Goal: Transaction & Acquisition: Purchase product/service

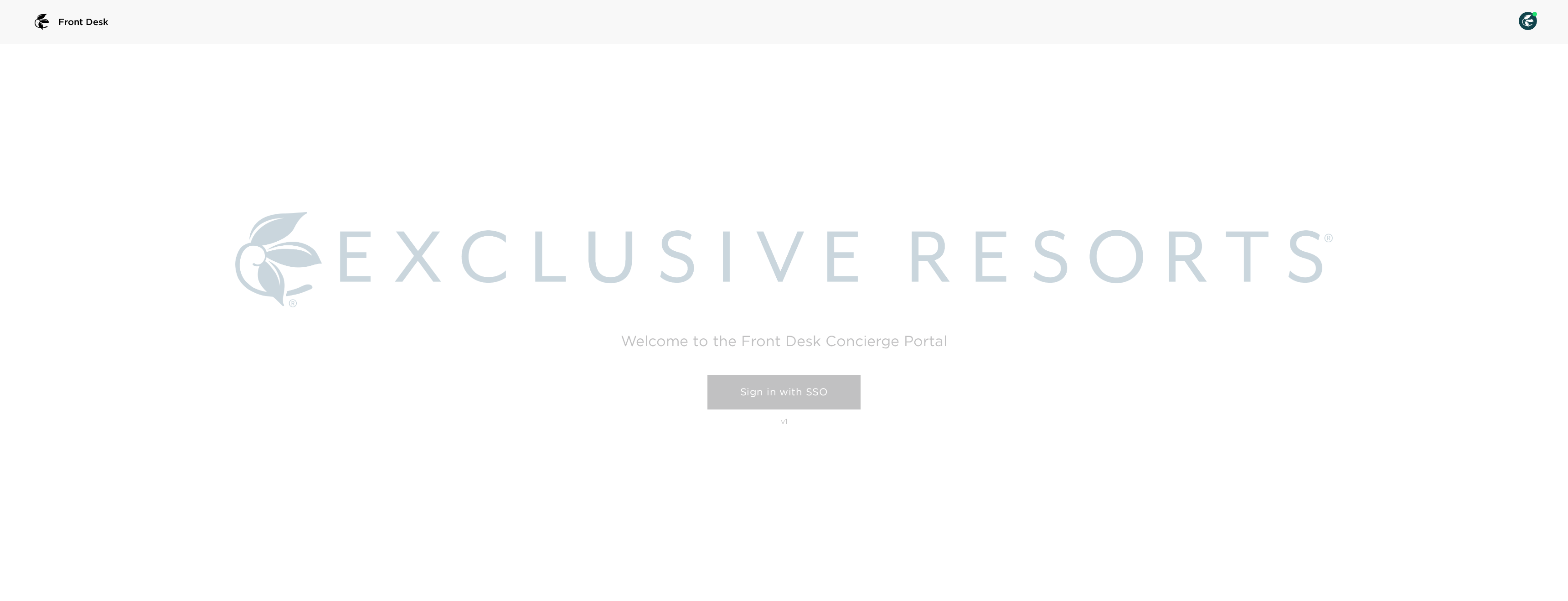
click at [725, 383] on link "Sign in with SSO" at bounding box center [784, 392] width 153 height 35
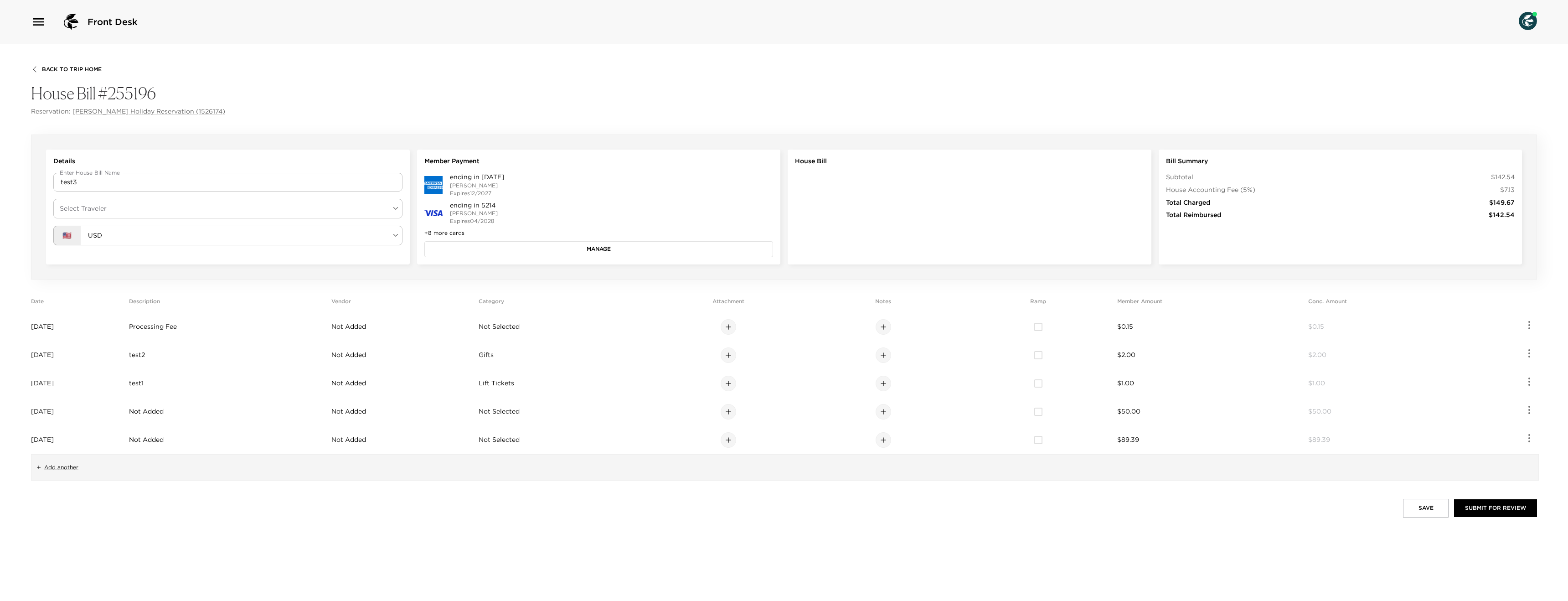
click at [649, 249] on button "Manage" at bounding box center [599, 249] width 349 height 15
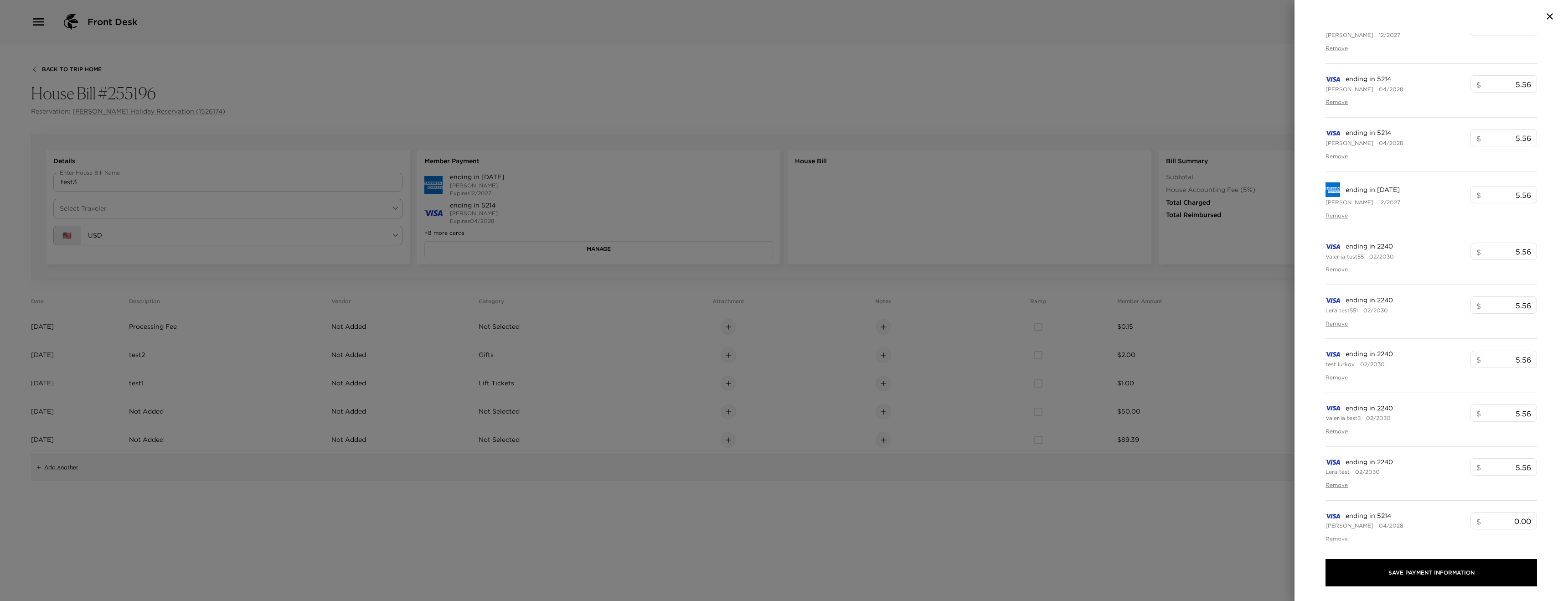
scroll to position [386, 0]
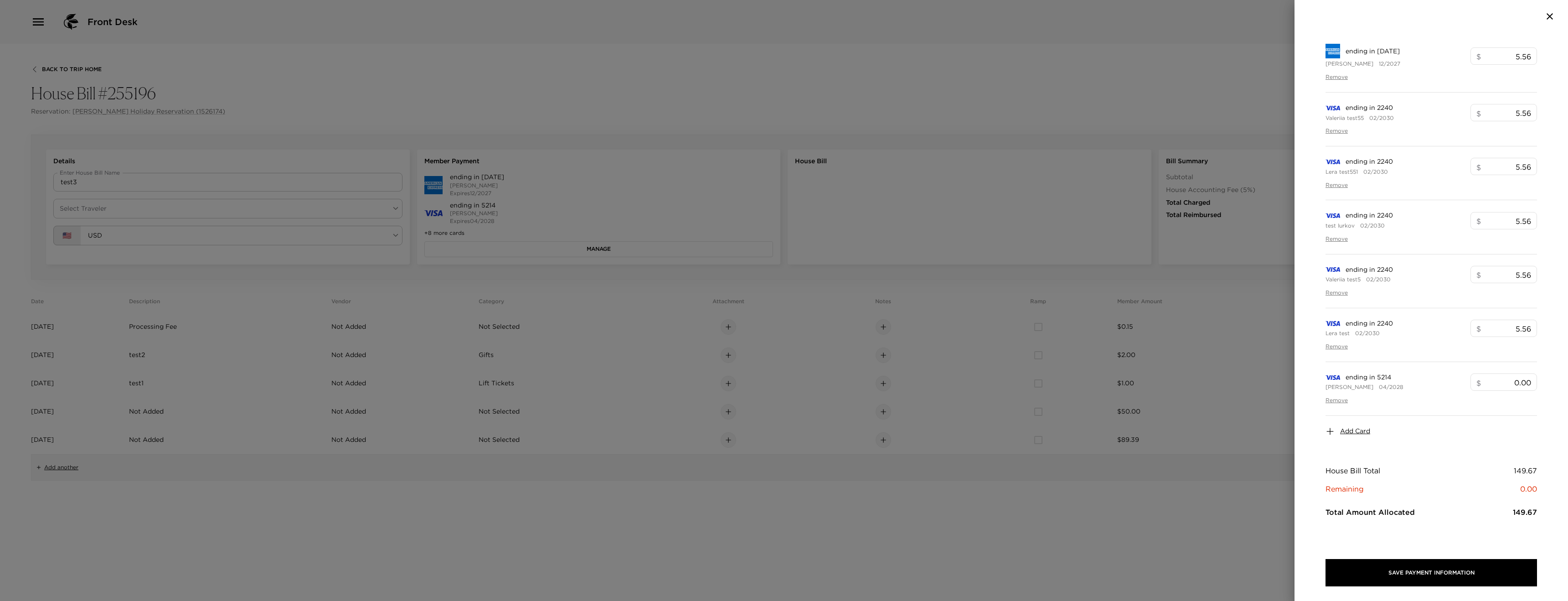
click at [1363, 436] on span "Add Card" at bounding box center [1355, 432] width 30 height 9
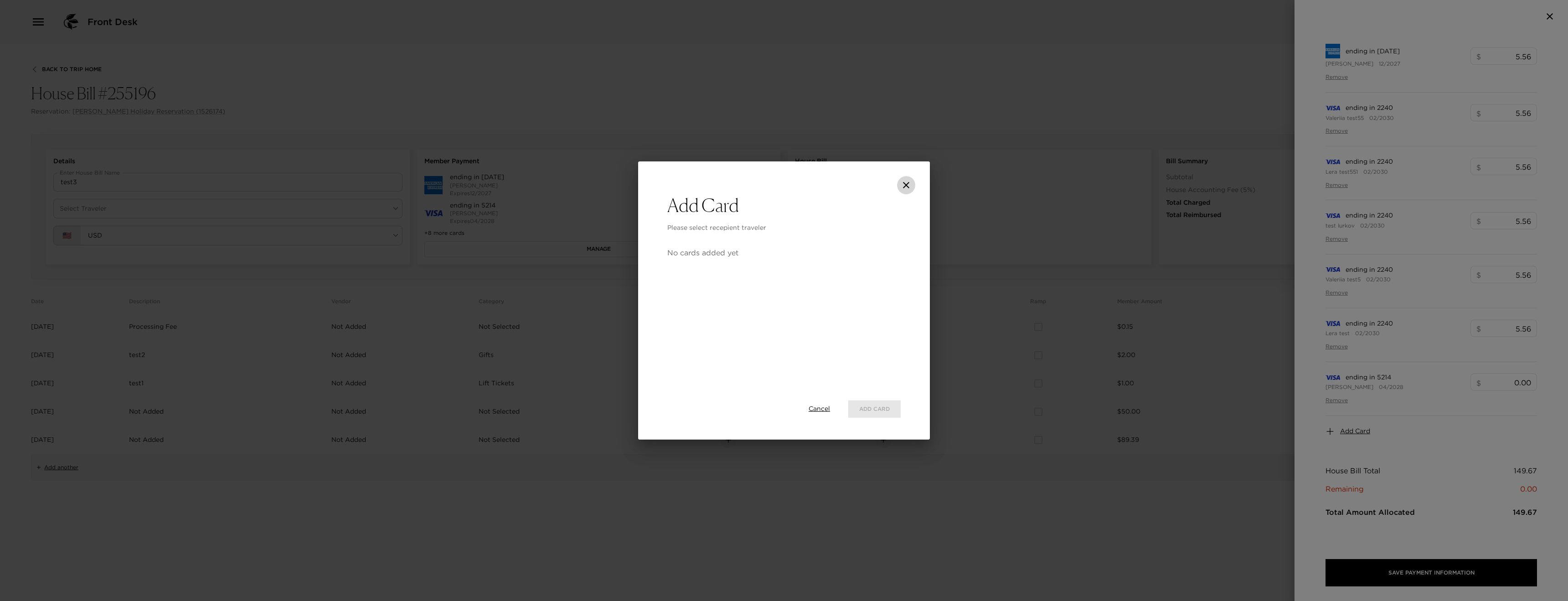
click at [907, 187] on icon "close" at bounding box center [907, 185] width 7 height 7
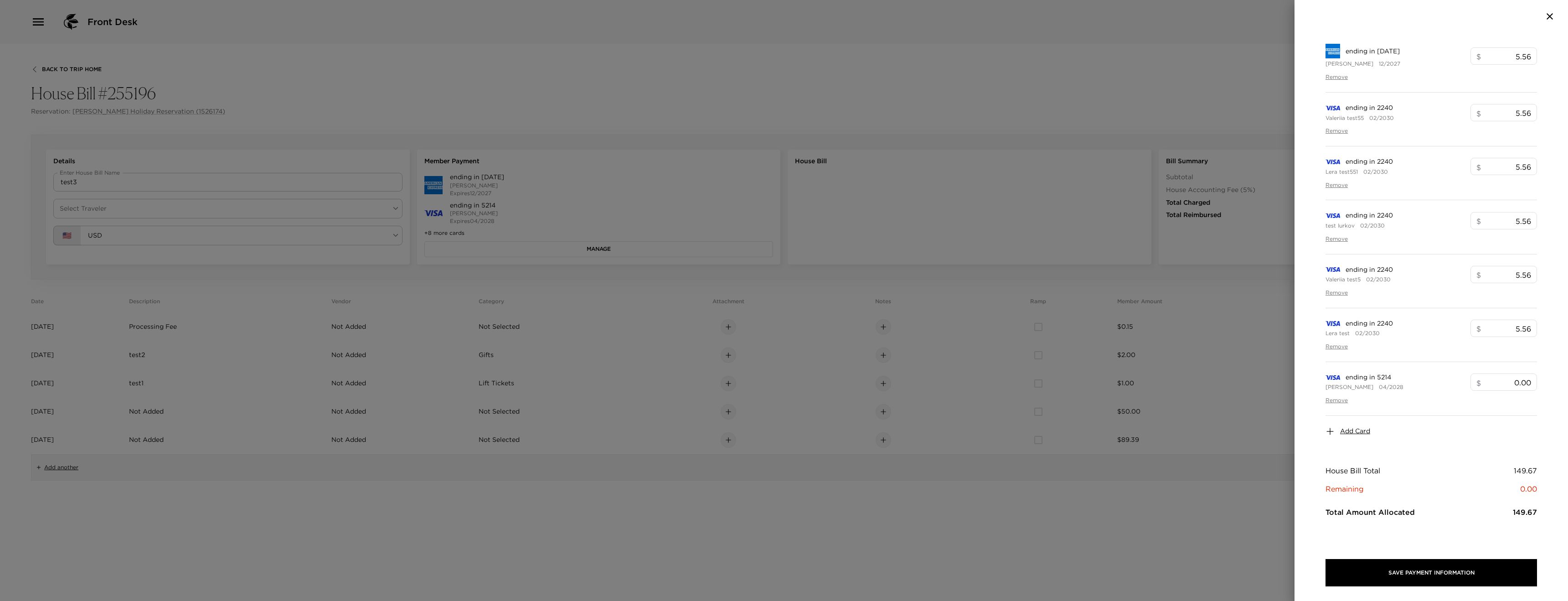
click at [677, 189] on div at bounding box center [784, 300] width 1568 height 601
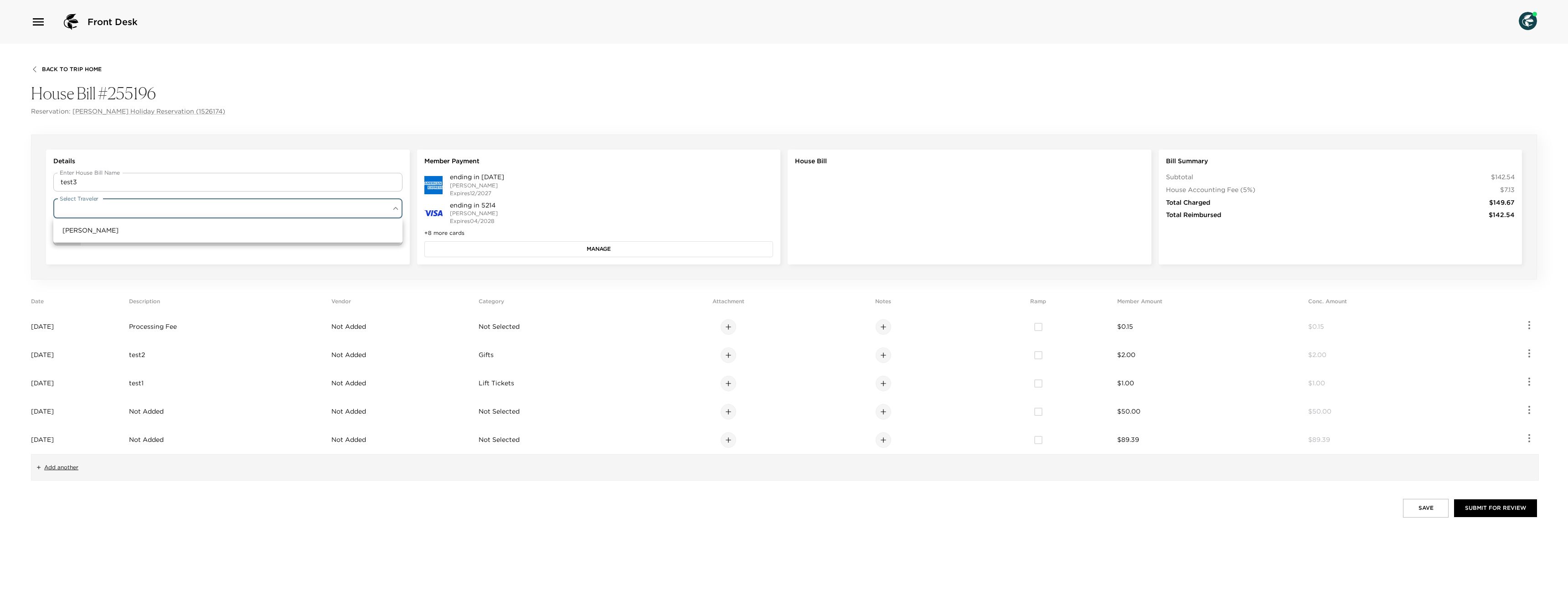
click at [272, 213] on body "Front Desk Back To Trip Home House Bill #255196 Reservation: [PERSON_NAME] Holi…" at bounding box center [784, 300] width 1568 height 601
click at [231, 231] on li "[PERSON_NAME]" at bounding box center [228, 230] width 349 height 17
type input "dc4d65e8-7a89-4889-a291-ddb3581cbedd"
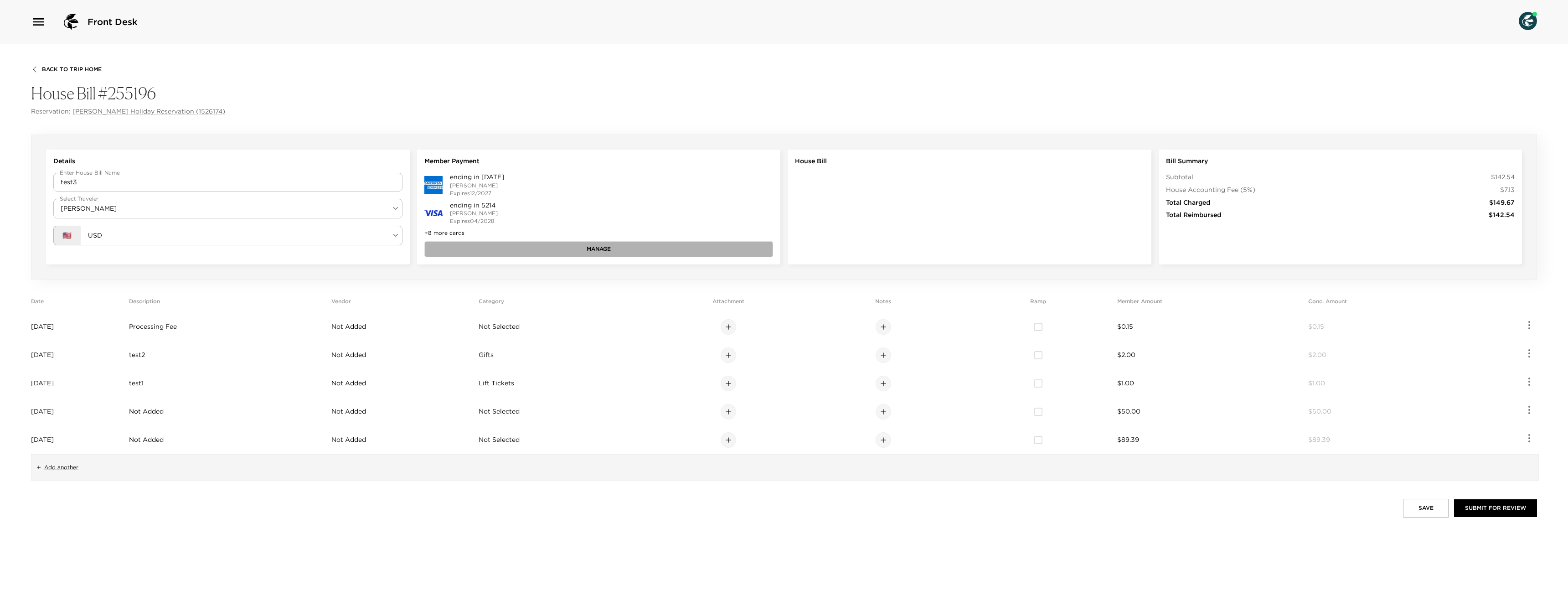
click at [485, 250] on button "Manage" at bounding box center [599, 249] width 349 height 15
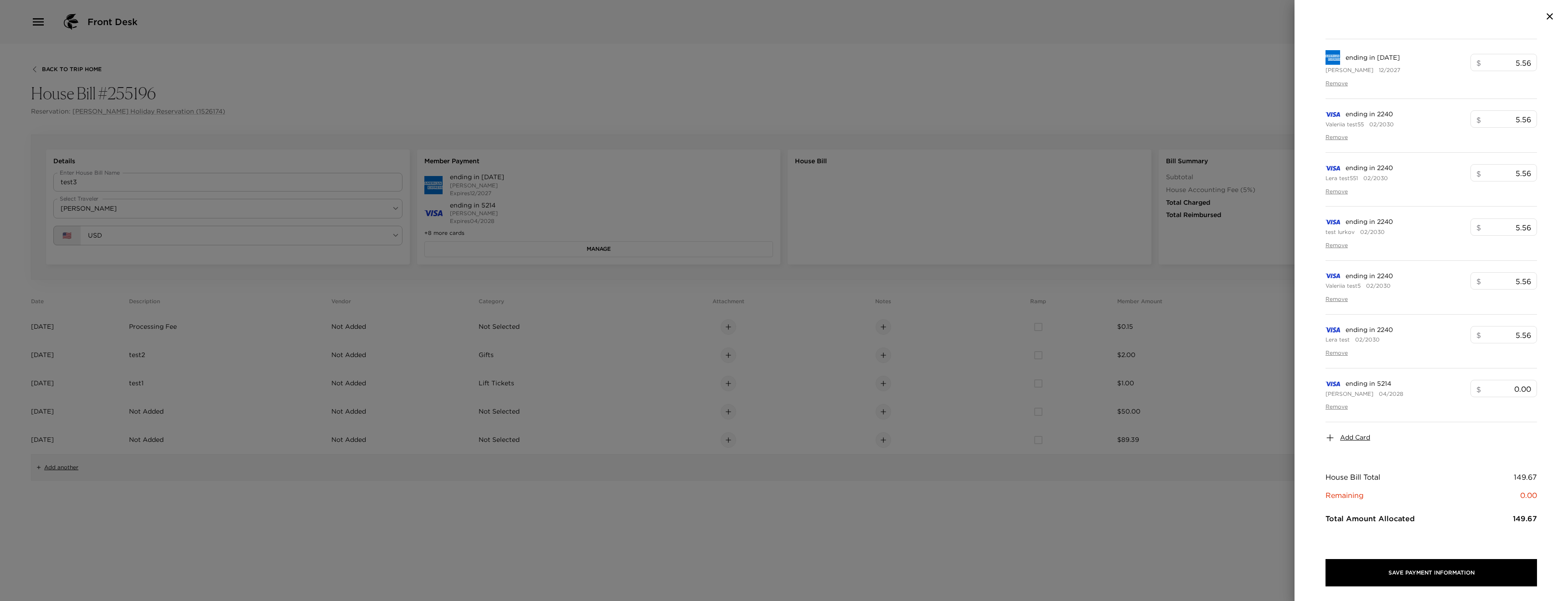
scroll to position [220, 0]
click at [1347, 433] on span "Add Card" at bounding box center [1355, 431] width 30 height 9
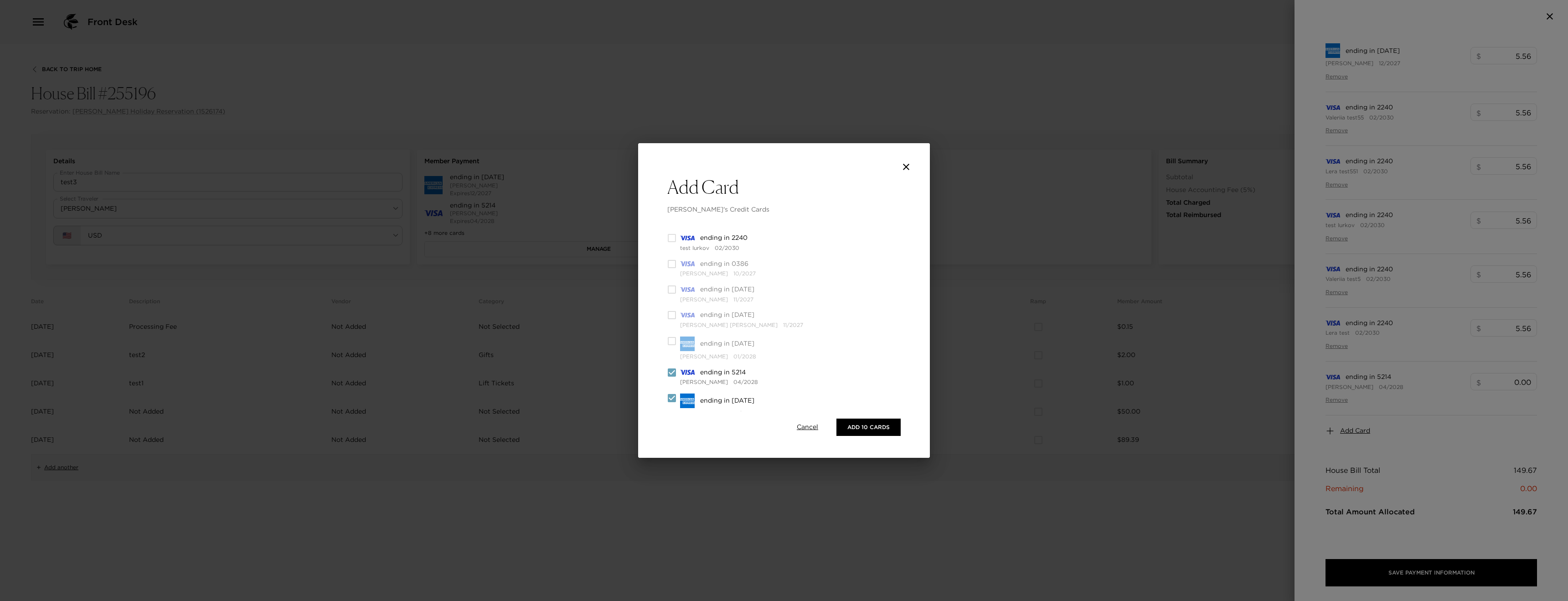
scroll to position [251, 0]
click at [908, 164] on icon "close" at bounding box center [906, 167] width 11 height 11
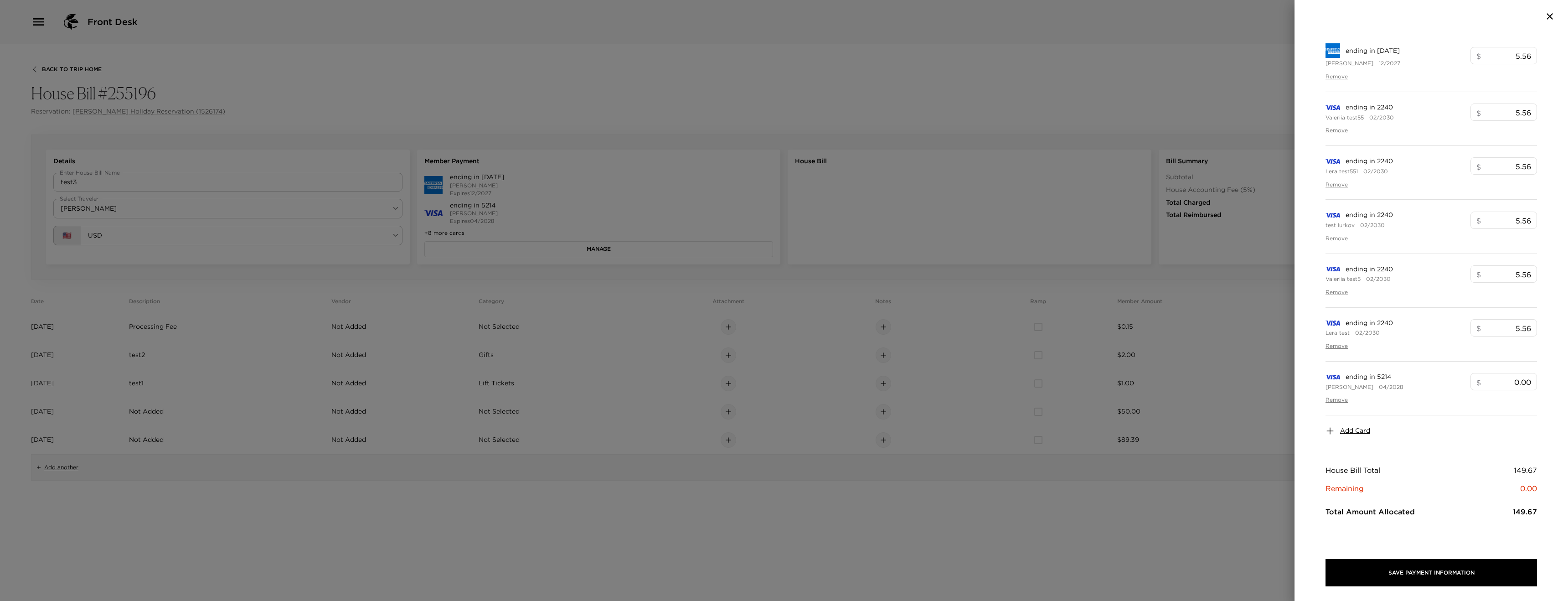
click at [282, 228] on div at bounding box center [784, 300] width 1568 height 601
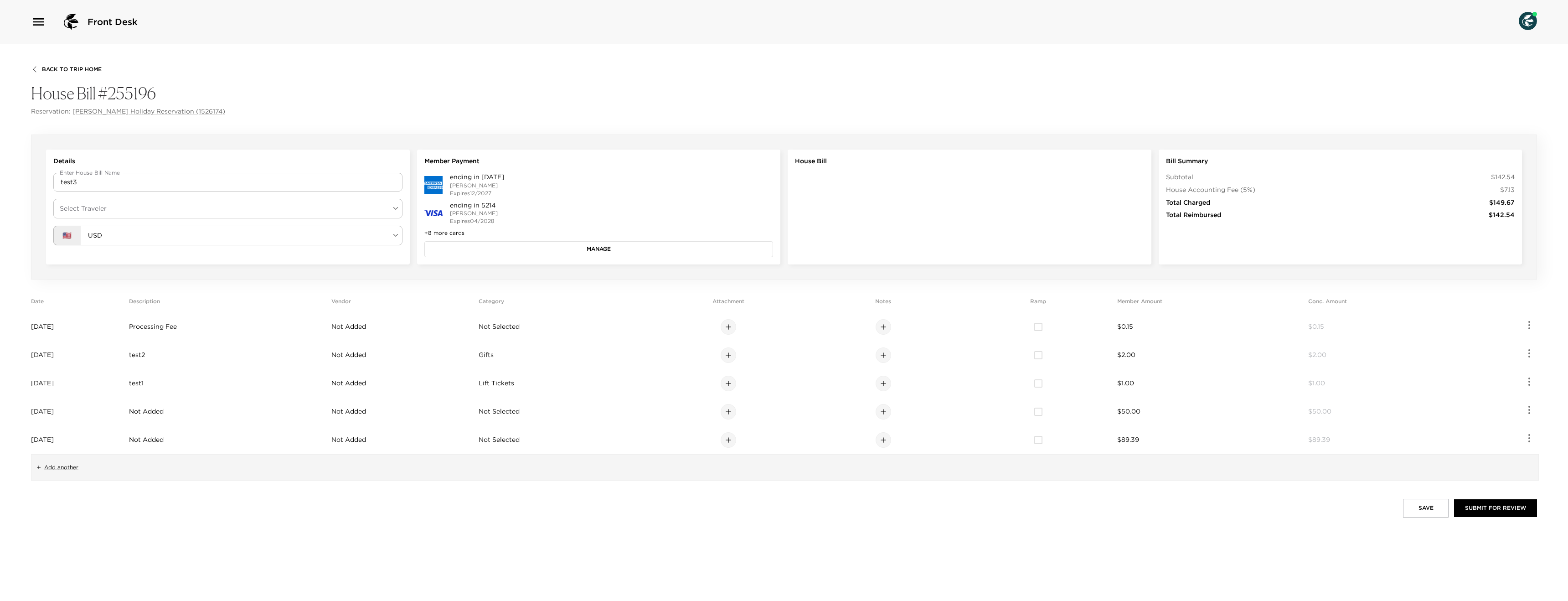
click at [517, 251] on button "Manage" at bounding box center [599, 249] width 349 height 15
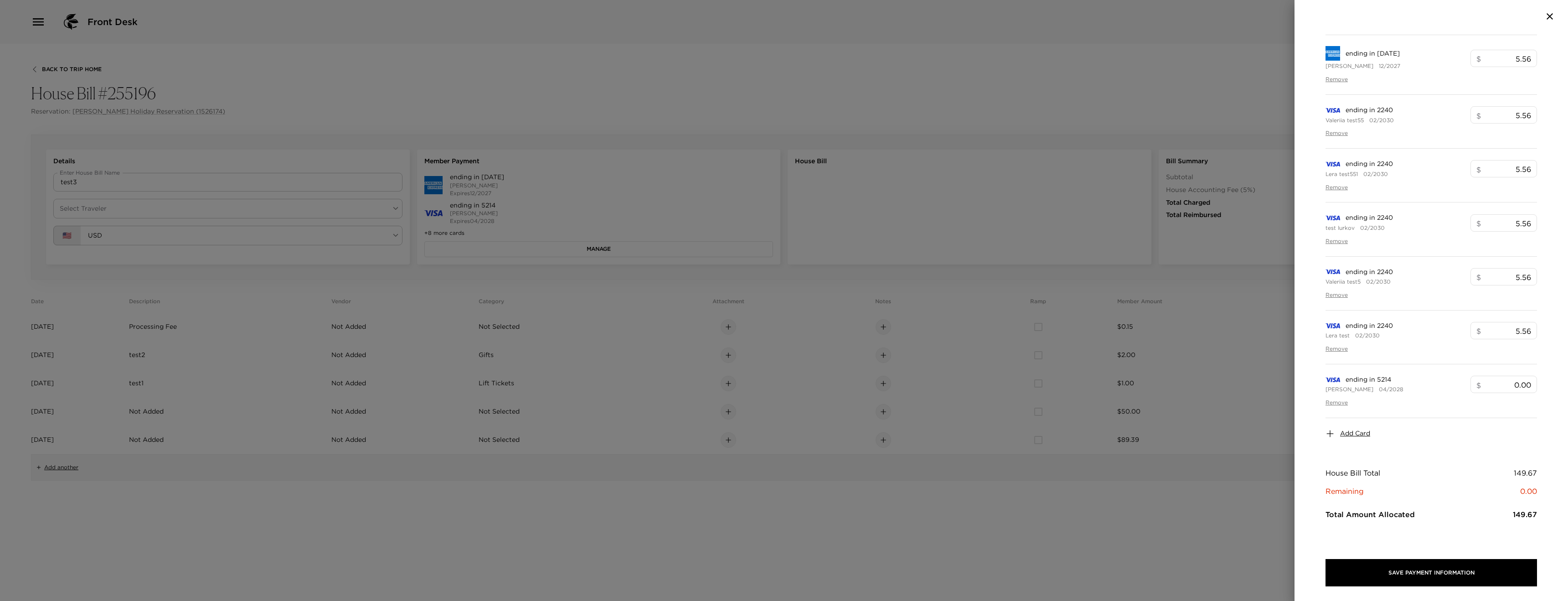
scroll to position [386, 0]
click at [1349, 431] on span "Add Card" at bounding box center [1355, 432] width 30 height 9
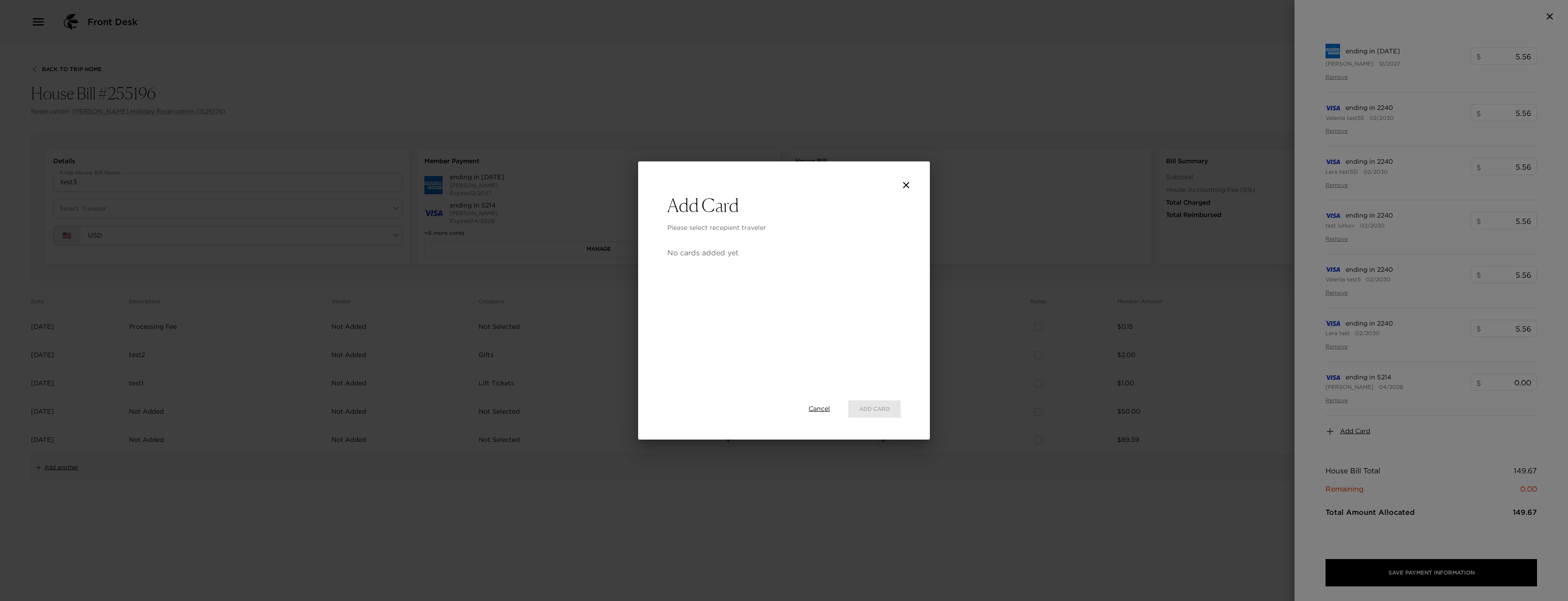
click at [899, 189] on button "close" at bounding box center [906, 185] width 18 height 18
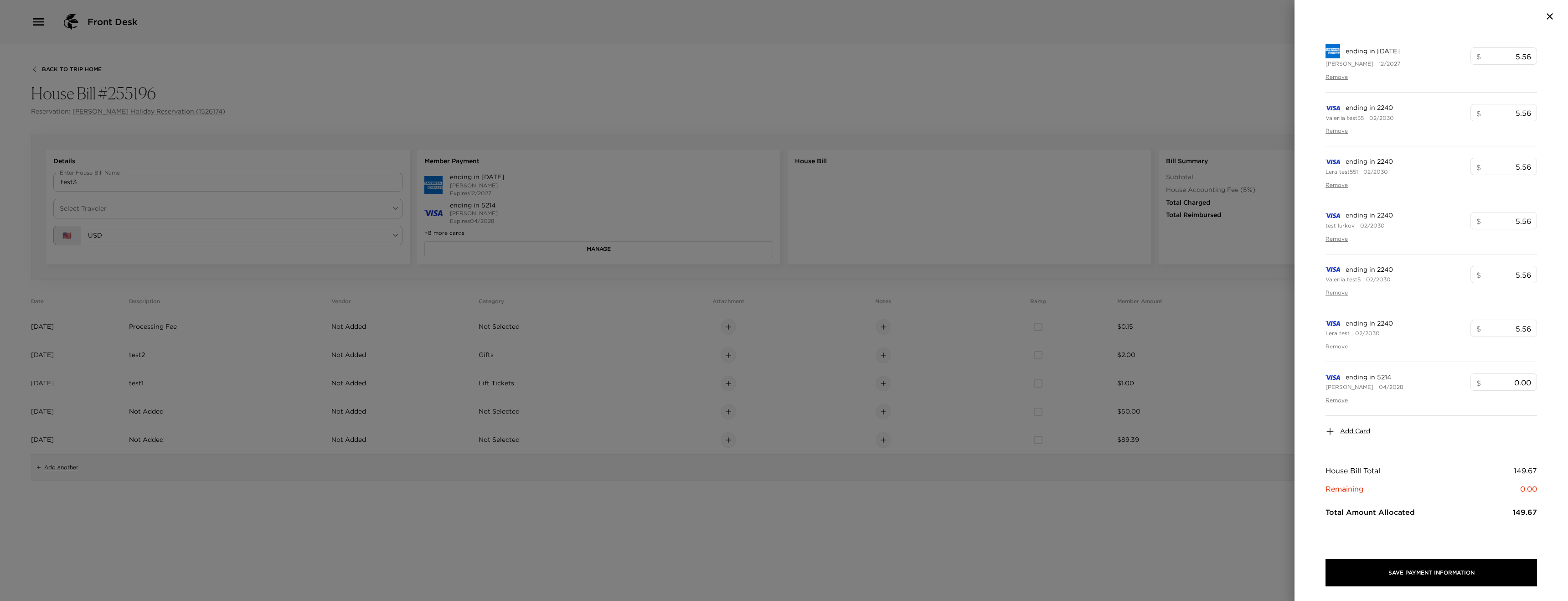
click at [353, 201] on div at bounding box center [784, 300] width 1568 height 601
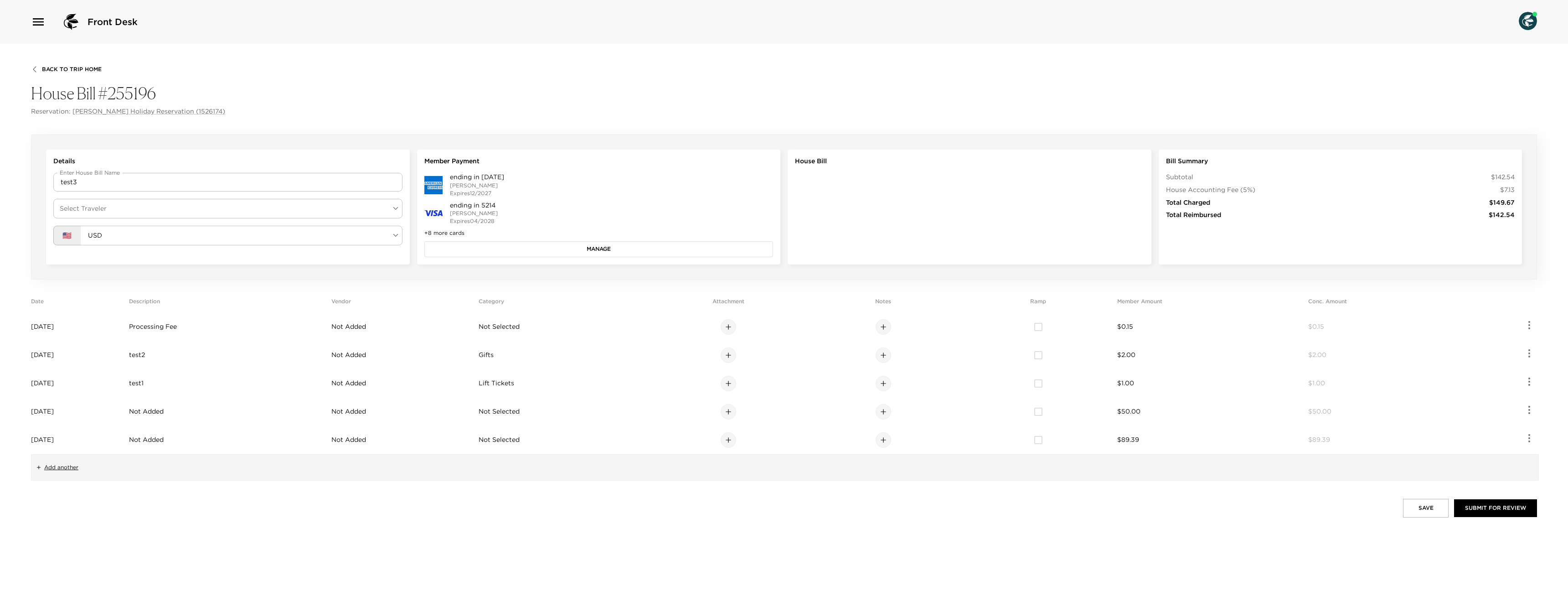
click at [339, 206] on body "Front Desk Back To Trip Home House Bill #255196 Reservation: Loren Holiday Rese…" at bounding box center [784, 300] width 1568 height 601
click at [187, 235] on li "[PERSON_NAME]" at bounding box center [228, 230] width 349 height 17
type input "dc4d65e8-7a89-4889-a291-ddb3581cbedd"
click at [533, 255] on button "Manage" at bounding box center [599, 249] width 349 height 15
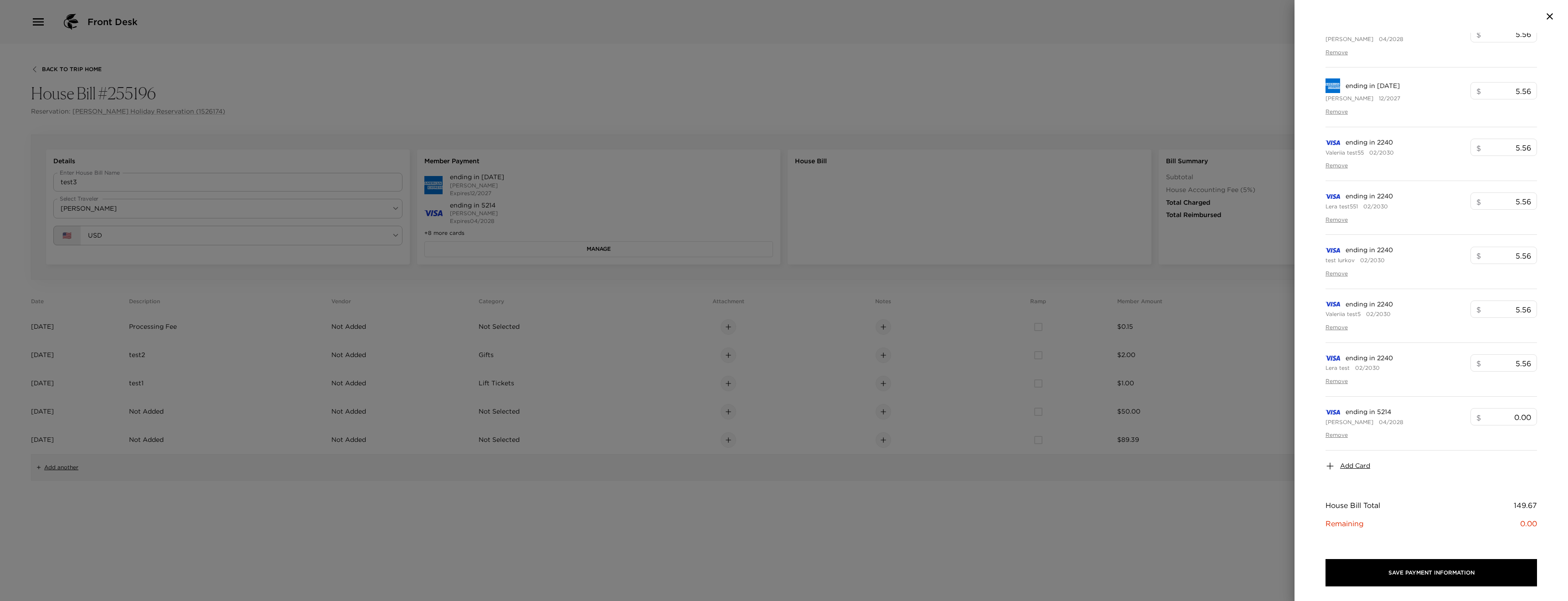
scroll to position [220, 0]
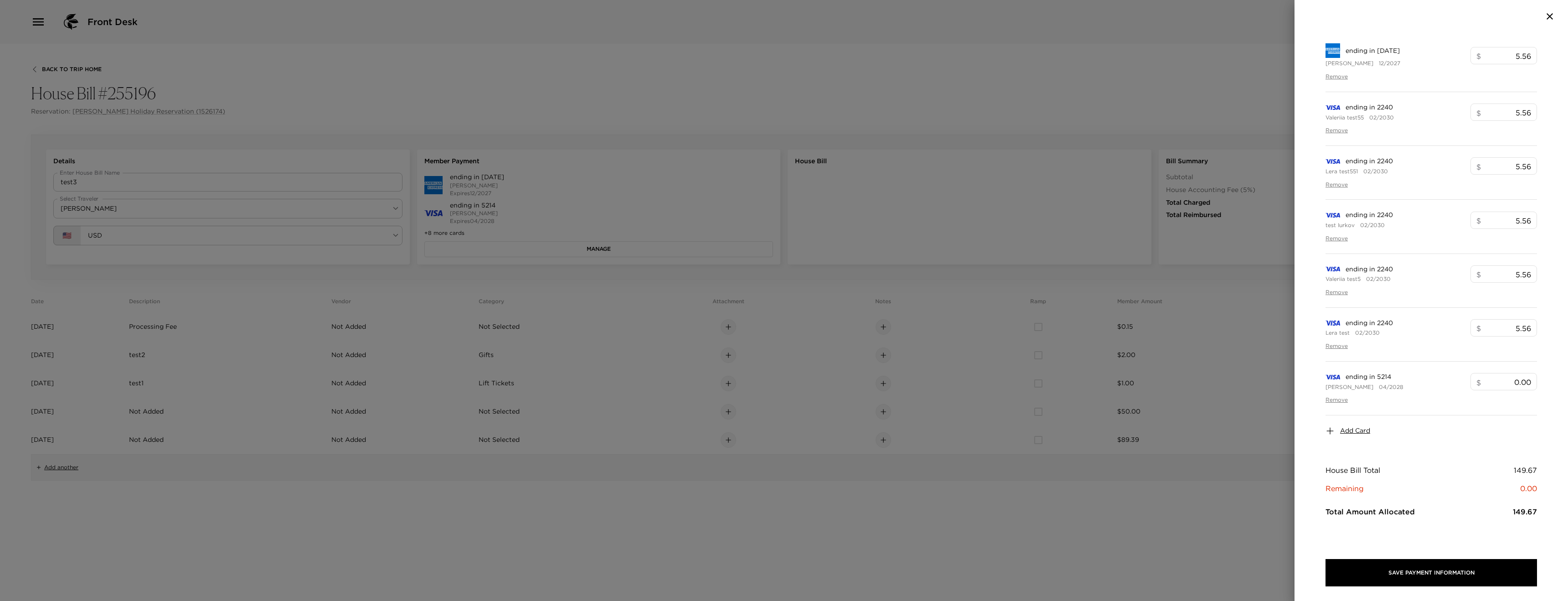
drag, startPoint x: 1347, startPoint y: 439, endPoint x: 1347, endPoint y: 434, distance: 5.0
click at [1347, 438] on div "Add Card" at bounding box center [1431, 431] width 211 height 31
click at [1347, 434] on span "Add Card" at bounding box center [1355, 431] width 30 height 9
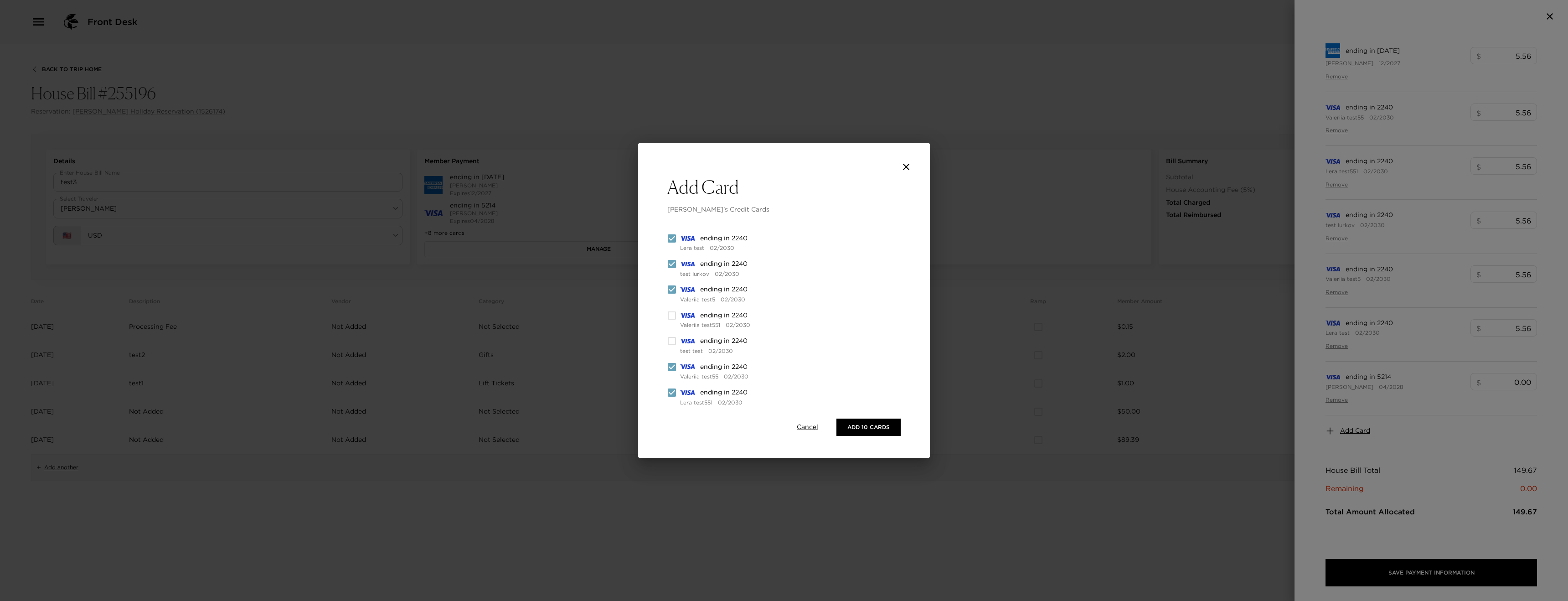
scroll to position [0, 0]
click at [908, 165] on icon "close" at bounding box center [907, 167] width 7 height 7
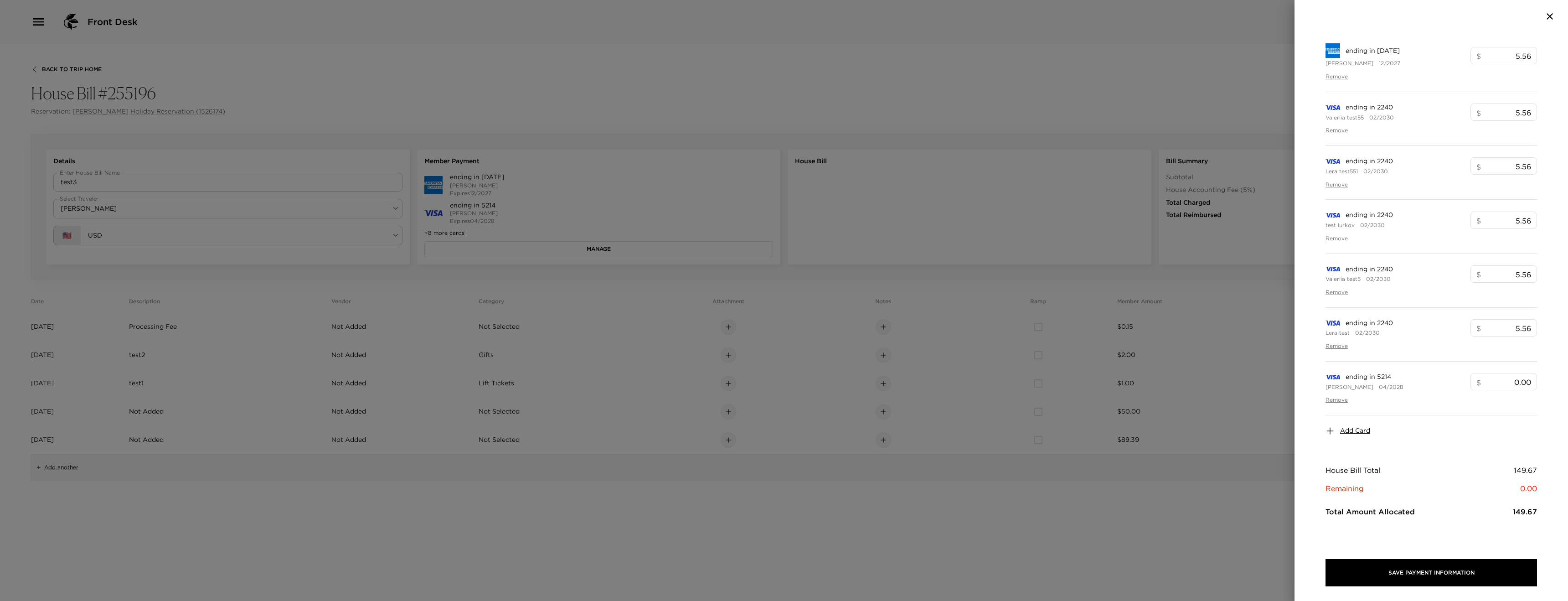
click at [905, 148] on div at bounding box center [784, 300] width 1568 height 601
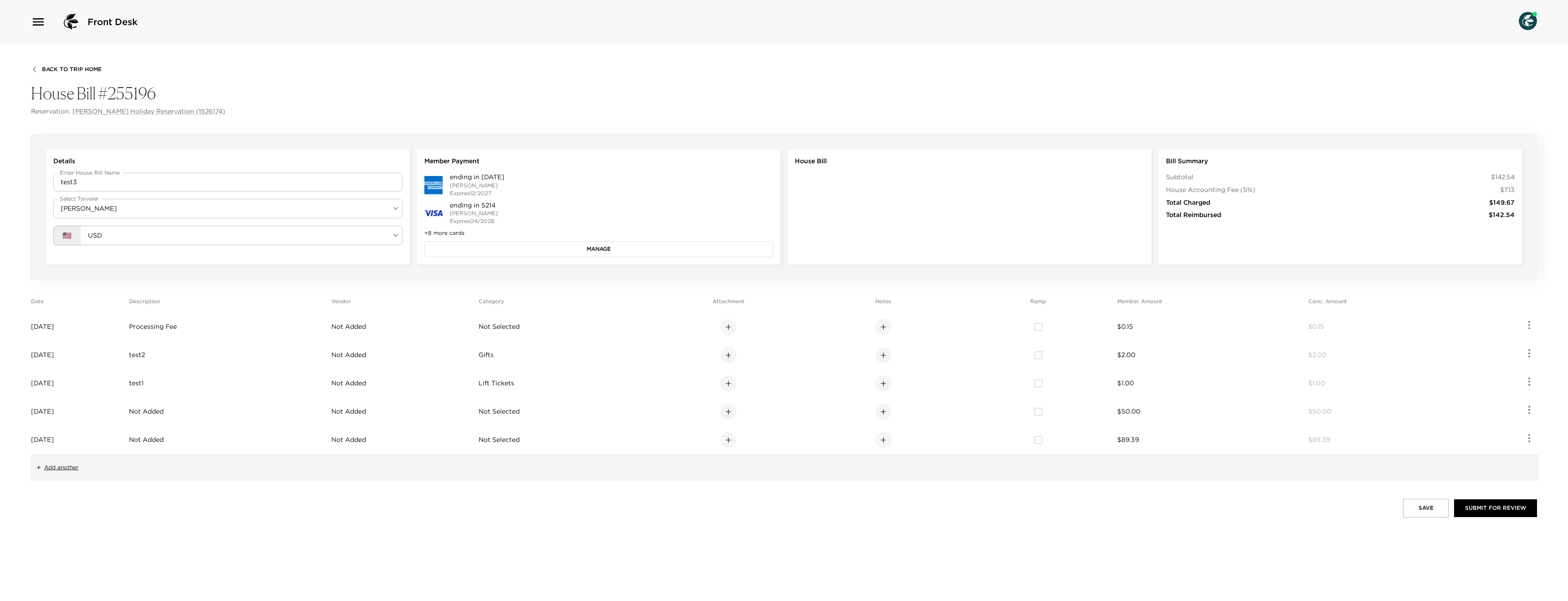
click at [557, 248] on button "Manage" at bounding box center [599, 249] width 349 height 15
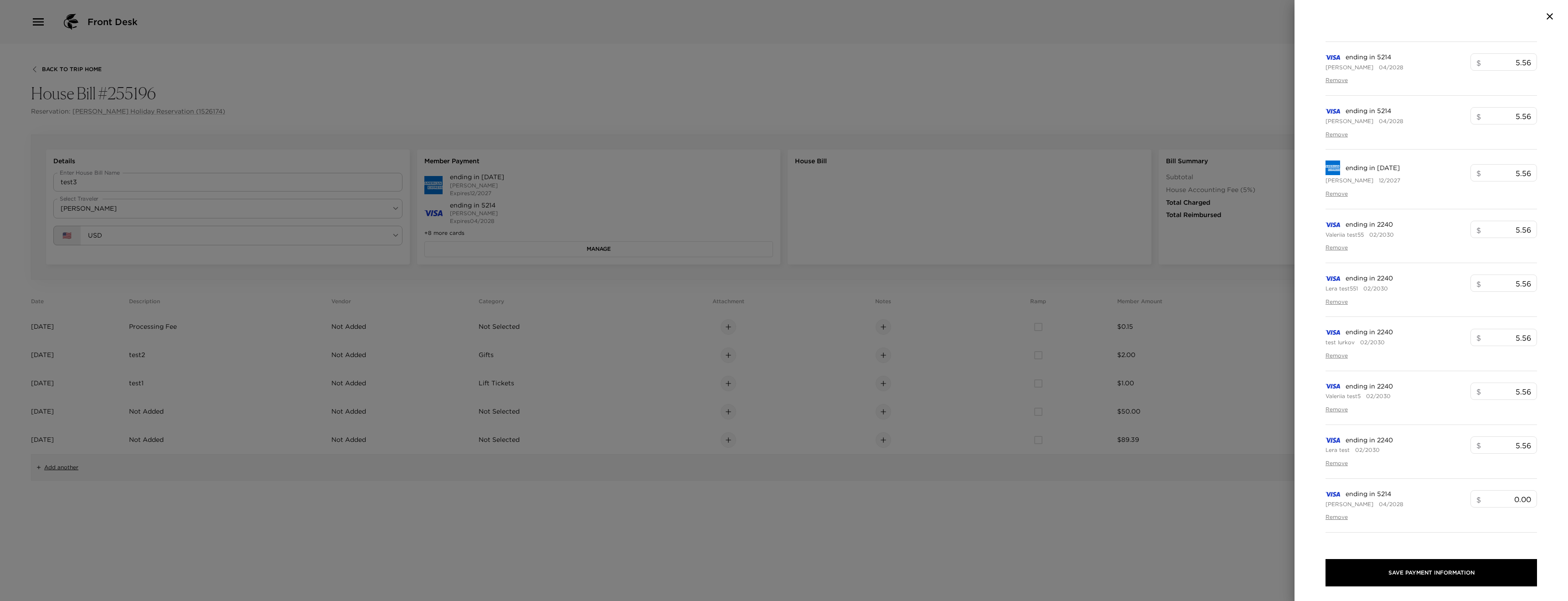
scroll to position [220, 0]
click at [1349, 432] on span "Add Card" at bounding box center [1355, 431] width 30 height 9
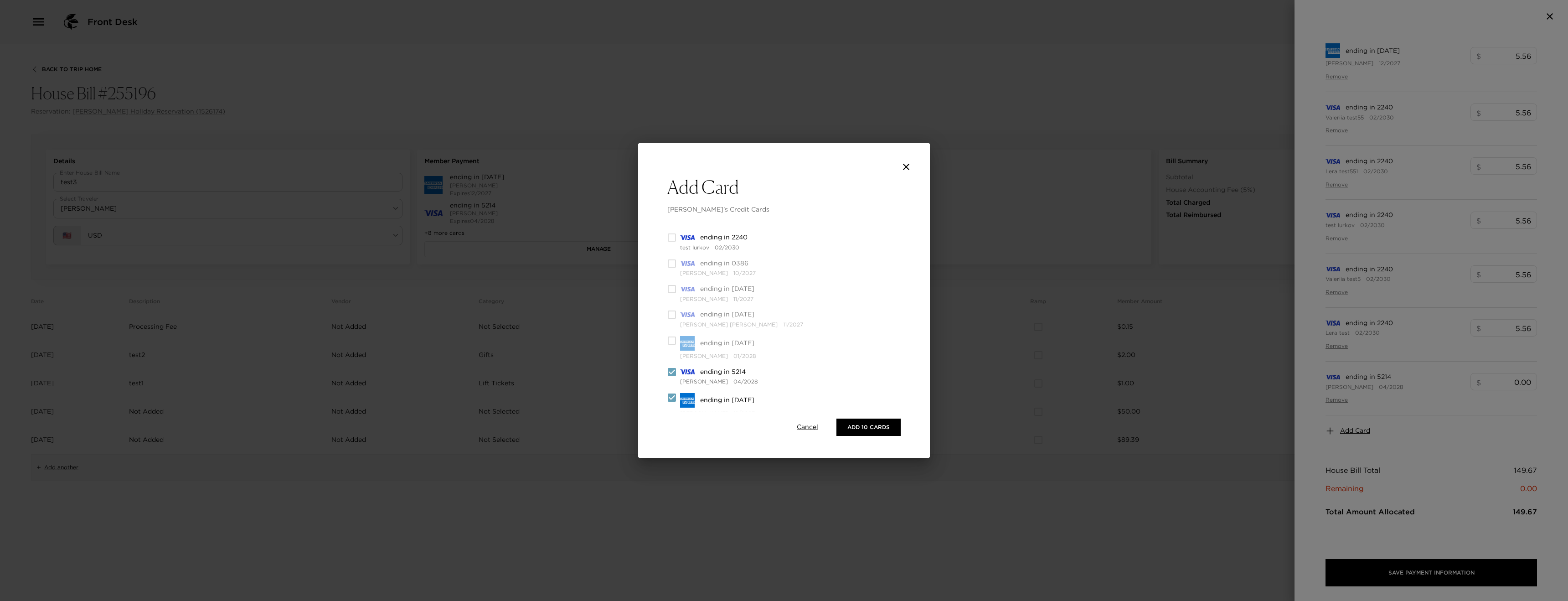
scroll to position [251, 0]
click at [909, 166] on icon "close" at bounding box center [906, 167] width 11 height 11
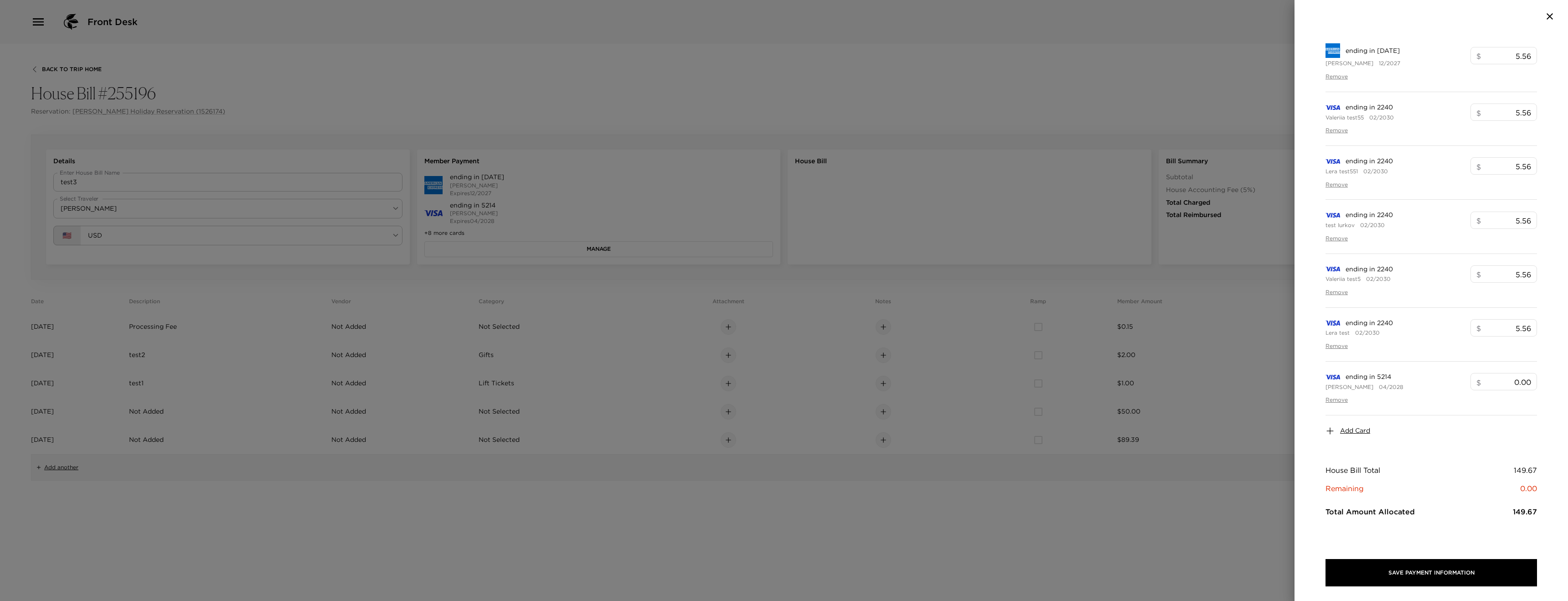
drag, startPoint x: 690, startPoint y: 145, endPoint x: 677, endPoint y: 138, distance: 14.8
click at [689, 145] on div at bounding box center [784, 300] width 1568 height 601
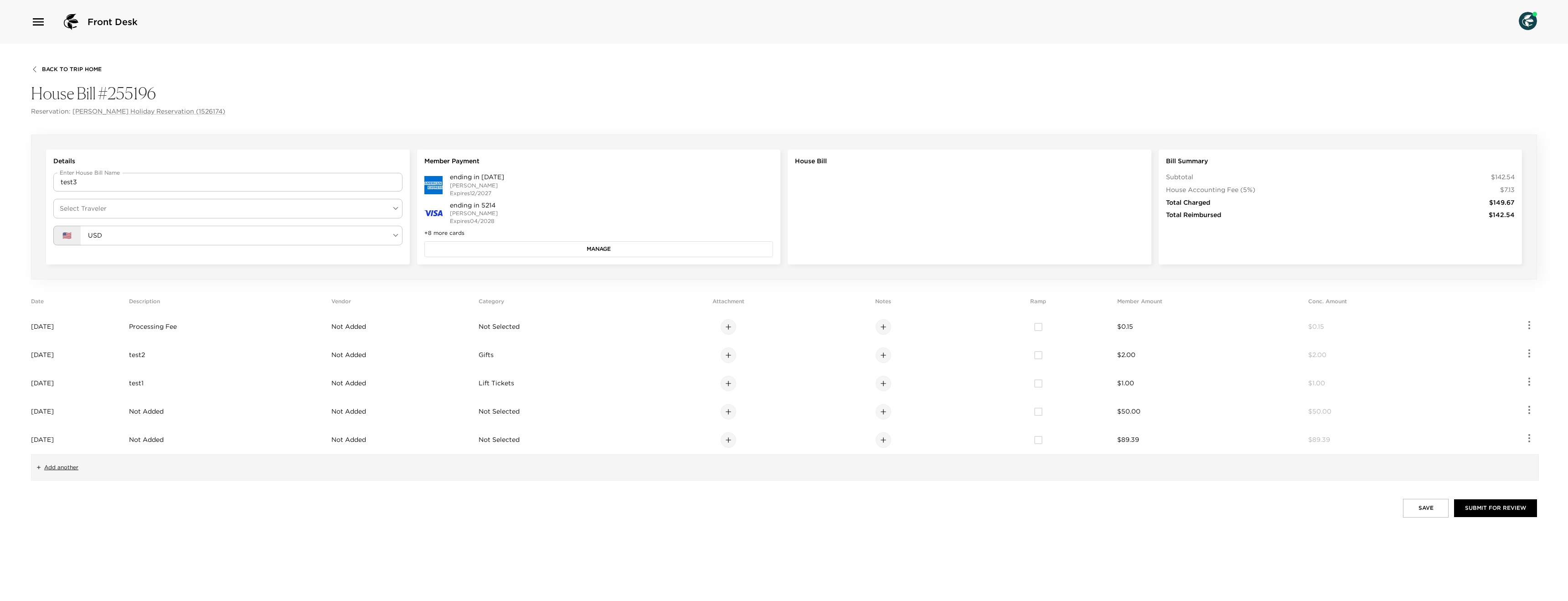
drag, startPoint x: 562, startPoint y: 237, endPoint x: 563, endPoint y: 246, distance: 9.1
click at [561, 239] on div "ending in [DATE] [PERSON_NAME] Expires 12/2027 ending in 5214 [PERSON_NAME] Exp…" at bounding box center [599, 215] width 349 height 84
click at [564, 247] on button "Manage" at bounding box center [599, 249] width 349 height 15
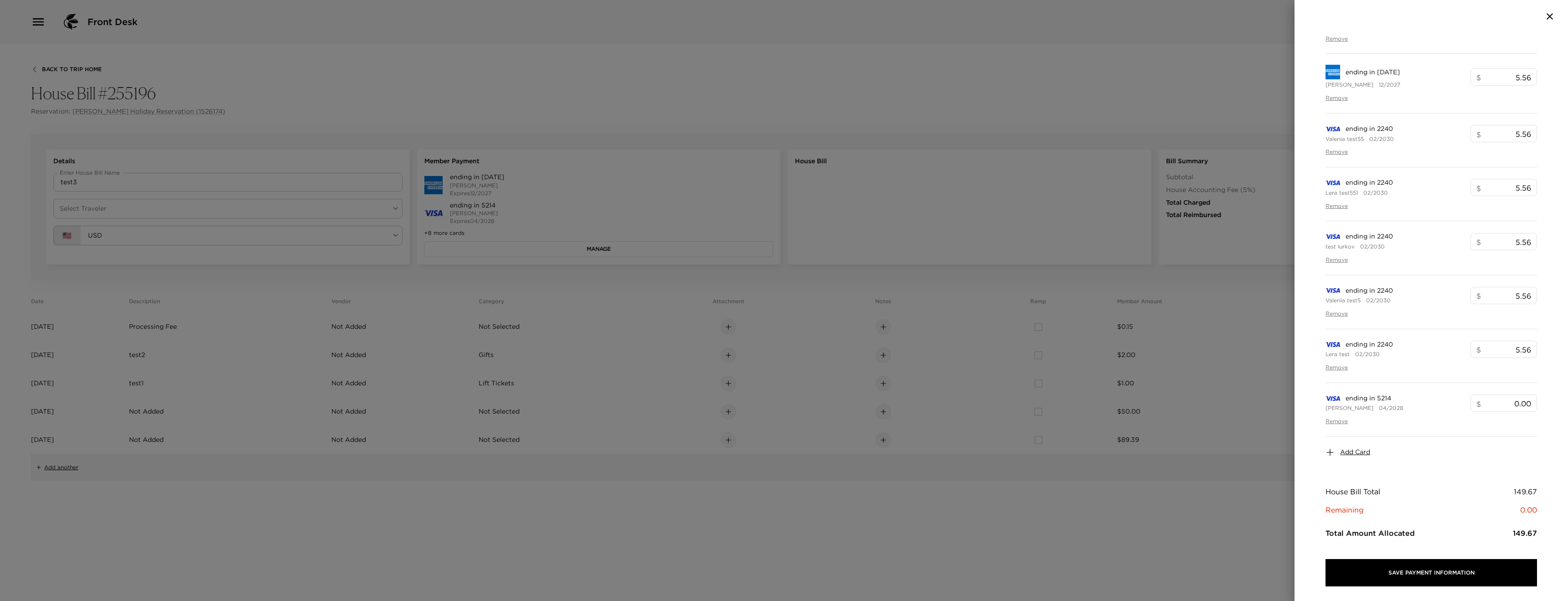
scroll to position [386, 0]
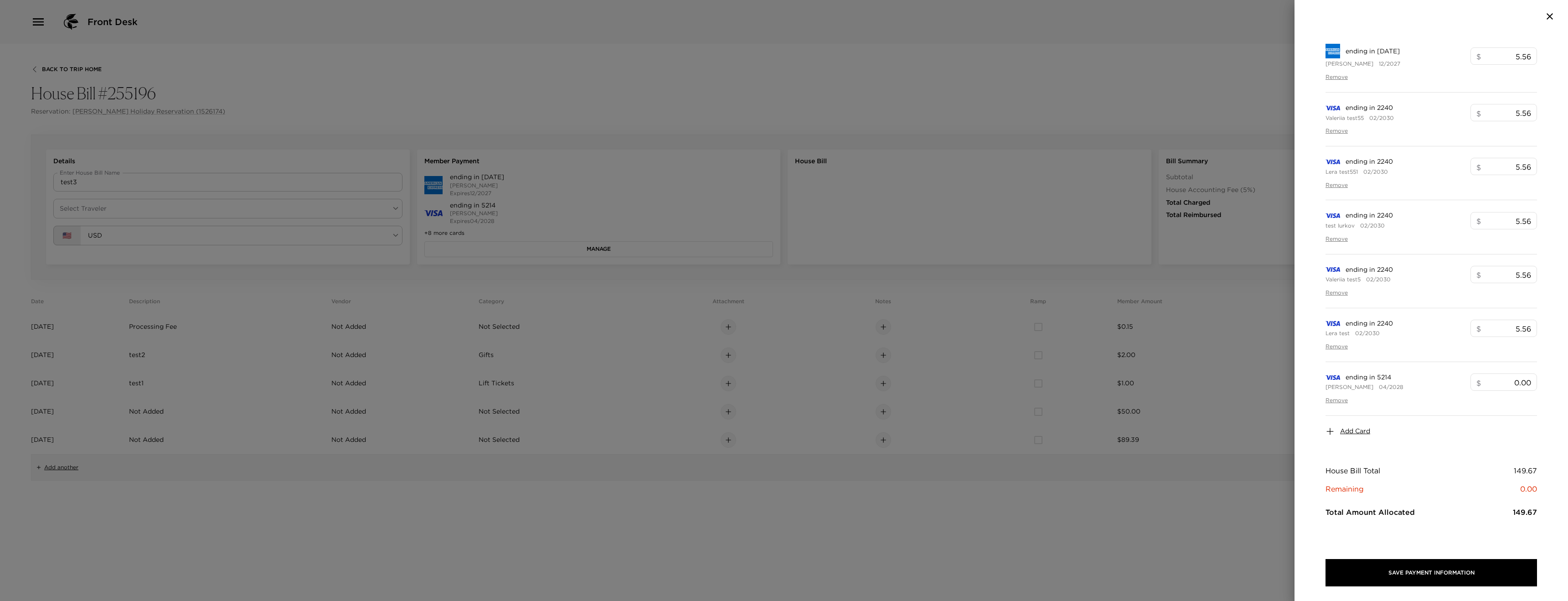
drag, startPoint x: 1361, startPoint y: 439, endPoint x: 1360, endPoint y: 432, distance: 7.1
click at [1361, 436] on div "Add Card" at bounding box center [1431, 432] width 211 height 31
click at [1359, 432] on span "Add Card" at bounding box center [1355, 432] width 30 height 9
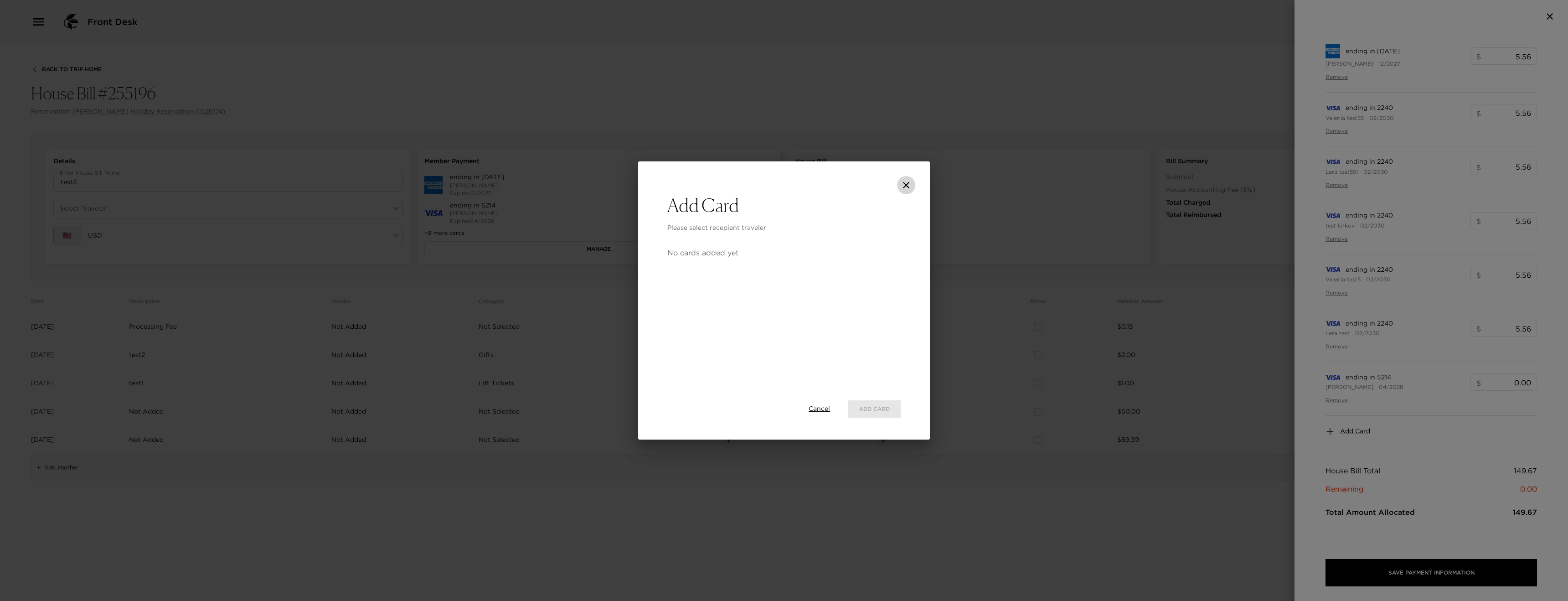
click at [905, 186] on icon "close" at bounding box center [907, 185] width 7 height 7
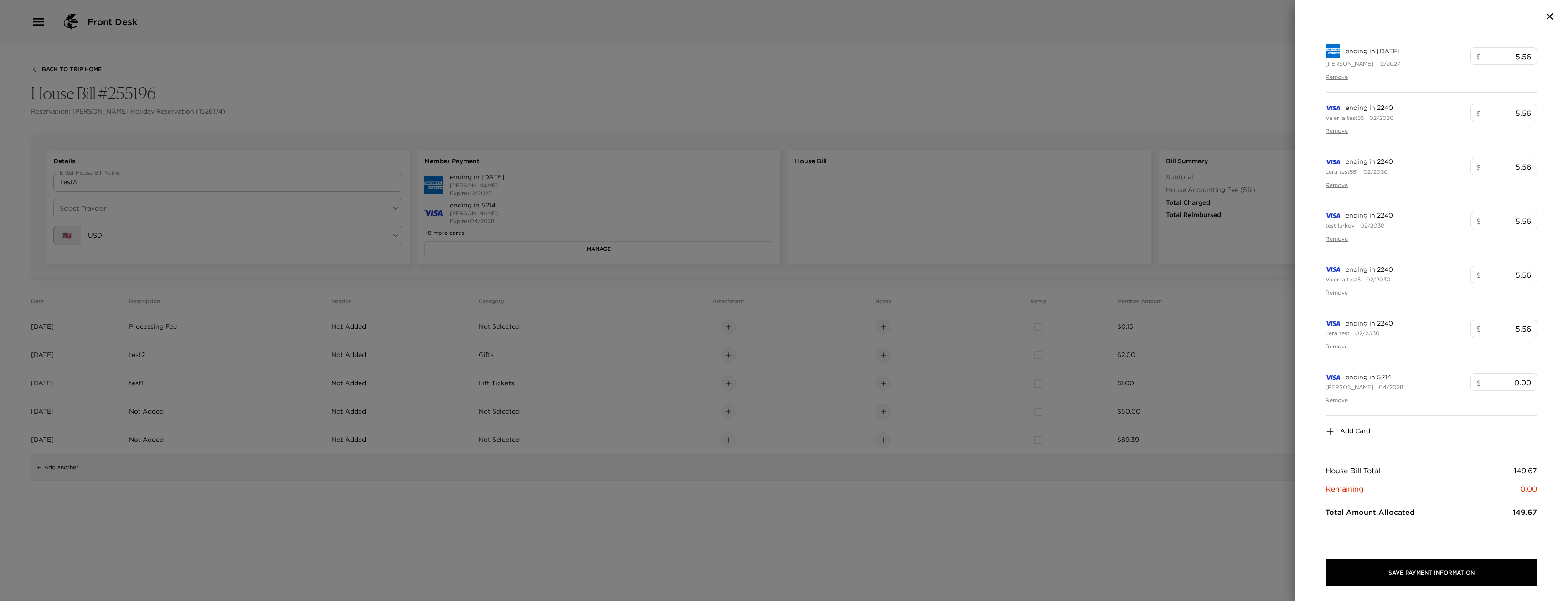
click at [190, 135] on div at bounding box center [784, 300] width 1568 height 601
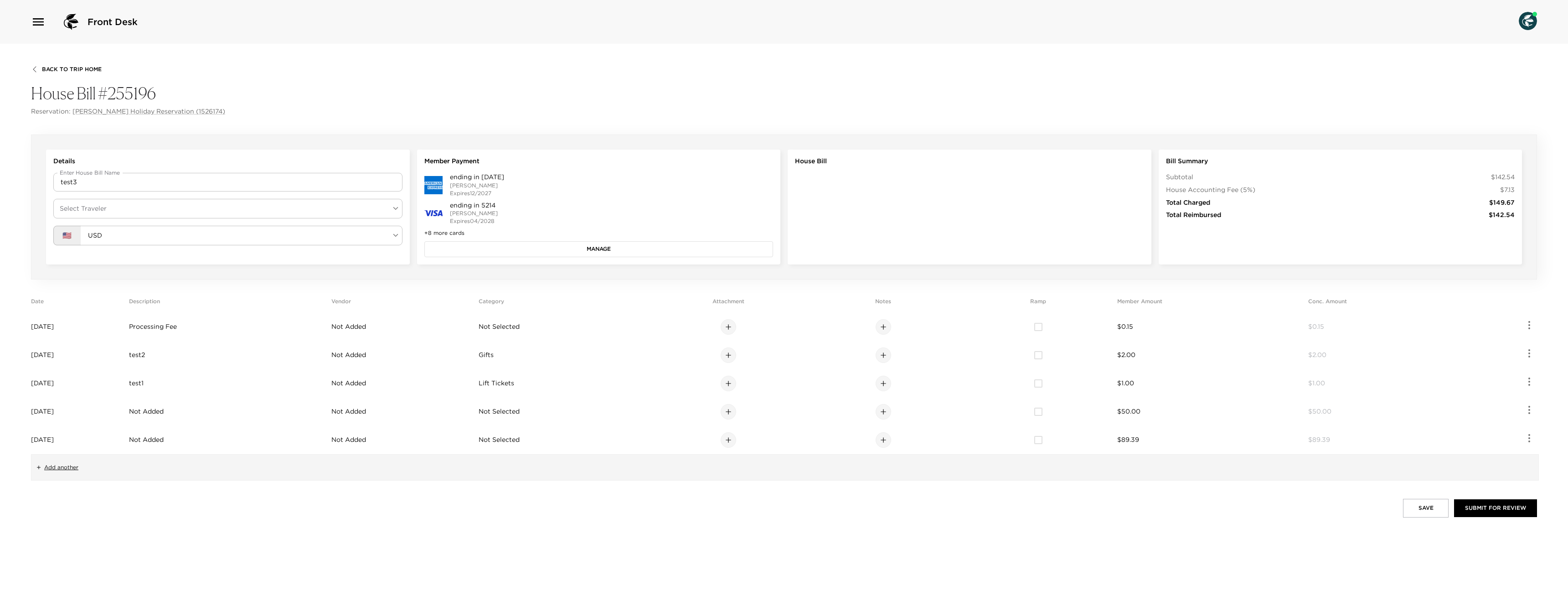
drag, startPoint x: 173, startPoint y: 195, endPoint x: 171, endPoint y: 207, distance: 12.2
click at [172, 199] on div "Details Enter House Bill Name test3 Enter House Bill Name Select Traveler ​ Sel…" at bounding box center [228, 207] width 364 height 115
click at [171, 207] on body "Front Desk Back To Trip Home House Bill #255196 Reservation: [PERSON_NAME] Holi…" at bounding box center [784, 300] width 1568 height 601
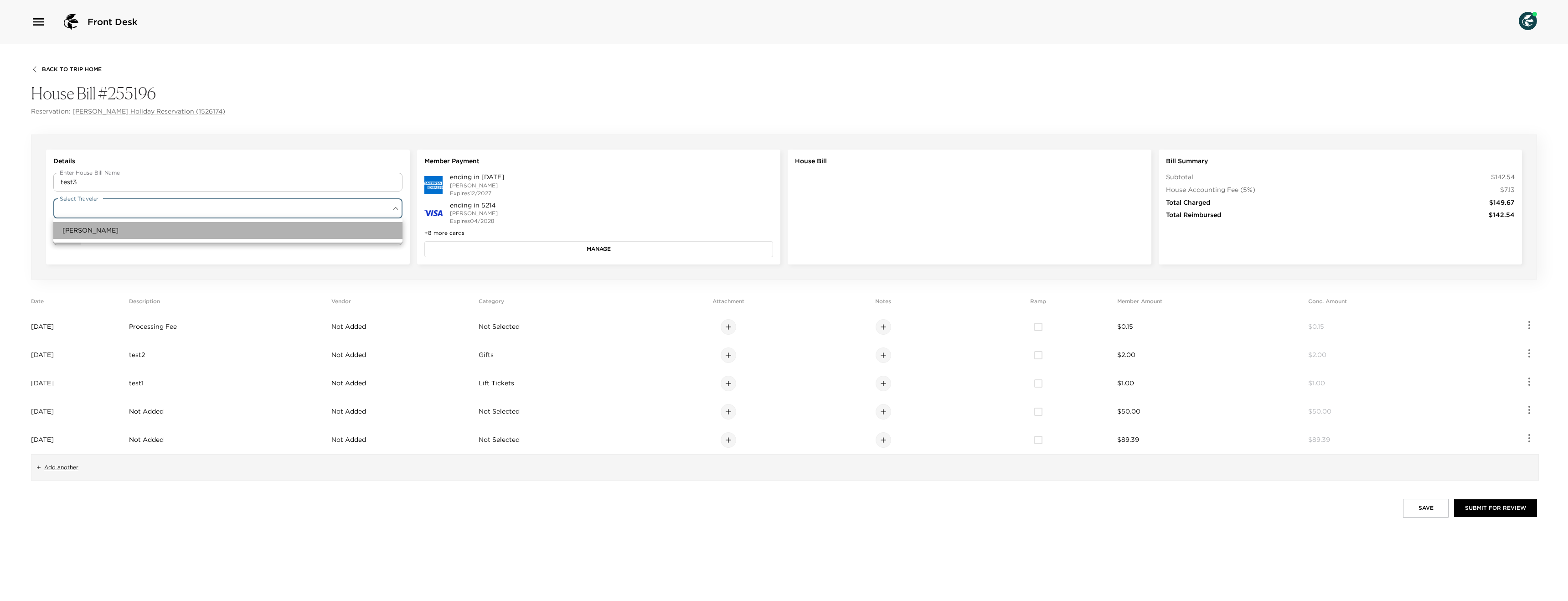
drag, startPoint x: 152, startPoint y: 225, endPoint x: 170, endPoint y: 228, distance: 18.2
click at [152, 225] on li "[PERSON_NAME]" at bounding box center [228, 230] width 349 height 17
type input "dc4d65e8-7a89-4889-a291-ddb3581cbedd"
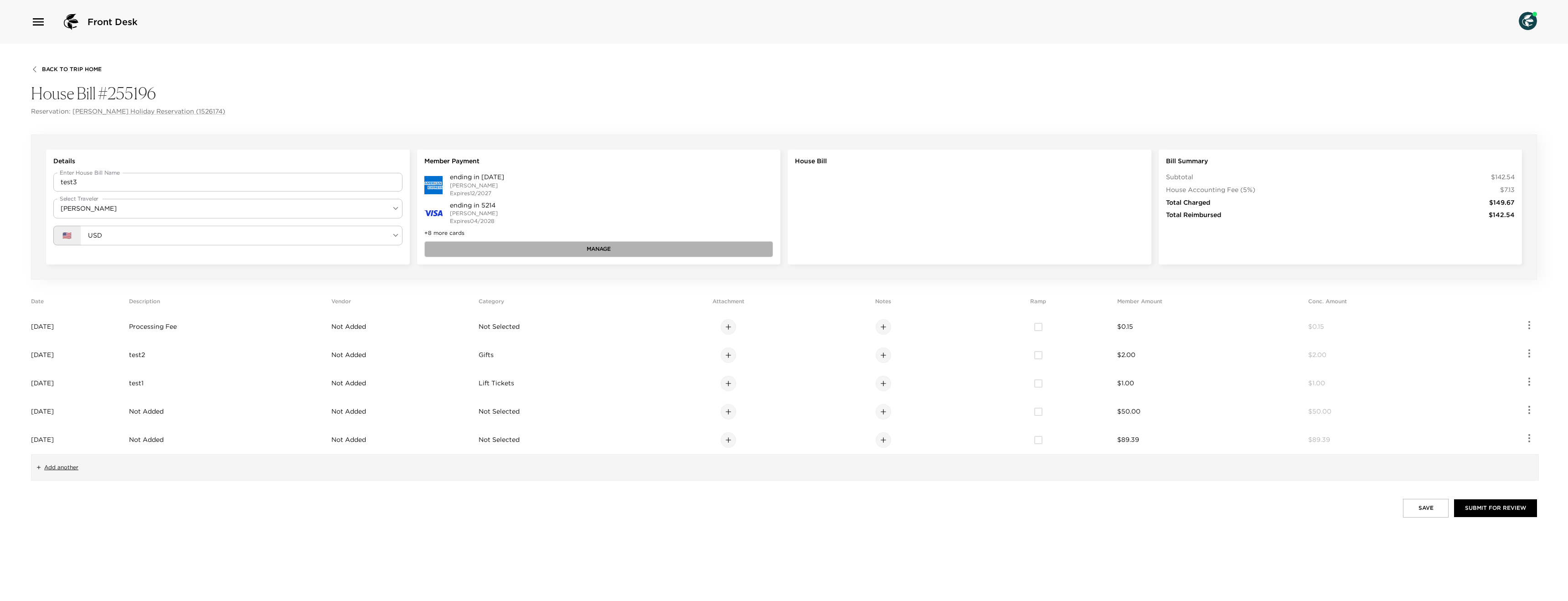
click at [537, 246] on button "Manage" at bounding box center [599, 249] width 349 height 15
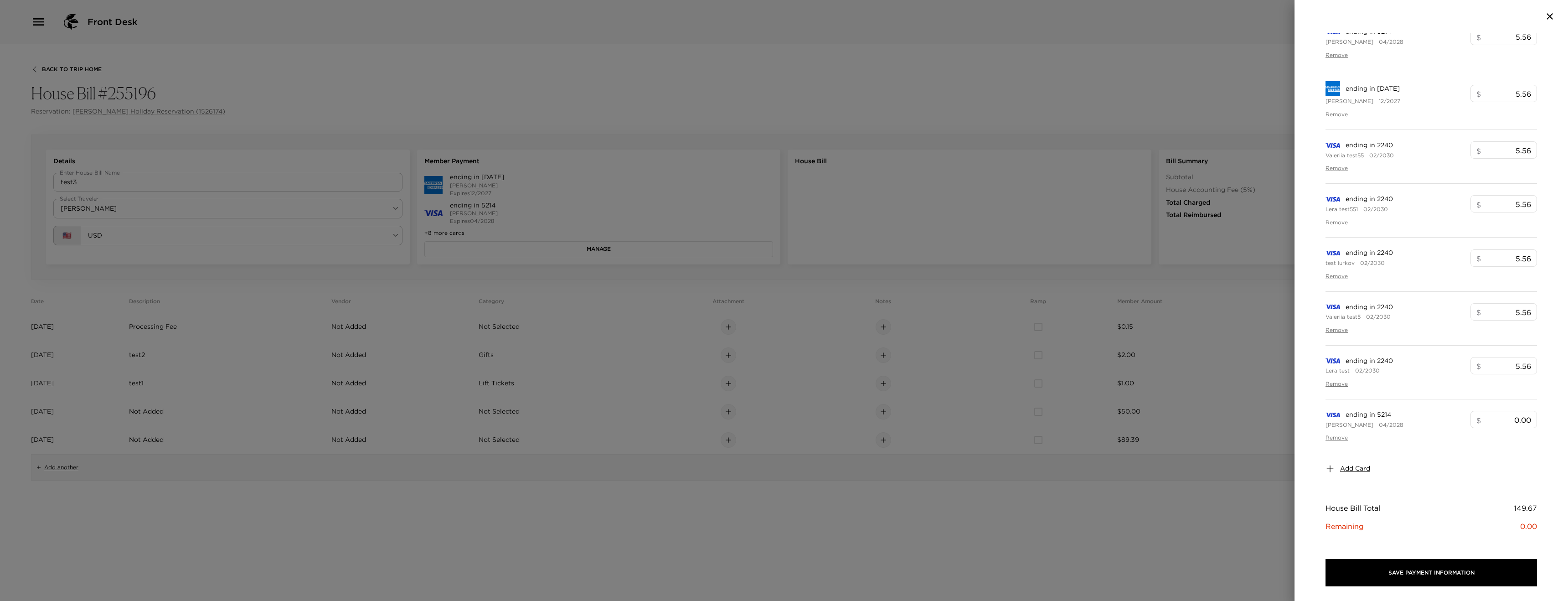
scroll to position [220, 0]
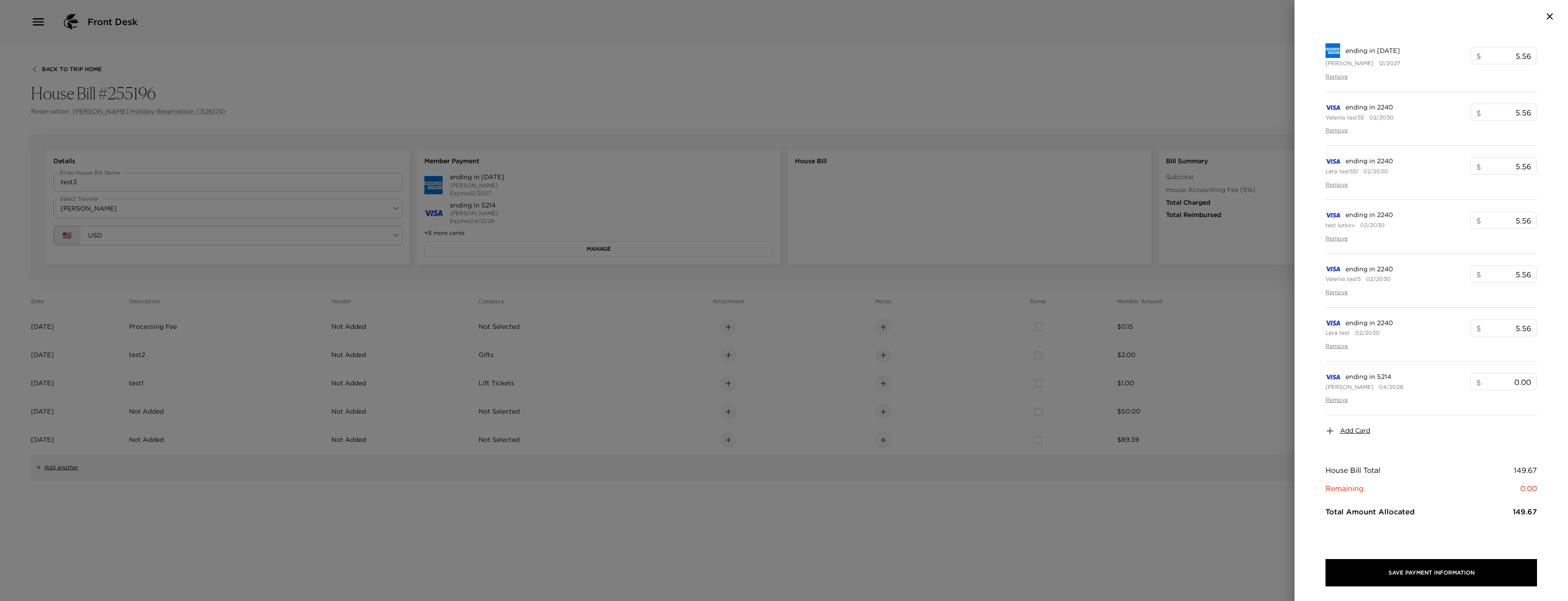
click at [1356, 432] on span "Add Card" at bounding box center [1355, 431] width 30 height 9
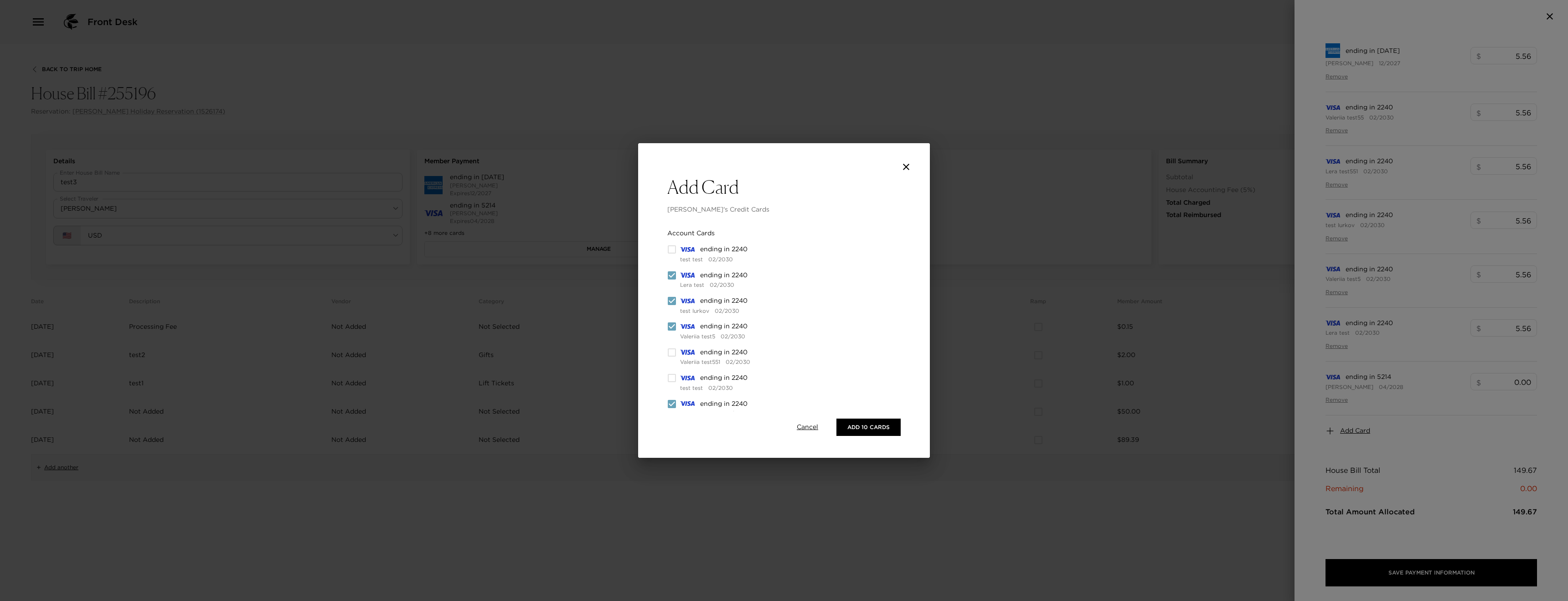
click at [908, 162] on icon "close" at bounding box center [906, 167] width 11 height 11
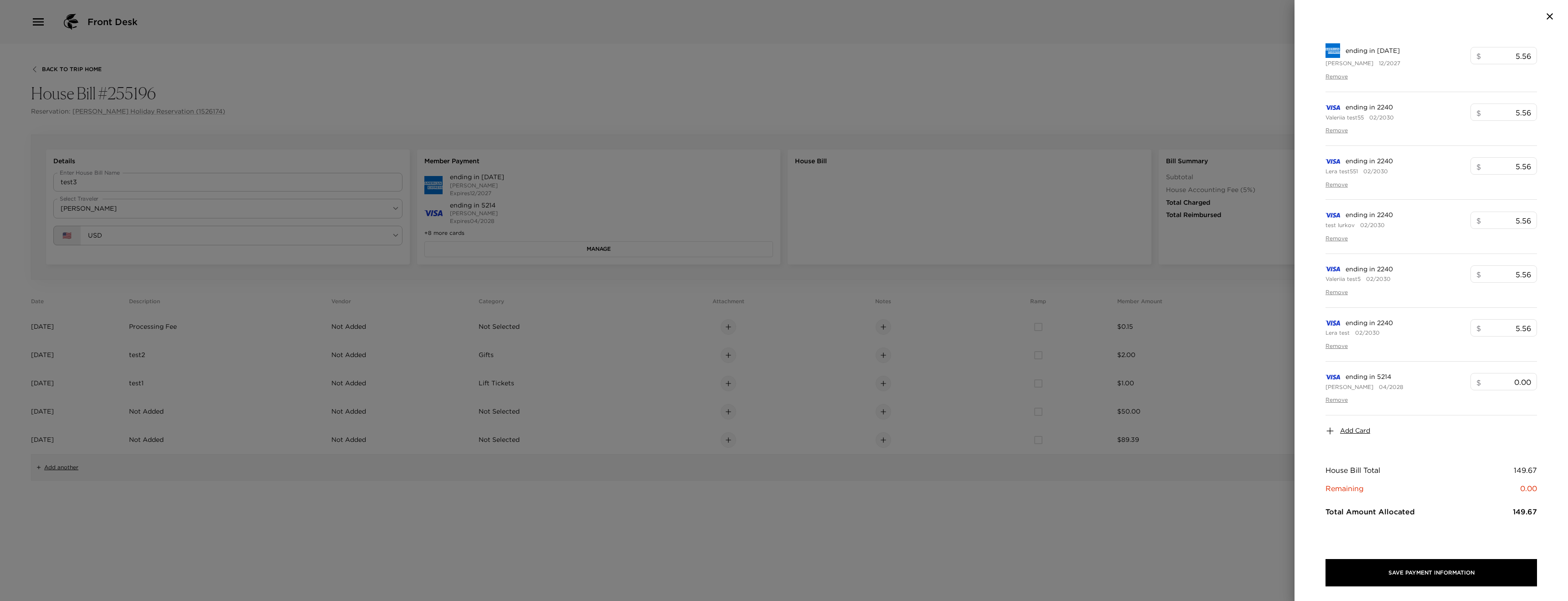
click at [905, 191] on div at bounding box center [784, 300] width 1568 height 601
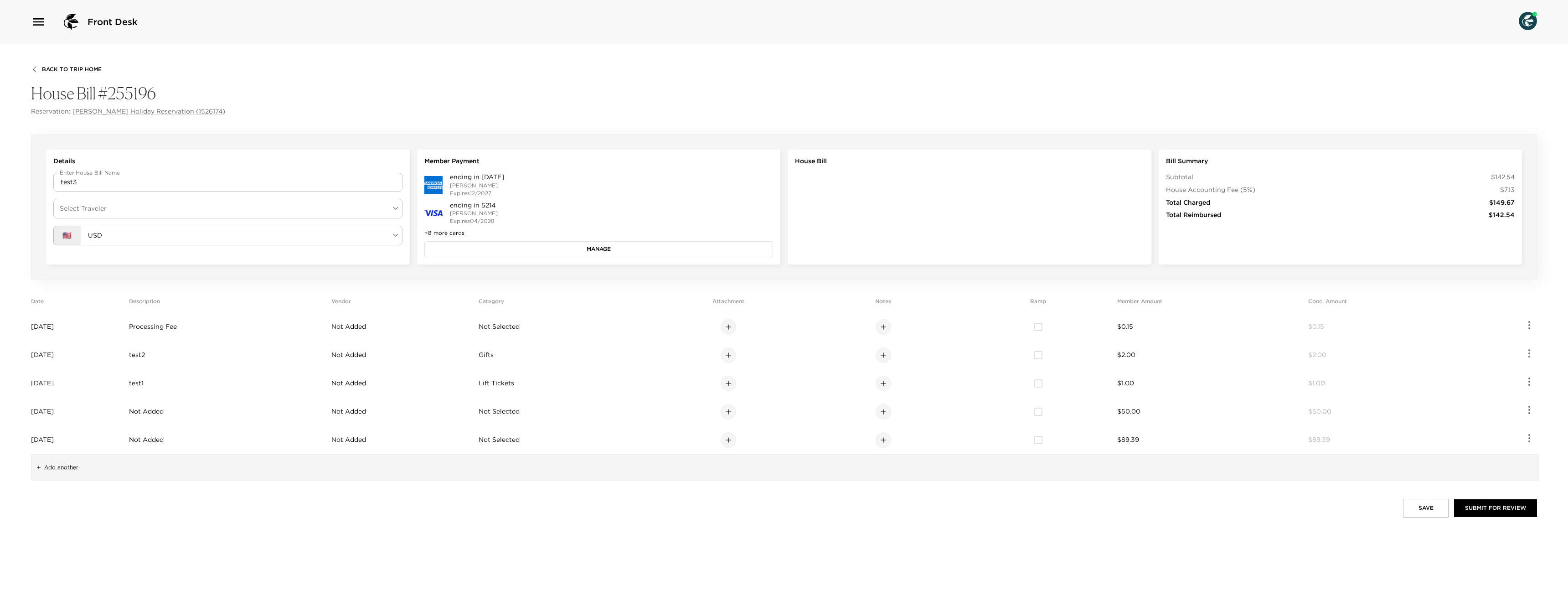
click at [127, 212] on body "Front Desk Back To Trip Home House Bill #255196 Reservation: Loren Holiday Rese…" at bounding box center [784, 300] width 1568 height 601
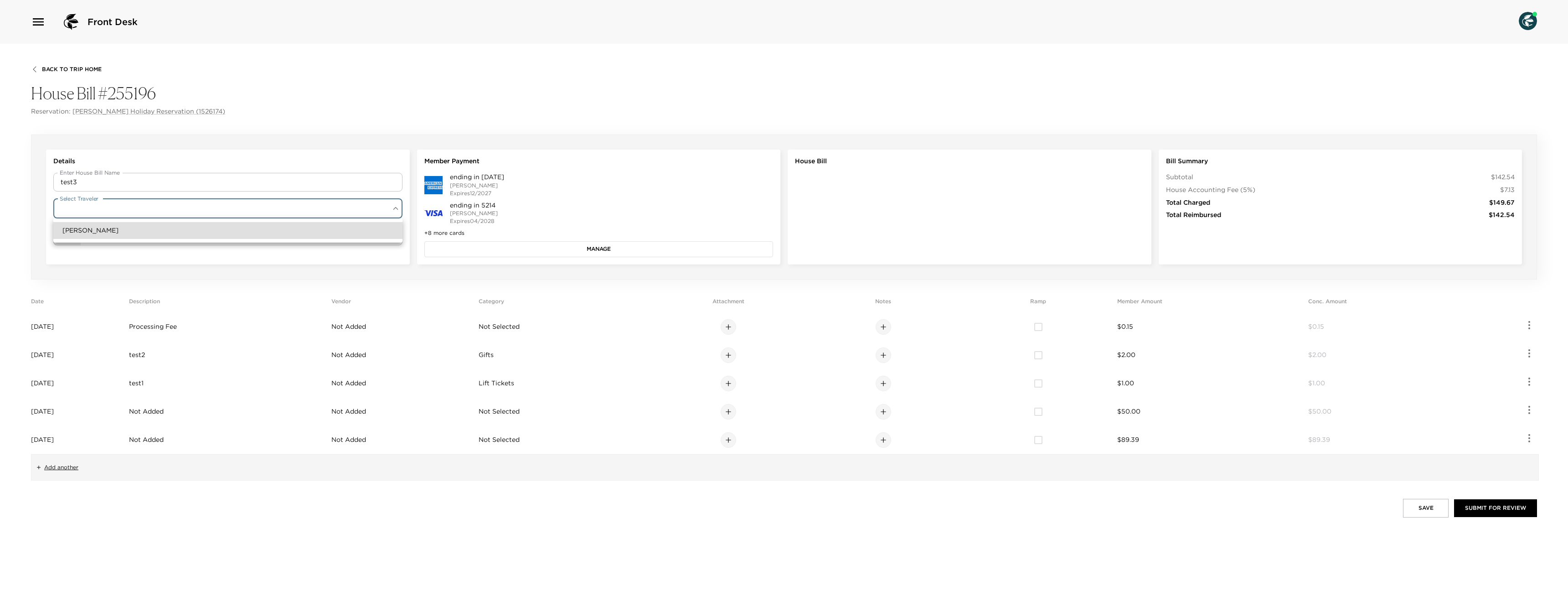
drag, startPoint x: 112, startPoint y: 231, endPoint x: 125, endPoint y: 233, distance: 13.2
click at [112, 231] on li "[PERSON_NAME]" at bounding box center [228, 230] width 349 height 17
type input "dc4d65e8-7a89-4889-a291-ddb3581cbedd"
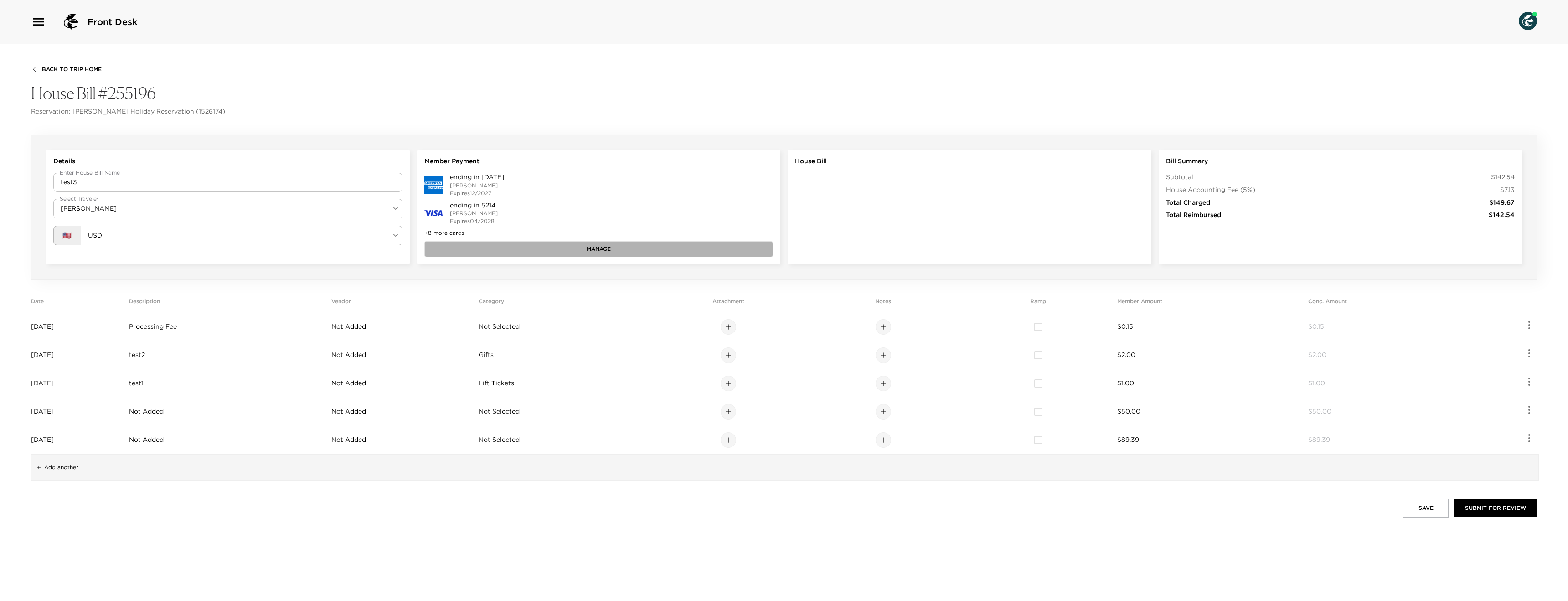
click at [582, 256] on button "Manage" at bounding box center [599, 249] width 349 height 15
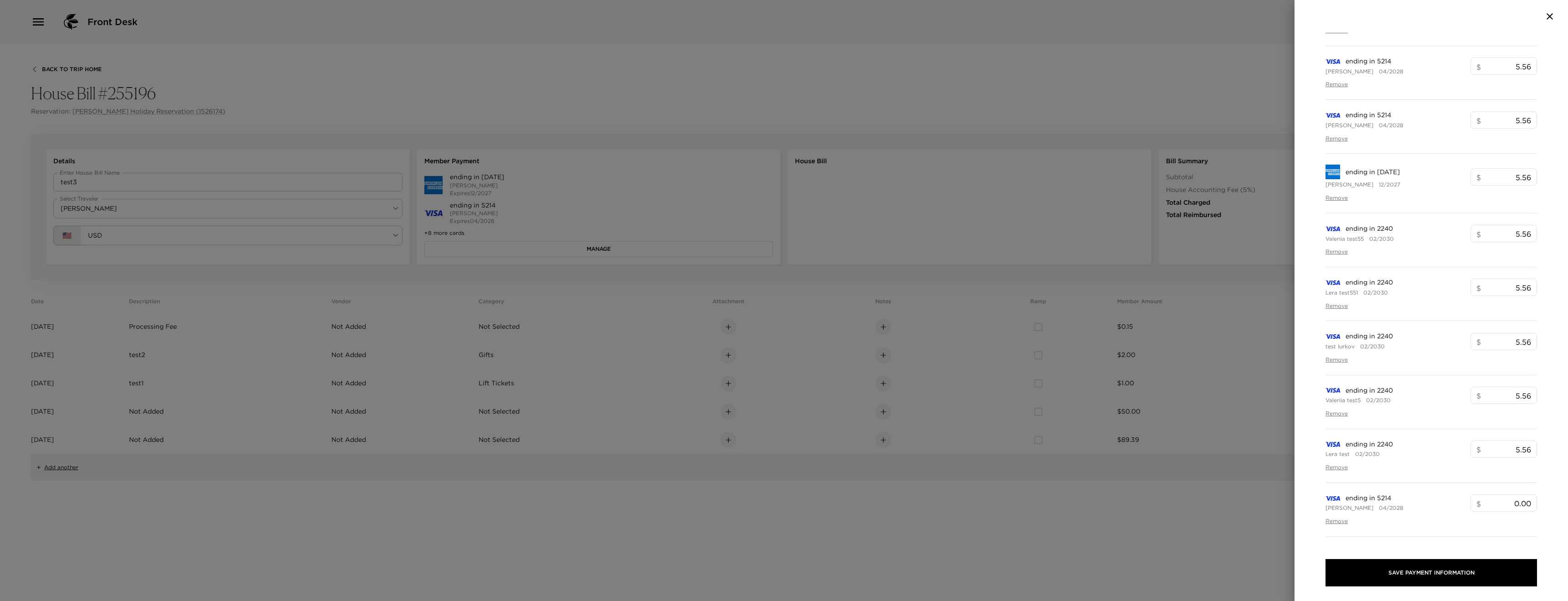
scroll to position [386, 0]
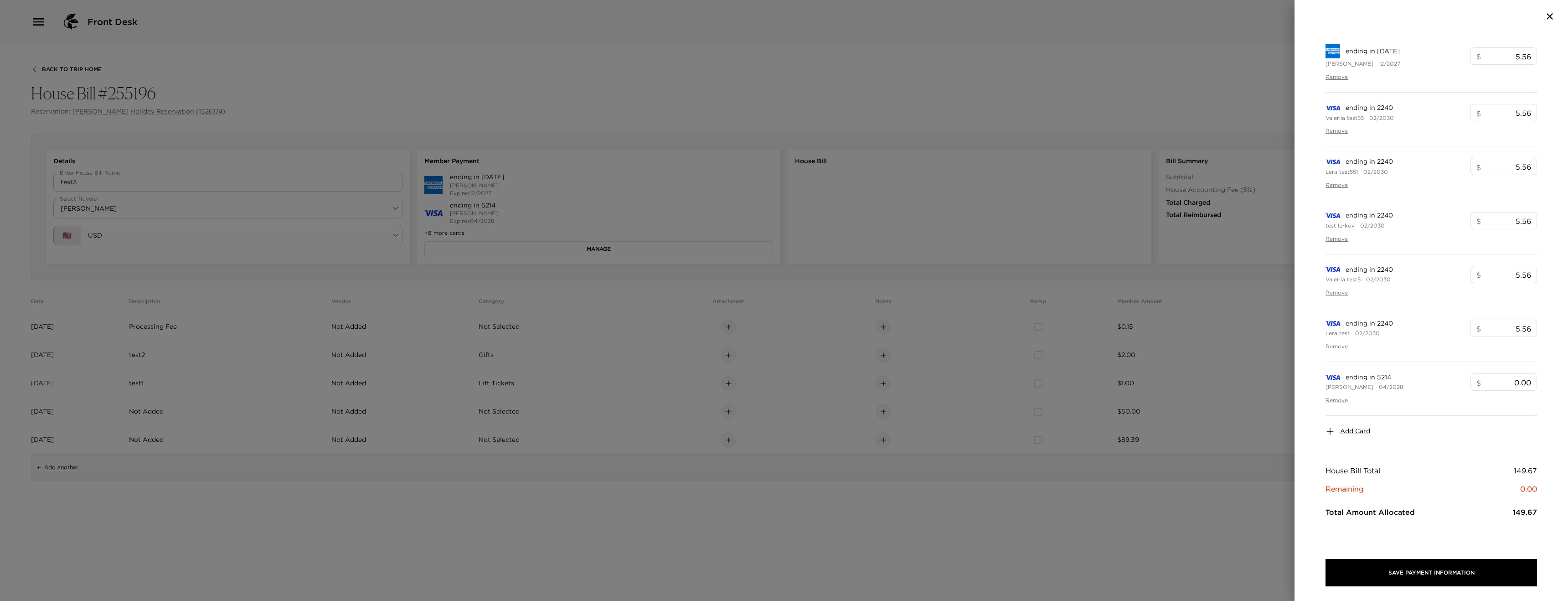
click at [1342, 432] on span "Add Card" at bounding box center [1355, 432] width 30 height 9
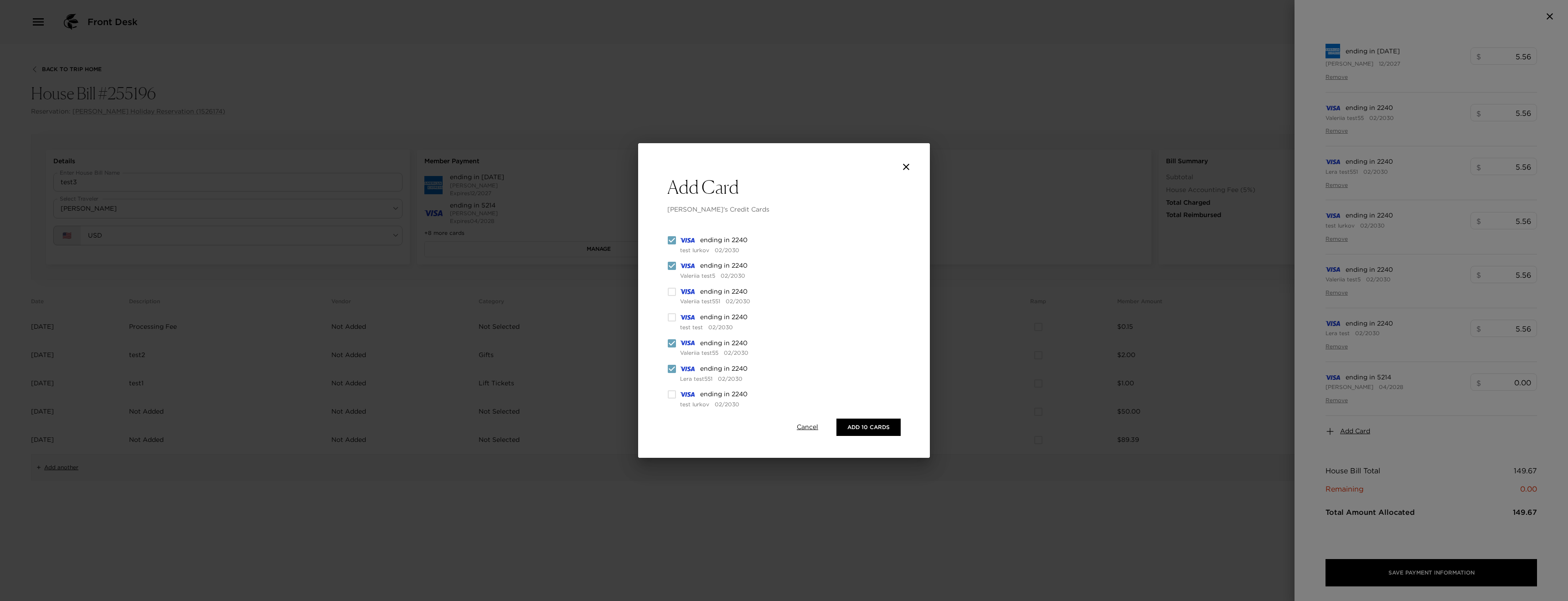
scroll to position [0, 0]
click at [905, 170] on icon "close" at bounding box center [906, 167] width 11 height 11
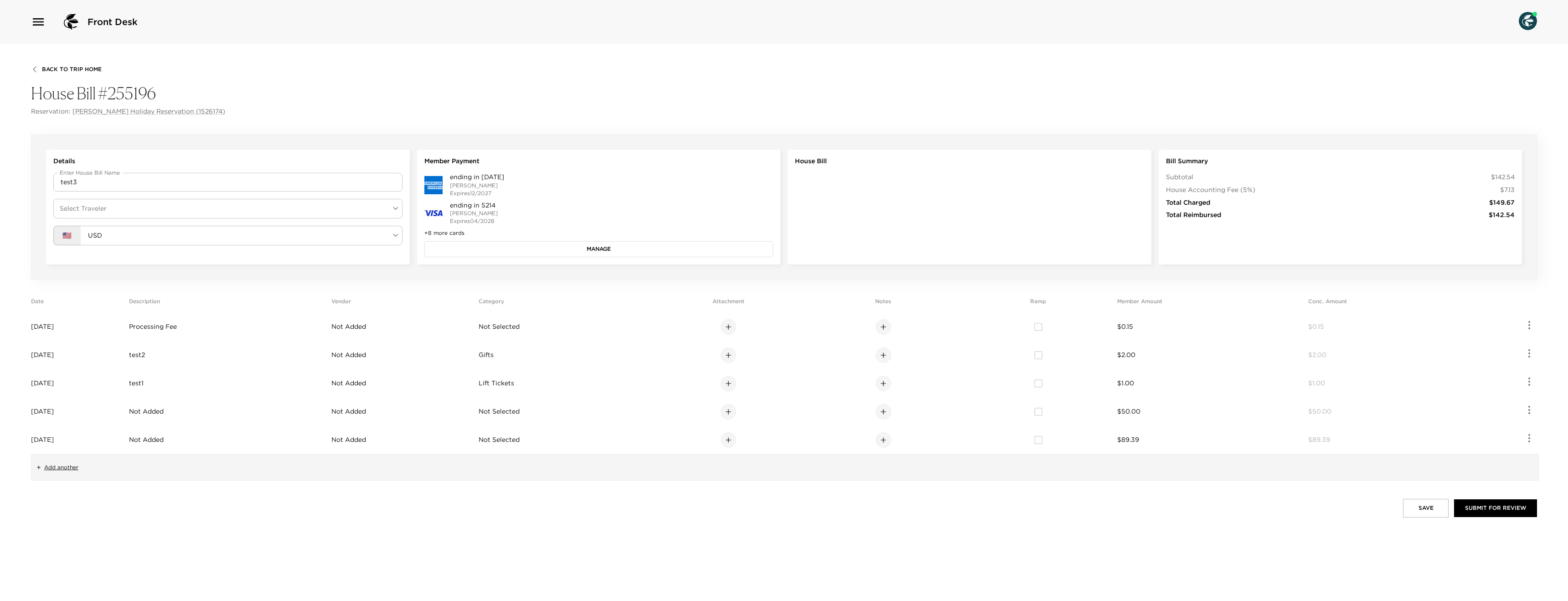
click at [130, 205] on body "Front Desk Back To Trip Home House Bill #255196 Reservation: [PERSON_NAME] Holi…" at bounding box center [784, 300] width 1568 height 601
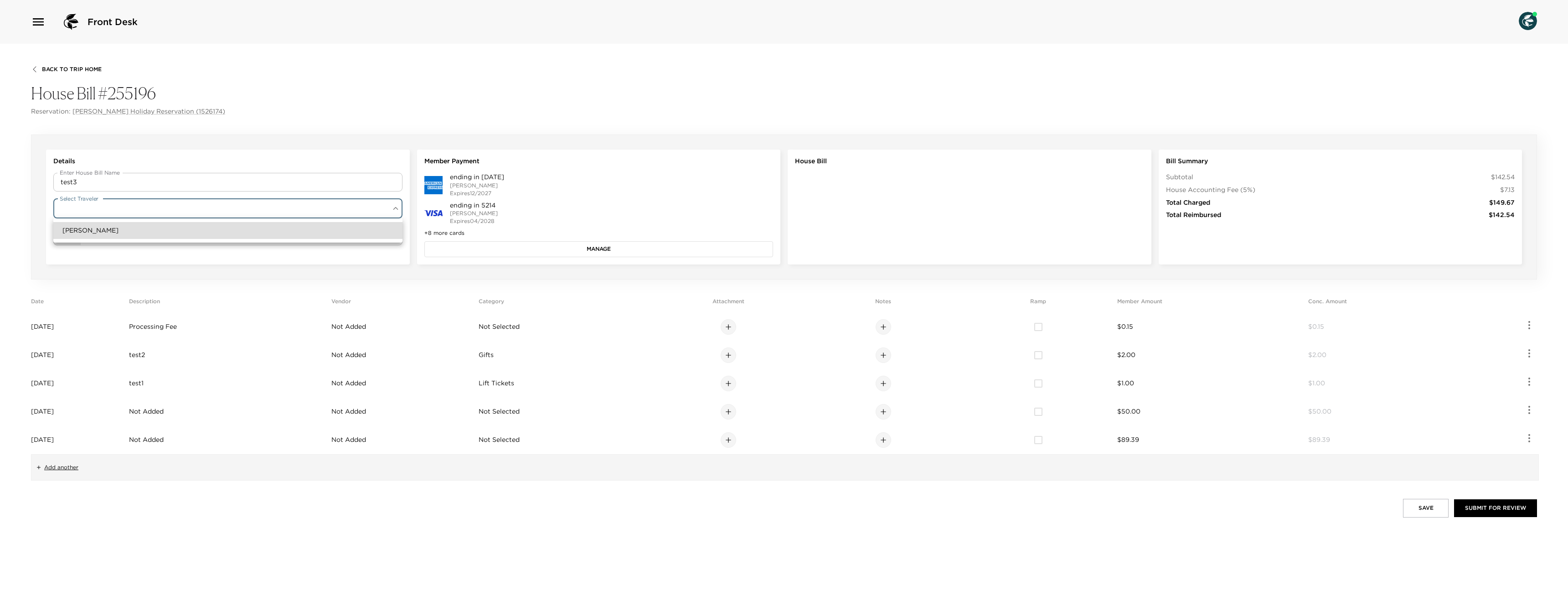
drag, startPoint x: 112, startPoint y: 231, endPoint x: 149, endPoint y: 233, distance: 37.1
click at [112, 232] on li "[PERSON_NAME]" at bounding box center [228, 230] width 349 height 17
type input "dc4d65e8-7a89-4889-a291-ddb3581cbedd"
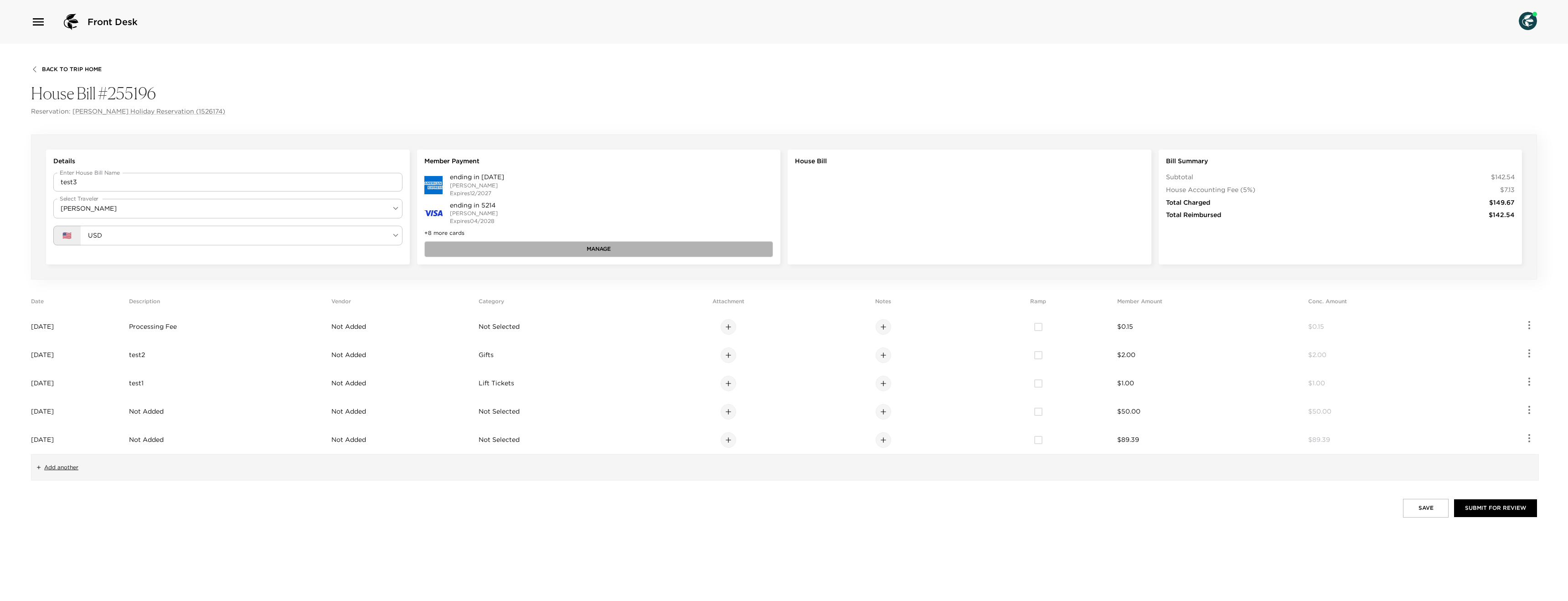
click at [559, 245] on button "Manage" at bounding box center [599, 249] width 349 height 15
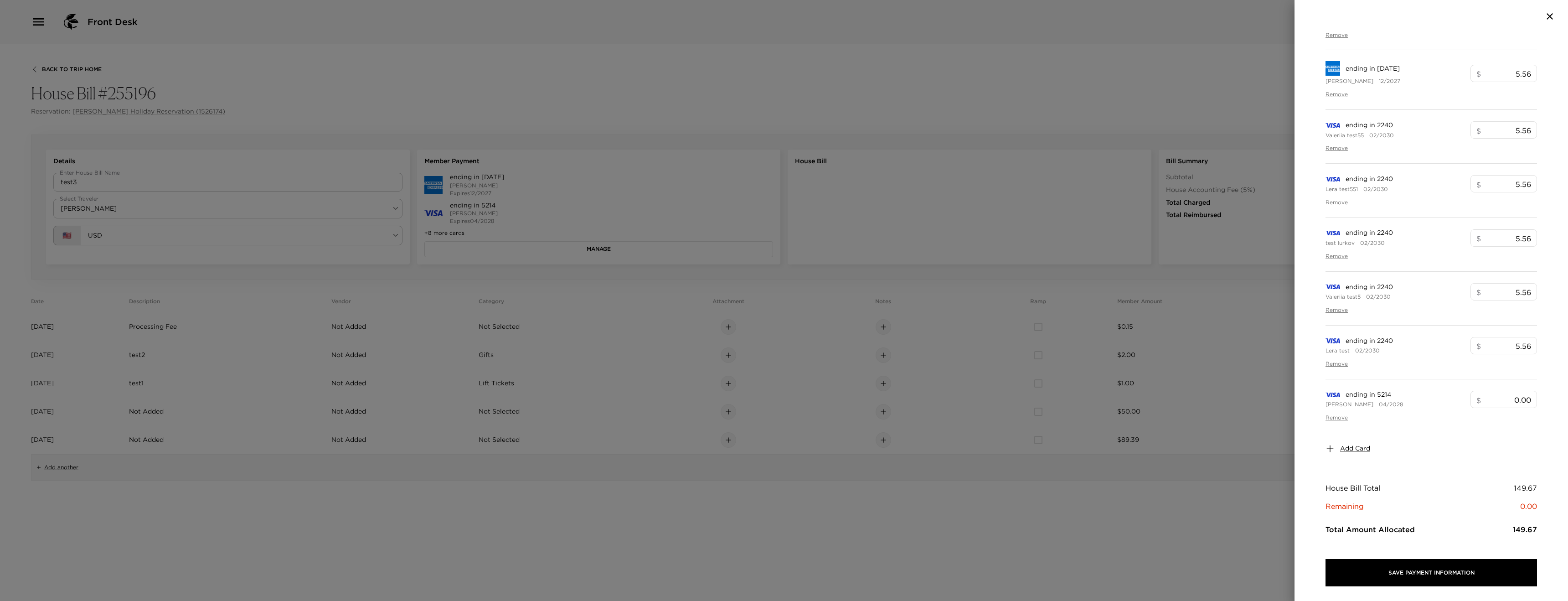
scroll to position [386, 0]
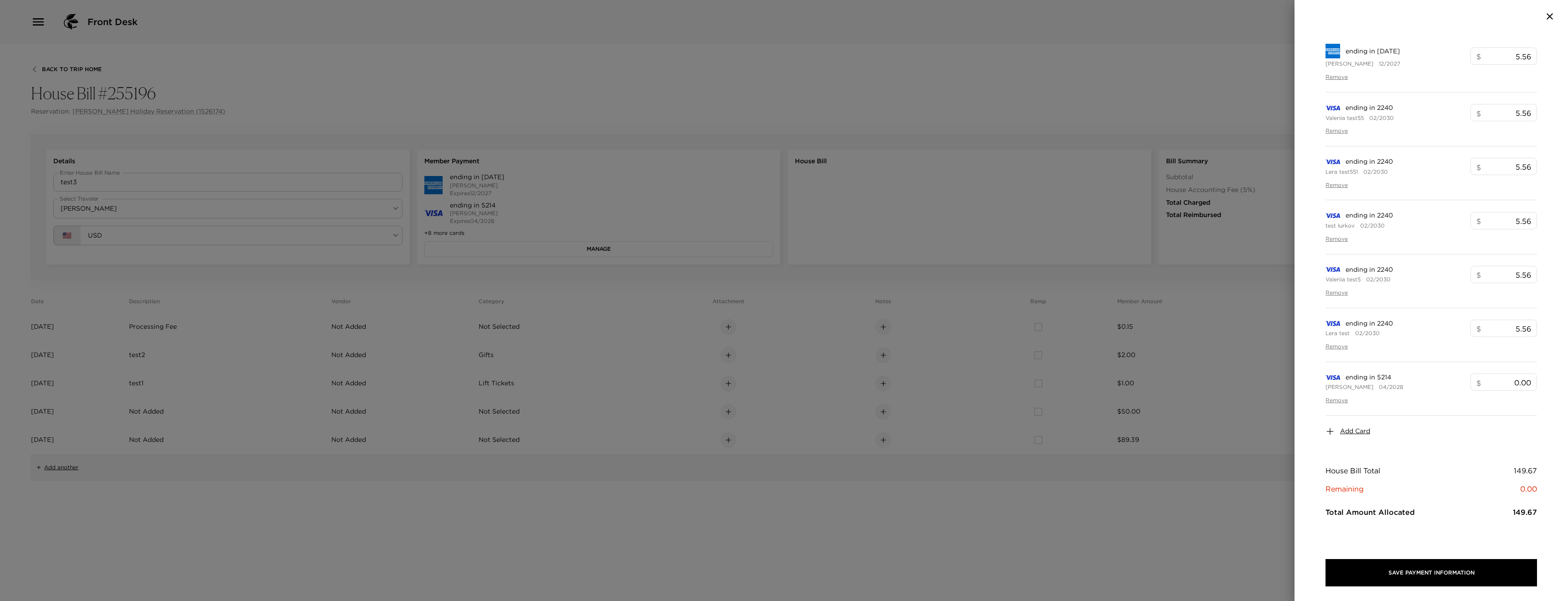
click at [1349, 432] on span "Add Card" at bounding box center [1355, 432] width 30 height 9
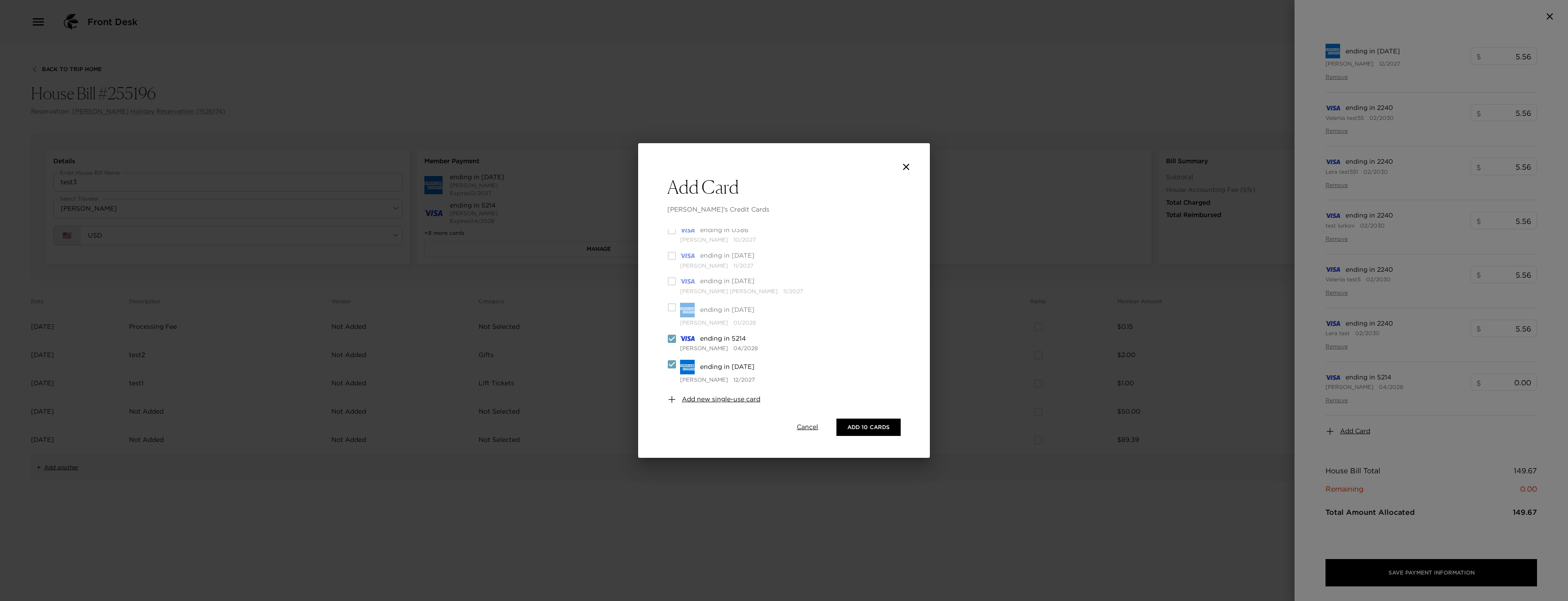
scroll to position [0, 0]
click at [813, 423] on span "Cancel" at bounding box center [807, 428] width 21 height 9
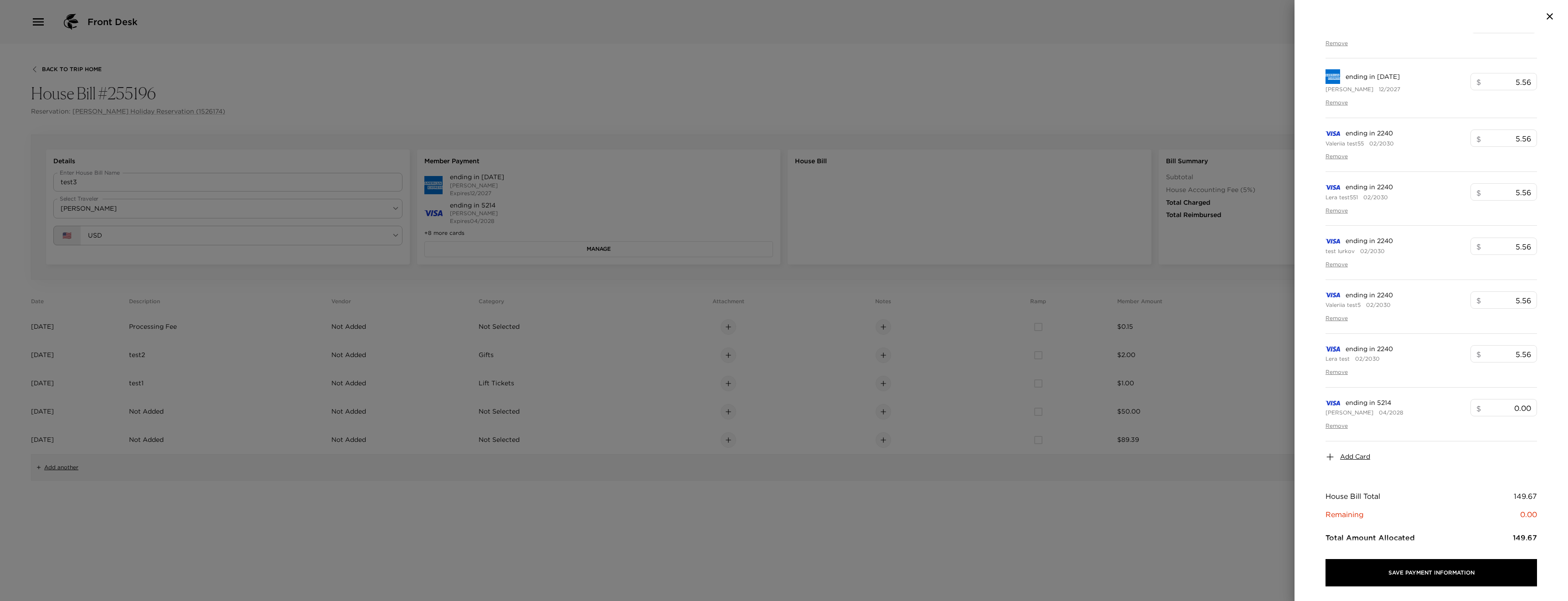
scroll to position [364, 0]
drag, startPoint x: 1355, startPoint y: 445, endPoint x: 1355, endPoint y: 450, distance: 5.0
click at [1355, 445] on div "Add Card" at bounding box center [1431, 453] width 211 height 31
click at [1355, 450] on span "Add Card" at bounding box center [1355, 453] width 30 height 9
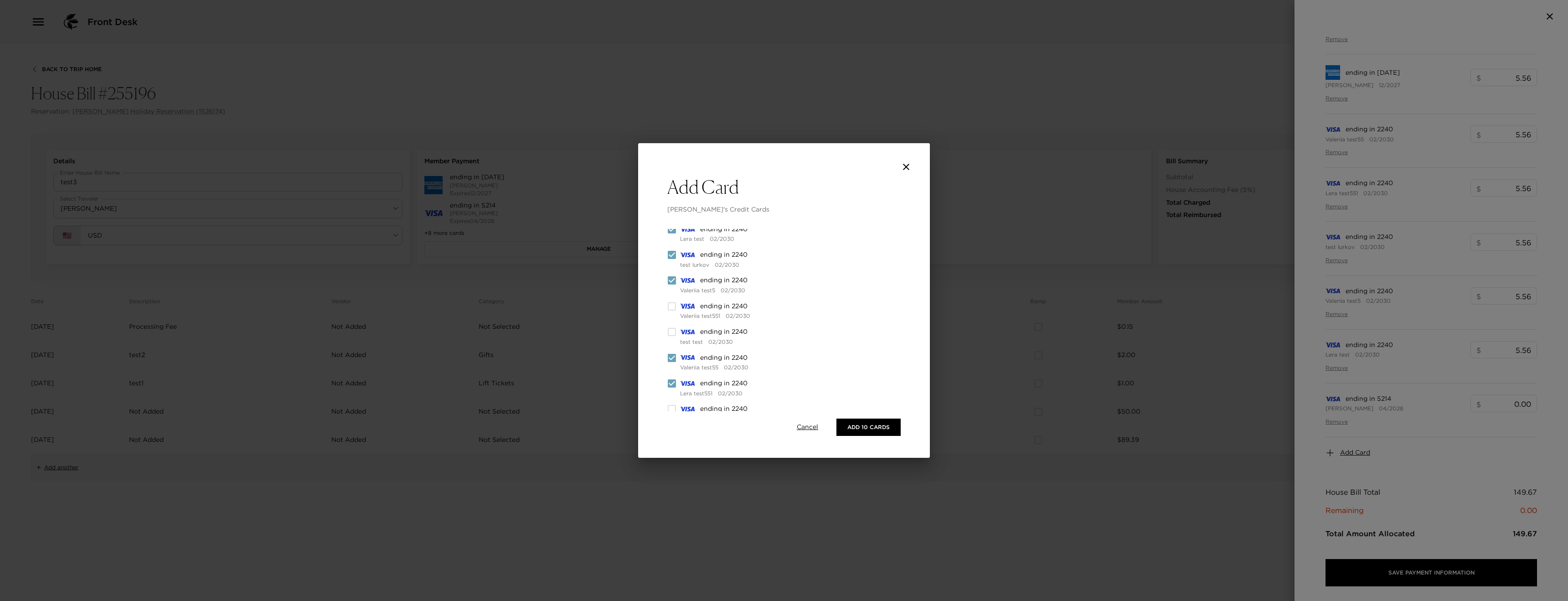
scroll to position [0, 0]
click at [907, 163] on icon "close" at bounding box center [906, 167] width 11 height 11
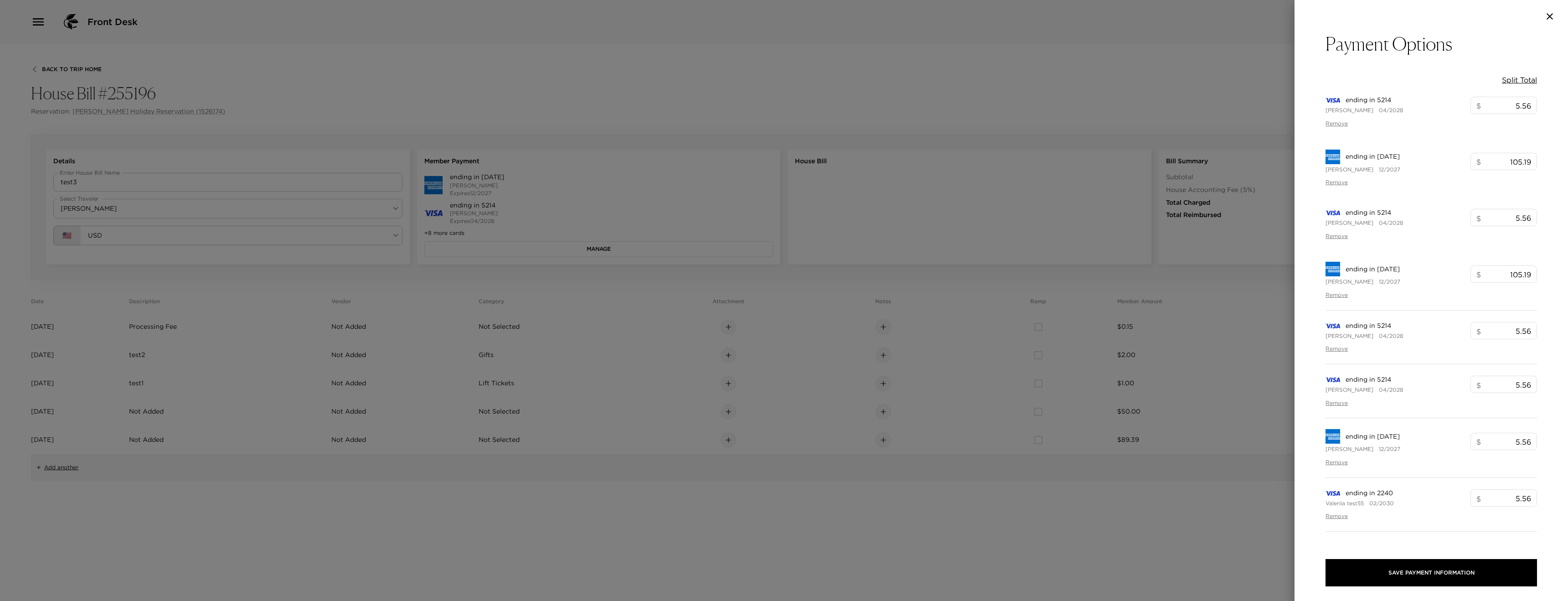
click at [255, 70] on div at bounding box center [784, 300] width 1568 height 601
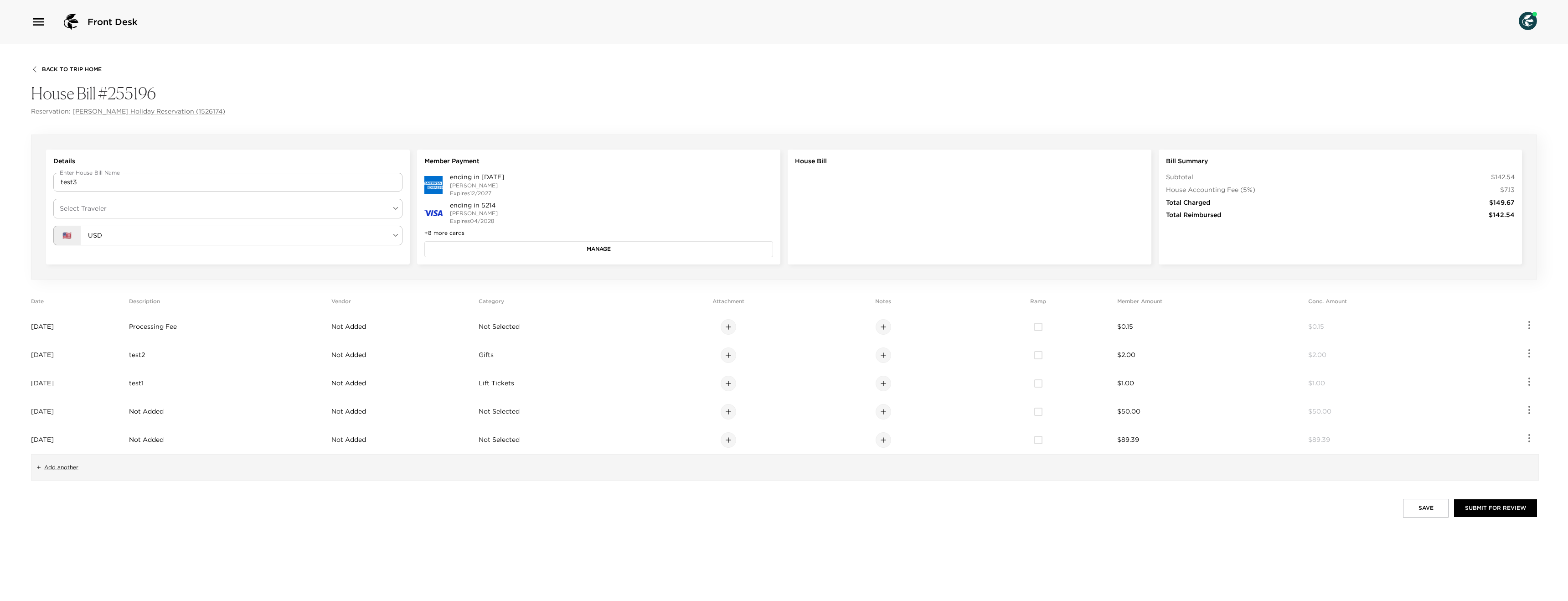
click at [145, 210] on body "Front Desk Back To Trip Home House Bill #255196 Reservation: [PERSON_NAME] Holi…" at bounding box center [784, 300] width 1568 height 601
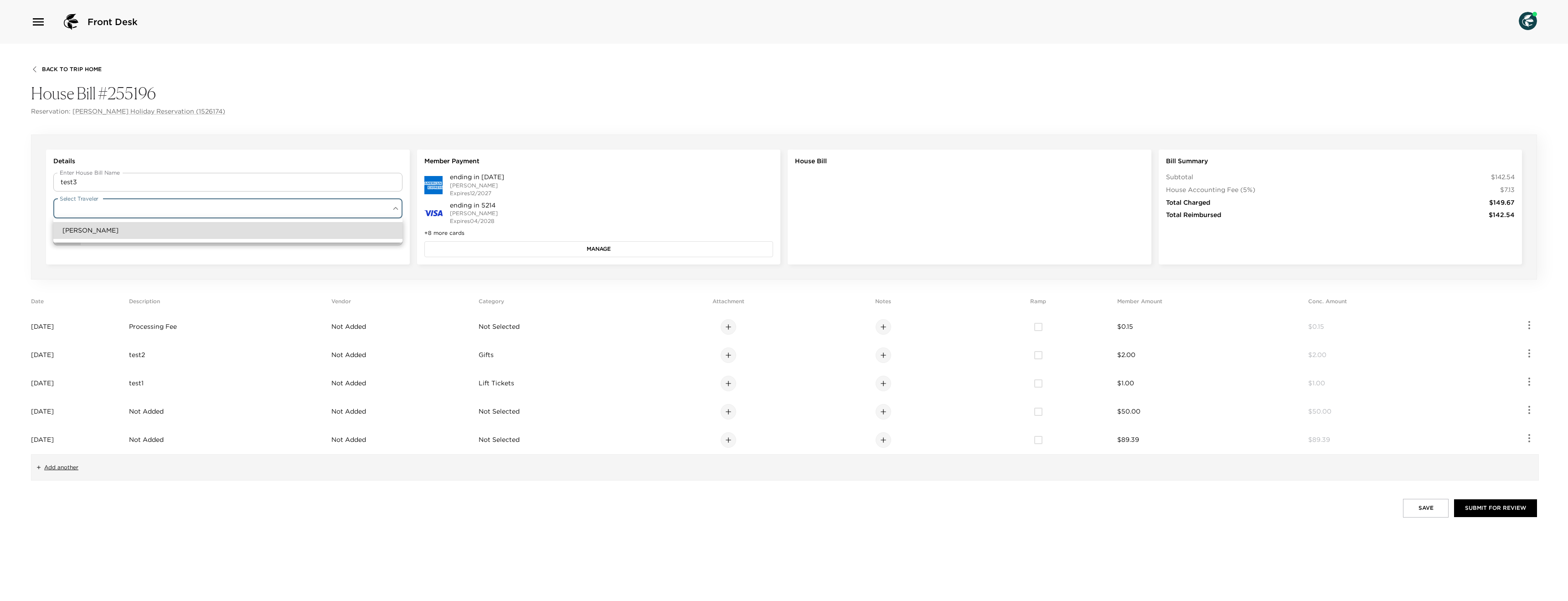
click at [134, 233] on li "[PERSON_NAME]" at bounding box center [228, 230] width 349 height 17
type input "dc4d65e8-7a89-4889-a291-ddb3581cbedd"
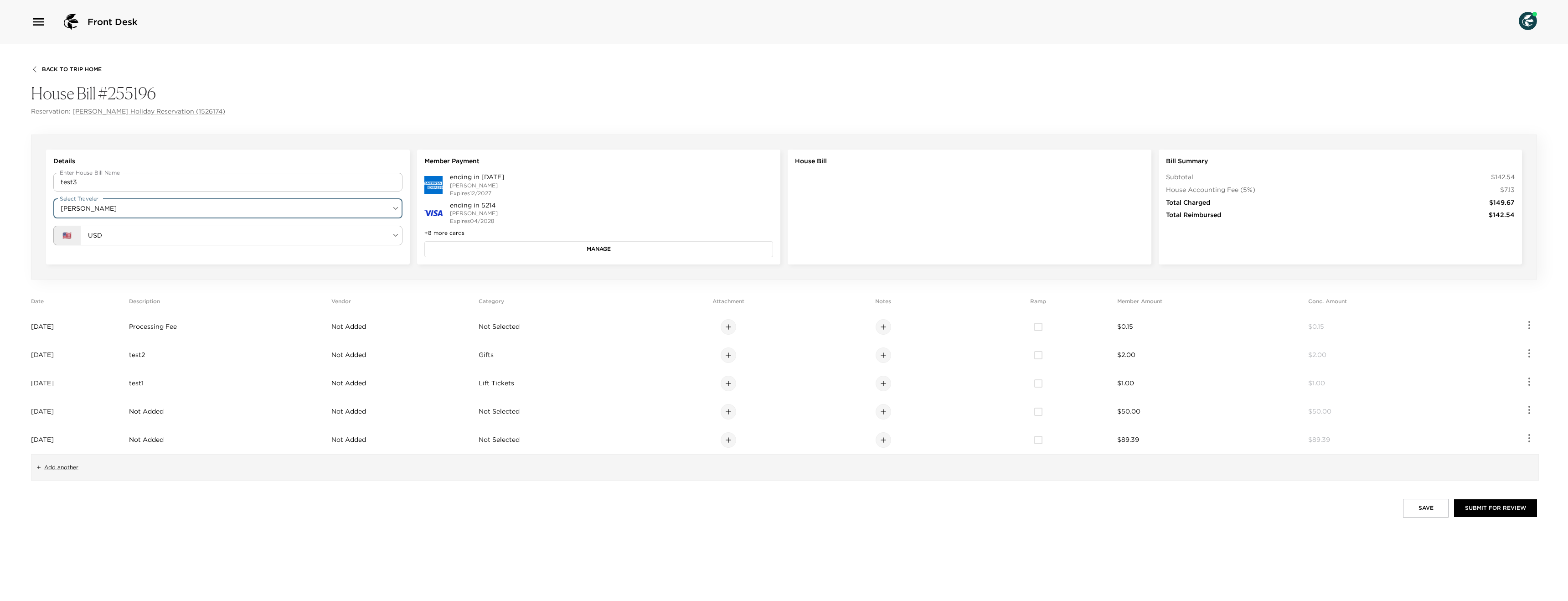
click at [511, 255] on button "Manage" at bounding box center [599, 249] width 349 height 15
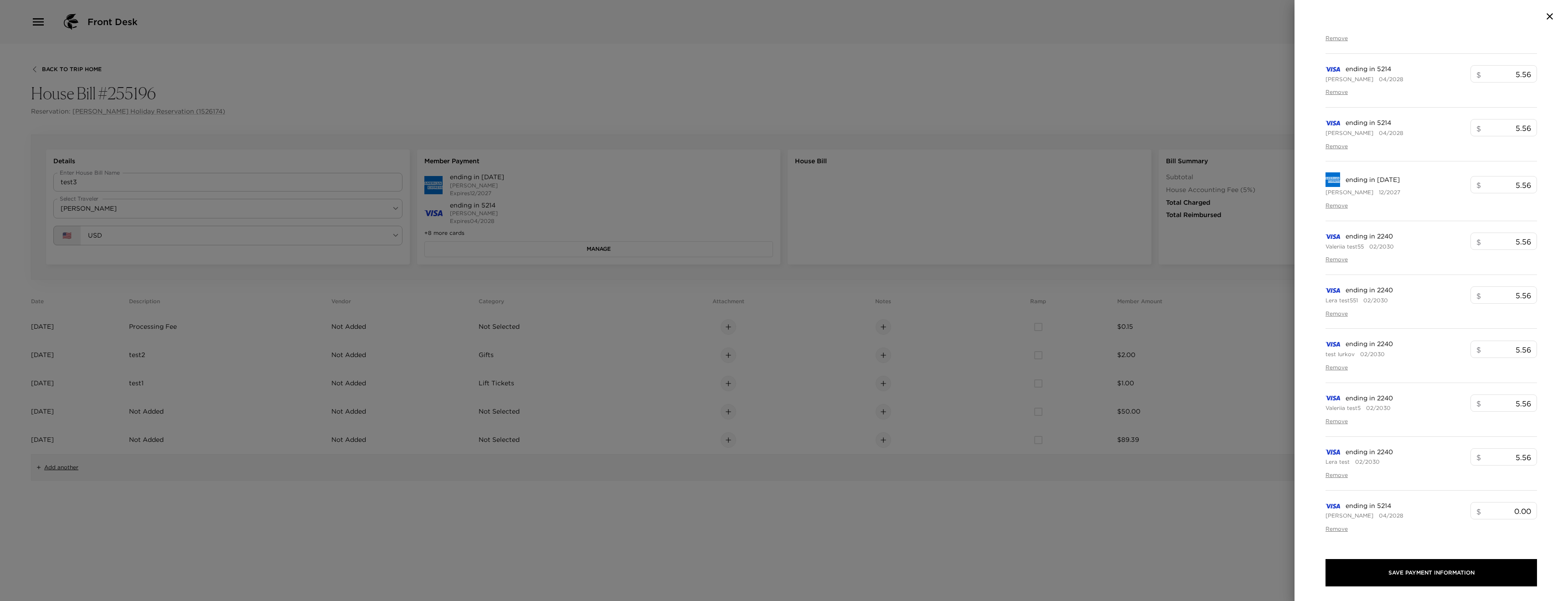
scroll to position [386, 0]
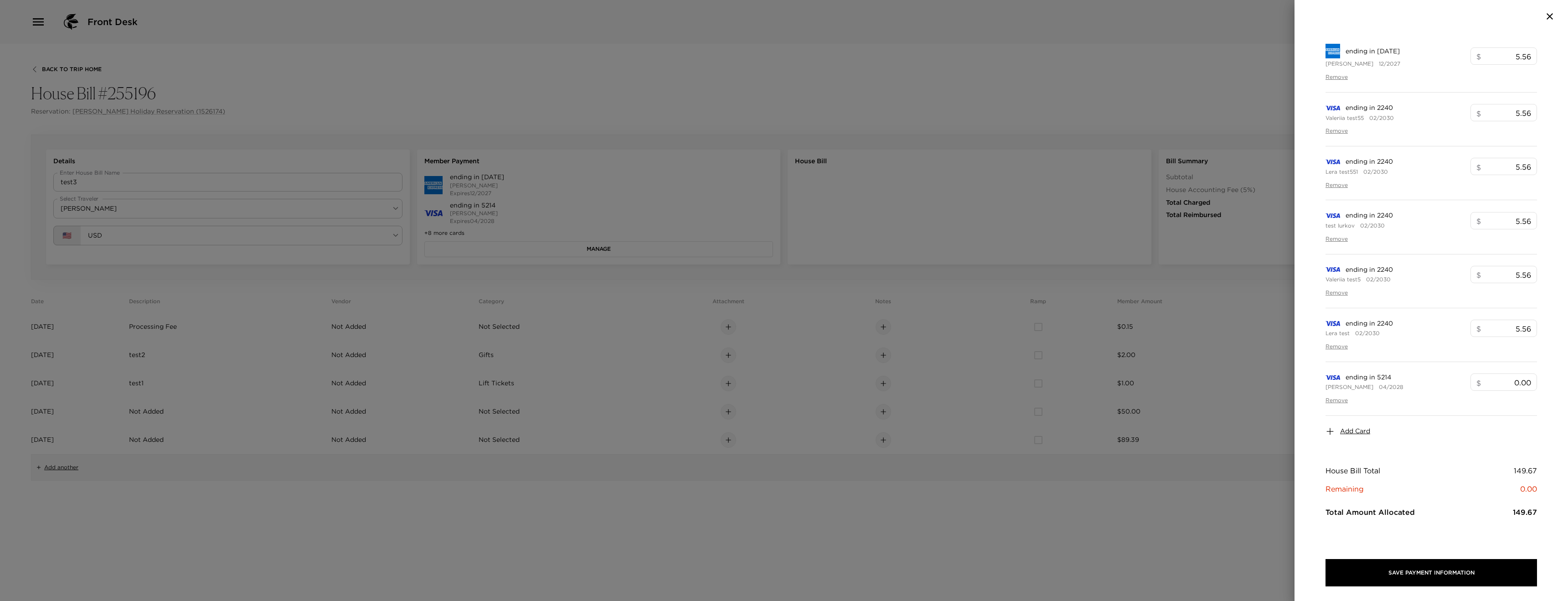
click at [1358, 432] on span "Add Card" at bounding box center [1355, 432] width 30 height 9
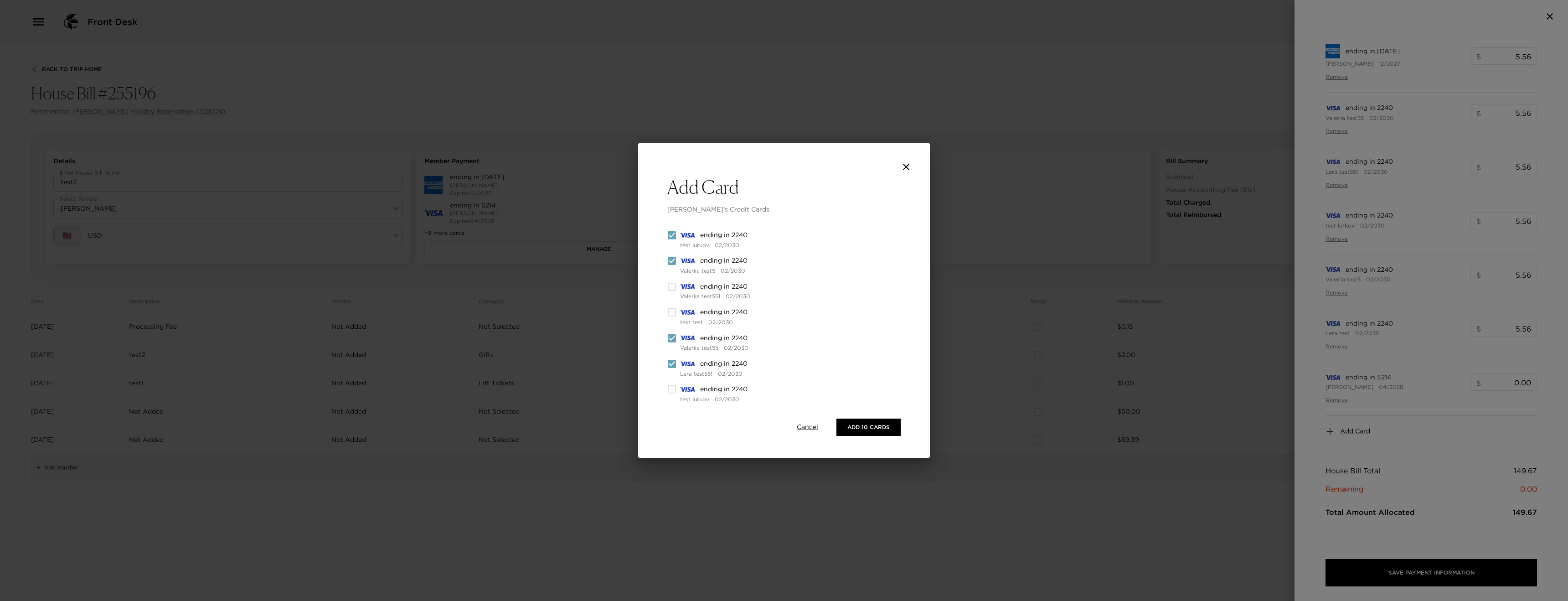
scroll to position [0, 0]
click at [910, 170] on icon "close" at bounding box center [906, 167] width 11 height 11
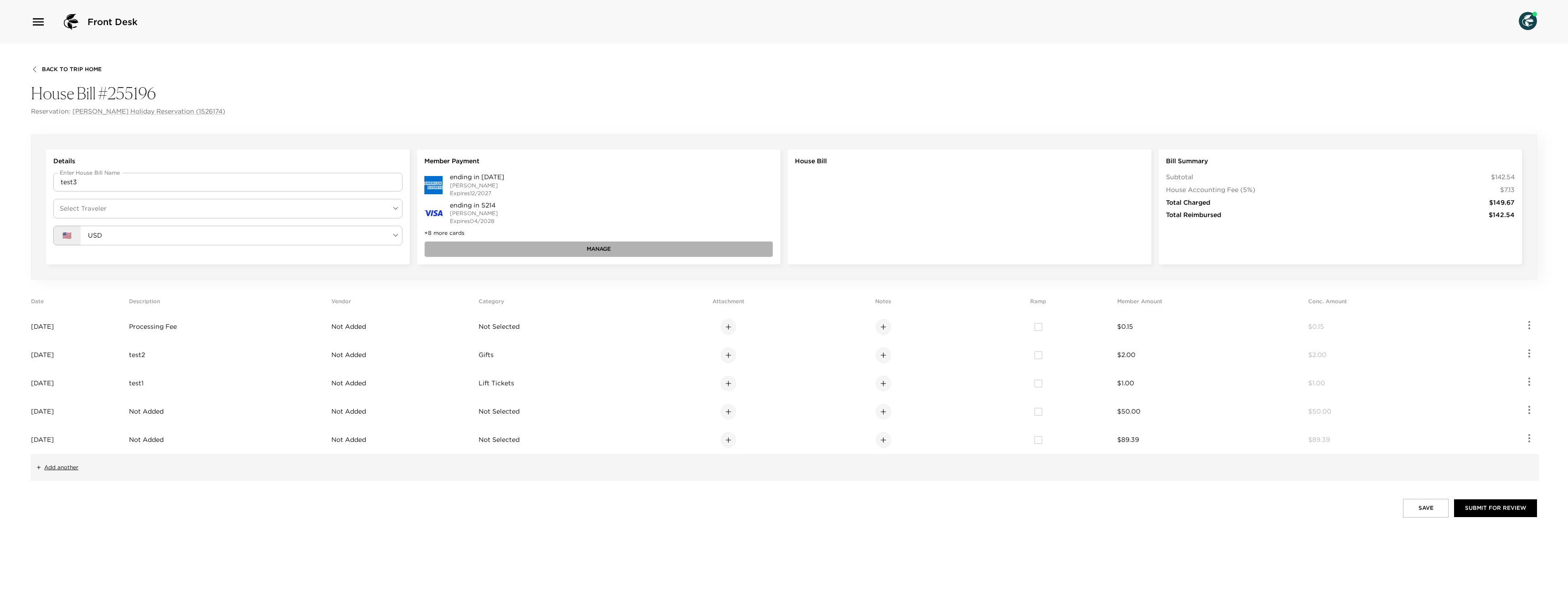
click at [522, 251] on button "Manage" at bounding box center [599, 249] width 349 height 15
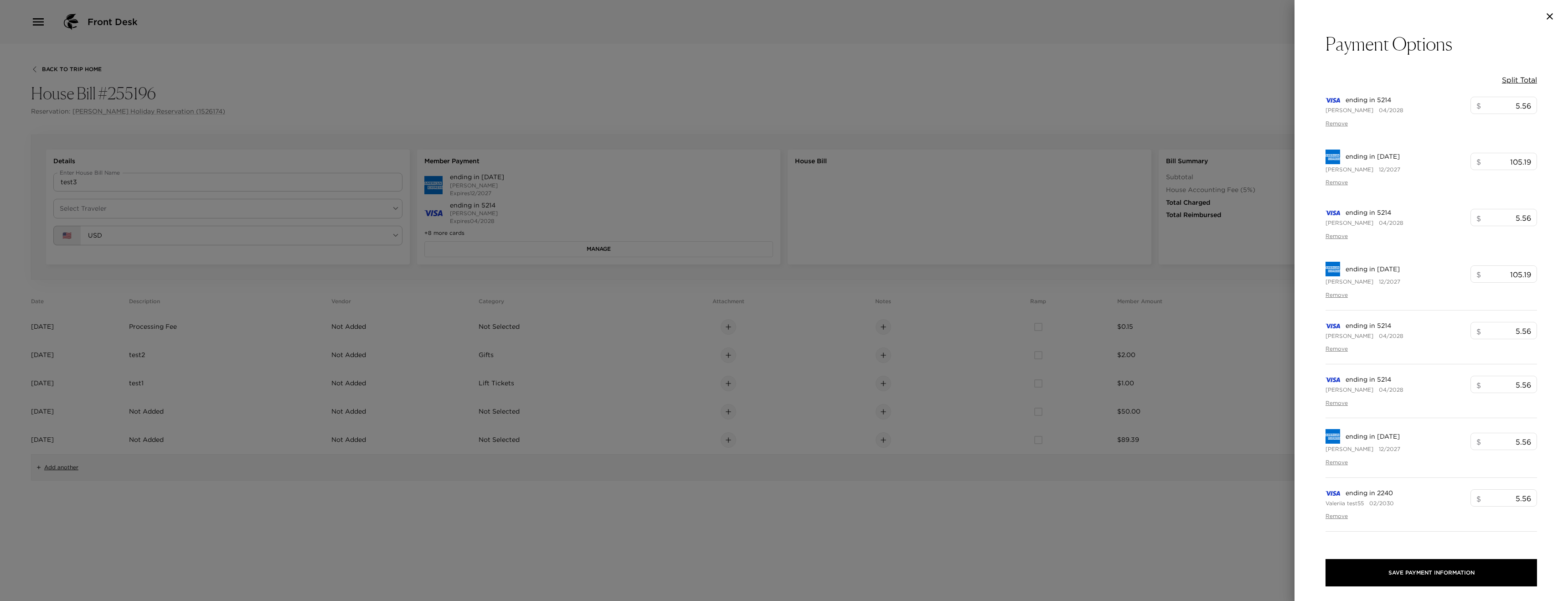
drag, startPoint x: 677, startPoint y: 292, endPoint x: 491, endPoint y: 233, distance: 195.1
click at [678, 292] on div at bounding box center [784, 300] width 1568 height 601
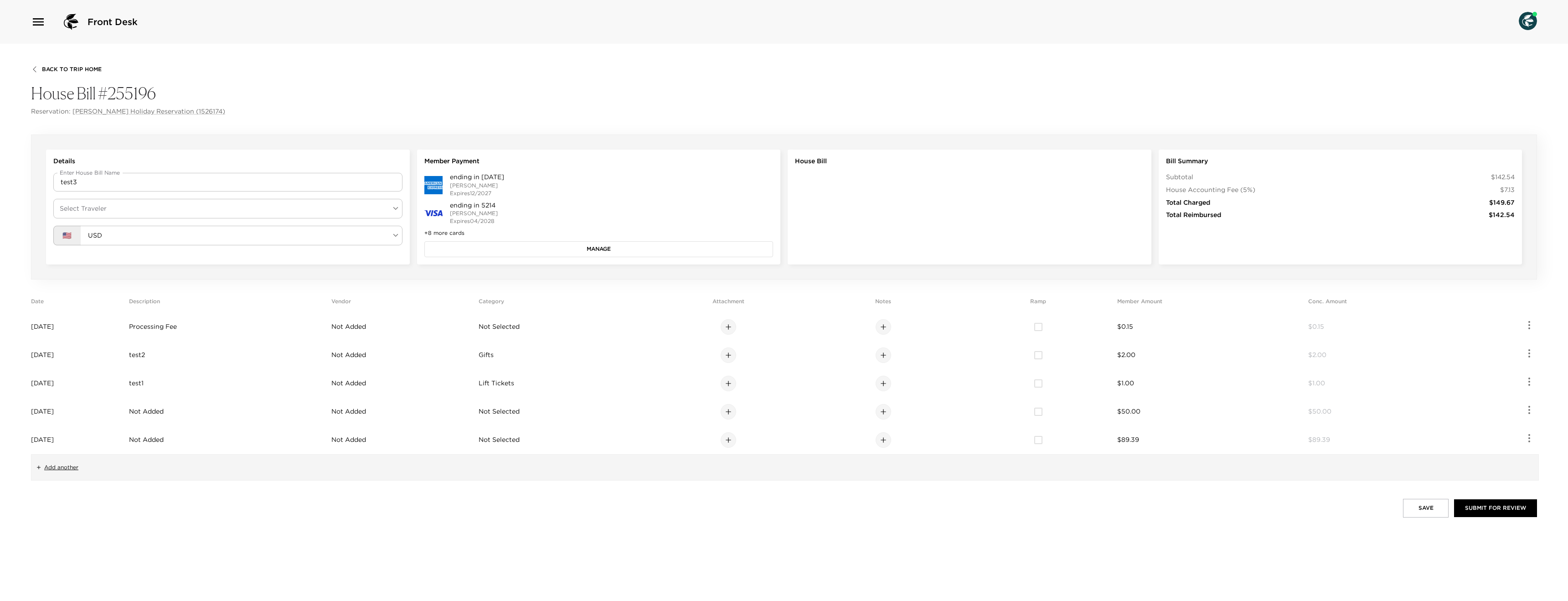
click at [309, 197] on div "Details Enter House Bill Name test3 Enter House Bill Name Select Traveler ​ Sel…" at bounding box center [228, 207] width 364 height 115
click at [303, 205] on body "Front Desk Back To Trip Home House Bill #255196 Reservation: Loren Holiday Rese…" at bounding box center [784, 300] width 1568 height 601
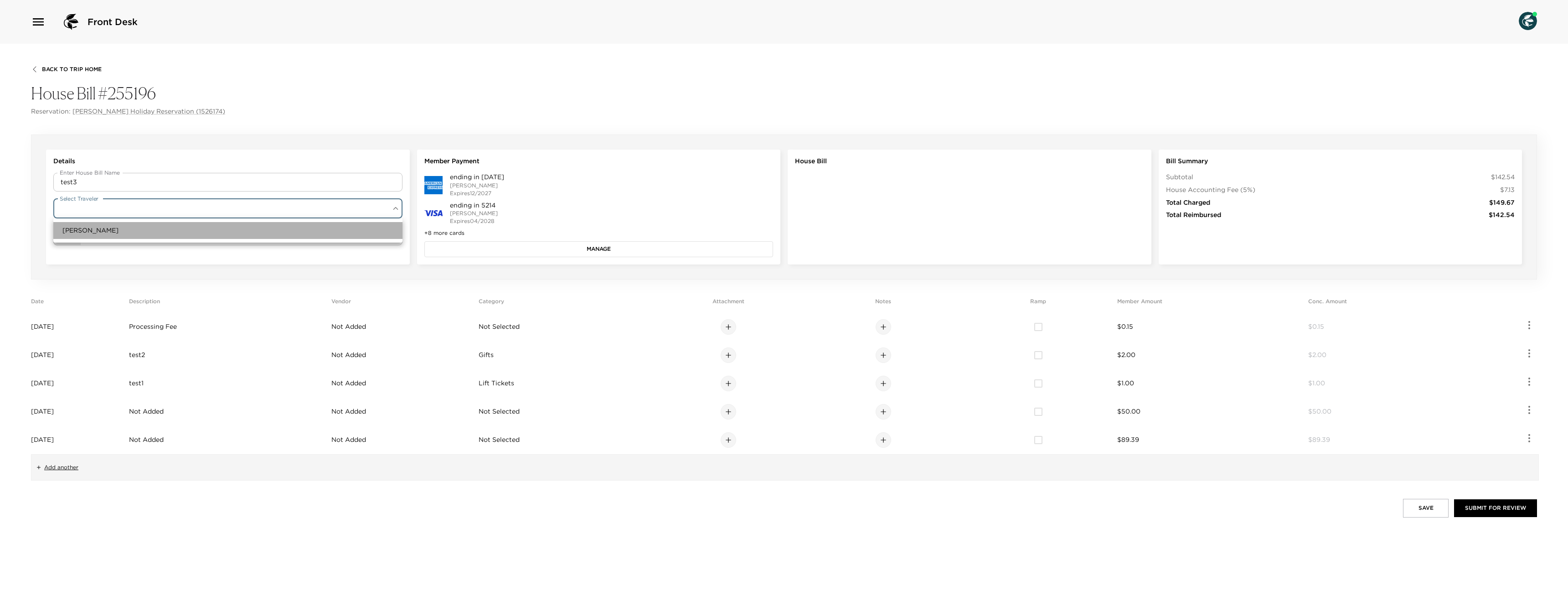
click at [189, 231] on li "Loren Holiday" at bounding box center [228, 230] width 349 height 17
type input "dc4d65e8-7a89-4889-a291-ddb3581cbedd"
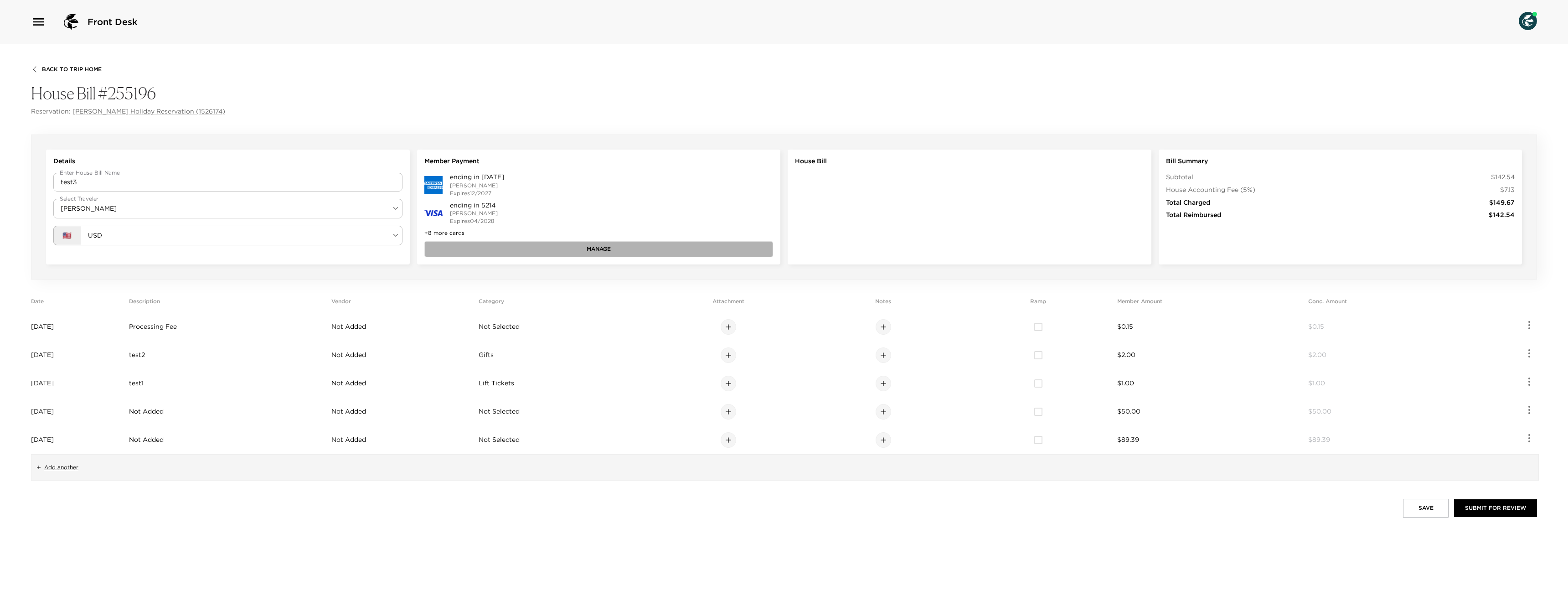
click at [501, 248] on button "Manage" at bounding box center [599, 249] width 349 height 15
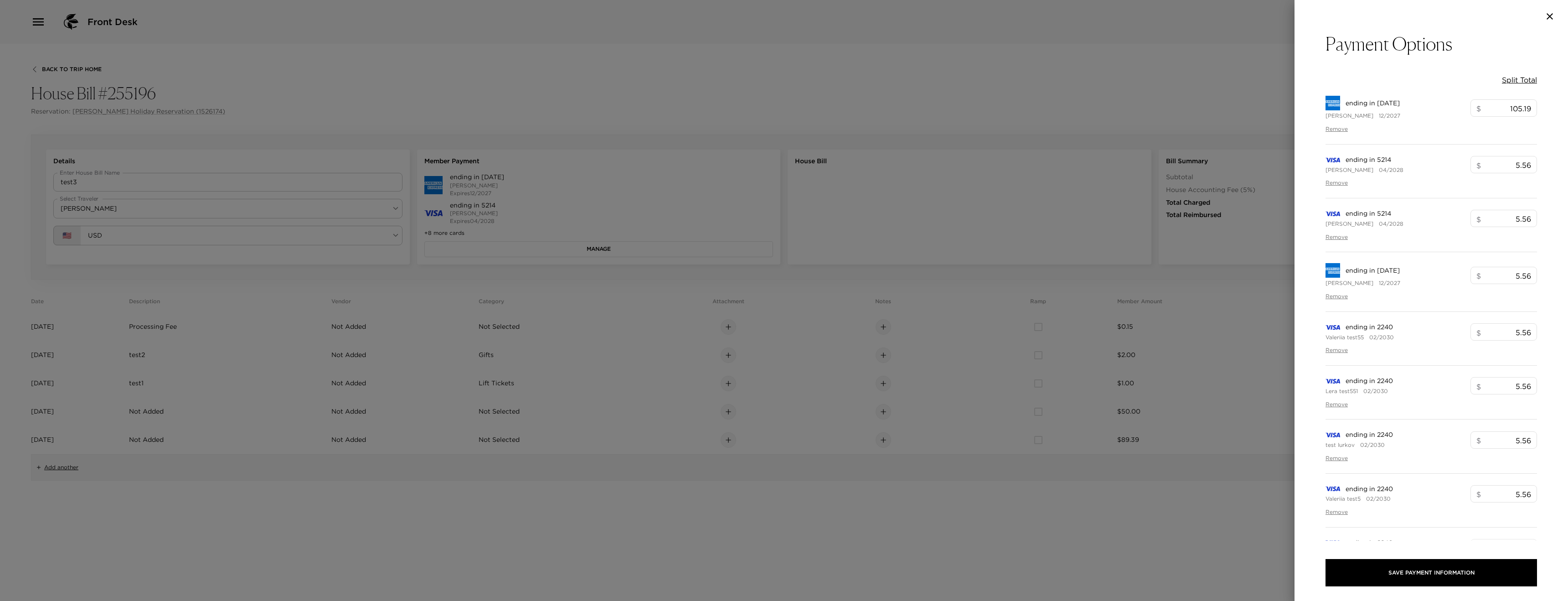
scroll to position [220, 0]
click at [1355, 432] on span "Add Card" at bounding box center [1355, 431] width 30 height 9
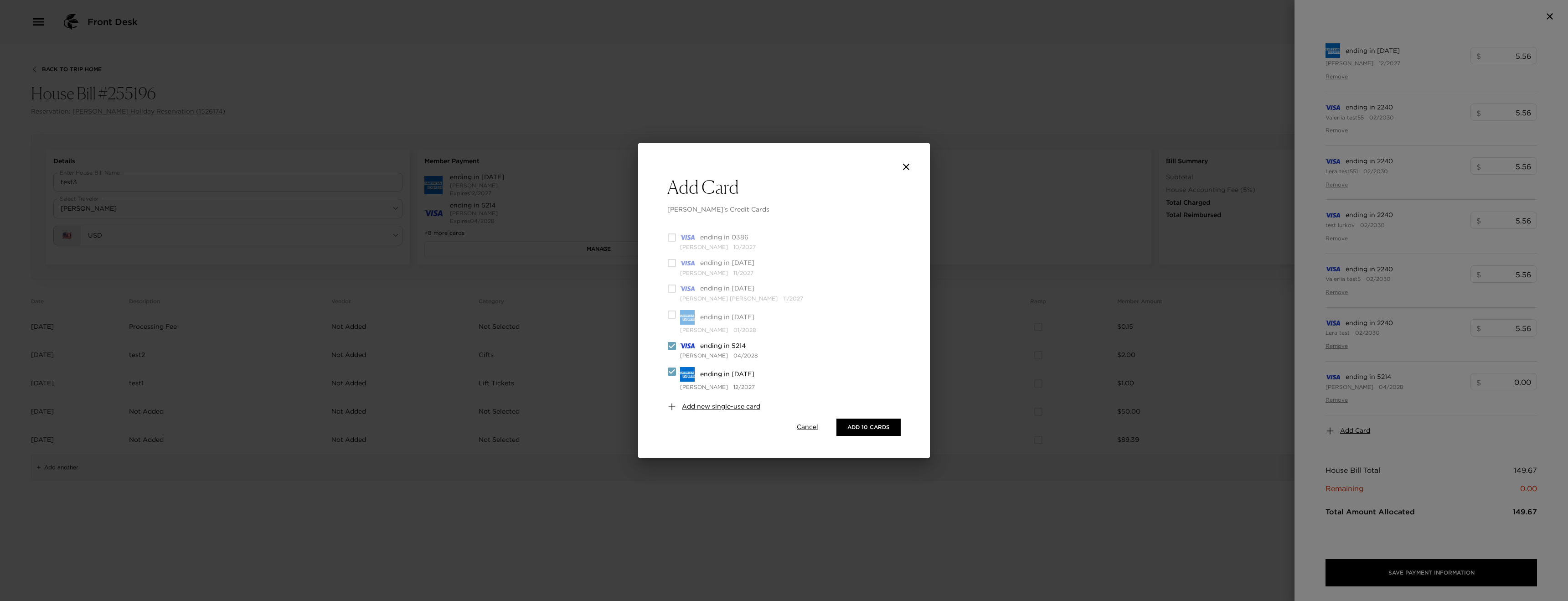
scroll to position [251, 0]
click at [912, 165] on button "close" at bounding box center [906, 167] width 18 height 18
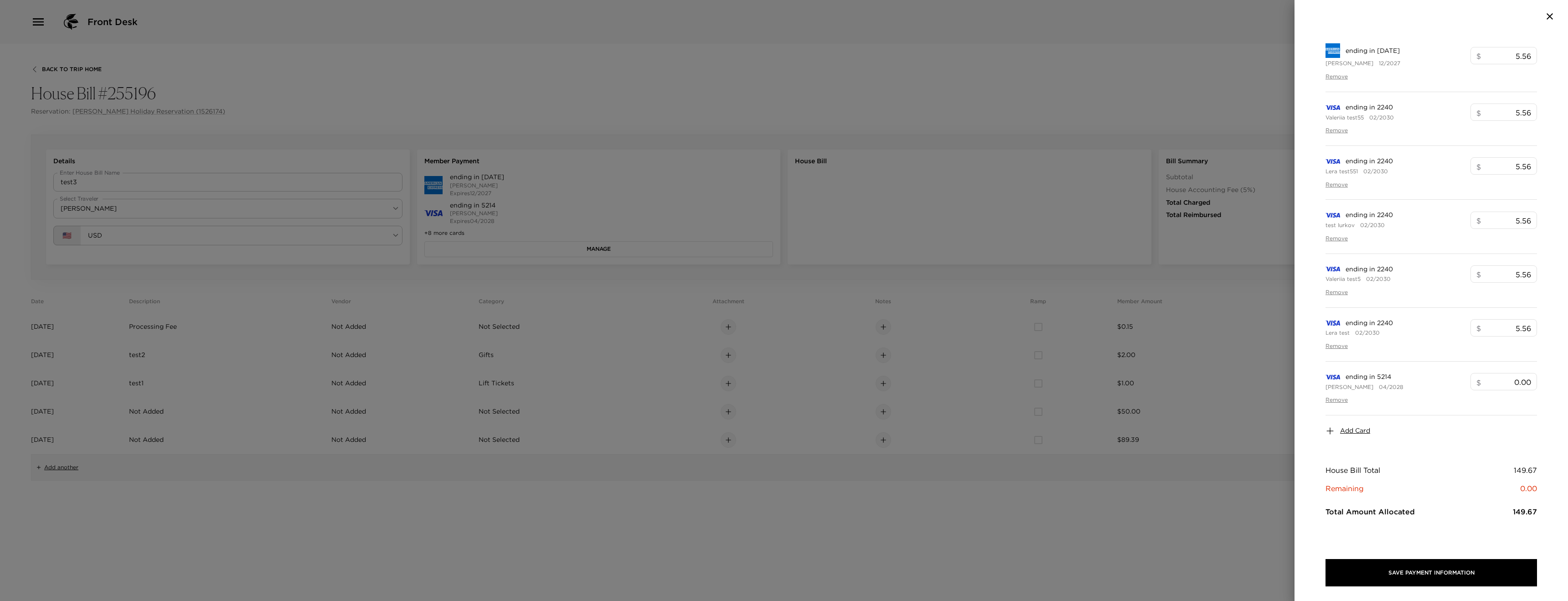
scroll to position [0, 0]
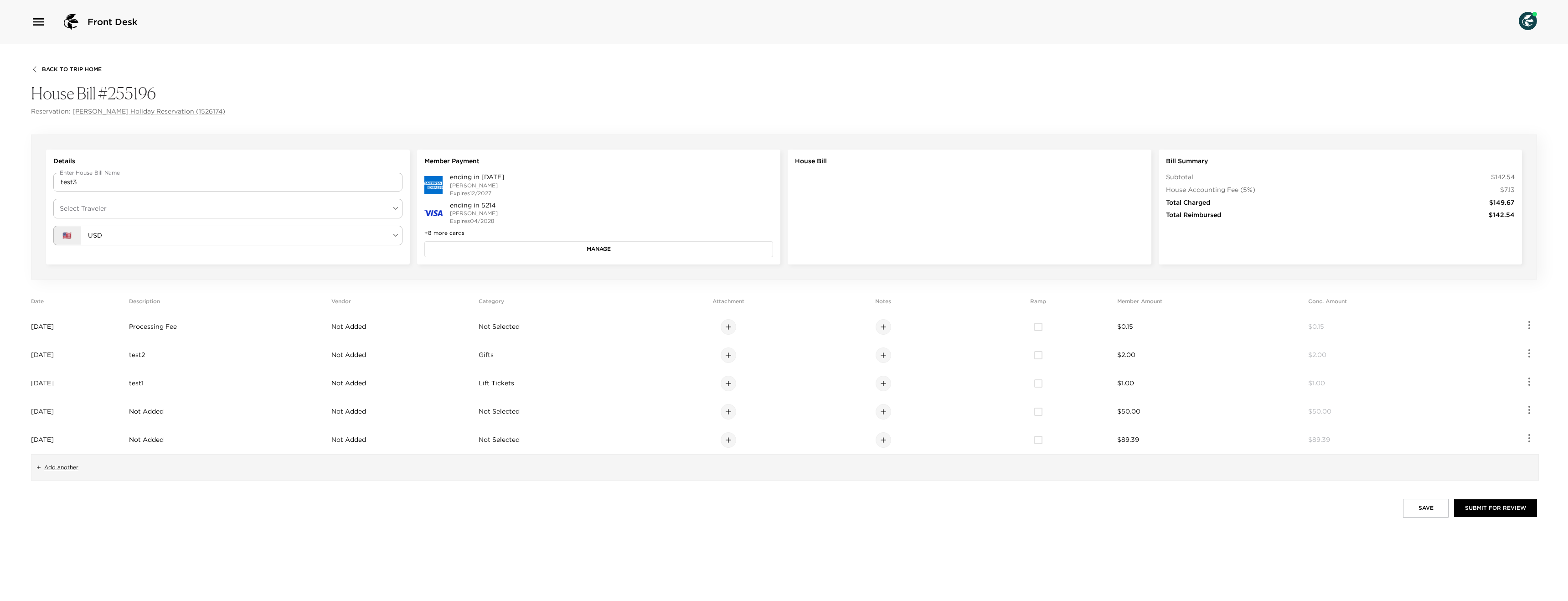
click at [235, 210] on body "Front Desk Back To Trip Home House Bill #255196 Reservation: [PERSON_NAME] Holi…" at bounding box center [784, 300] width 1568 height 601
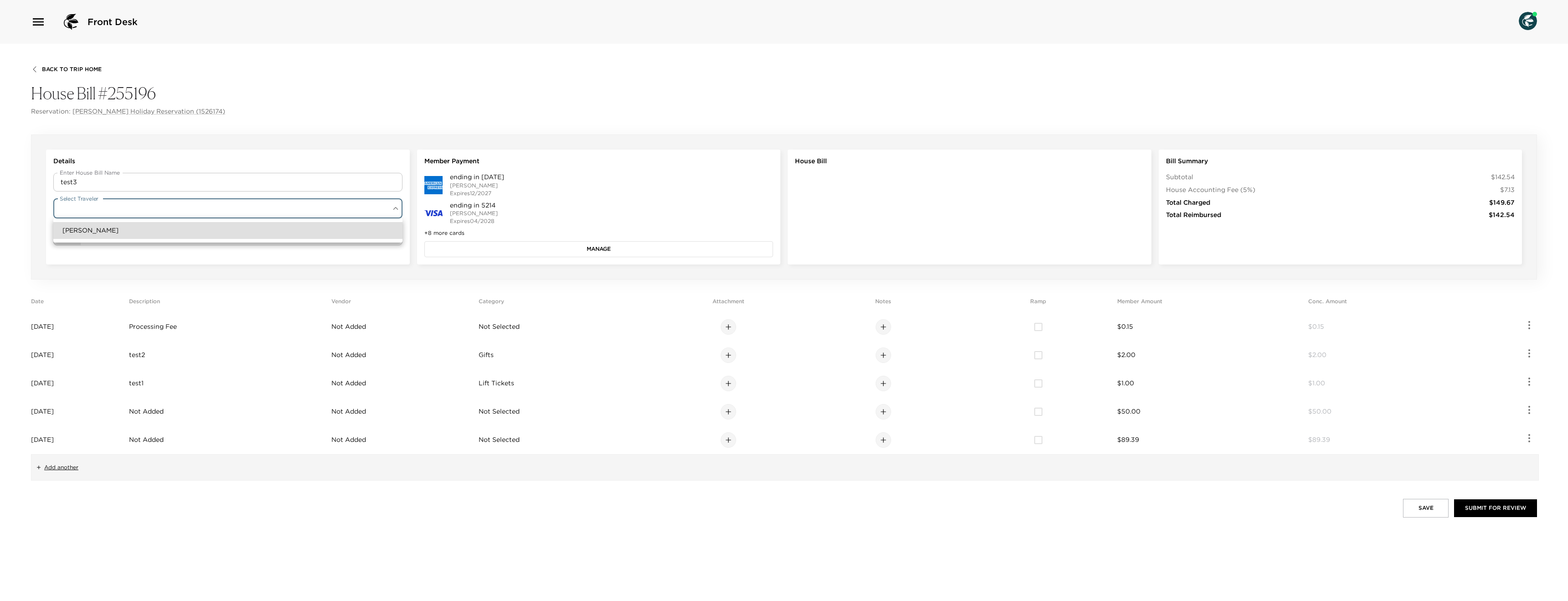
click at [157, 227] on li "[PERSON_NAME]" at bounding box center [228, 230] width 349 height 17
type input "dc4d65e8-7a89-4889-a291-ddb3581cbedd"
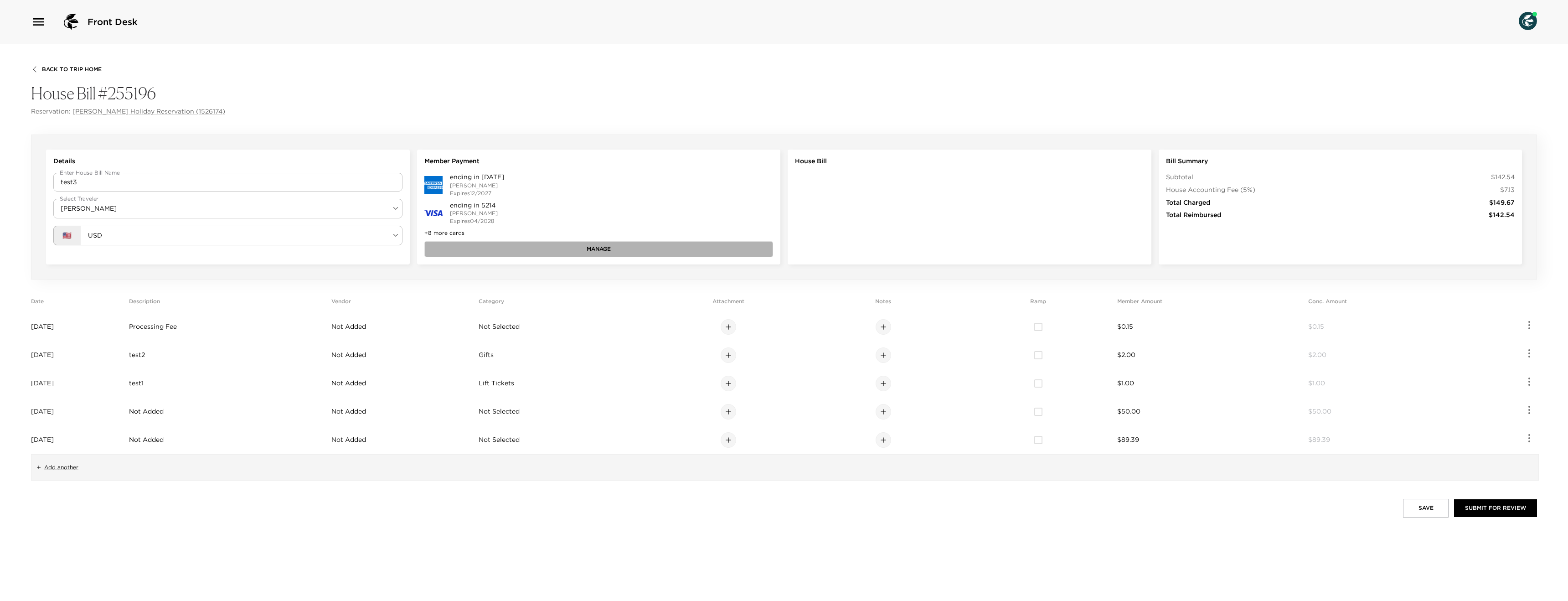
click at [522, 247] on button "Manage" at bounding box center [599, 249] width 349 height 15
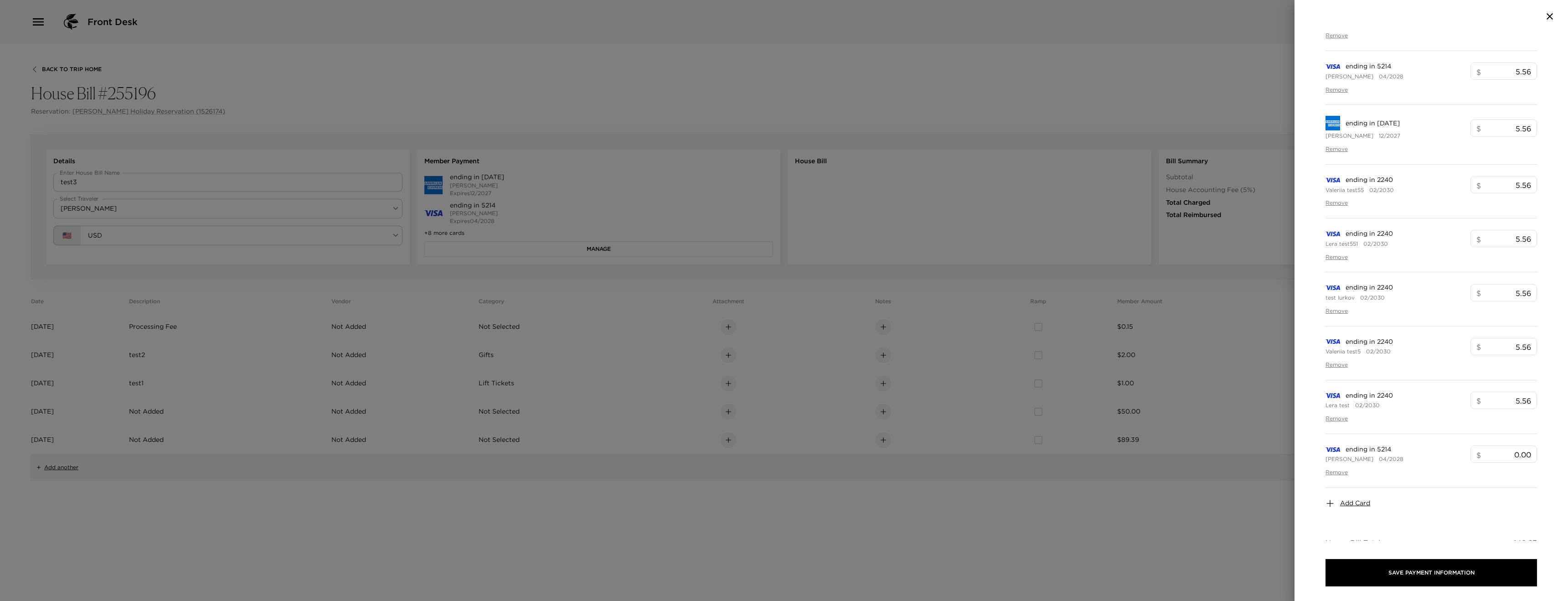
scroll to position [386, 0]
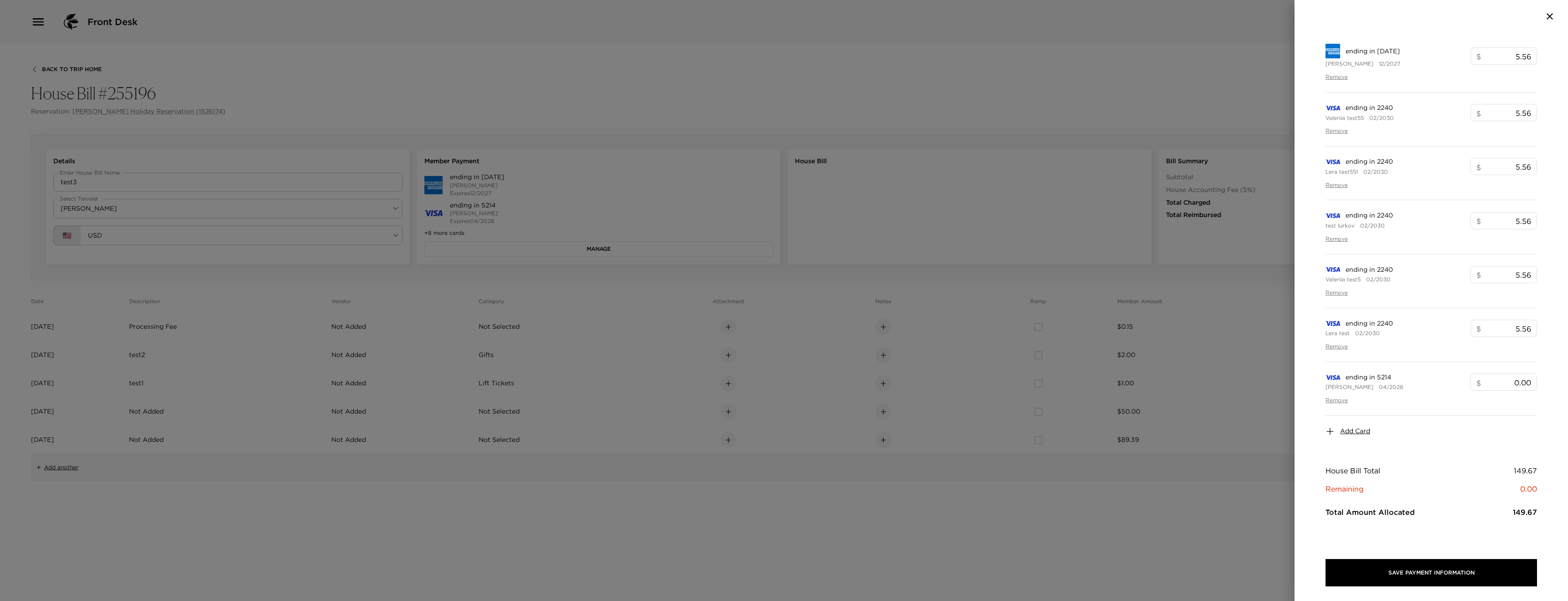
click at [1345, 433] on span "Add Card" at bounding box center [1355, 432] width 30 height 9
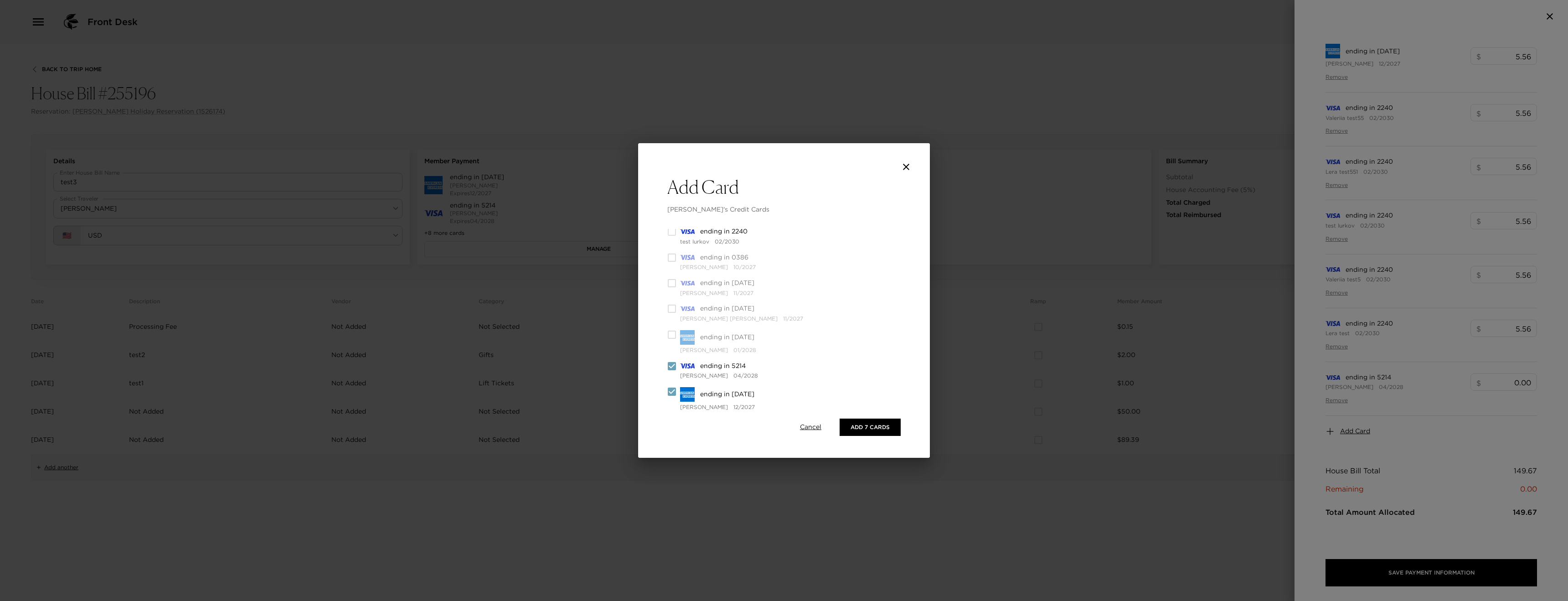
scroll to position [251, 0]
click at [901, 171] on icon "close" at bounding box center [906, 167] width 11 height 11
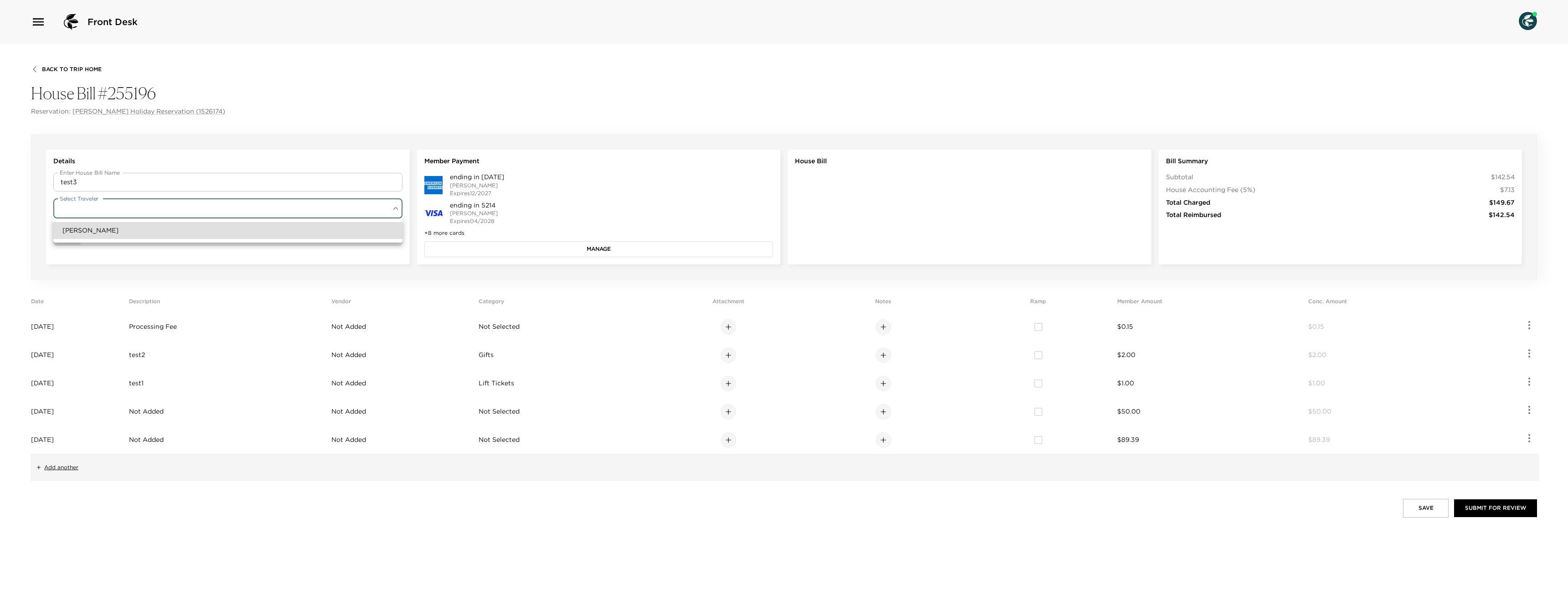
click at [203, 214] on body "Front Desk Back To Trip Home House Bill #255196 Reservation: Loren Holiday Rese…" at bounding box center [784, 300] width 1568 height 601
click at [177, 235] on li "[PERSON_NAME]" at bounding box center [228, 230] width 349 height 17
type input "dc4d65e8-7a89-4889-a291-ddb3581cbedd"
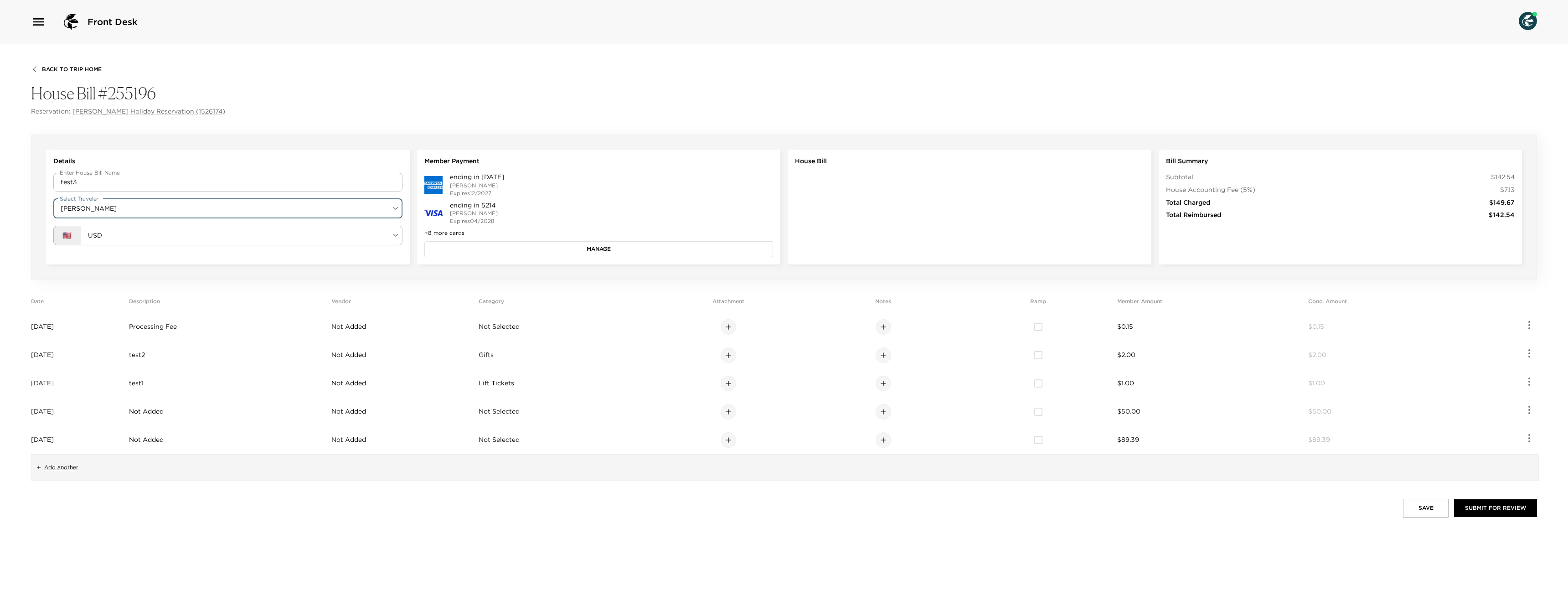
drag, startPoint x: 497, startPoint y: 257, endPoint x: 495, endPoint y: 251, distance: 6.3
click at [497, 257] on div "Member Payment ending in 2008 Barry Reynolds Expires 12/2027 ending in 5214 Bar…" at bounding box center [599, 207] width 364 height 115
click at [495, 251] on button "Manage" at bounding box center [599, 249] width 349 height 15
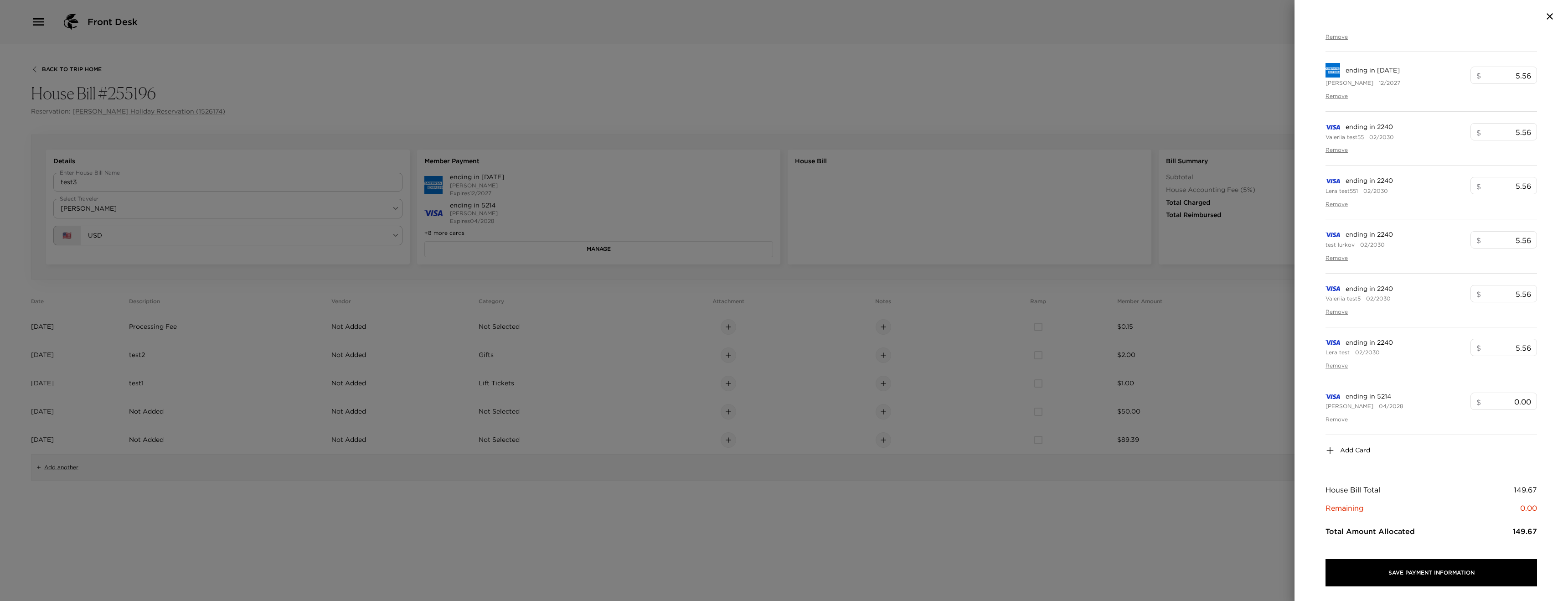
scroll to position [386, 0]
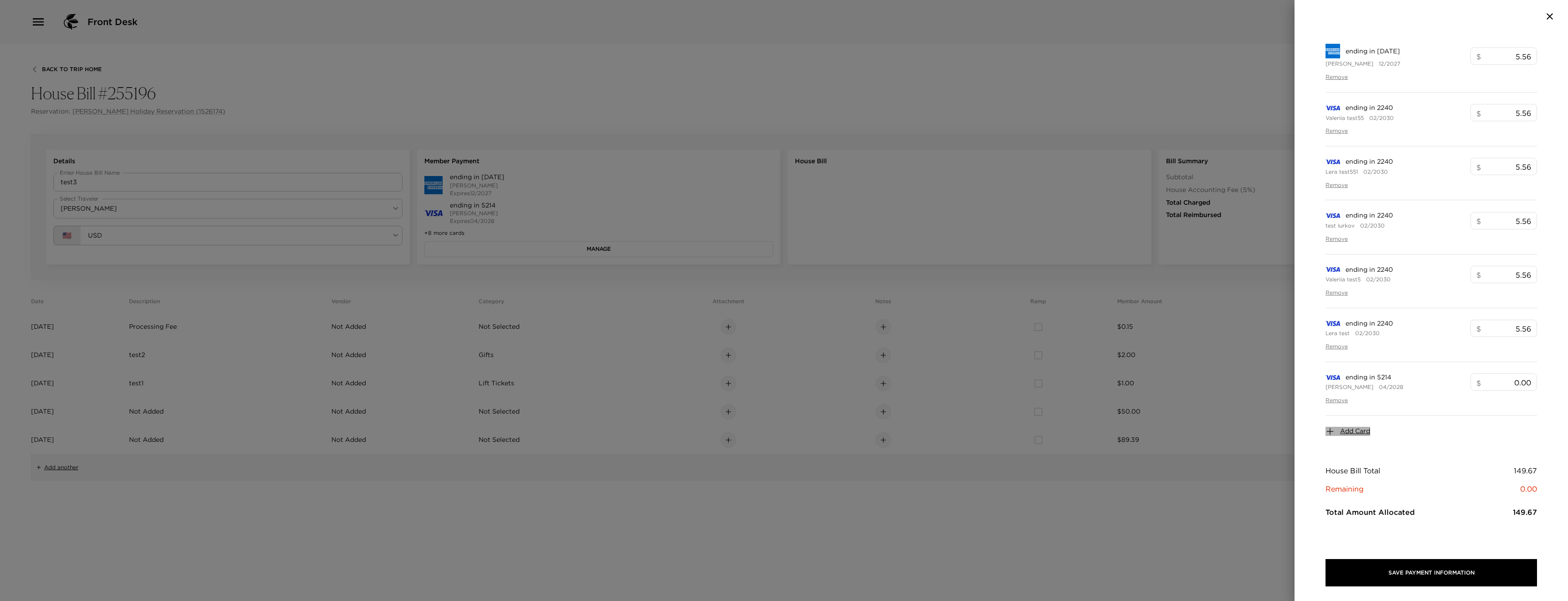
click at [1362, 432] on span "Add Card" at bounding box center [1355, 432] width 30 height 9
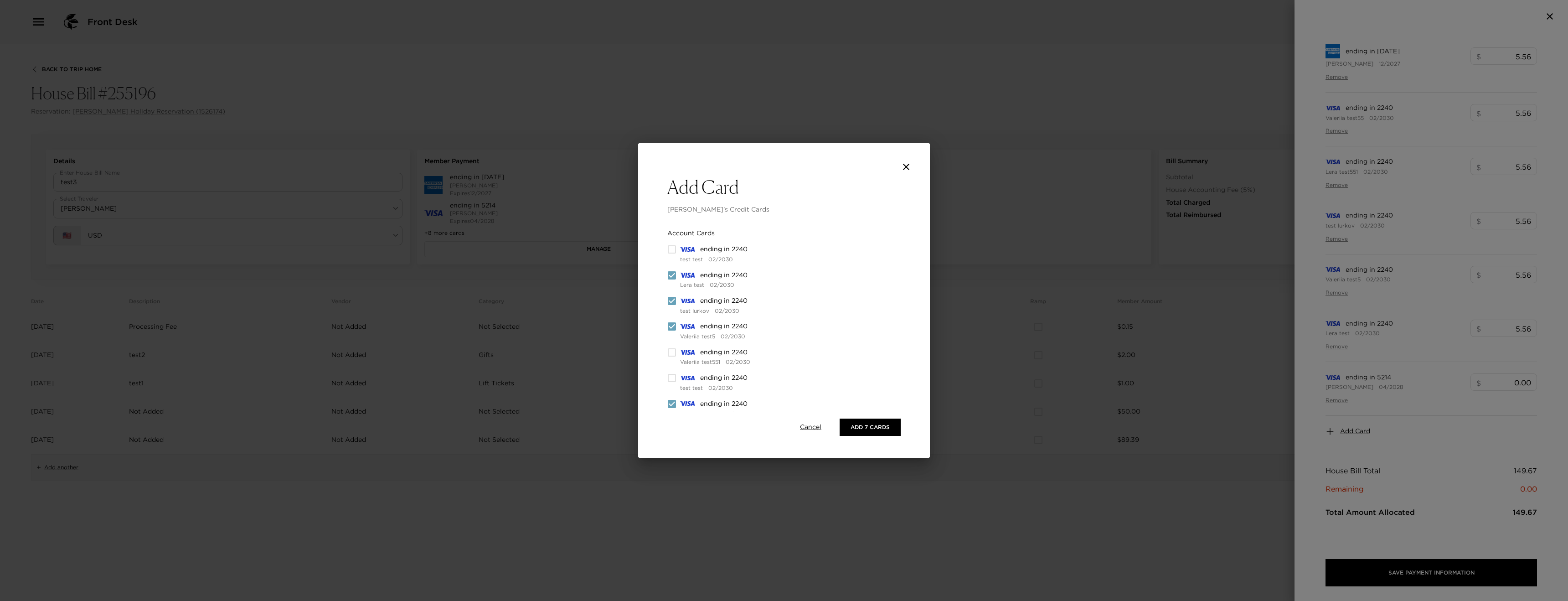
click at [673, 325] on input "checkbox" at bounding box center [672, 327] width 9 height 9
checkbox input "false"
click at [671, 306] on input "checkbox" at bounding box center [672, 302] width 9 height 9
checkbox input "false"
drag, startPoint x: 675, startPoint y: 405, endPoint x: 691, endPoint y: 382, distance: 28.0
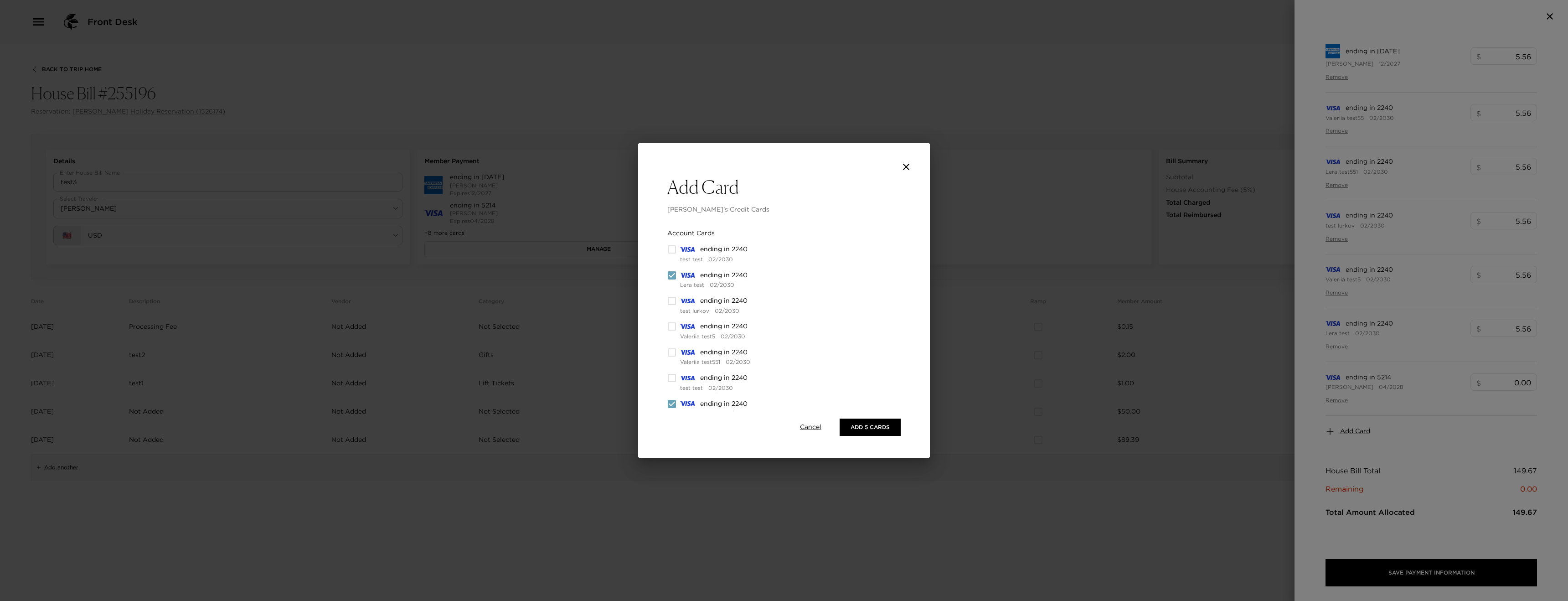
click at [675, 405] on input "checkbox" at bounding box center [672, 404] width 9 height 9
checkbox input "false"
click at [671, 352] on input "checkbox" at bounding box center [672, 353] width 9 height 9
checkbox input "false"
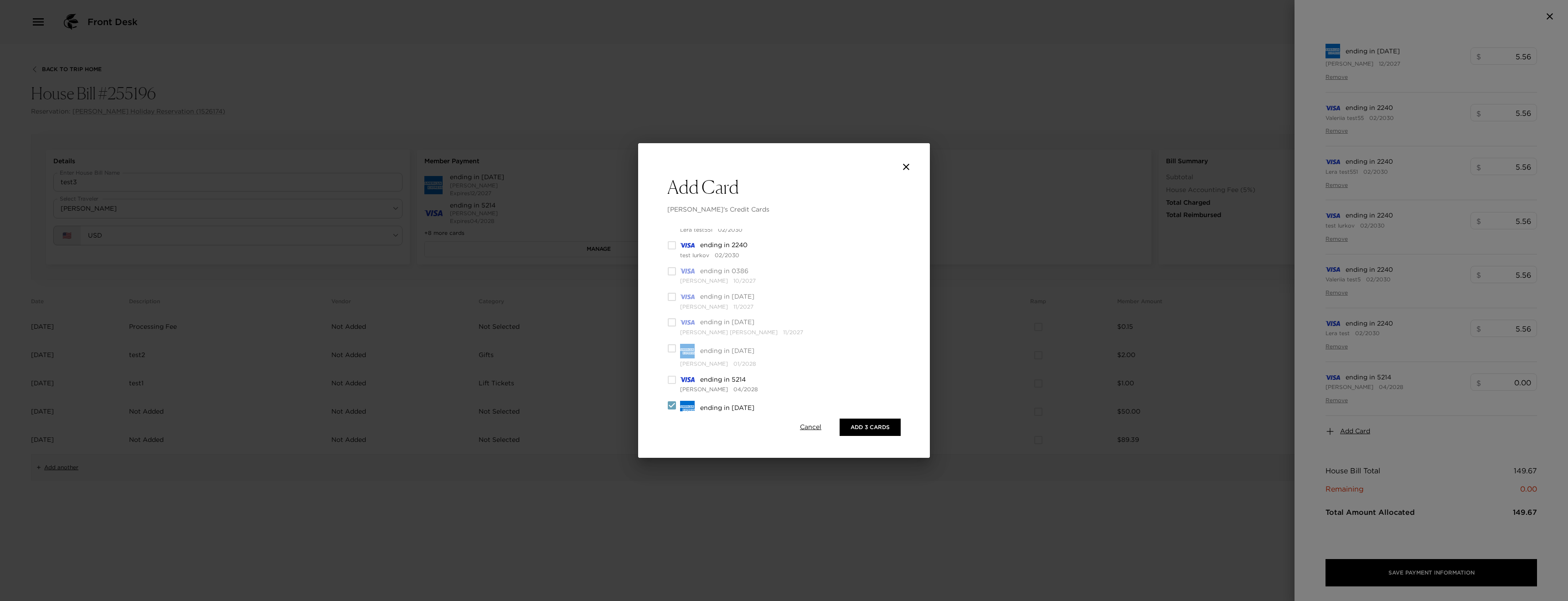
scroll to position [251, 0]
click at [862, 429] on button "Add 3 Cards" at bounding box center [871, 428] width 61 height 17
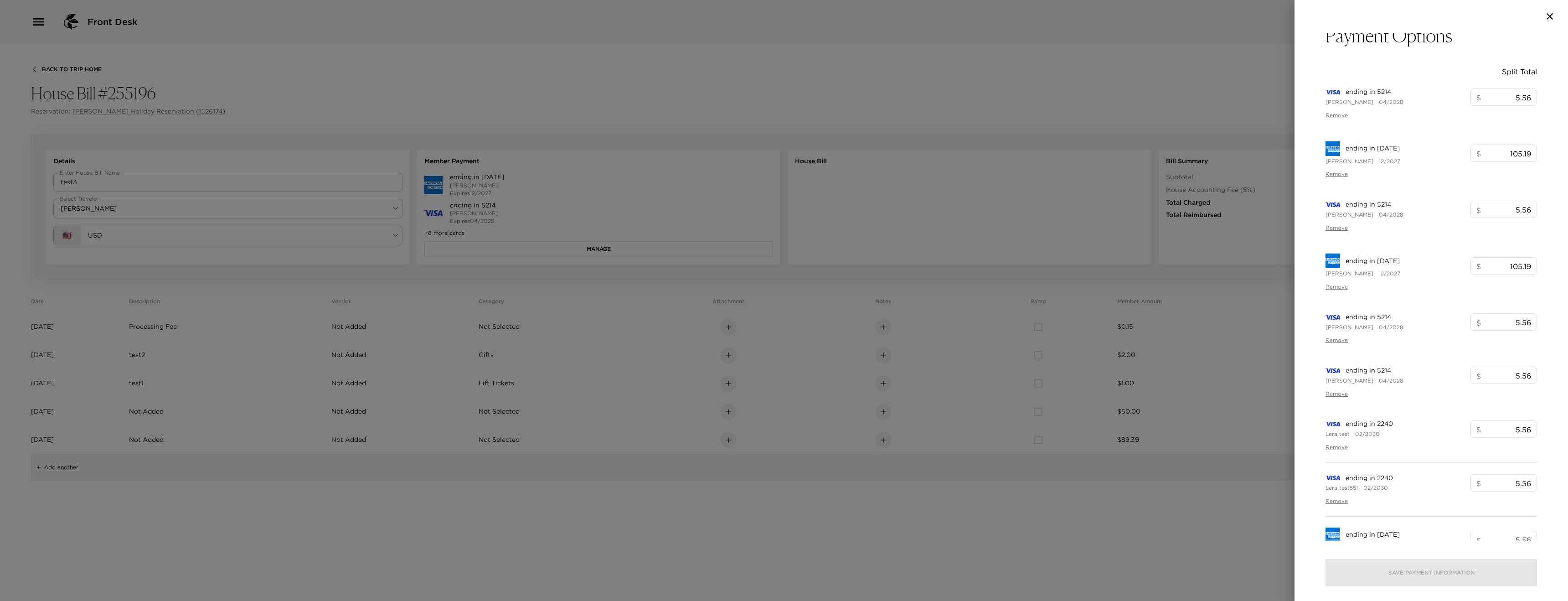
scroll to position [0, 0]
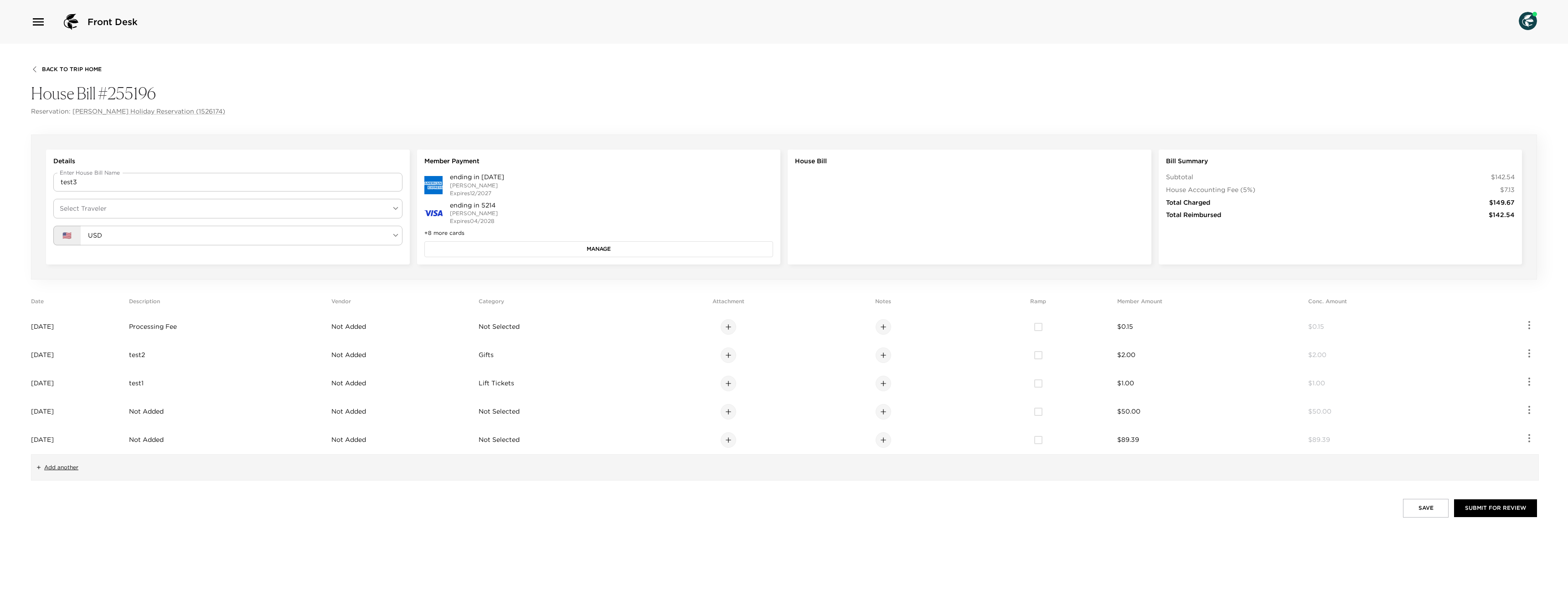
click at [198, 205] on body "Front Desk Back To Trip Home House Bill #255196 Reservation: [PERSON_NAME] Holi…" at bounding box center [784, 300] width 1568 height 601
click at [192, 233] on li "[PERSON_NAME]" at bounding box center [228, 230] width 349 height 17
type input "dc4d65e8-7a89-4889-a291-ddb3581cbedd"
click at [525, 249] on button "Manage" at bounding box center [599, 249] width 349 height 15
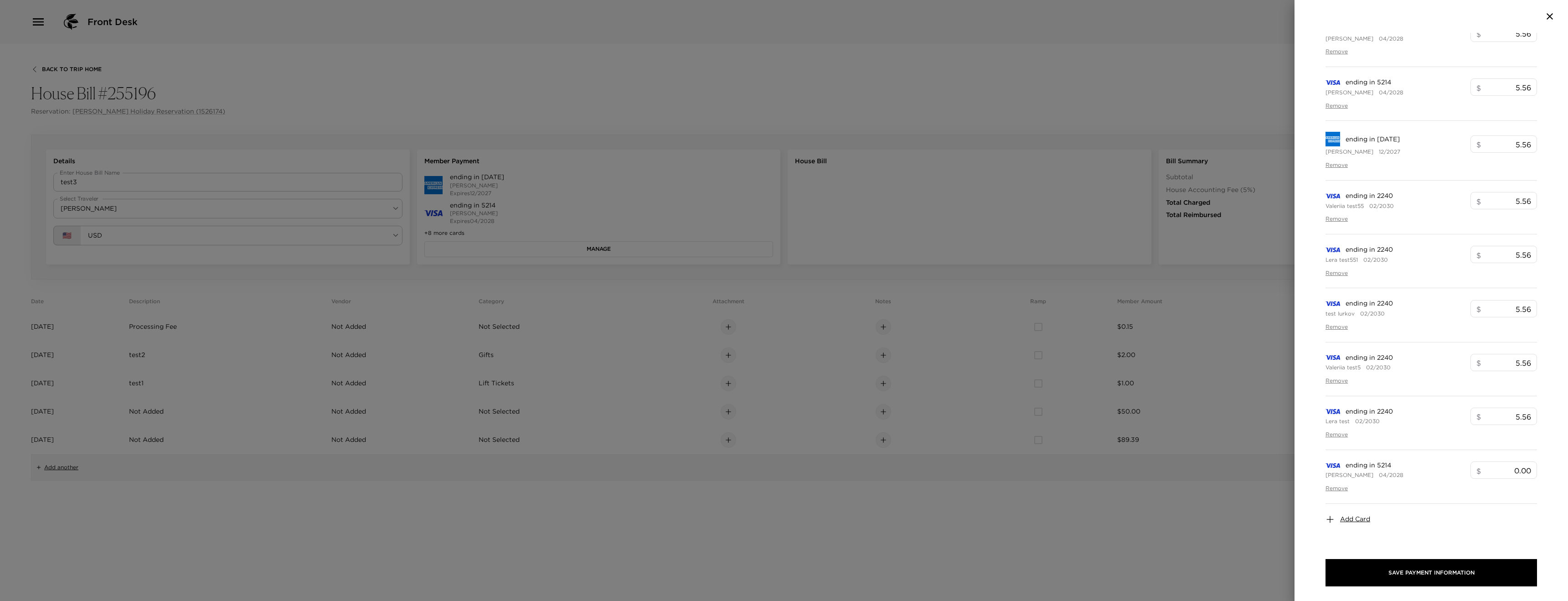
scroll to position [386, 0]
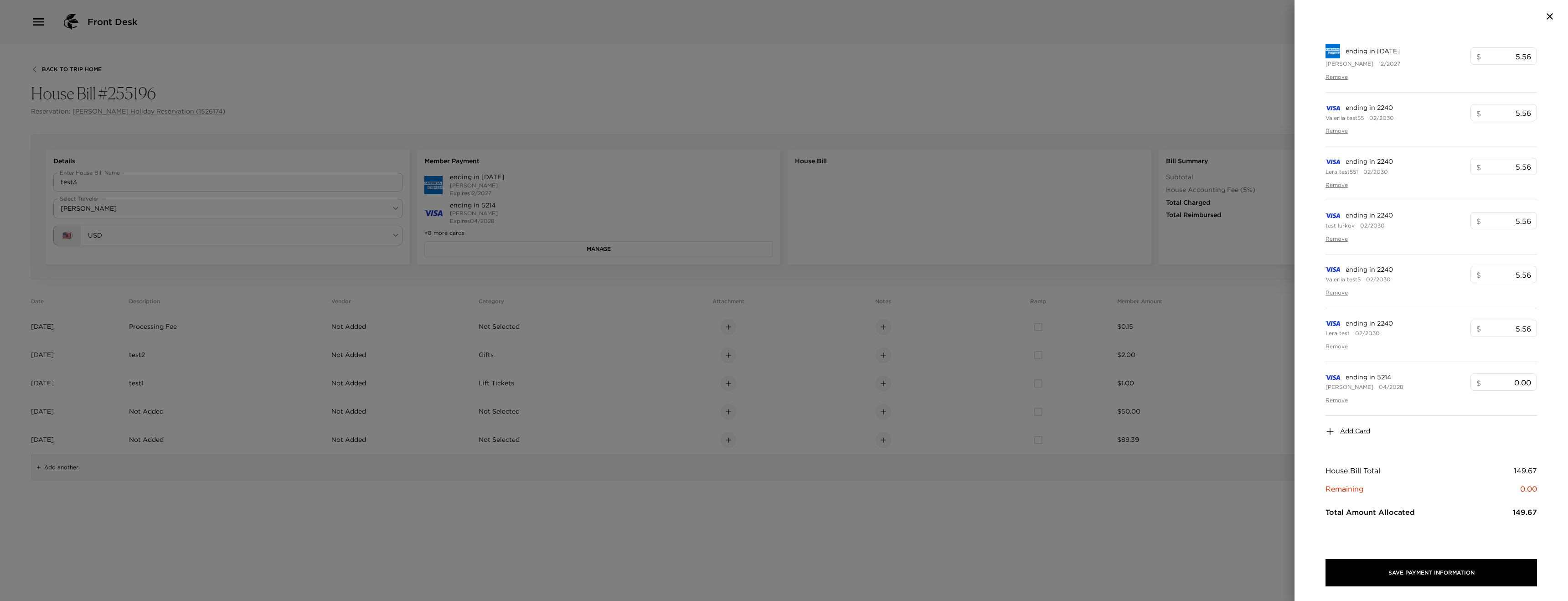
click at [1345, 436] on span "Add Card" at bounding box center [1355, 432] width 30 height 9
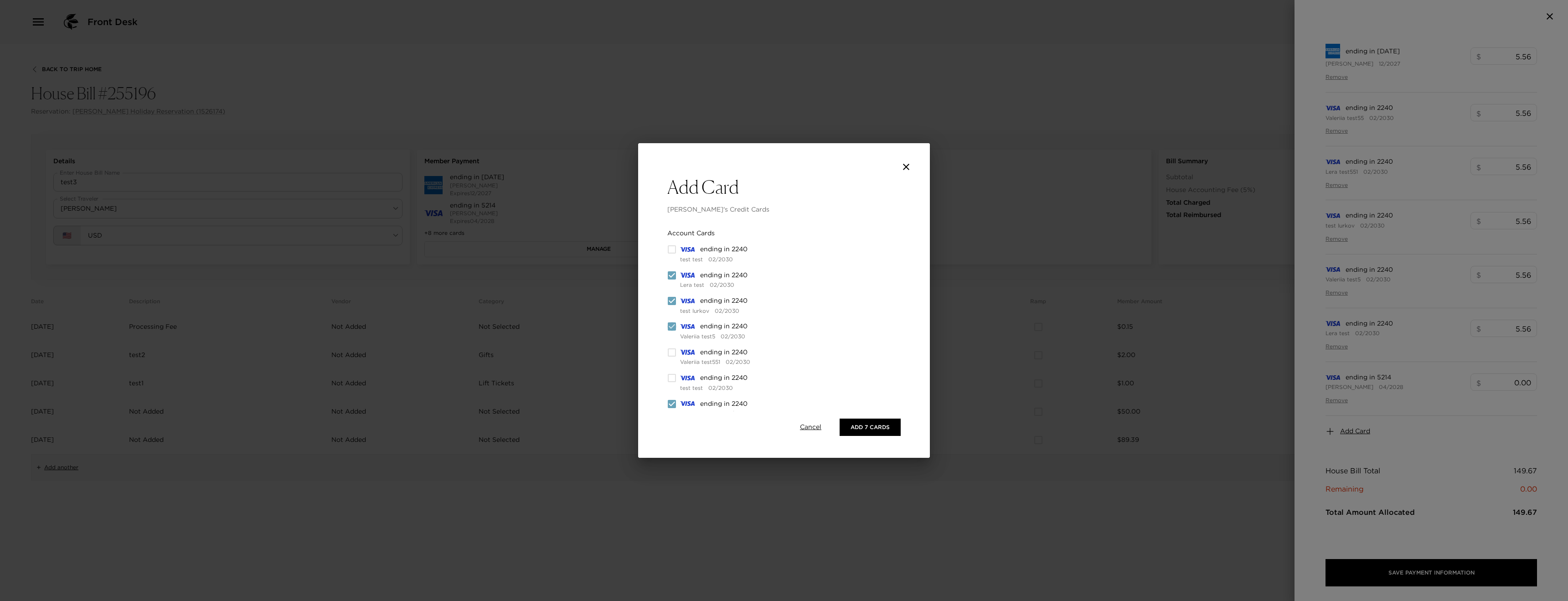
drag, startPoint x: 671, startPoint y: 327, endPoint x: 671, endPoint y: 306, distance: 21.0
click at [671, 327] on input "checkbox" at bounding box center [672, 327] width 9 height 9
checkbox input "false"
drag, startPoint x: 671, startPoint y: 304, endPoint x: 671, endPoint y: 285, distance: 19.0
click at [671, 302] on input "checkbox" at bounding box center [672, 302] width 9 height 9
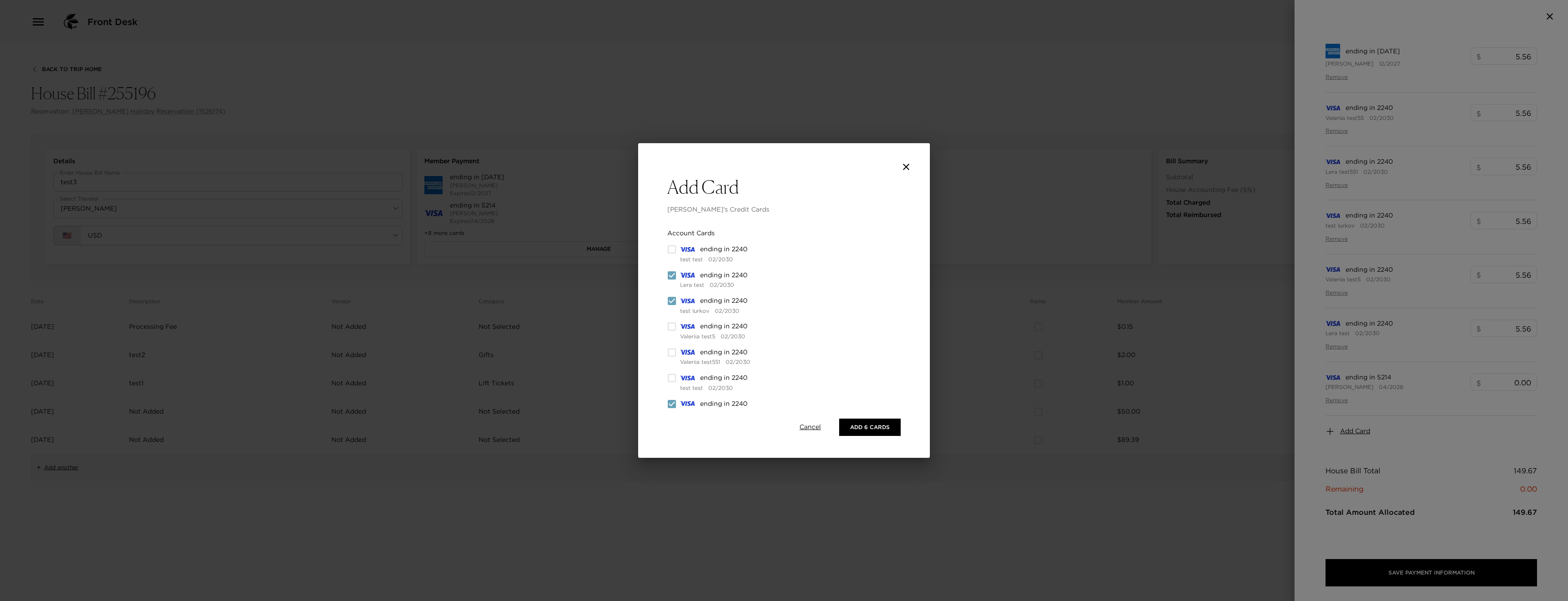
checkbox input "false"
drag, startPoint x: 671, startPoint y: 278, endPoint x: 690, endPoint y: 308, distance: 35.5
click at [671, 278] on input "checkbox" at bounding box center [672, 275] width 9 height 9
checkbox input "false"
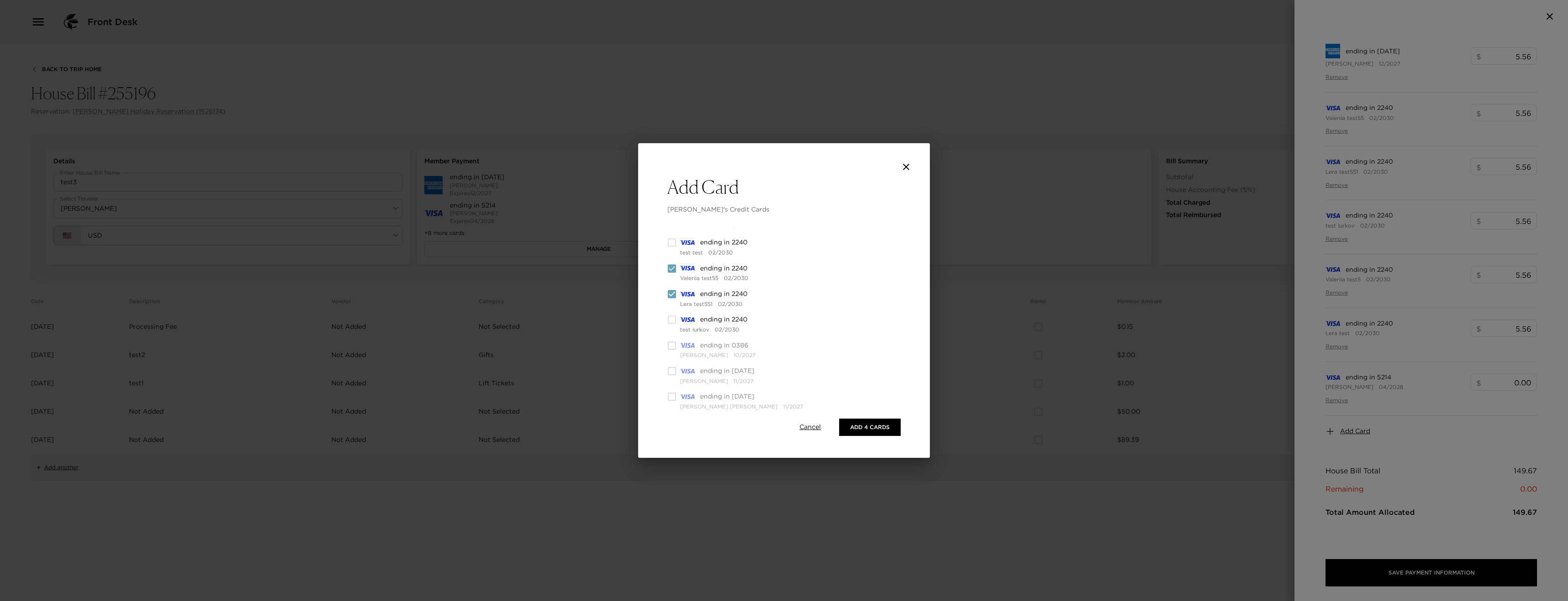
click at [673, 269] on input "checkbox" at bounding box center [672, 269] width 9 height 9
checkbox input "false"
click at [671, 291] on input "checkbox" at bounding box center [672, 294] width 9 height 9
checkbox input "false"
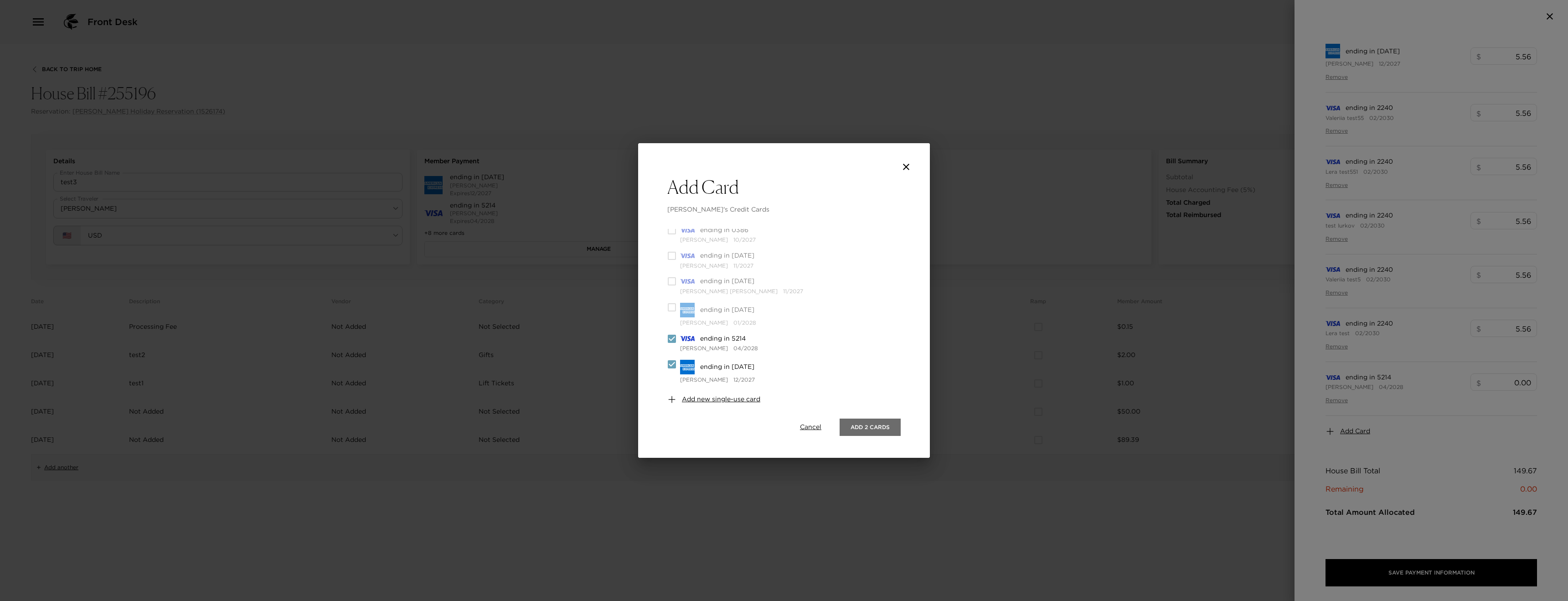
click at [871, 426] on button "Add 2 Cards" at bounding box center [871, 428] width 61 height 17
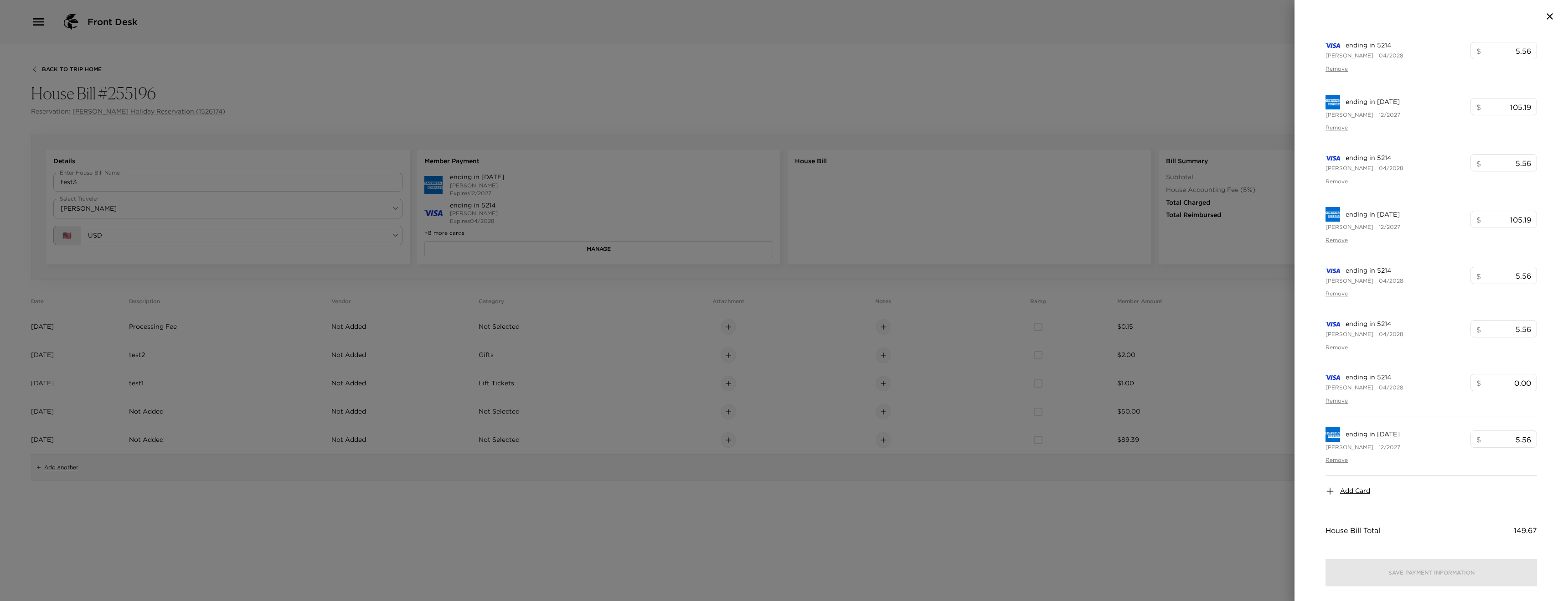
scroll to position [56, 0]
click at [429, 276] on div at bounding box center [784, 300] width 1568 height 601
click at [551, 242] on div at bounding box center [784, 300] width 1568 height 601
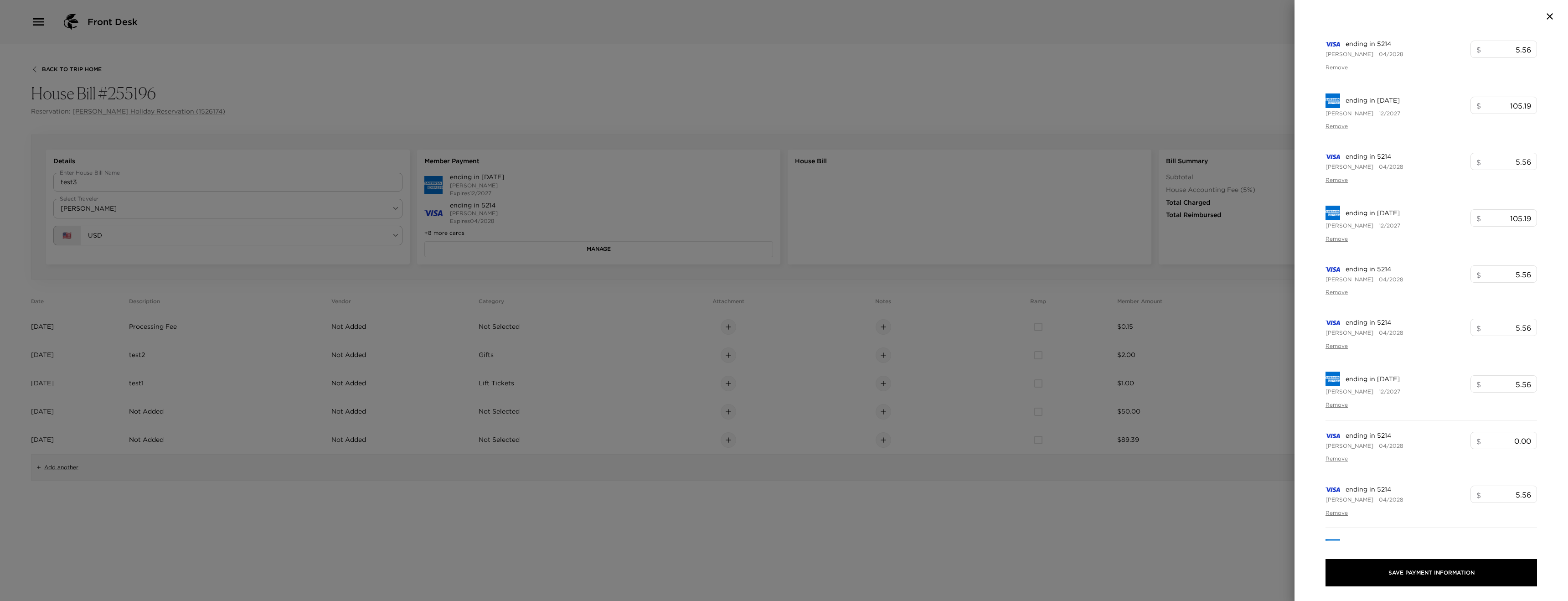
type input "105.19"
type input "5.56"
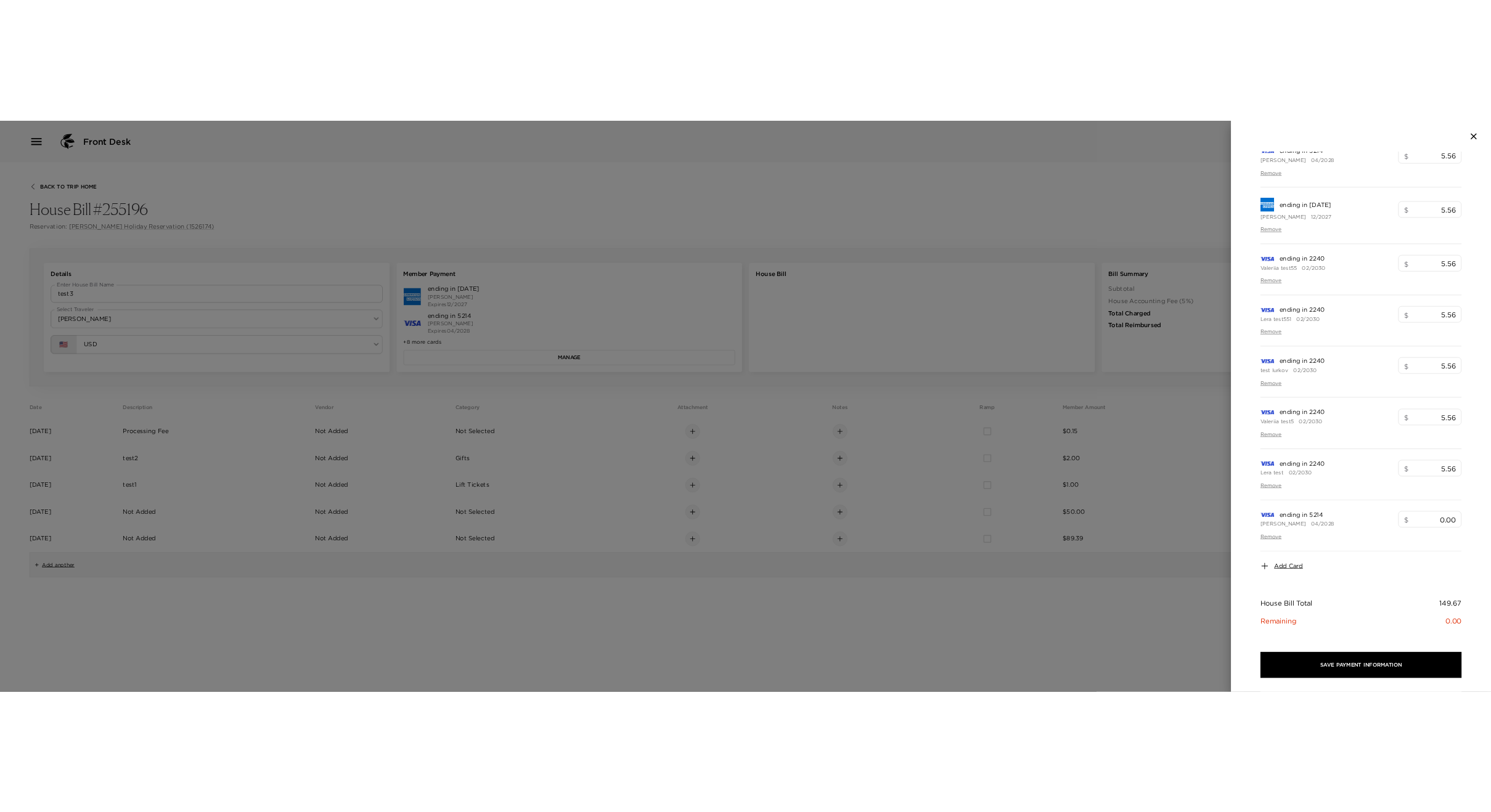
scroll to position [745, 0]
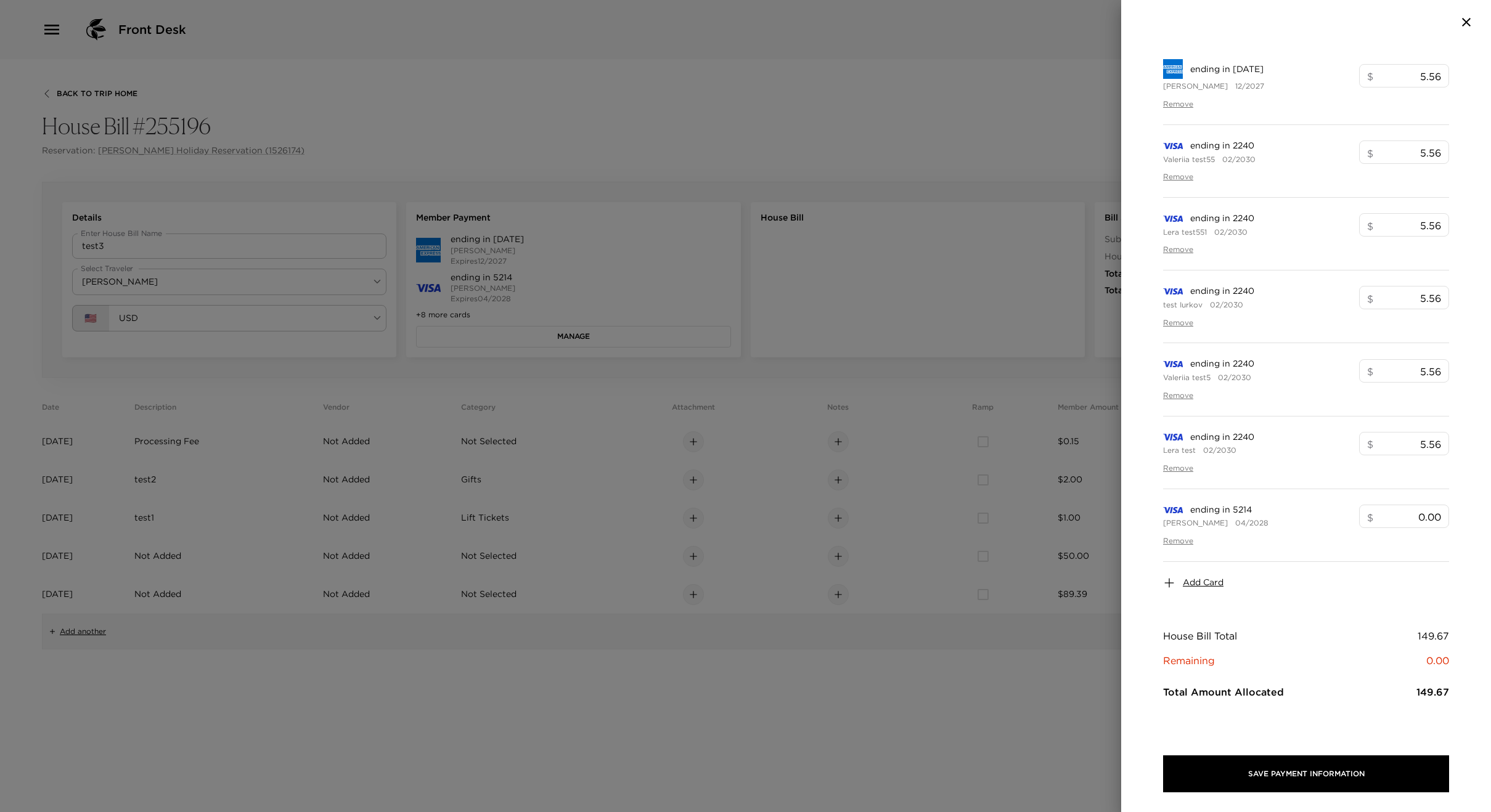
drag, startPoint x: 1463, startPoint y: 21, endPoint x: 1413, endPoint y: 25, distance: 50.2
click at [1463, 21] on icon "button" at bounding box center [1467, 22] width 14 height 14
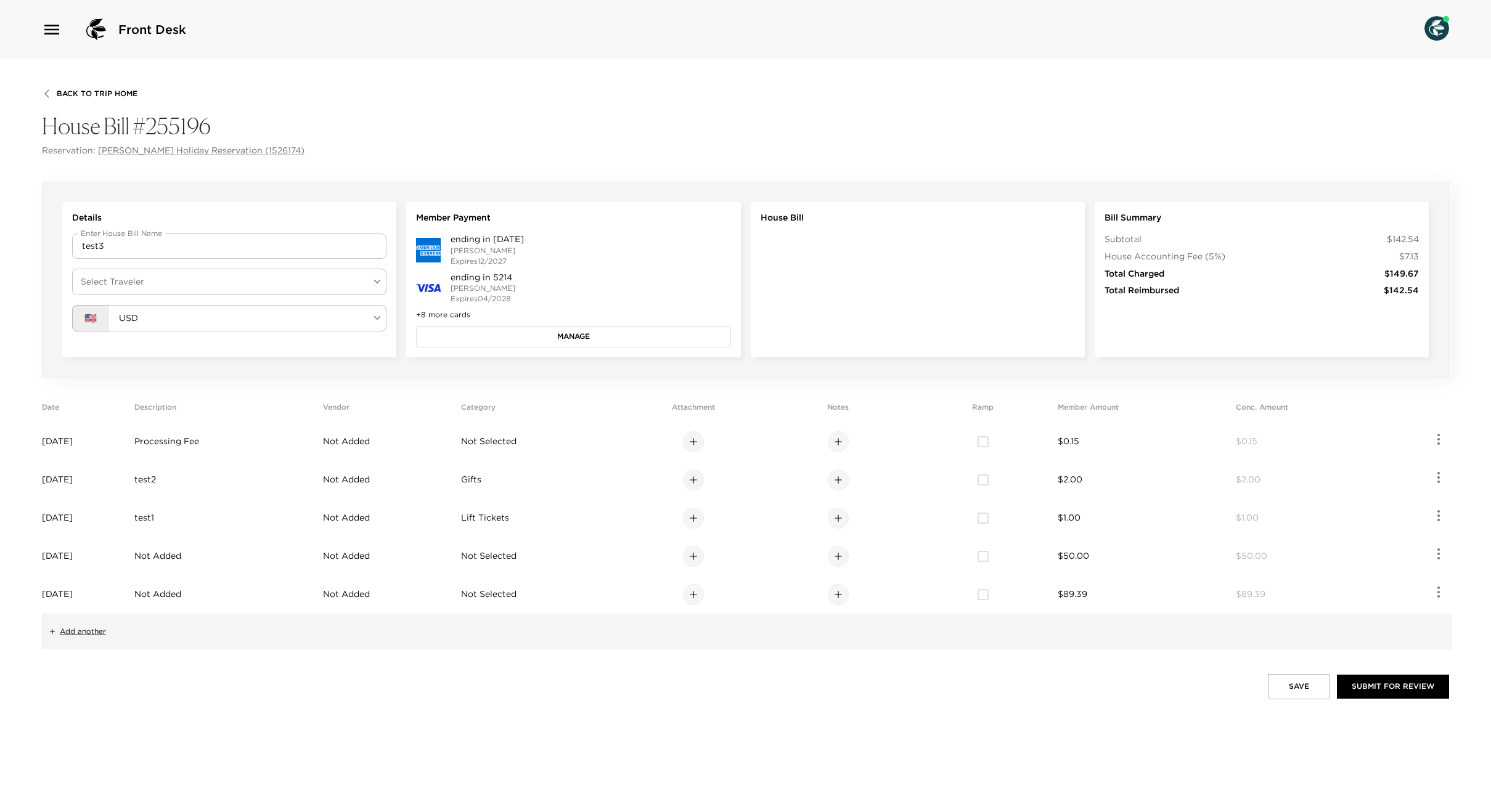
click at [114, 320] on body "Front Desk Back To Trip Home House Bill #255196 Reservation: [PERSON_NAME] Holi…" at bounding box center [746, 406] width 1491 height 812
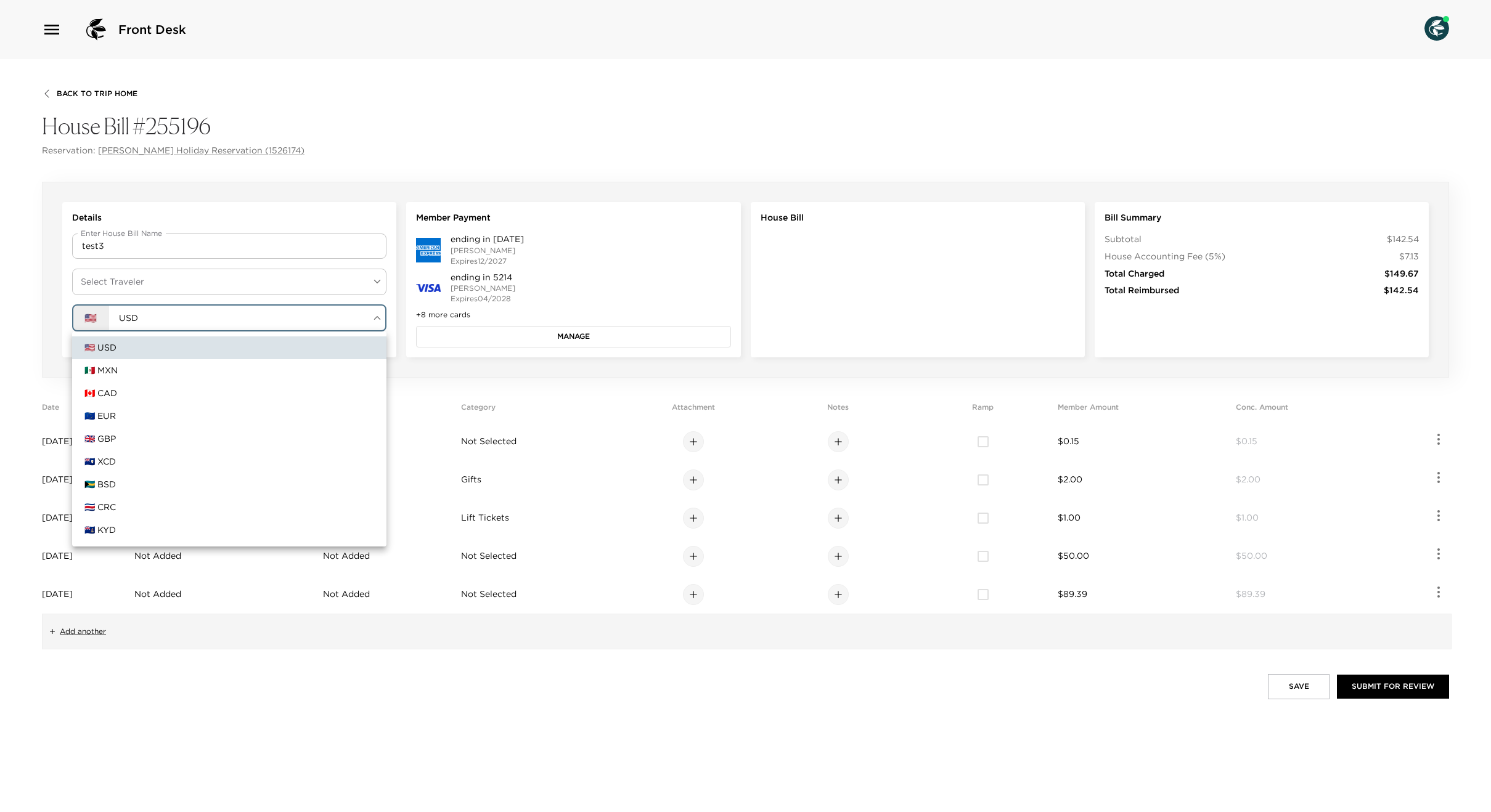
click at [117, 284] on div at bounding box center [746, 406] width 1491 height 812
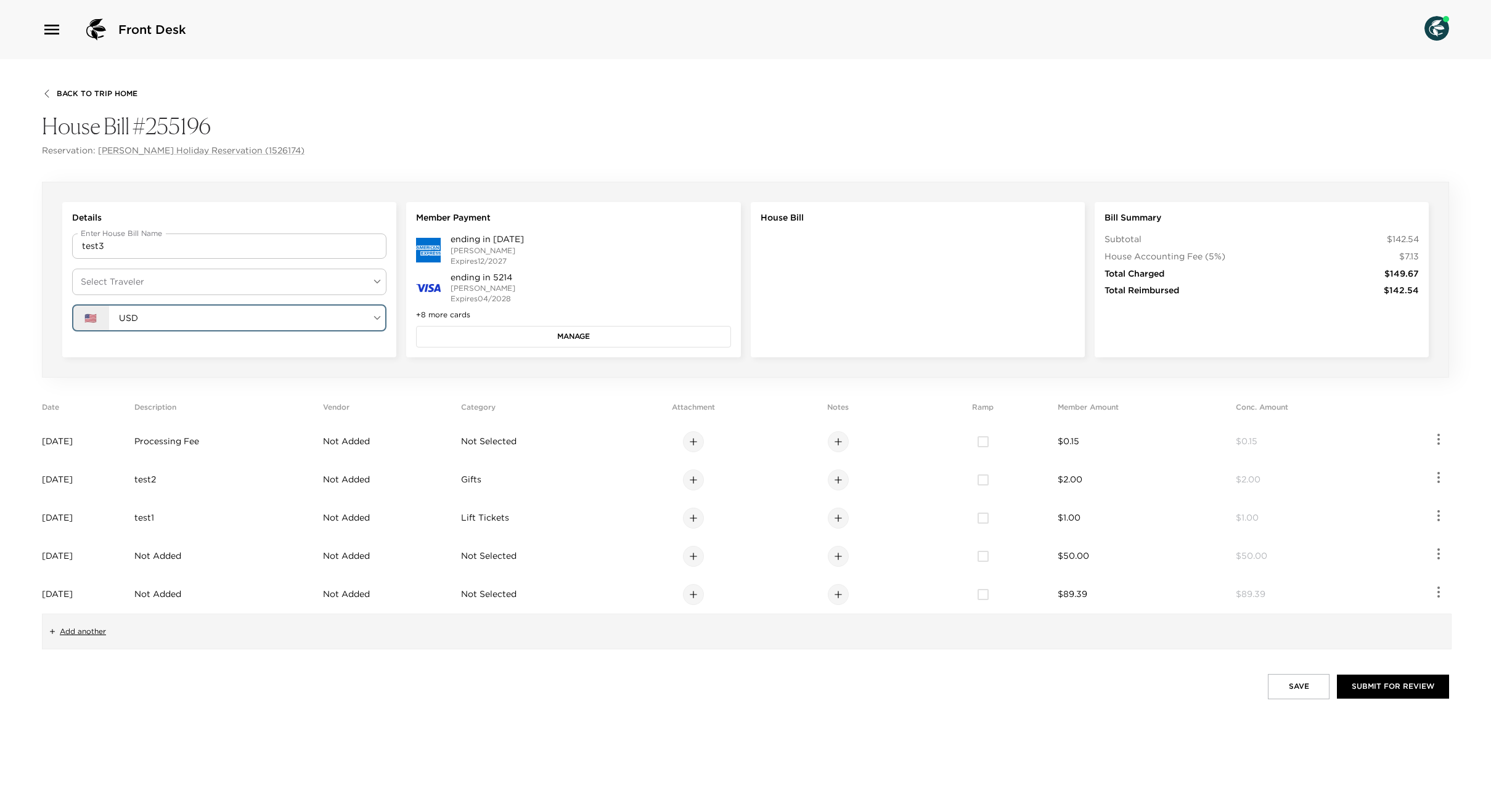
click at [132, 286] on div "🇺🇸 USD 🇲🇽 MXN 🇨🇦 CAD 🇪🇺 EUR 🇬🇧 GBP 🇦🇮 XCD 🇧🇸 BSD 🇨🇷 CRC 🇰🇾 KYD" at bounding box center [746, 406] width 1491 height 812
click at [132, 286] on body "Front Desk Back To Trip Home House Bill #255196 Reservation: [PERSON_NAME] Holi…" at bounding box center [746, 406] width 1491 height 812
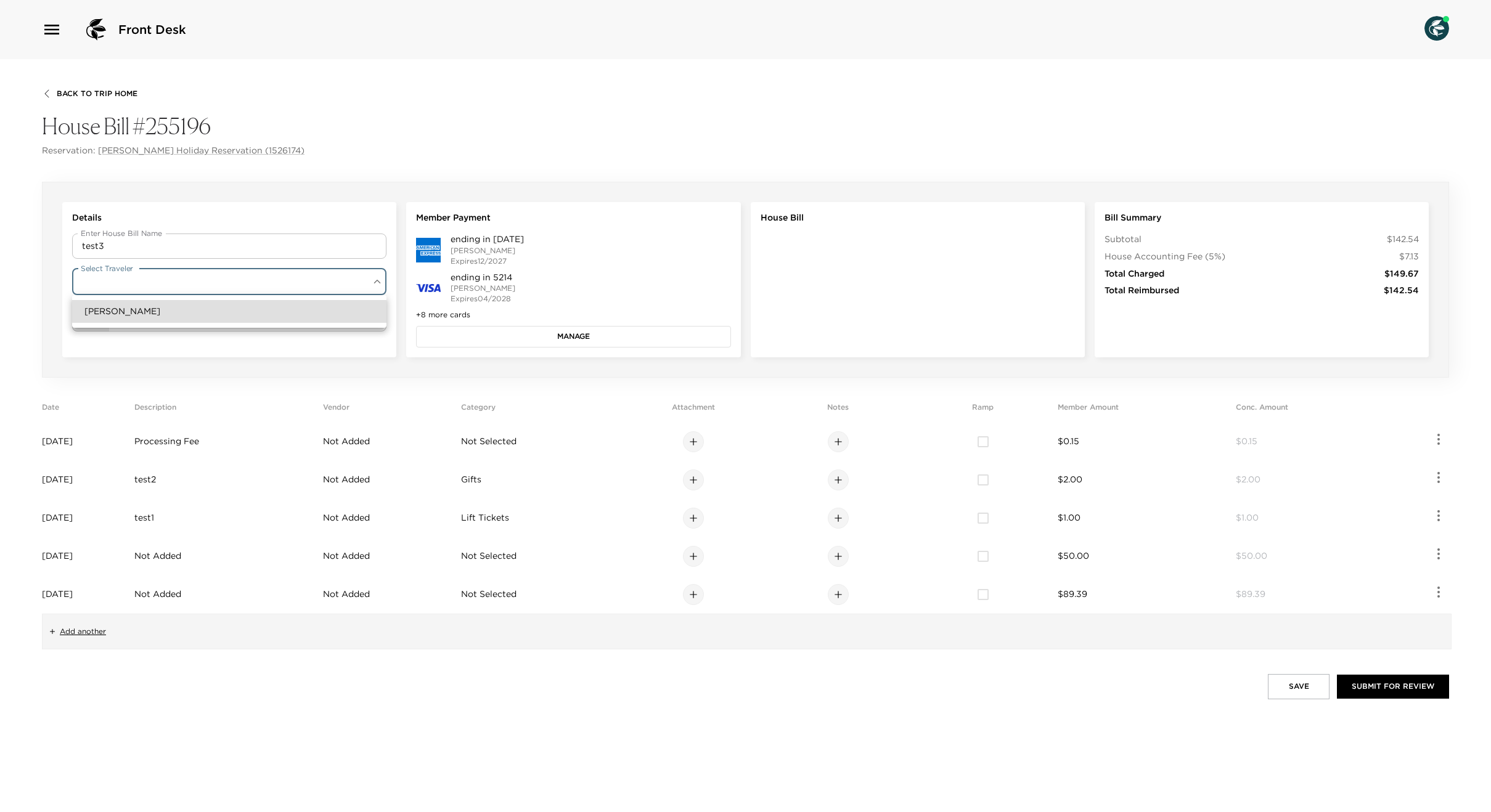
drag, startPoint x: 134, startPoint y: 309, endPoint x: 127, endPoint y: 312, distance: 7.6
click at [134, 309] on li "[PERSON_NAME]" at bounding box center [229, 311] width 315 height 23
type input "dc4d65e8-7a89-4889-a291-ddb3581cbedd"
click at [621, 341] on button "Manage" at bounding box center [573, 336] width 315 height 21
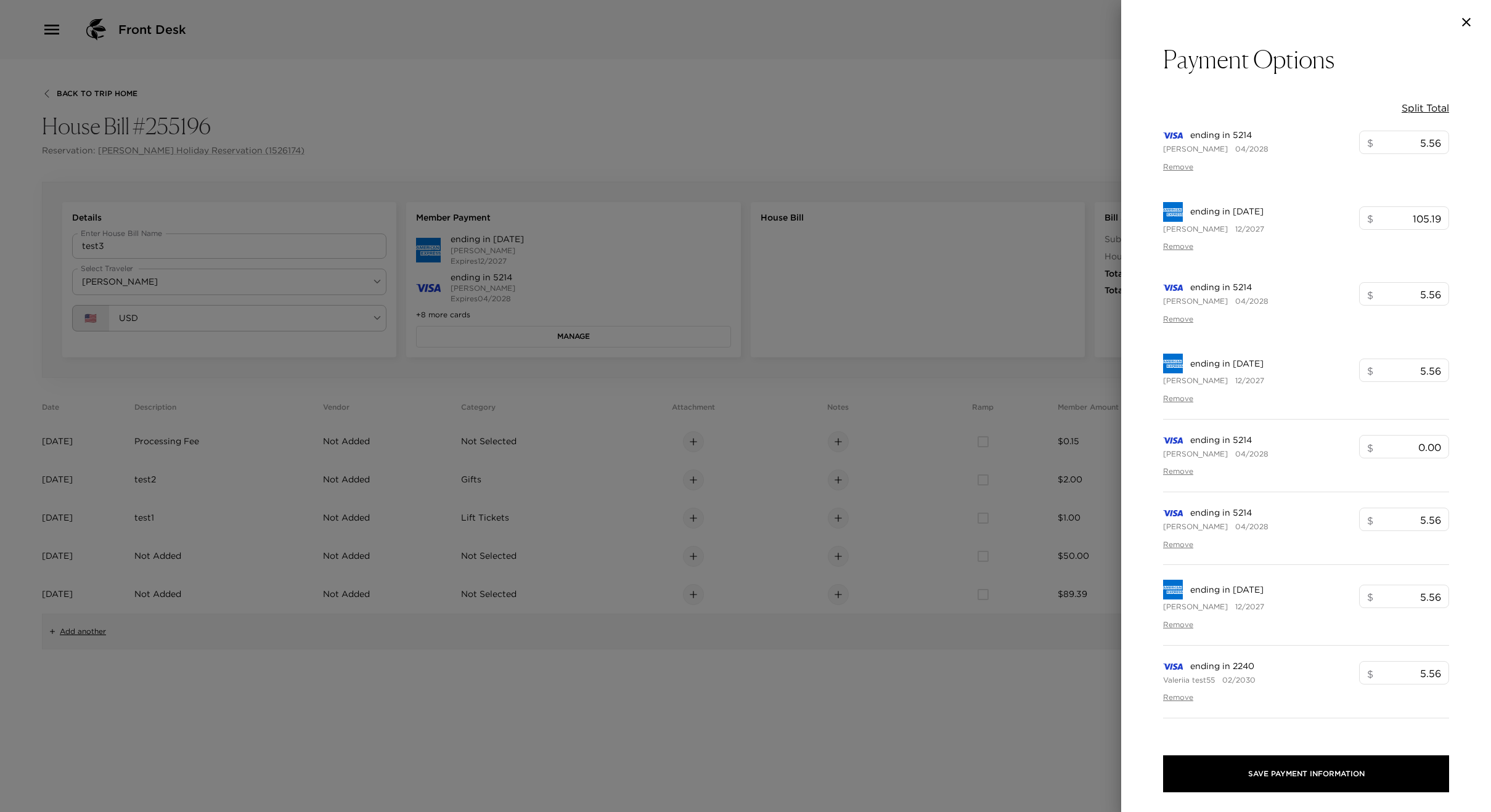
type input "105.19"
type input "5.56"
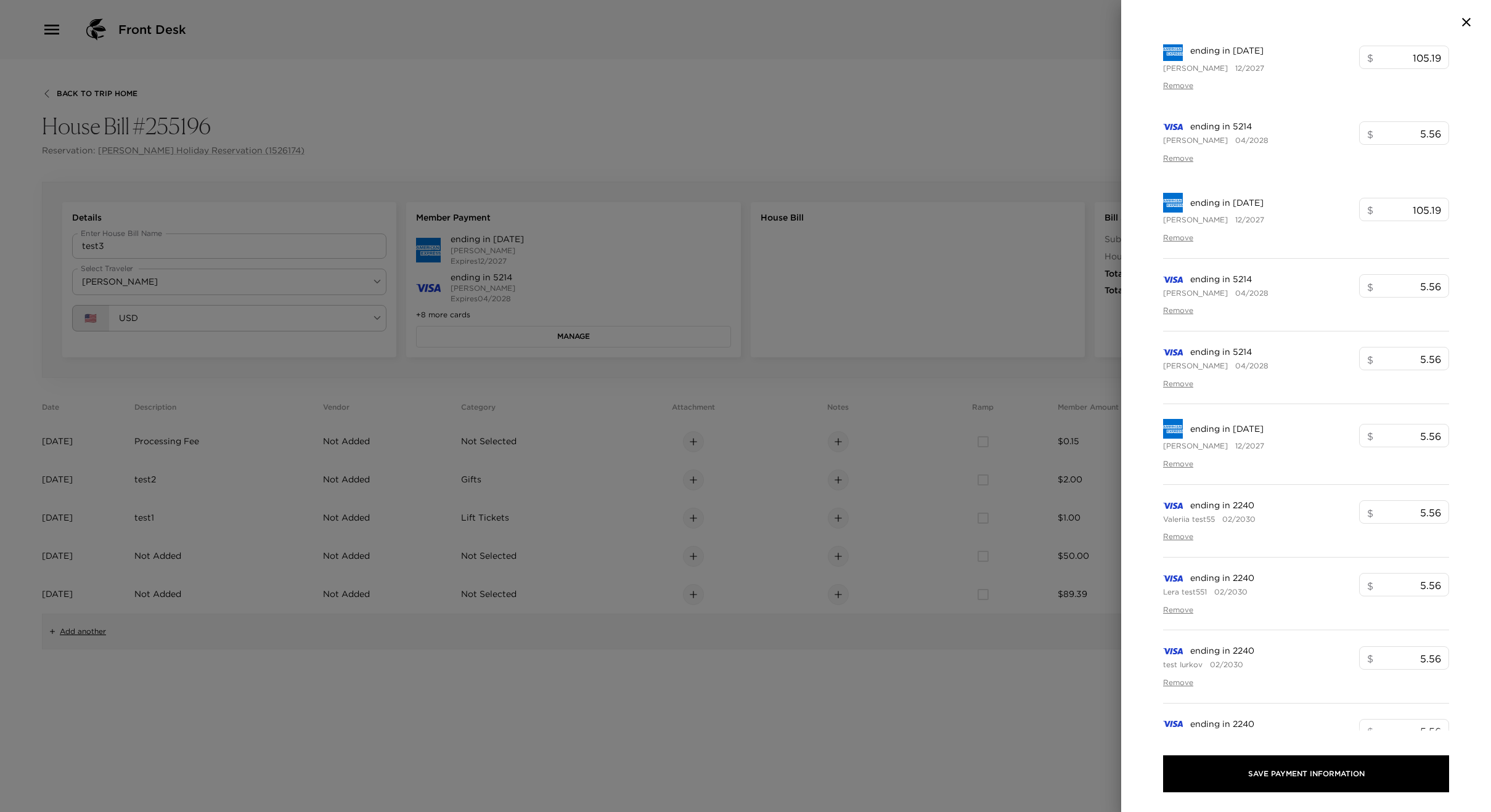
scroll to position [198, 0]
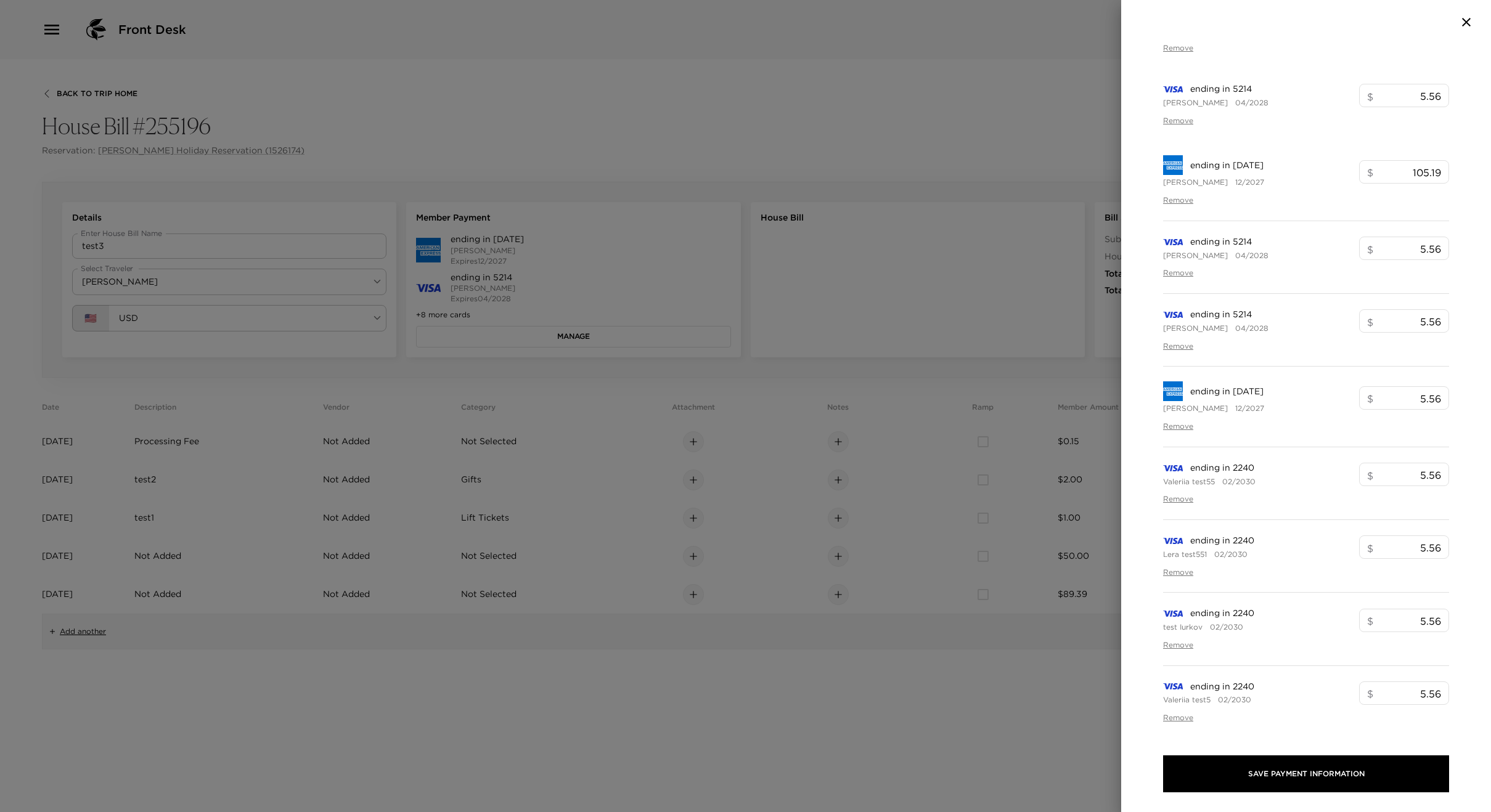
click at [1469, 16] on icon "button" at bounding box center [1467, 22] width 14 height 14
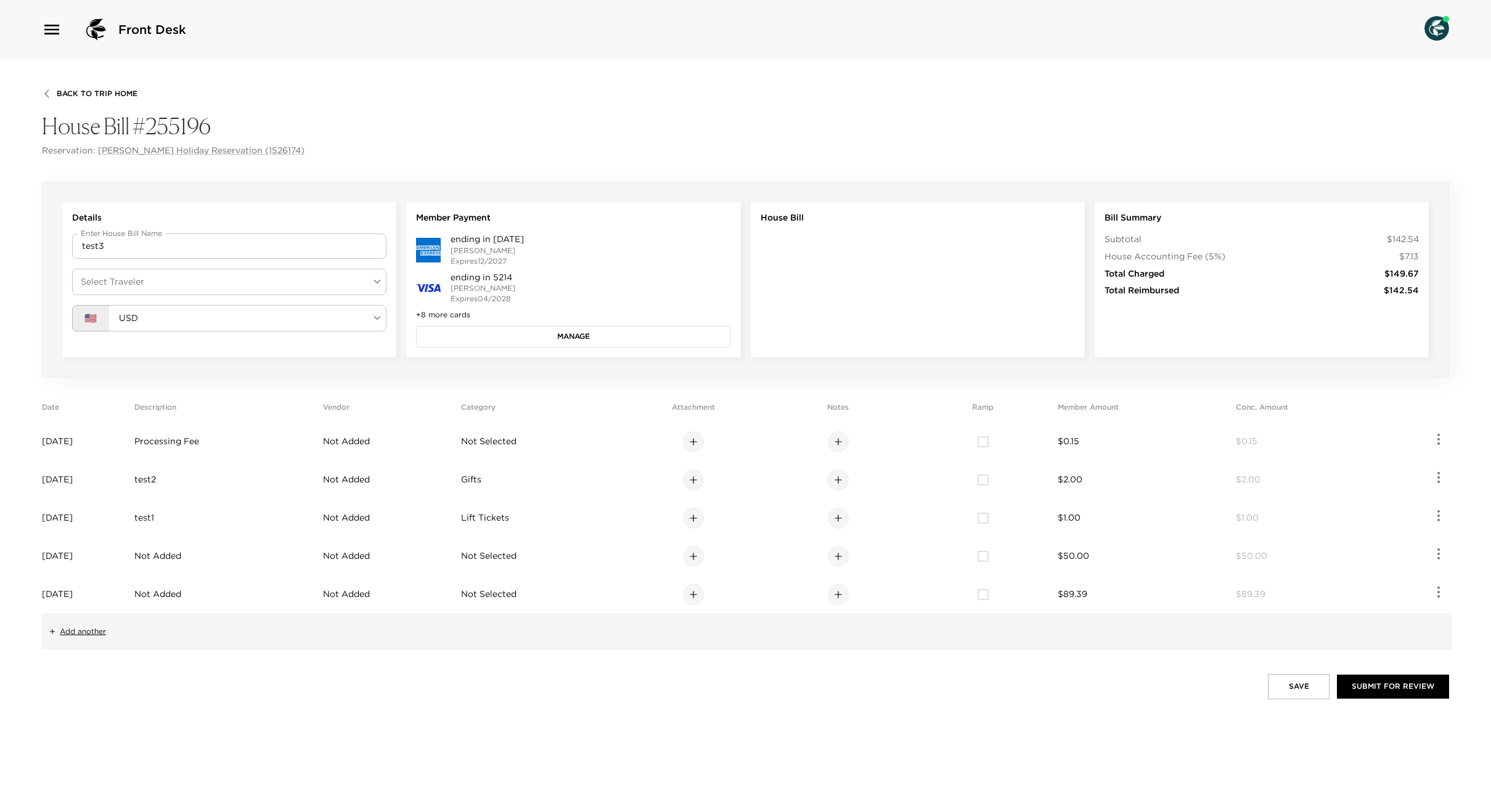
click at [490, 331] on button "Manage" at bounding box center [573, 336] width 315 height 21
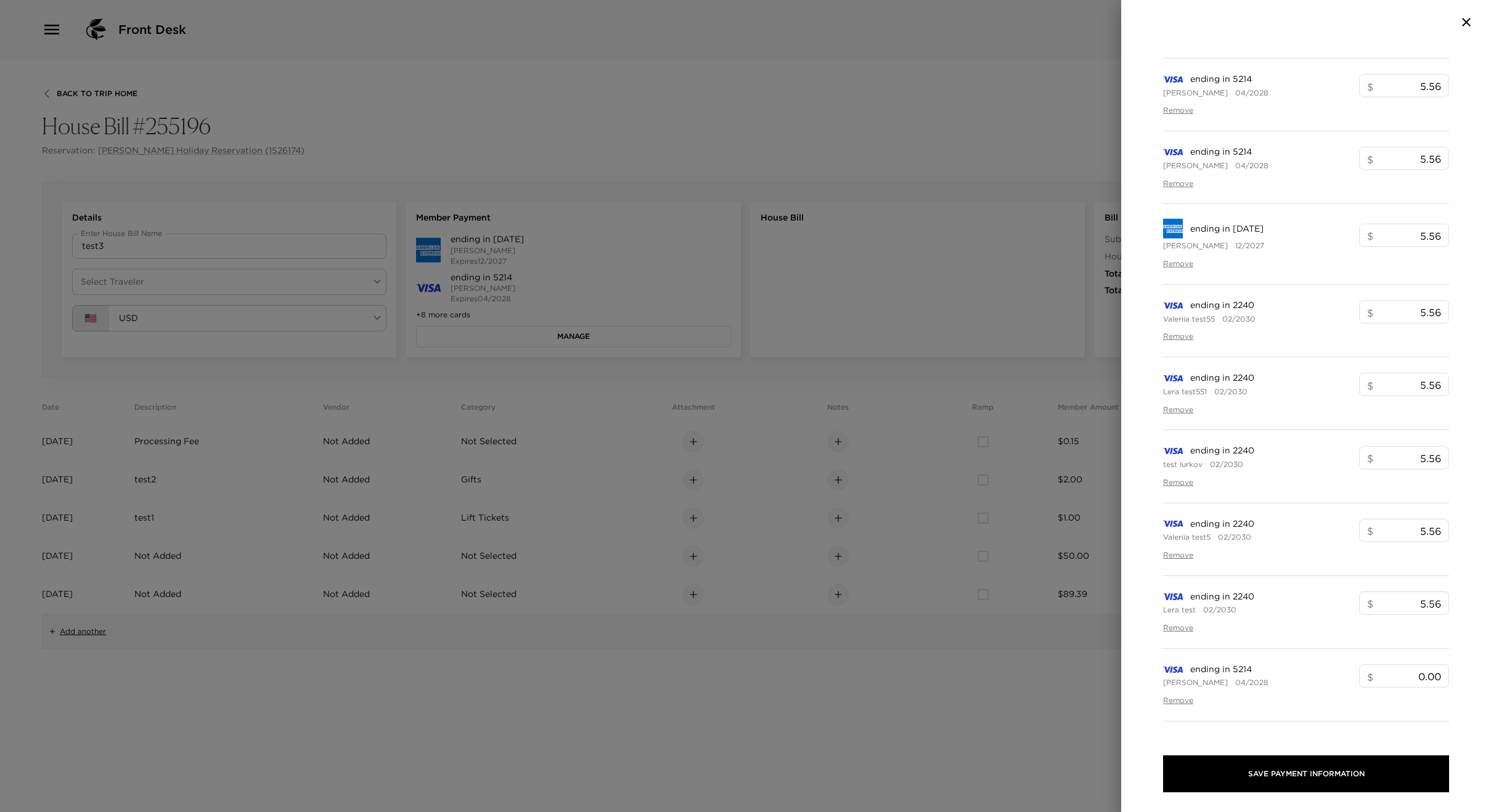
scroll to position [231, 0]
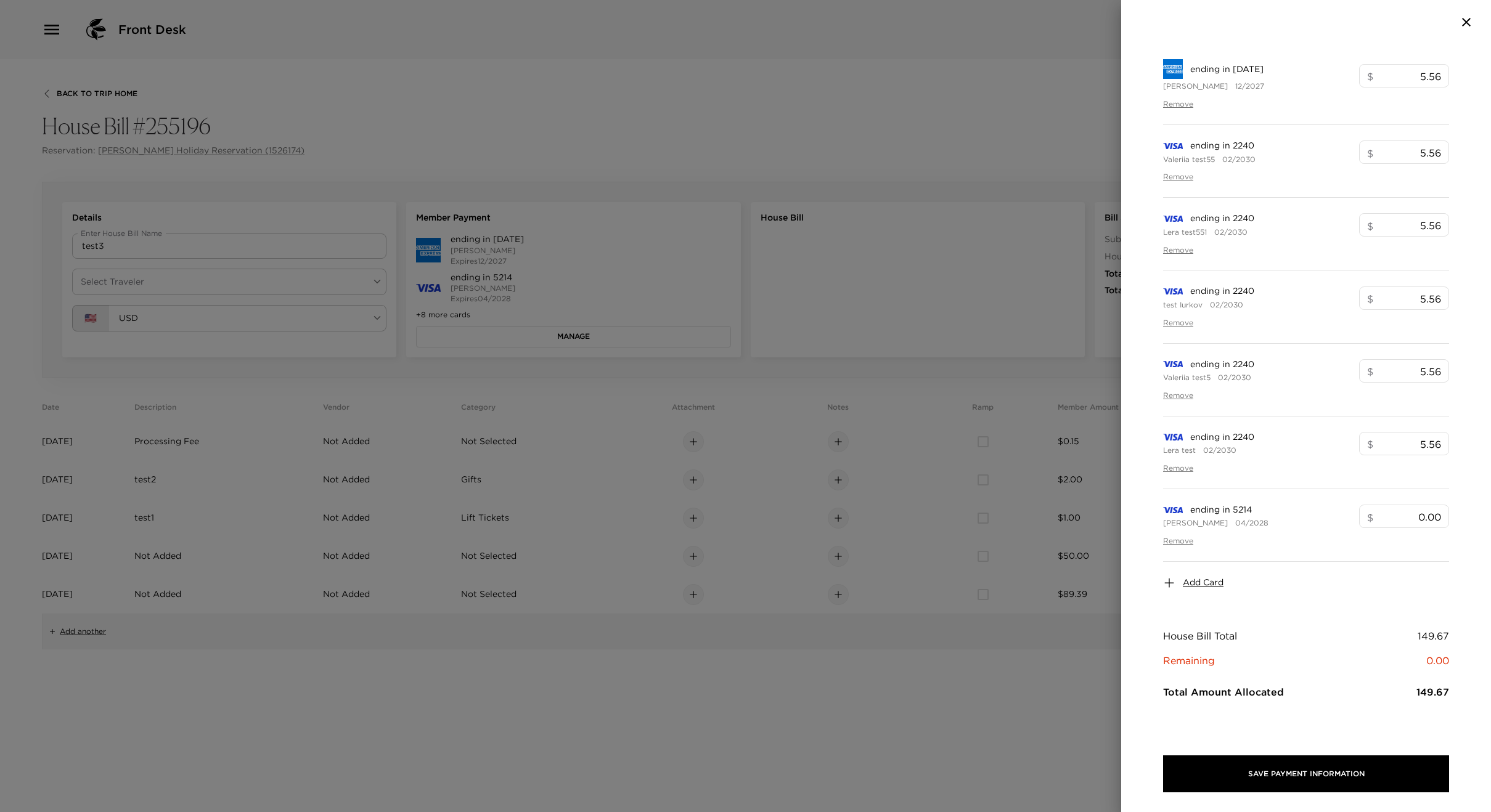
click at [1181, 391] on button "Remove" at bounding box center [1178, 397] width 31 height 11
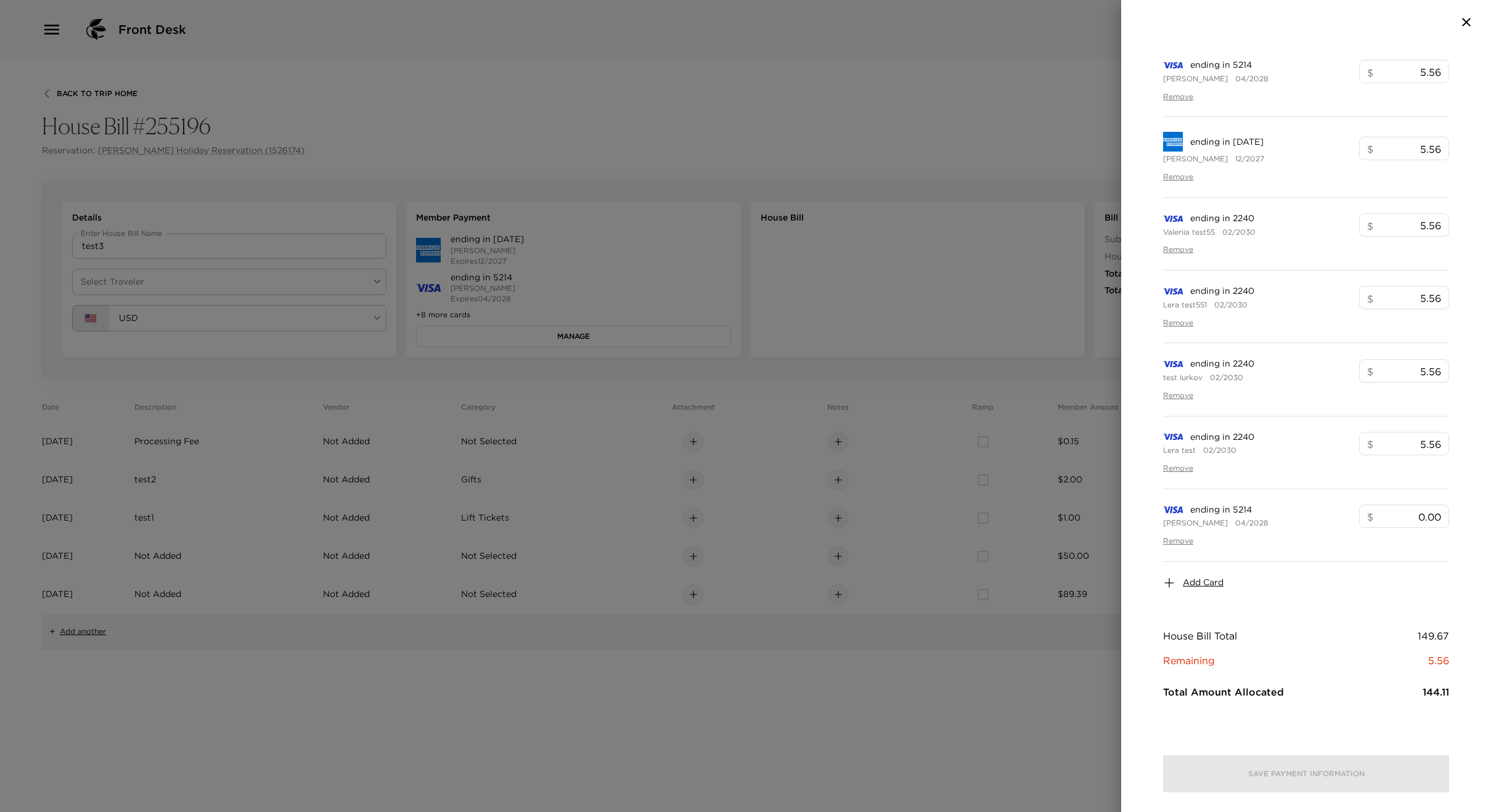
scroll to position [448, 0]
click at [1177, 333] on div "ending in 2240 Lera test551 02/2030 $ 5.56 ​ Remove" at bounding box center [1305, 306] width 286 height 72
click at [1178, 331] on div "ending in 2240 Lera test551 02/2030 $ 5.56 ​ Remove" at bounding box center [1305, 306] width 286 height 72
click at [1170, 324] on button "Remove" at bounding box center [1178, 324] width 31 height 11
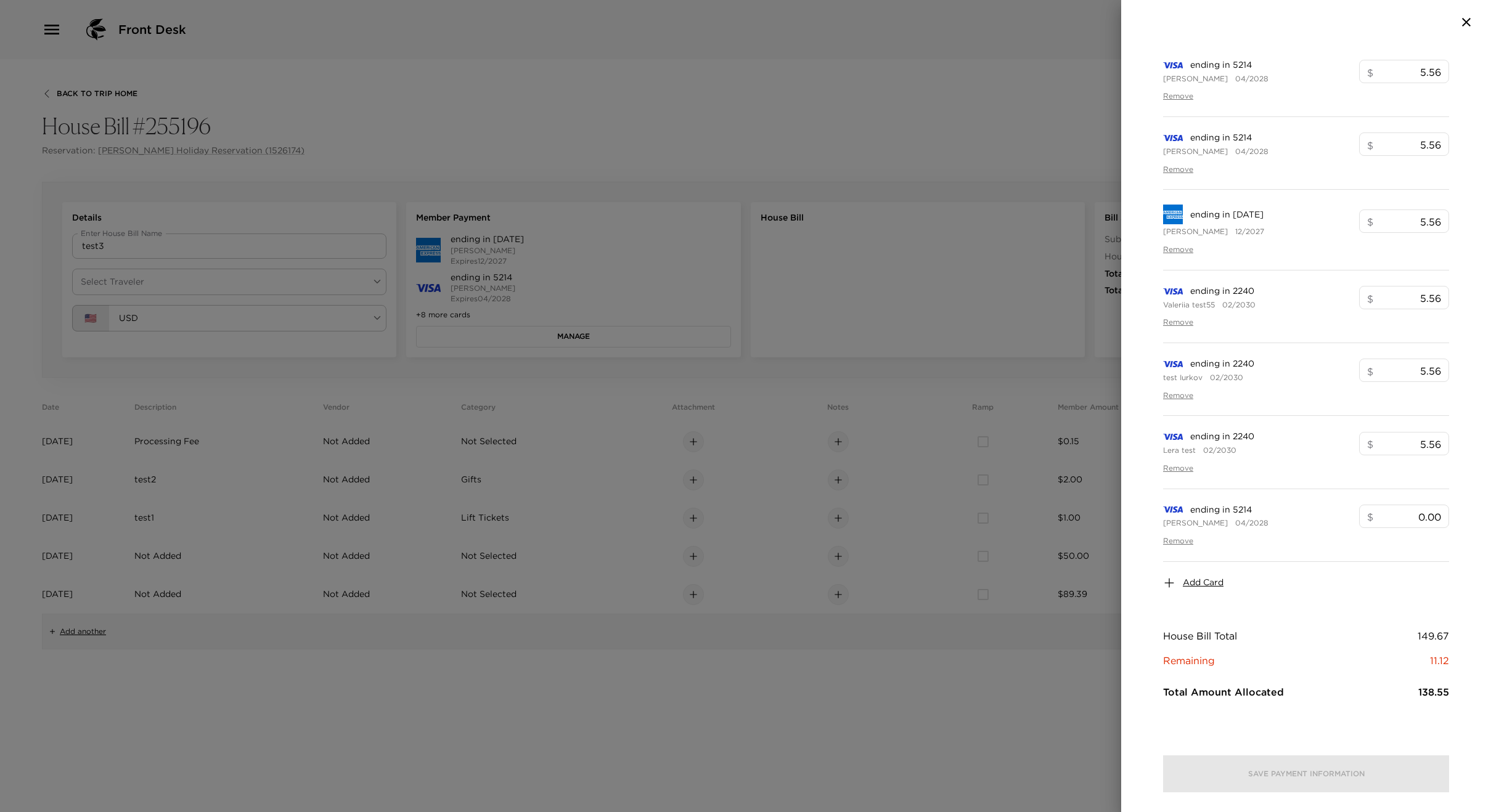
click at [1188, 572] on div "Add Card" at bounding box center [1305, 583] width 286 height 42
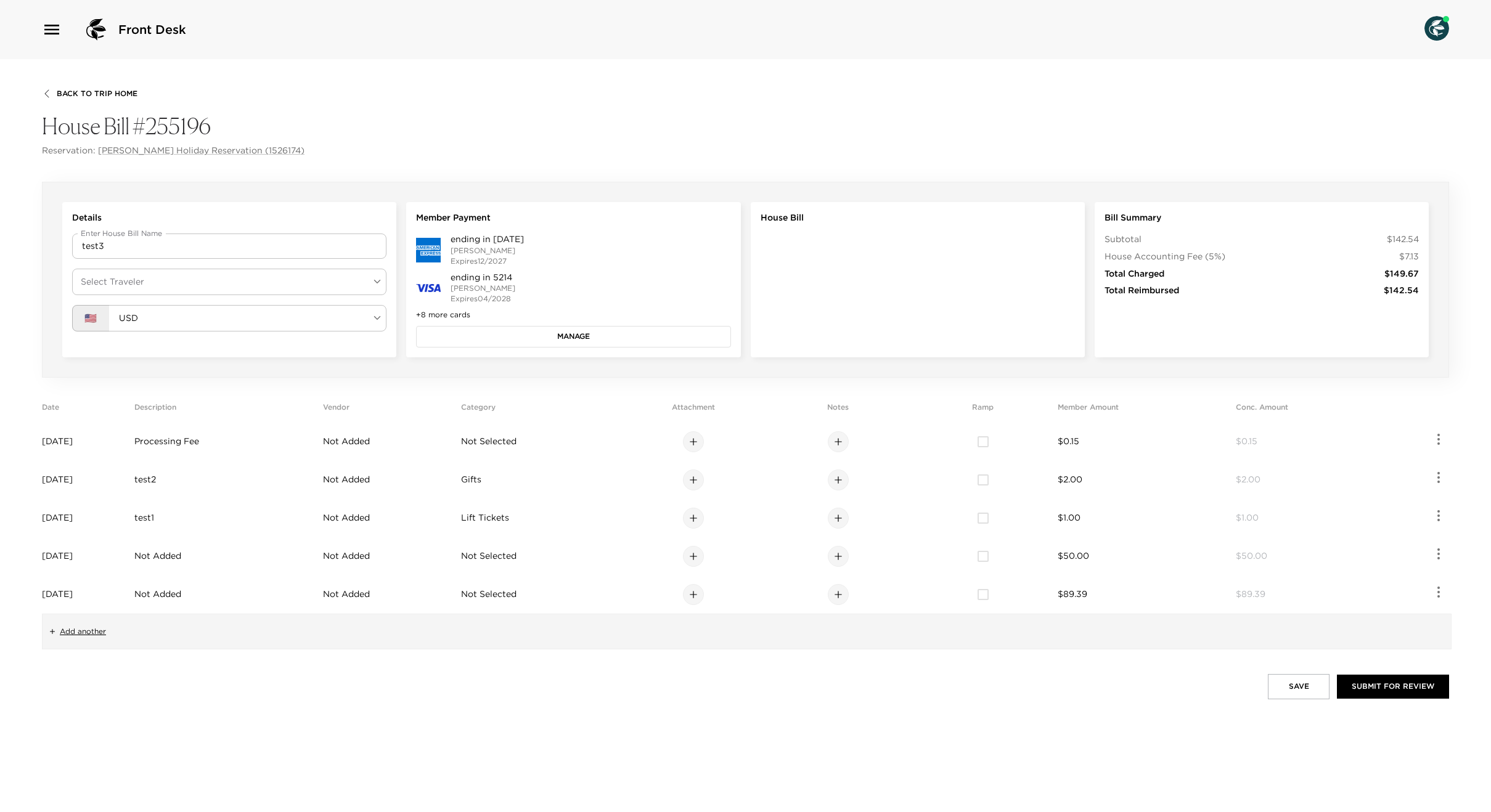
click at [563, 332] on button "Manage" at bounding box center [573, 336] width 315 height 21
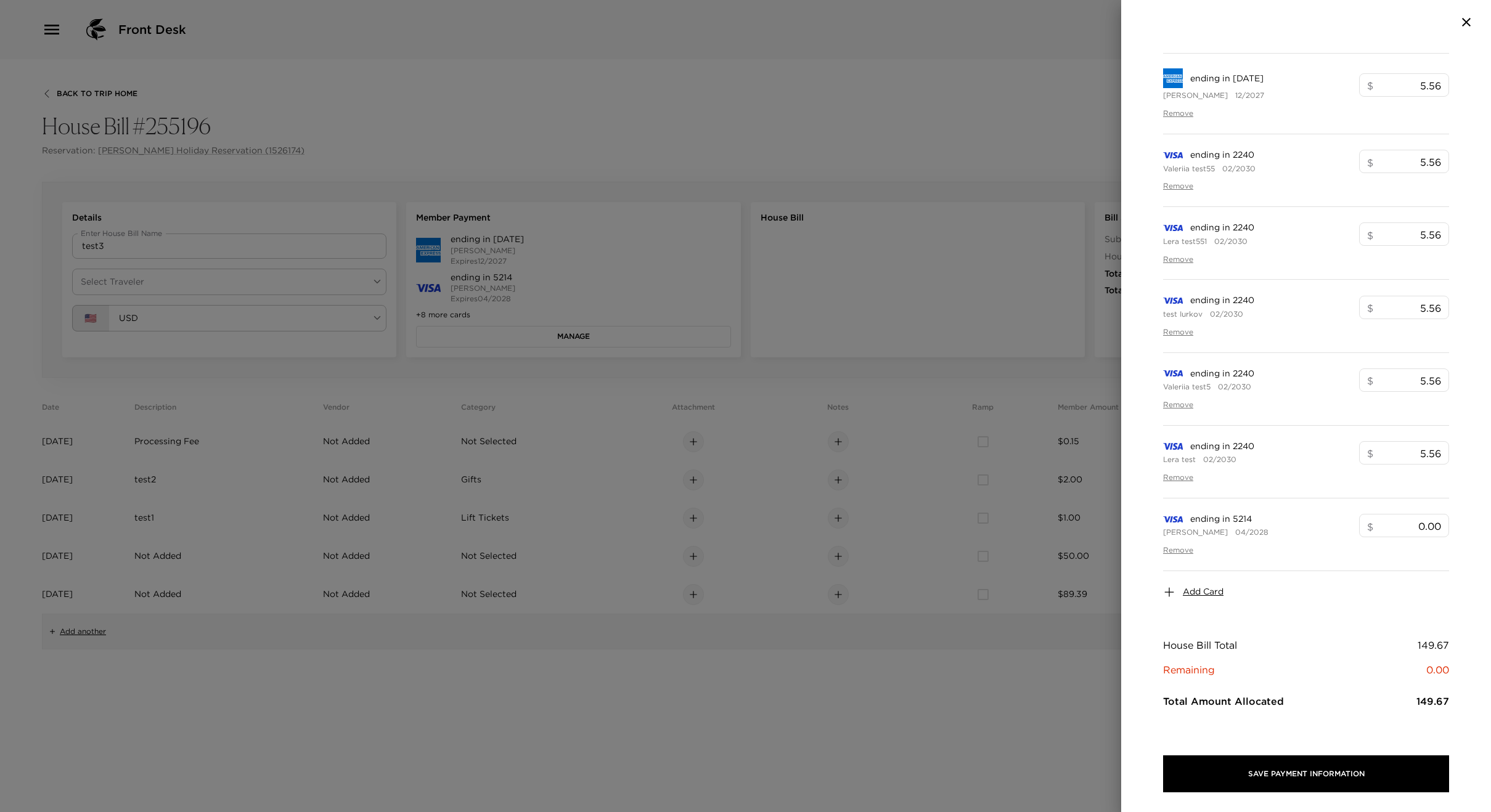
scroll to position [521, 0]
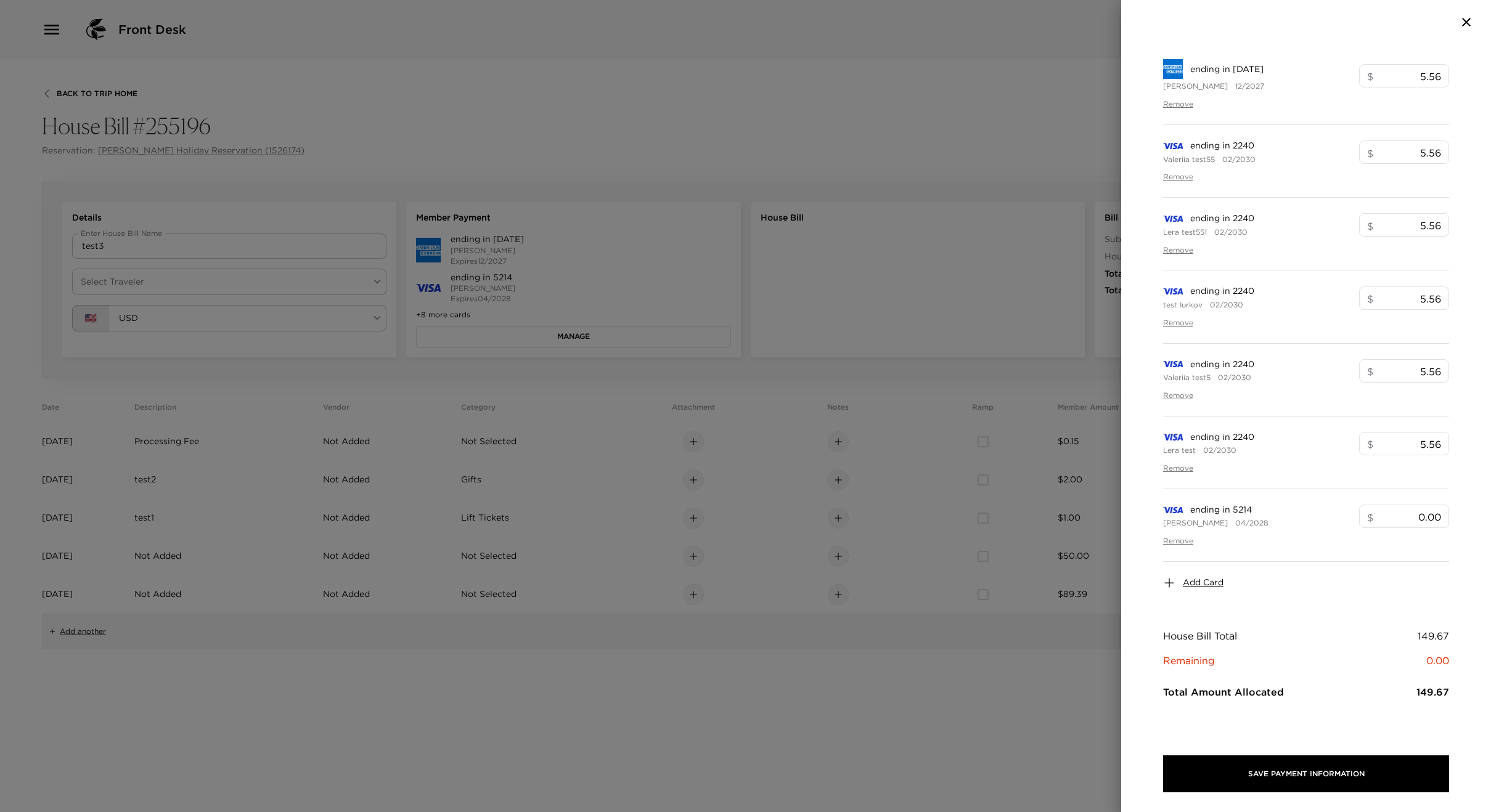
click at [1212, 583] on span "Add Card" at bounding box center [1203, 583] width 41 height 13
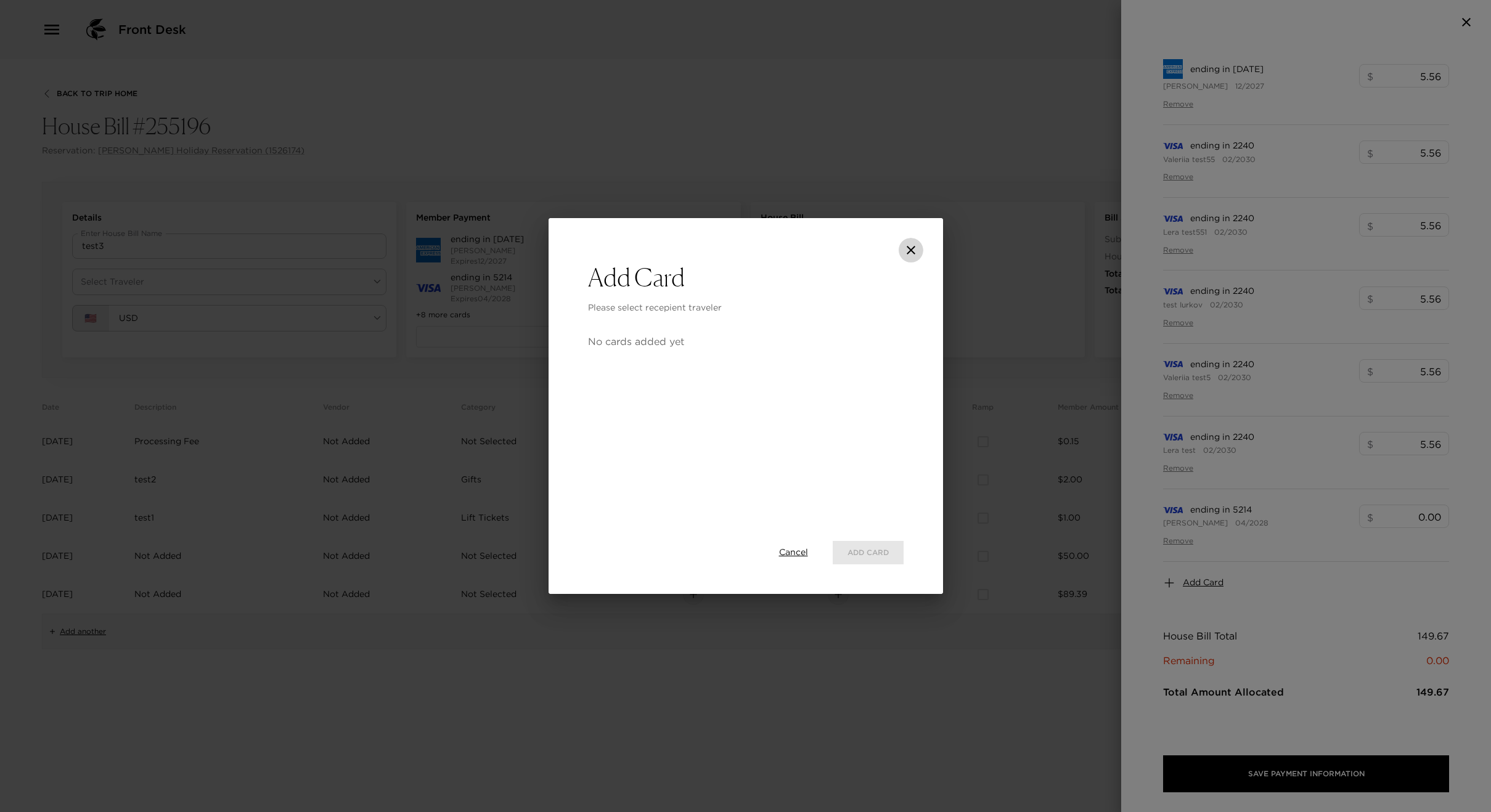
drag, startPoint x: 916, startPoint y: 251, endPoint x: 908, endPoint y: 252, distance: 8.1
click at [916, 252] on icon "close" at bounding box center [911, 250] width 14 height 14
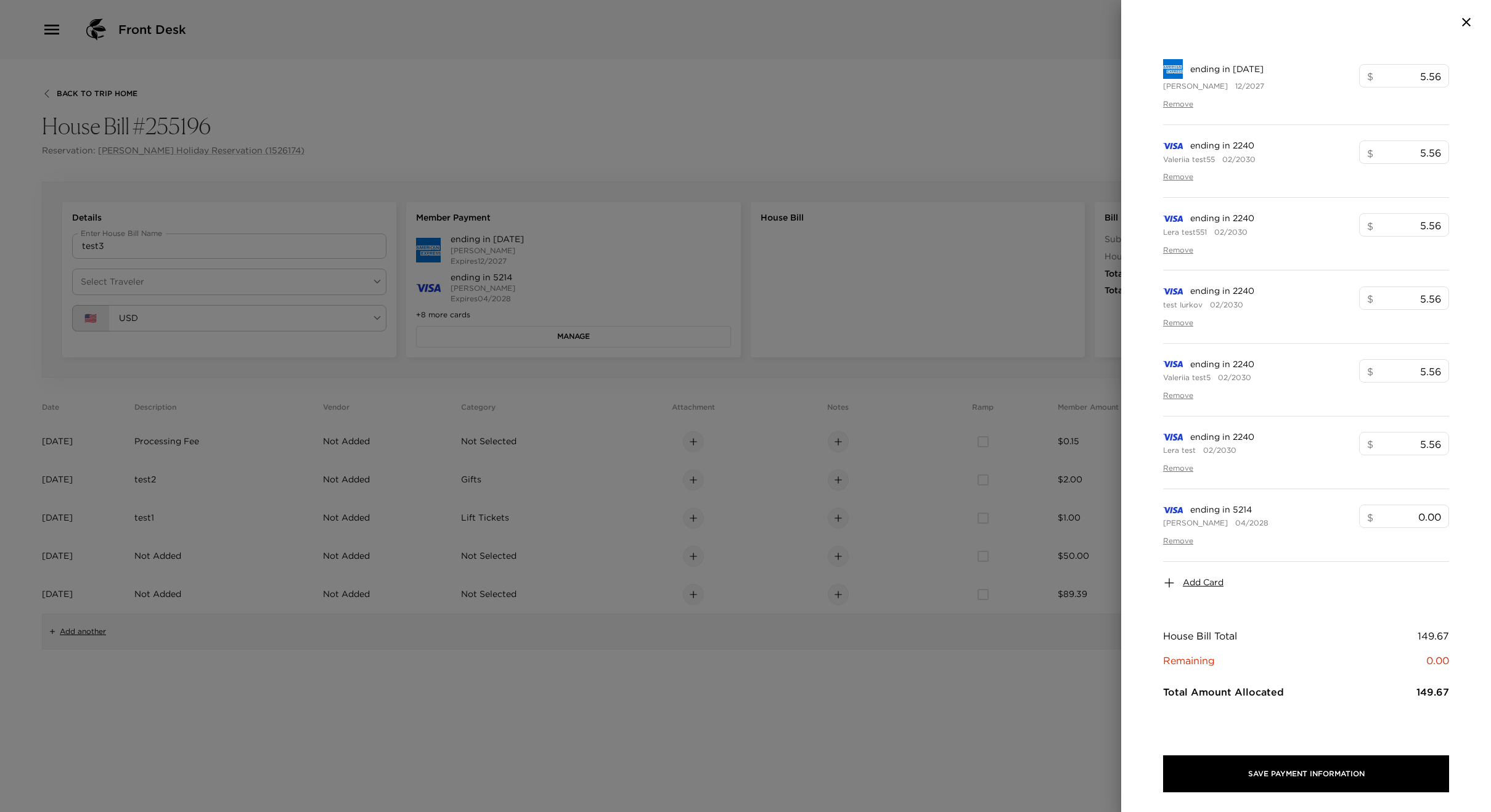
drag, startPoint x: 405, startPoint y: 248, endPoint x: 330, endPoint y: 270, distance: 78.2
click at [405, 249] on div at bounding box center [746, 406] width 1491 height 812
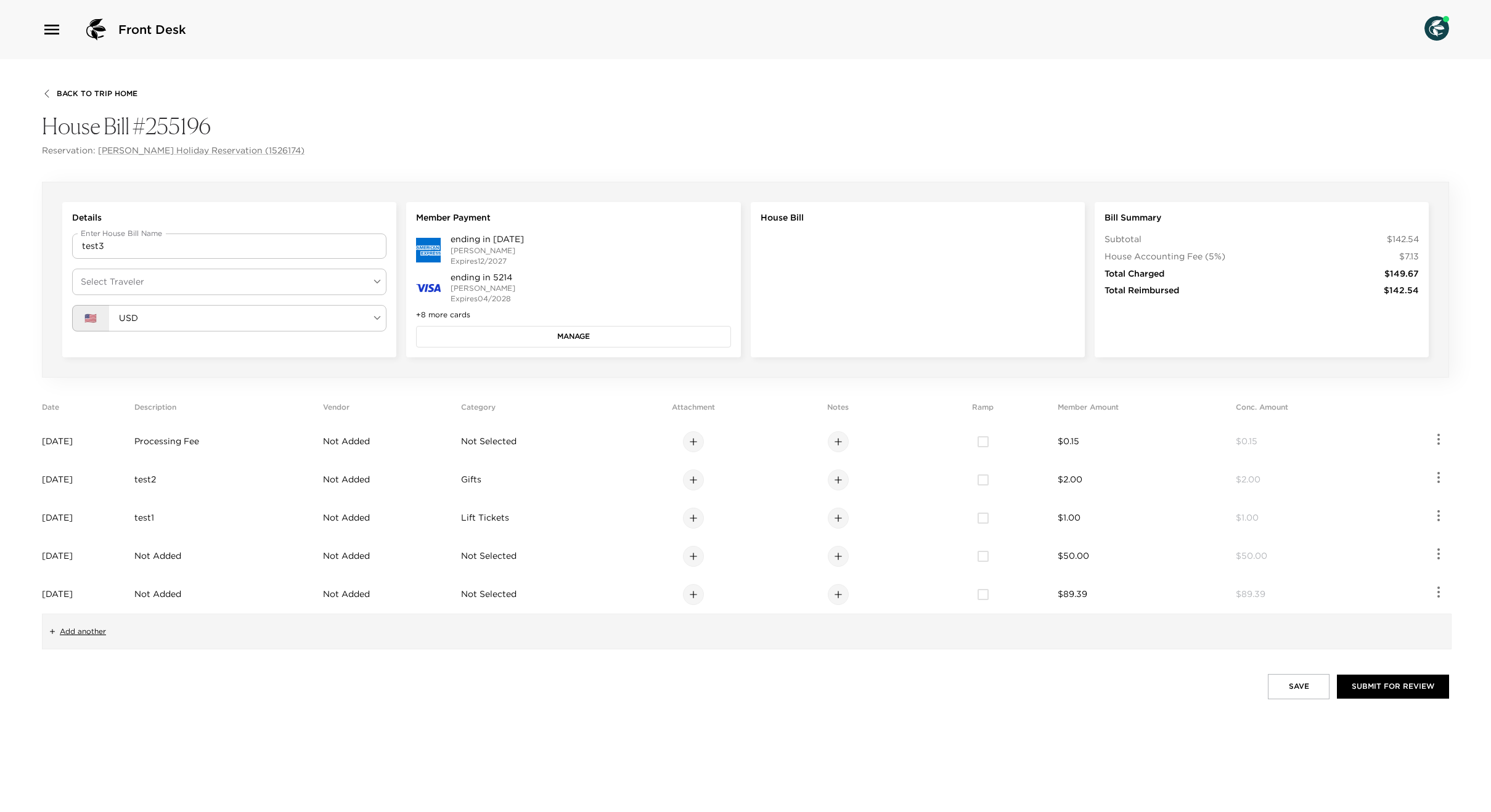
click at [286, 287] on body "Front Desk Back To Trip Home House Bill #255196 Reservation: Loren Holiday Rese…" at bounding box center [746, 406] width 1491 height 812
click at [156, 317] on li "[PERSON_NAME]" at bounding box center [229, 311] width 315 height 23
type input "dc4d65e8-7a89-4889-a291-ddb3581cbedd"
click at [561, 345] on button "Manage" at bounding box center [573, 336] width 315 height 21
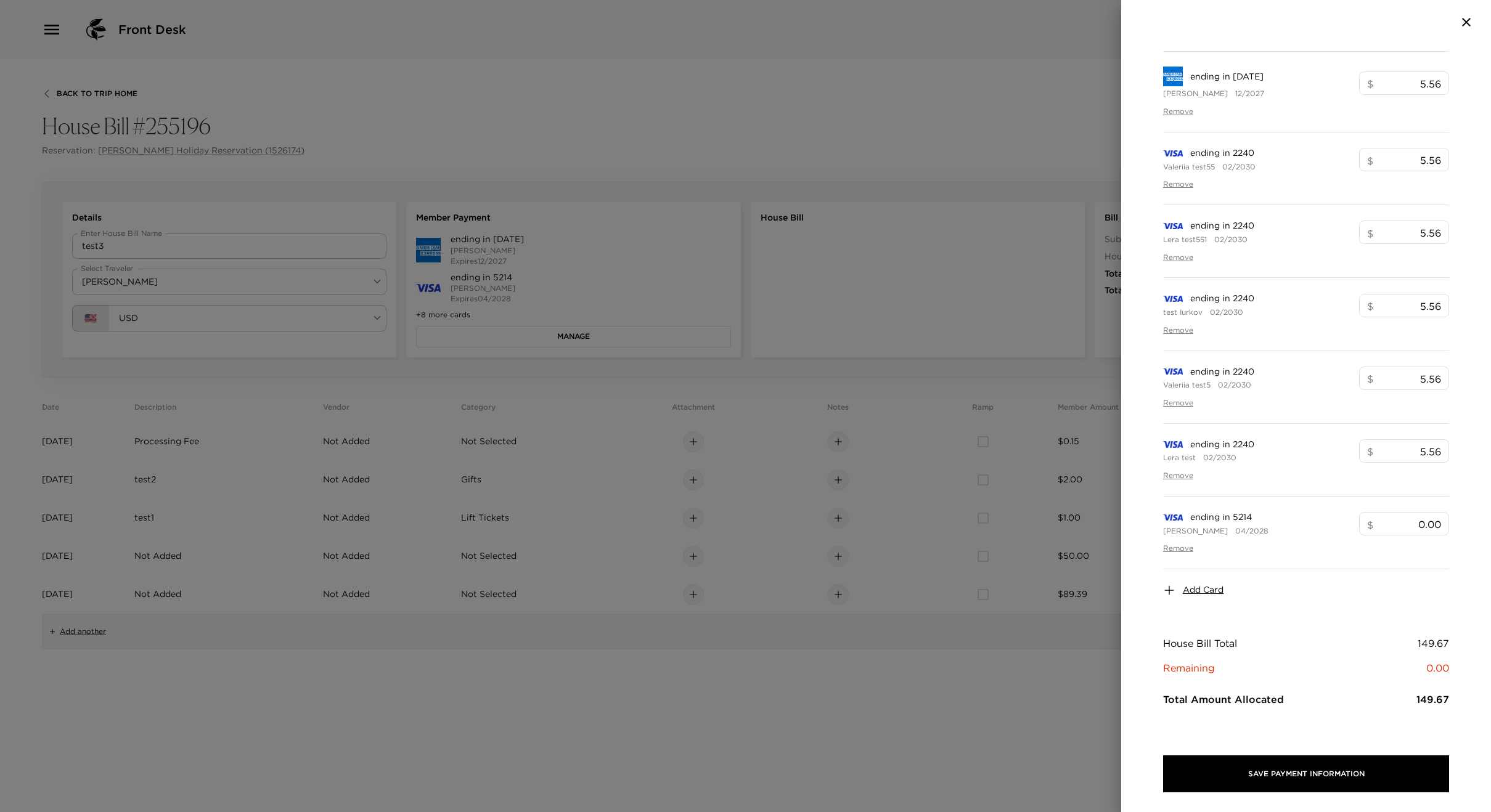
scroll to position [297, 0]
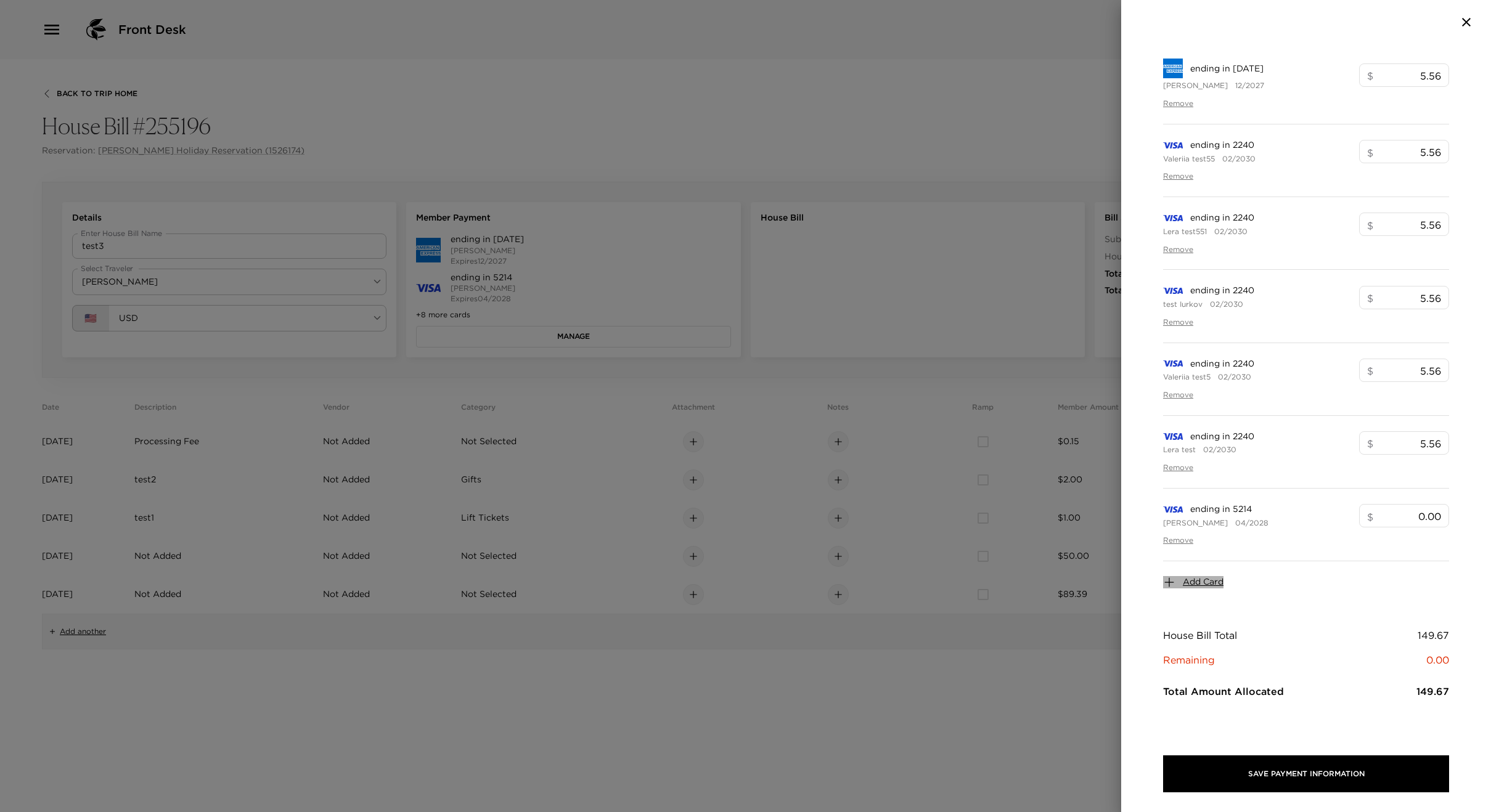
click at [1193, 586] on span "Add Card" at bounding box center [1203, 582] width 41 height 13
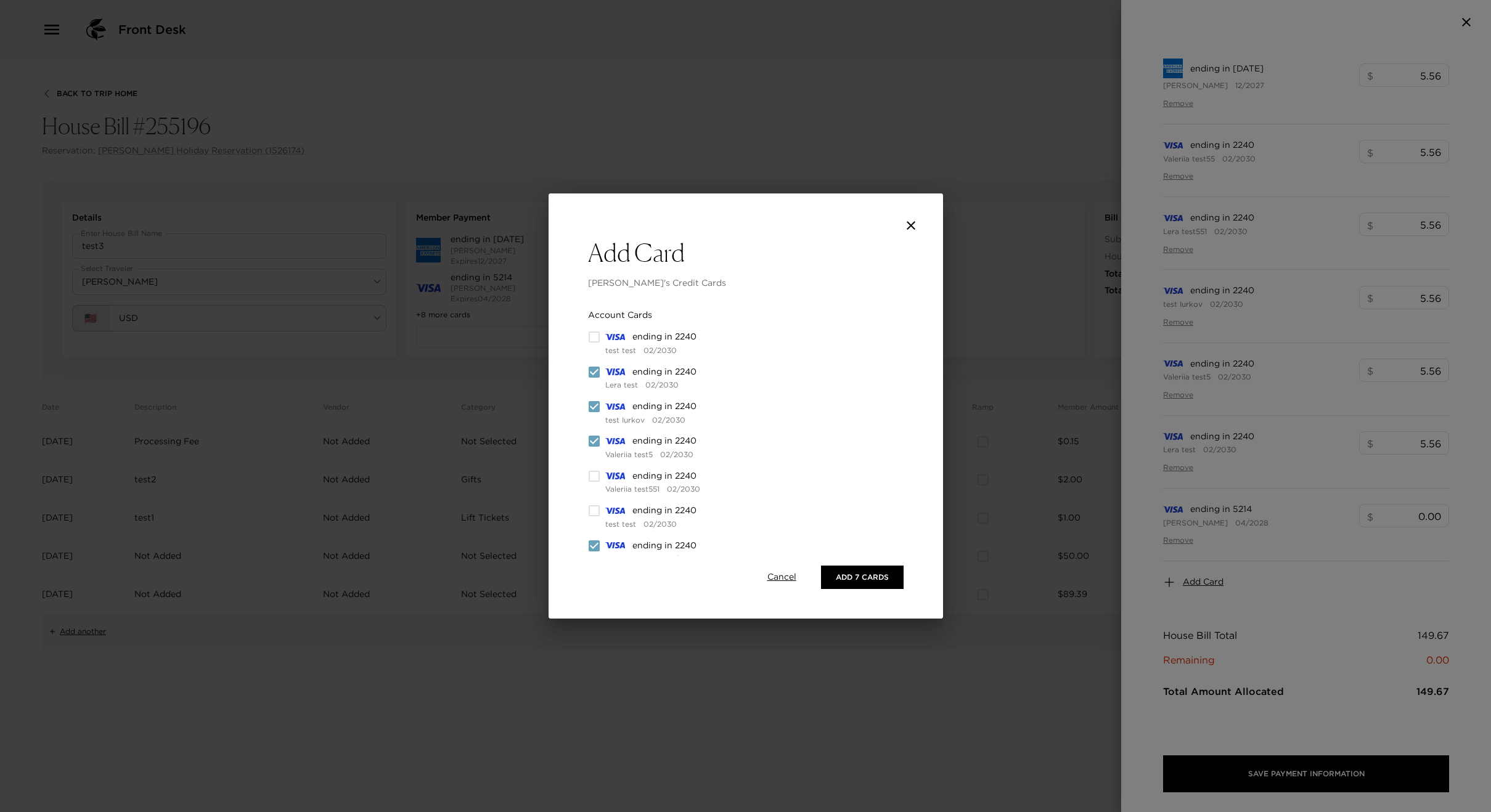
drag, startPoint x: 590, startPoint y: 442, endPoint x: 590, endPoint y: 430, distance: 12.0
click at [590, 441] on input "checkbox" at bounding box center [594, 442] width 13 height 13
checkbox input "false"
drag, startPoint x: 592, startPoint y: 406, endPoint x: 595, endPoint y: 381, distance: 25.2
click at [592, 405] on input "checkbox" at bounding box center [594, 407] width 13 height 13
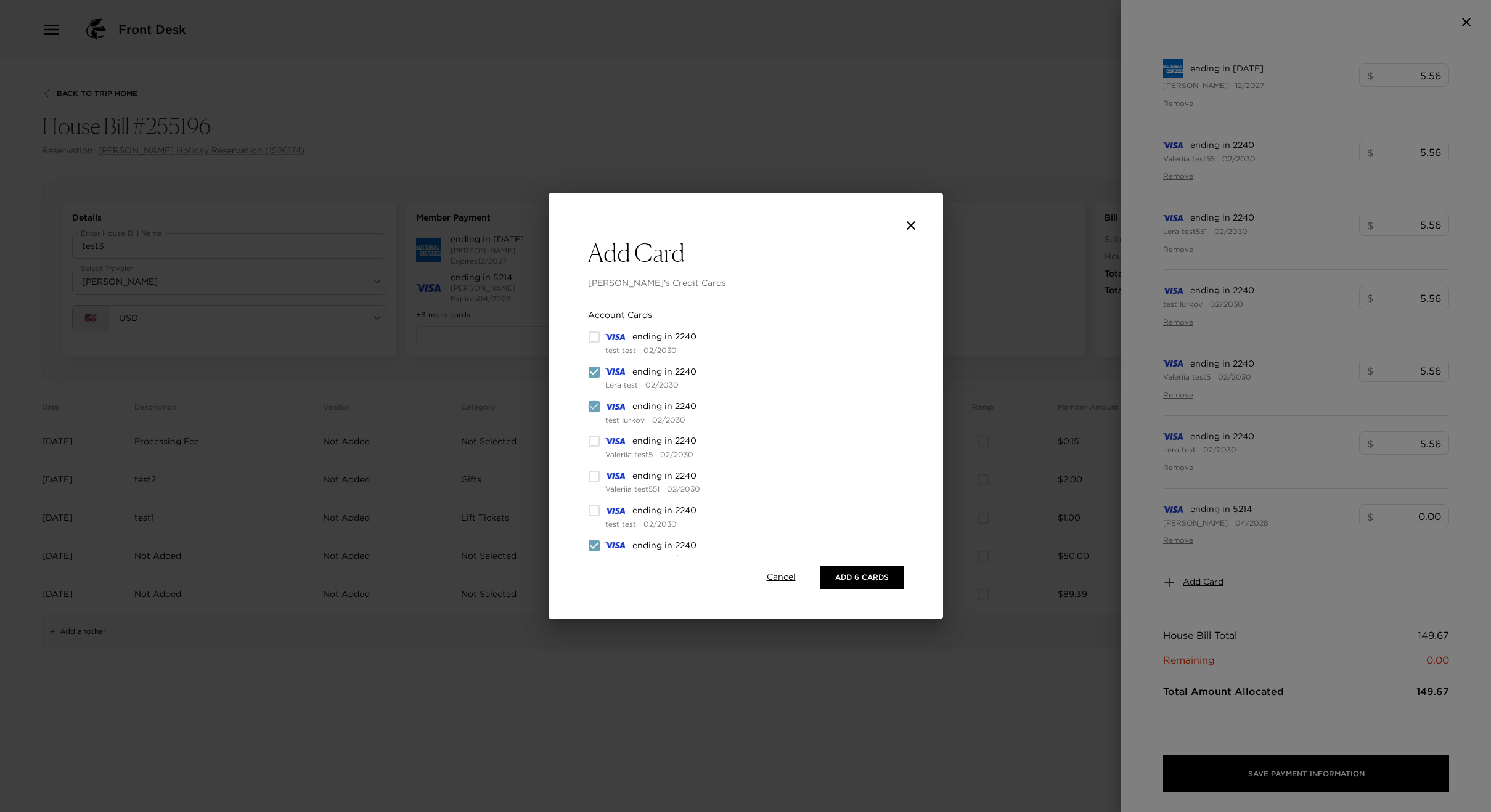
checkbox input "false"
click at [596, 377] on input "checkbox" at bounding box center [594, 372] width 13 height 13
checkbox input "false"
click at [838, 568] on button "Add 4 Cards" at bounding box center [862, 578] width 83 height 23
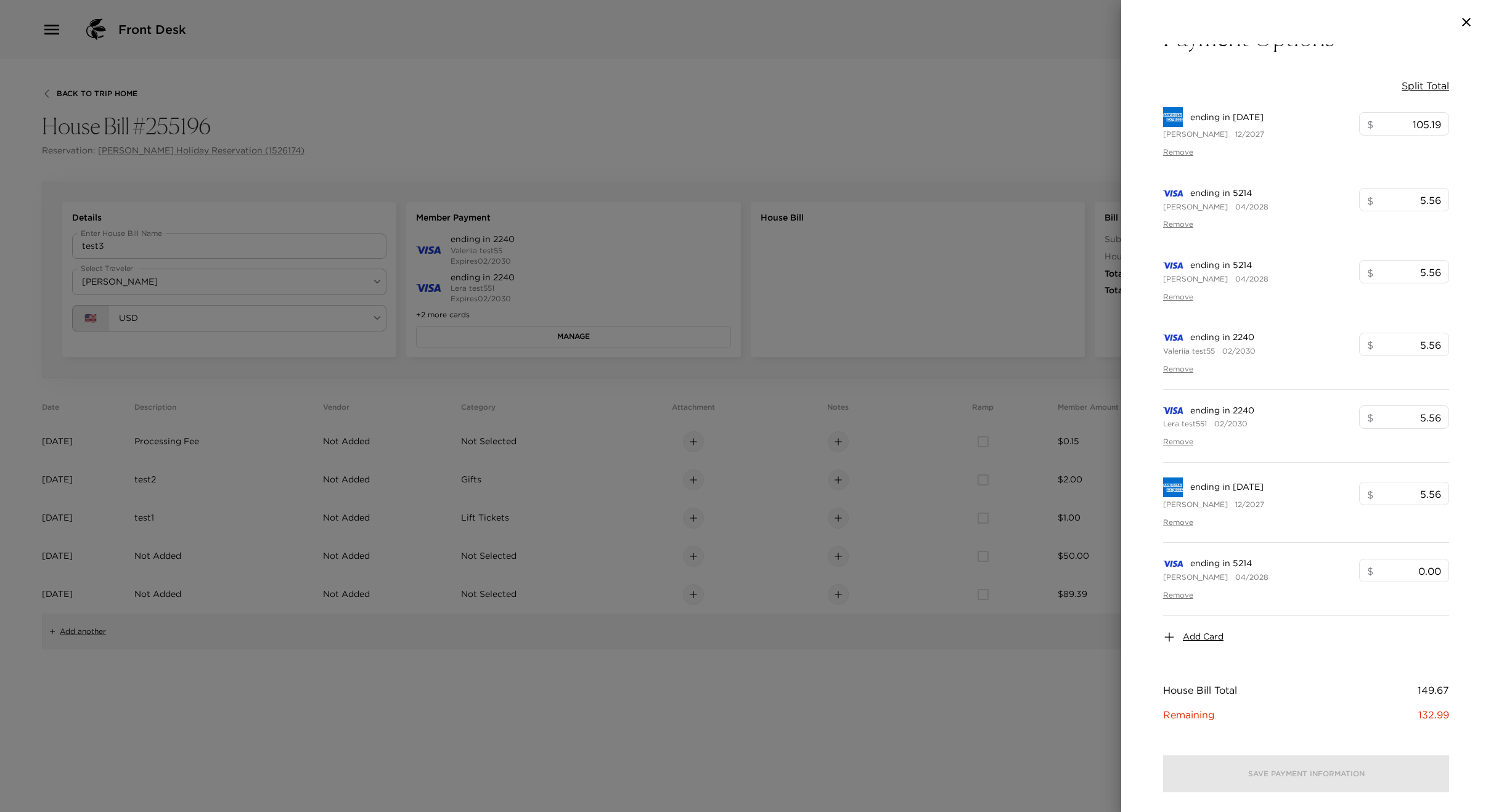
scroll to position [0, 0]
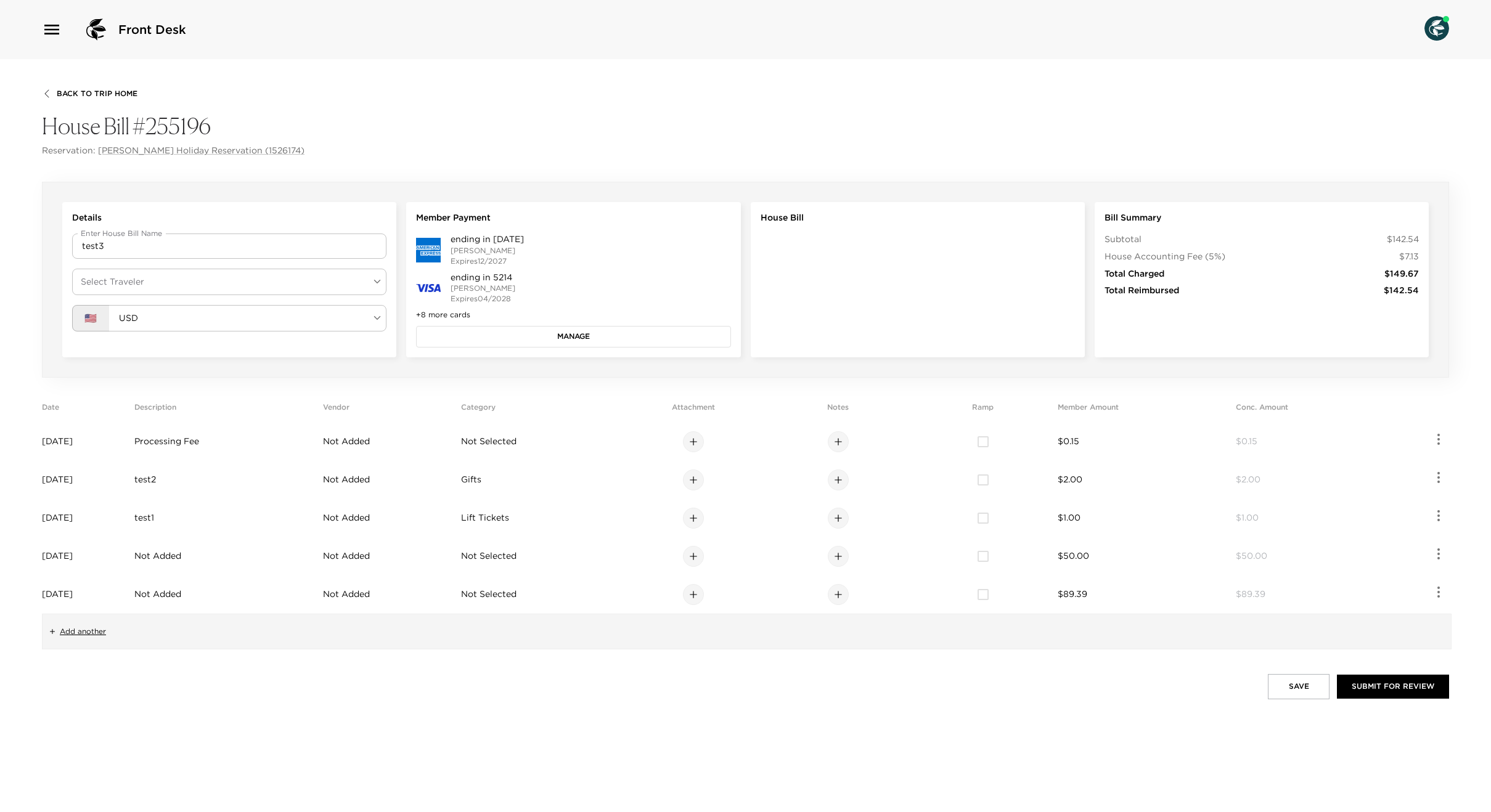
click at [615, 334] on button "Manage" at bounding box center [573, 336] width 315 height 21
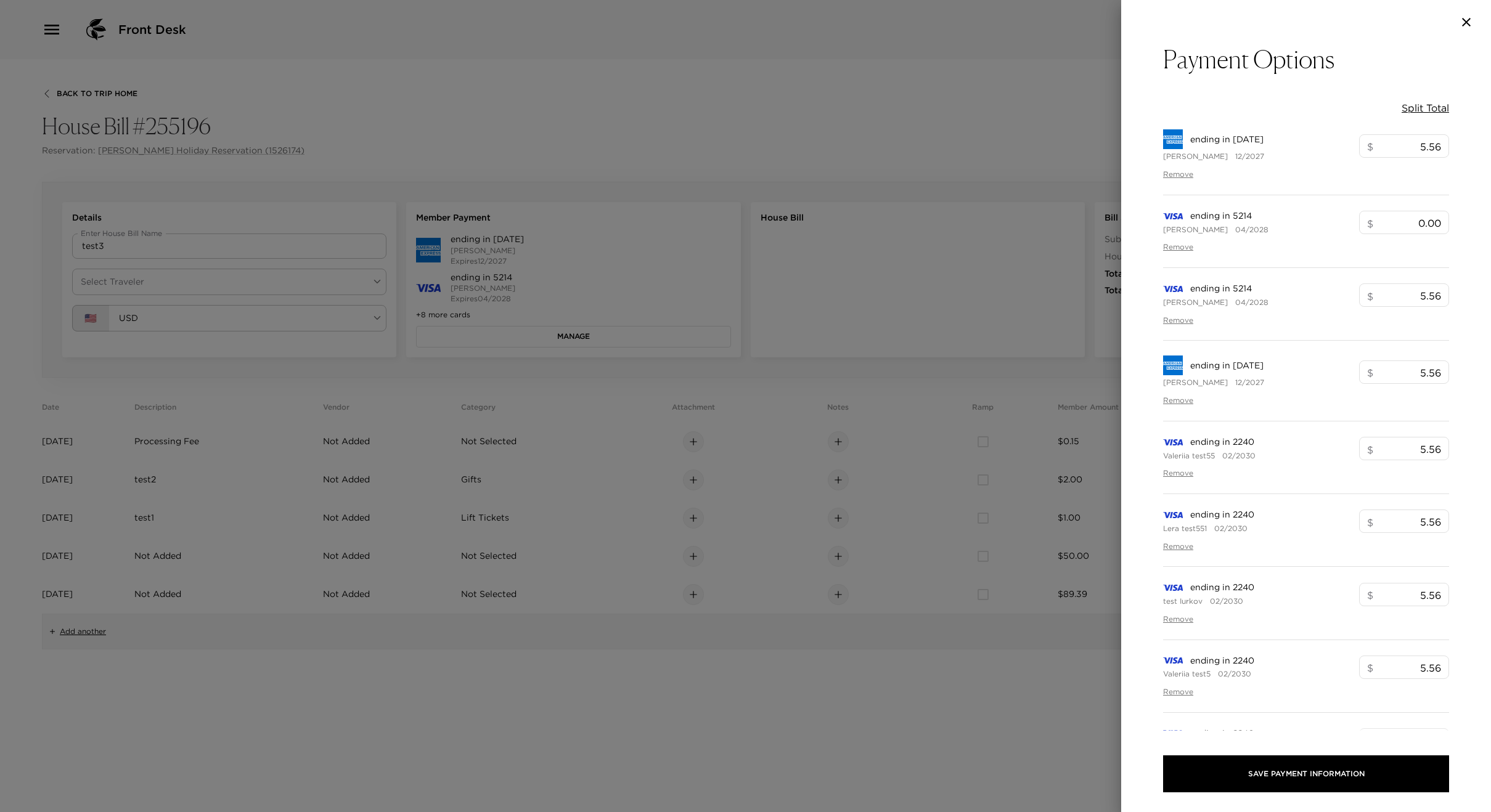
type input "105.19"
type input "5.56"
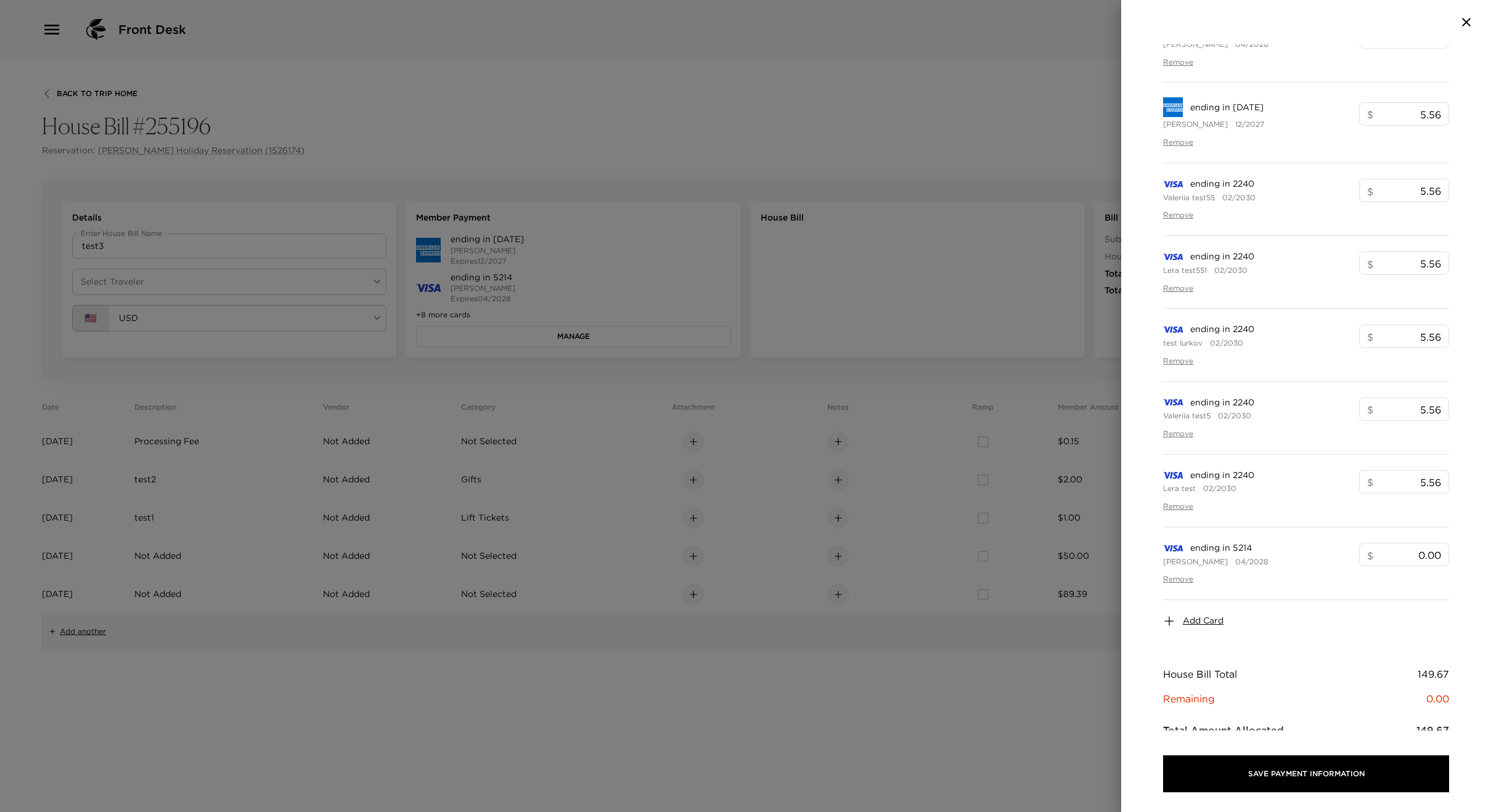
scroll to position [297, 0]
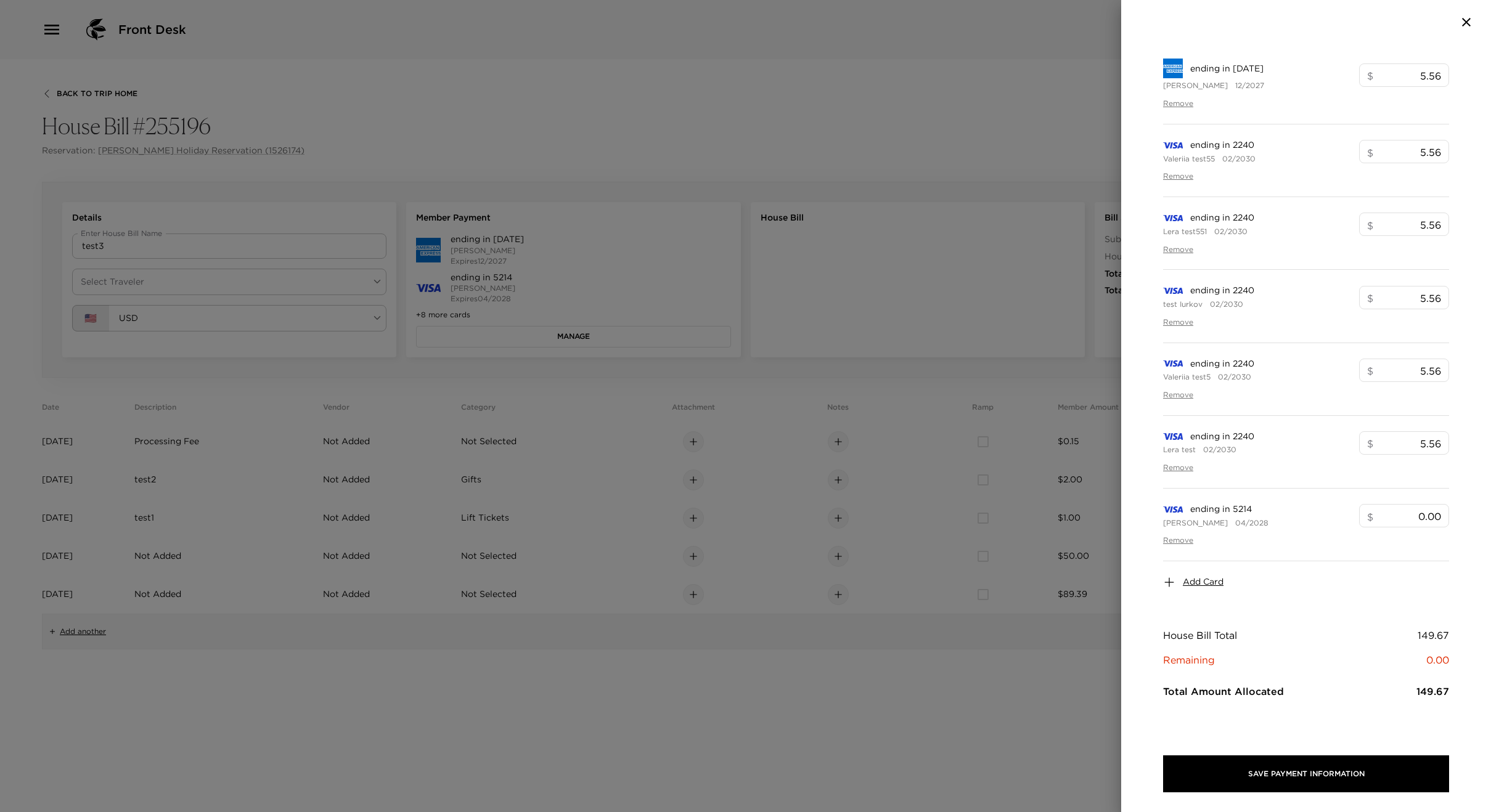
click at [1190, 586] on span "Add Card" at bounding box center [1203, 582] width 41 height 13
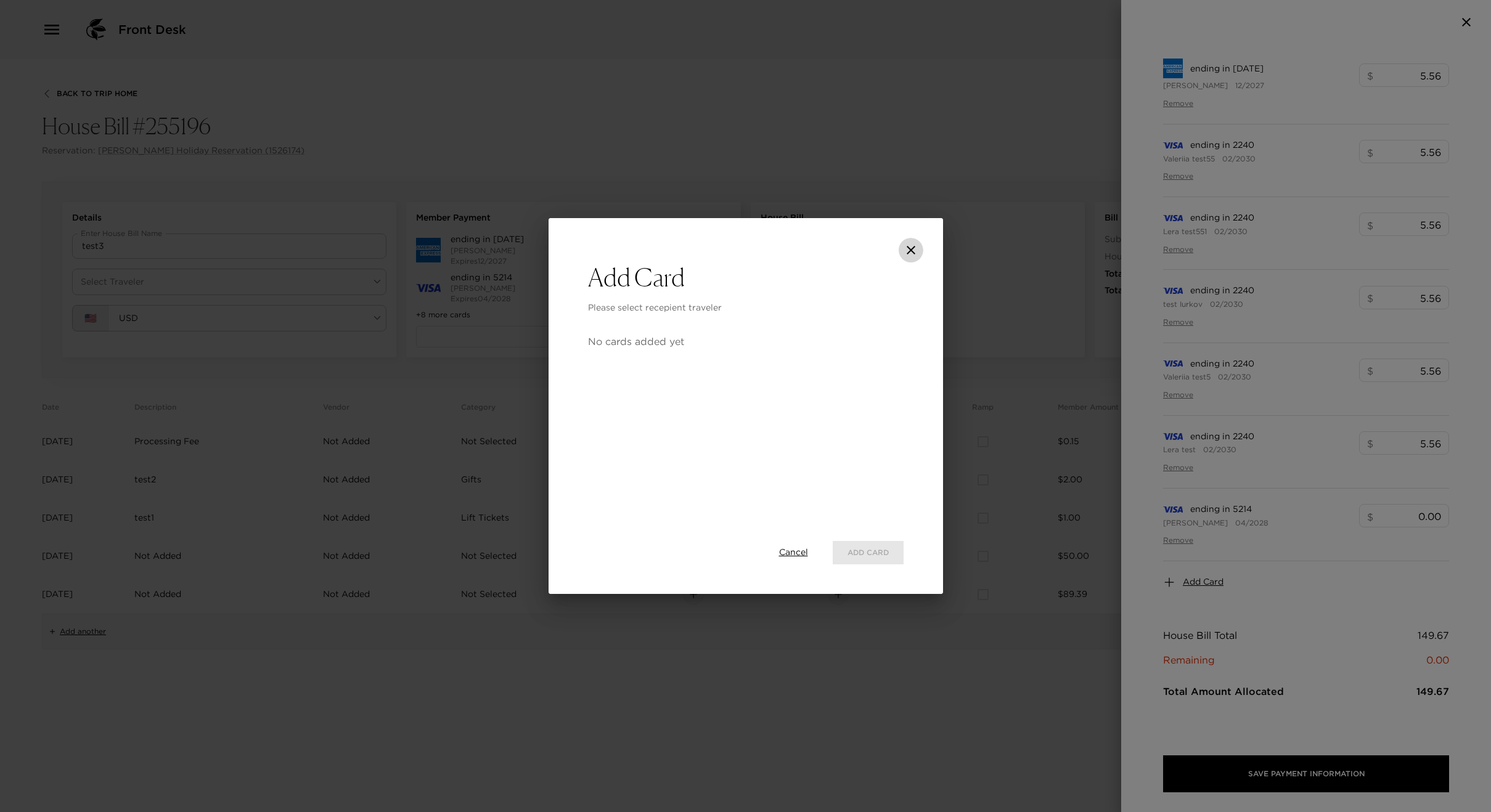
drag, startPoint x: 908, startPoint y: 244, endPoint x: 733, endPoint y: 233, distance: 175.3
click at [908, 245] on icon "close" at bounding box center [911, 250] width 14 height 14
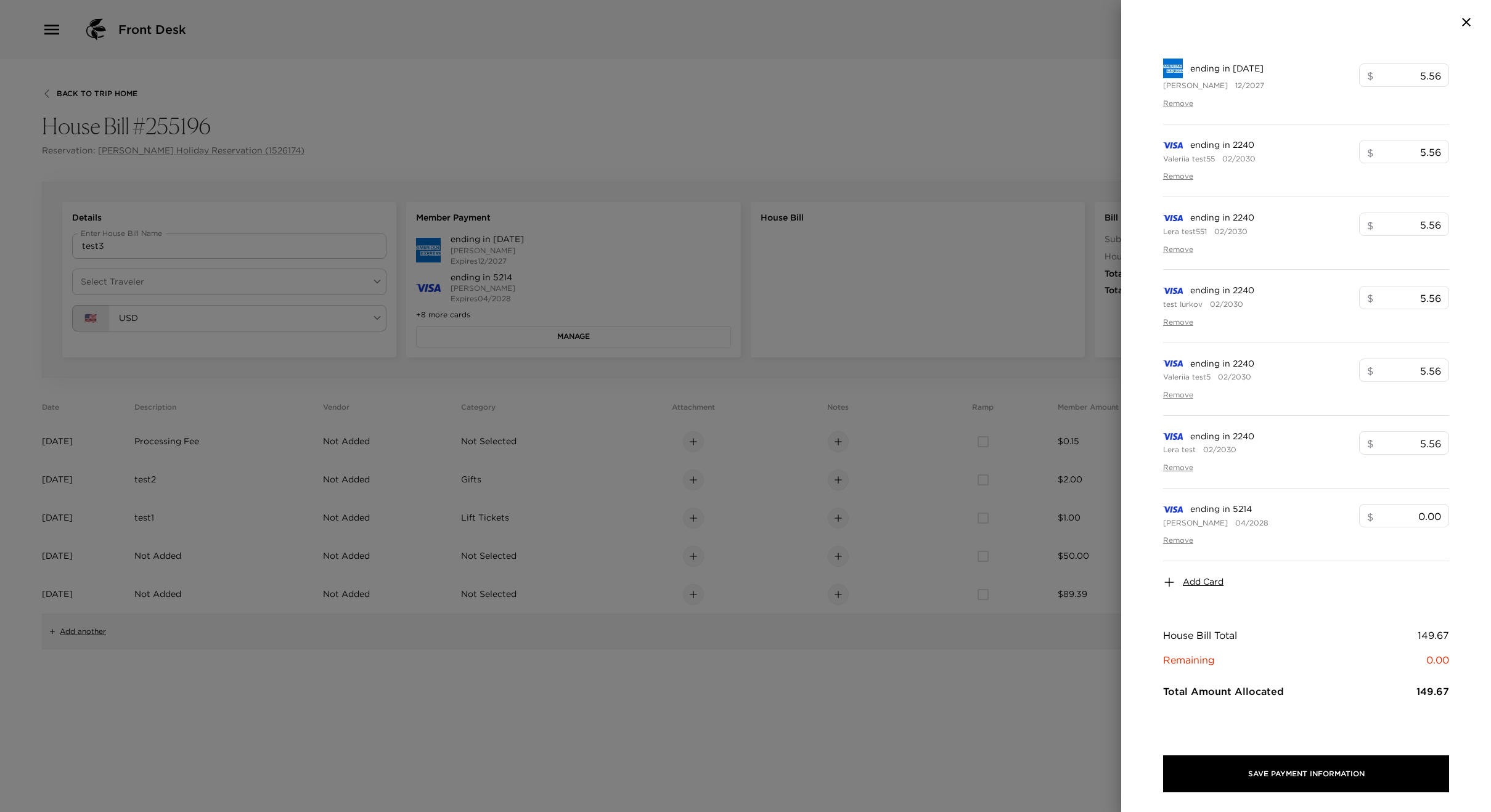
click at [679, 226] on div at bounding box center [746, 406] width 1491 height 812
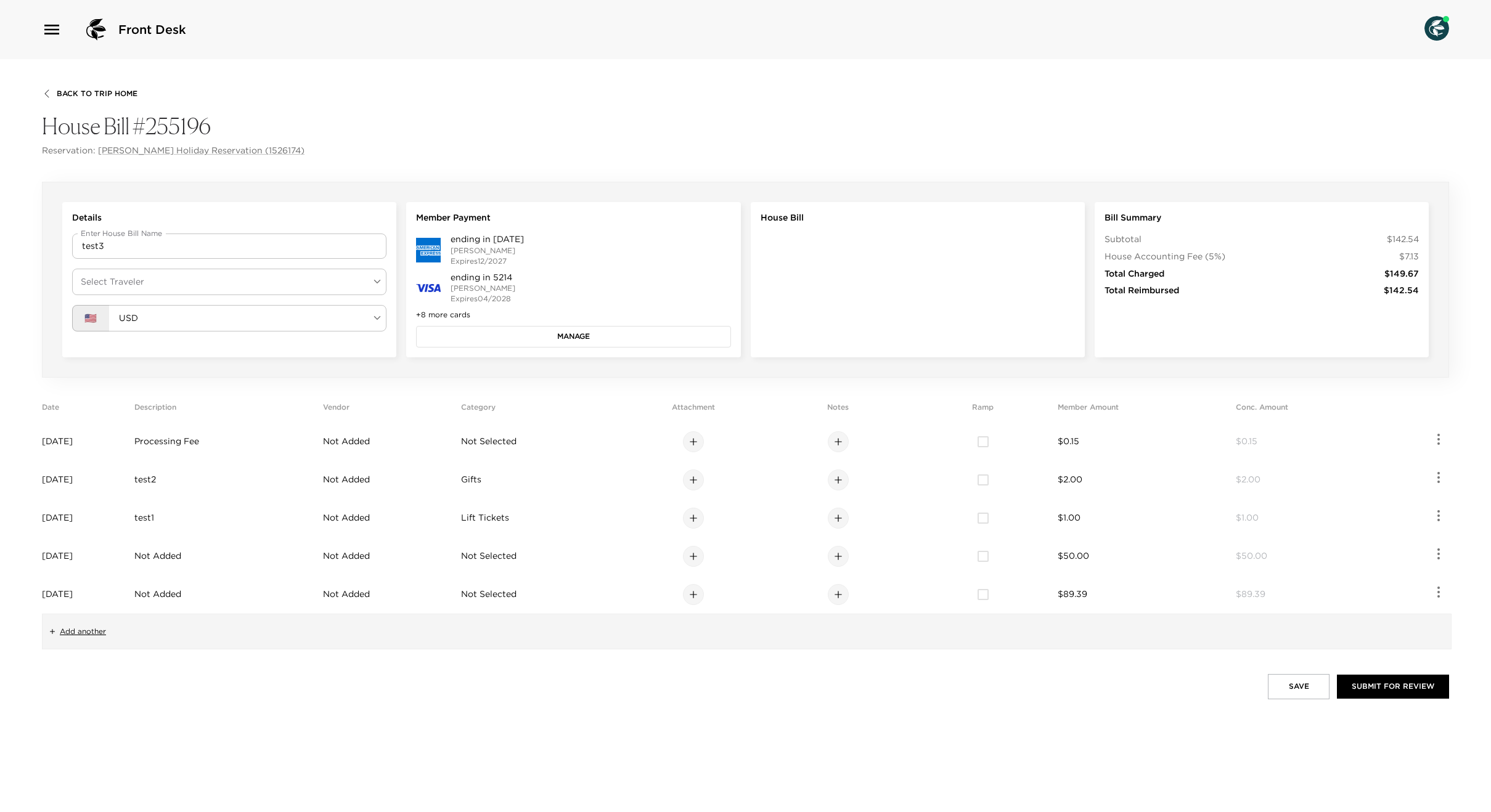
click at [264, 283] on body "Front Desk Back To Trip Home House Bill #255196 Reservation: [PERSON_NAME] Holi…" at bounding box center [746, 406] width 1491 height 812
drag, startPoint x: 242, startPoint y: 319, endPoint x: 252, endPoint y: 319, distance: 10.0
click at [242, 319] on li "[PERSON_NAME]" at bounding box center [229, 311] width 315 height 23
type input "dc4d65e8-7a89-4889-a291-ddb3581cbedd"
click at [517, 342] on button "Manage" at bounding box center [573, 336] width 315 height 21
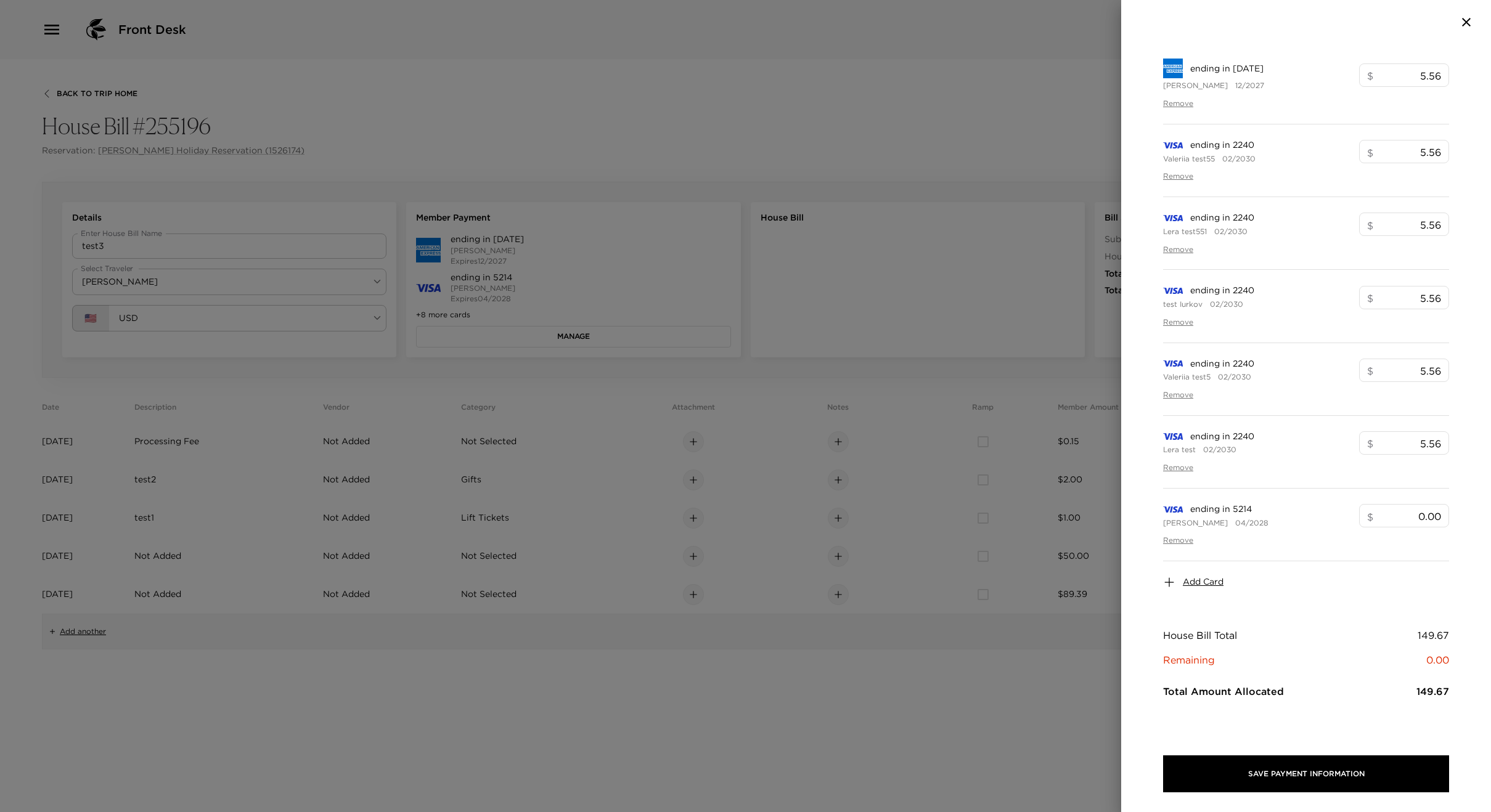
click at [1216, 590] on div "Add Card" at bounding box center [1305, 582] width 286 height 42
click at [1212, 584] on span "Add Card" at bounding box center [1203, 582] width 41 height 13
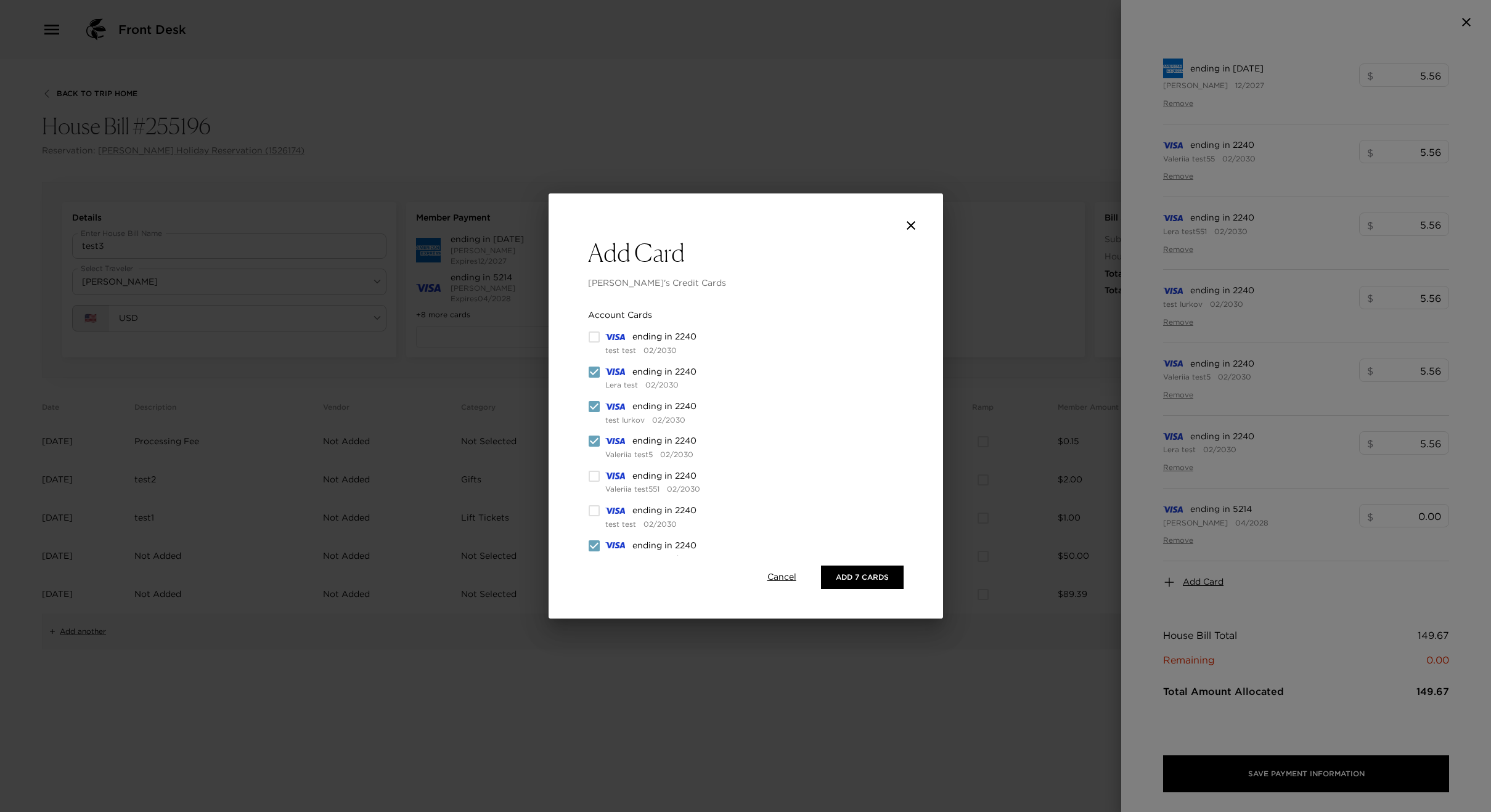
drag, startPoint x: 592, startPoint y: 441, endPoint x: 590, endPoint y: 416, distance: 25.1
click at [591, 435] on input "checkbox" at bounding box center [594, 442] width 13 height 13
checkbox input "false"
drag, startPoint x: 590, startPoint y: 408, endPoint x: 592, endPoint y: 397, distance: 11.2
click at [590, 406] on input "checkbox" at bounding box center [594, 407] width 13 height 13
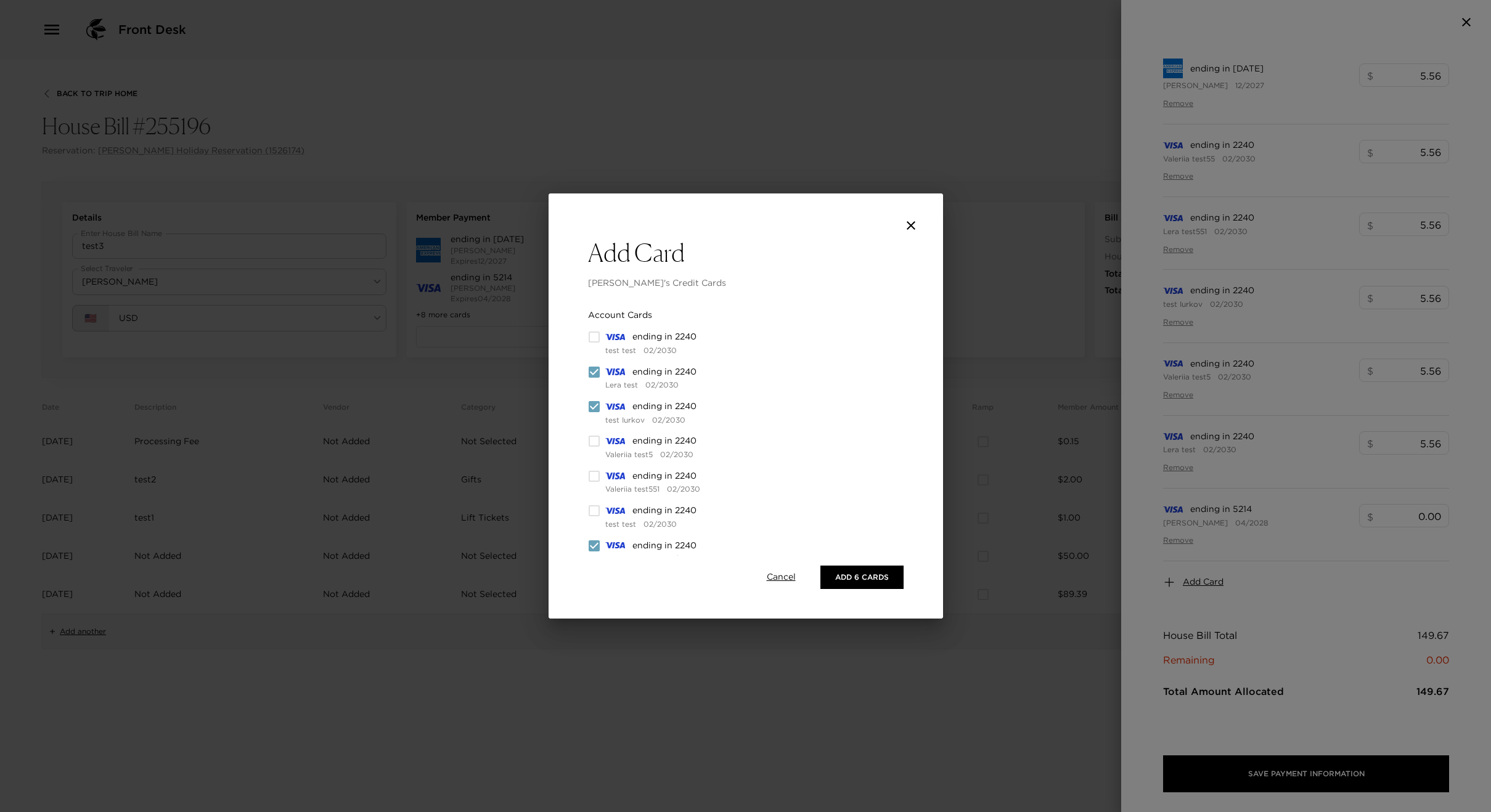
checkbox input "false"
click at [593, 371] on input "checkbox" at bounding box center [594, 372] width 13 height 13
checkbox input "false"
drag, startPoint x: 590, startPoint y: 549, endPoint x: 627, endPoint y: 498, distance: 63.0
click at [590, 549] on input "checkbox" at bounding box center [594, 546] width 13 height 13
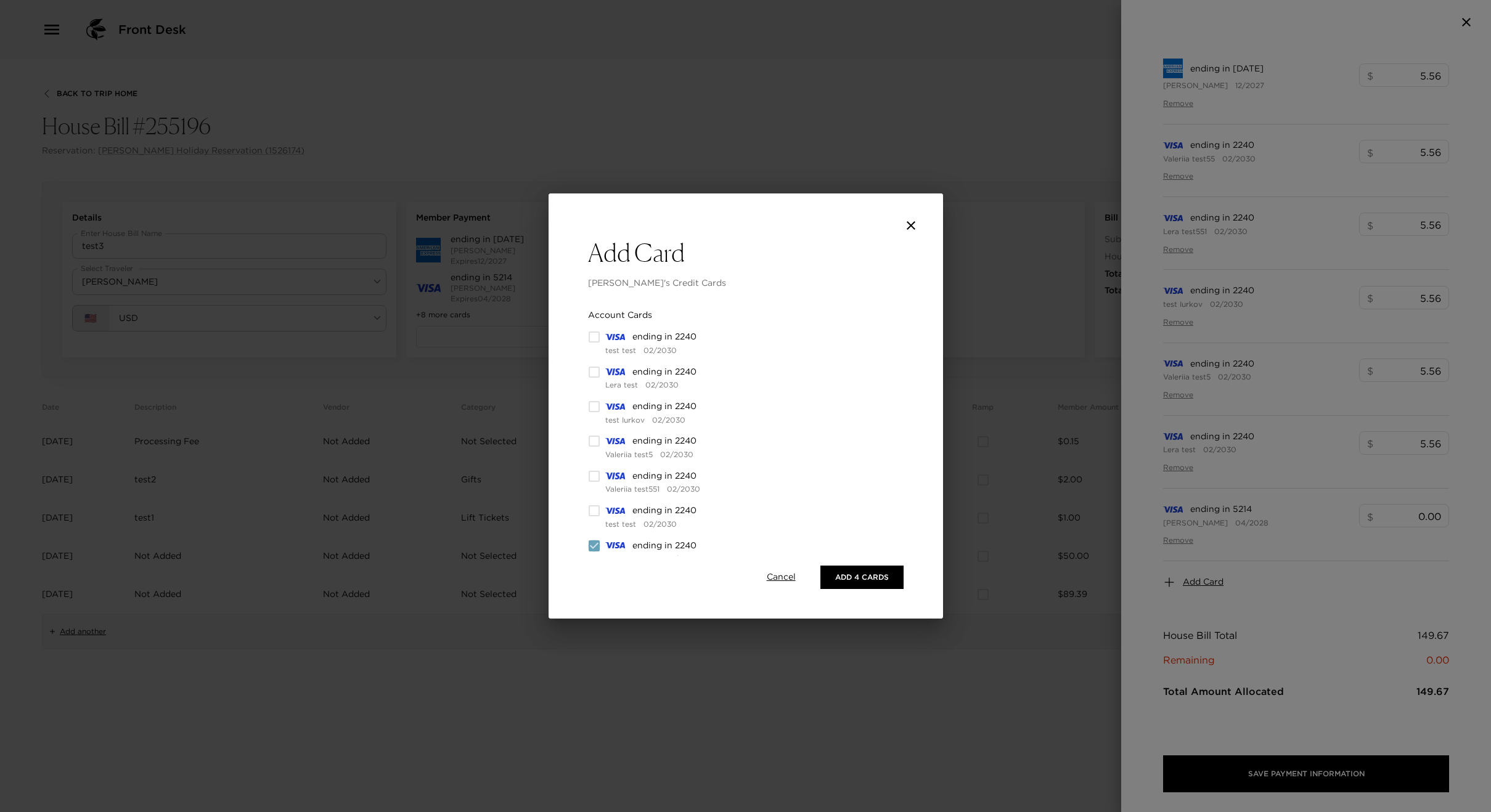
checkbox input "false"
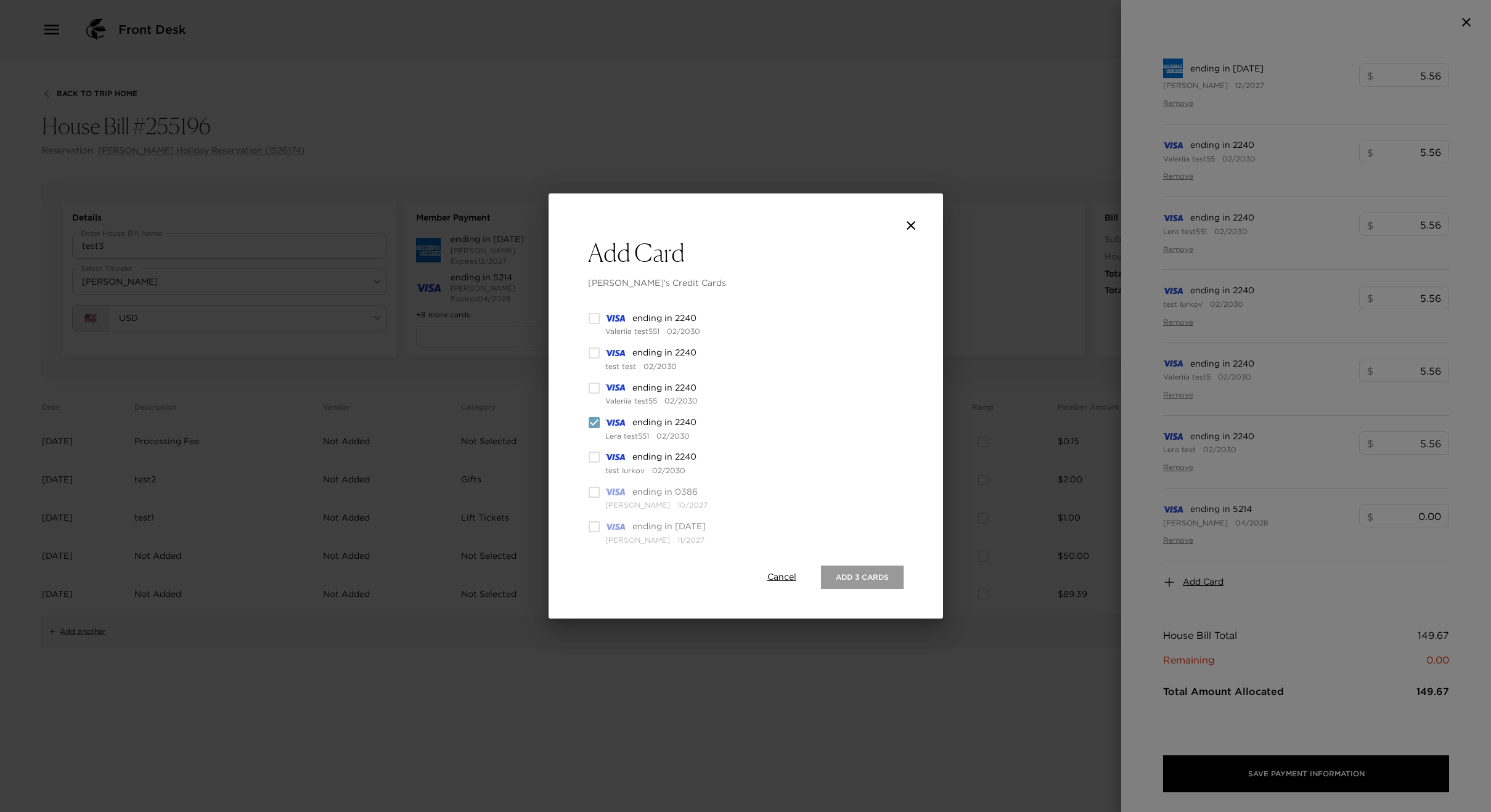
click at [862, 570] on button "Add 3 Cards" at bounding box center [863, 578] width 83 height 23
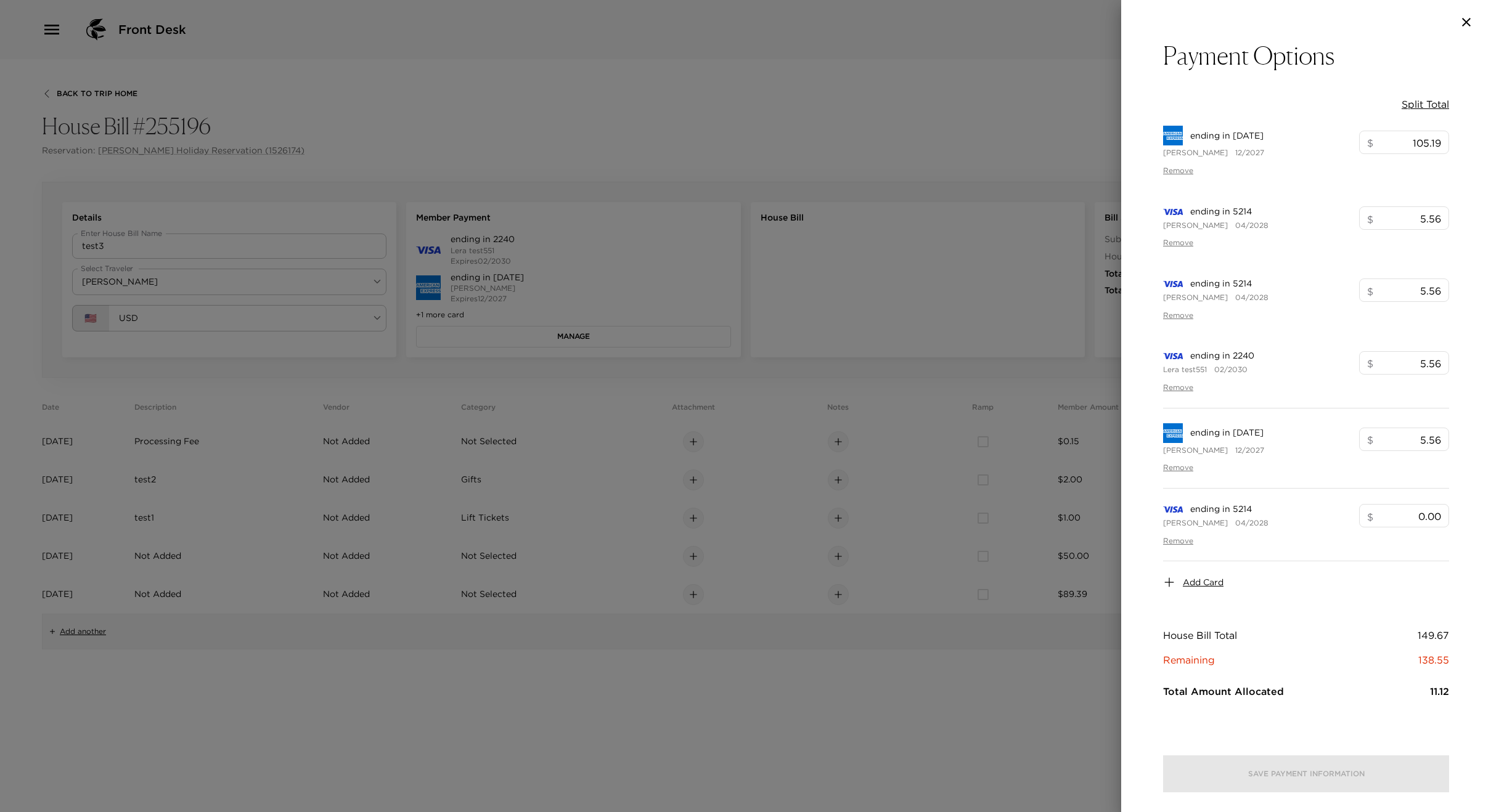
scroll to position [0, 0]
drag, startPoint x: 1466, startPoint y: 17, endPoint x: 1285, endPoint y: 16, distance: 181.0
click at [1466, 17] on icon "button" at bounding box center [1467, 22] width 14 height 14
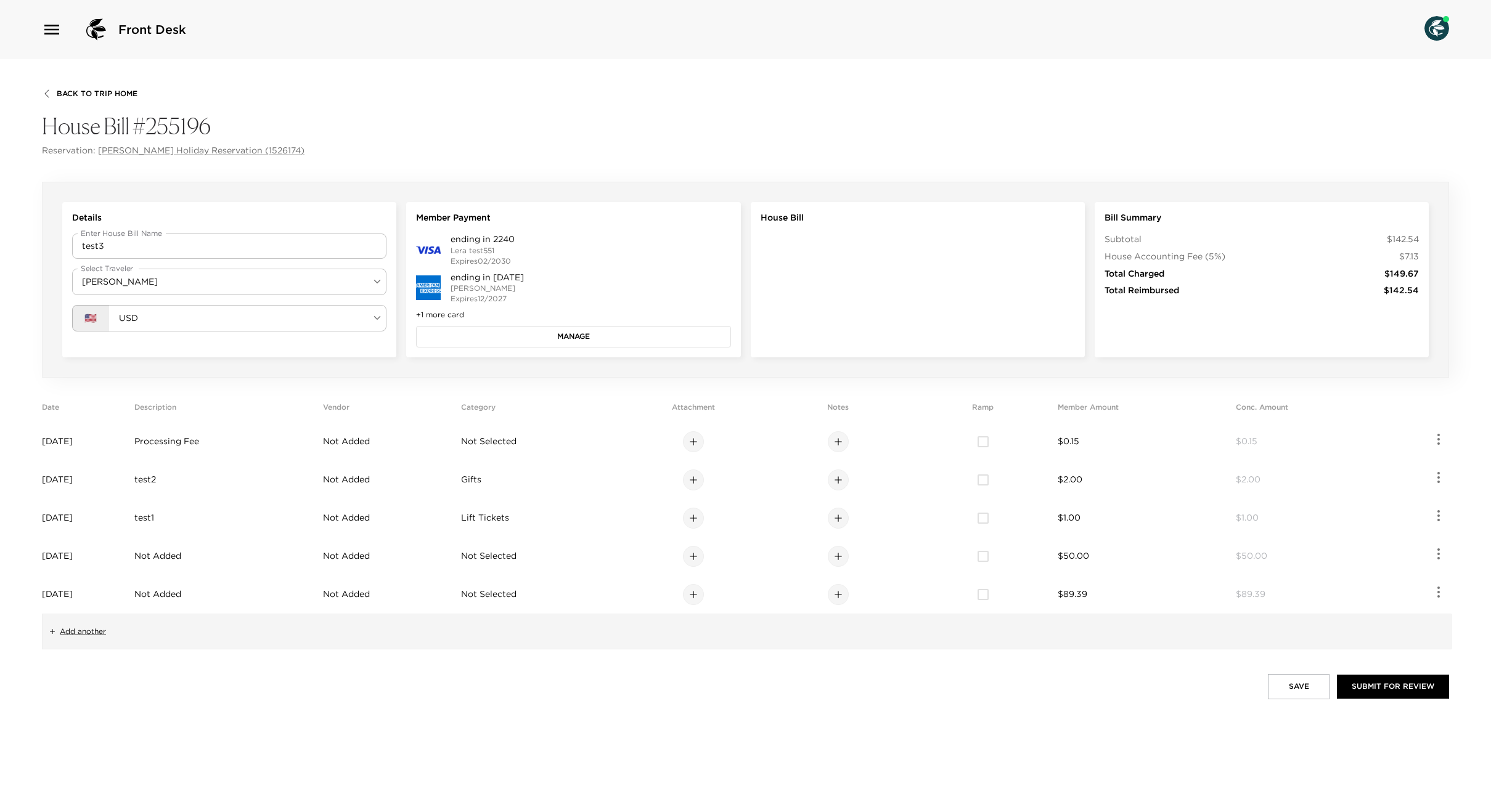
click at [92, 87] on div "Back To Trip Home House Bill #255196 Reservation: [PERSON_NAME] Holiday Reserva…" at bounding box center [746, 436] width 1491 height 753
click at [98, 95] on span "Back To Trip Home" at bounding box center [97, 94] width 81 height 9
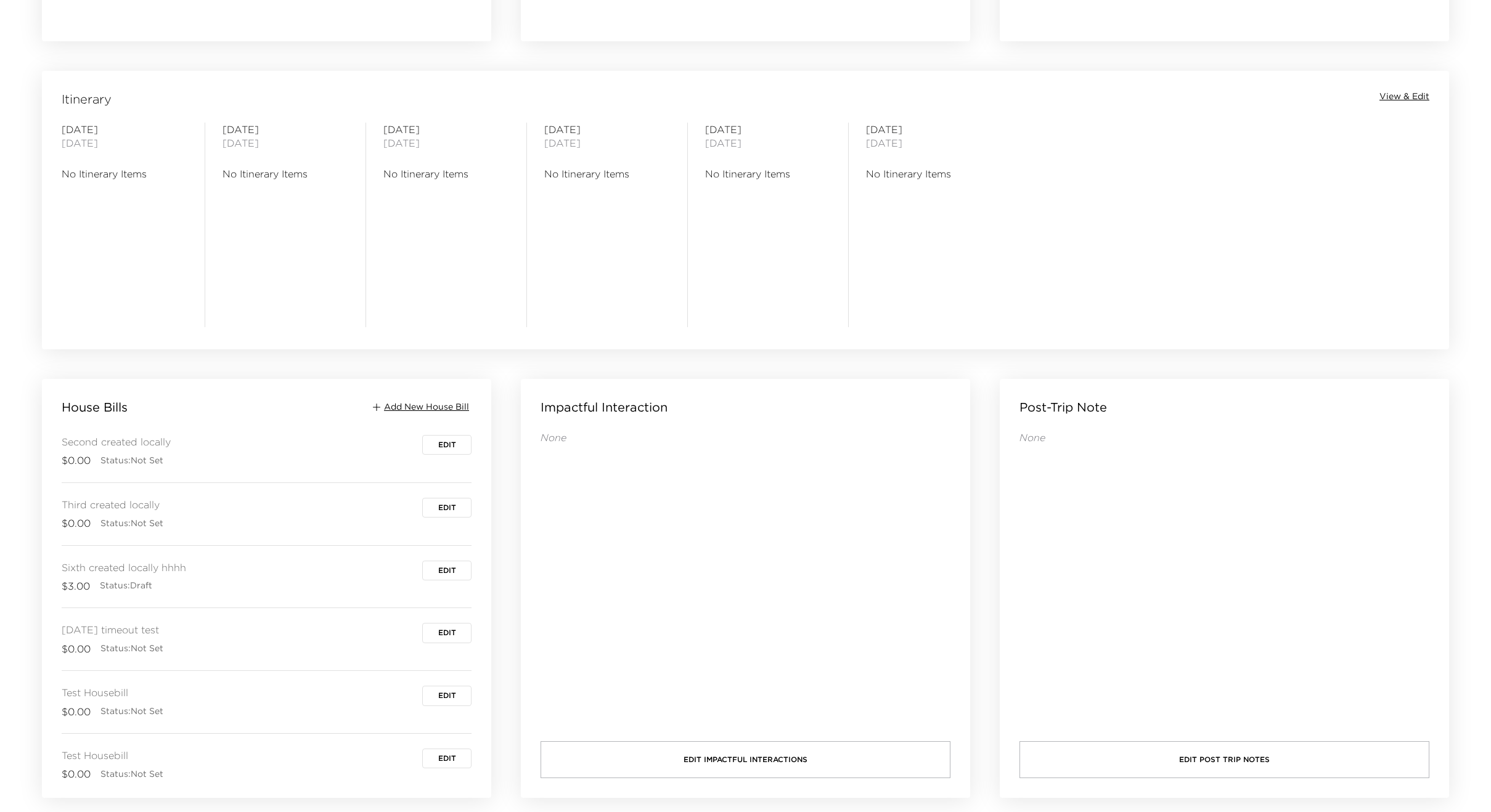
scroll to position [373, 0]
click at [442, 565] on span "Edit" at bounding box center [447, 570] width 18 height 9
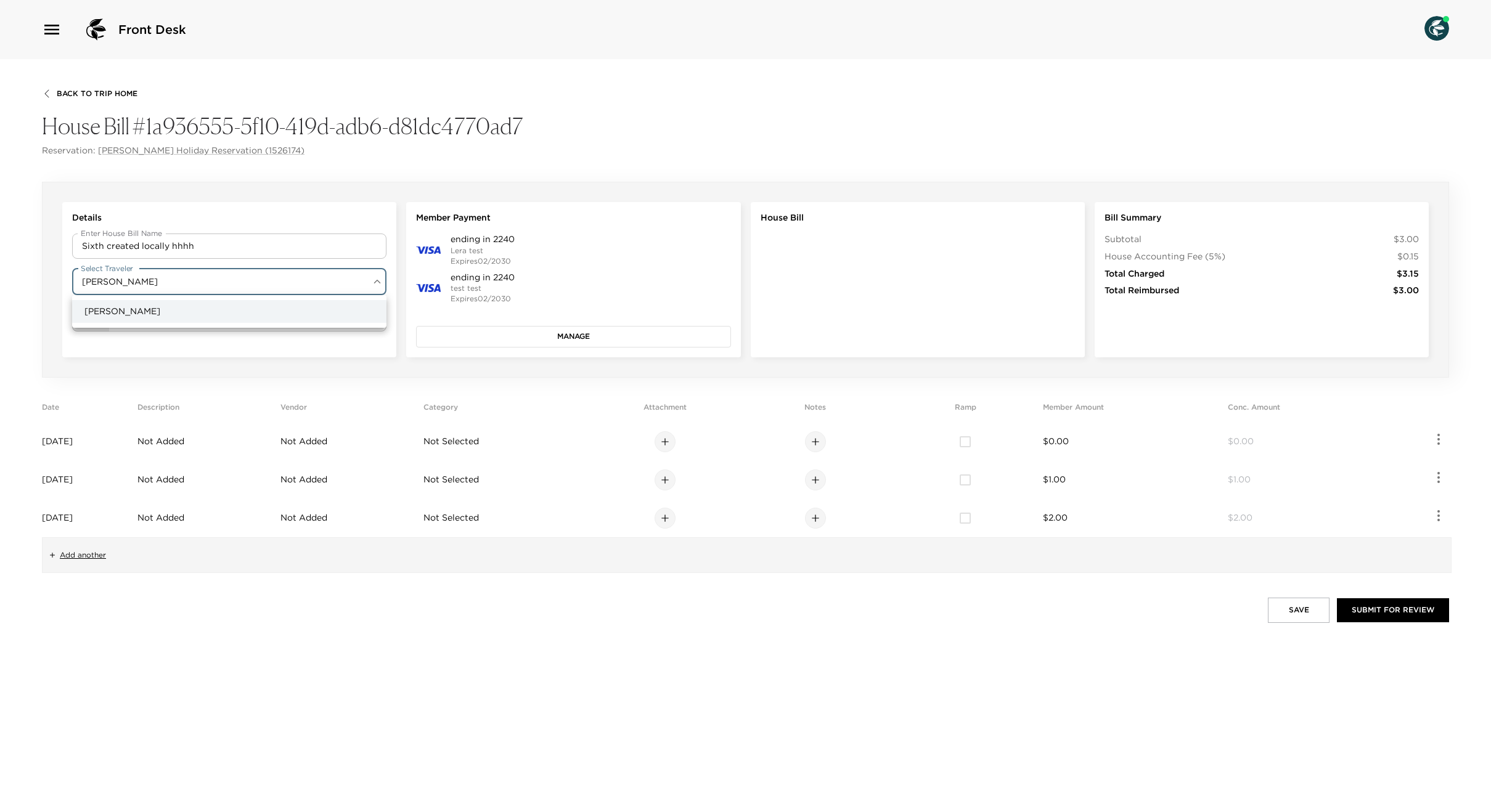
click at [175, 282] on body "Front Desk Back To Trip Home House Bill #1a936555-5f10-419d-adb6-d81dc4770ad7 R…" at bounding box center [746, 406] width 1491 height 812
click at [175, 282] on div at bounding box center [746, 406] width 1491 height 812
click at [517, 338] on button "Manage" at bounding box center [573, 336] width 315 height 21
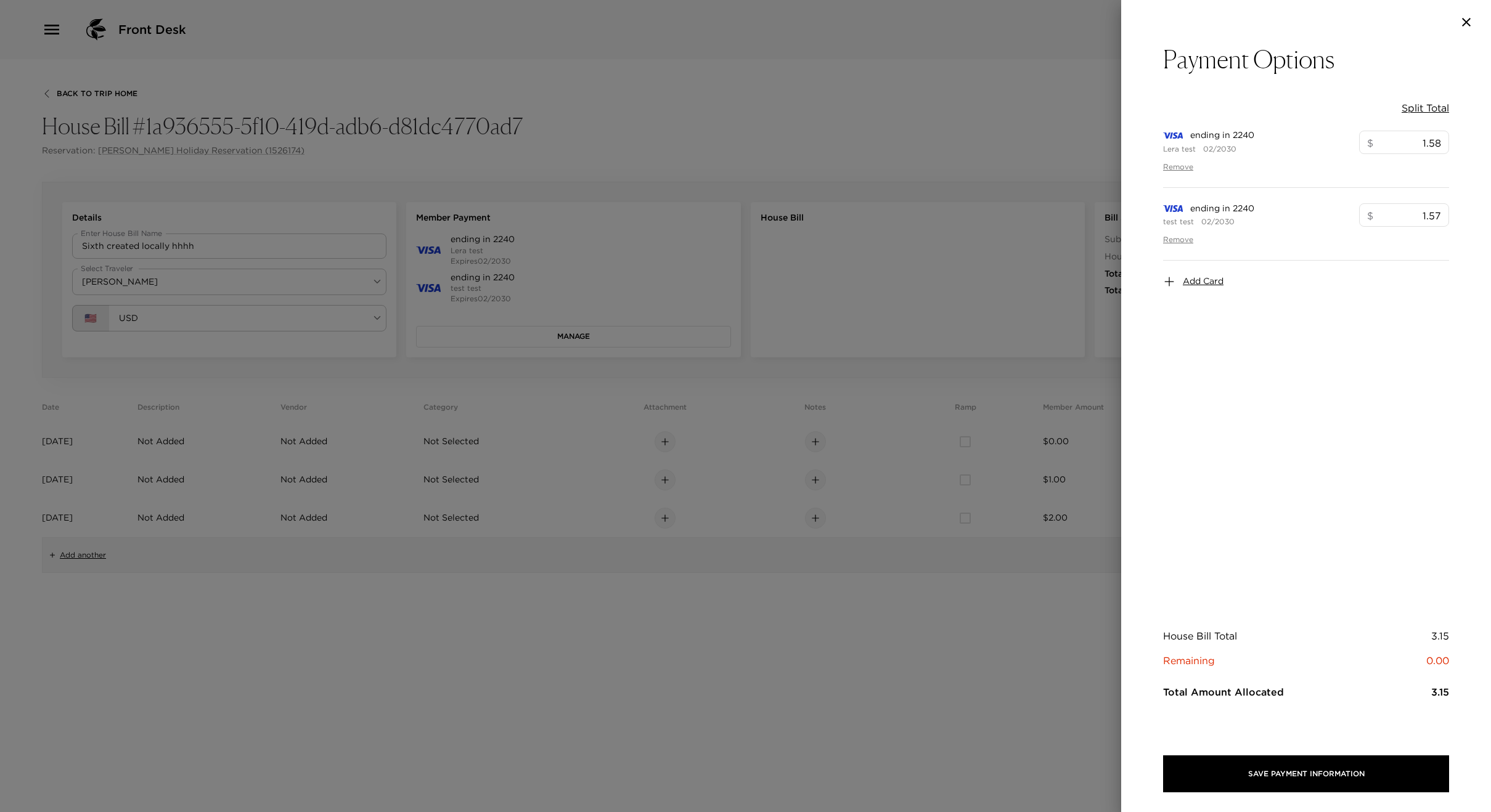
click at [1194, 280] on span "Add Card" at bounding box center [1203, 282] width 41 height 13
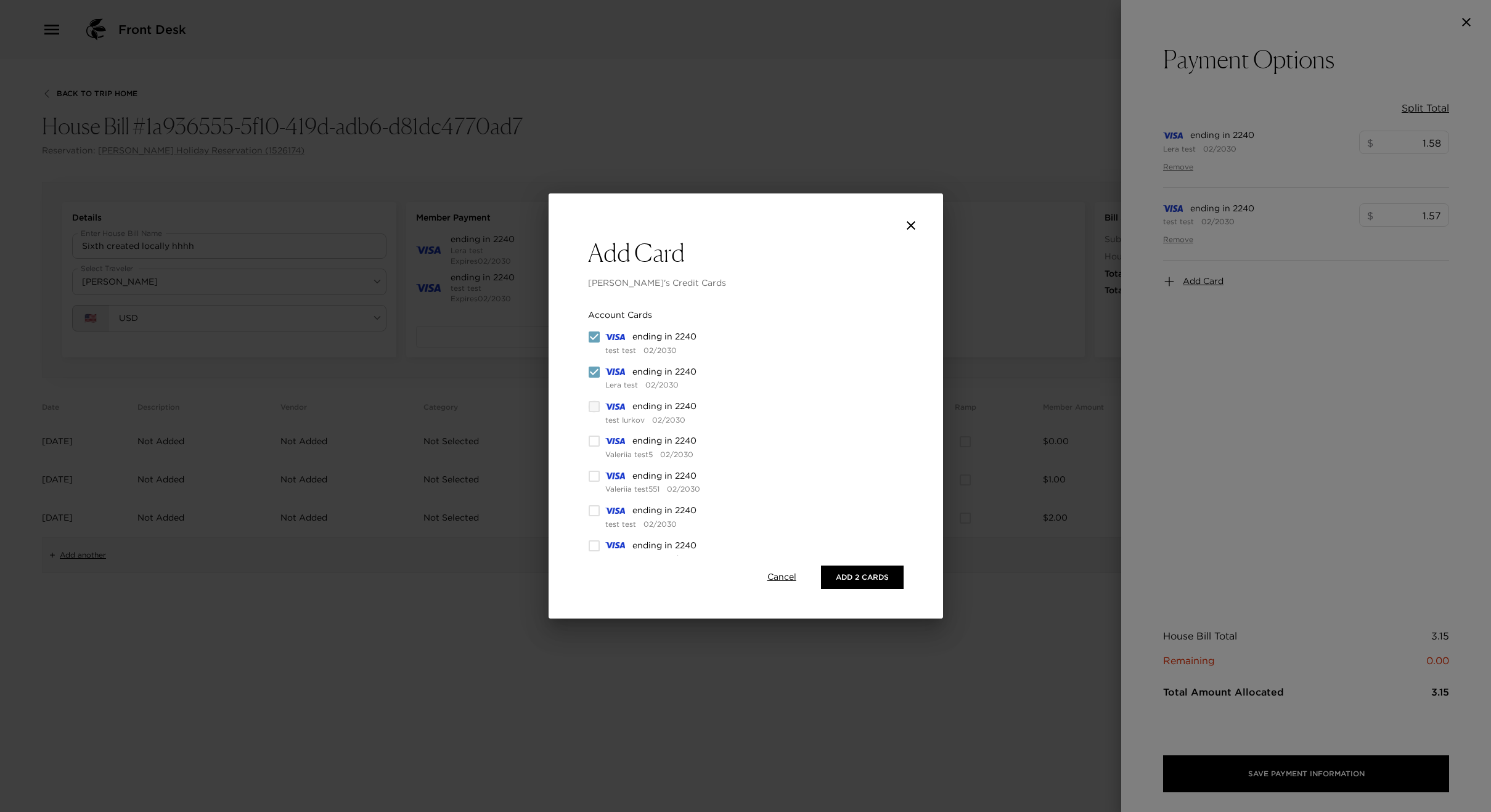
click at [594, 407] on input "checkbox" at bounding box center [594, 407] width 13 height 13
checkbox input "true"
click at [591, 438] on input "checkbox" at bounding box center [594, 442] width 13 height 13
checkbox input "true"
click at [848, 576] on button "Add 4 Cards" at bounding box center [862, 578] width 83 height 23
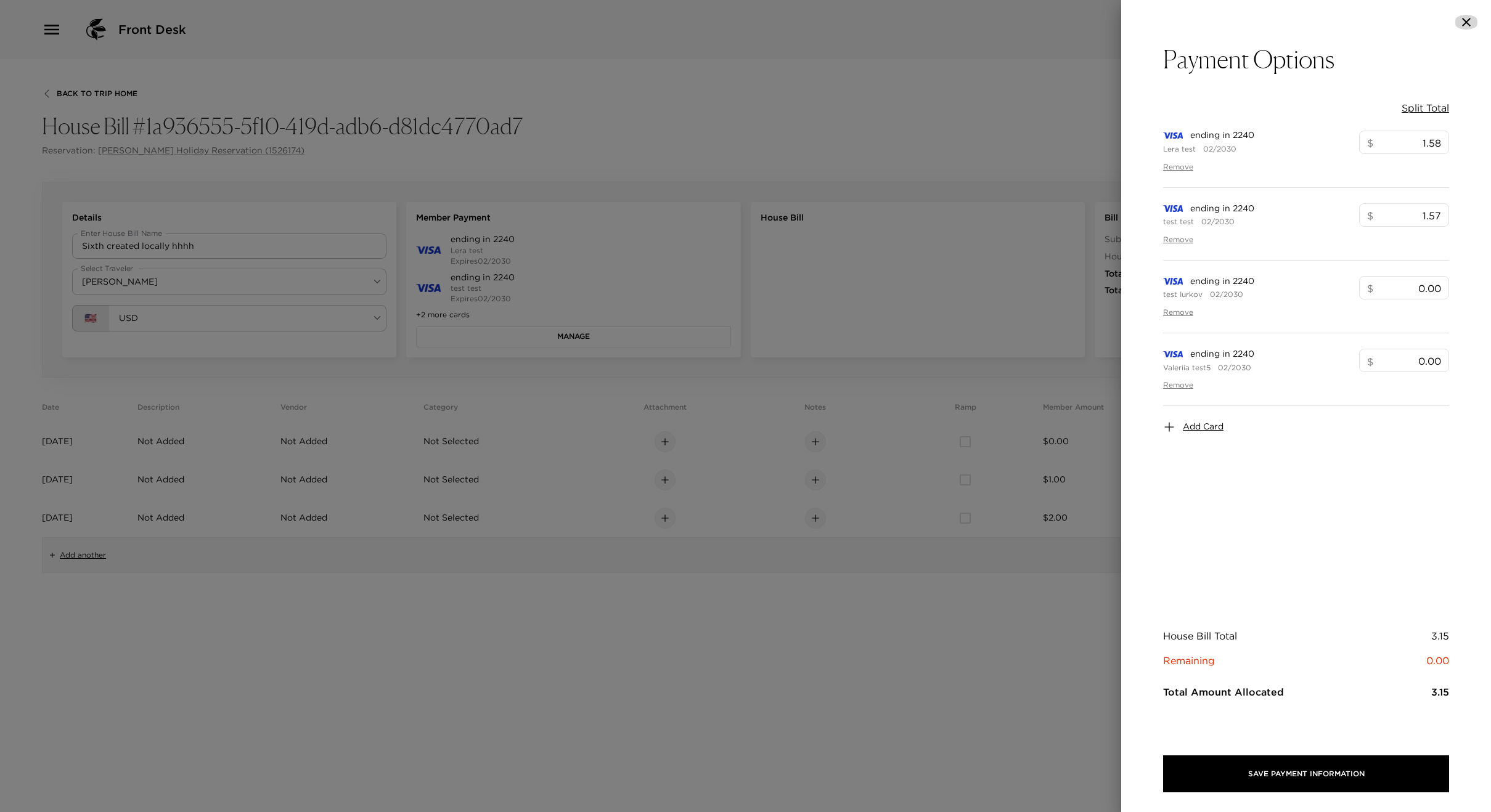
click at [1470, 23] on icon "button" at bounding box center [1467, 22] width 14 height 14
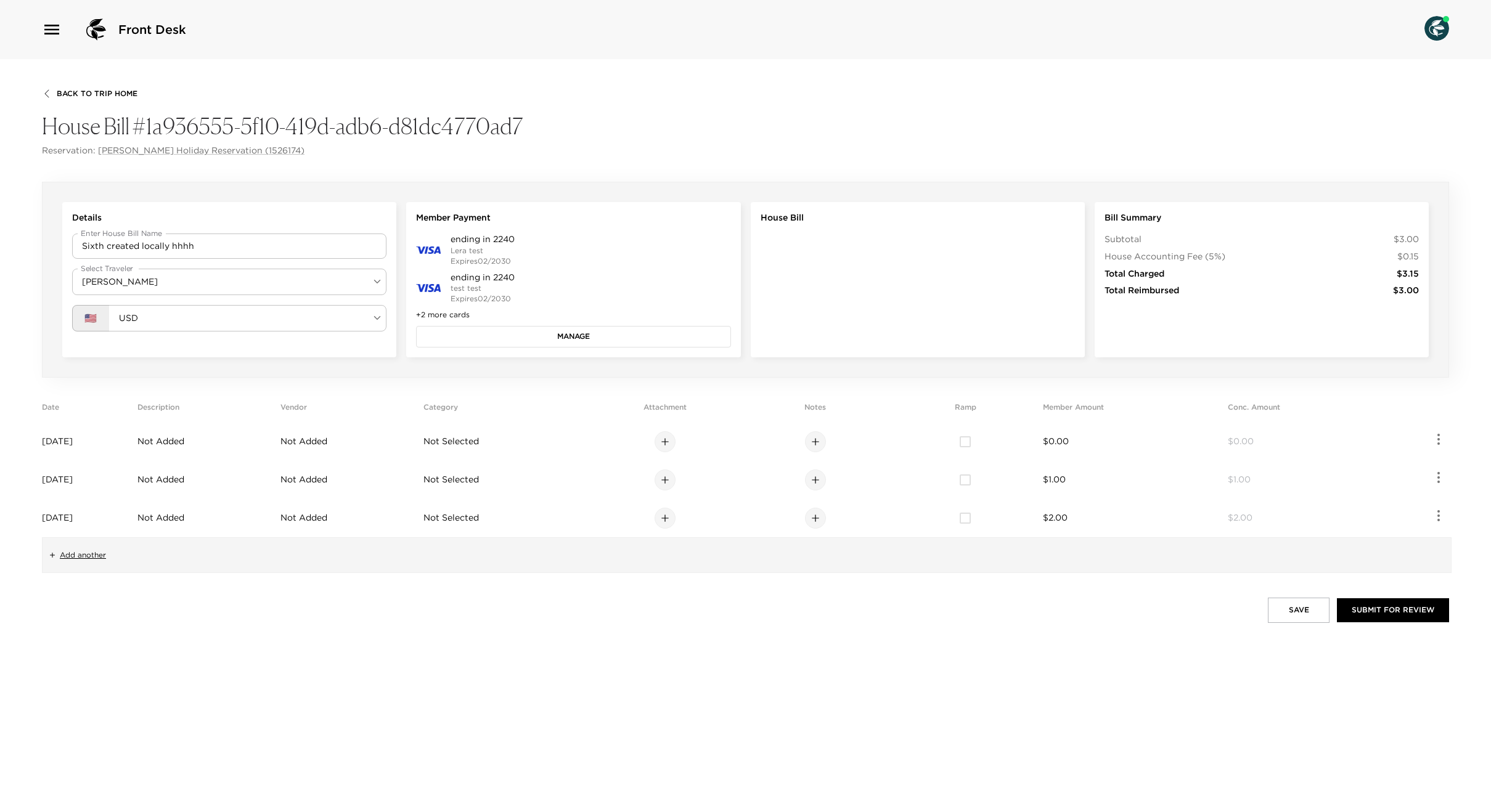
click at [554, 329] on button "Manage" at bounding box center [573, 336] width 315 height 21
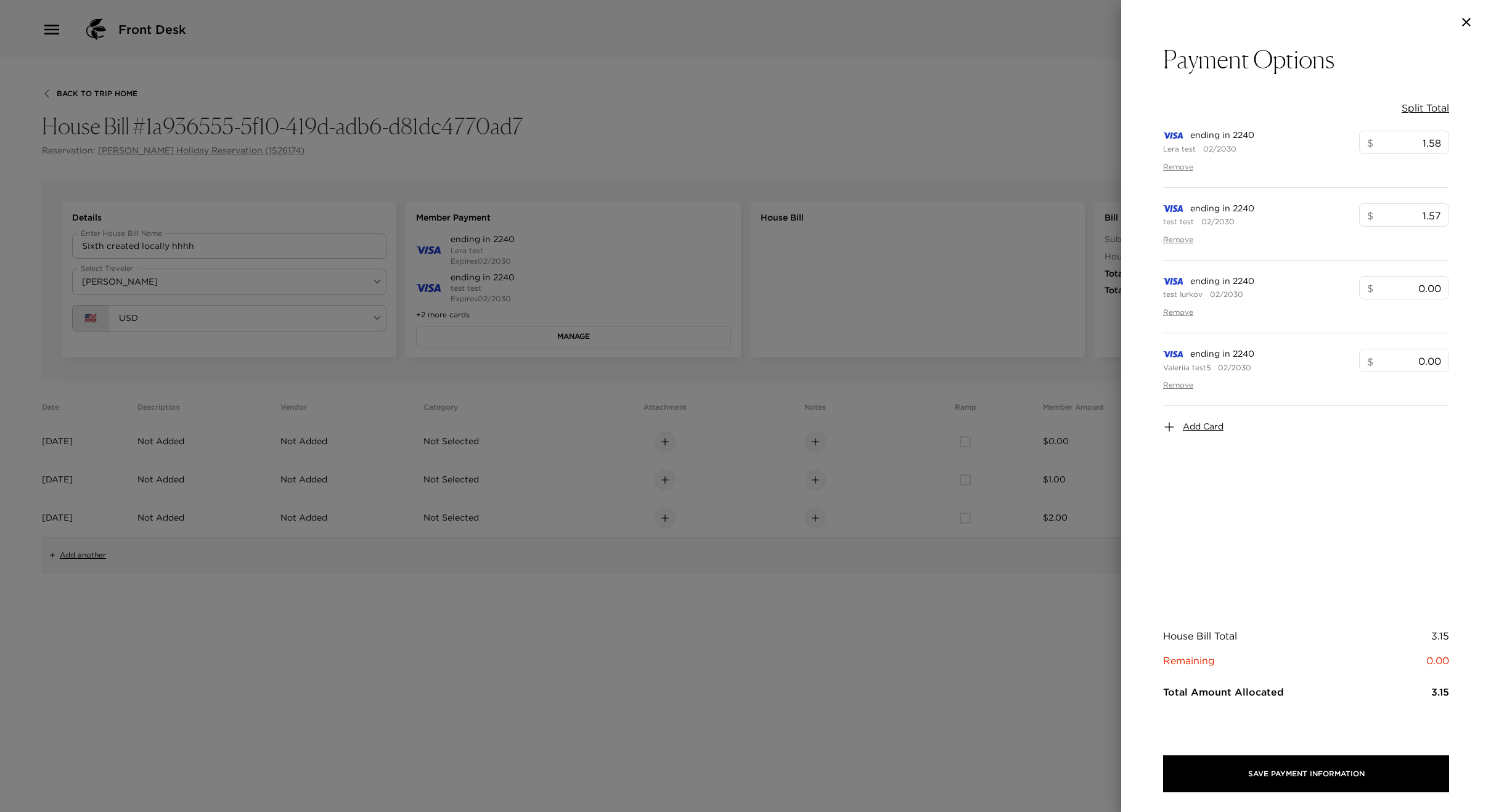
click at [635, 187] on div at bounding box center [746, 406] width 1491 height 812
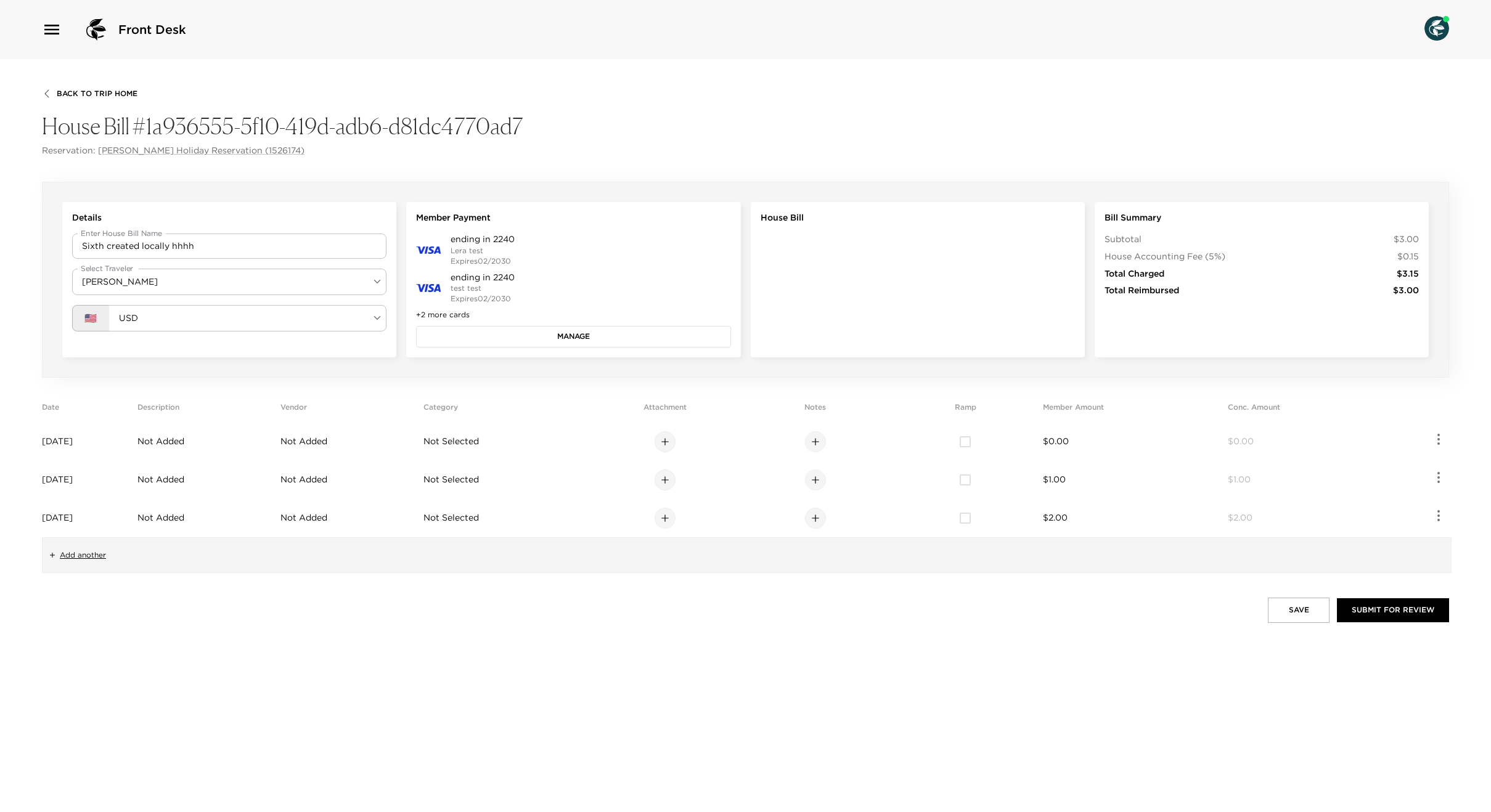
click at [588, 328] on button "Manage" at bounding box center [573, 336] width 315 height 21
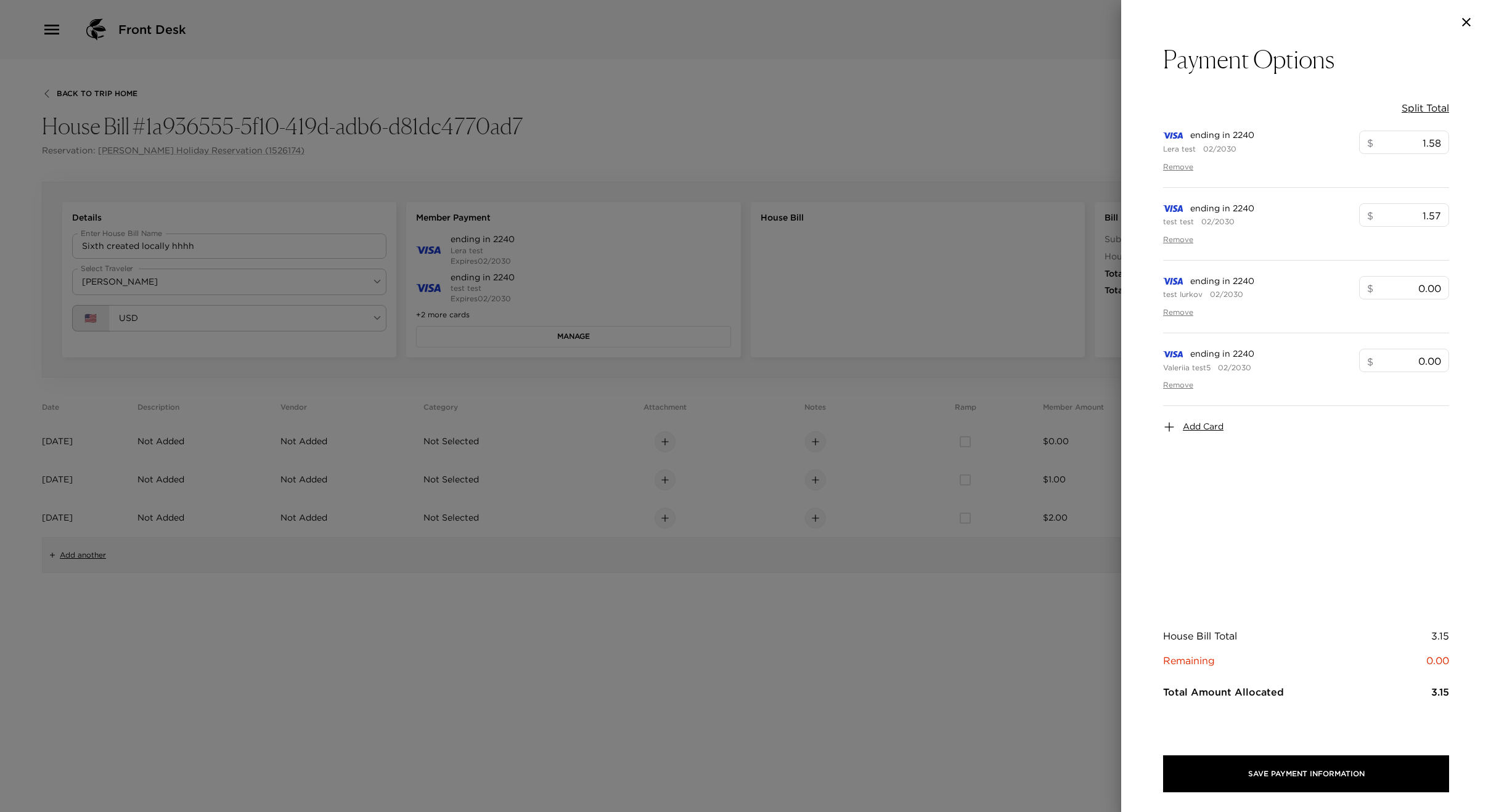
click at [761, 498] on div at bounding box center [746, 406] width 1491 height 812
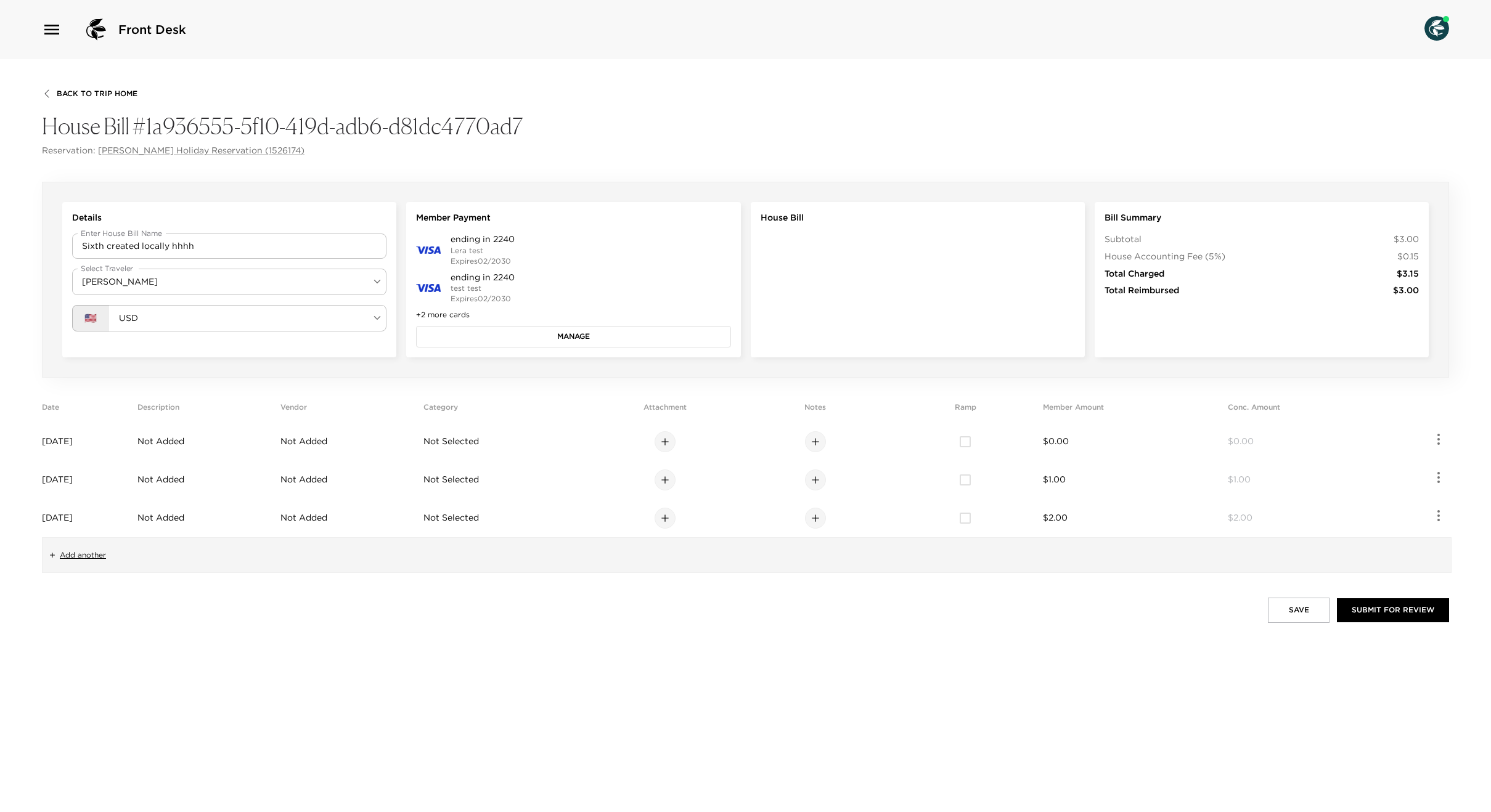
click at [612, 82] on div "Back To Trip Home House Bill #1a936555-5f10-419d-adb6-d81dc4770ad7 Reservation:…" at bounding box center [746, 436] width 1491 height 753
click at [557, 336] on button "Manage" at bounding box center [573, 336] width 315 height 21
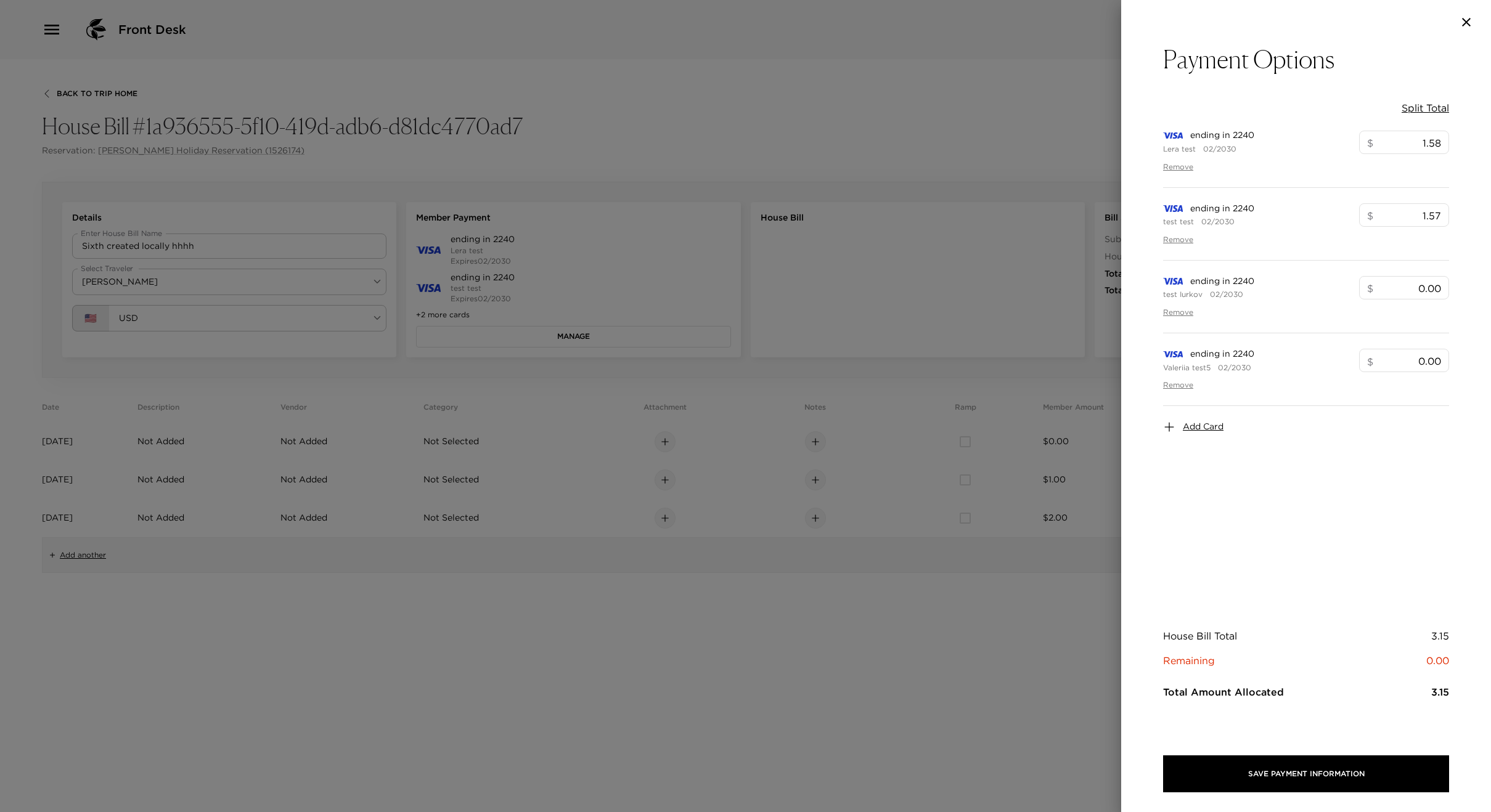
click at [608, 242] on div at bounding box center [746, 406] width 1491 height 812
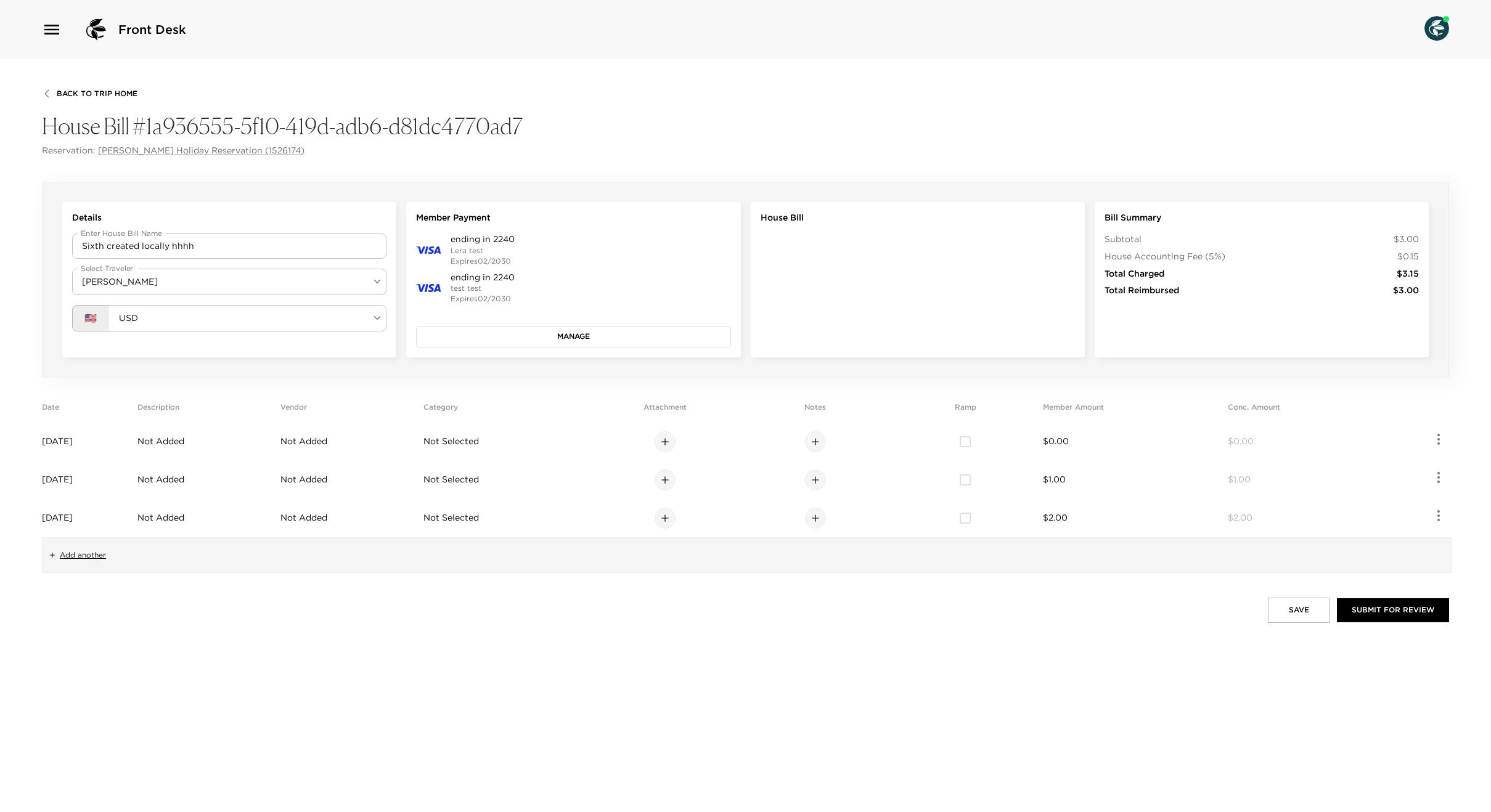
click at [473, 334] on button "Manage" at bounding box center [573, 336] width 315 height 21
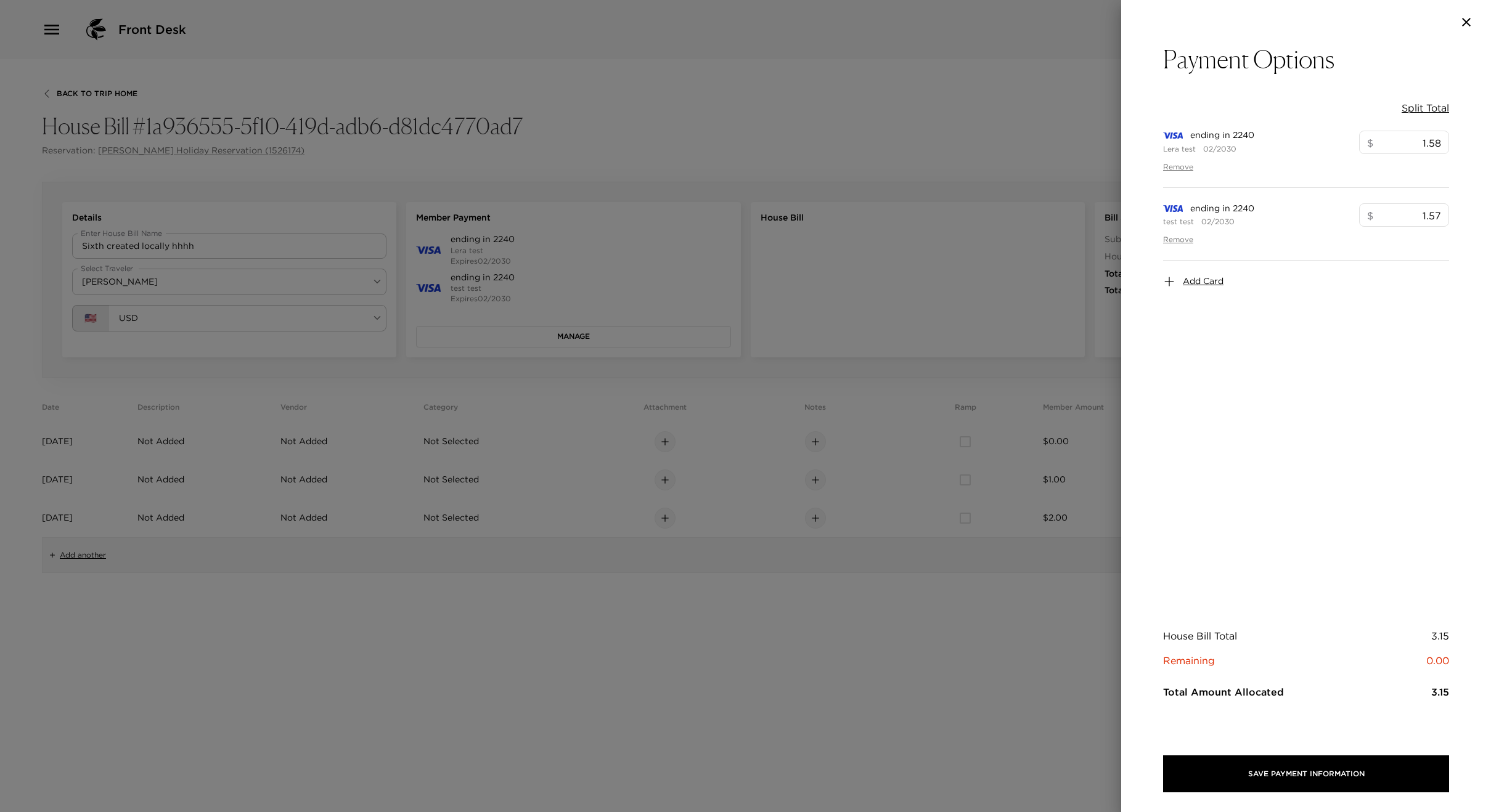
click at [1191, 278] on span "Add Card" at bounding box center [1203, 282] width 41 height 13
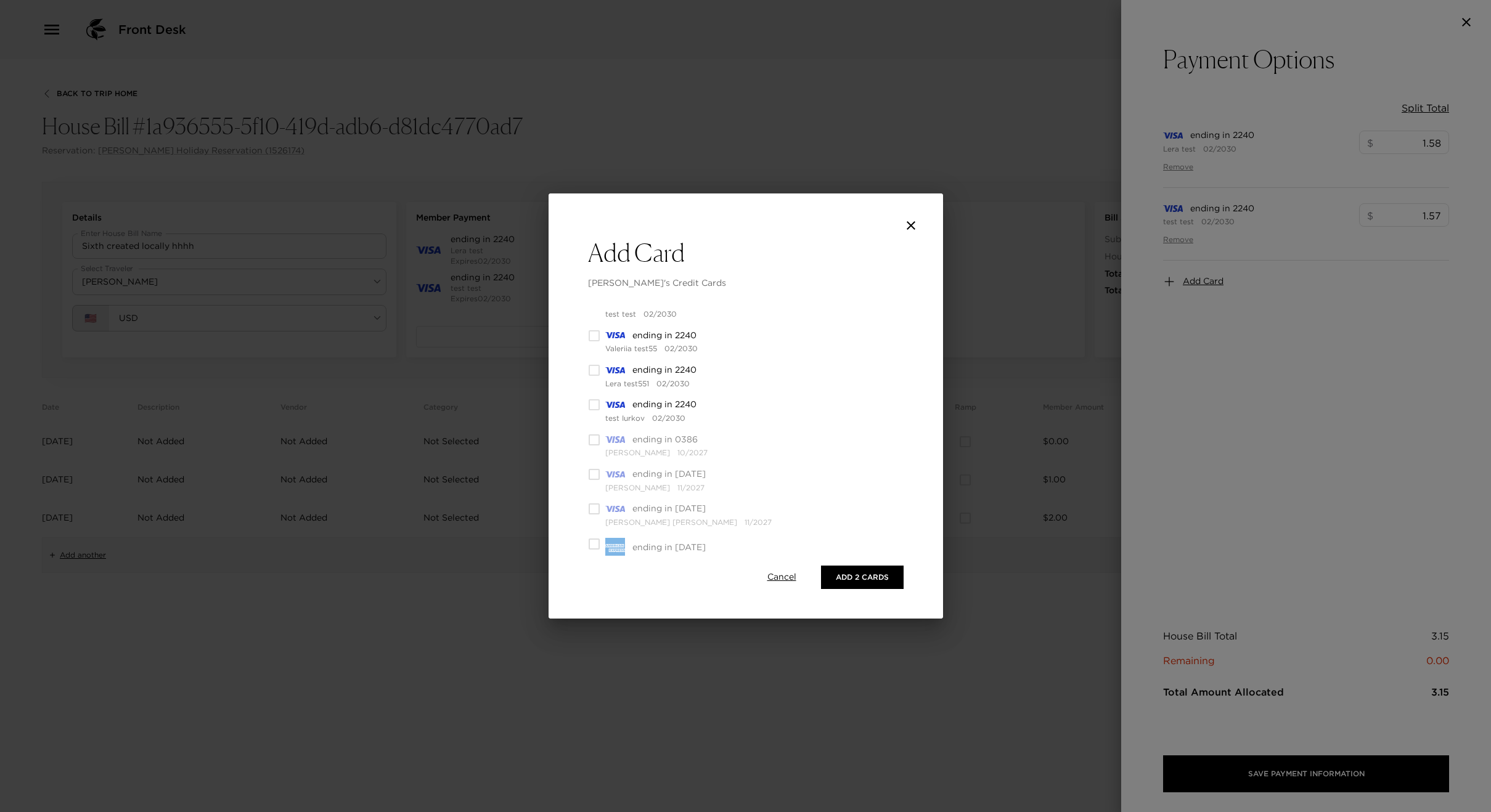
scroll to position [339, 0]
click at [594, 457] on input "checkbox" at bounding box center [594, 458] width 13 height 13
checkbox input "true"
click at [592, 498] on input "checkbox" at bounding box center [594, 500] width 13 height 13
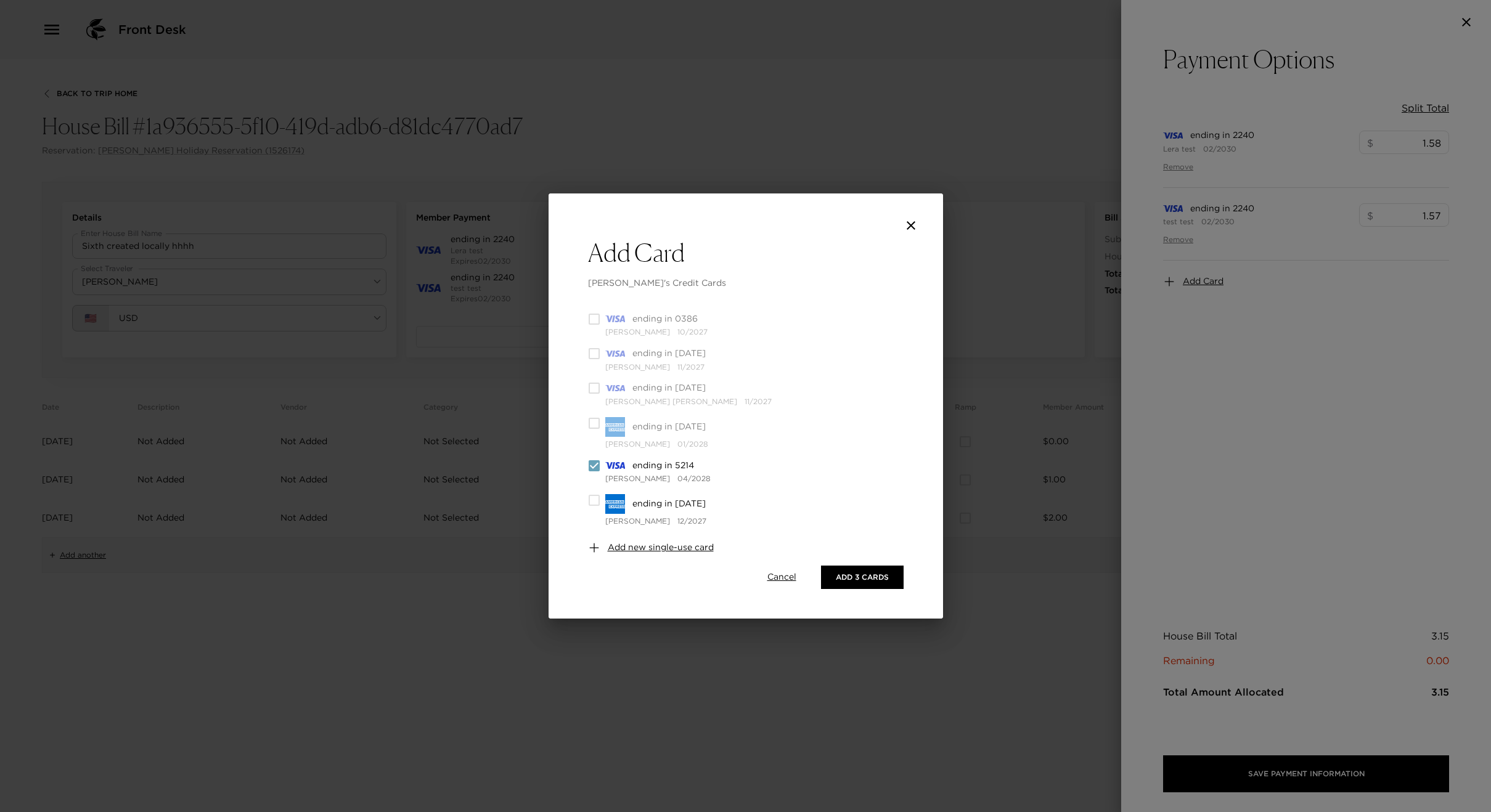
checkbox input "true"
click at [870, 578] on button "Add 4 Cards" at bounding box center [862, 578] width 83 height 23
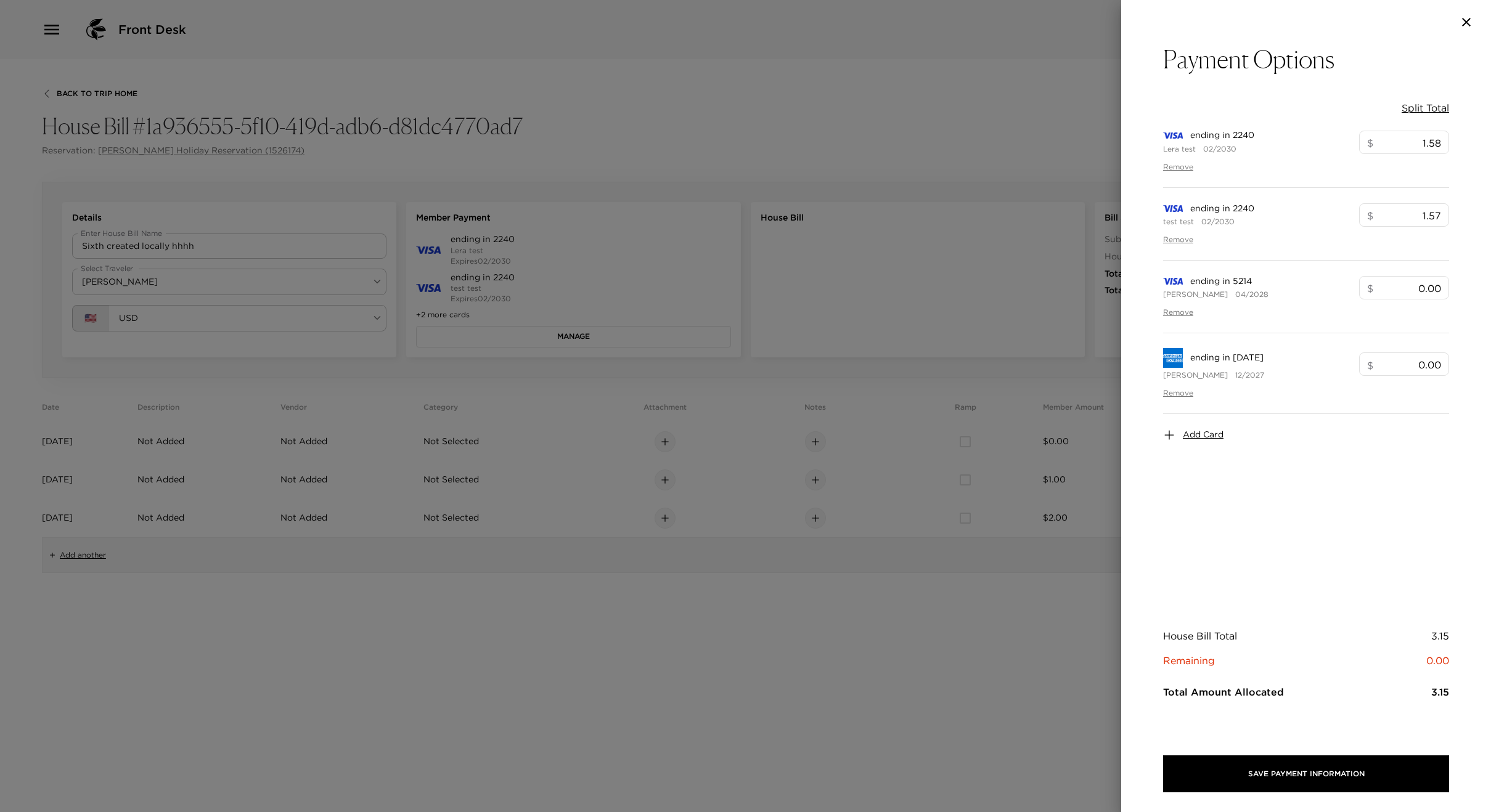
scroll to position [0, 0]
click at [763, 567] on div at bounding box center [746, 406] width 1491 height 812
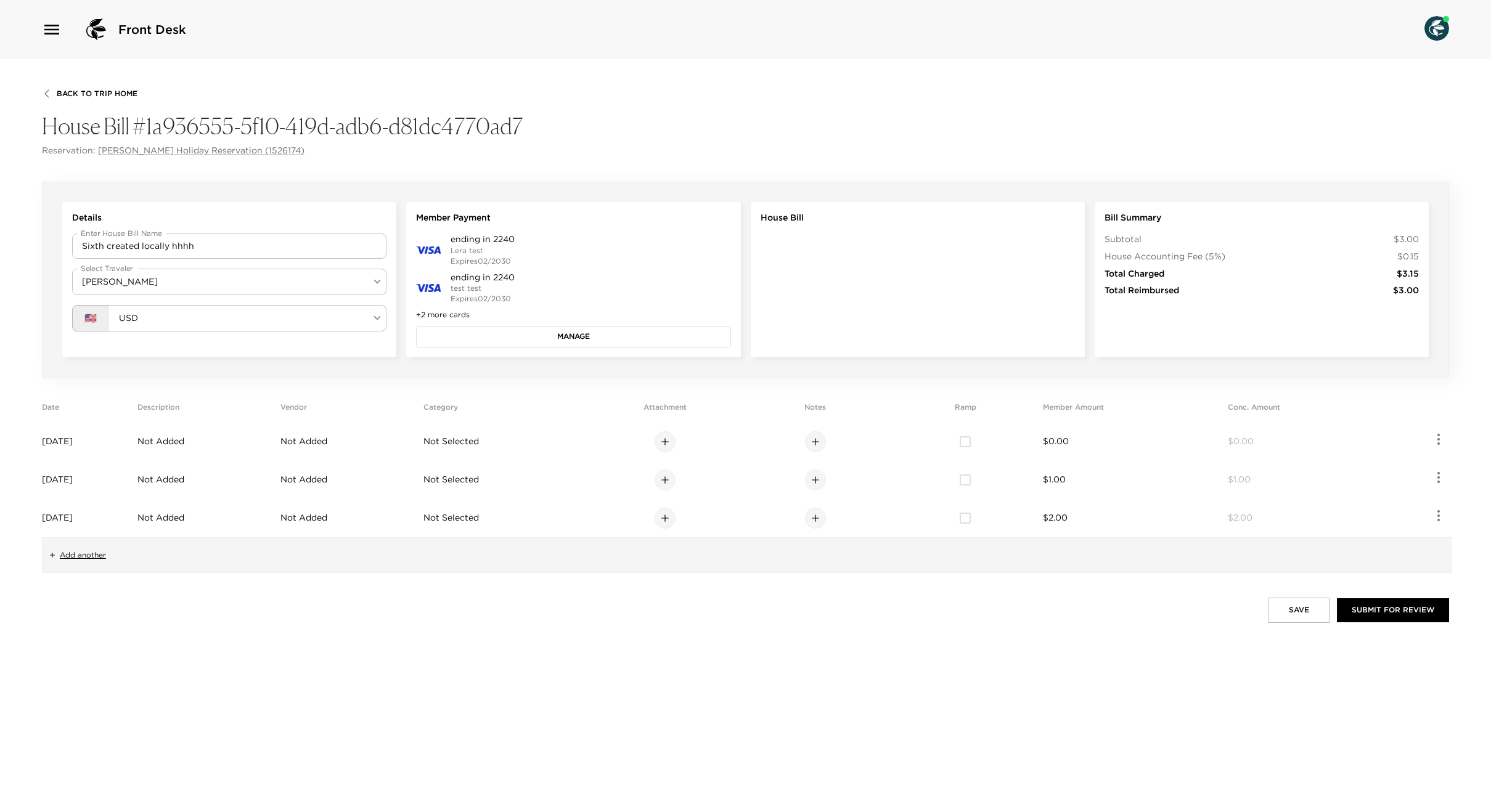
click at [569, 337] on button "Manage" at bounding box center [573, 336] width 315 height 21
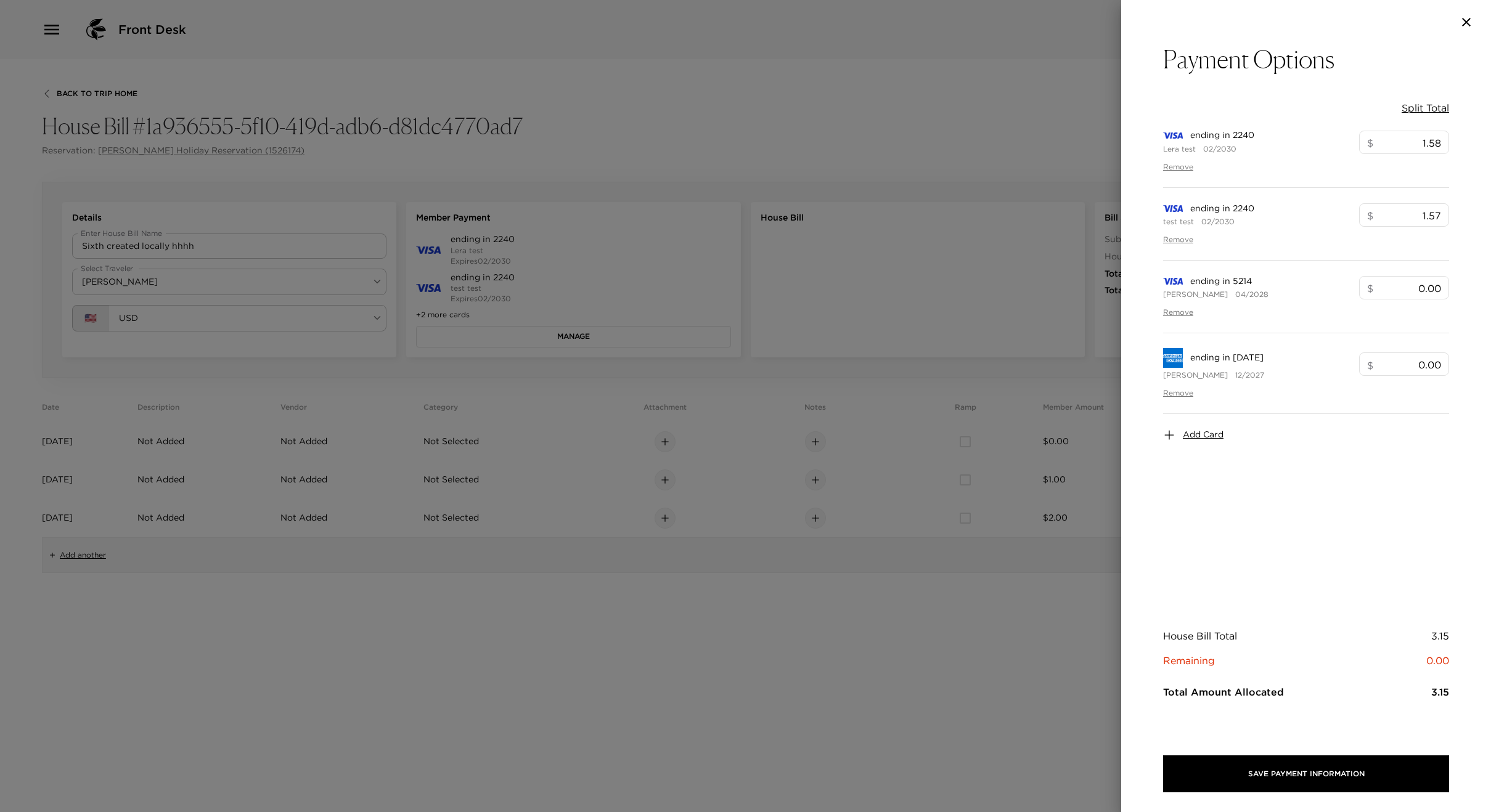
click at [630, 559] on div at bounding box center [746, 406] width 1491 height 812
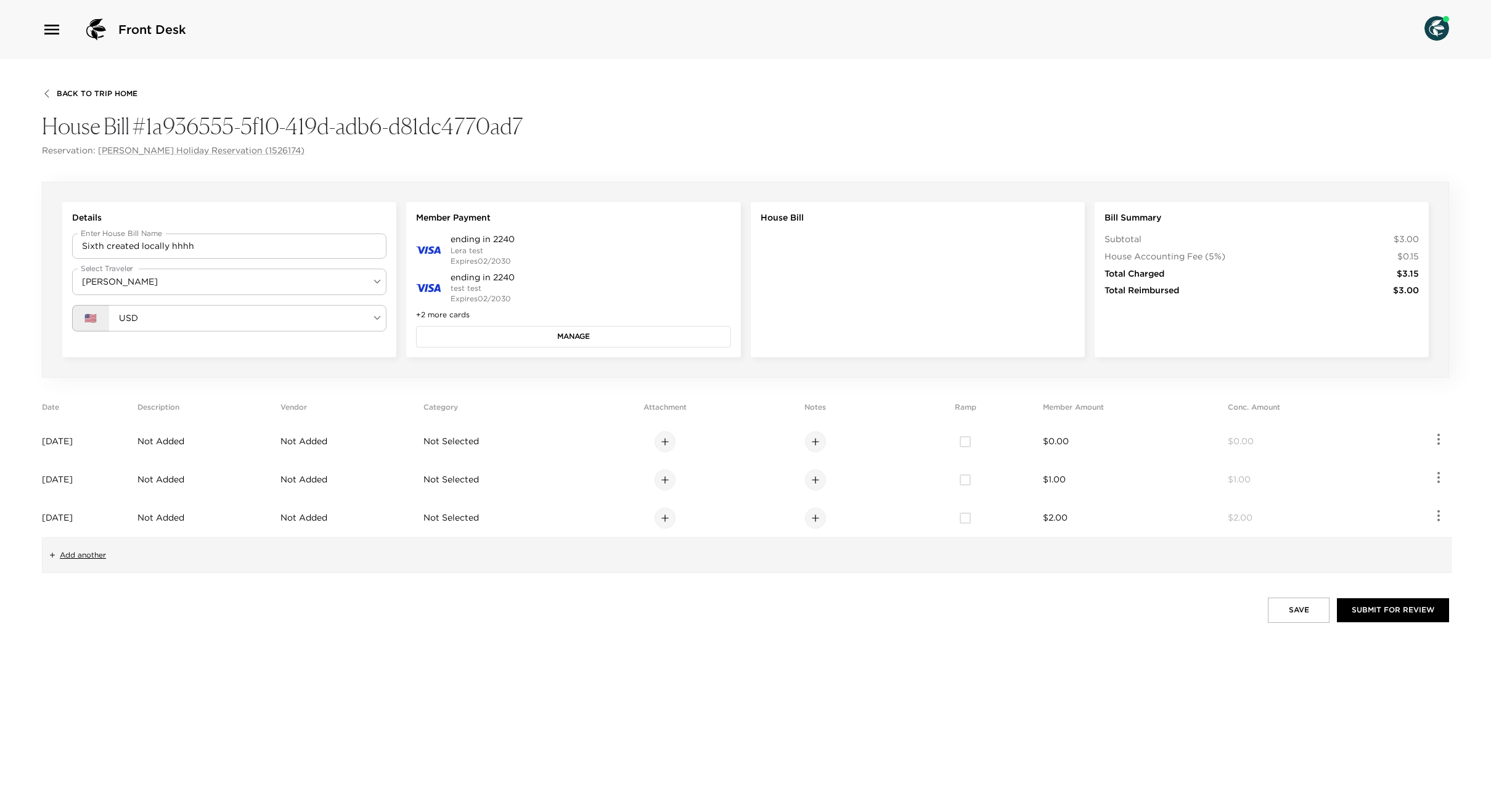
click at [613, 336] on button "Manage" at bounding box center [573, 336] width 315 height 21
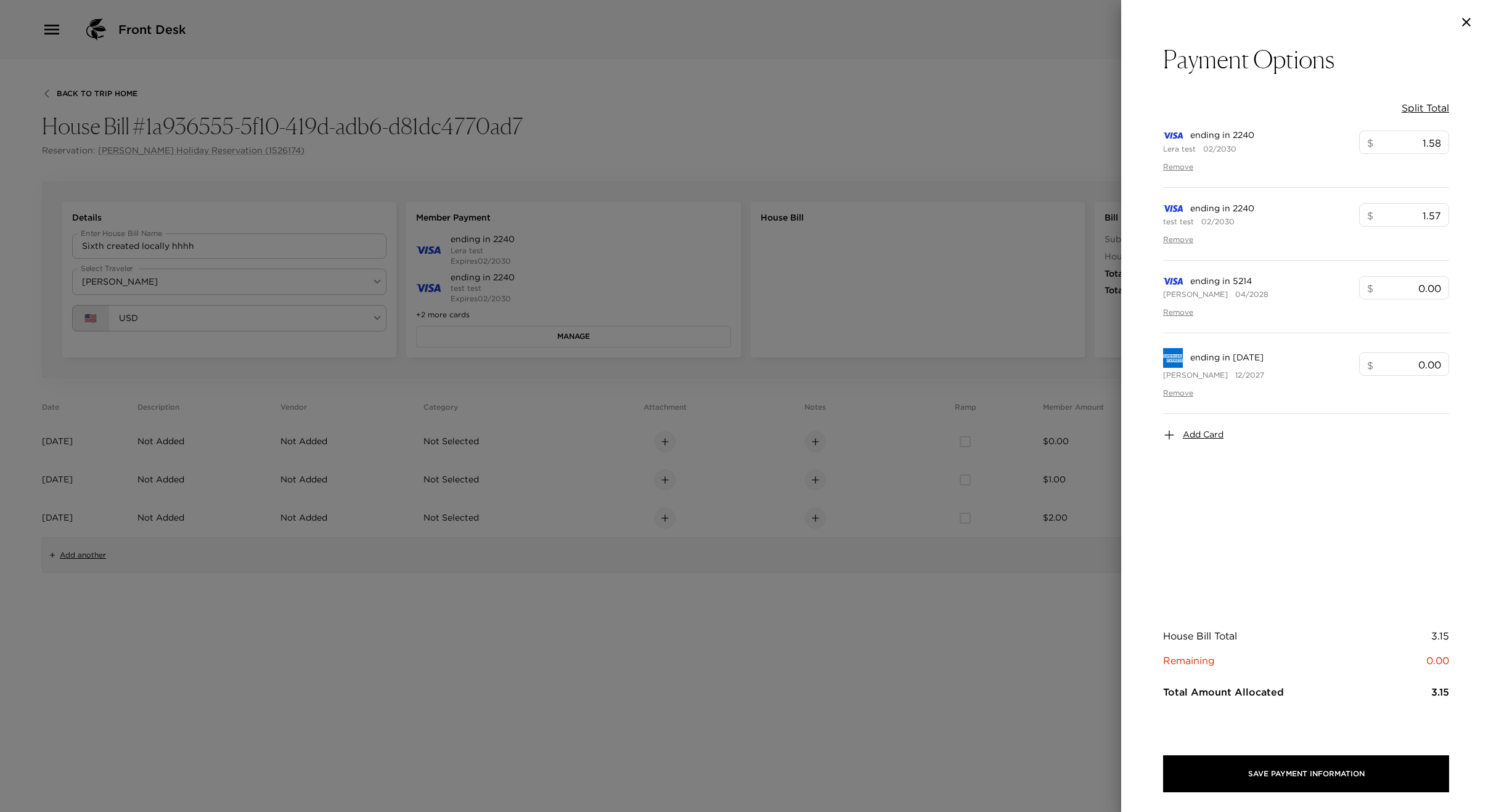
click at [1196, 438] on span "Add Card" at bounding box center [1203, 435] width 41 height 13
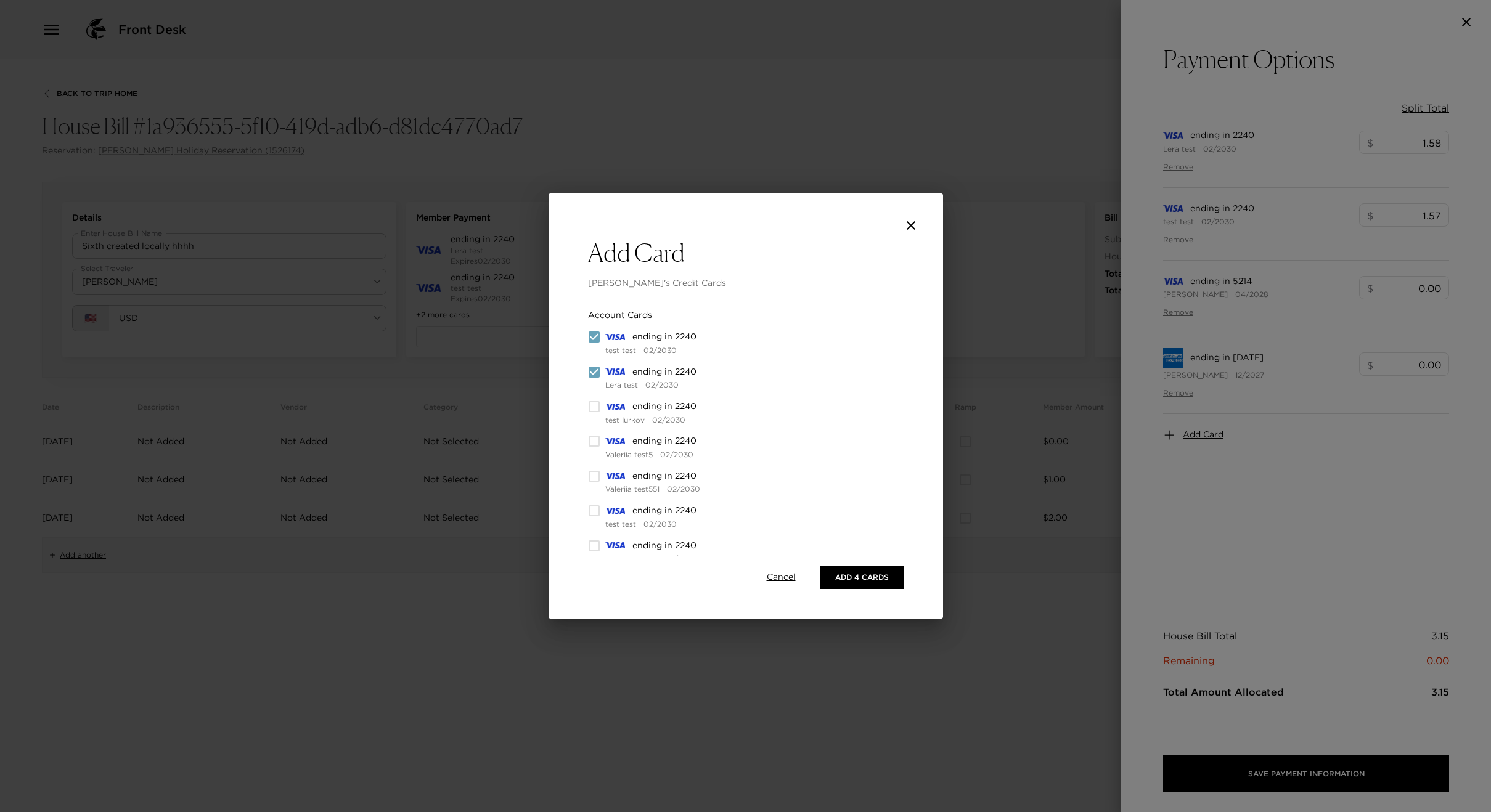
click at [594, 336] on input "checkbox" at bounding box center [594, 337] width 13 height 13
checkbox input "false"
click at [592, 331] on input "checkbox" at bounding box center [594, 328] width 13 height 13
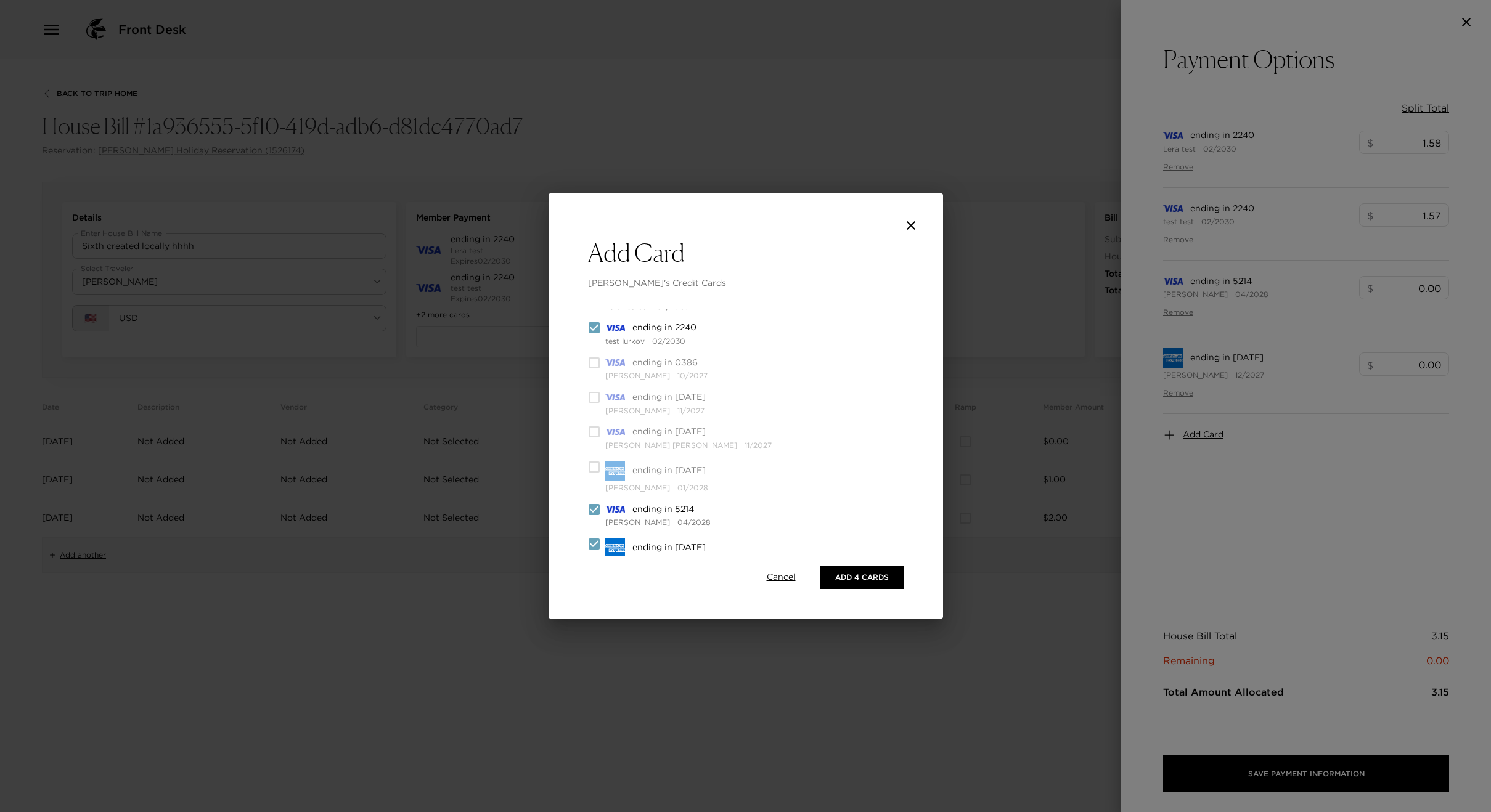
checkbox input "false"
click at [593, 507] on input "checkbox" at bounding box center [594, 510] width 13 height 13
checkbox input "false"
click at [881, 573] on button "Add 2 Cards" at bounding box center [863, 578] width 83 height 23
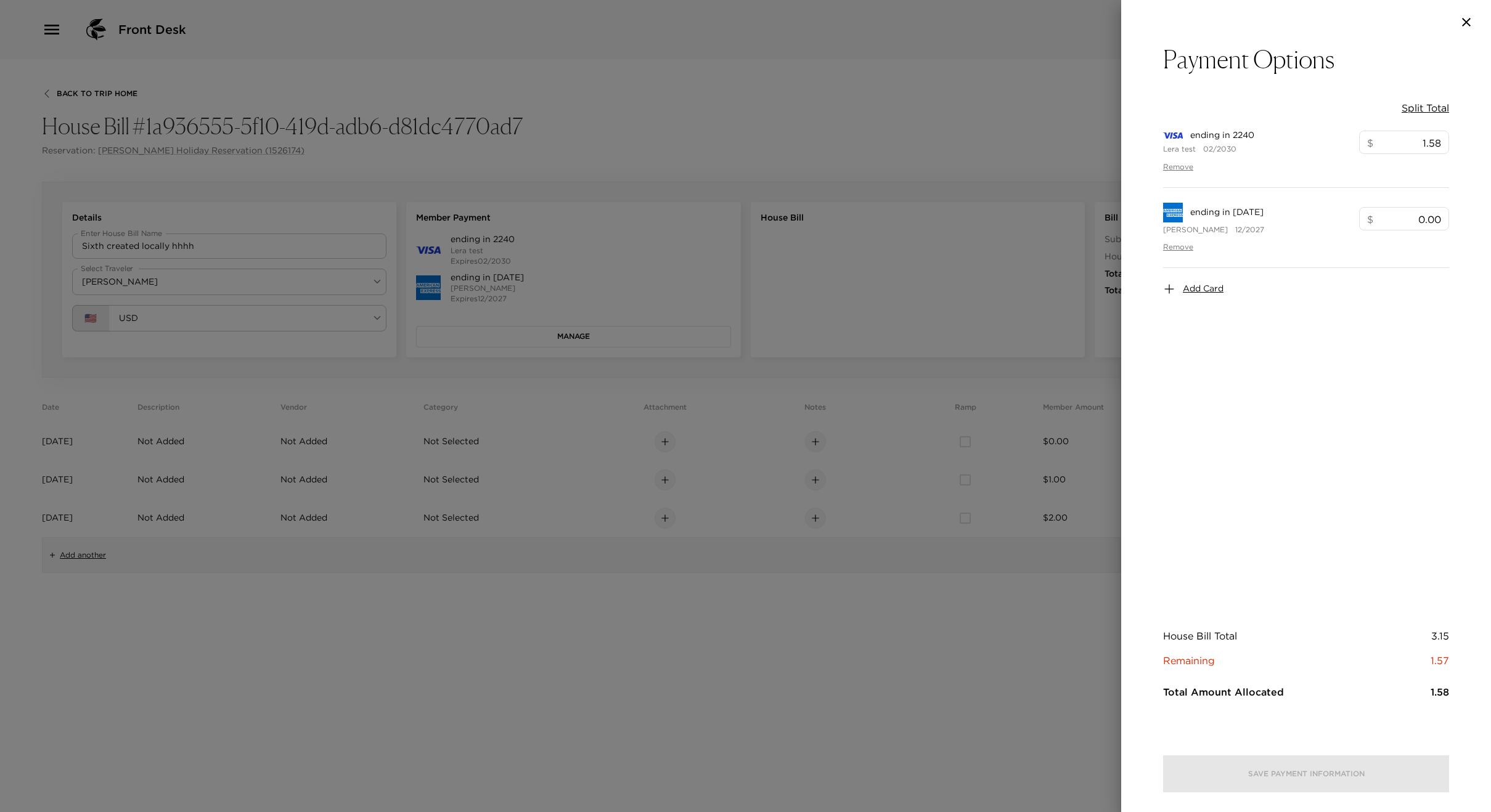
click at [1192, 288] on span "Add Card" at bounding box center [1203, 289] width 41 height 13
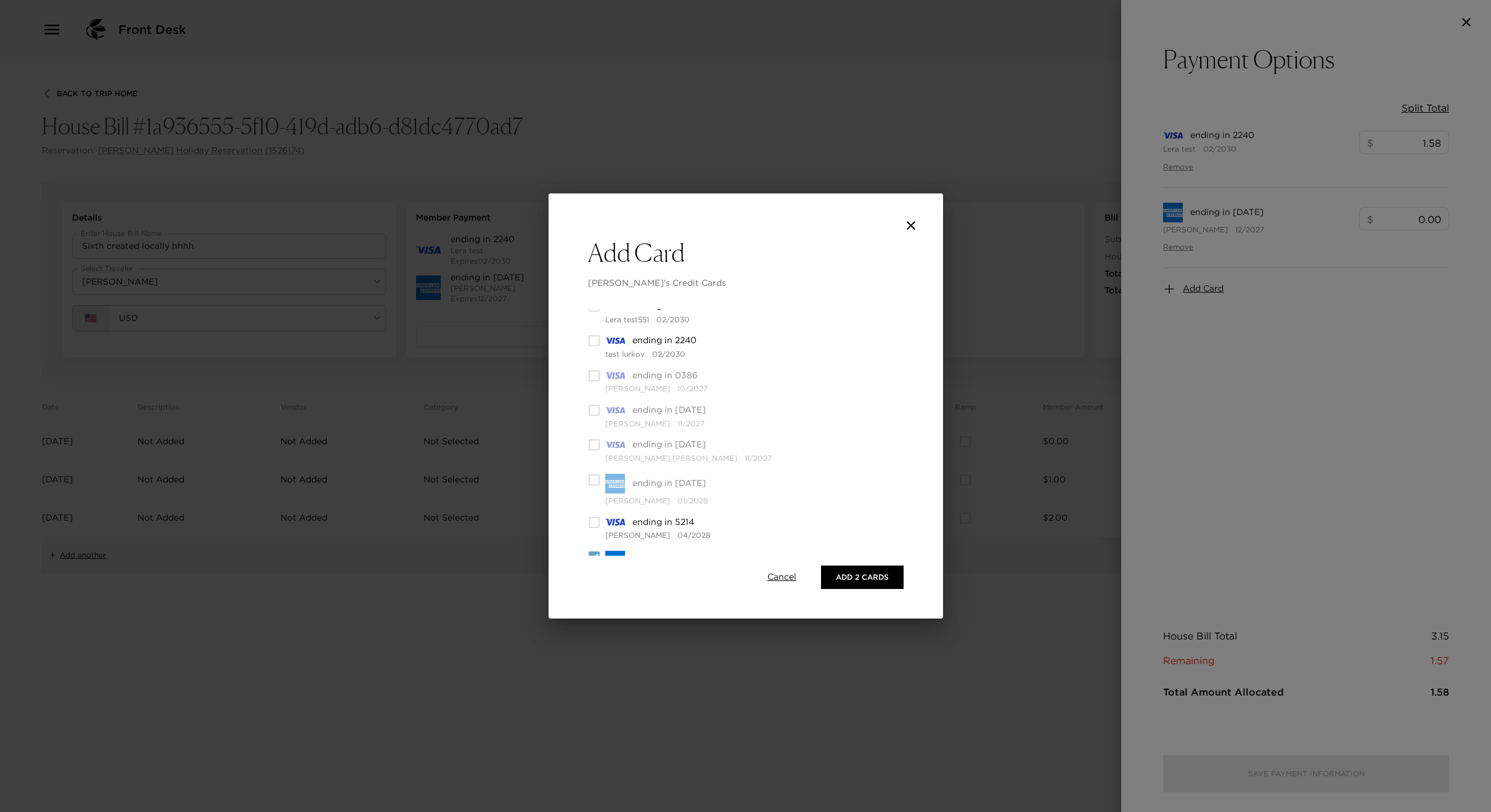
scroll to position [339, 0]
click at [596, 500] on div "ending in 2008 Barry Reynolds 12/2027" at bounding box center [680, 503] width 184 height 32
click at [594, 495] on input "checkbox" at bounding box center [594, 493] width 13 height 13
checkbox input "false"
click at [594, 456] on input "checkbox" at bounding box center [594, 458] width 13 height 13
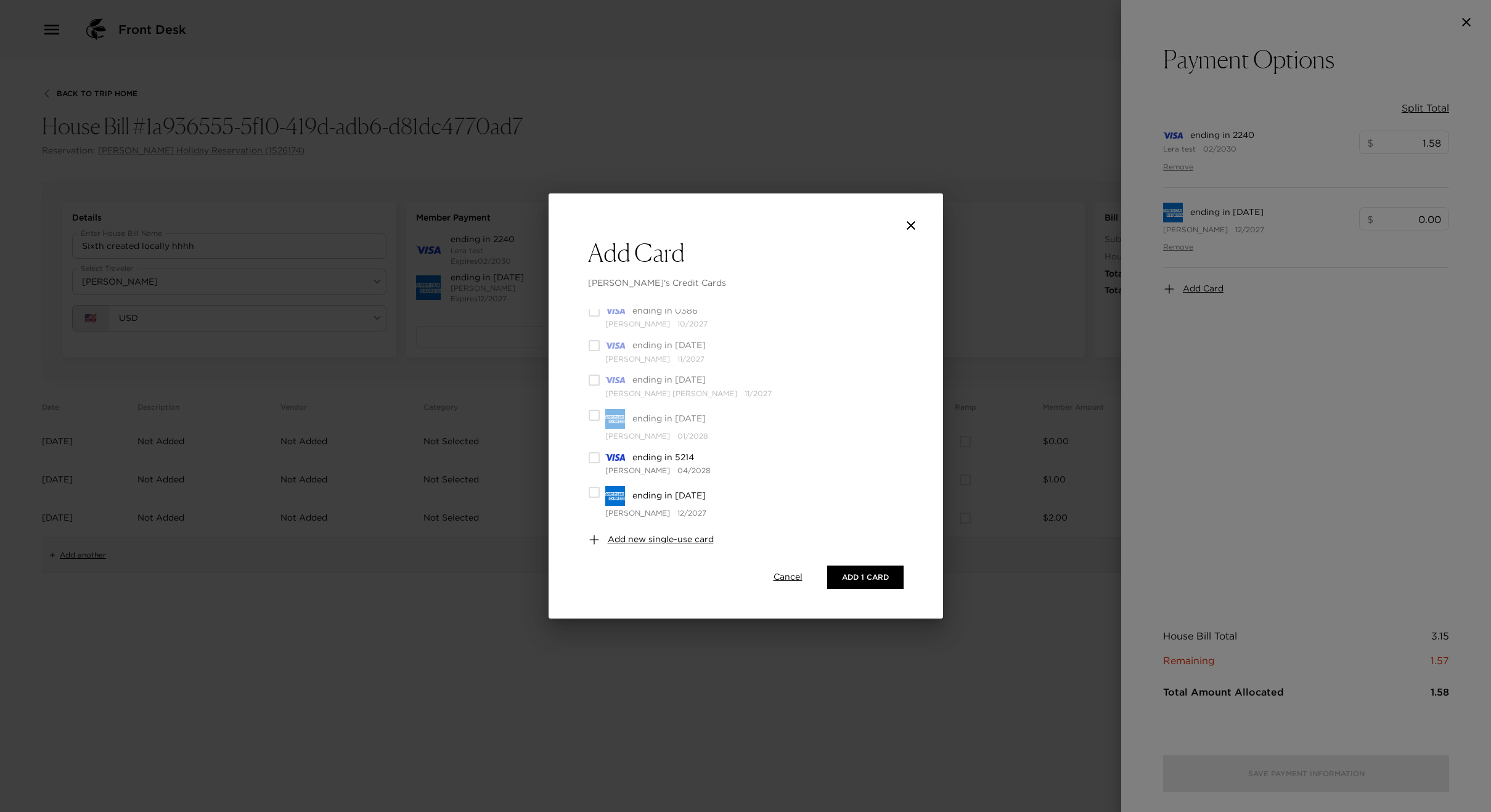
checkbox input "true"
click at [596, 375] on input "checkbox" at bounding box center [594, 372] width 13 height 13
checkbox input "false"
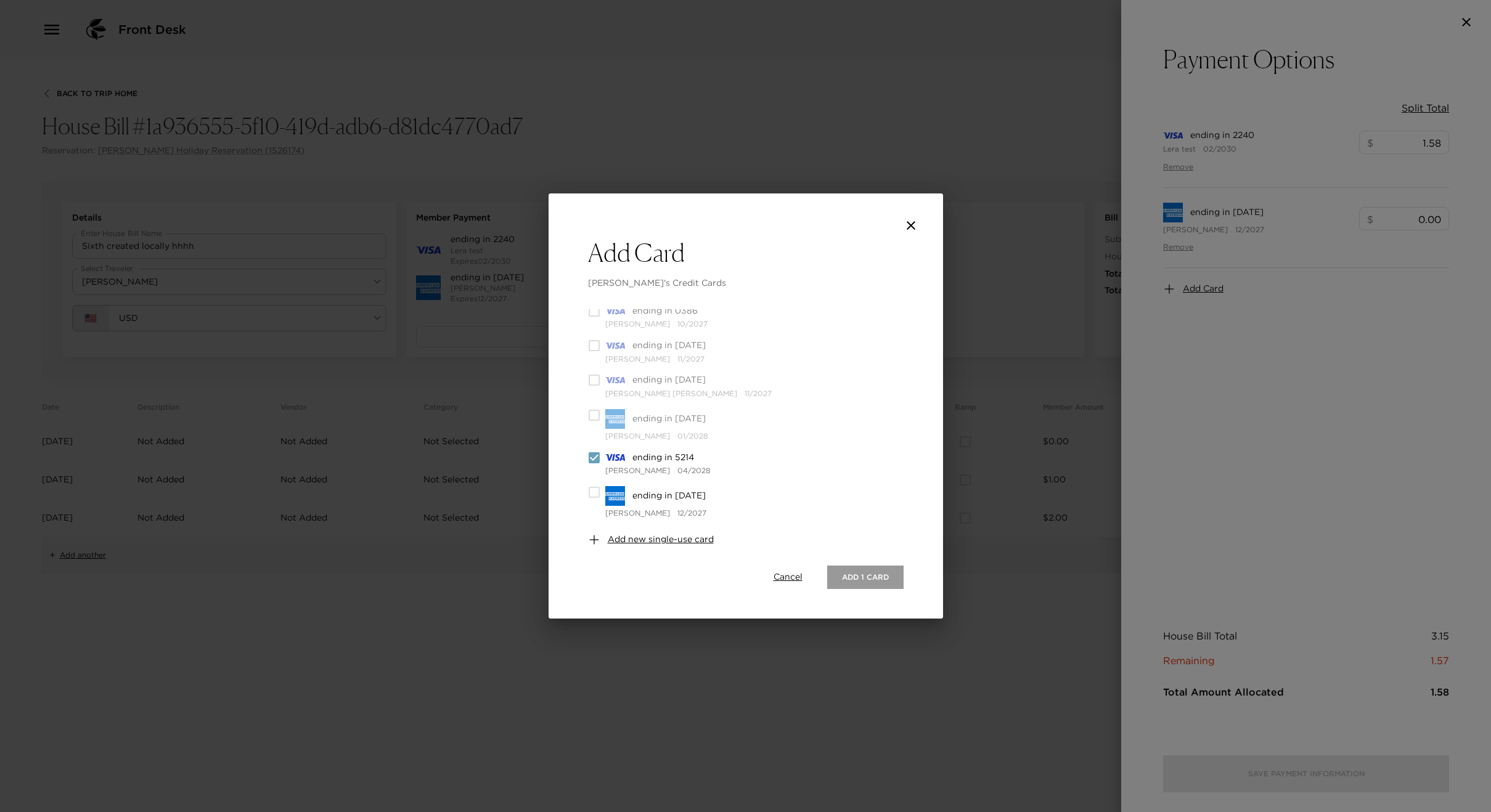
click at [867, 578] on button "Add 1 Card" at bounding box center [865, 578] width 77 height 23
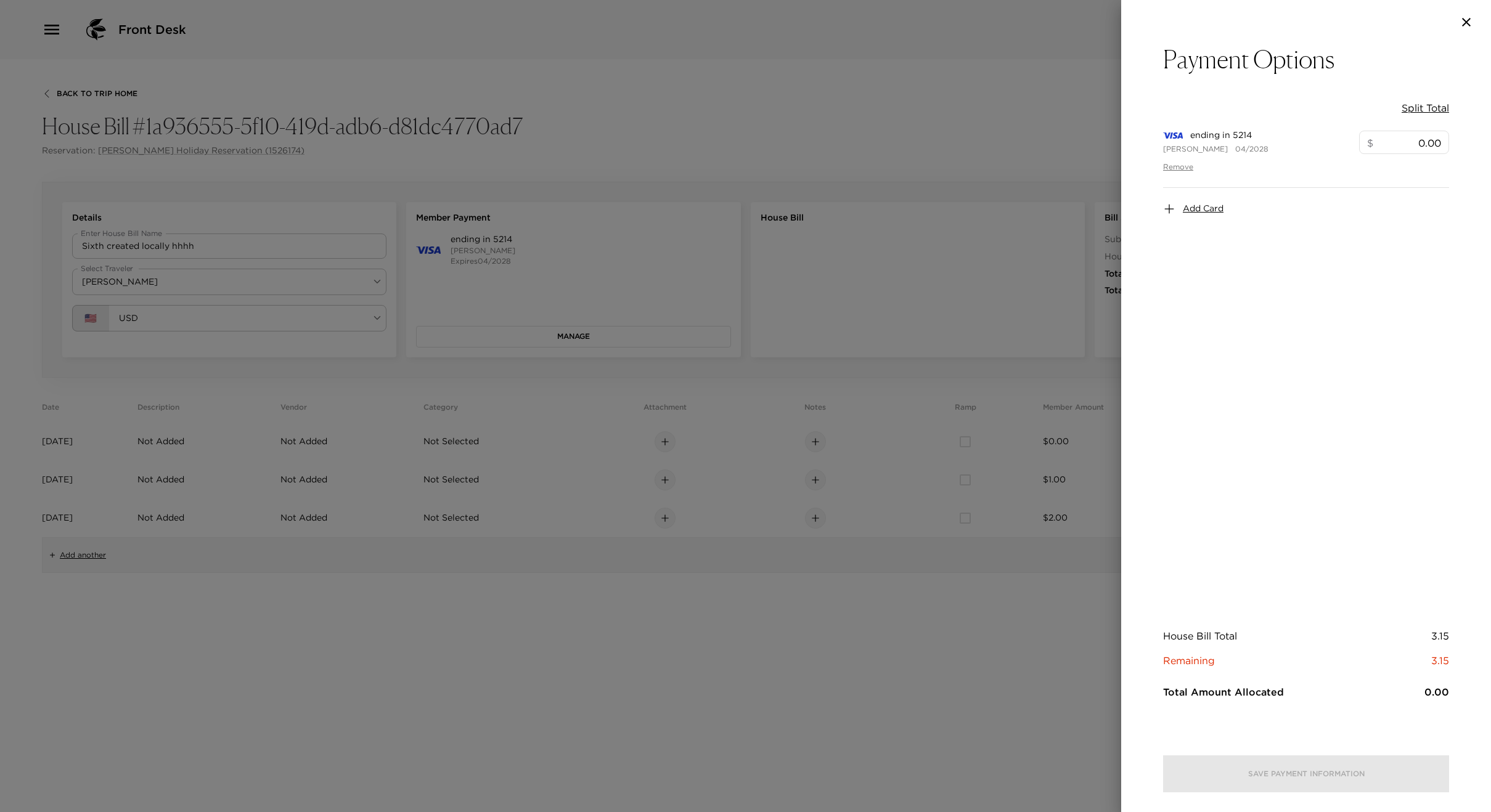
click at [960, 286] on div at bounding box center [746, 406] width 1491 height 812
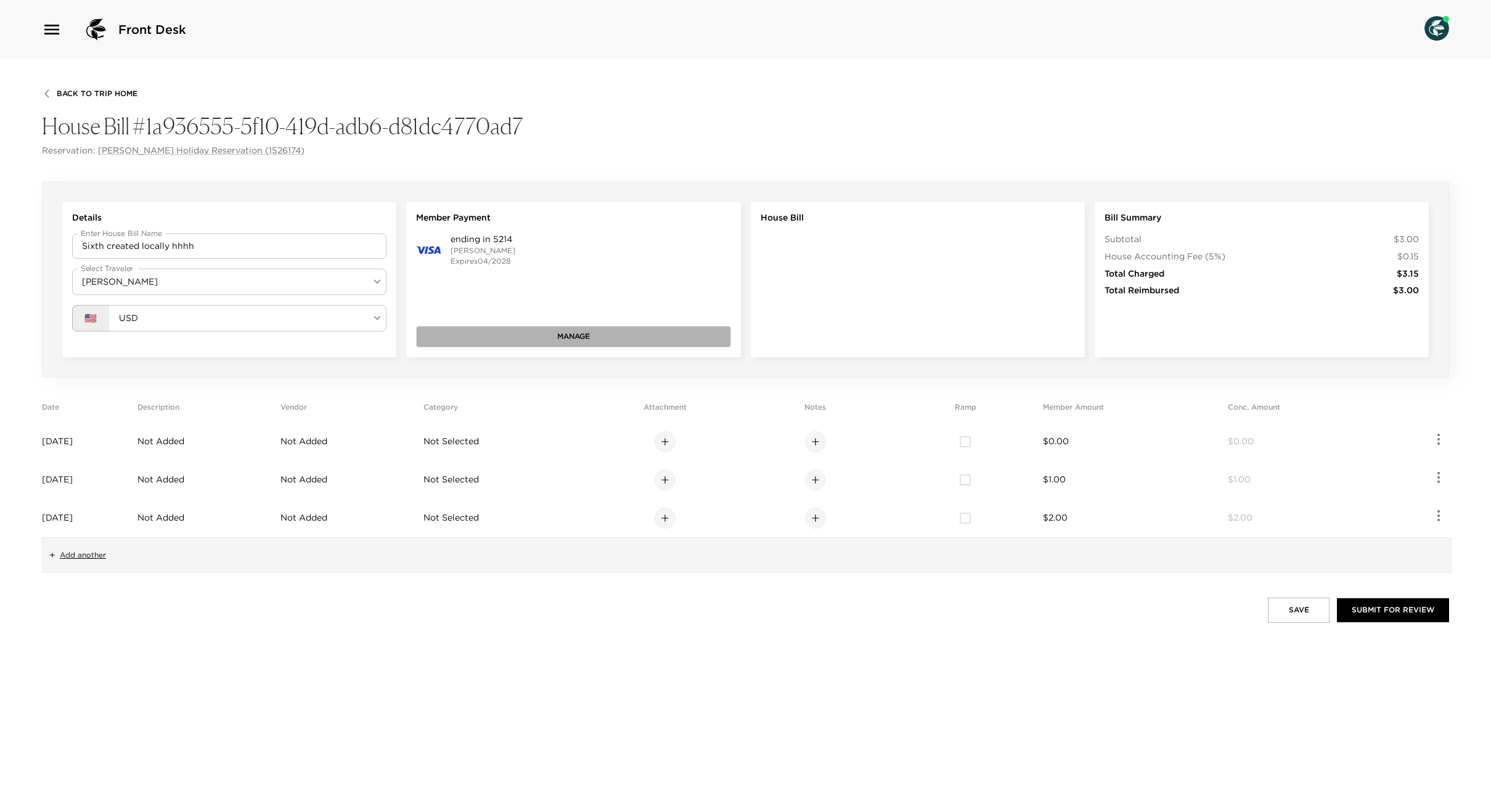
click at [593, 336] on button "Manage" at bounding box center [573, 336] width 315 height 21
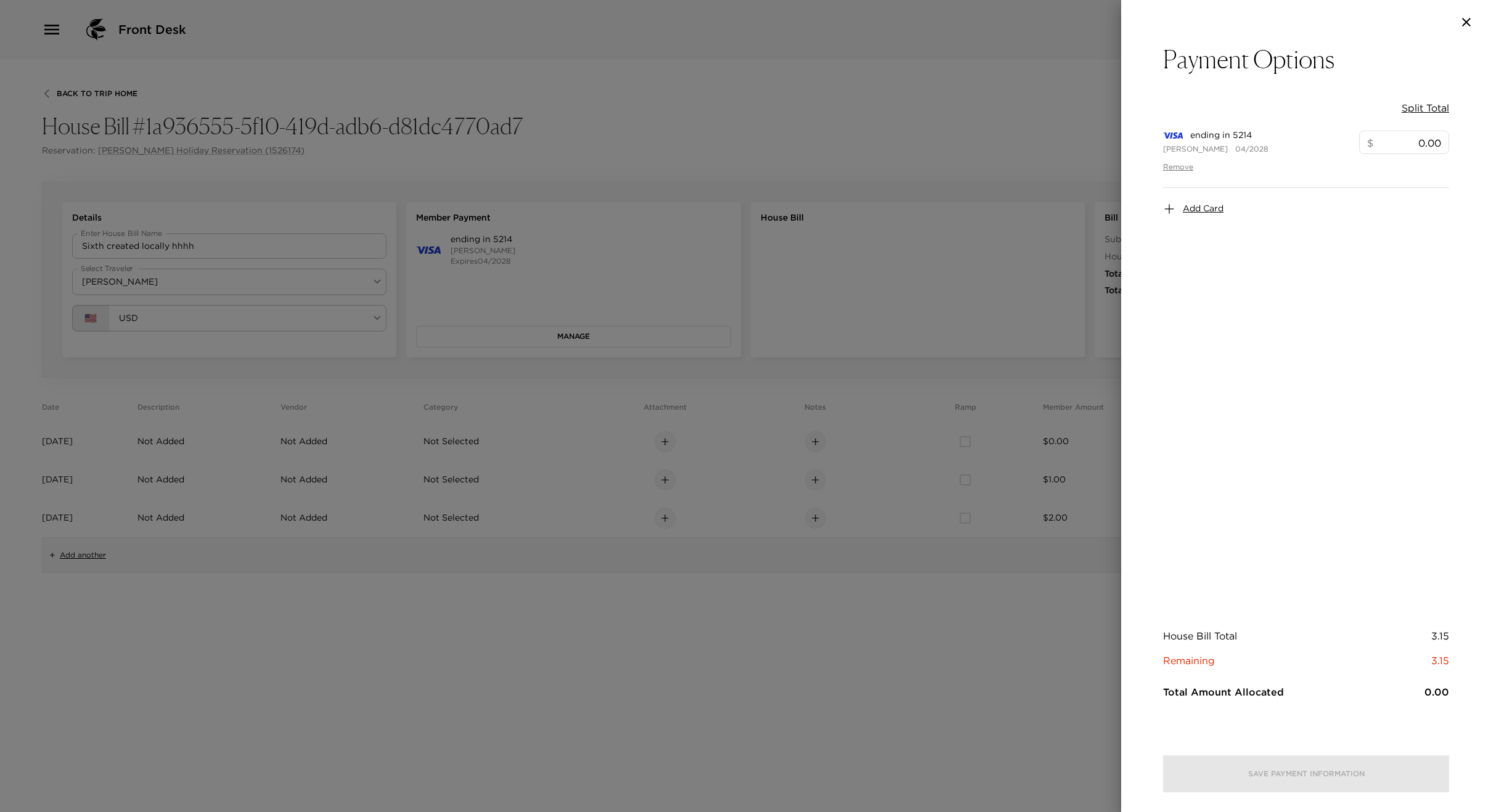
click at [688, 295] on div at bounding box center [746, 406] width 1491 height 812
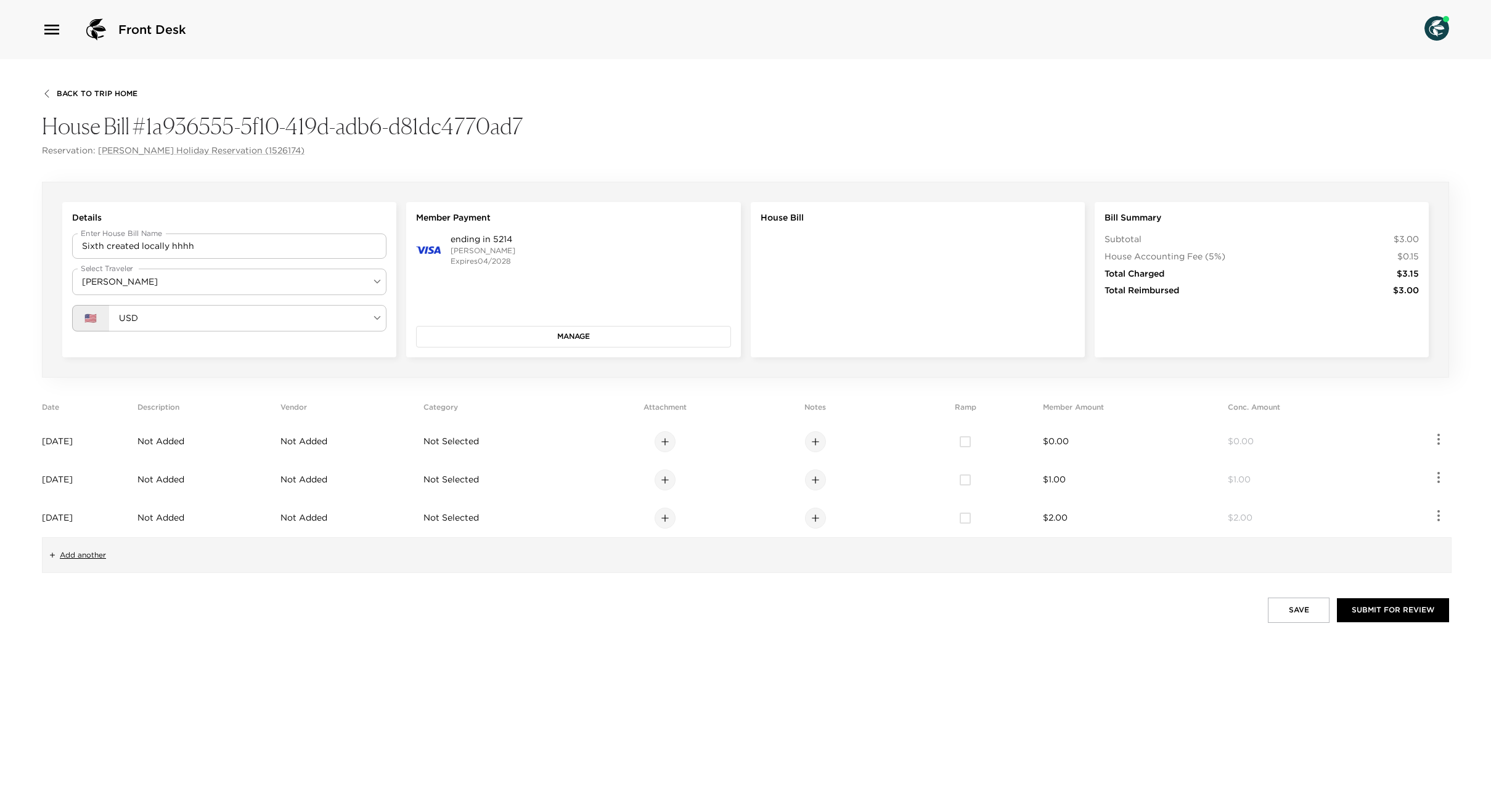
click at [526, 344] on button "Manage" at bounding box center [573, 336] width 315 height 21
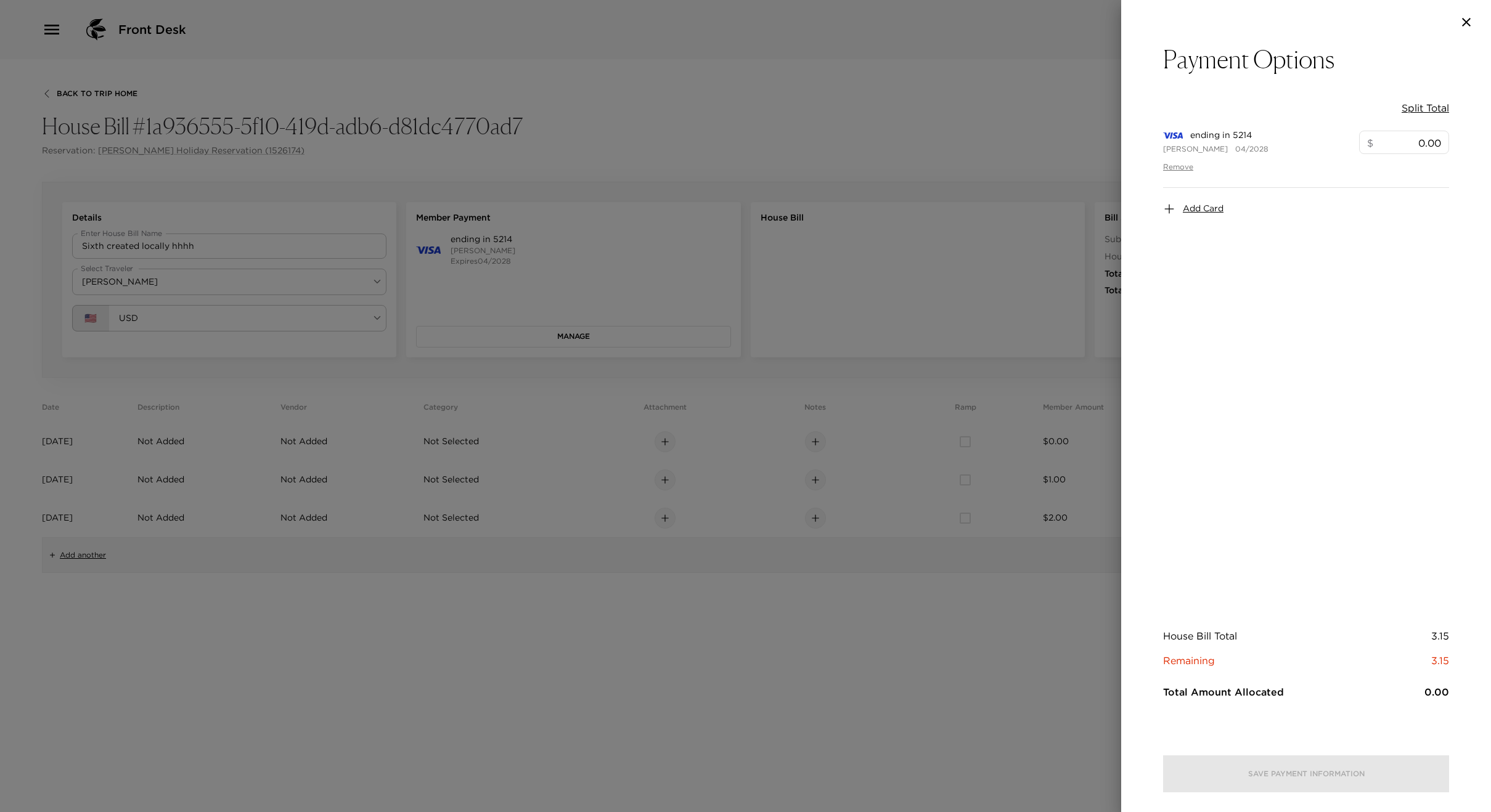
click at [1211, 135] on span "ending in 5214" at bounding box center [1221, 136] width 61 height 13
click at [1181, 135] on img at bounding box center [1173, 135] width 20 height 6
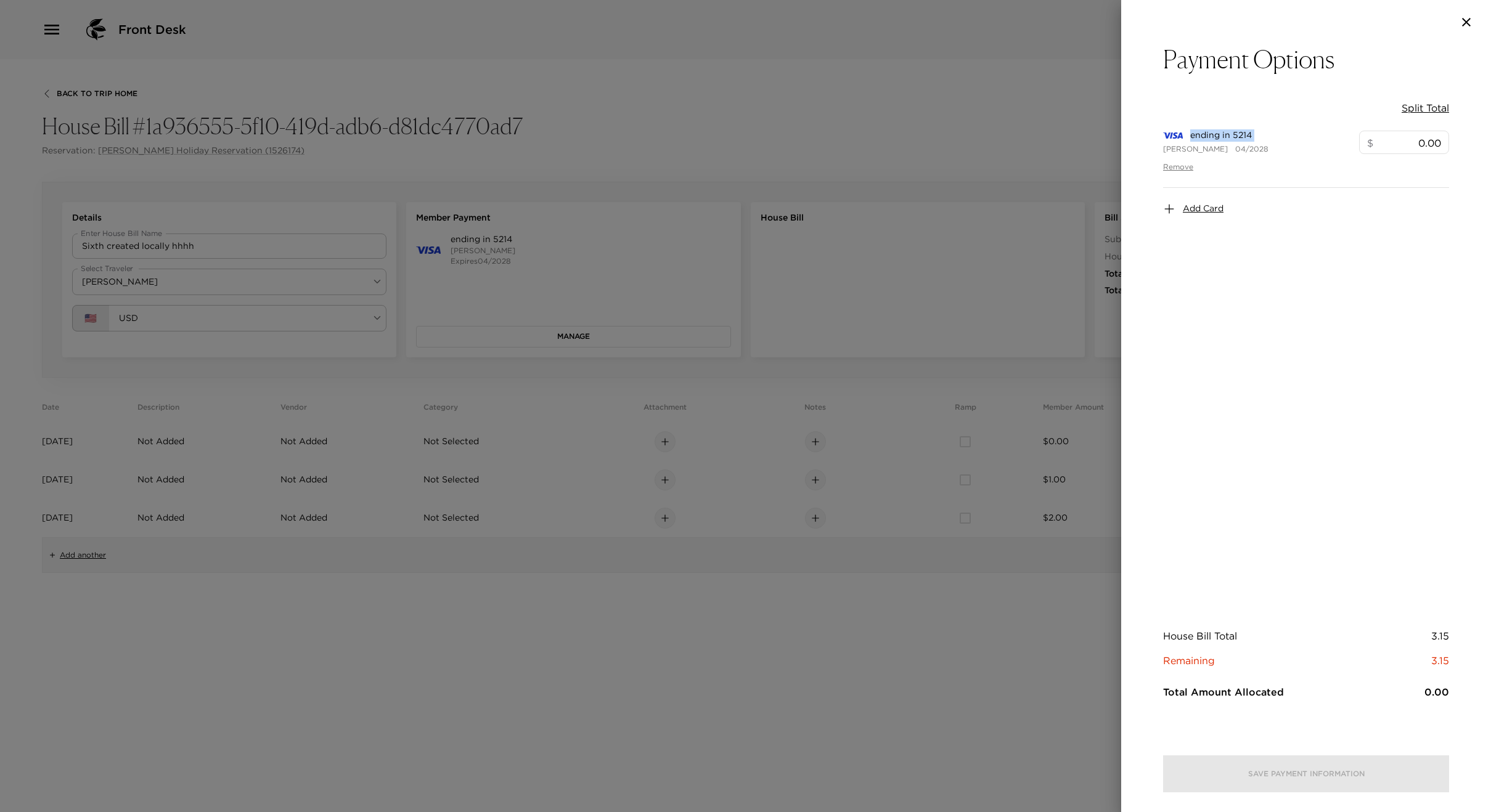
click at [1181, 135] on img at bounding box center [1173, 135] width 20 height 6
click at [1208, 136] on span "ending in 5214" at bounding box center [1221, 136] width 61 height 13
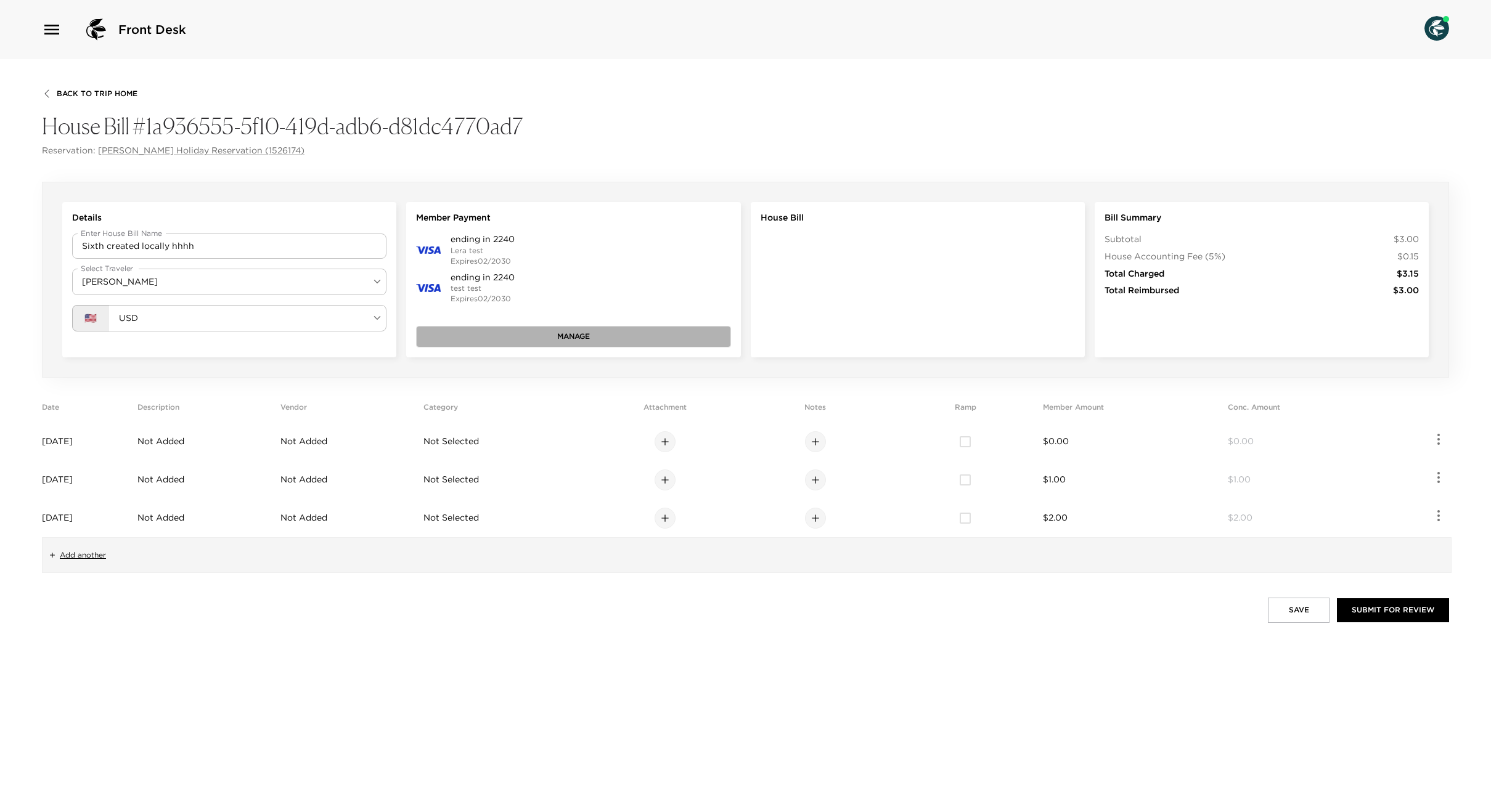
click at [552, 337] on button "Manage" at bounding box center [573, 336] width 315 height 21
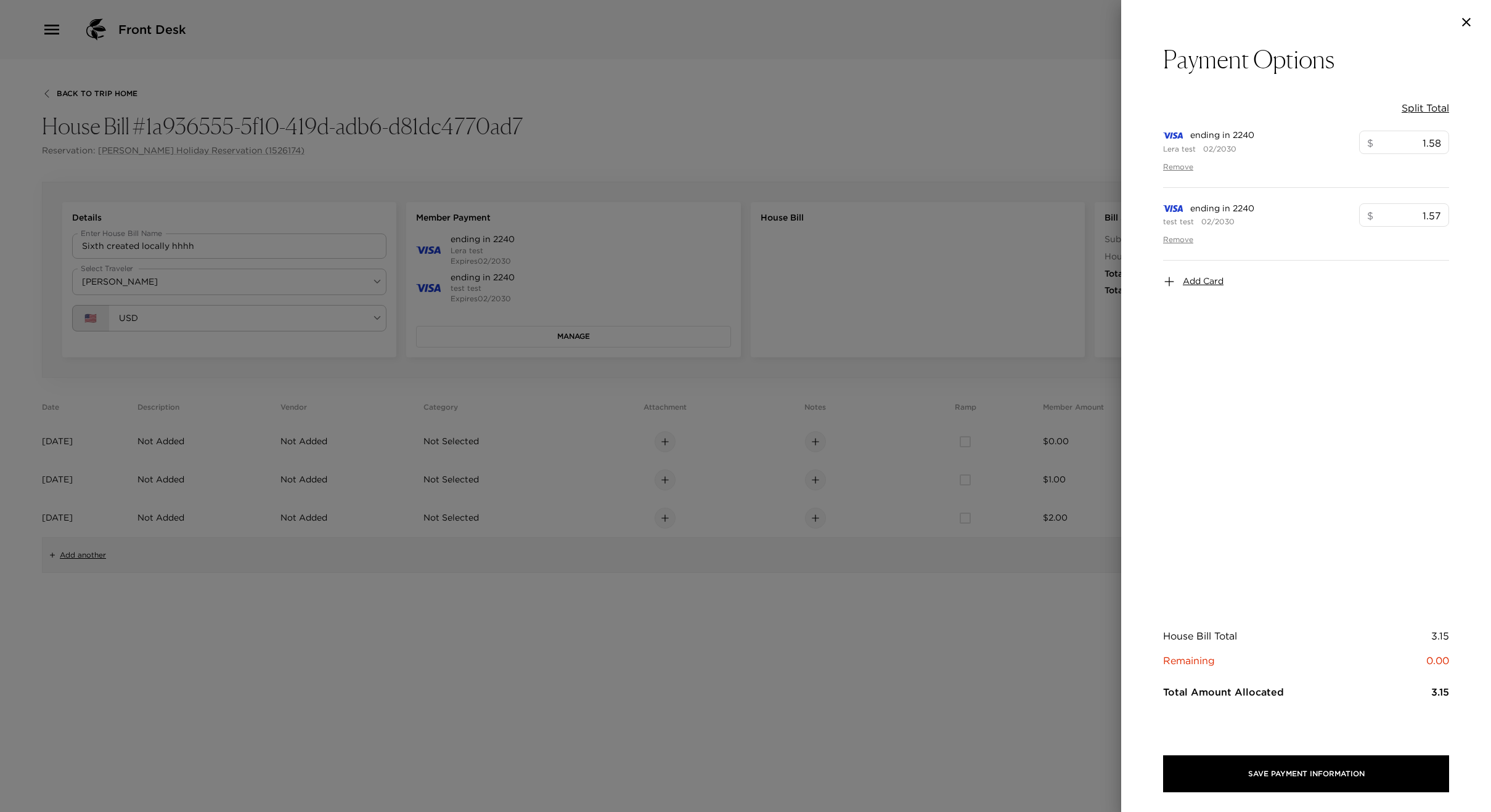
click at [886, 336] on div at bounding box center [746, 406] width 1491 height 812
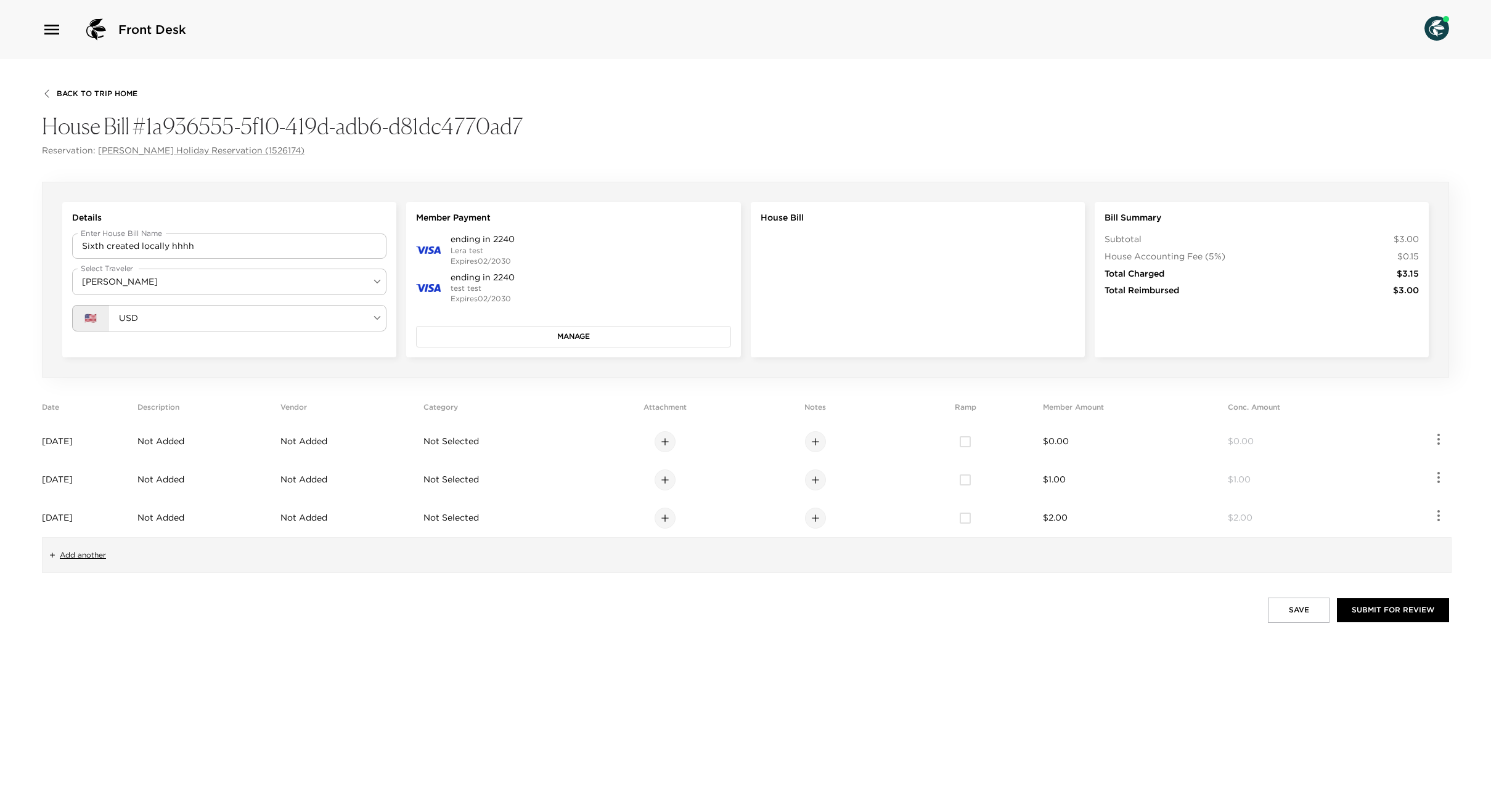
click at [98, 78] on div "Back To Trip Home House Bill #1a936555-5f10-419d-adb6-d81dc4770ad7 Reservation:…" at bounding box center [746, 436] width 1491 height 753
click at [105, 95] on span "Back To Trip Home" at bounding box center [97, 94] width 81 height 9
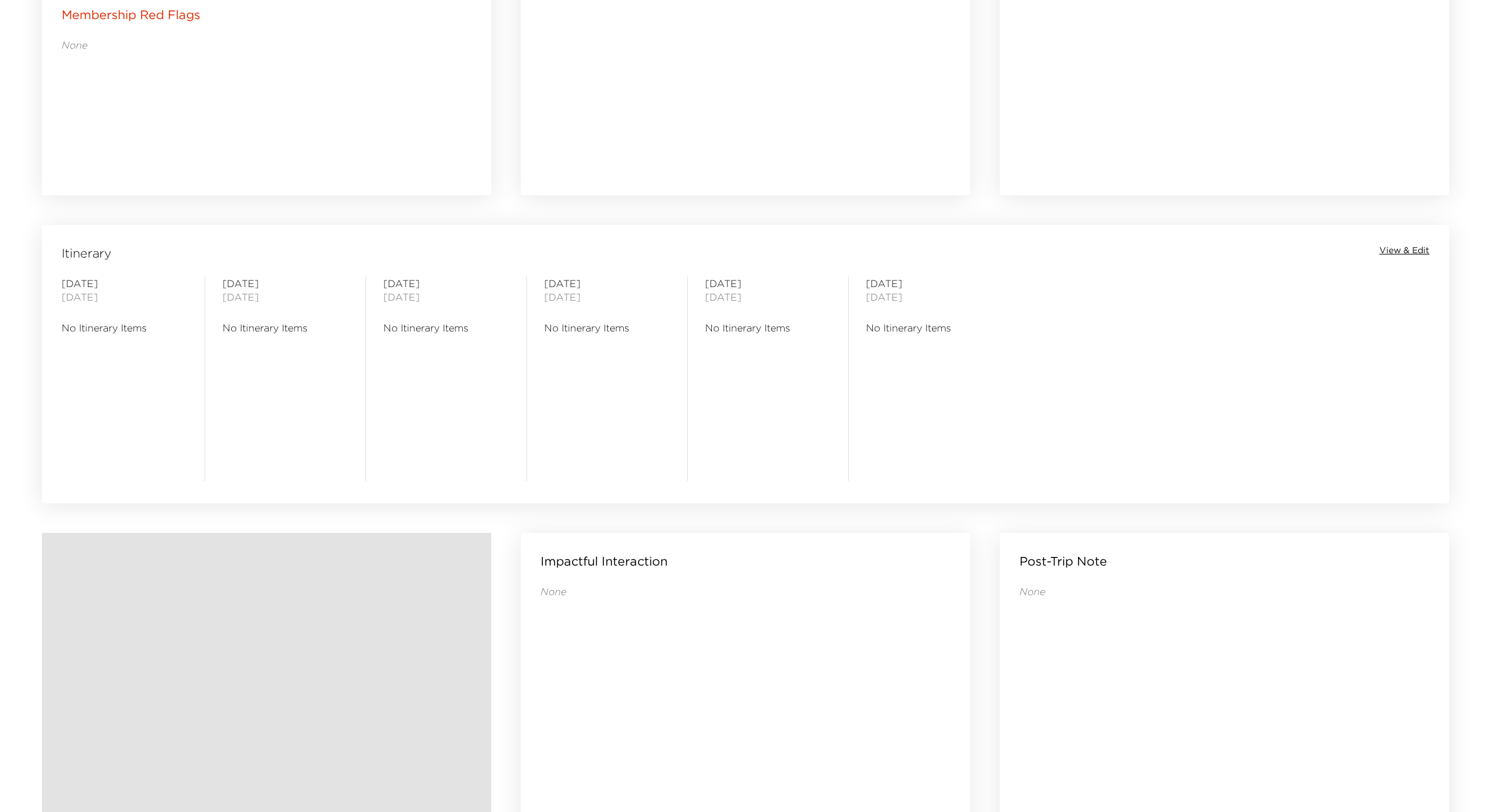
scroll to position [957, 0]
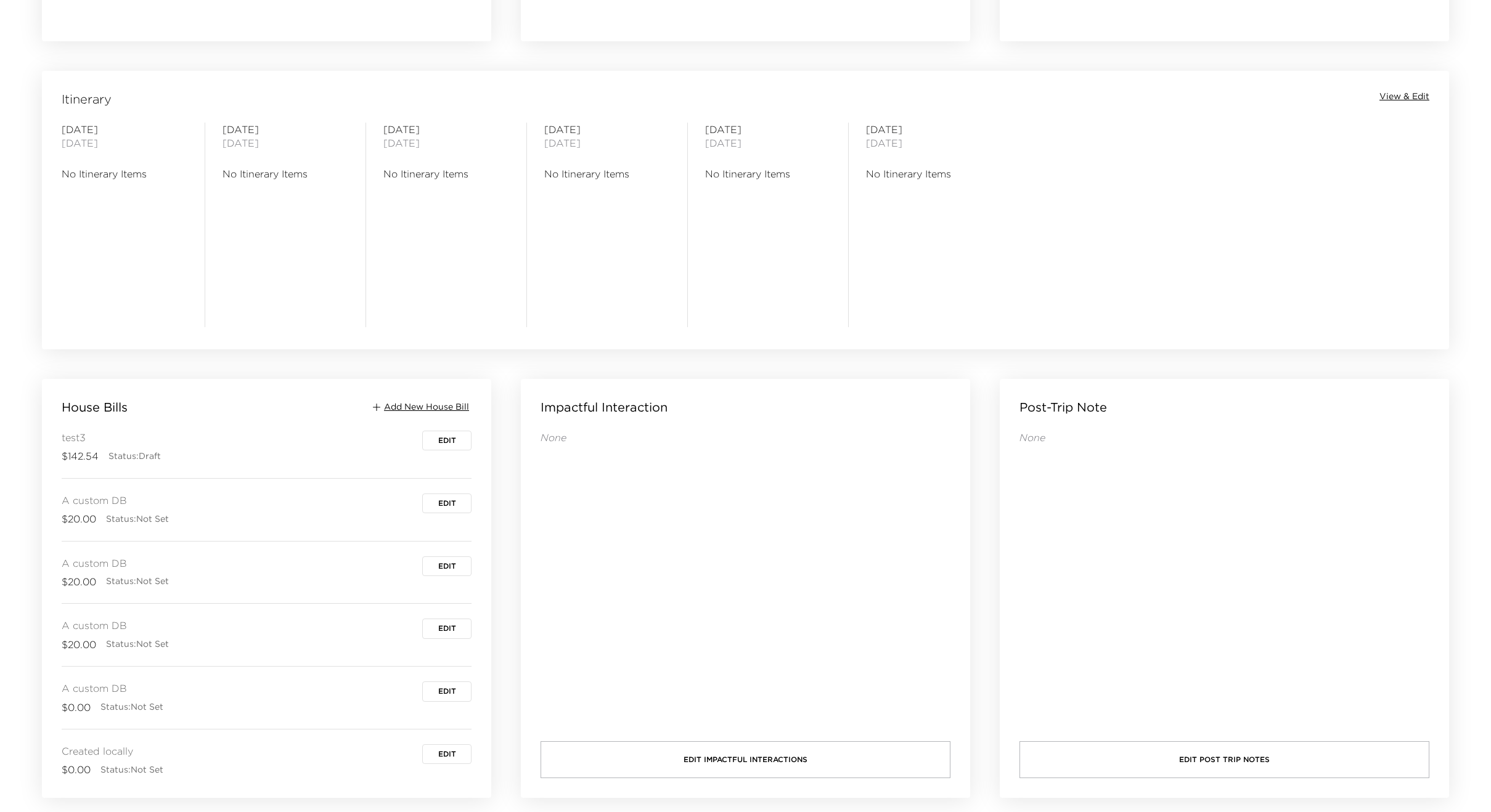
click at [449, 442] on span "Edit" at bounding box center [447, 441] width 18 height 9
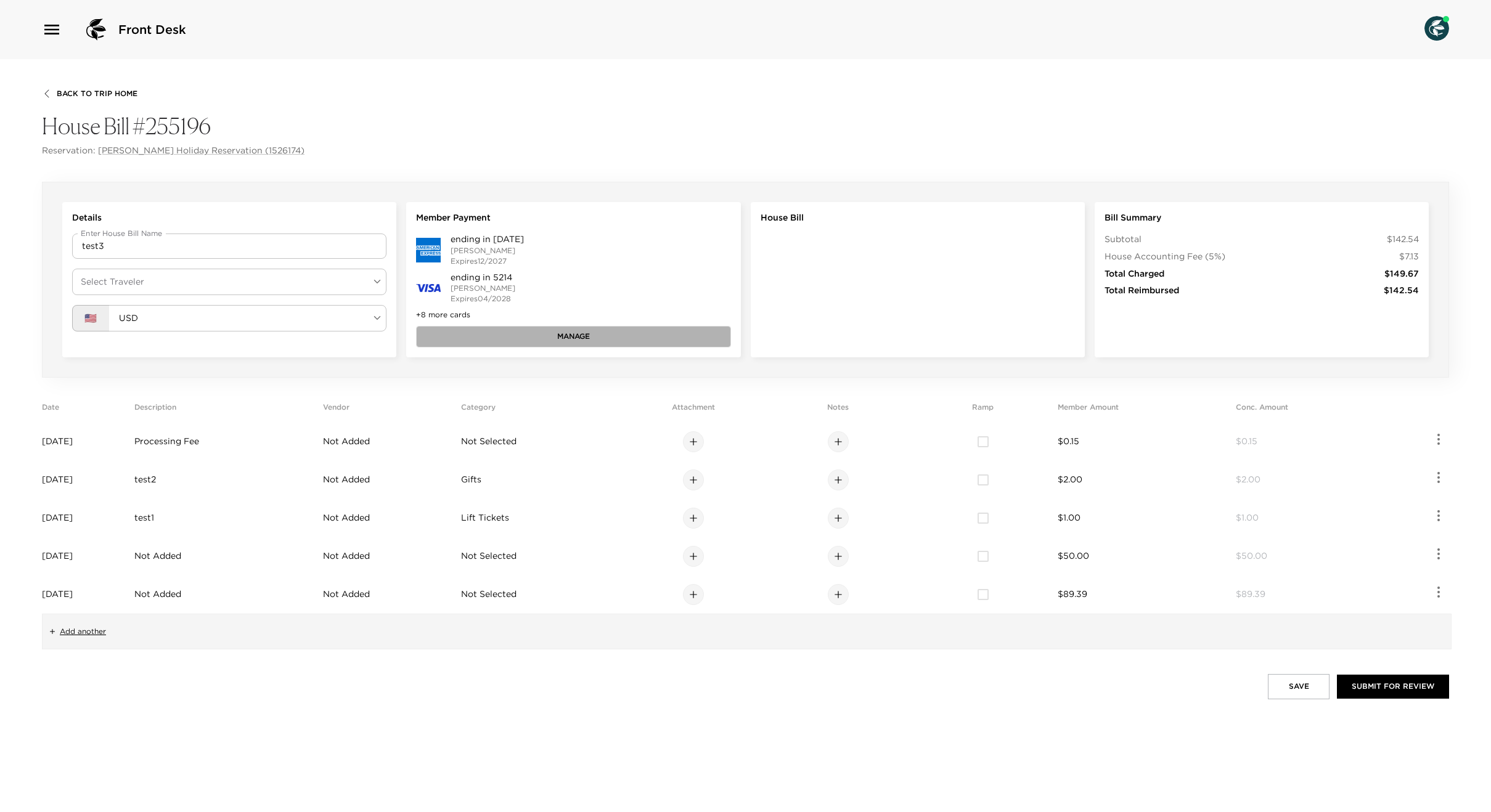
click at [558, 328] on button "Manage" at bounding box center [573, 336] width 315 height 21
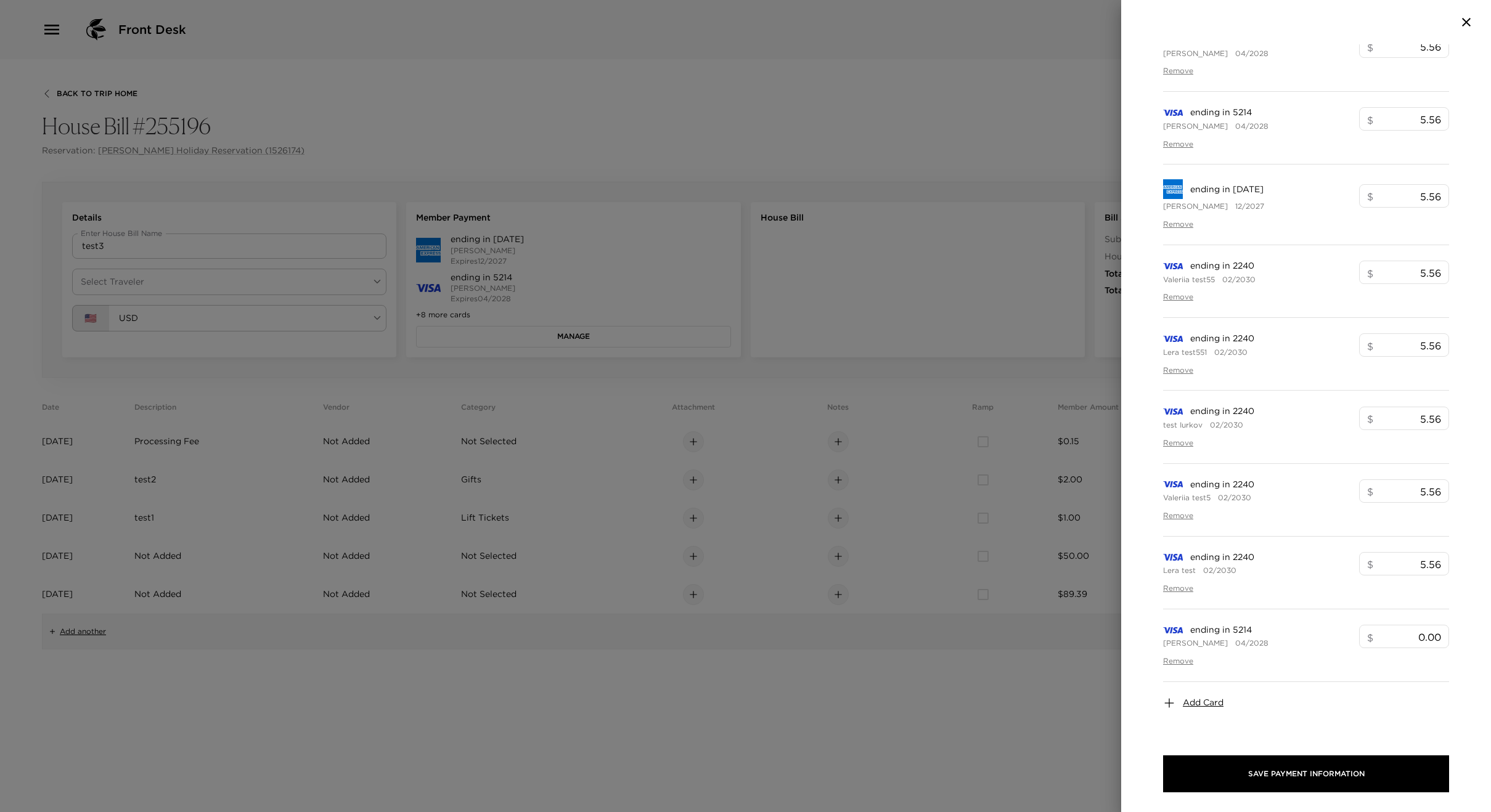
scroll to position [521, 0]
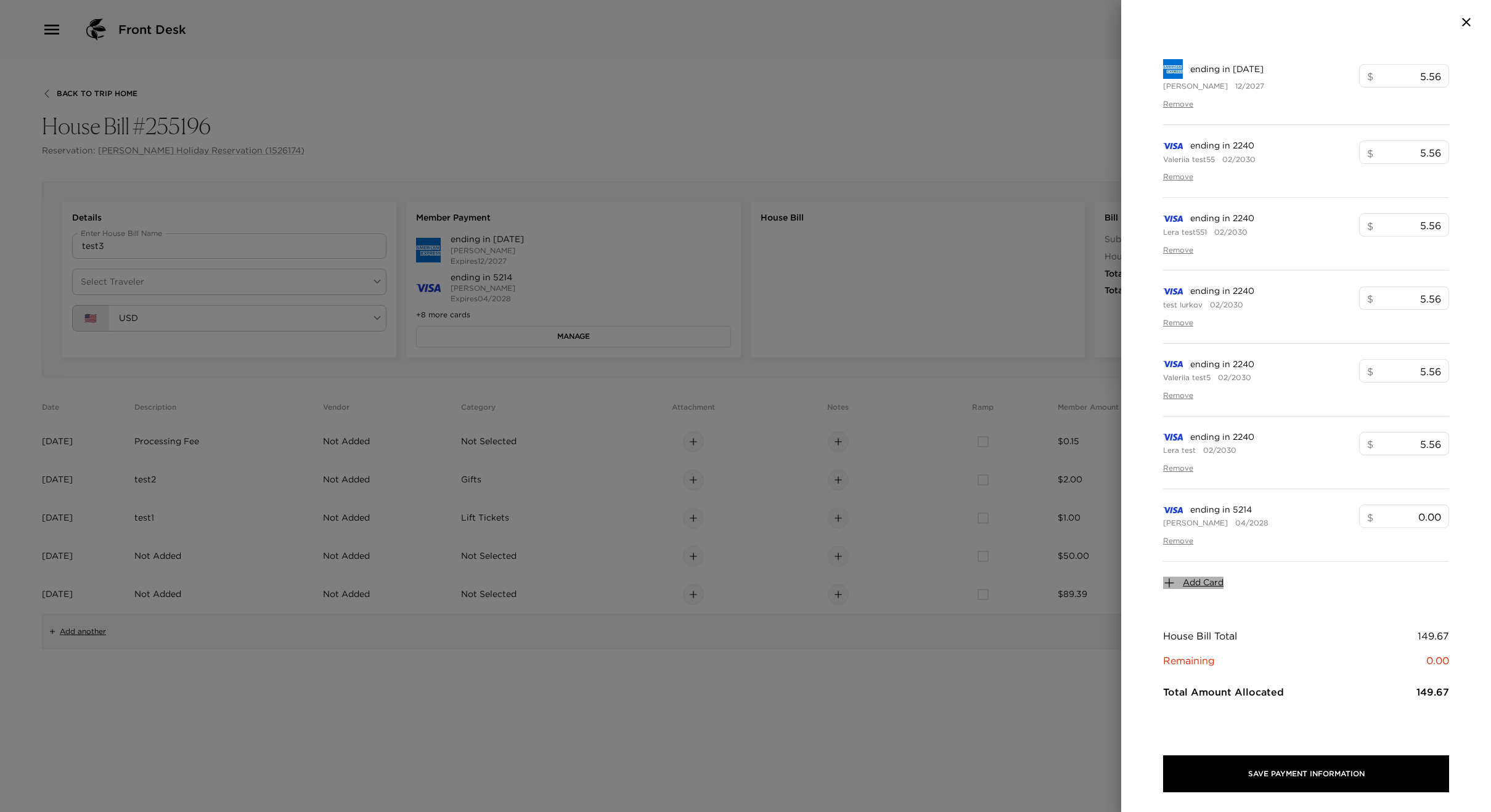
click at [1212, 578] on span "Add Card" at bounding box center [1203, 583] width 41 height 13
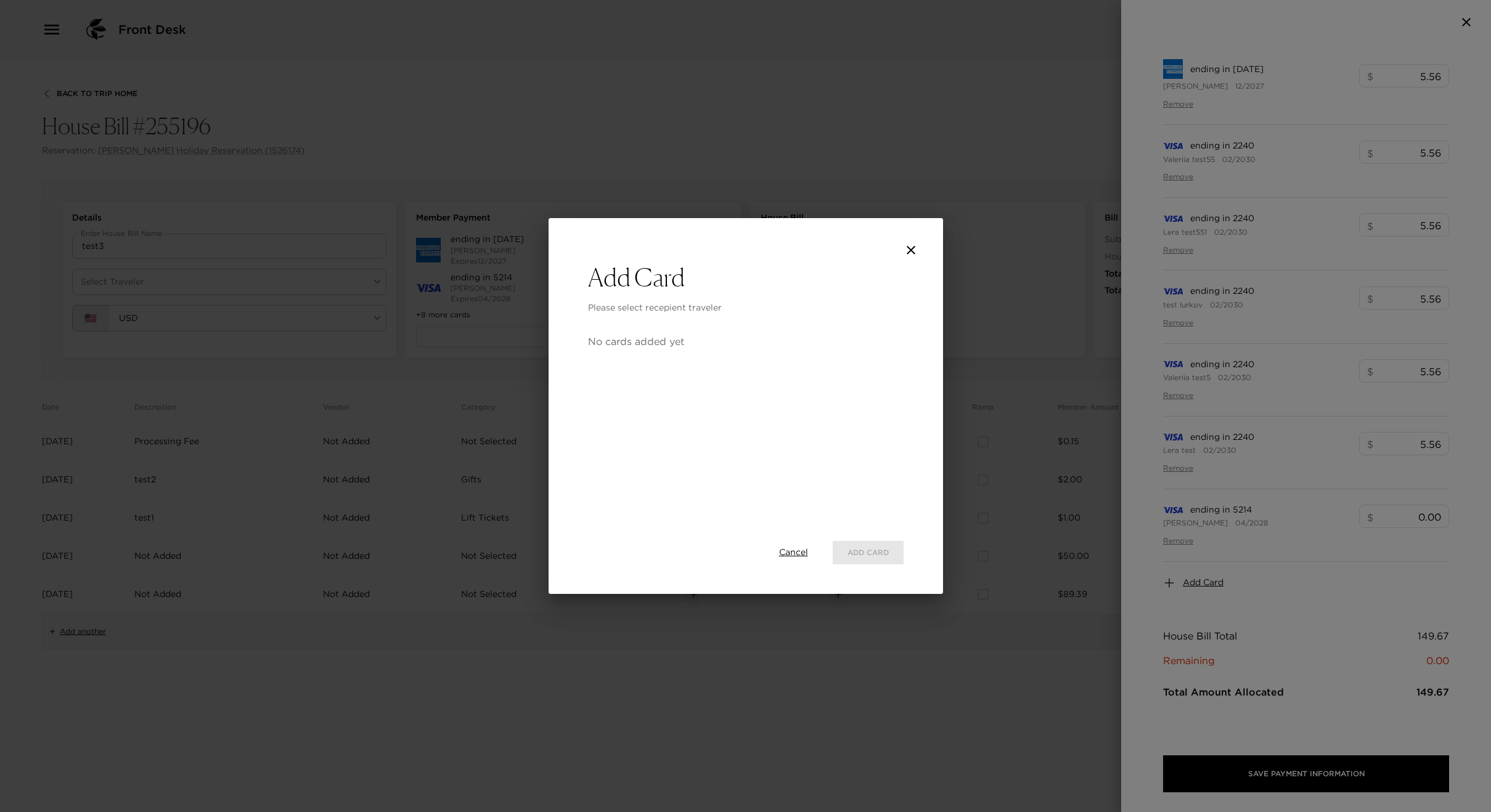
click at [910, 252] on icon "close" at bounding box center [911, 250] width 14 height 14
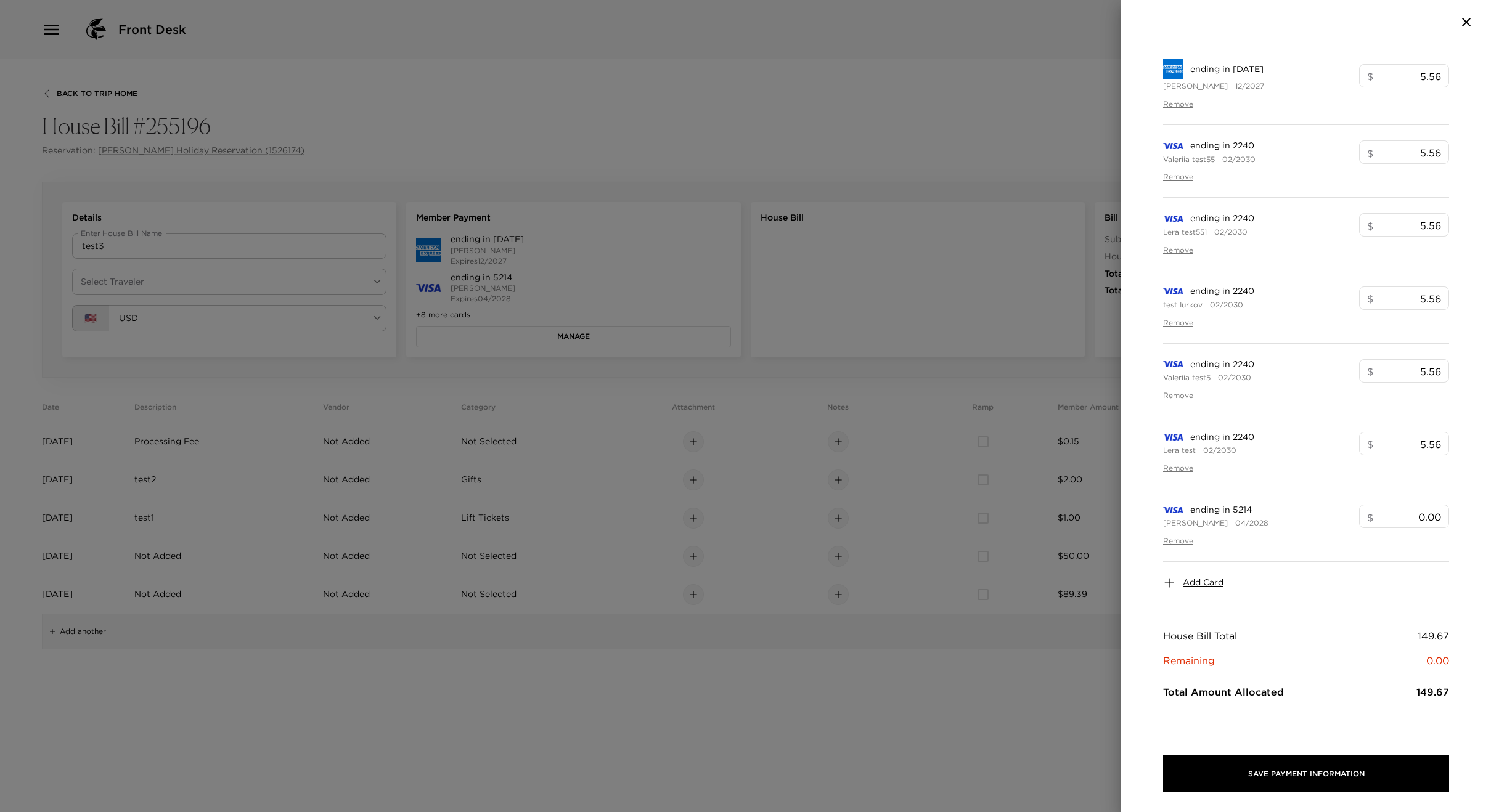
drag, startPoint x: 437, startPoint y: 305, endPoint x: 446, endPoint y: 324, distance: 21.0
click at [438, 306] on div at bounding box center [746, 406] width 1491 height 812
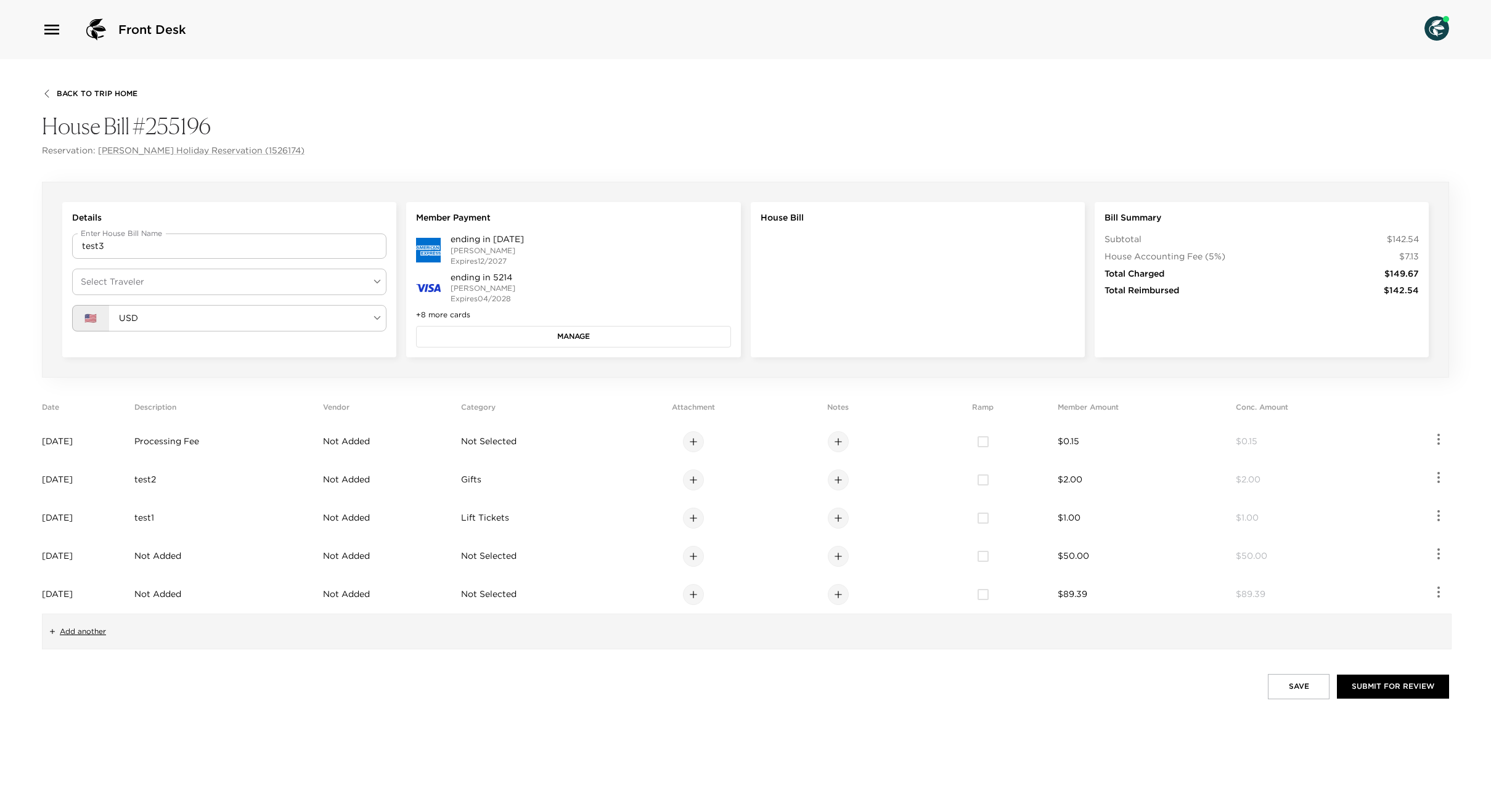
click at [293, 280] on body "Front Desk Back To Trip Home House Bill #255196 Reservation: [PERSON_NAME] Holi…" at bounding box center [746, 406] width 1491 height 812
drag, startPoint x: 165, startPoint y: 324, endPoint x: 170, endPoint y: 316, distance: 9.4
click at [165, 324] on ul "[PERSON_NAME]" at bounding box center [229, 312] width 315 height 32
click at [171, 315] on li "[PERSON_NAME]" at bounding box center [229, 311] width 315 height 23
type input "dc4d65e8-7a89-4889-a291-ddb3581cbedd"
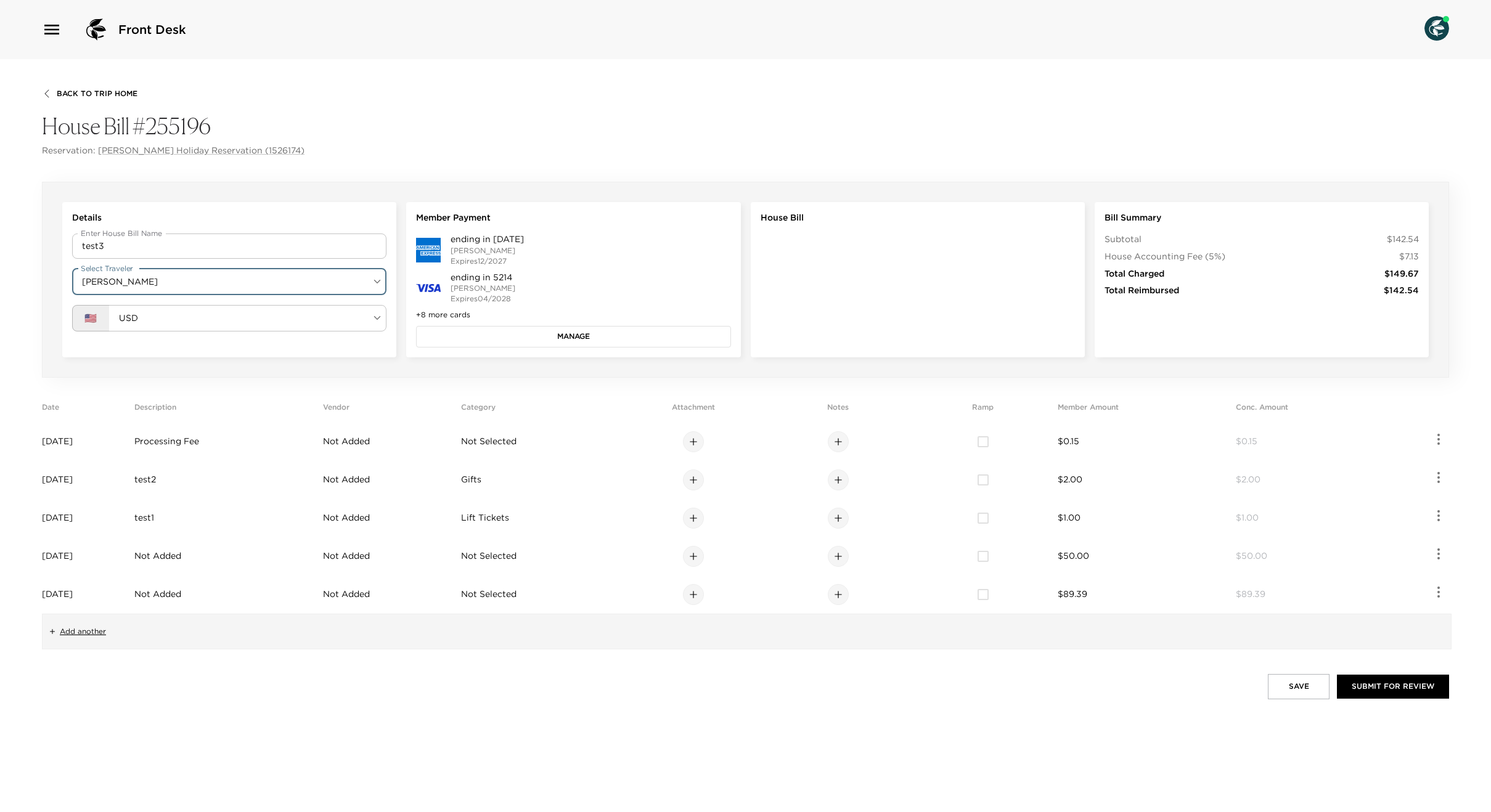
click at [514, 334] on button "Manage" at bounding box center [573, 336] width 315 height 21
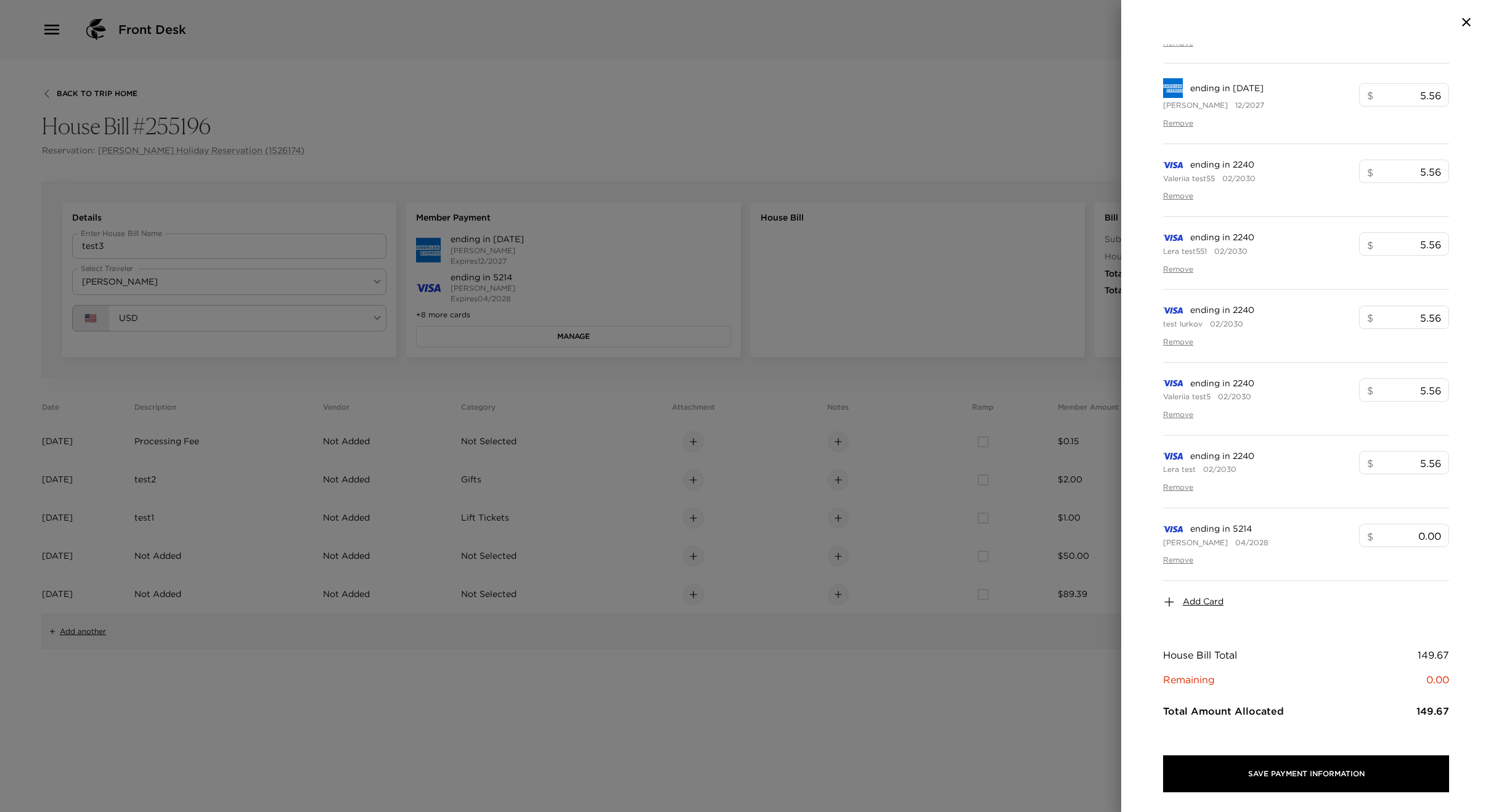
scroll to position [297, 0]
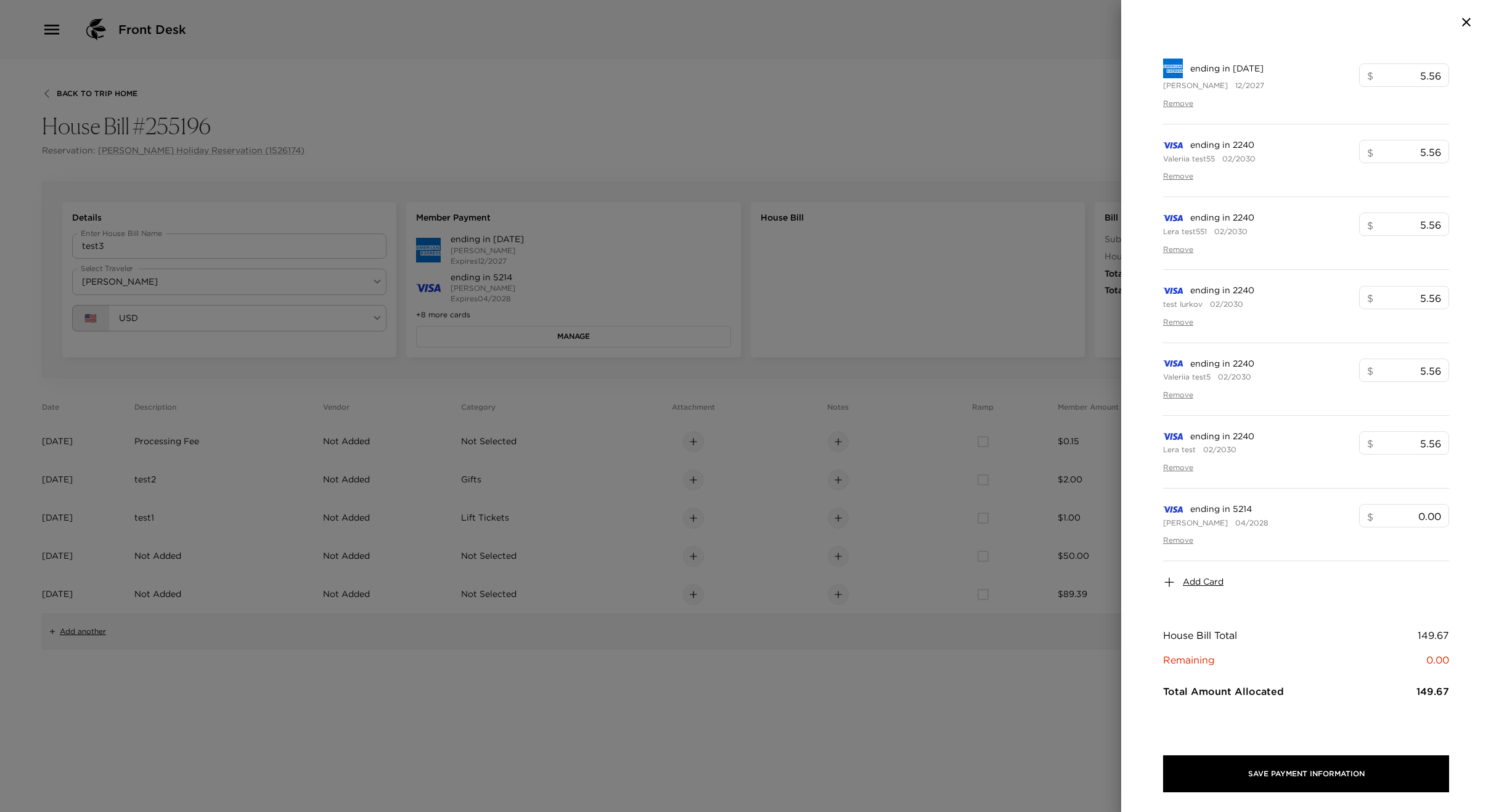
click at [1197, 580] on span "Add Card" at bounding box center [1203, 582] width 41 height 13
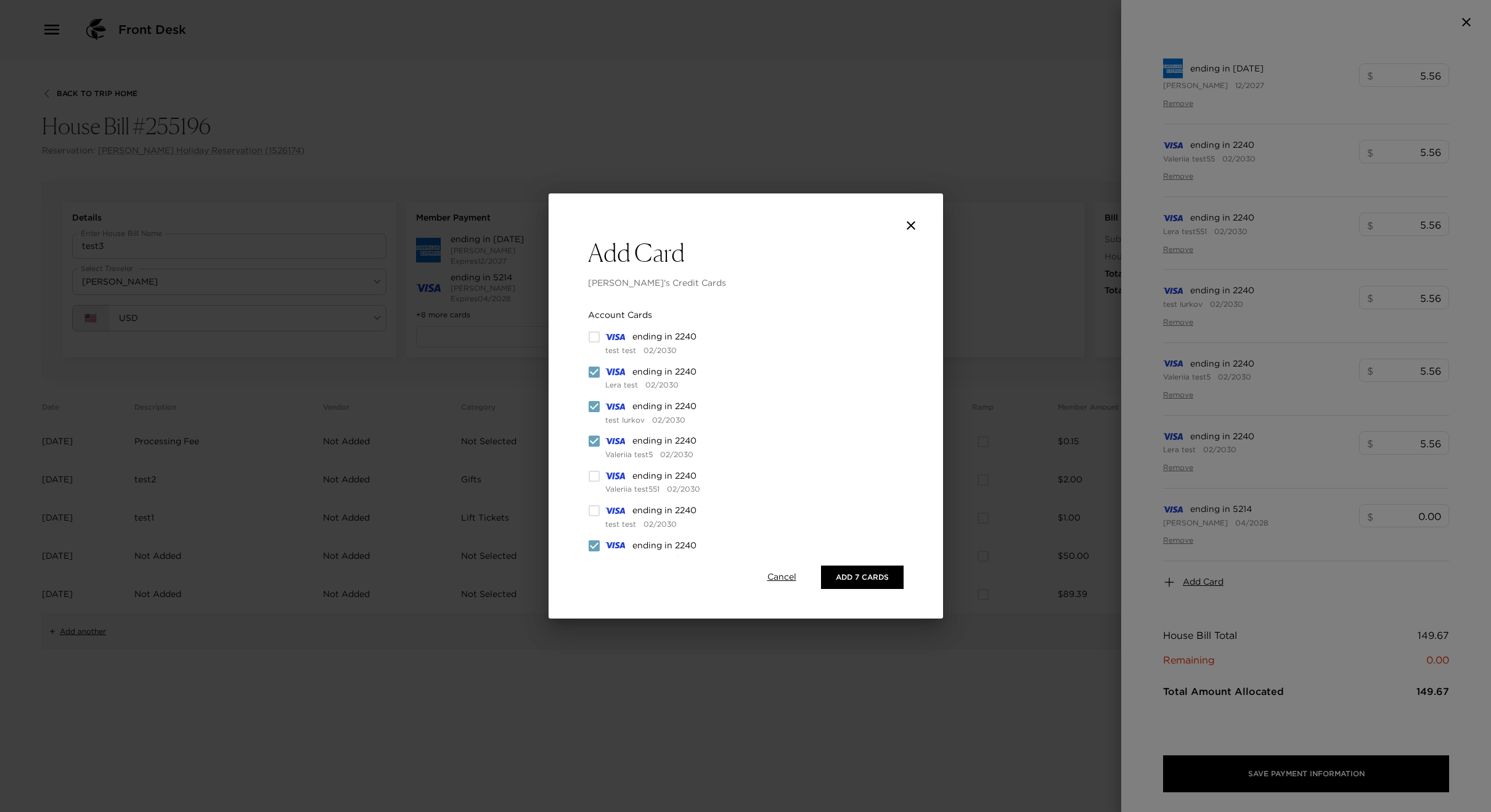
click at [592, 373] on input "checkbox" at bounding box center [594, 372] width 13 height 13
checkbox input "false"
drag, startPoint x: 599, startPoint y: 405, endPoint x: 590, endPoint y: 423, distance: 20.1
click at [599, 405] on span at bounding box center [594, 407] width 13 height 13
click at [592, 443] on input "checkbox" at bounding box center [594, 442] width 13 height 13
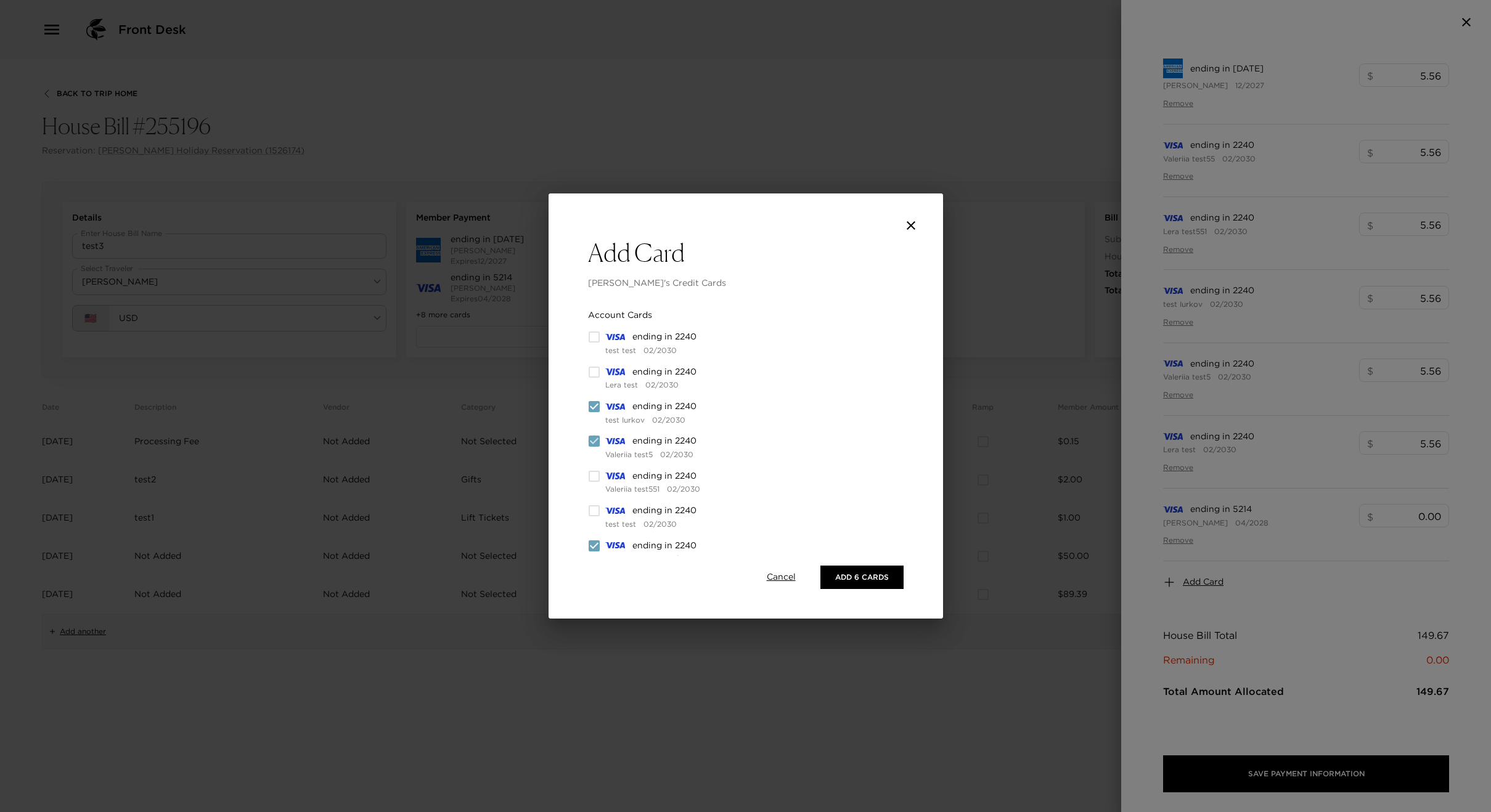
checkbox input "false"
click at [591, 409] on input "checkbox" at bounding box center [594, 407] width 13 height 13
checkbox input "false"
click at [595, 552] on icon at bounding box center [594, 546] width 14 height 14
click at [594, 542] on input "checkbox" at bounding box center [594, 546] width 13 height 13
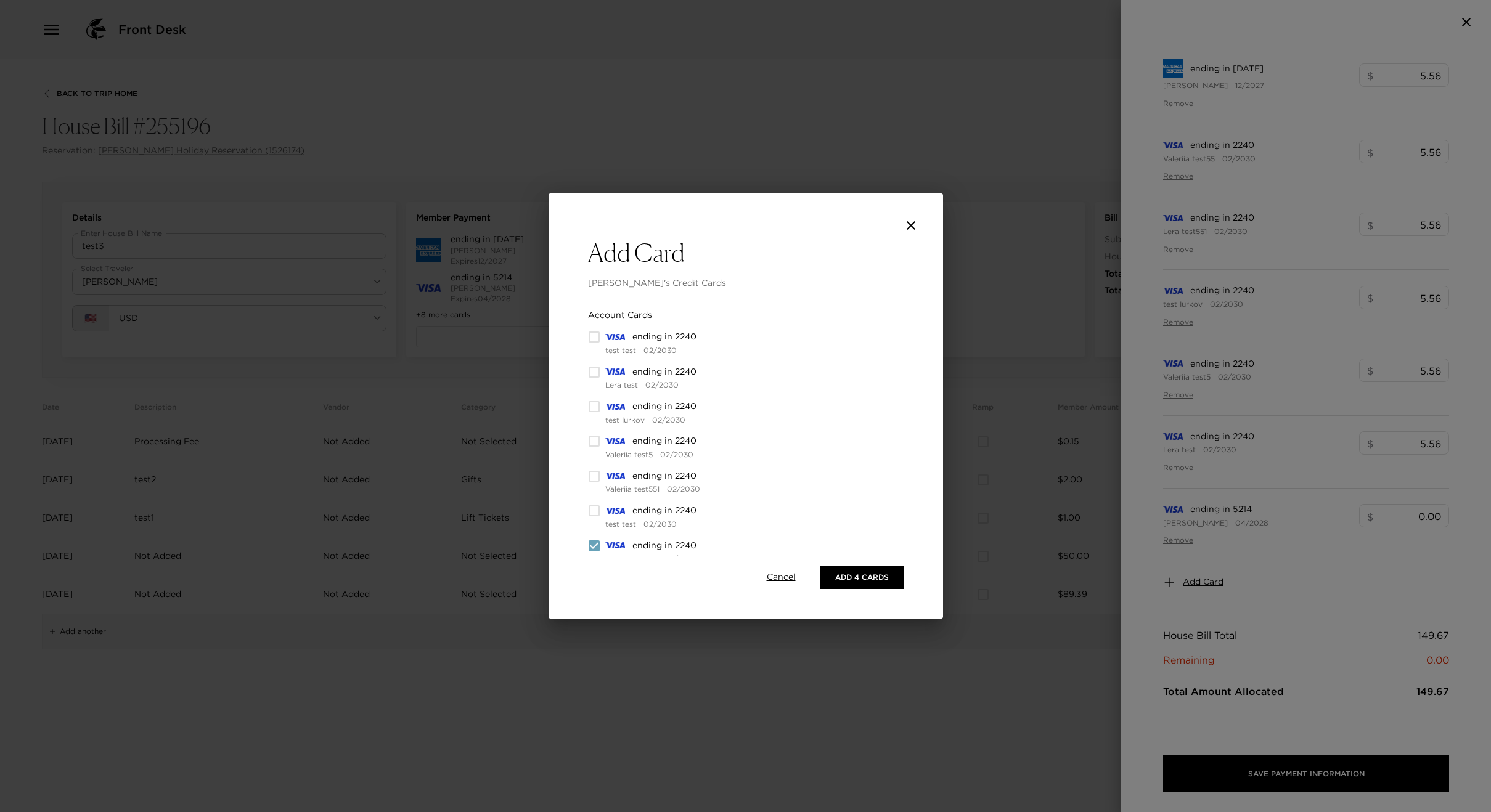
checkbox input "false"
click at [593, 325] on input "checkbox" at bounding box center [594, 323] width 13 height 13
checkbox input "false"
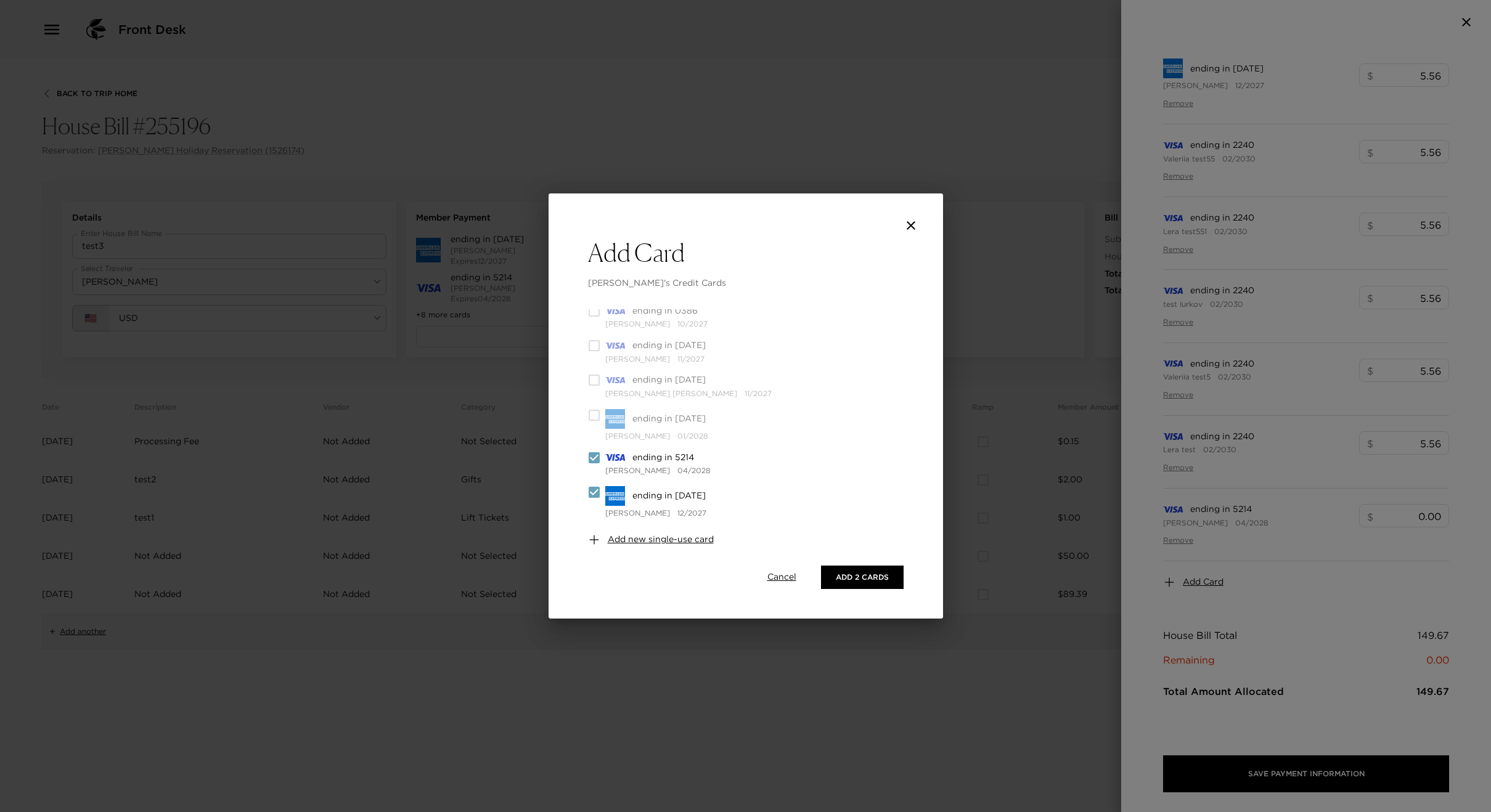
click at [590, 455] on input "checkbox" at bounding box center [594, 458] width 13 height 13
checkbox input "false"
click at [595, 488] on input "checkbox" at bounding box center [594, 493] width 13 height 13
checkbox input "false"
click at [593, 456] on input "checkbox" at bounding box center [594, 458] width 13 height 13
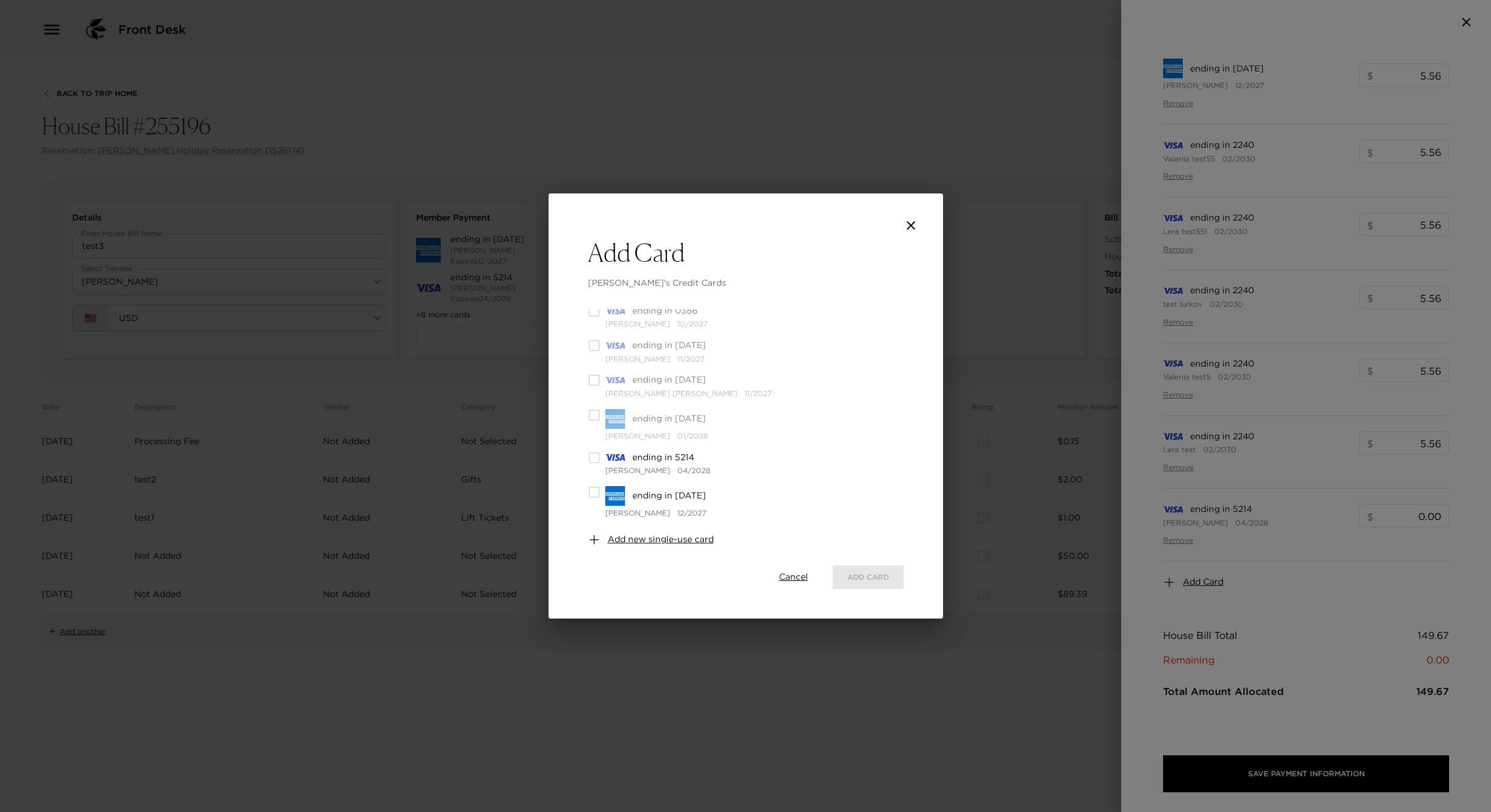
checkbox input "true"
click at [878, 574] on button "Add 1 Card" at bounding box center [865, 578] width 77 height 23
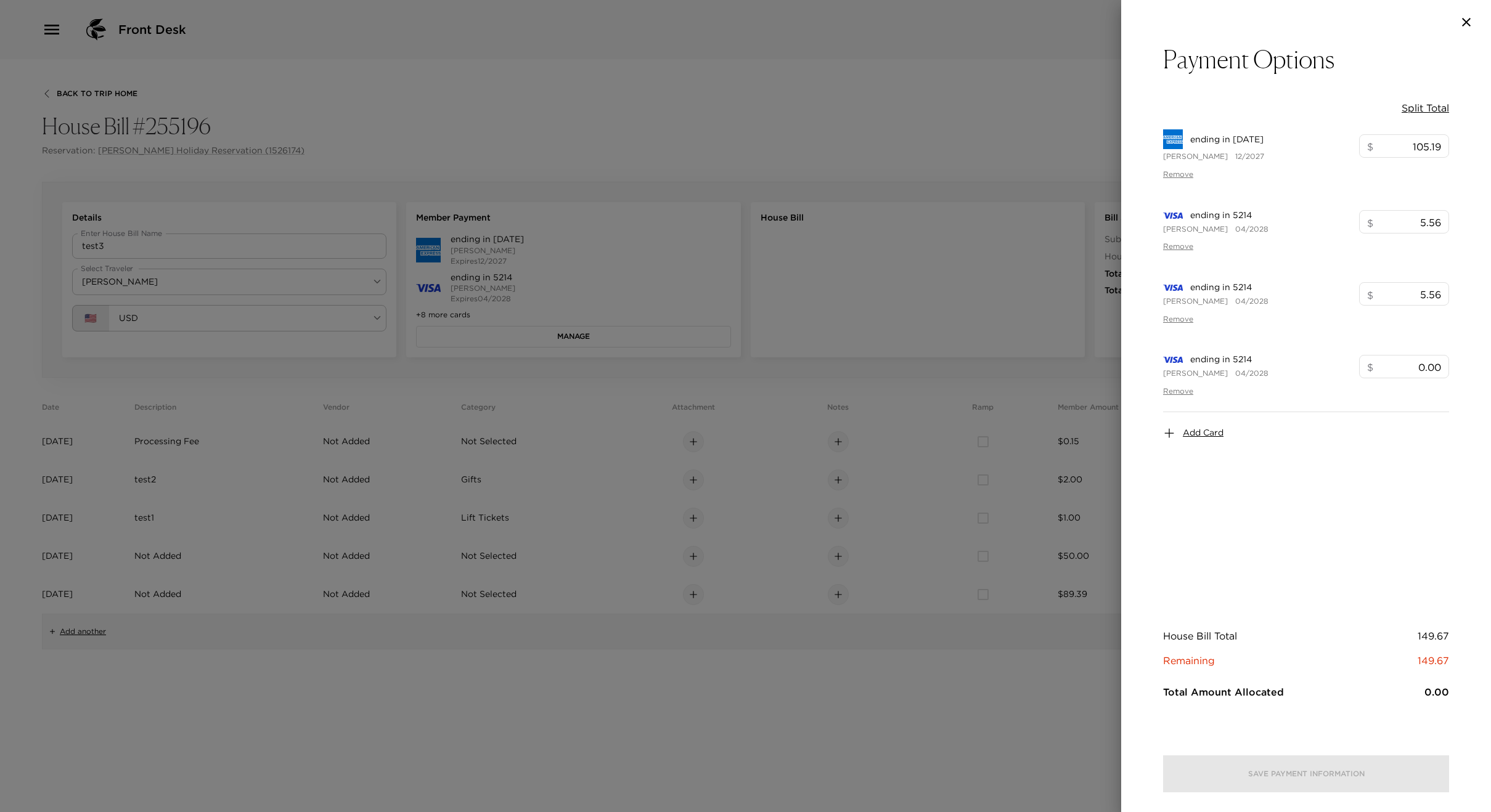
scroll to position [0, 0]
click at [1203, 427] on span "Add Card" at bounding box center [1203, 433] width 41 height 13
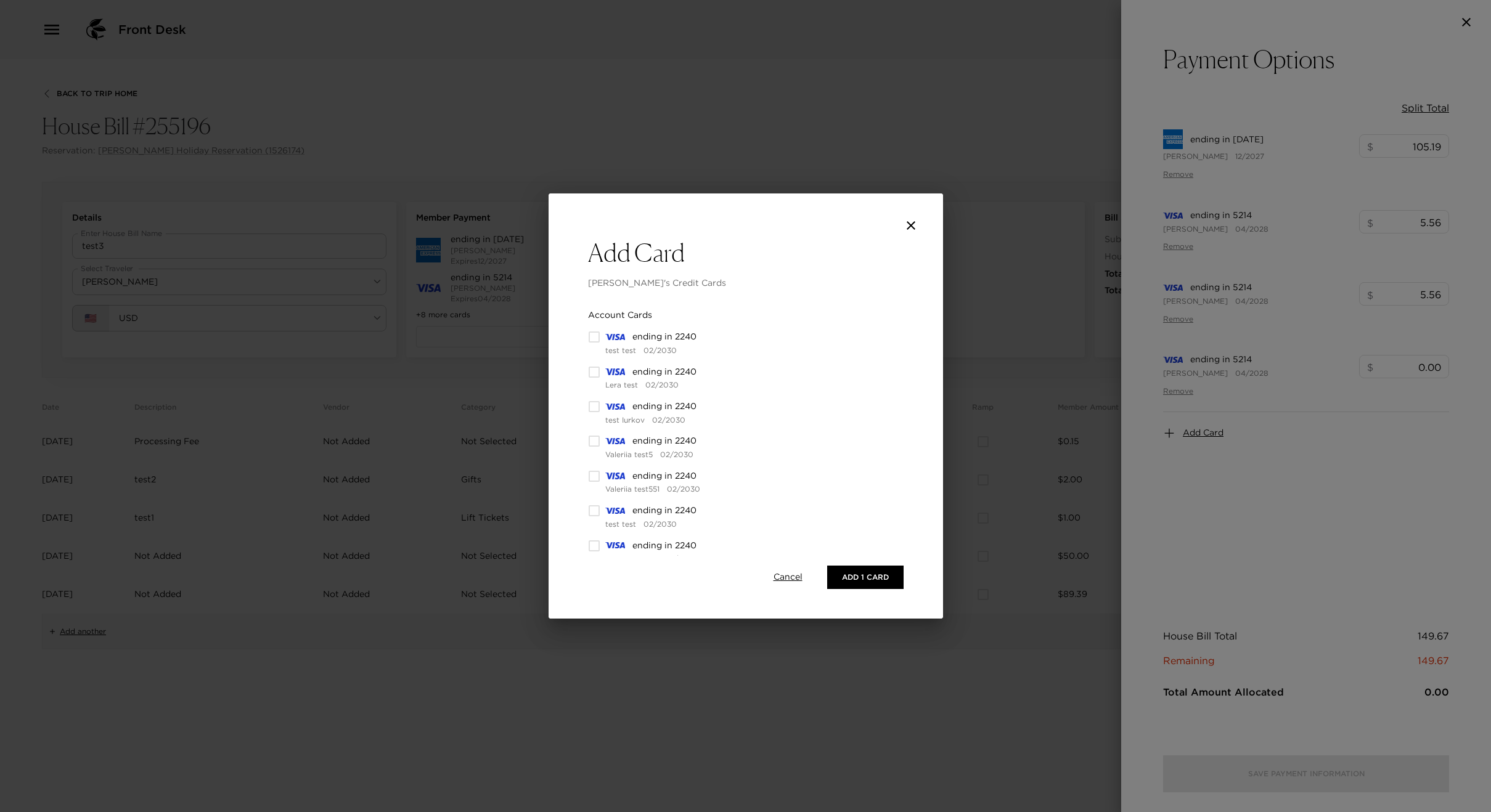
click at [908, 225] on icon "close" at bounding box center [911, 225] width 14 height 14
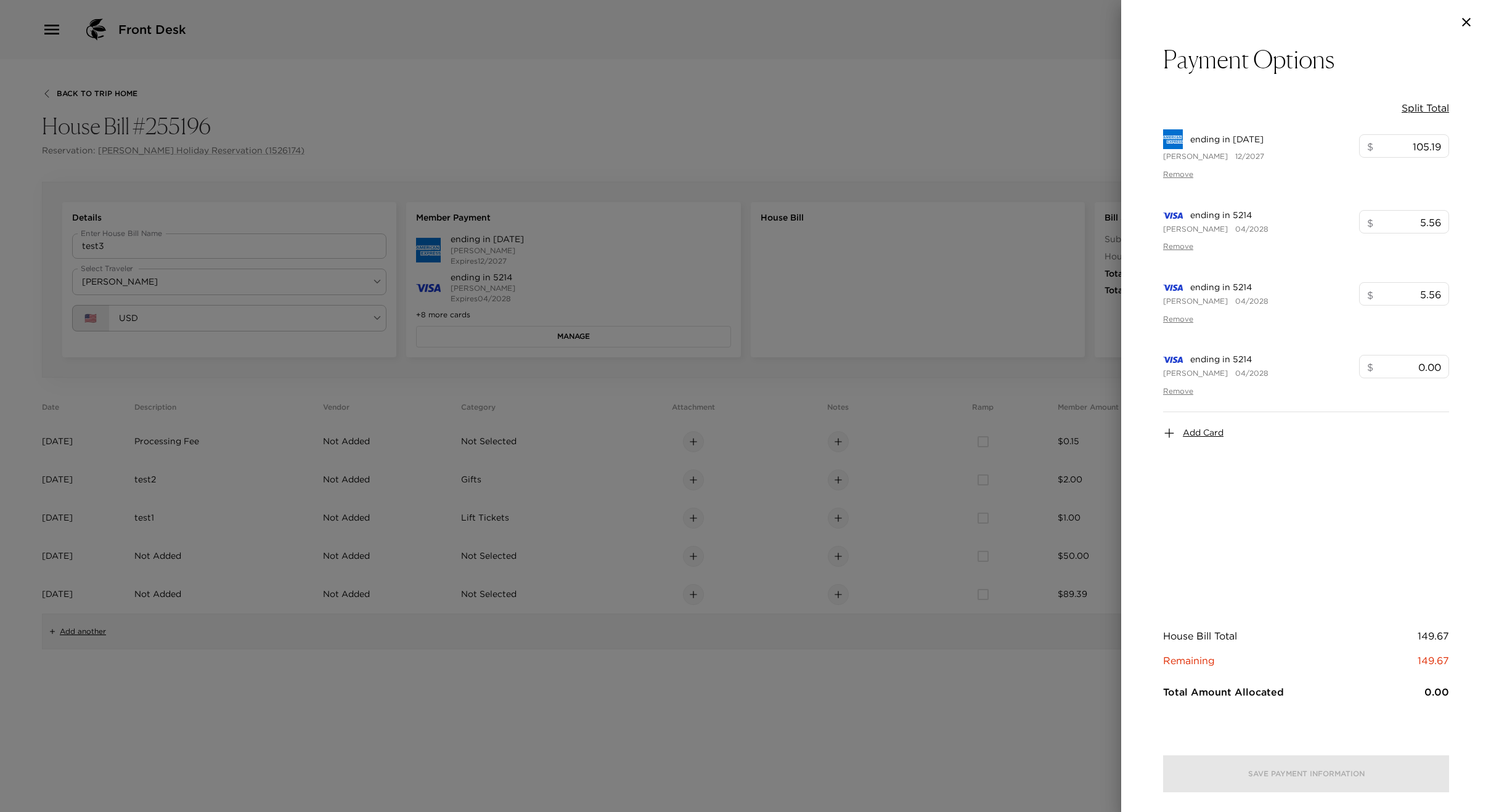
click at [1241, 143] on span "ending in [DATE]" at bounding box center [1227, 140] width 73 height 13
click at [1278, 144] on div "ending in 2008 Barry Reynolds 12/2027 $ 105.19 ​" at bounding box center [1305, 146] width 286 height 32
click at [1467, 22] on icon "button" at bounding box center [1467, 23] width 9 height 9
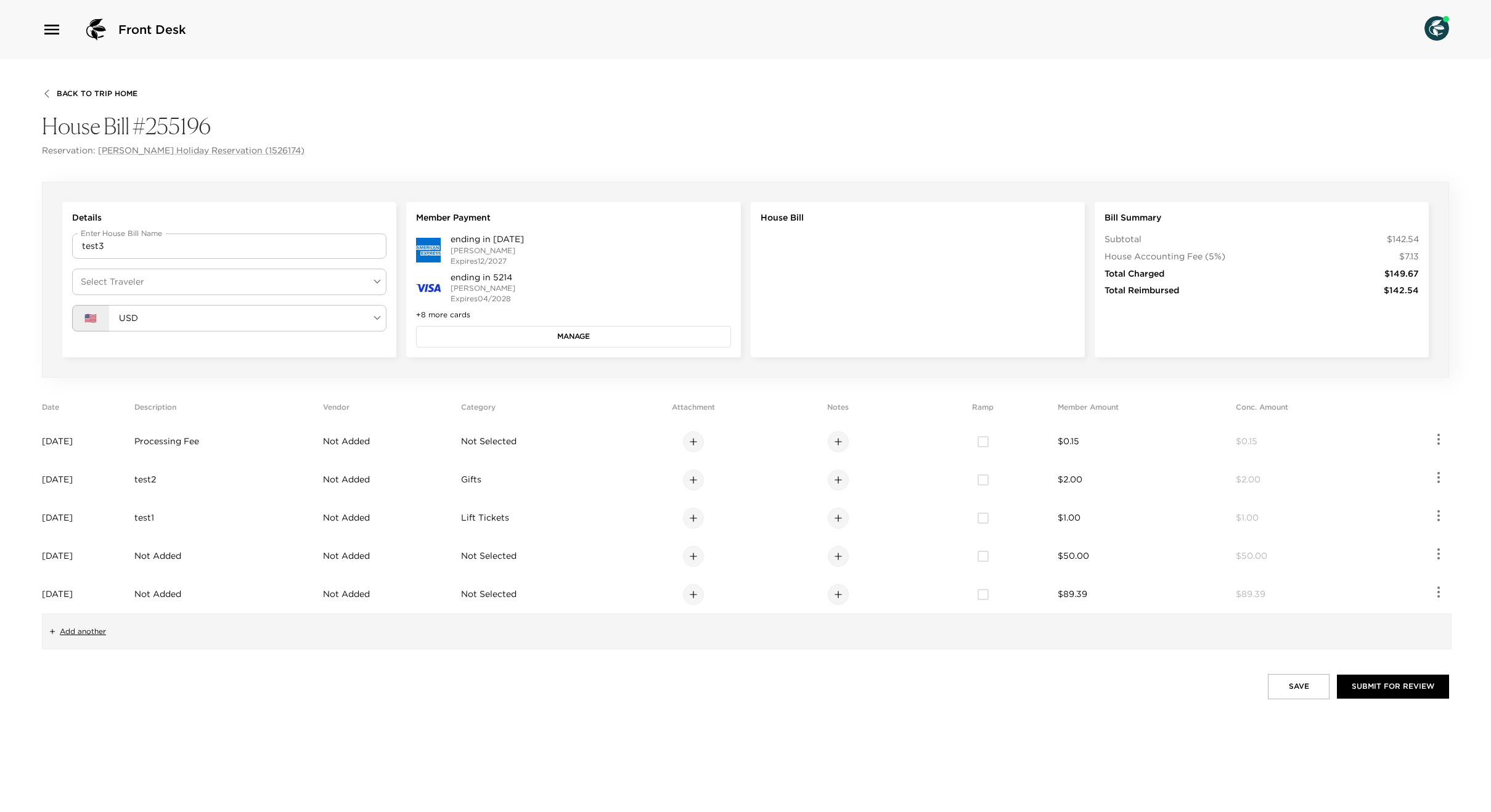
click at [578, 334] on button "Manage" at bounding box center [573, 336] width 315 height 21
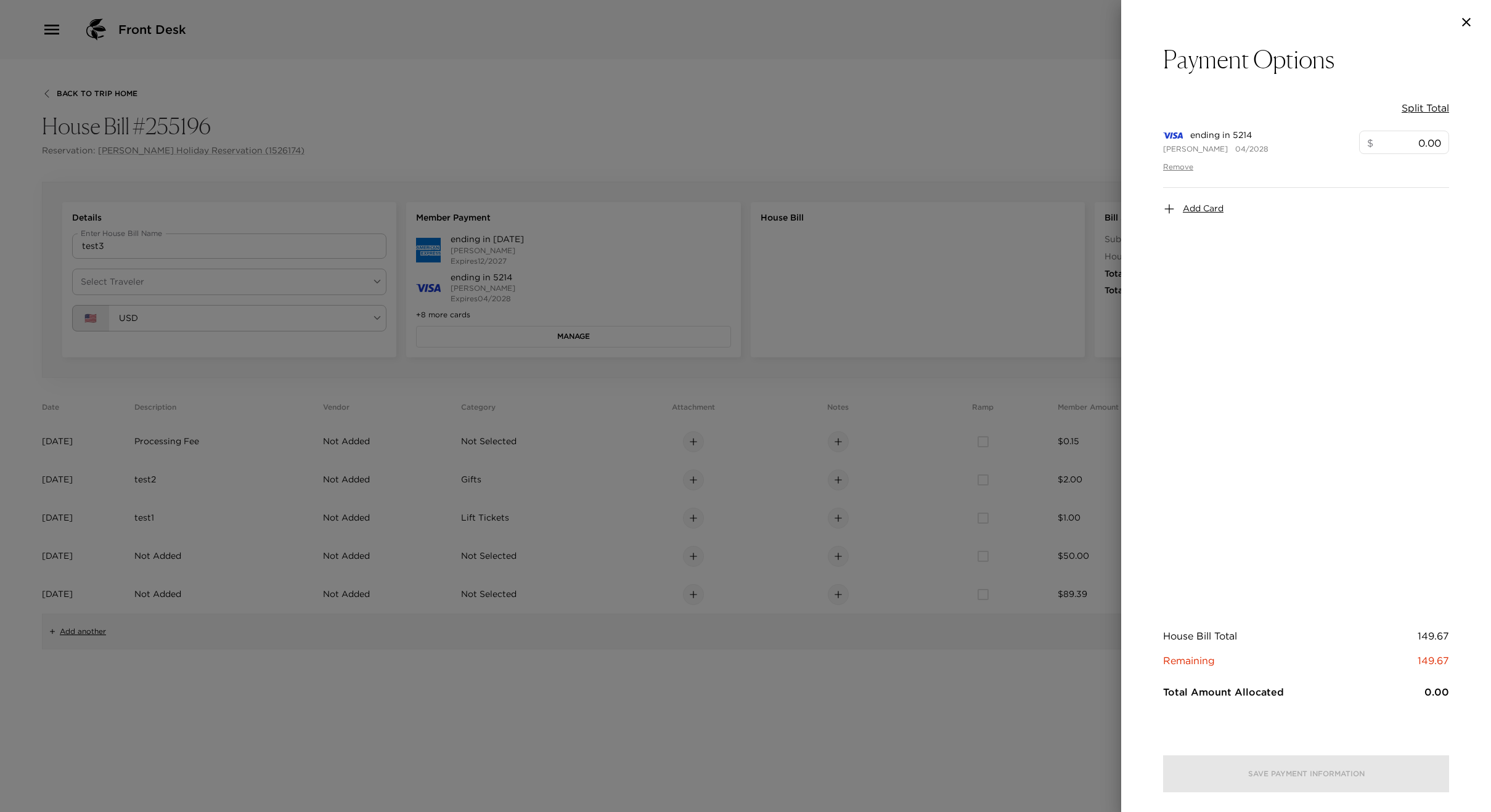
click at [621, 207] on div at bounding box center [746, 406] width 1491 height 812
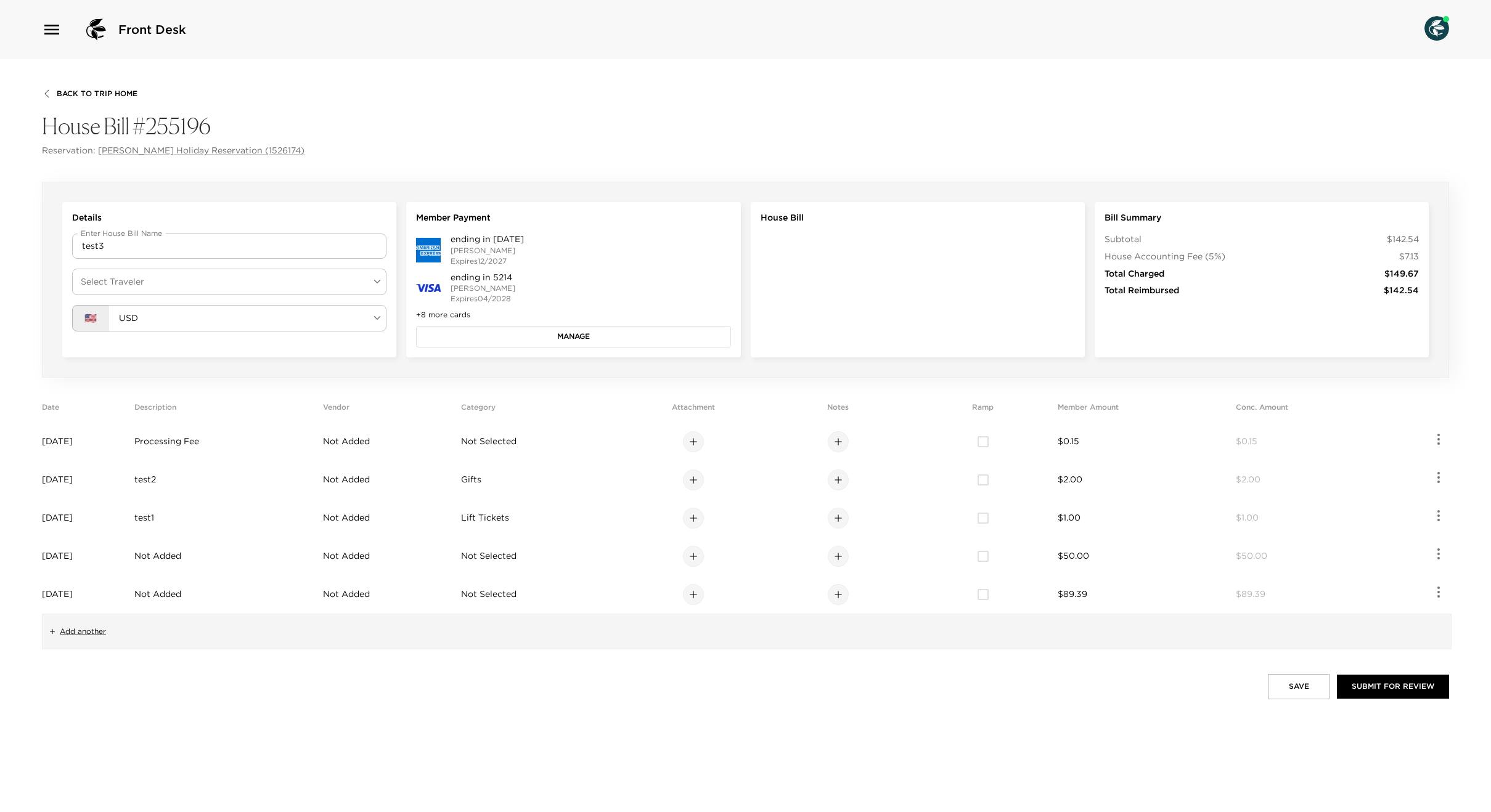
click at [559, 337] on button "Manage" at bounding box center [573, 336] width 315 height 21
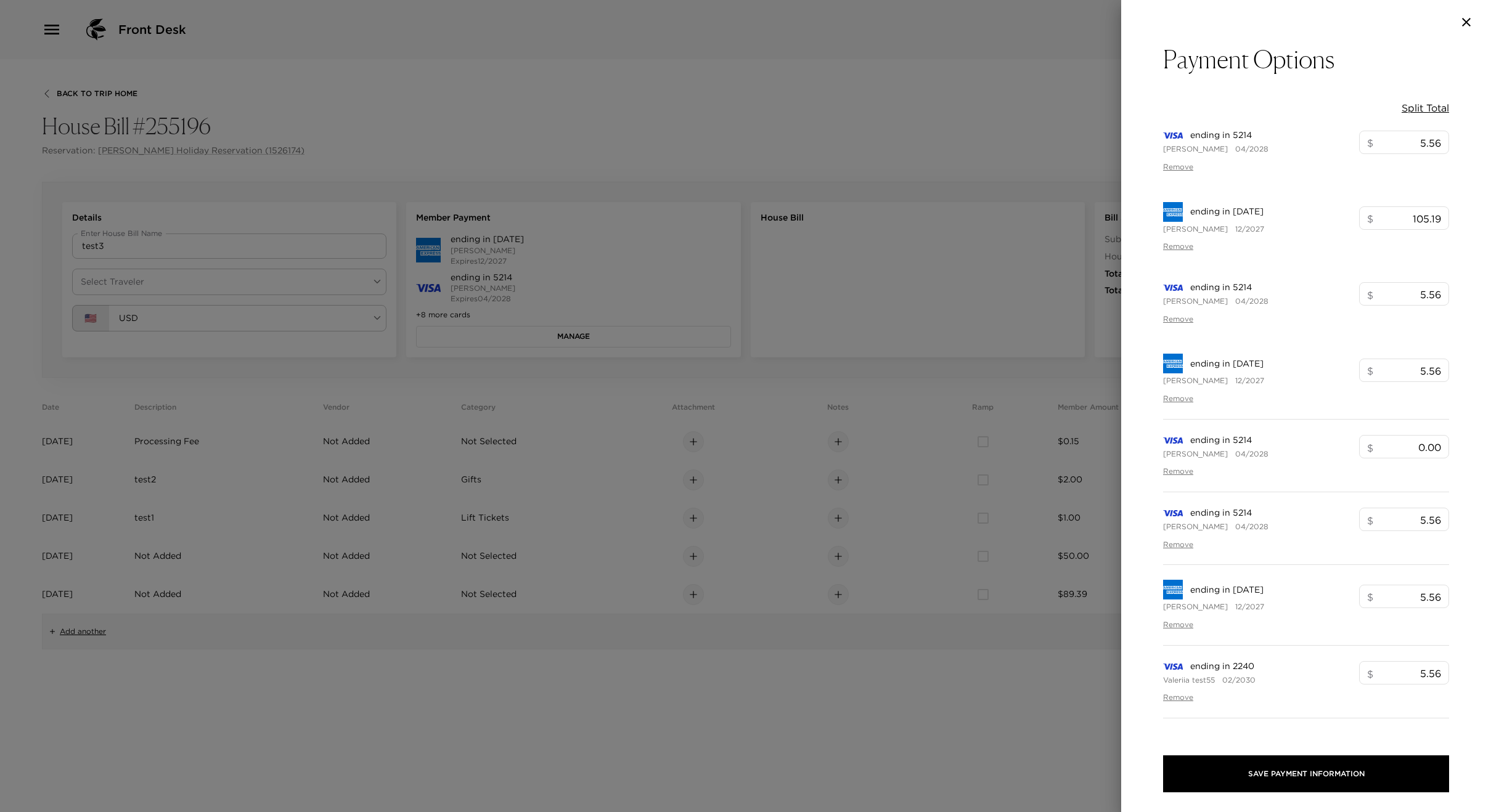
type input "105.19"
type input "5.56"
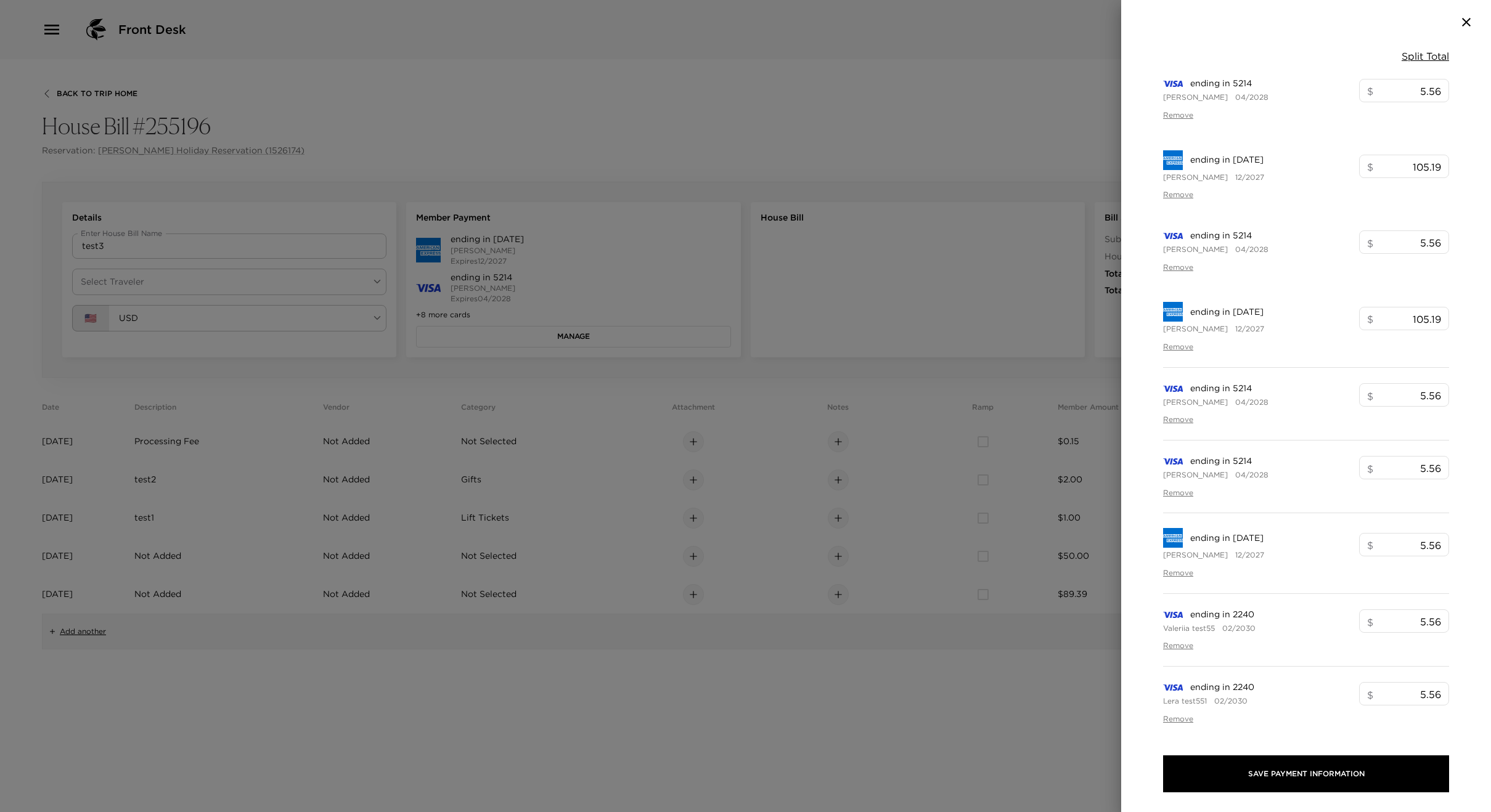
scroll to position [521, 0]
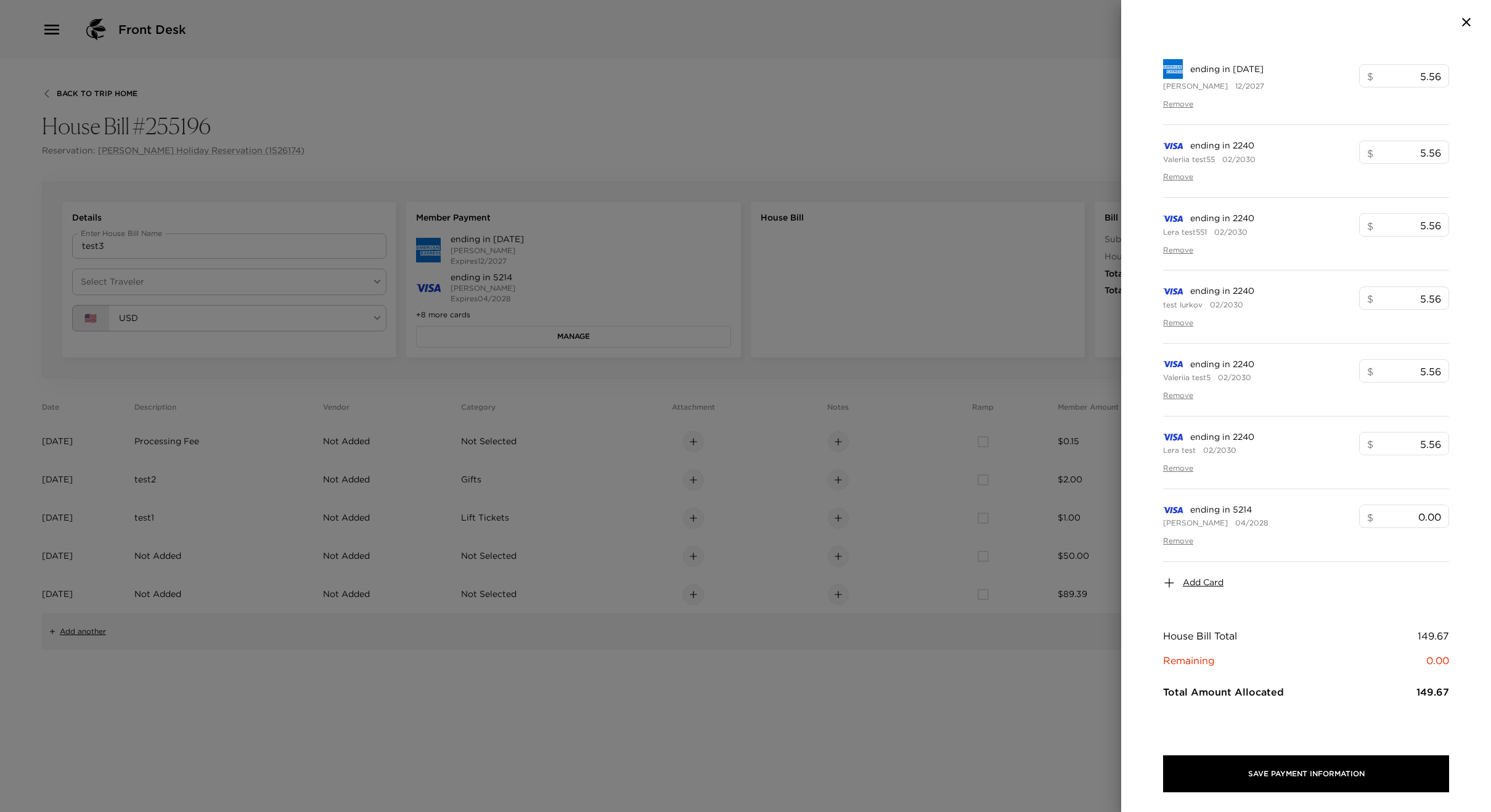
click at [1200, 580] on span "Add Card" at bounding box center [1203, 583] width 41 height 13
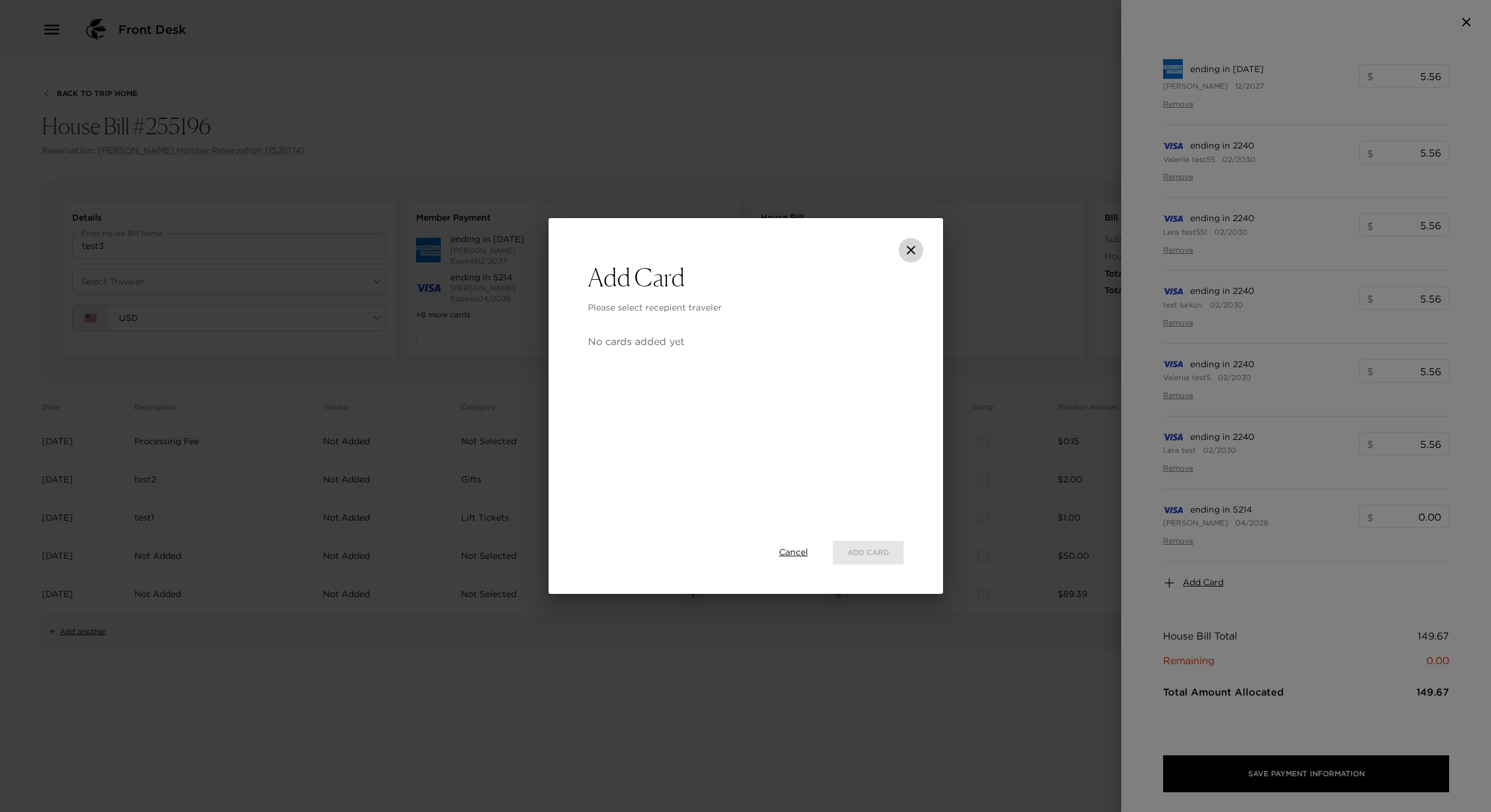
click at [915, 254] on icon "close" at bounding box center [911, 250] width 14 height 14
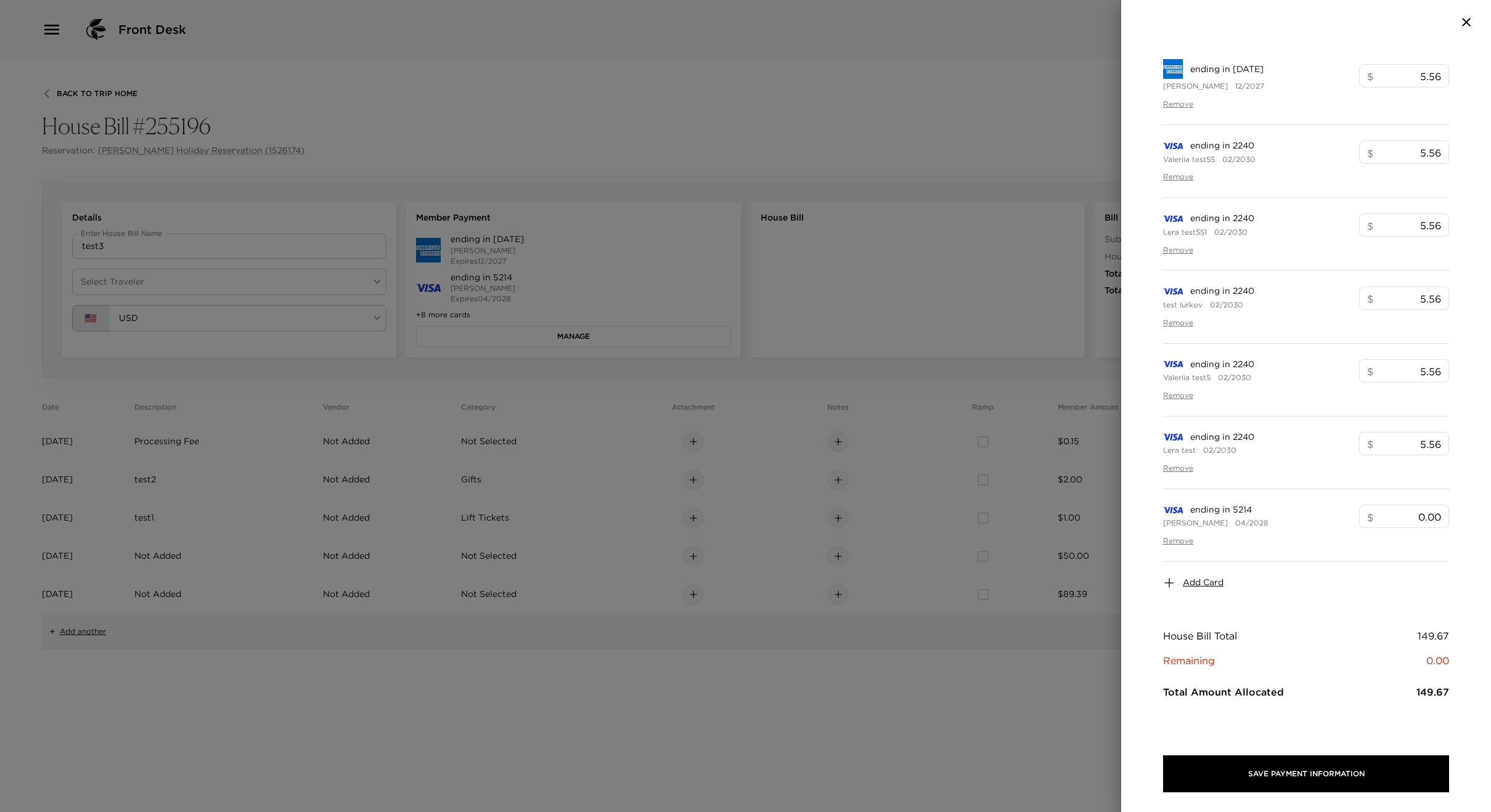
click at [828, 233] on div at bounding box center [746, 406] width 1491 height 812
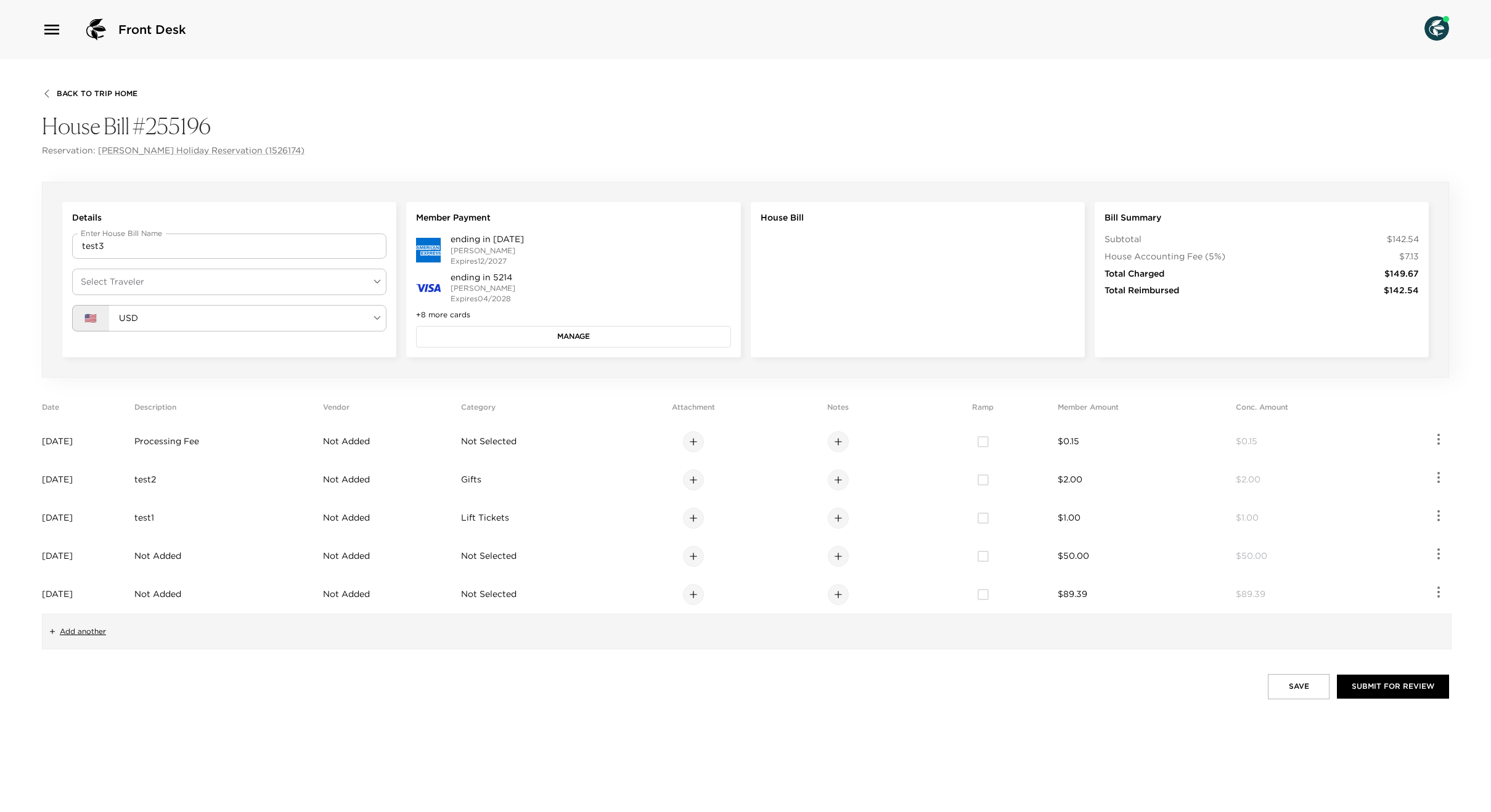
click at [178, 279] on body "Front Desk Back To Trip Home House Bill #255196 Reservation: [PERSON_NAME] Holi…" at bounding box center [746, 406] width 1491 height 812
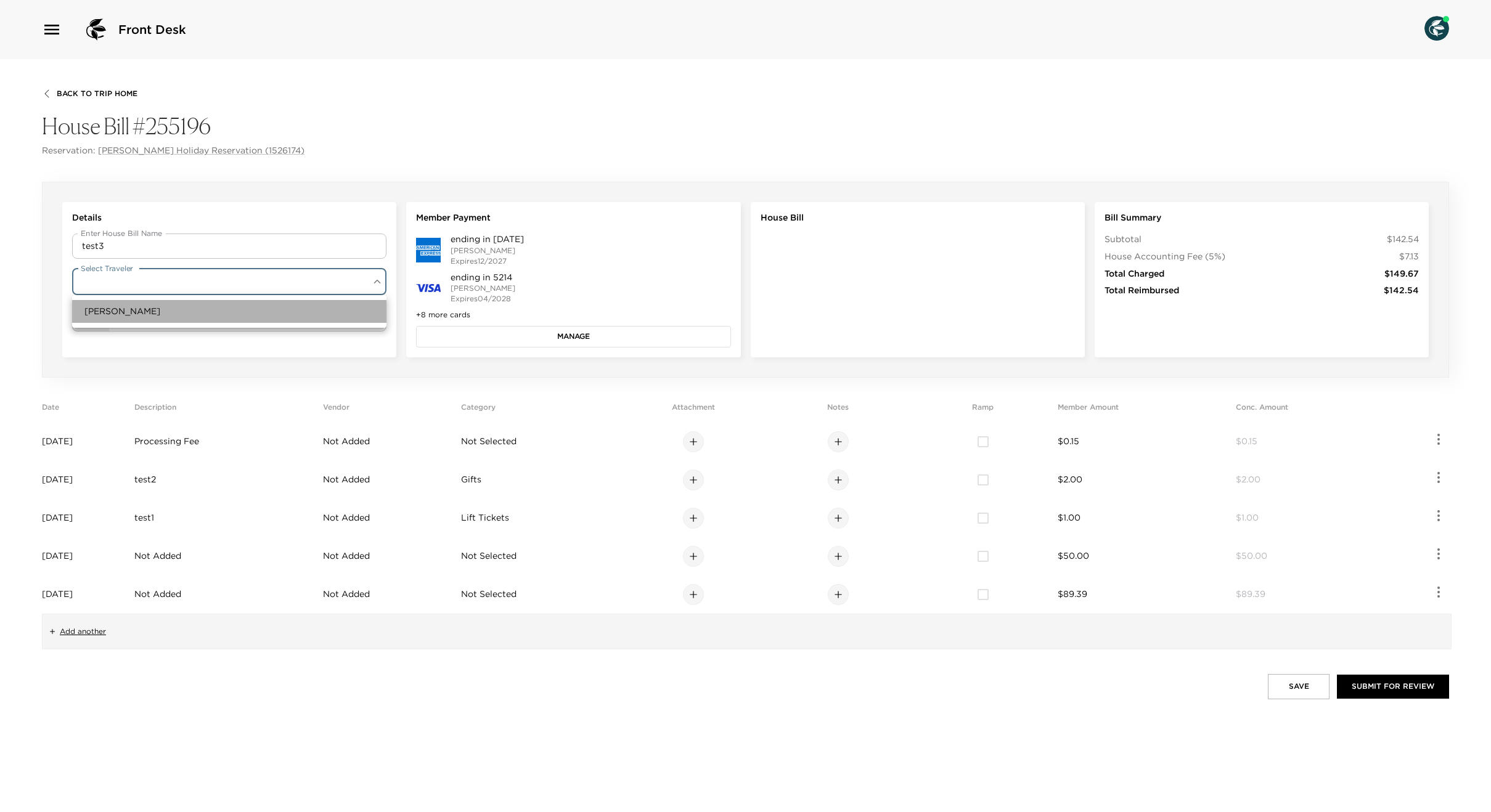
drag, startPoint x: 141, startPoint y: 315, endPoint x: 206, endPoint y: 327, distance: 66.1
click at [142, 315] on li "[PERSON_NAME]" at bounding box center [229, 311] width 315 height 23
type input "dc4d65e8-7a89-4889-a291-ddb3581cbedd"
click at [470, 348] on div "Member Payment ending in [DATE] [PERSON_NAME] Expires 12/2027 ending in 5214 [P…" at bounding box center [573, 279] width 334 height 155
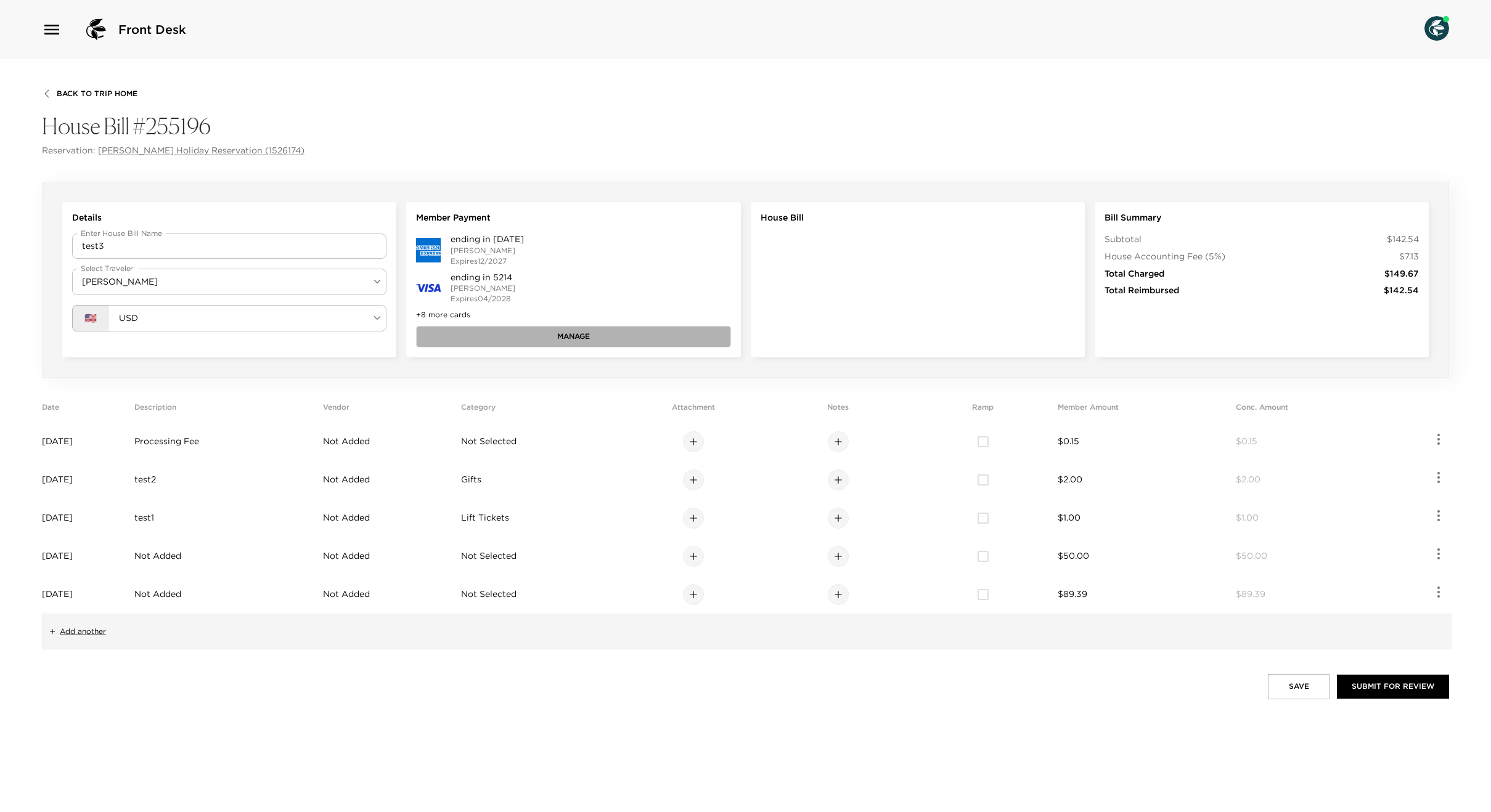
click at [470, 340] on button "Manage" at bounding box center [573, 336] width 315 height 21
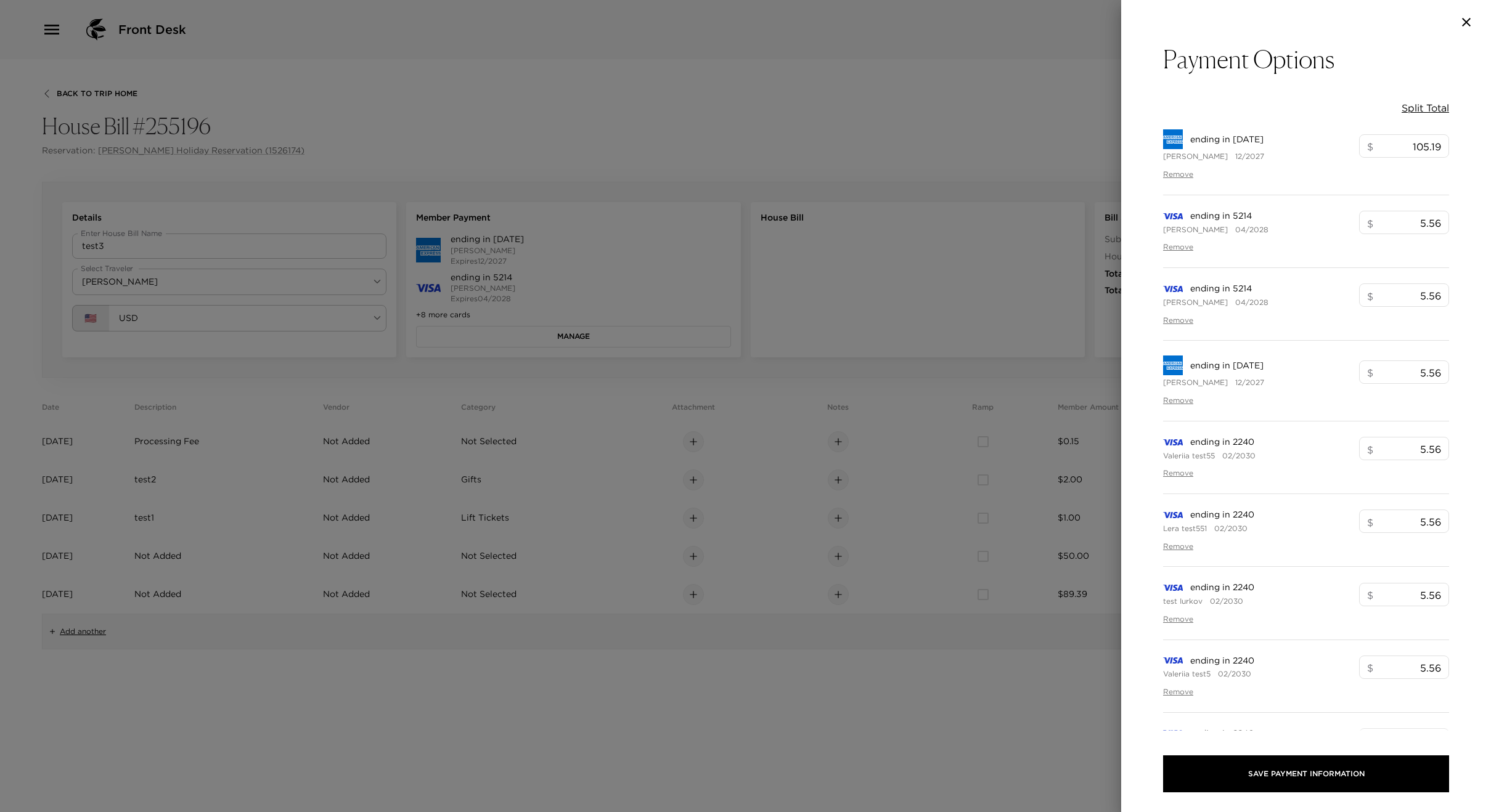
scroll to position [297, 0]
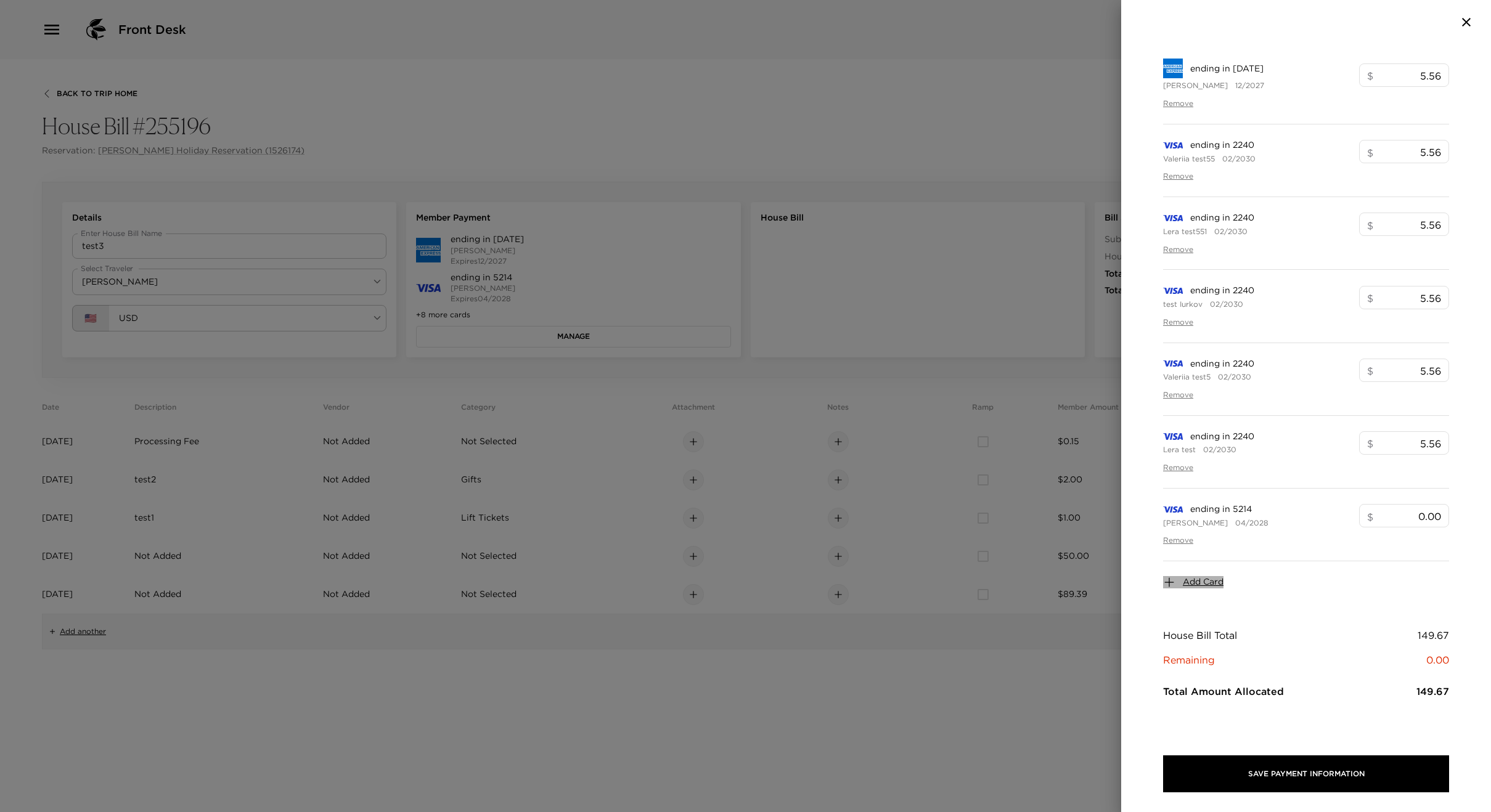
click at [1207, 582] on span "Add Card" at bounding box center [1203, 582] width 41 height 13
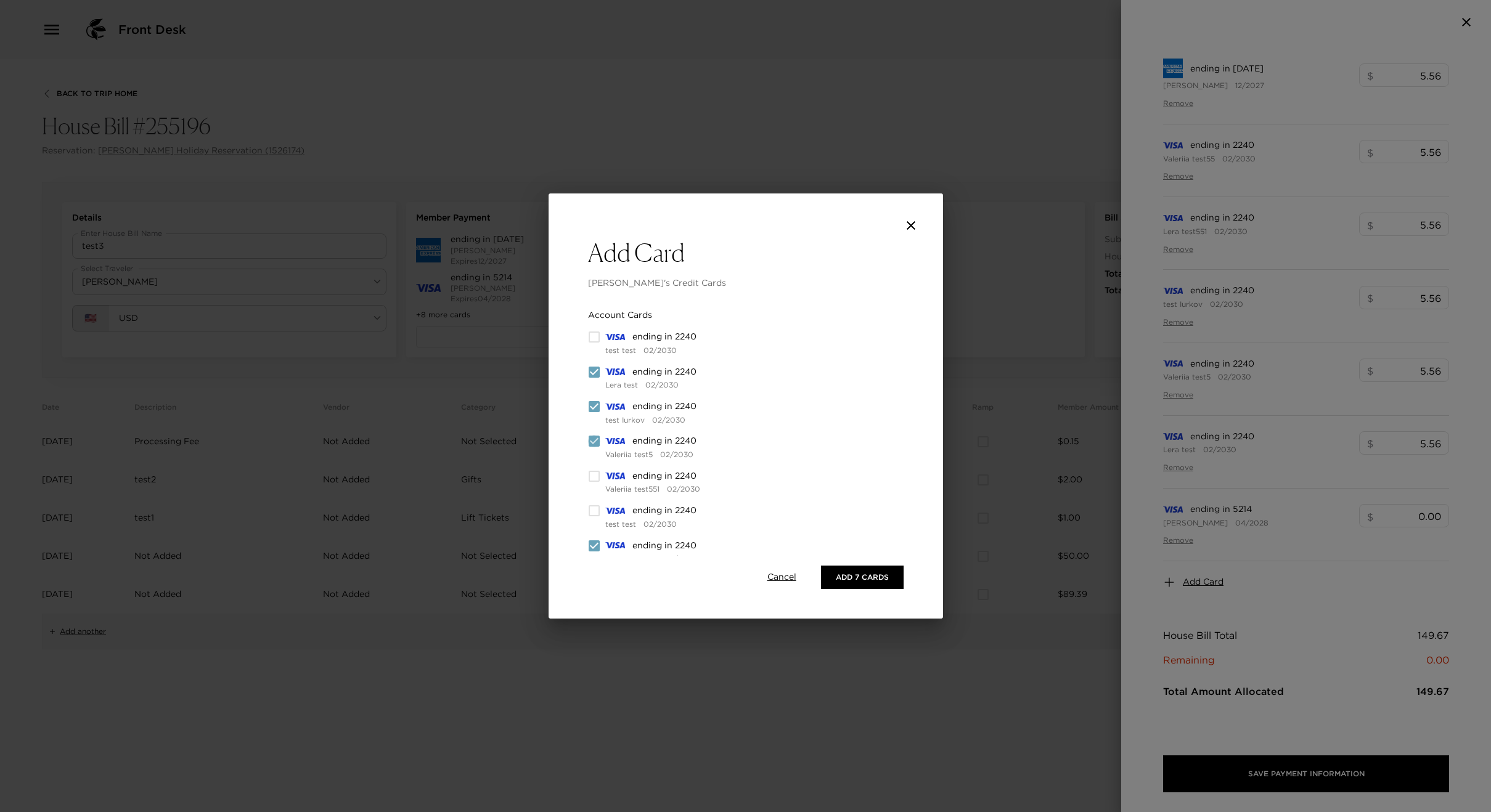
drag, startPoint x: 599, startPoint y: 443, endPoint x: 594, endPoint y: 421, distance: 22.6
click at [598, 443] on input "checkbox" at bounding box center [594, 442] width 13 height 13
checkbox input "false"
drag, startPoint x: 596, startPoint y: 415, endPoint x: 590, endPoint y: 382, distance: 33.5
click at [596, 414] on div "ending in 2240 test Iurkov 02/2030" at bounding box center [680, 413] width 184 height 24
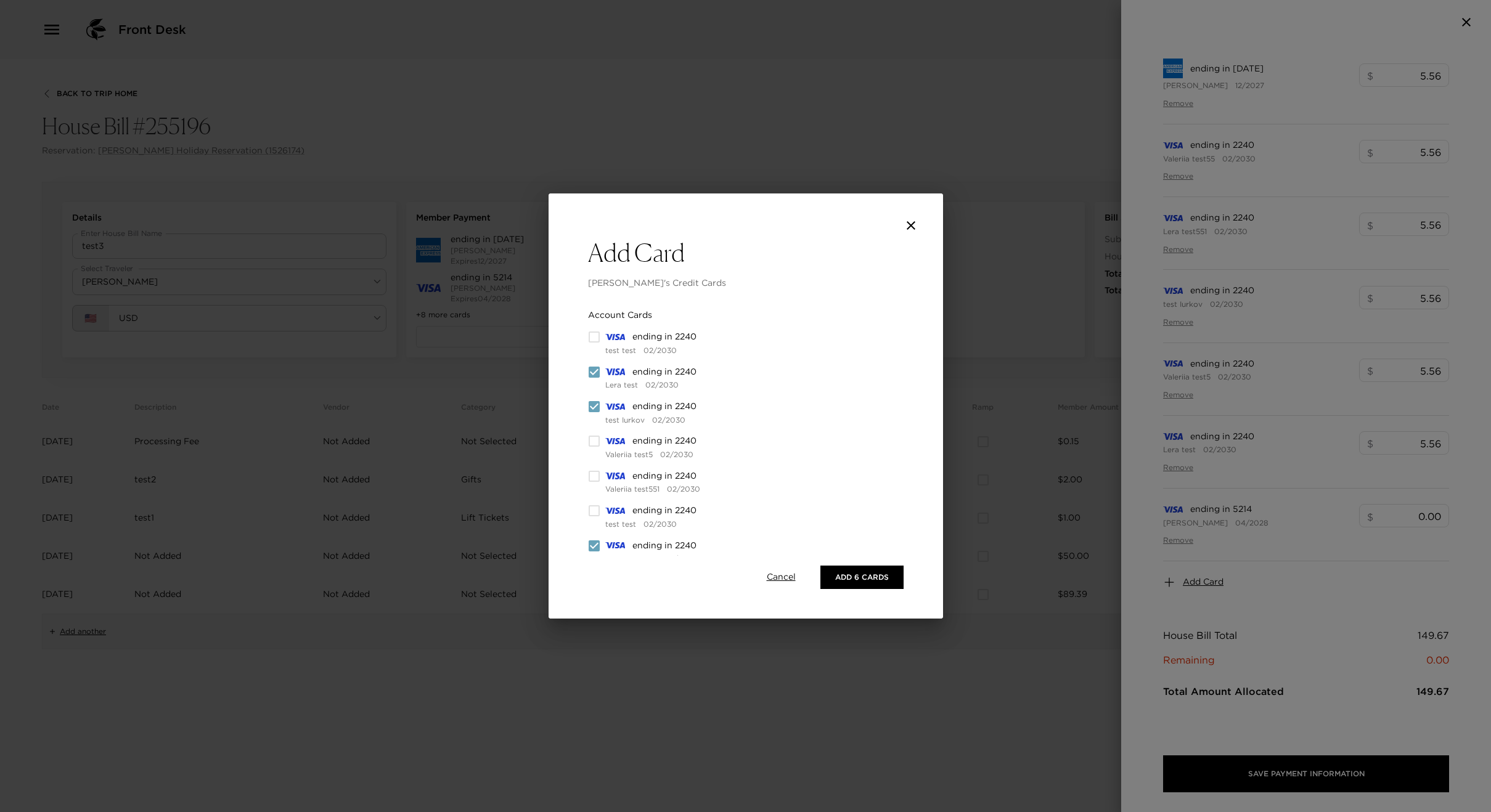
click at [590, 371] on input "checkbox" at bounding box center [594, 372] width 13 height 13
checkbox input "false"
click at [591, 415] on div "ending in 2240 test Iurkov 02/2030" at bounding box center [680, 413] width 184 height 24
drag, startPoint x: 594, startPoint y: 406, endPoint x: 623, endPoint y: 450, distance: 52.7
click at [594, 406] on input "checkbox" at bounding box center [594, 407] width 13 height 13
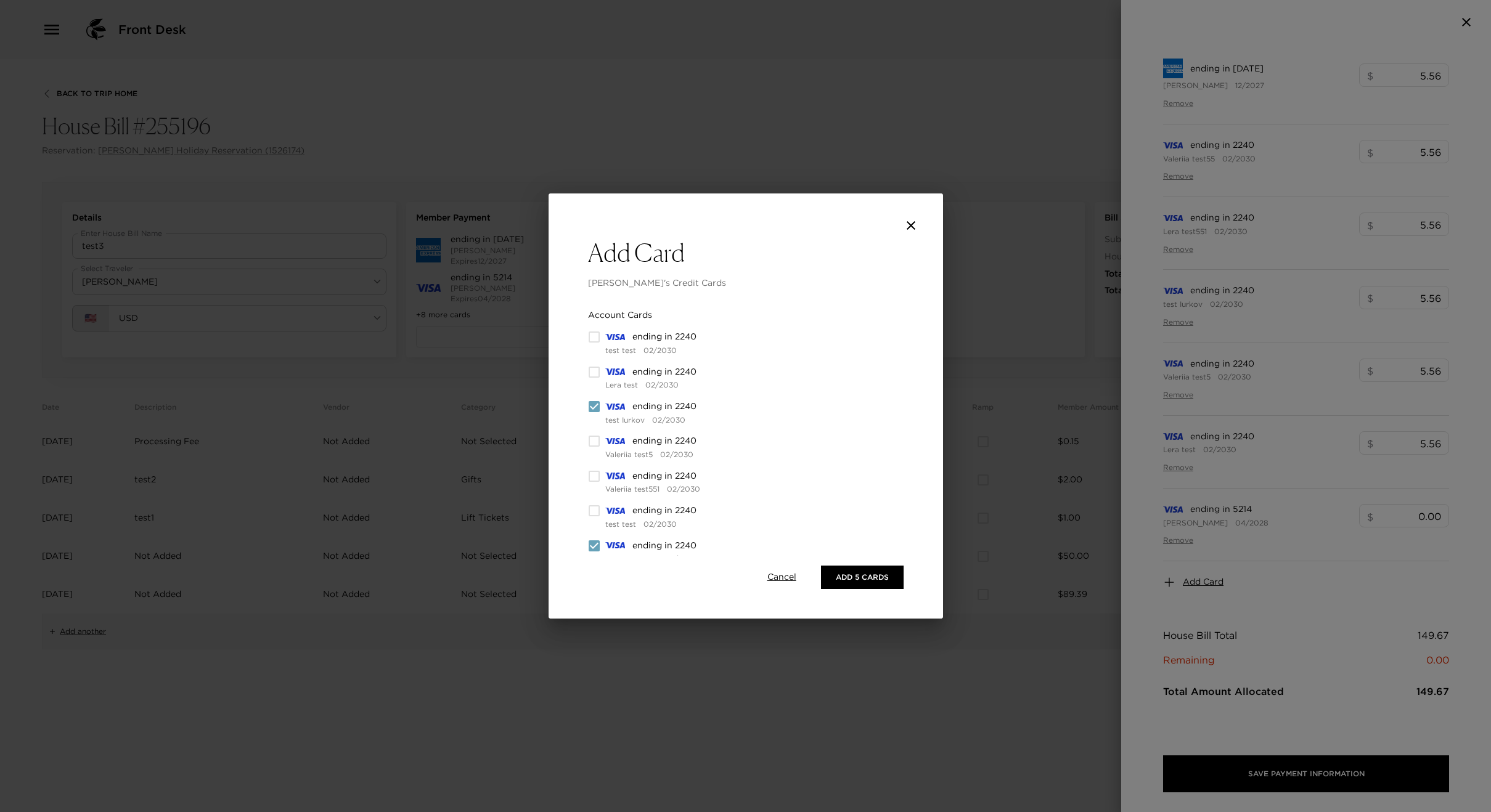
checkbox input "false"
click at [595, 376] on input "checkbox" at bounding box center [594, 375] width 13 height 13
checkbox input "false"
click at [596, 410] on input "checkbox" at bounding box center [594, 409] width 13 height 13
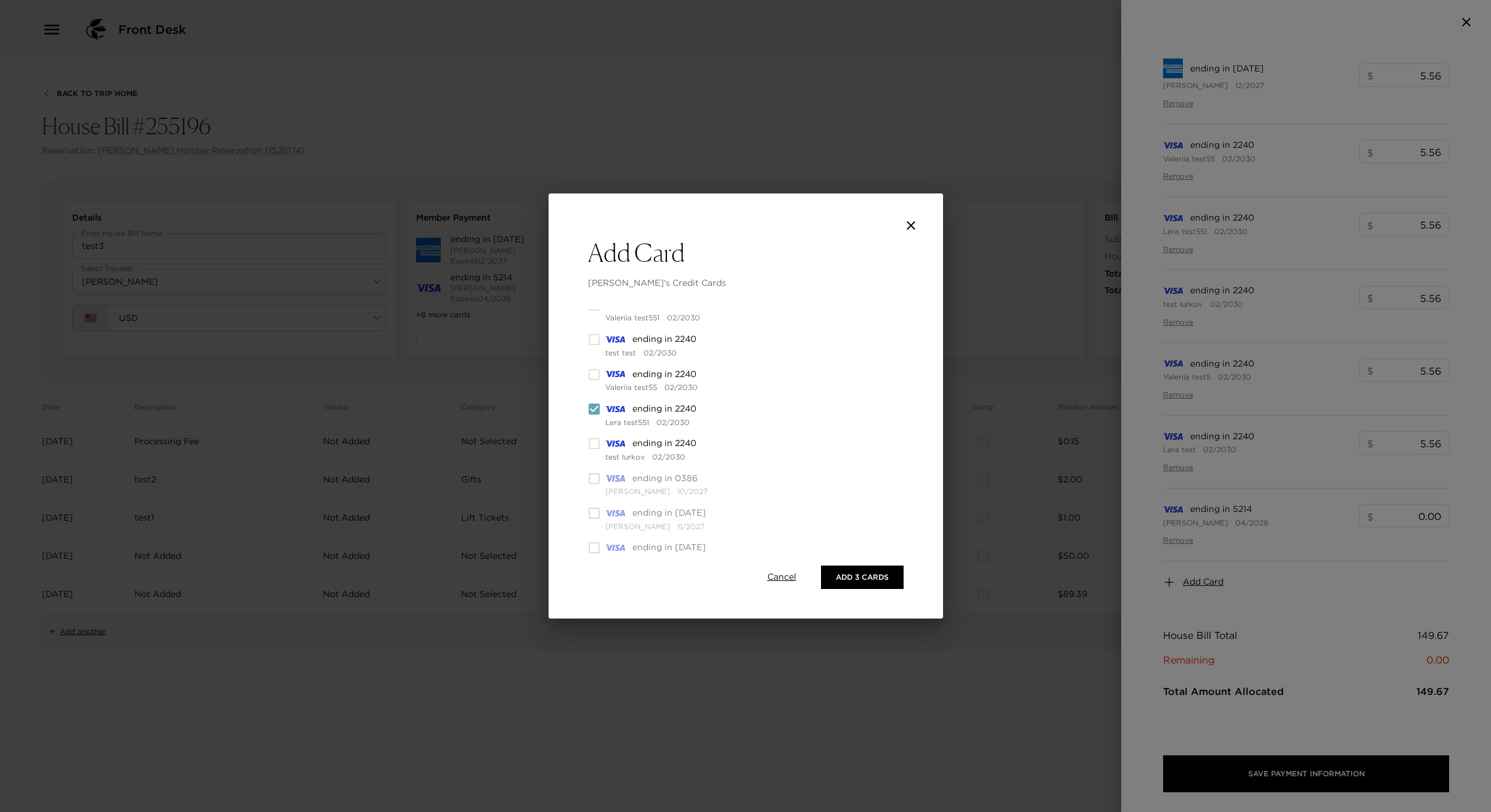
checkbox input "false"
click at [592, 492] on input "checkbox" at bounding box center [594, 493] width 13 height 13
checkbox input "false"
click at [857, 577] on button "Add 1 Card" at bounding box center [865, 578] width 77 height 23
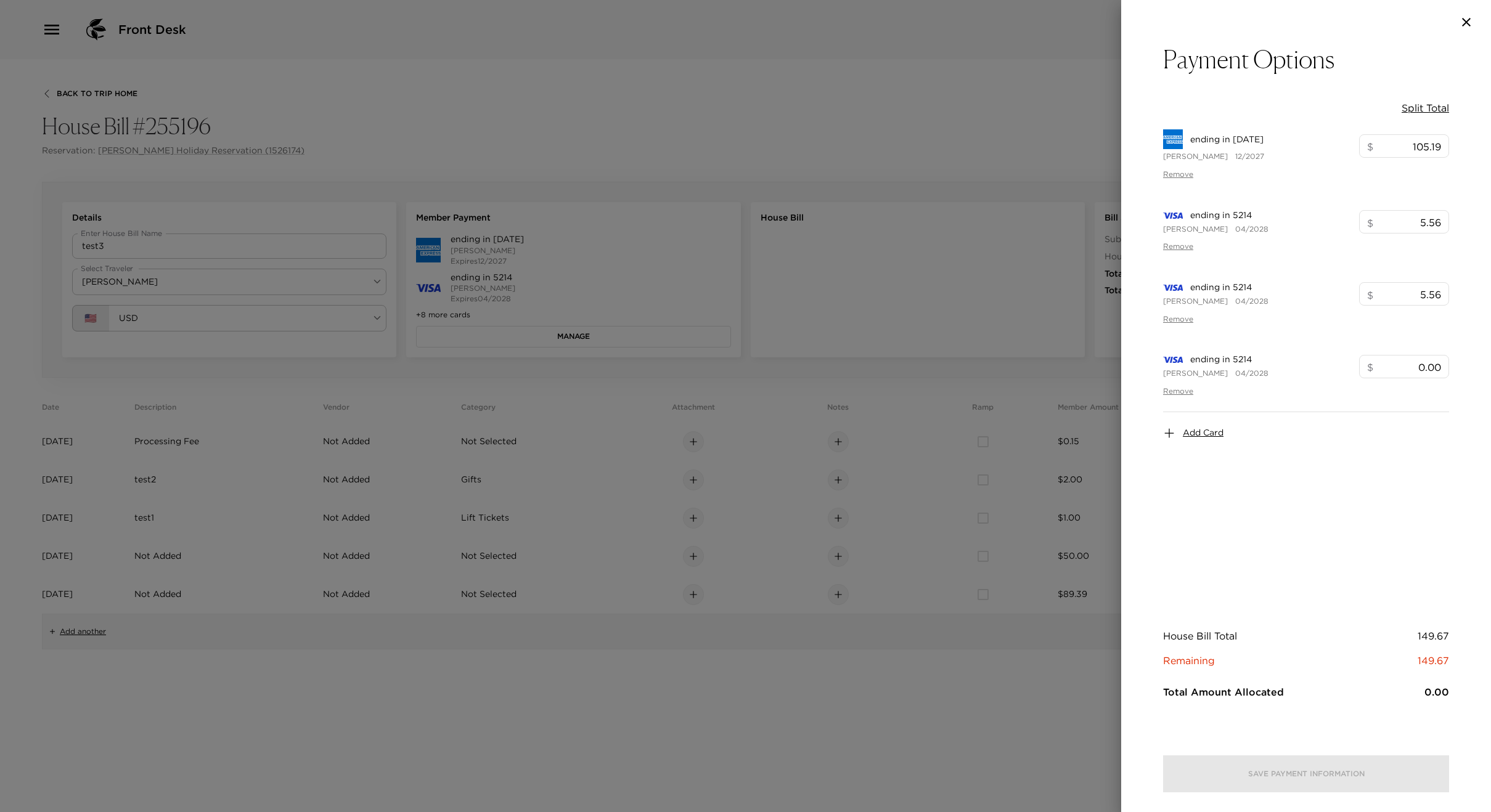
scroll to position [0, 0]
click at [513, 205] on div at bounding box center [746, 406] width 1491 height 812
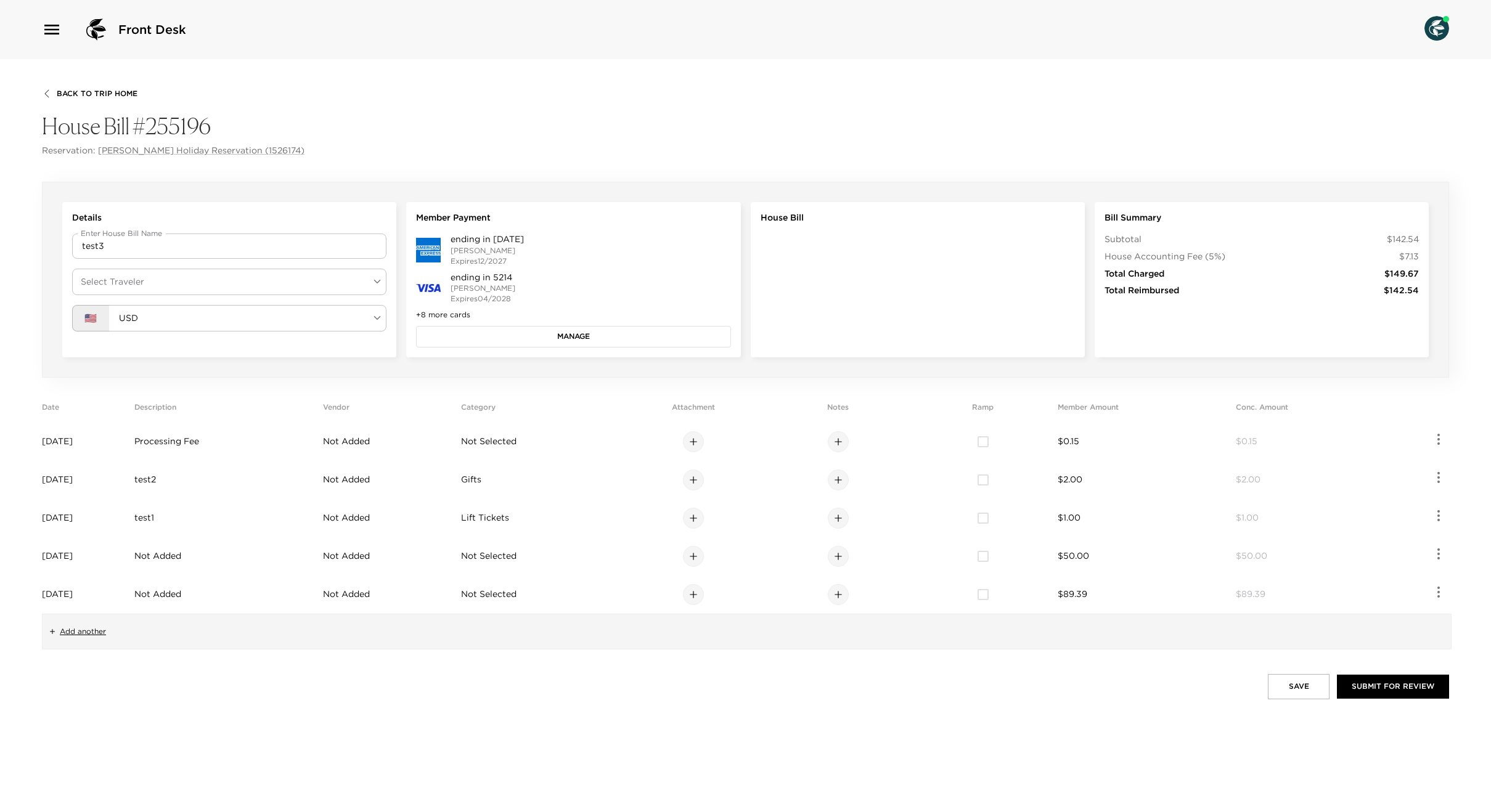
click at [497, 324] on div "ending in [DATE] [PERSON_NAME] Expires 12/2027 ending in 5214 [PERSON_NAME] Exp…" at bounding box center [573, 290] width 315 height 114
click at [497, 331] on button "Manage" at bounding box center [573, 336] width 315 height 21
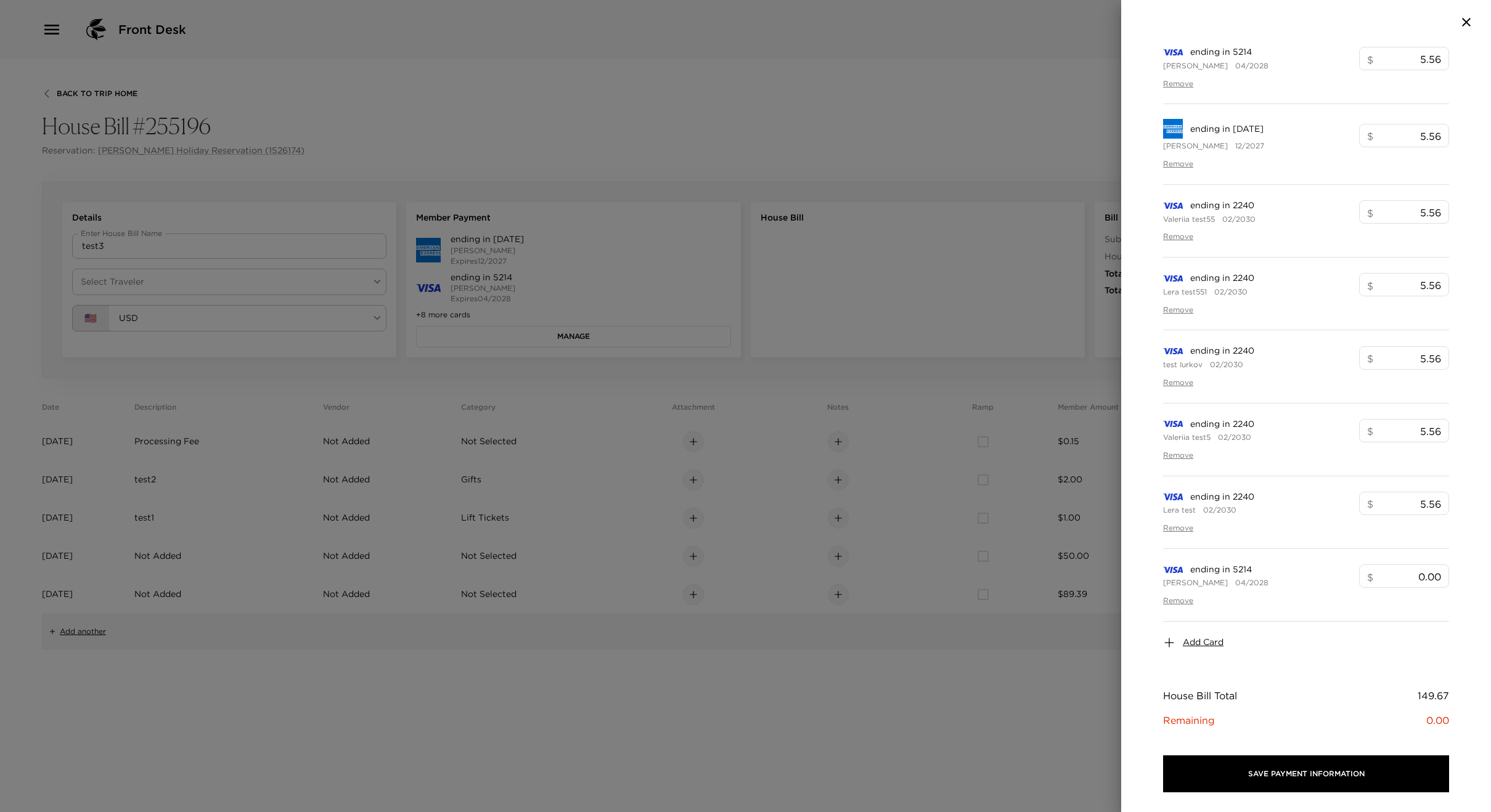
scroll to position [521, 0]
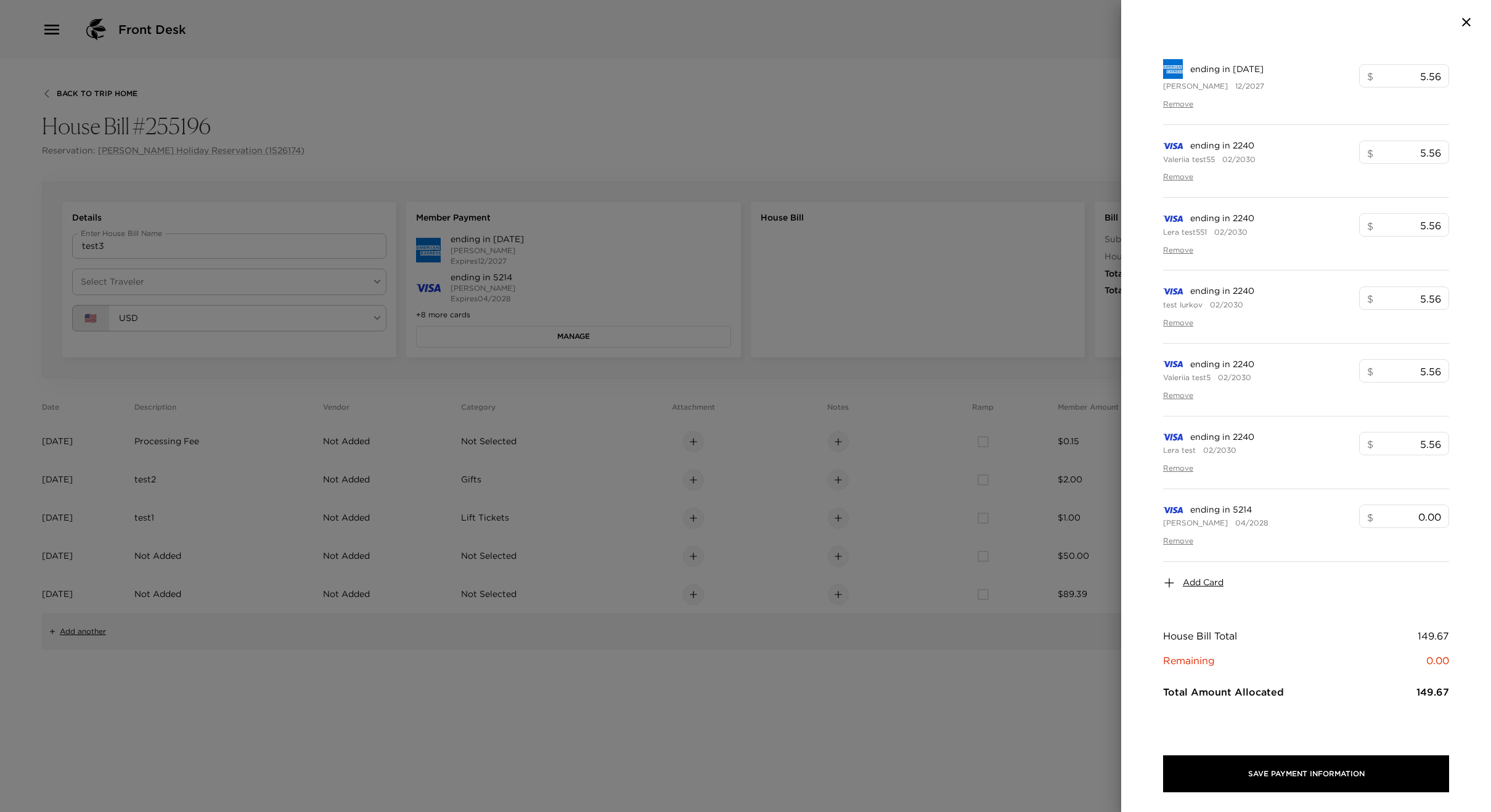
click at [1203, 583] on span "Add Card" at bounding box center [1203, 583] width 41 height 13
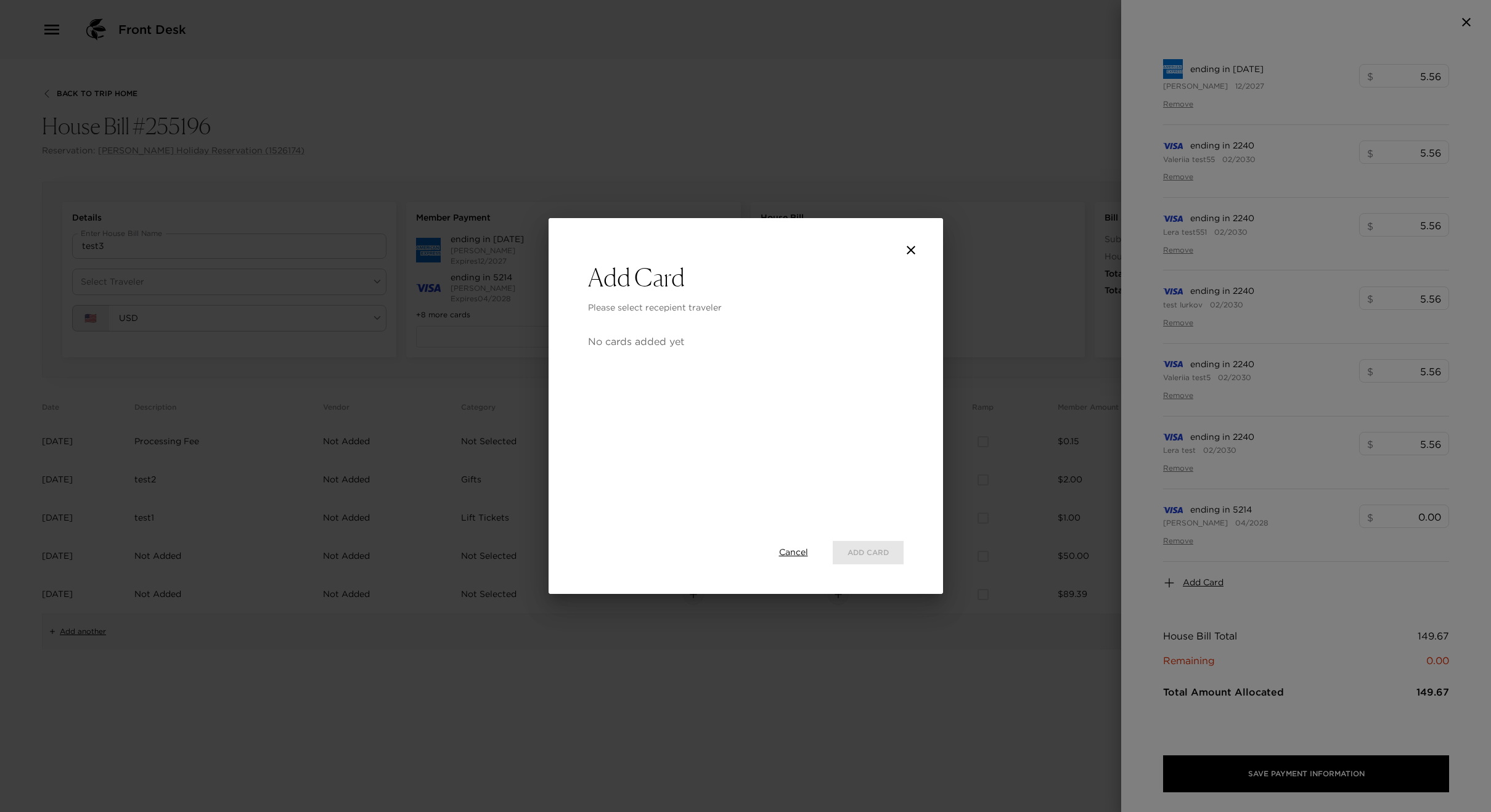
click at [810, 555] on div "Cancel Add Card" at bounding box center [746, 552] width 316 height 43
click at [800, 554] on span "Cancel" at bounding box center [793, 553] width 29 height 13
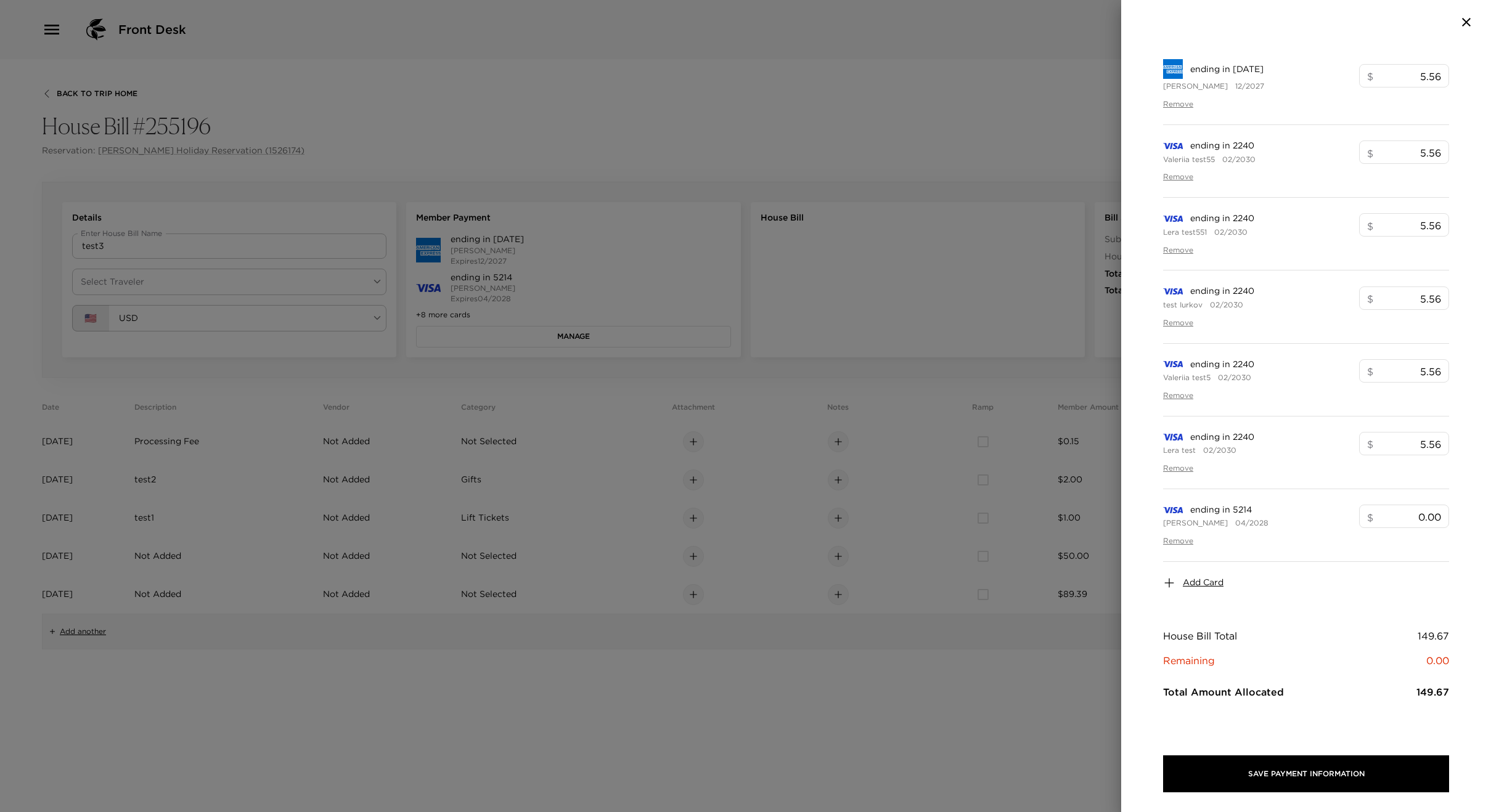
click at [481, 455] on div at bounding box center [746, 406] width 1491 height 812
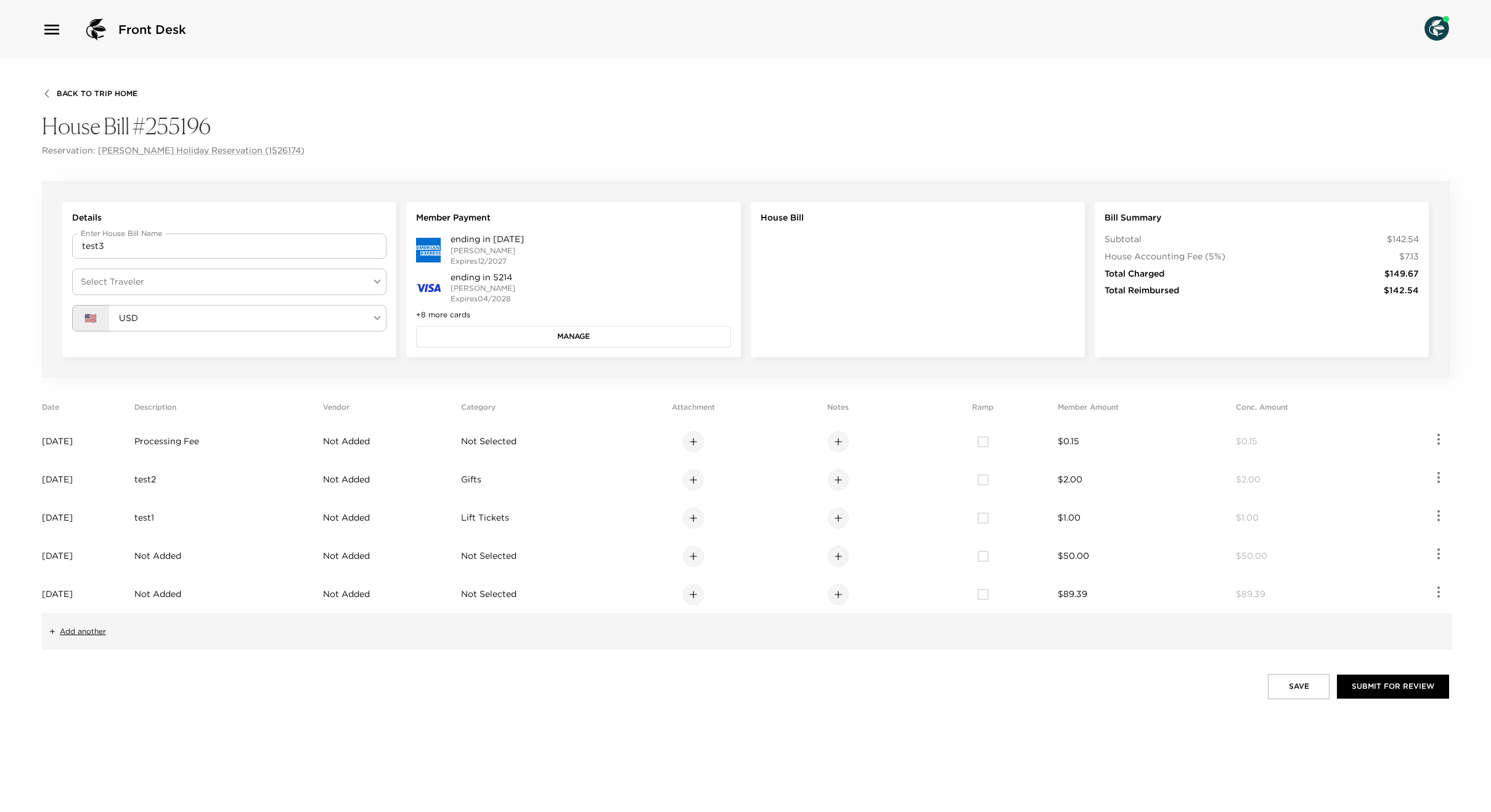
click at [198, 286] on body "Front Desk Back To Trip Home House Bill #255196 Reservation: Loren Holiday Rese…" at bounding box center [746, 406] width 1491 height 812
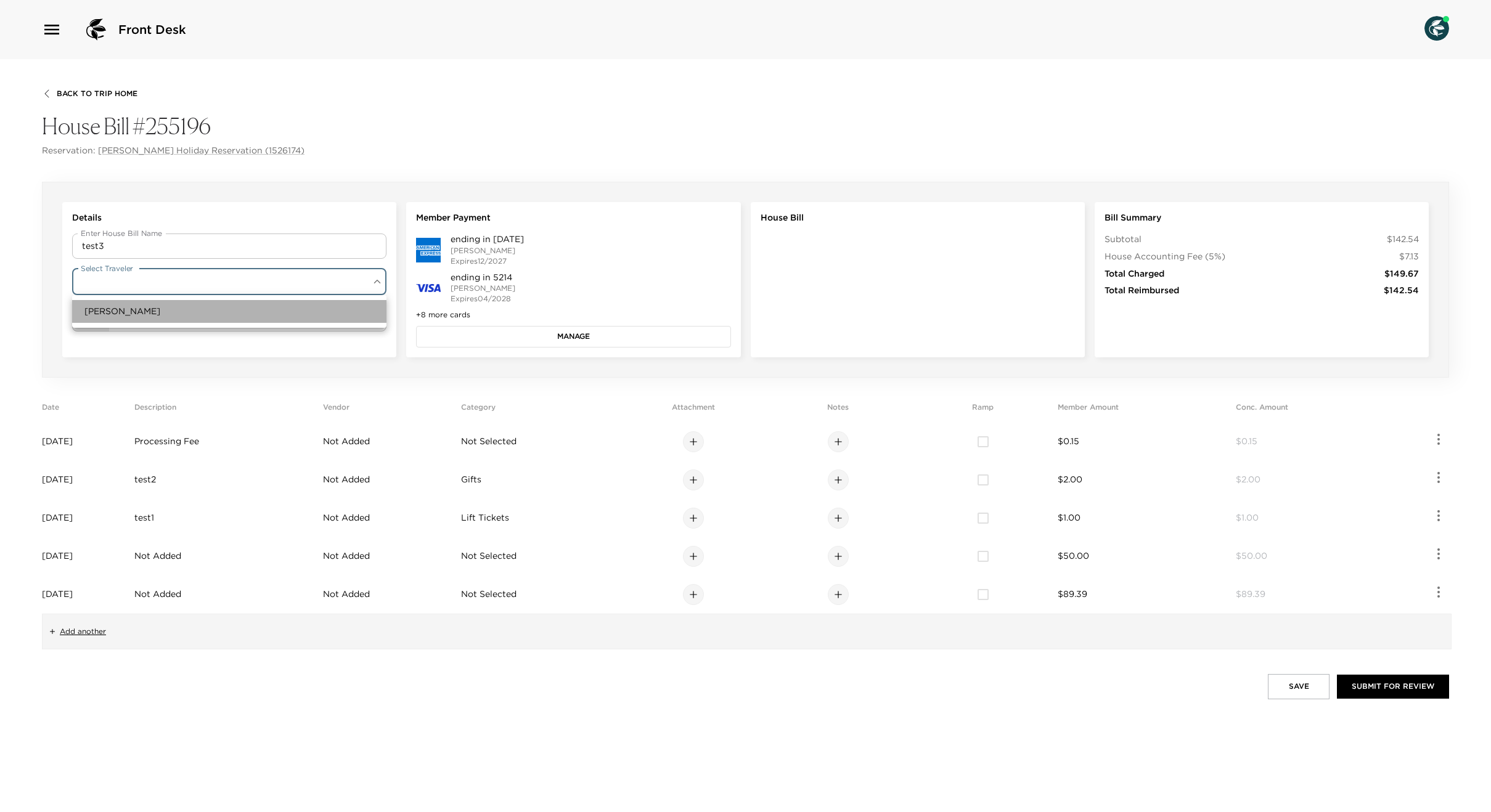
click at [182, 308] on li "[PERSON_NAME]" at bounding box center [229, 311] width 315 height 23
type input "dc4d65e8-7a89-4889-a291-ddb3581cbedd"
click at [545, 334] on button "Manage" at bounding box center [573, 336] width 315 height 21
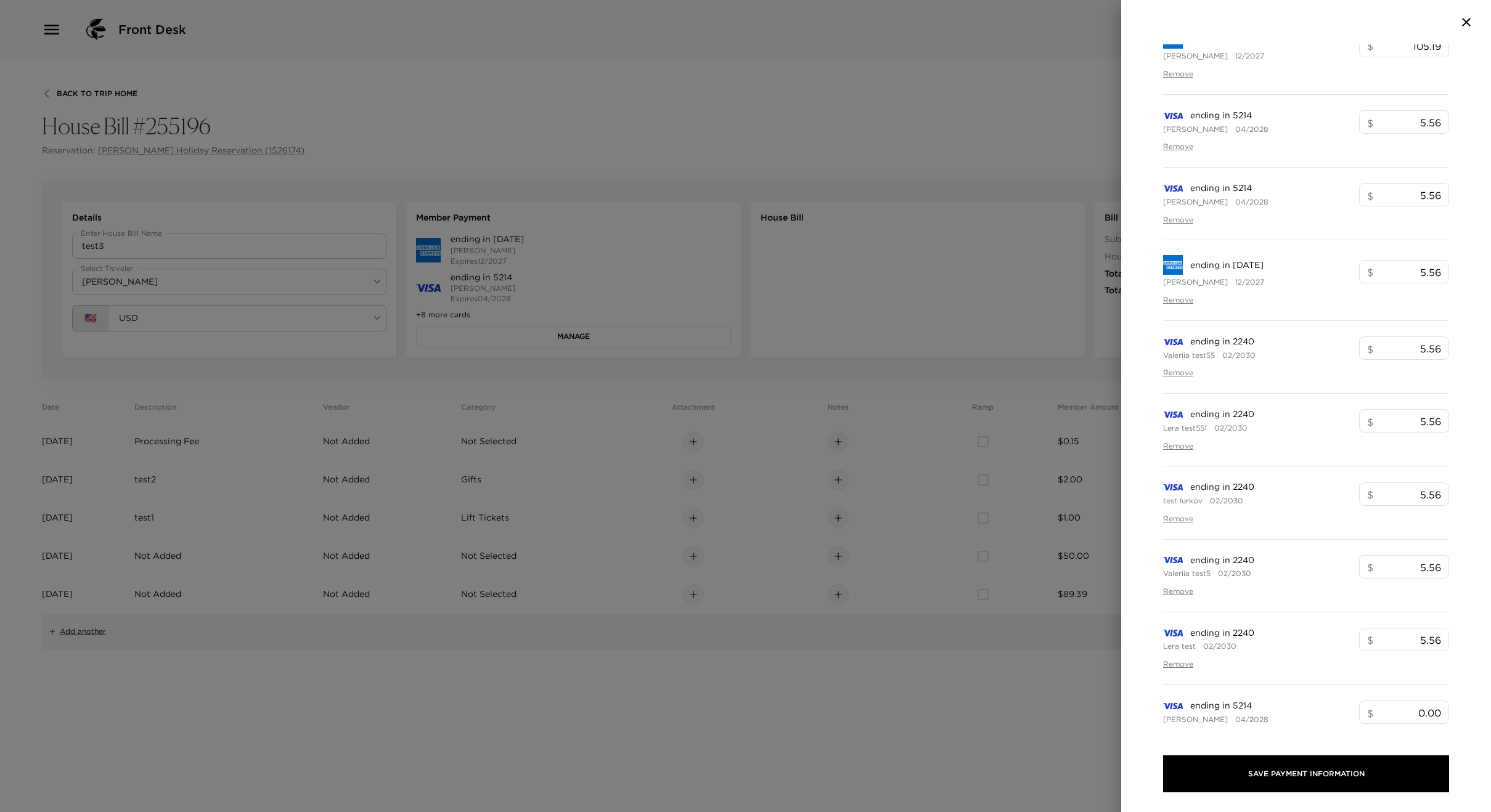
scroll to position [297, 0]
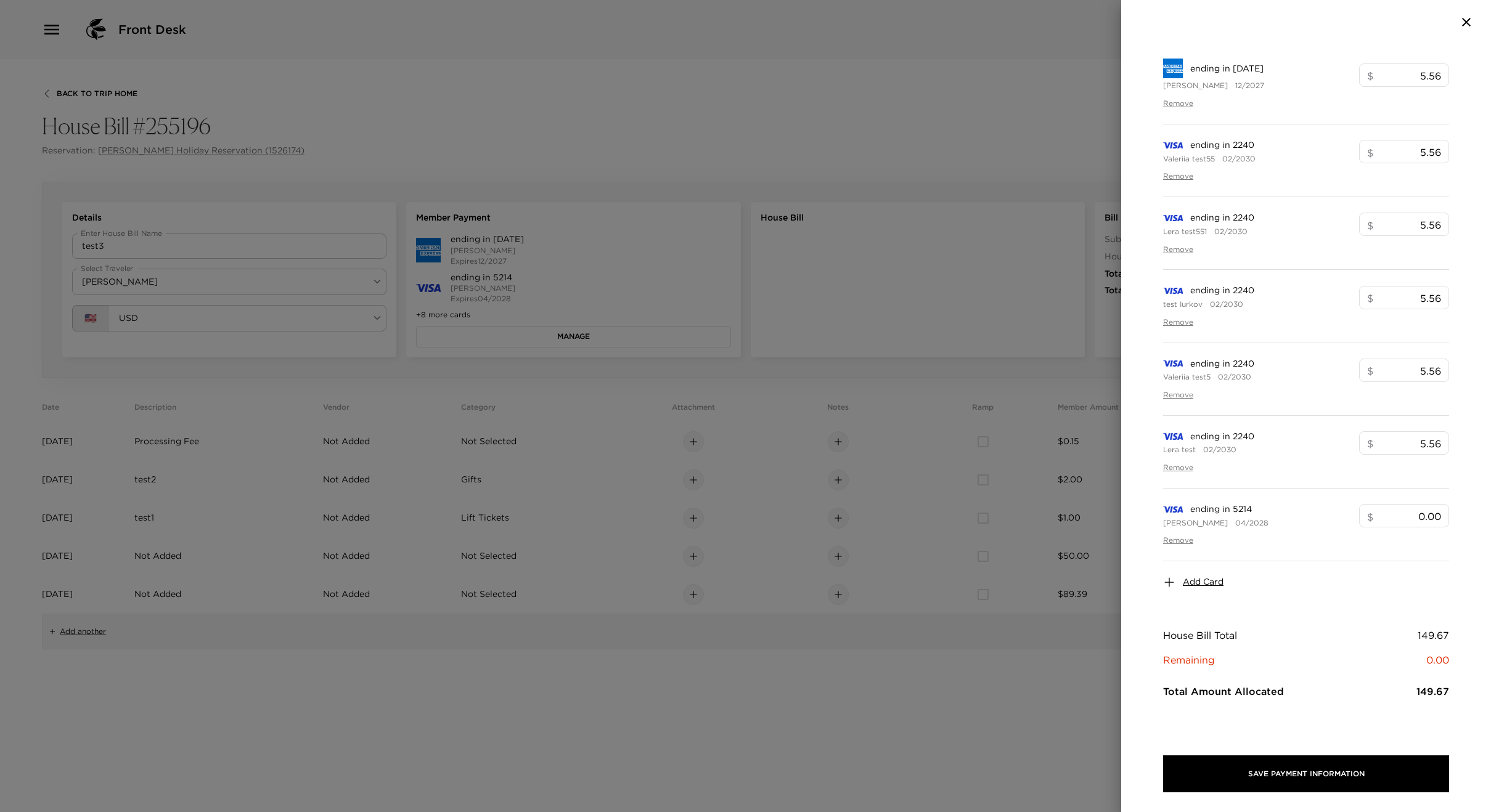
click at [1208, 582] on span "Add Card" at bounding box center [1203, 582] width 41 height 13
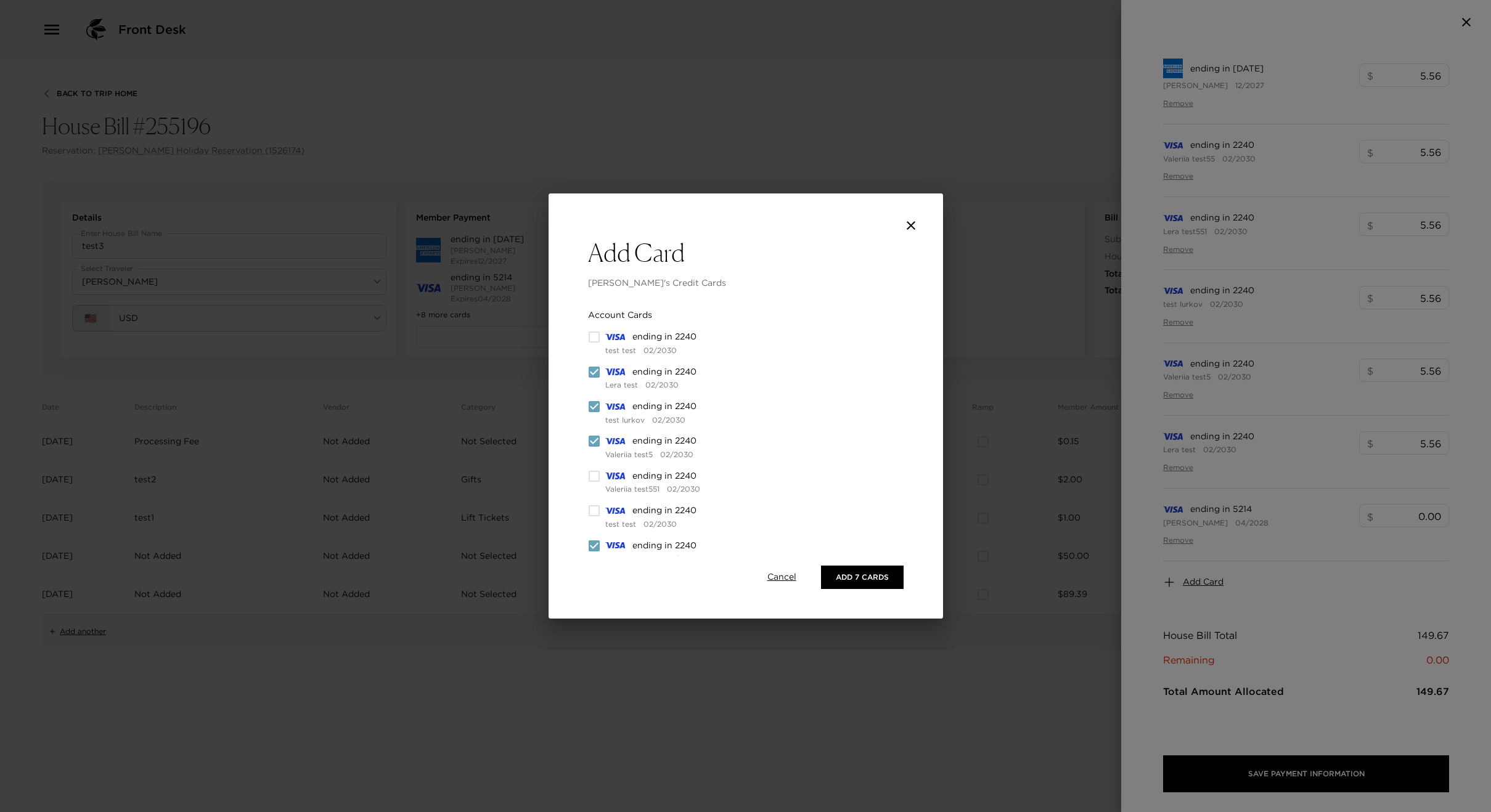
drag, startPoint x: 594, startPoint y: 438, endPoint x: 590, endPoint y: 415, distance: 23.3
click at [594, 437] on input "checkbox" at bounding box center [594, 442] width 13 height 13
checkbox input "false"
click at [592, 406] on input "checkbox" at bounding box center [594, 407] width 13 height 13
checkbox input "false"
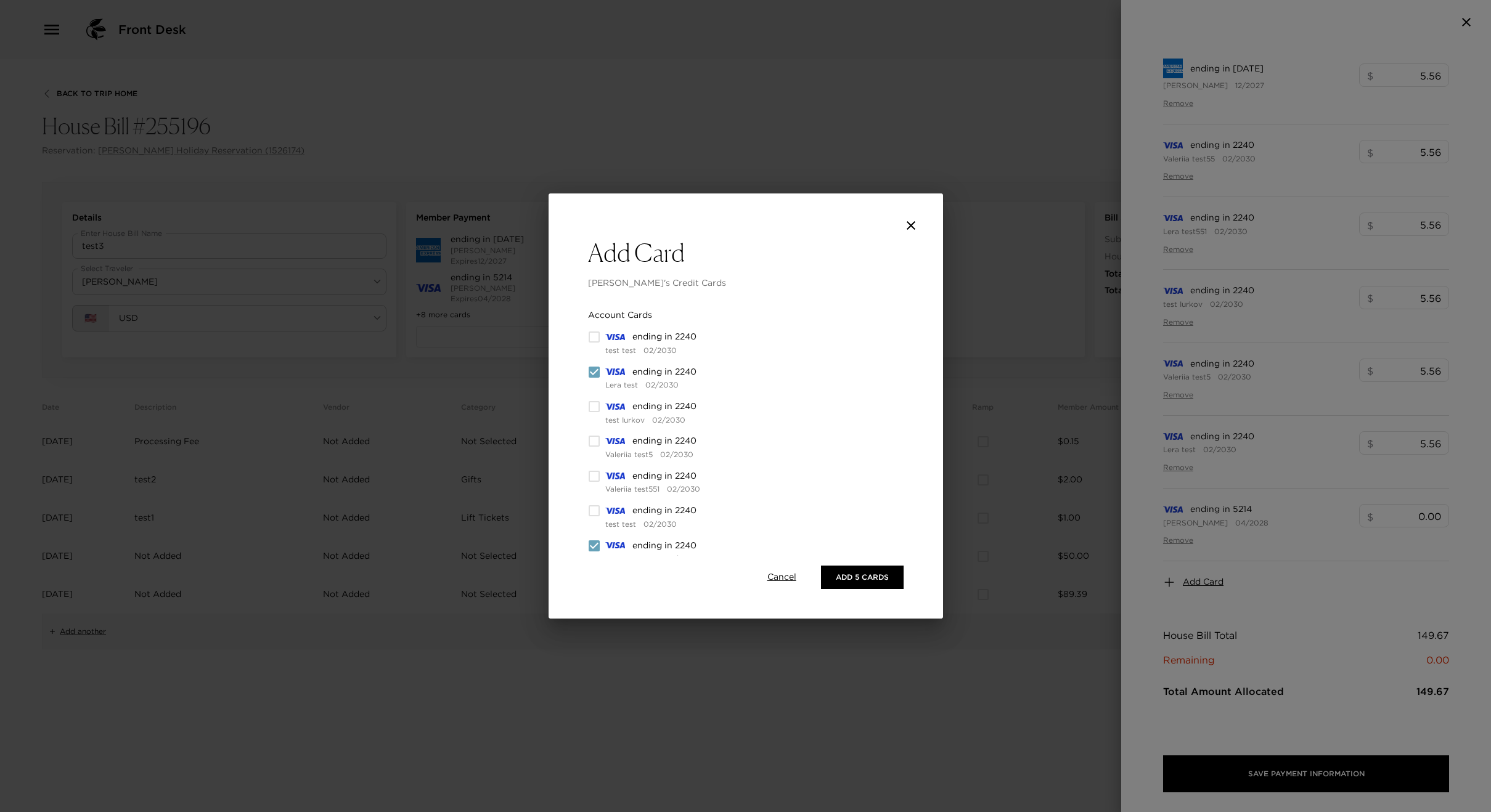
click at [593, 377] on input "checkbox" at bounding box center [594, 372] width 13 height 13
checkbox input "false"
click at [594, 333] on input "checkbox" at bounding box center [594, 332] width 13 height 13
checkbox input "false"
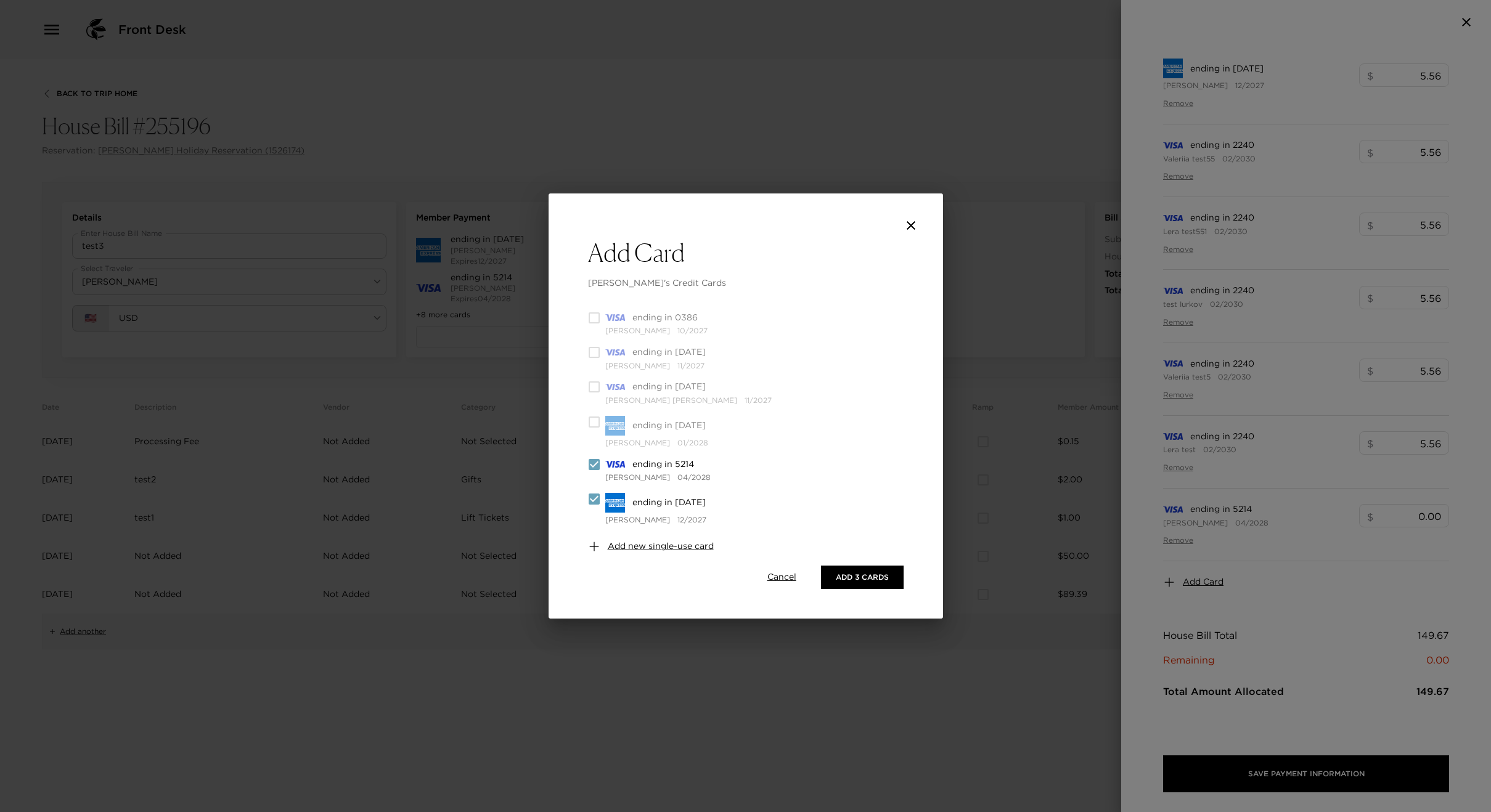
drag, startPoint x: 596, startPoint y: 463, endPoint x: 595, endPoint y: 484, distance: 21.0
click at [596, 465] on input "checkbox" at bounding box center [594, 465] width 13 height 13
checkbox input "false"
click at [594, 488] on input "checkbox" at bounding box center [594, 493] width 13 height 13
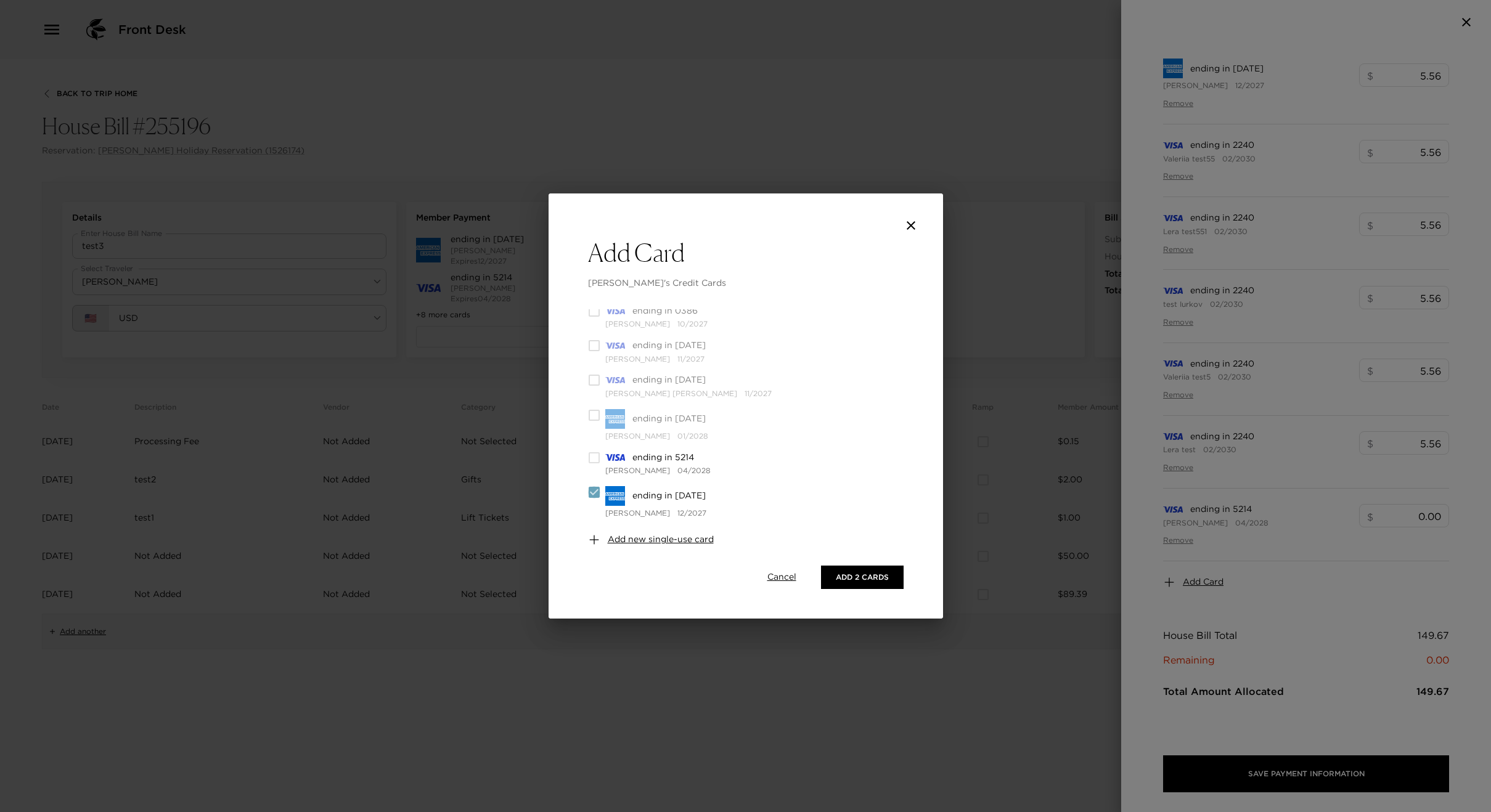
checkbox input "false"
click at [592, 459] on input "checkbox" at bounding box center [594, 458] width 13 height 13
checkbox input "true"
click at [855, 576] on button "Add 2 Cards" at bounding box center [863, 578] width 83 height 23
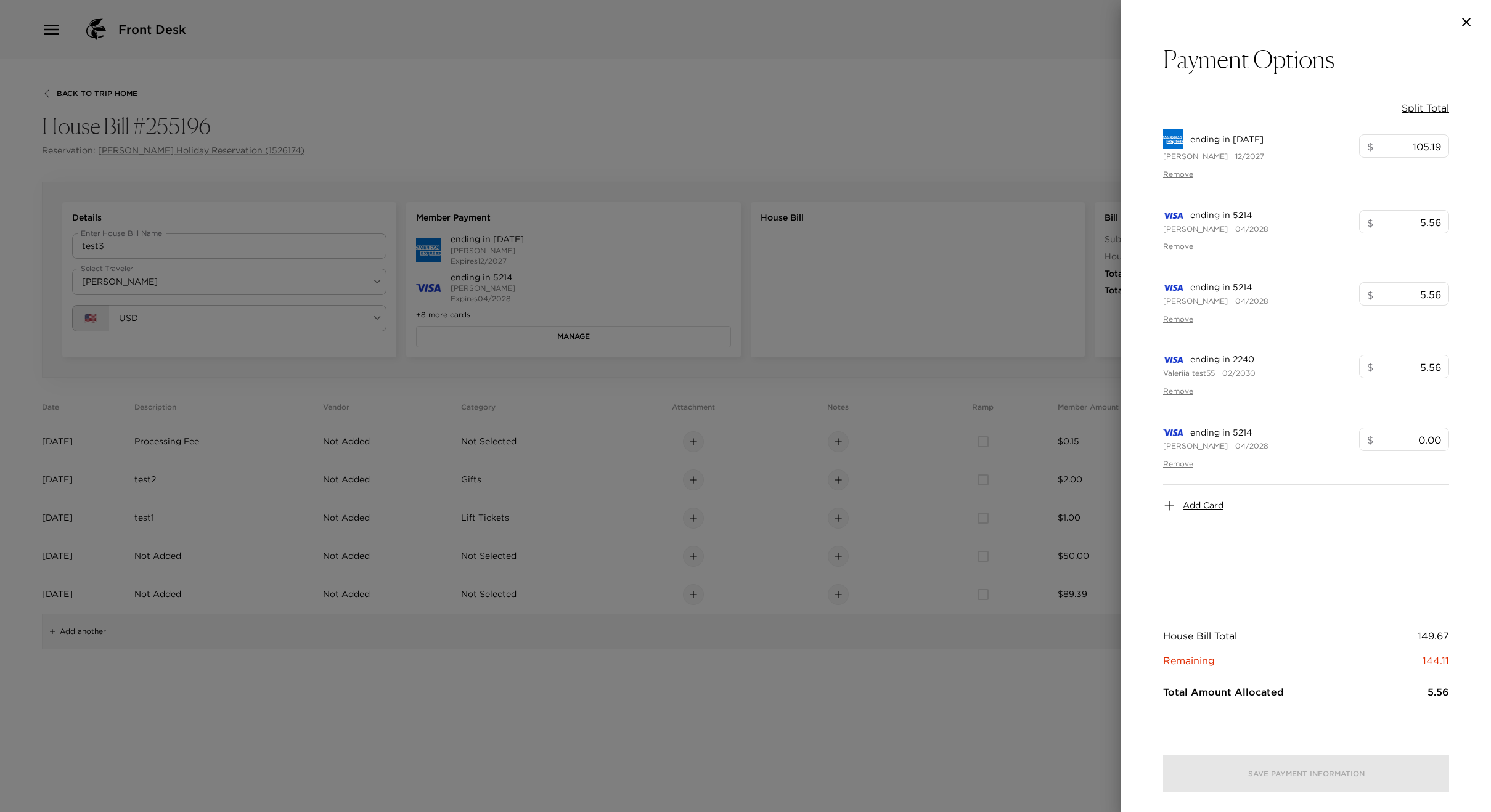
scroll to position [0, 0]
drag, startPoint x: 474, startPoint y: 328, endPoint x: 474, endPoint y: 319, distance: 9.0
click at [473, 328] on div at bounding box center [746, 406] width 1491 height 812
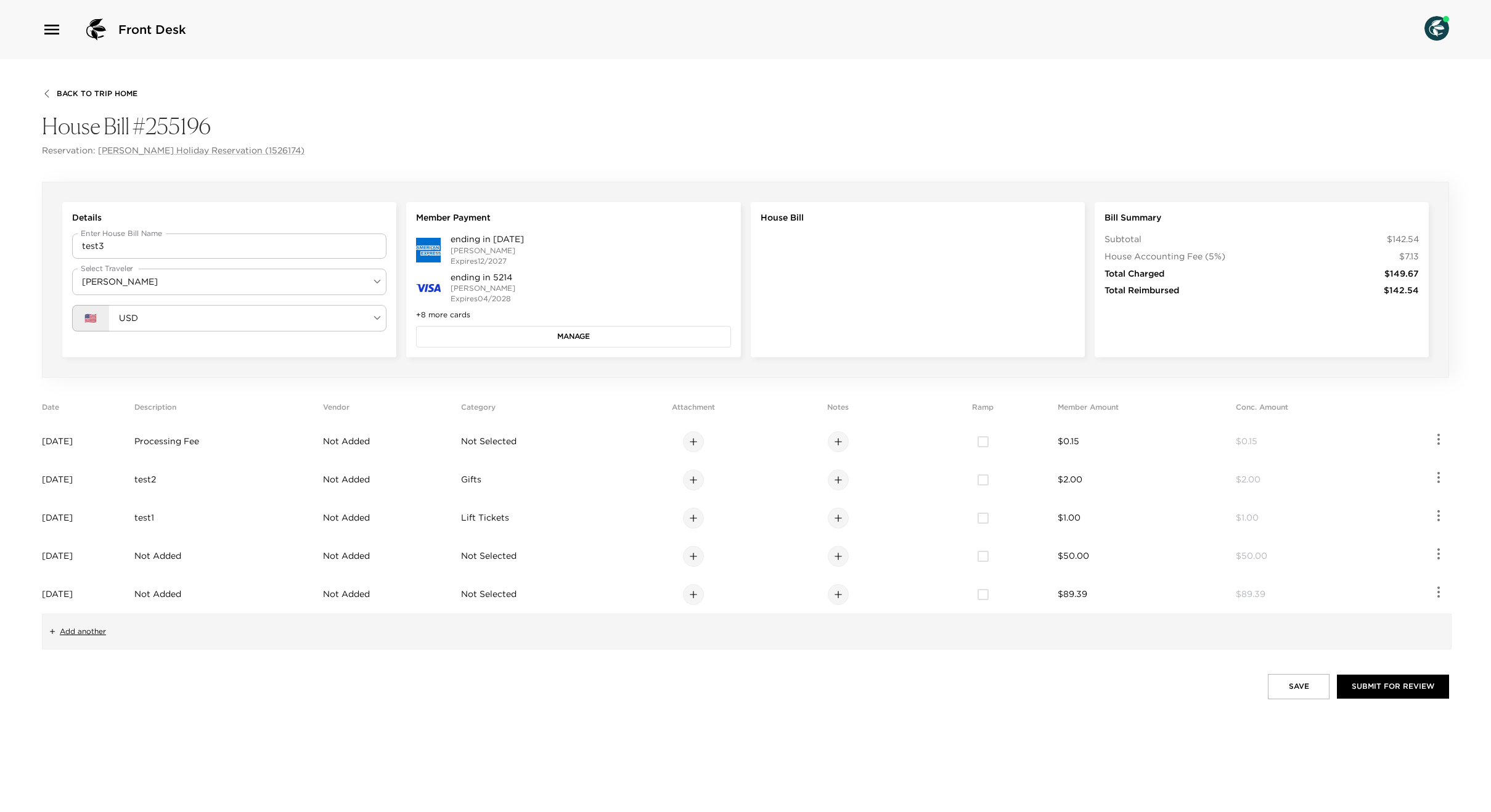
click at [491, 326] on button "Manage" at bounding box center [573, 336] width 315 height 21
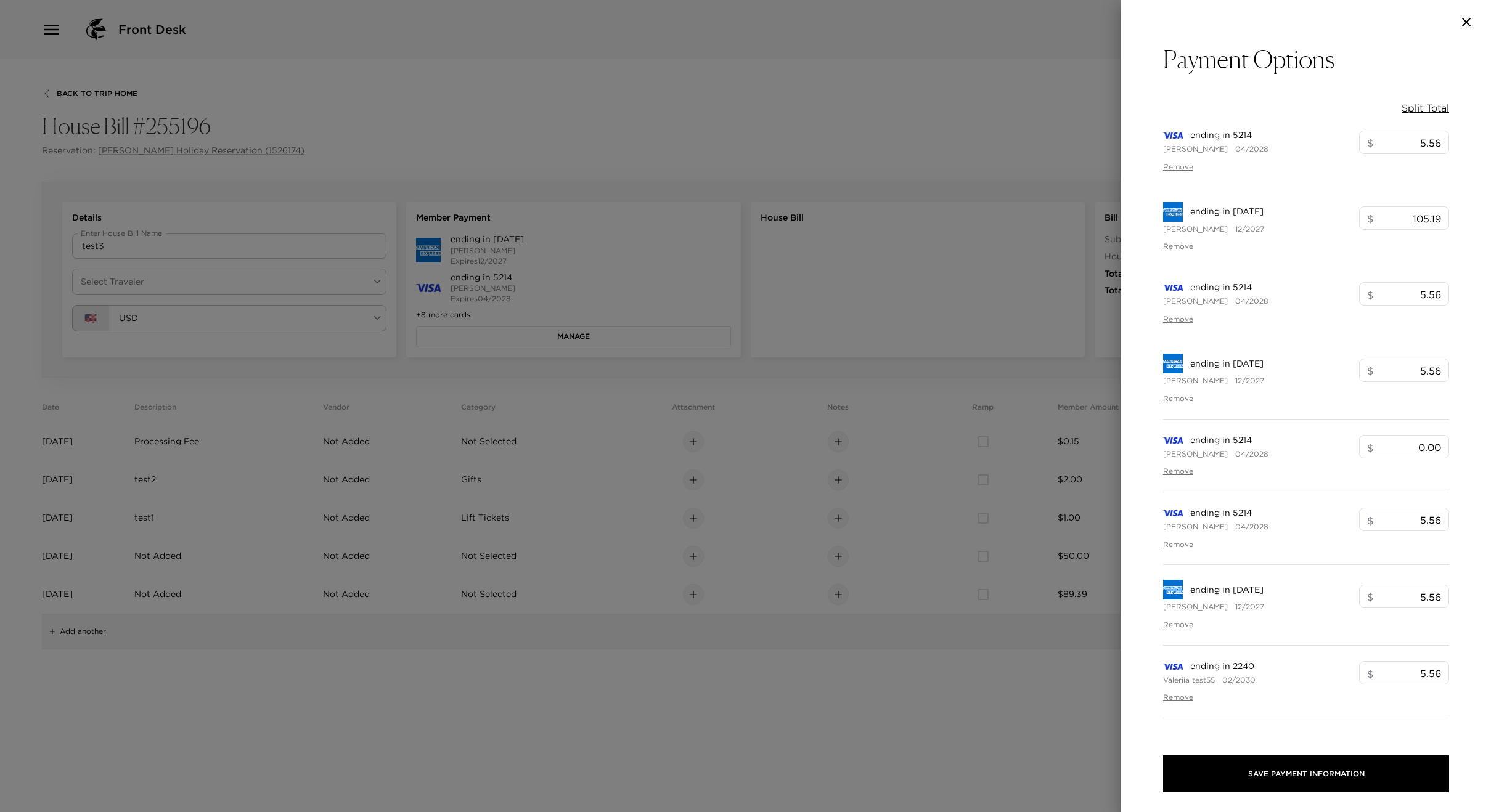
type input "105.19"
type input "5.56"
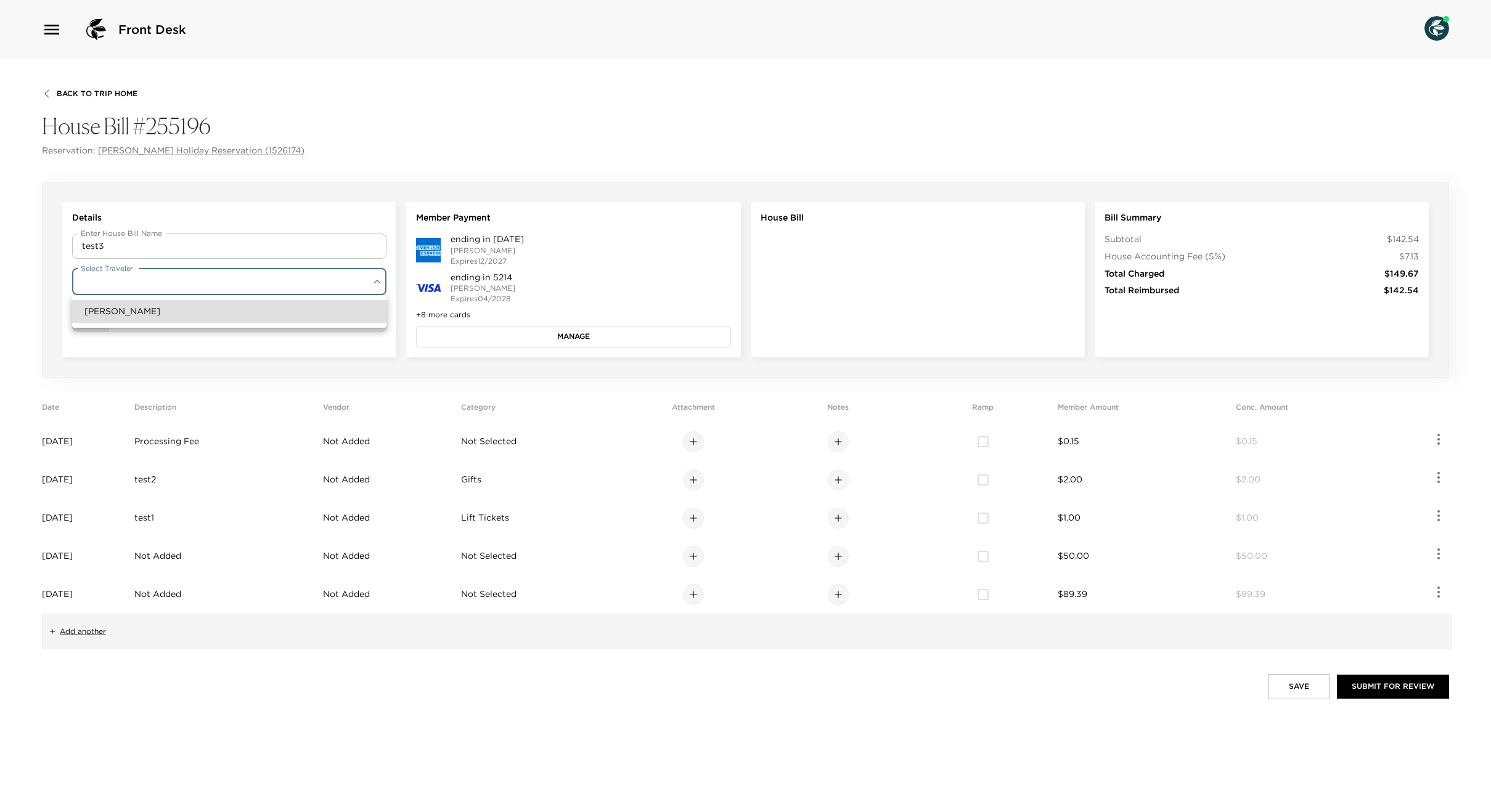
click at [174, 279] on body "Front Desk Back To Trip Home House Bill #255196 Reservation: [PERSON_NAME] Holi…" at bounding box center [746, 406] width 1491 height 812
drag, startPoint x: 133, startPoint y: 323, endPoint x: 142, endPoint y: 321, distance: 9.2
click at [133, 323] on ul "[PERSON_NAME]" at bounding box center [229, 312] width 315 height 32
click at [226, 315] on li "[PERSON_NAME]" at bounding box center [229, 311] width 315 height 23
type input "dc4d65e8-7a89-4889-a291-ddb3581cbedd"
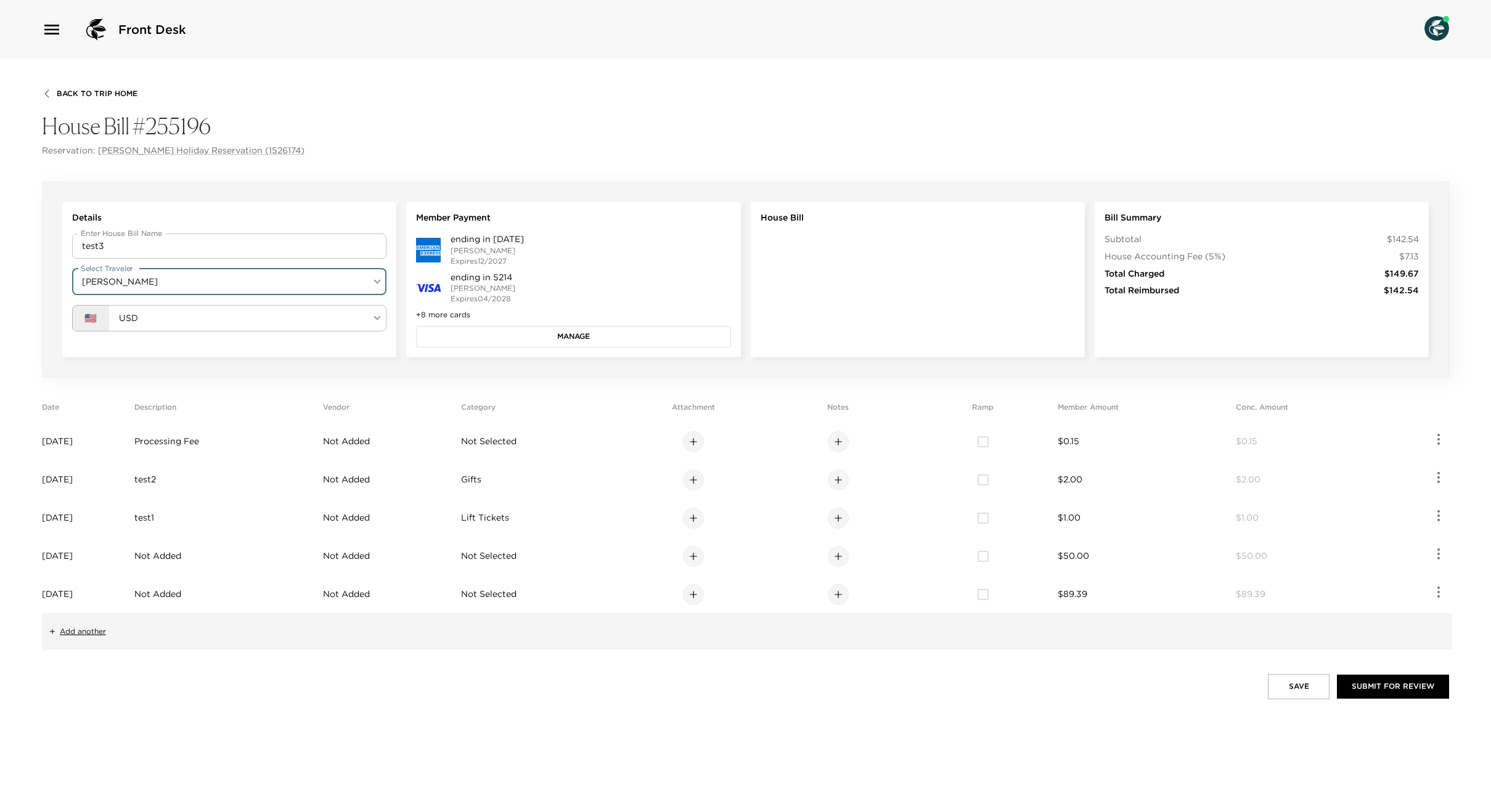
click at [494, 346] on button "Manage" at bounding box center [573, 336] width 315 height 21
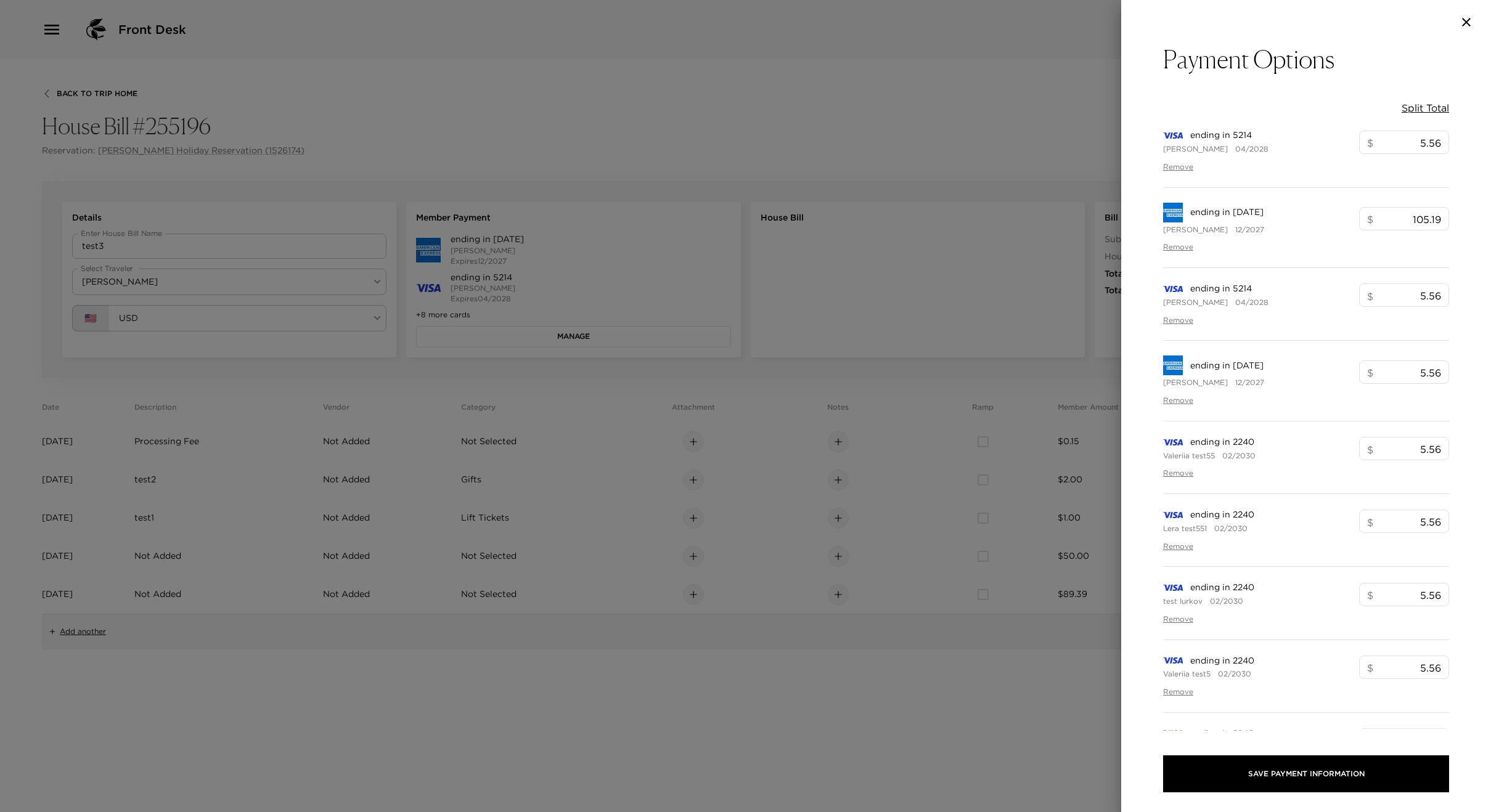
click at [492, 332] on div at bounding box center [746, 406] width 1491 height 812
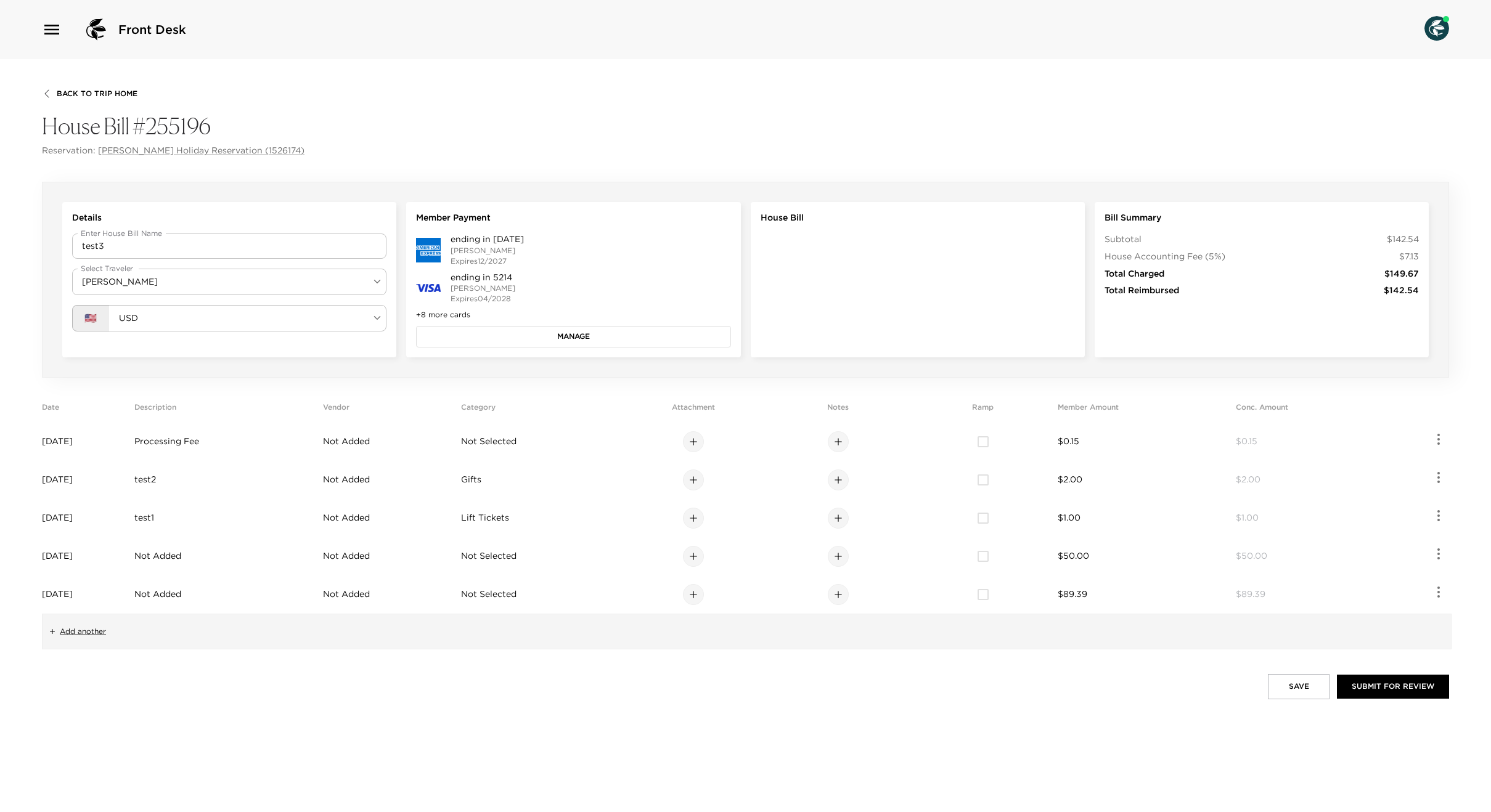
click at [492, 336] on button "Manage" at bounding box center [573, 336] width 315 height 21
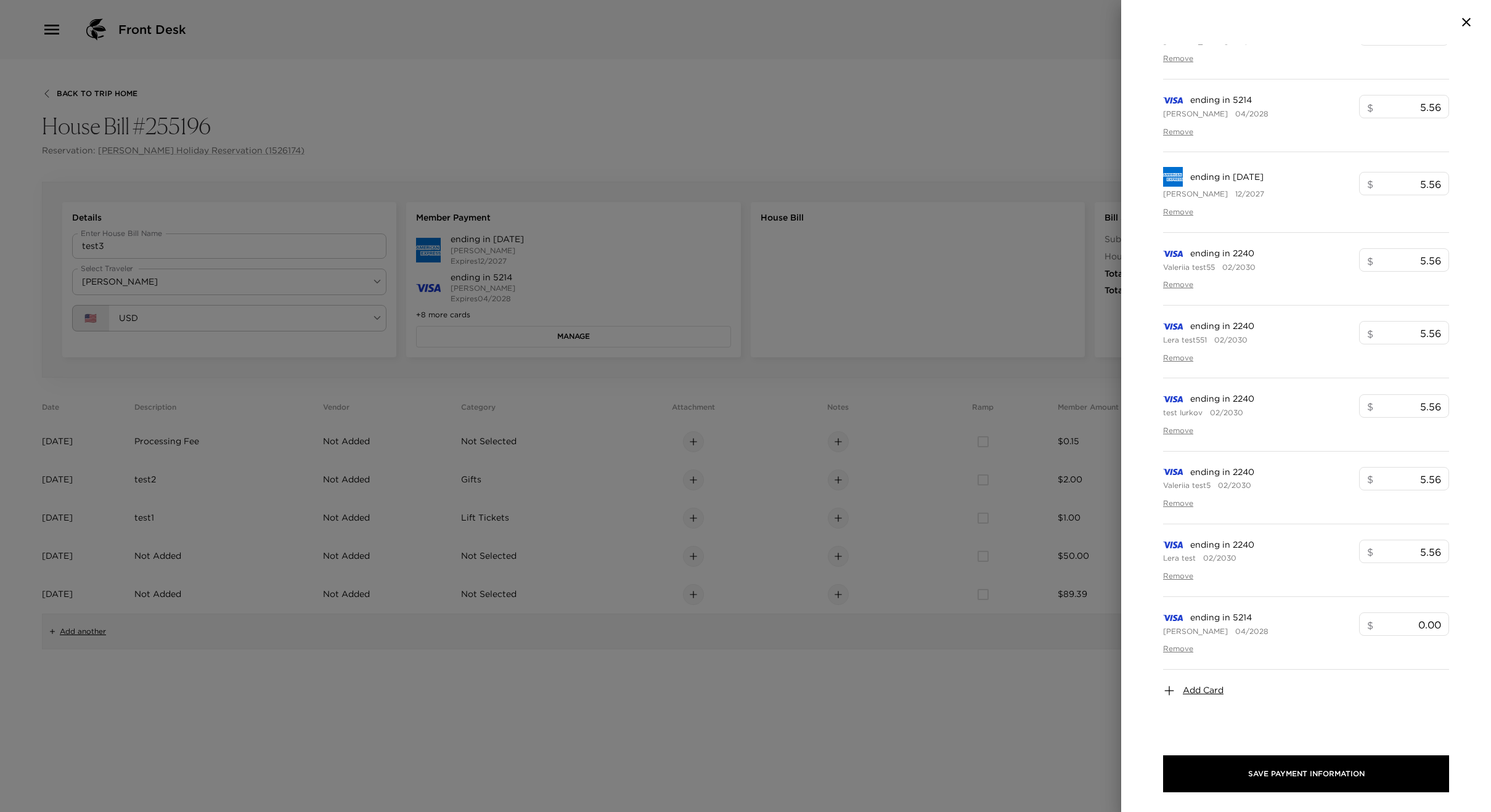
scroll to position [297, 0]
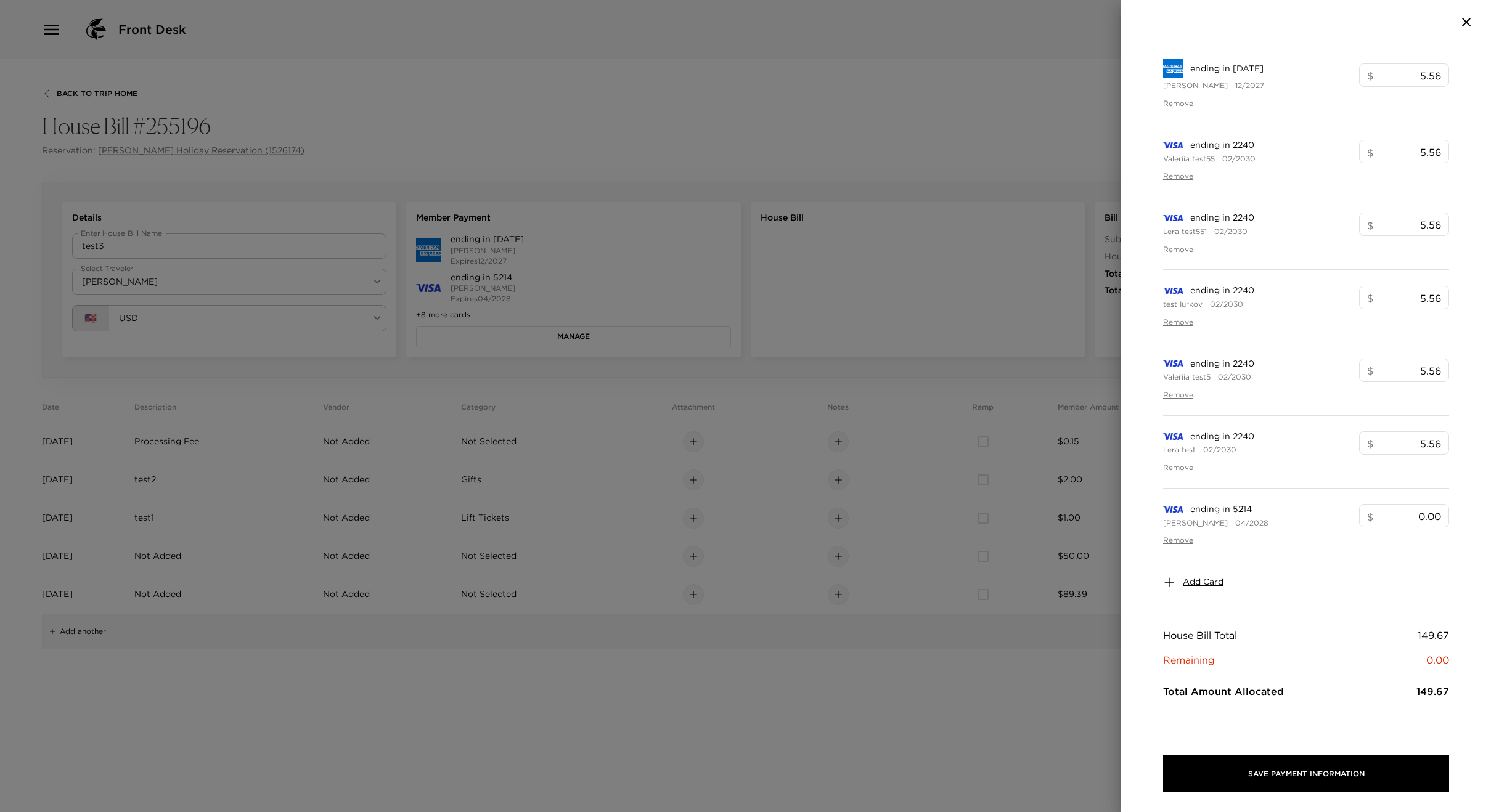
click at [1191, 586] on span "Add Card" at bounding box center [1203, 582] width 41 height 13
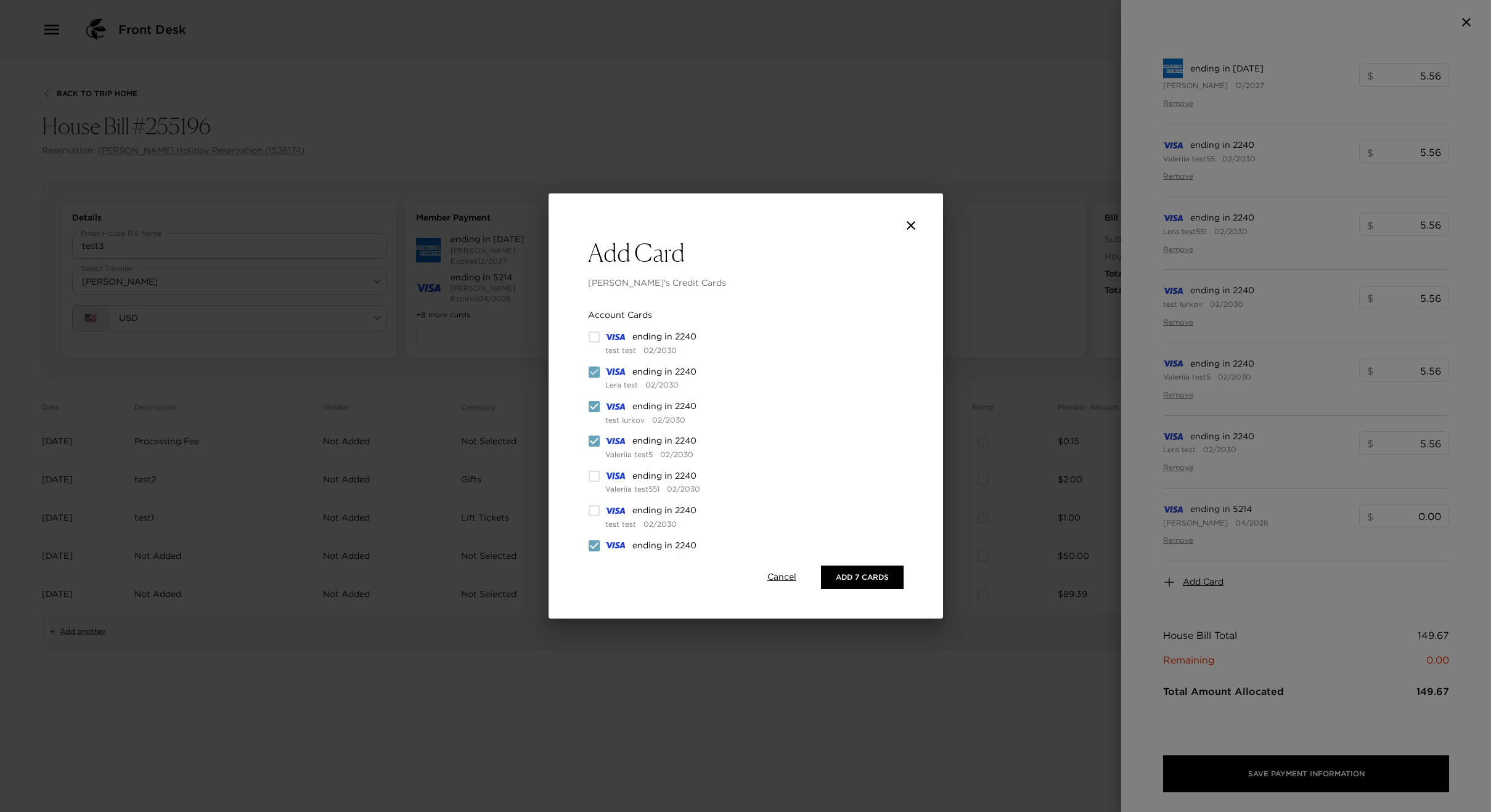
drag, startPoint x: 591, startPoint y: 370, endPoint x: 597, endPoint y: 403, distance: 33.5
click at [591, 370] on input "checkbox" at bounding box center [594, 372] width 13 height 13
checkbox input "false"
drag, startPoint x: 597, startPoint y: 403, endPoint x: 592, endPoint y: 424, distance: 21.6
click at [597, 403] on input "checkbox" at bounding box center [594, 407] width 13 height 13
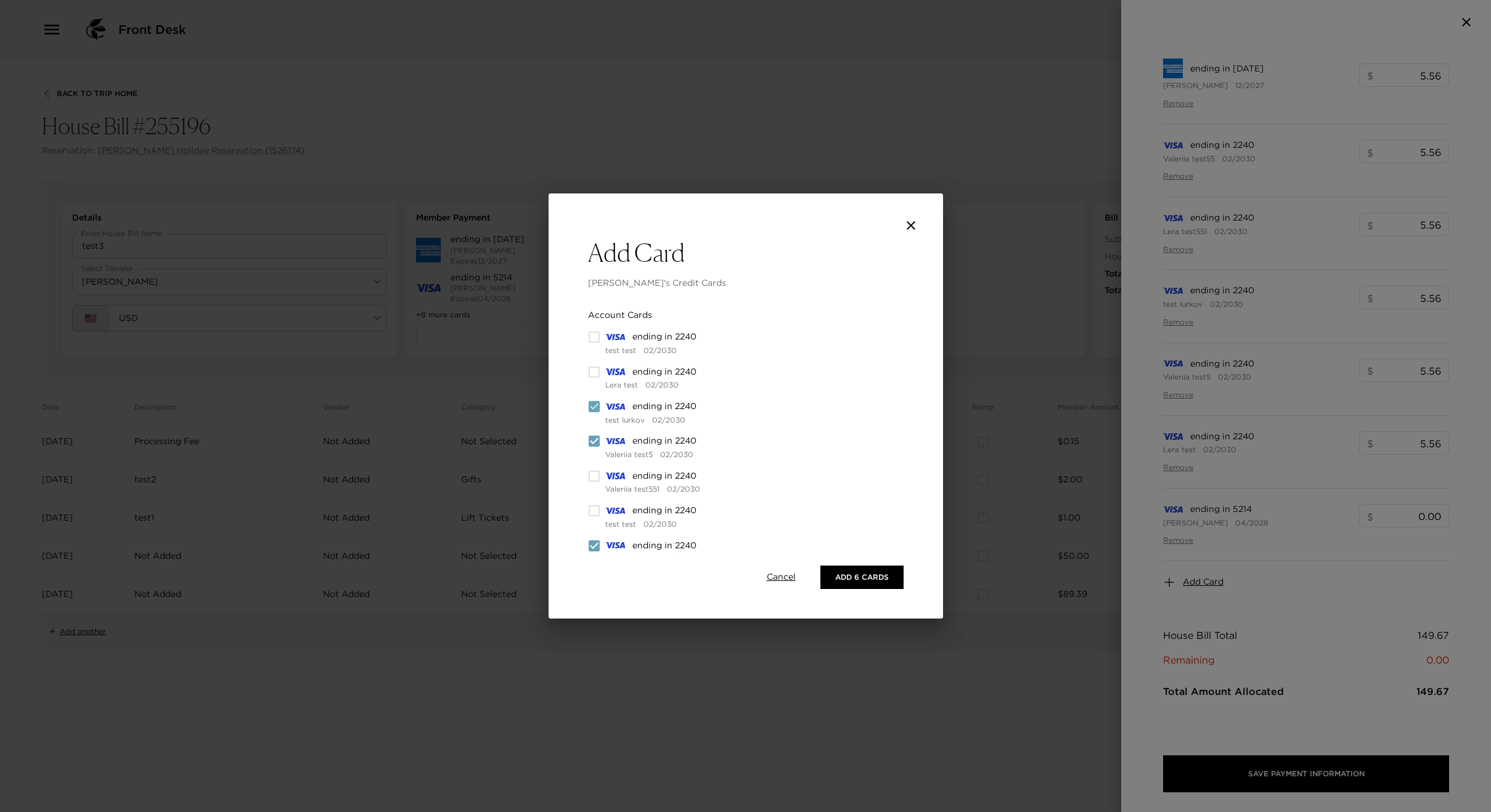
checkbox input "false"
click at [593, 434] on div "Account Cards ending in 2240 test test 02/2030 ending in 2240 Lera test 02/2030…" at bounding box center [680, 583] width 184 height 549
click at [594, 438] on input "checkbox" at bounding box center [594, 442] width 13 height 13
checkbox input "false"
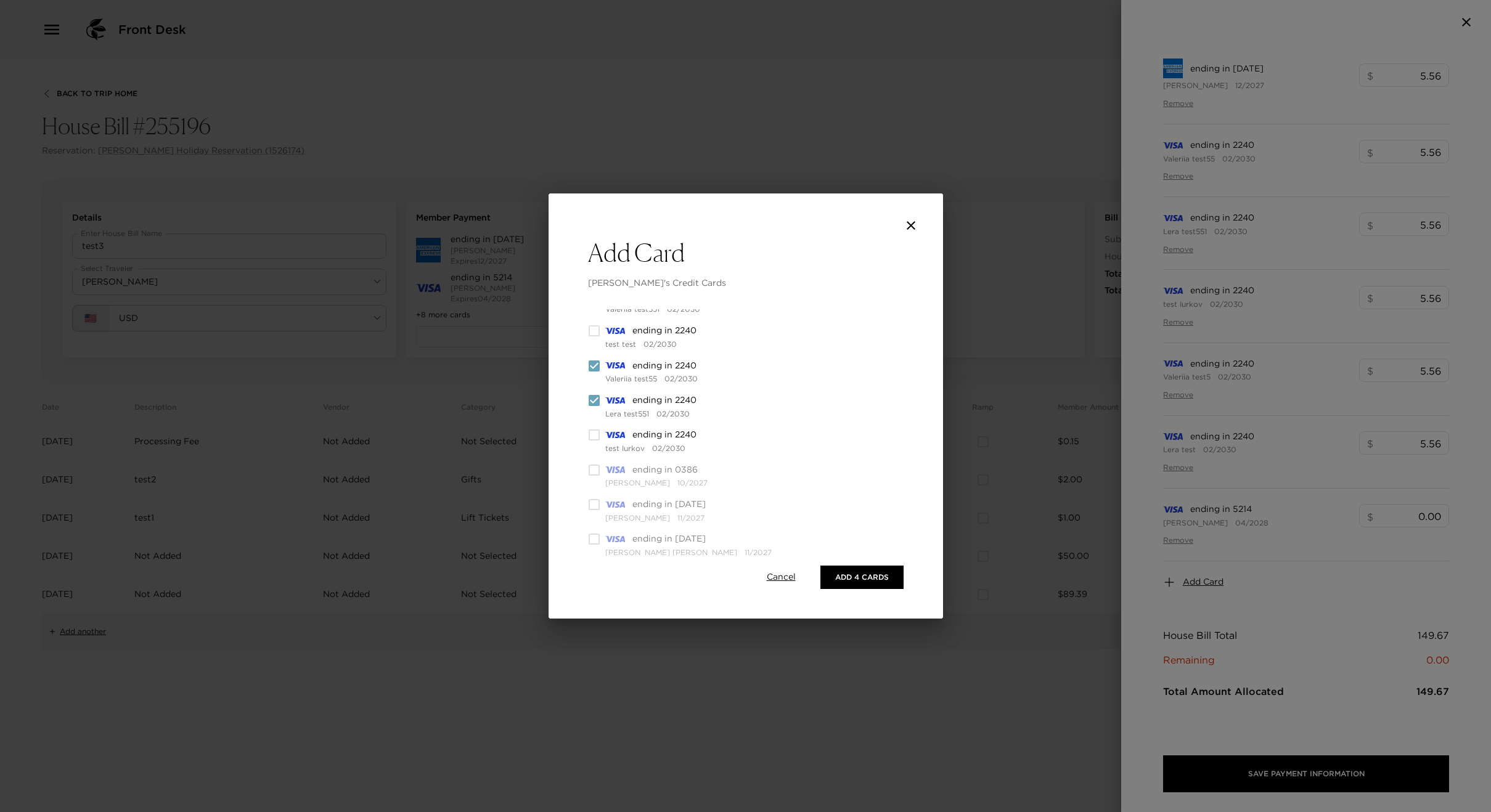
drag, startPoint x: 597, startPoint y: 370, endPoint x: 593, endPoint y: 398, distance: 28.3
click at [597, 370] on input "checkbox" at bounding box center [594, 366] width 13 height 13
checkbox input "false"
click at [592, 400] on input "checkbox" at bounding box center [594, 401] width 13 height 13
checkbox input "false"
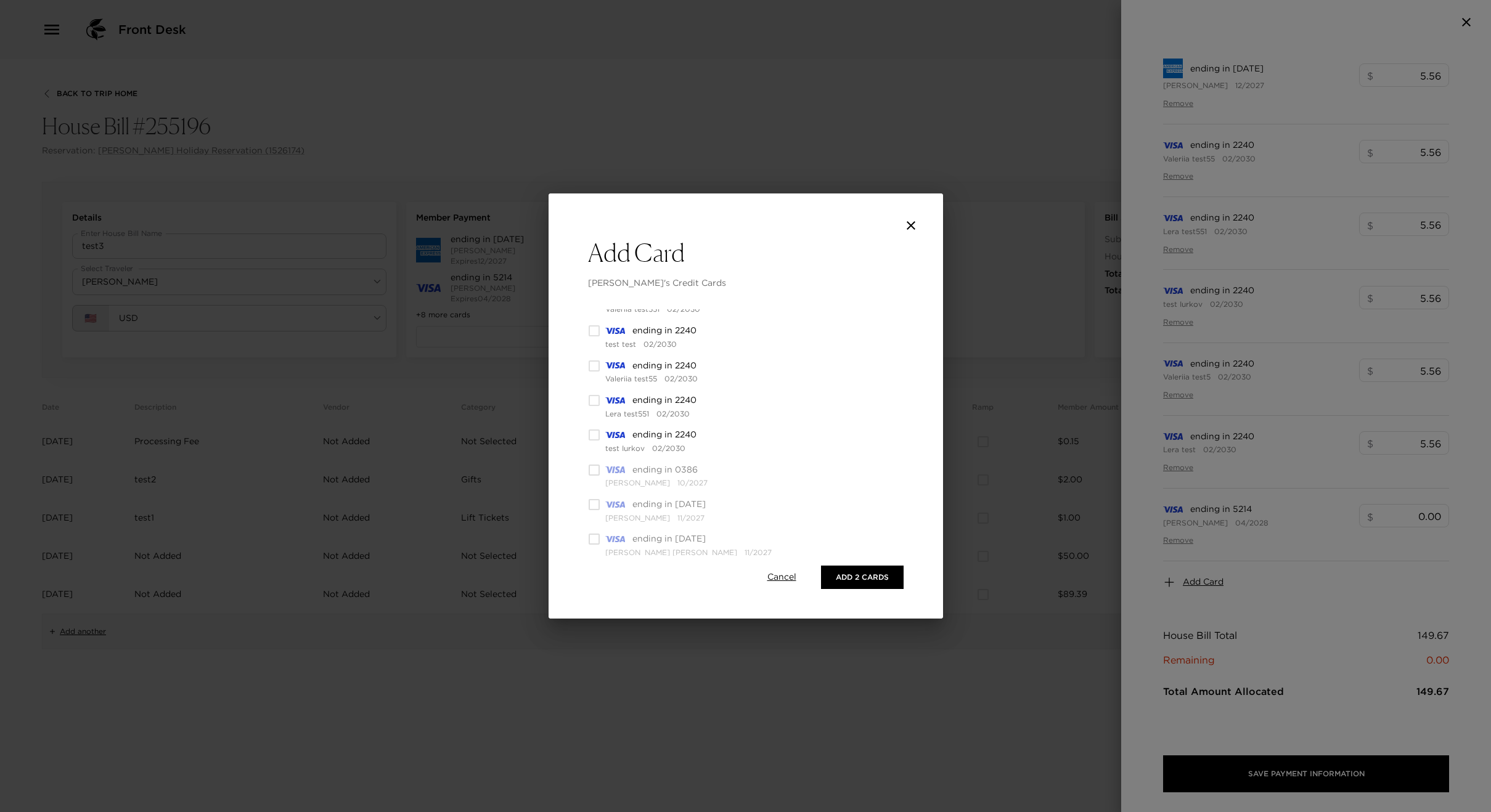
scroll to position [339, 0]
click at [595, 493] on input "checkbox" at bounding box center [594, 493] width 13 height 13
checkbox input "false"
click at [849, 579] on button "Add 1 Card" at bounding box center [865, 578] width 77 height 23
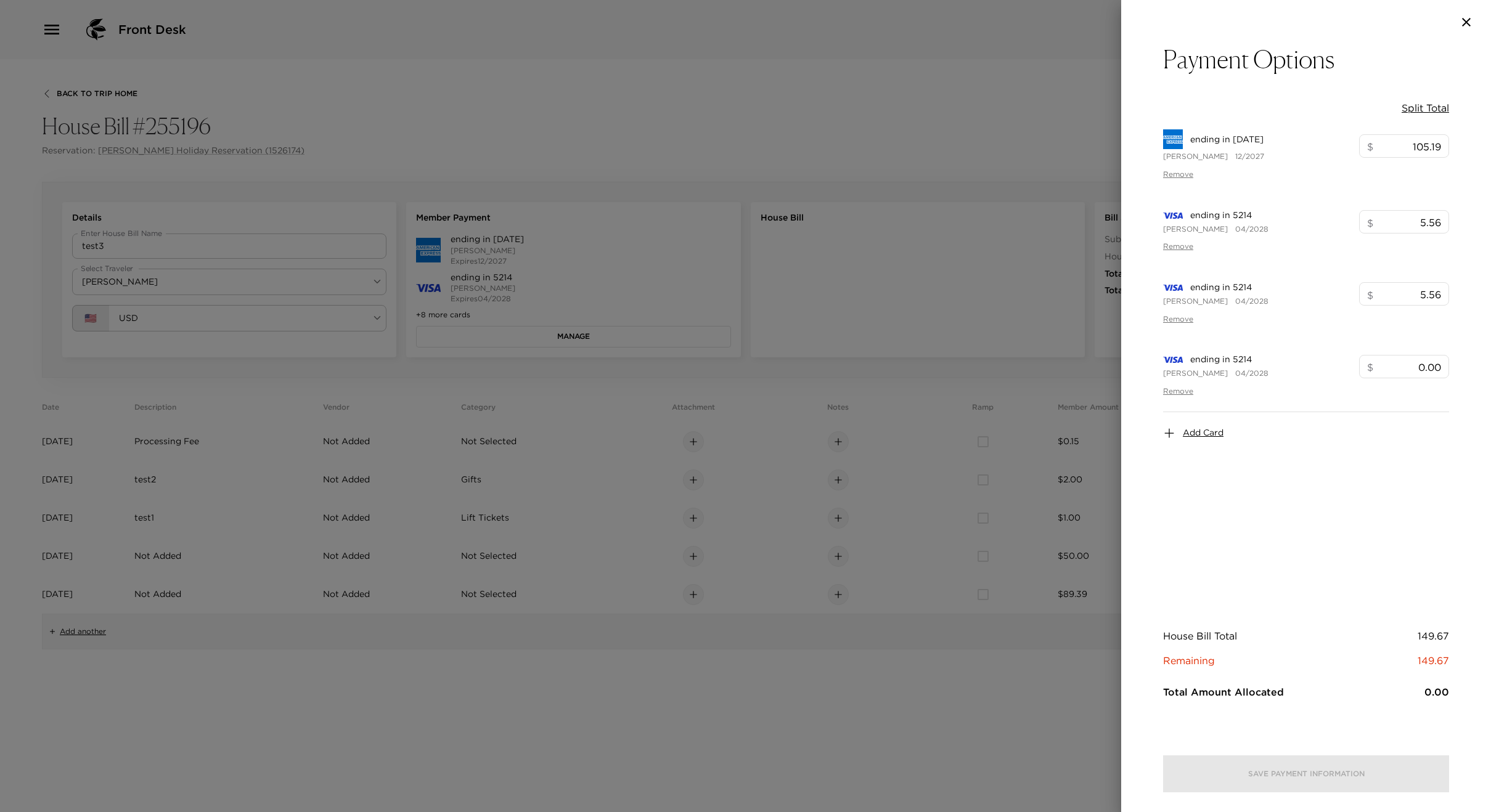
click at [1441, 106] on button "Split Total" at bounding box center [1425, 107] width 48 height 14
type input "149.67"
click at [901, 162] on div at bounding box center [746, 406] width 1491 height 812
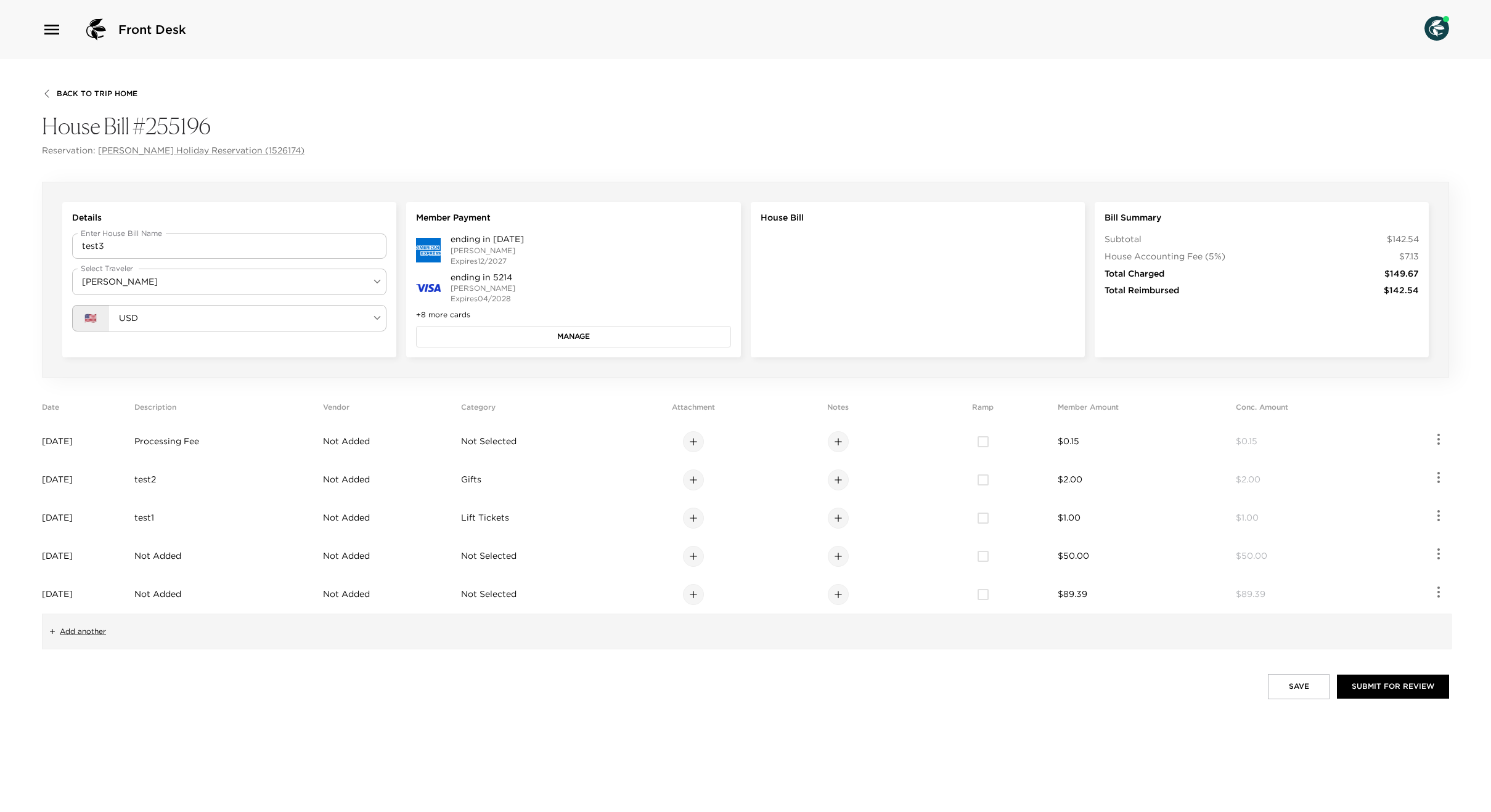
click at [572, 336] on button "Manage" at bounding box center [573, 336] width 315 height 21
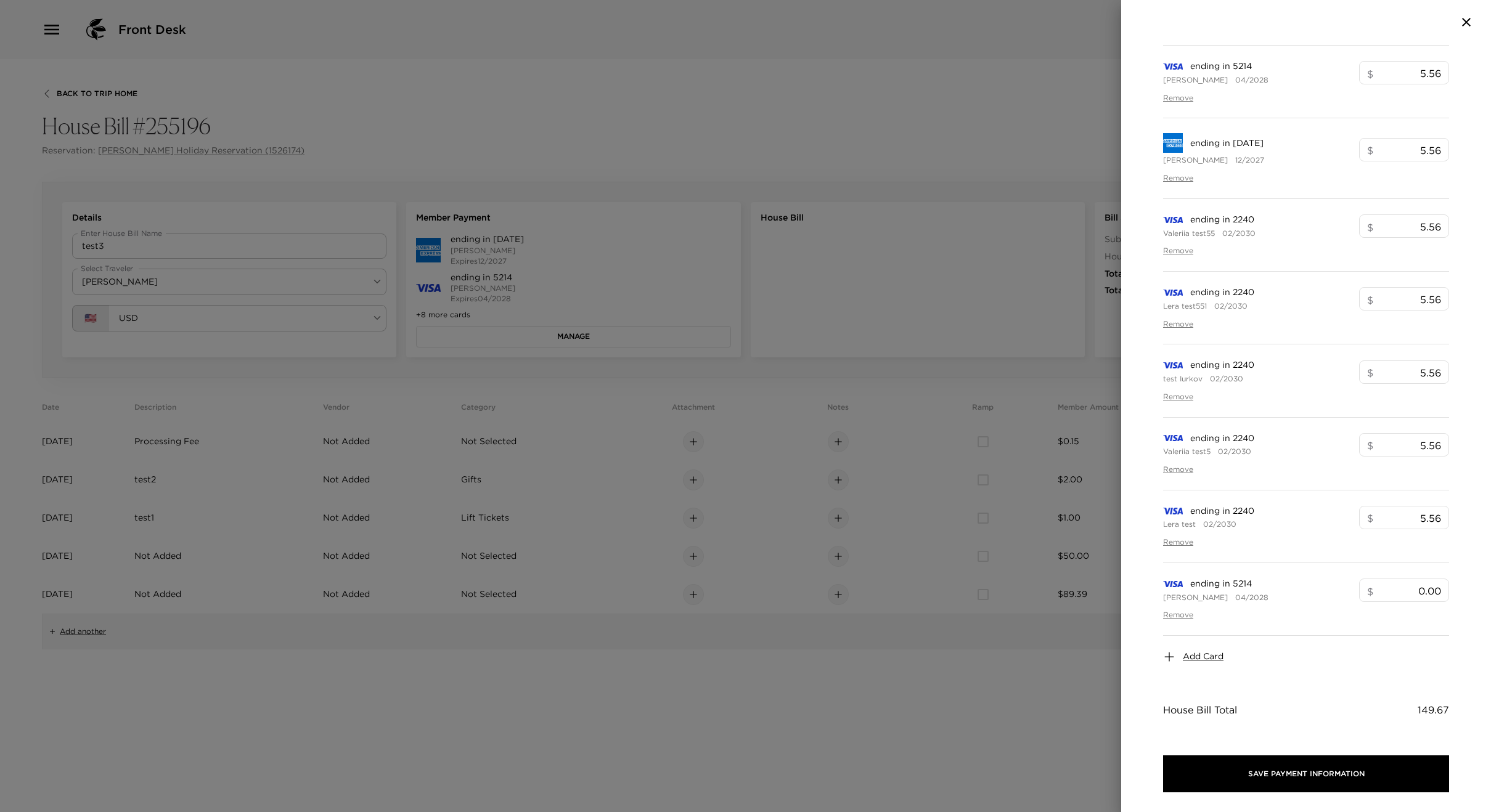
scroll to position [297, 0]
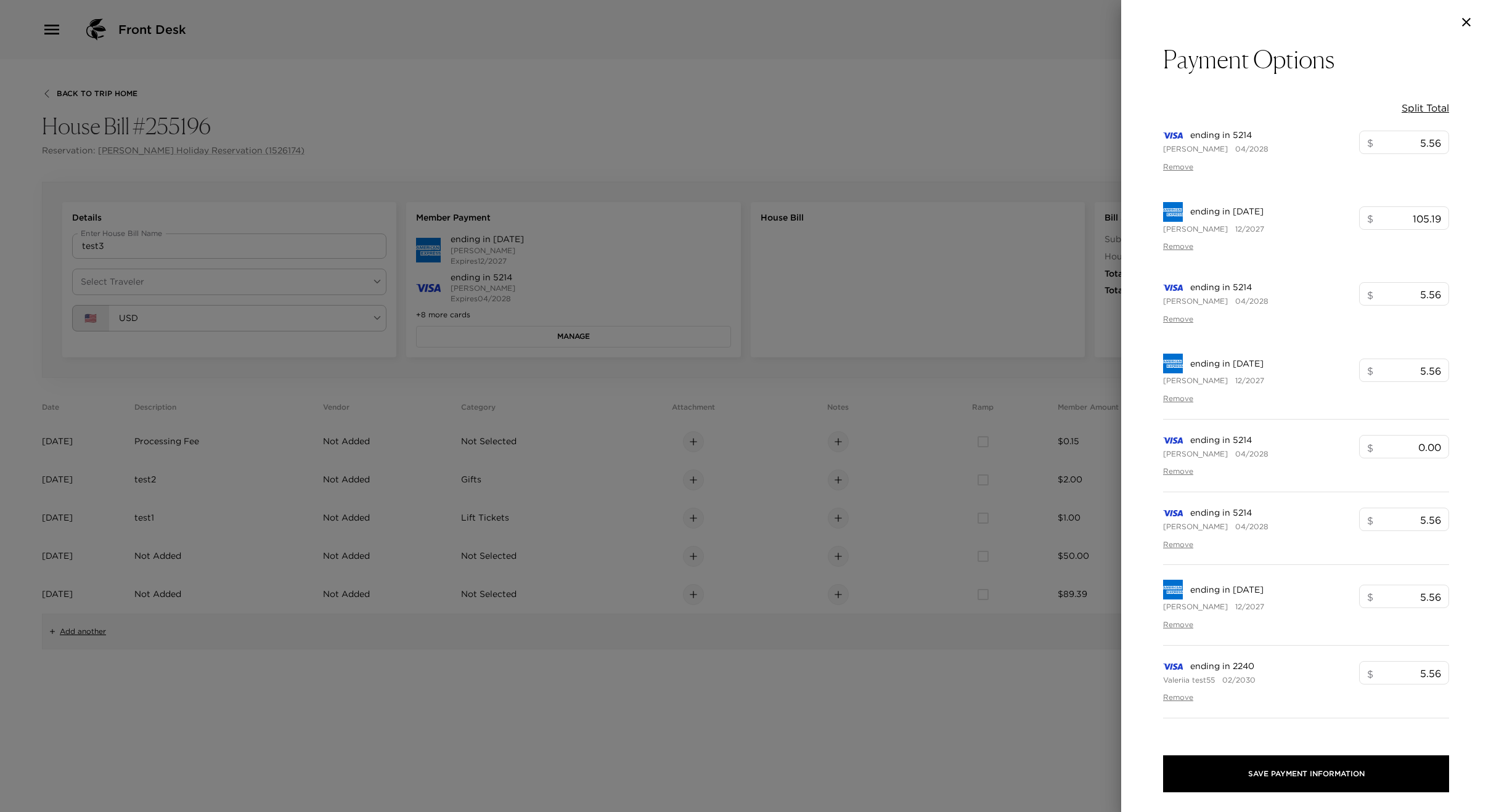
type input "105.19"
type input "5.56"
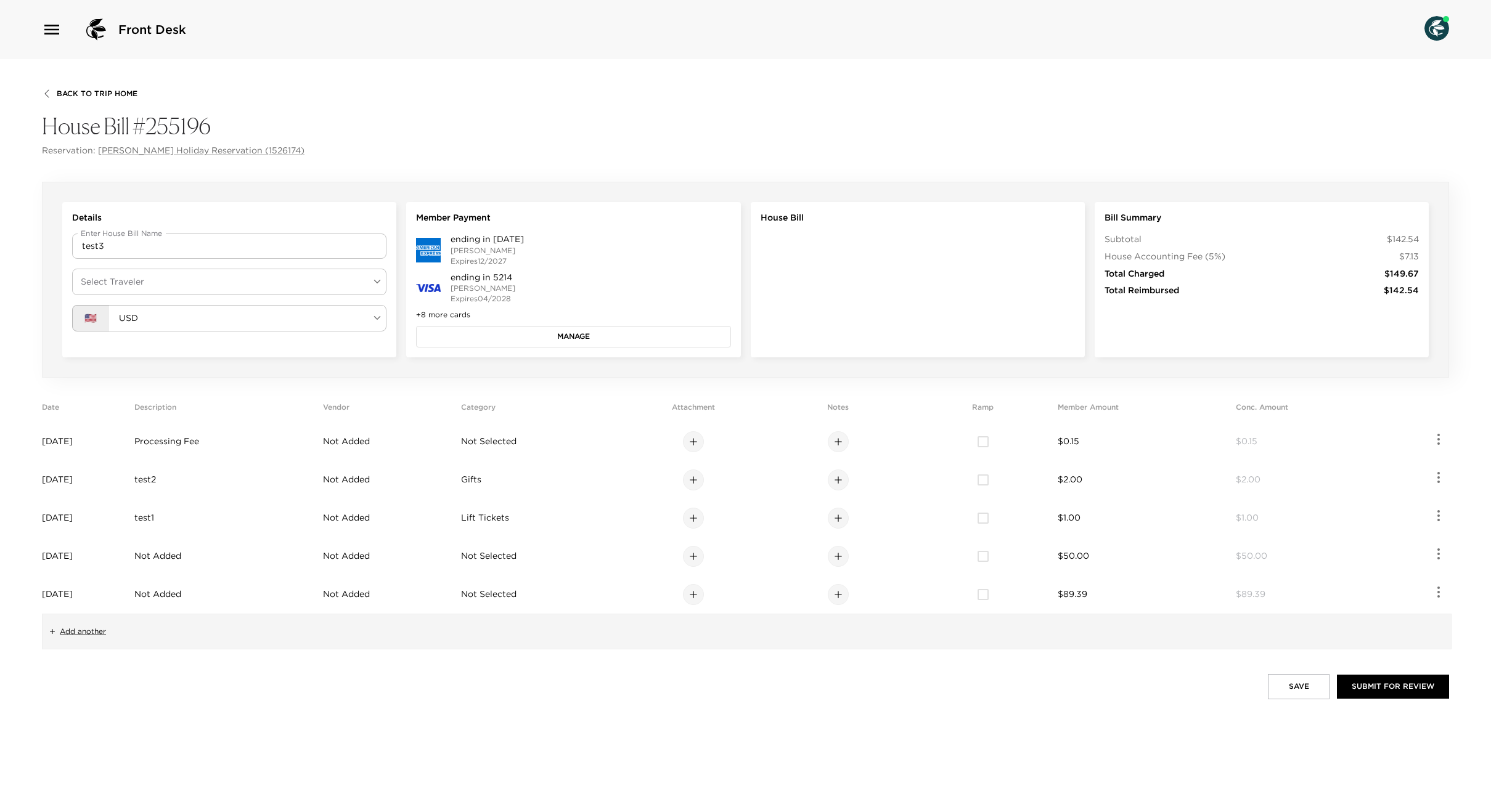
click at [190, 275] on body "Front Desk Back To Trip Home House Bill #255196 Reservation: [PERSON_NAME] Holi…" at bounding box center [746, 406] width 1491 height 812
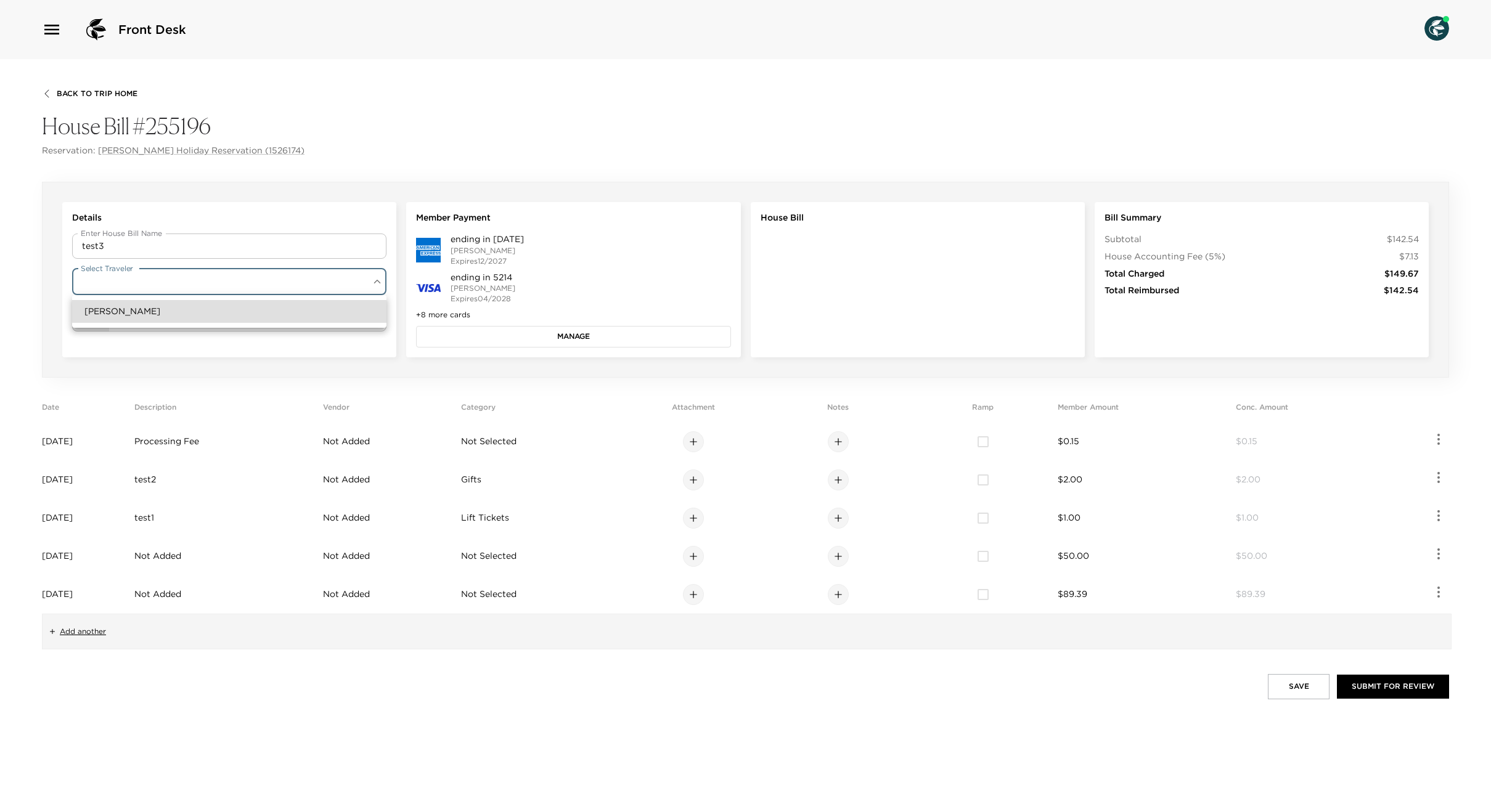
click at [168, 307] on li "[PERSON_NAME]" at bounding box center [229, 311] width 315 height 23
type input "dc4d65e8-7a89-4889-a291-ddb3581cbedd"
click at [517, 338] on button "Manage" at bounding box center [573, 336] width 315 height 21
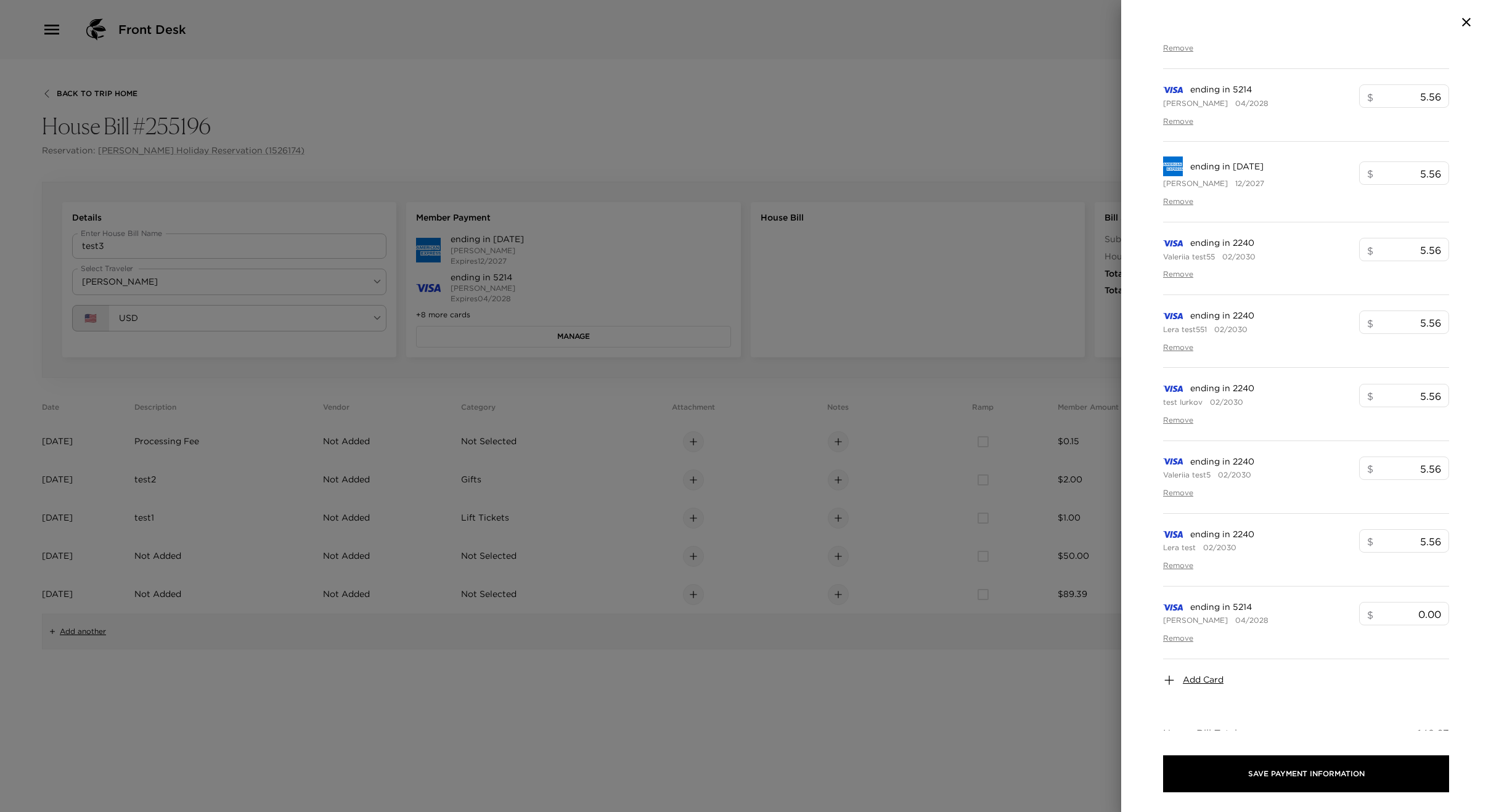
scroll to position [521, 0]
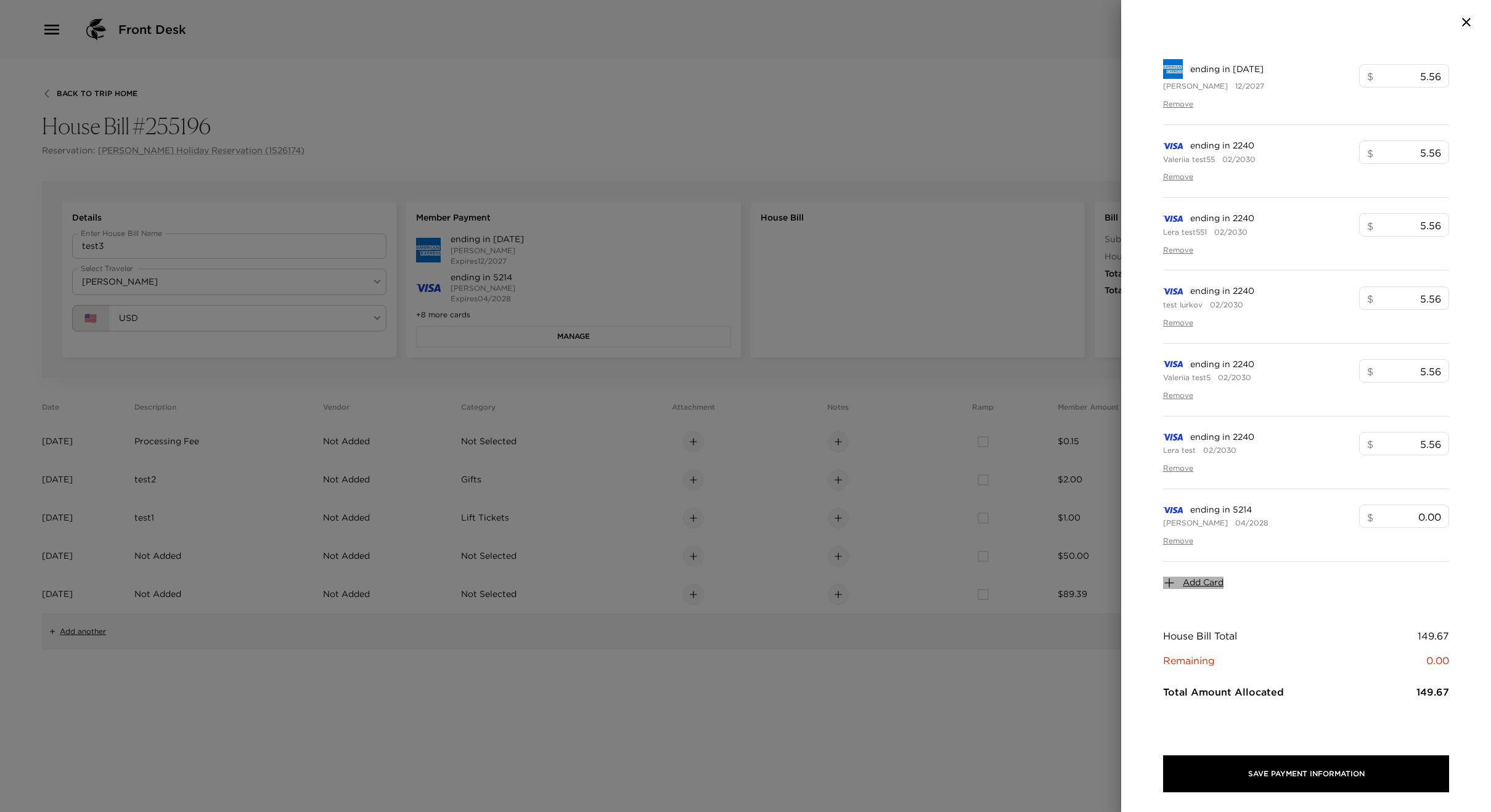
click at [1195, 582] on span "Add Card" at bounding box center [1203, 583] width 41 height 13
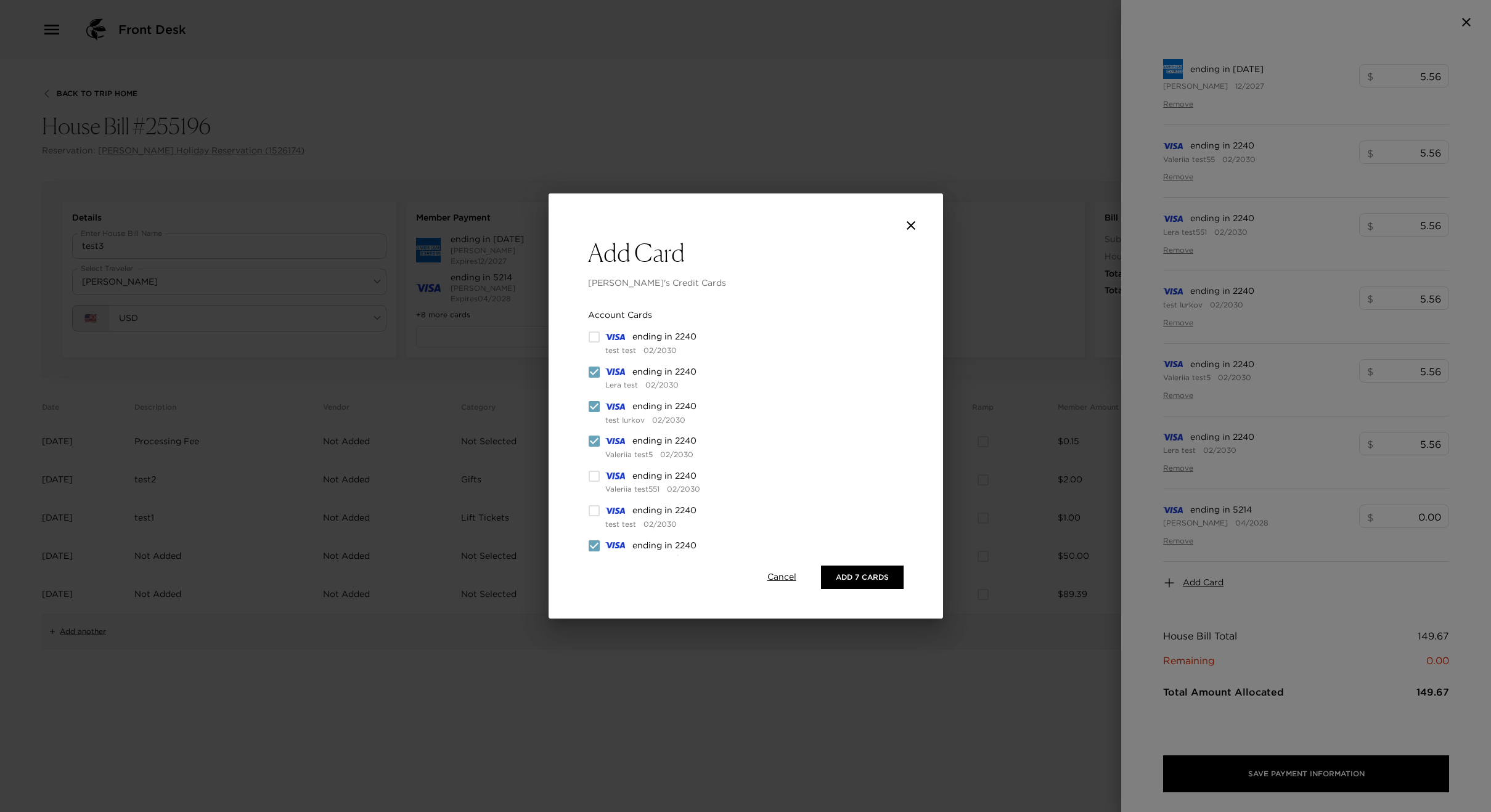
drag, startPoint x: 599, startPoint y: 370, endPoint x: 596, endPoint y: 381, distance: 11.4
click at [599, 370] on input "checkbox" at bounding box center [594, 372] width 13 height 13
checkbox input "false"
drag, startPoint x: 594, startPoint y: 411, endPoint x: 594, endPoint y: 442, distance: 31.0
click at [594, 411] on input "checkbox" at bounding box center [594, 407] width 13 height 13
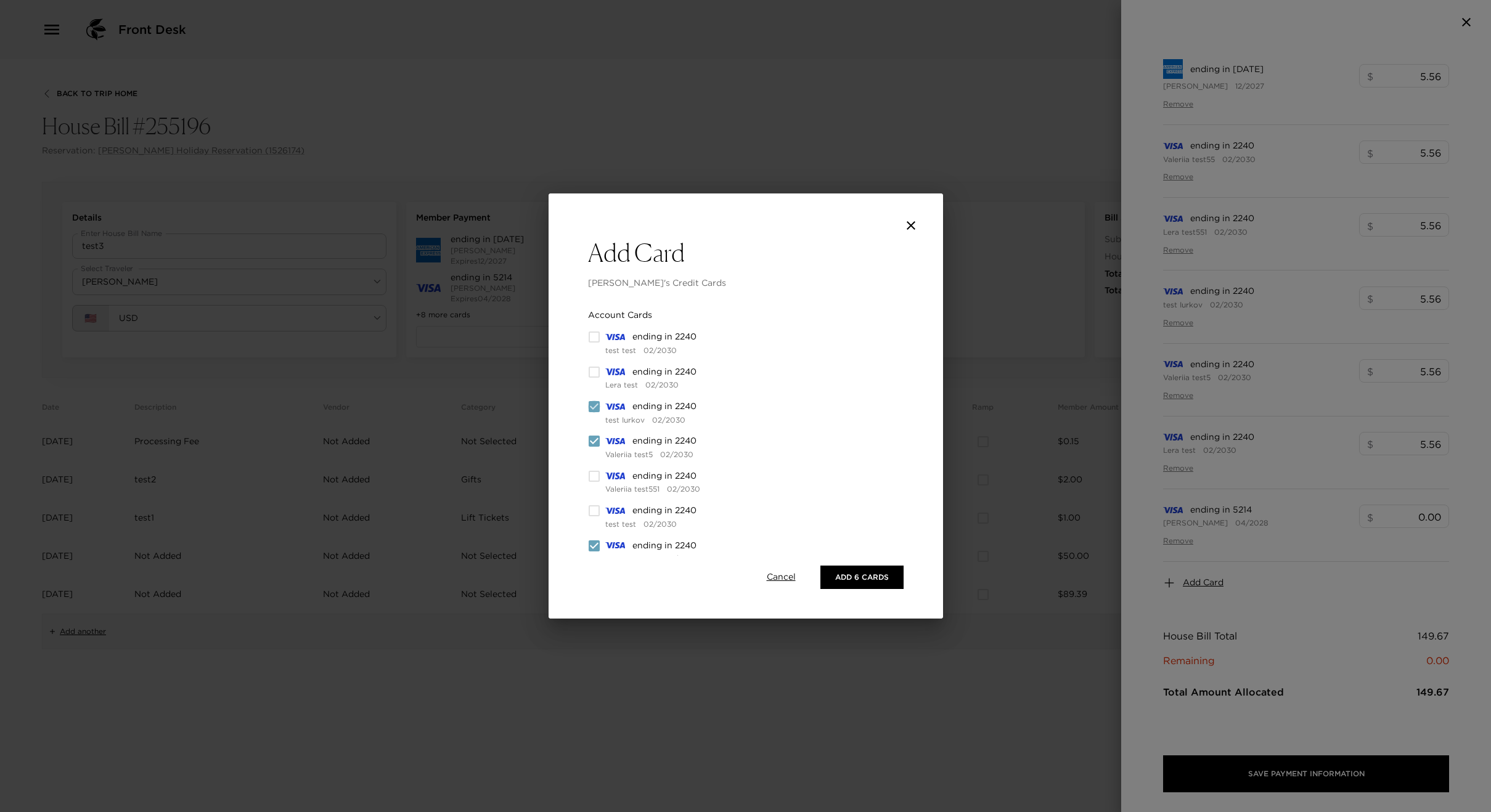
checkbox input "false"
drag, startPoint x: 594, startPoint y: 443, endPoint x: 601, endPoint y: 462, distance: 20.2
click at [594, 443] on input "checkbox" at bounding box center [594, 442] width 13 height 13
checkbox input "false"
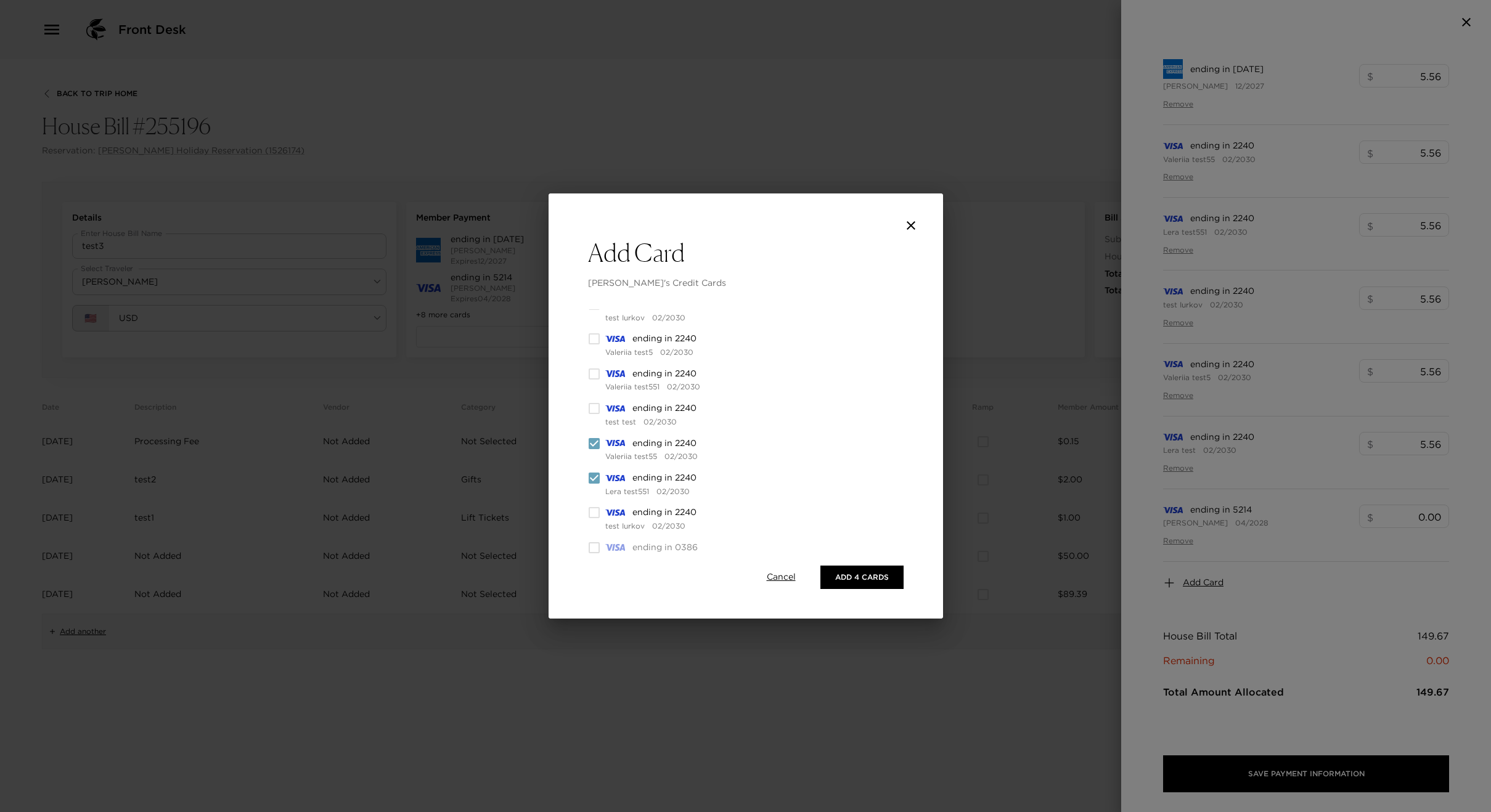
click at [597, 443] on input "checkbox" at bounding box center [594, 444] width 13 height 13
checkbox input "false"
click at [594, 479] on input "checkbox" at bounding box center [594, 479] width 13 height 13
checkbox input "false"
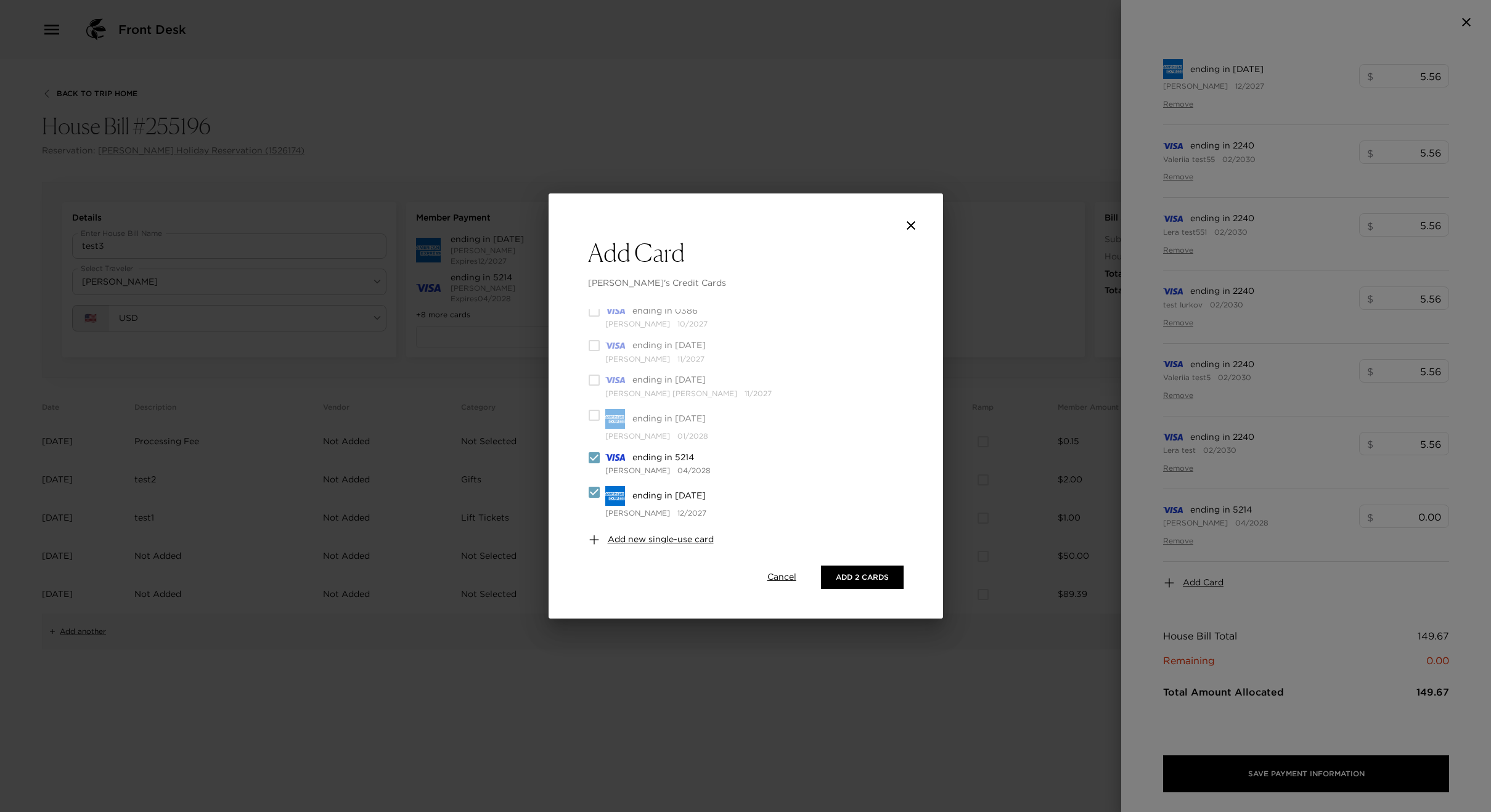
click at [596, 502] on div "ending in 2008 Barry Reynolds 12/2027" at bounding box center [680, 503] width 184 height 32
click at [594, 495] on input "checkbox" at bounding box center [594, 493] width 13 height 13
checkbox input "false"
click at [857, 578] on button "Add 1 Card" at bounding box center [865, 578] width 77 height 23
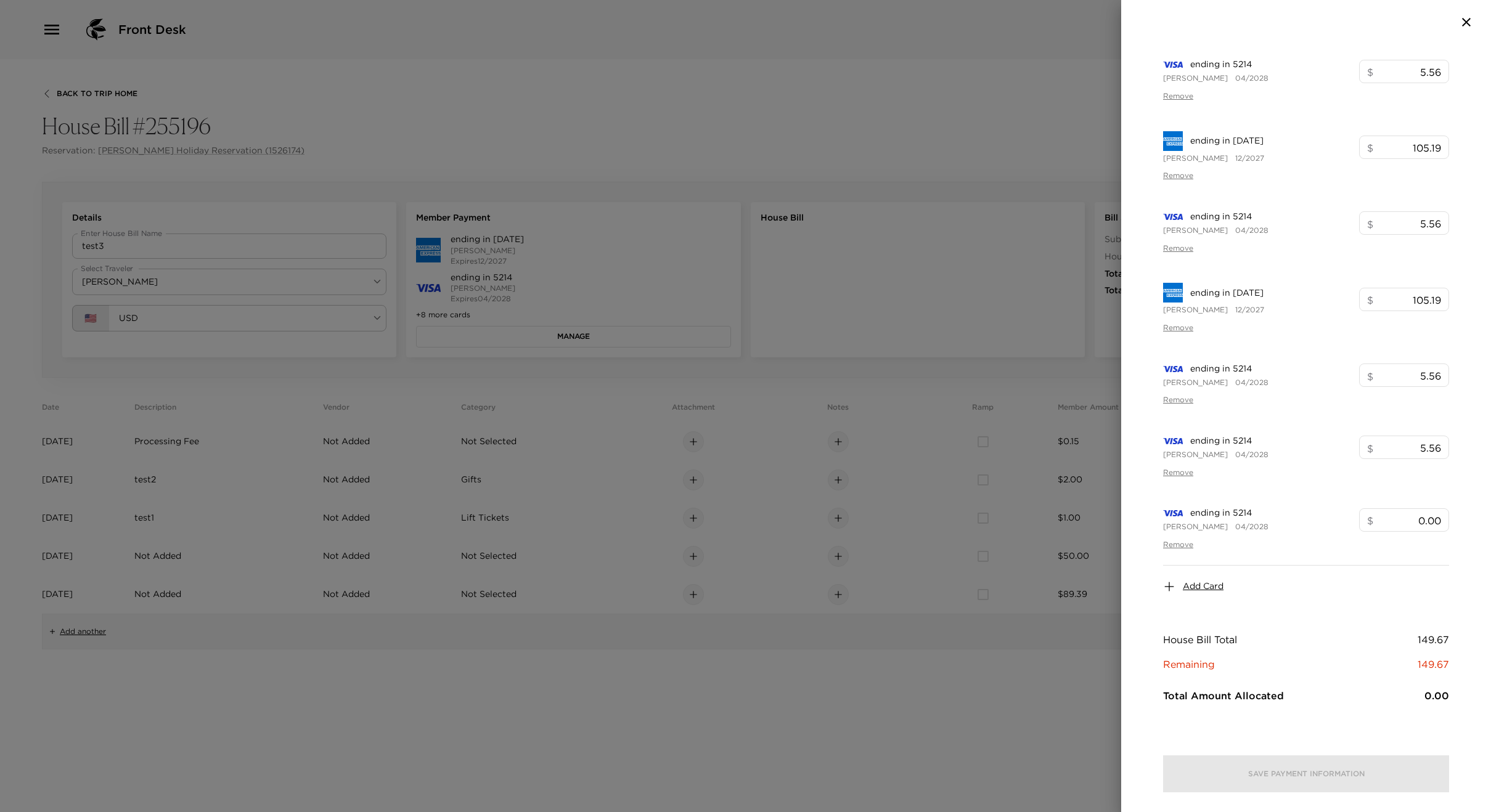
scroll to position [75, 0]
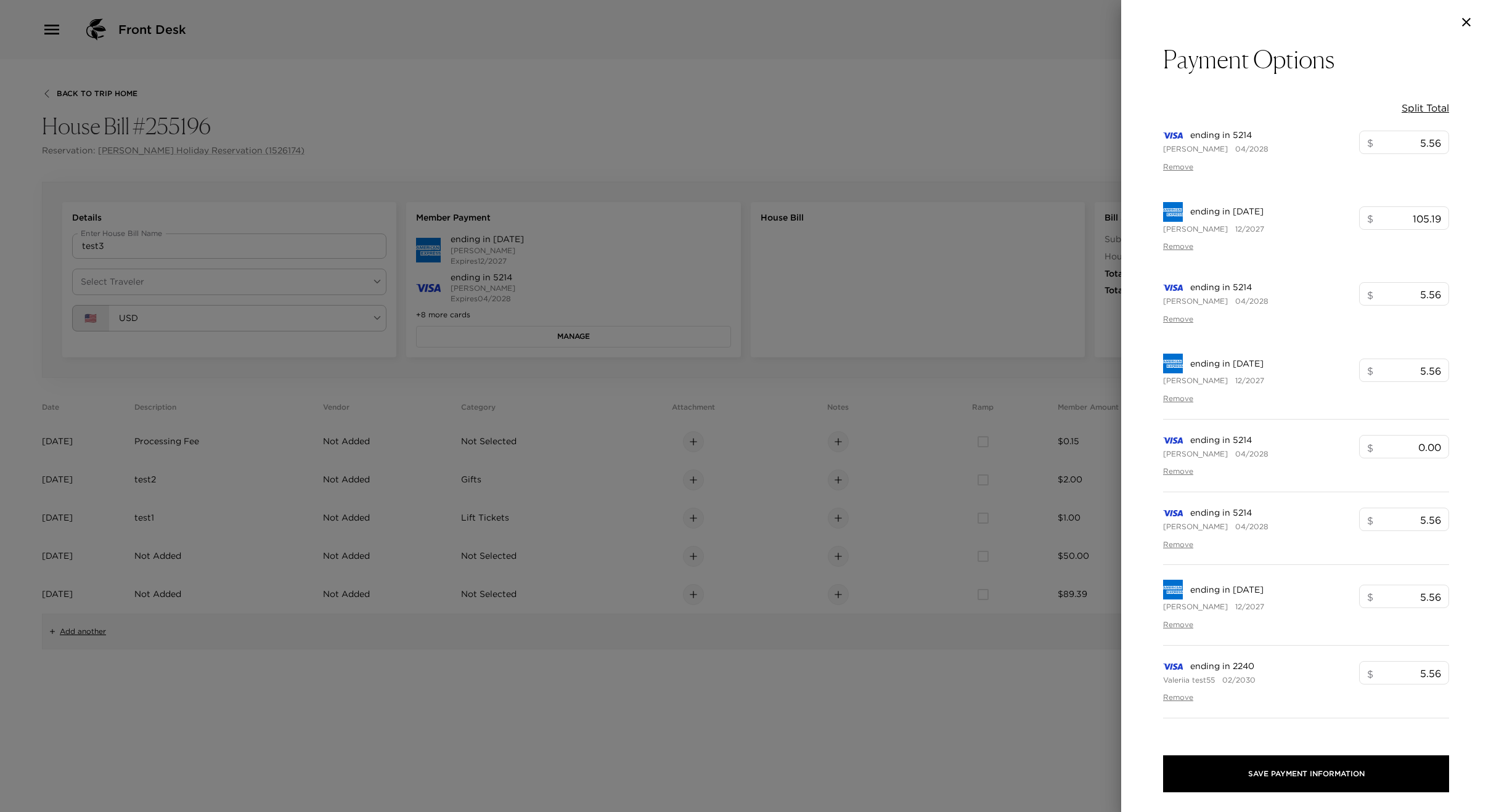
type input "105.19"
type input "5.56"
drag, startPoint x: 560, startPoint y: 280, endPoint x: 710, endPoint y: 239, distance: 155.5
click at [560, 281] on div at bounding box center [746, 406] width 1491 height 812
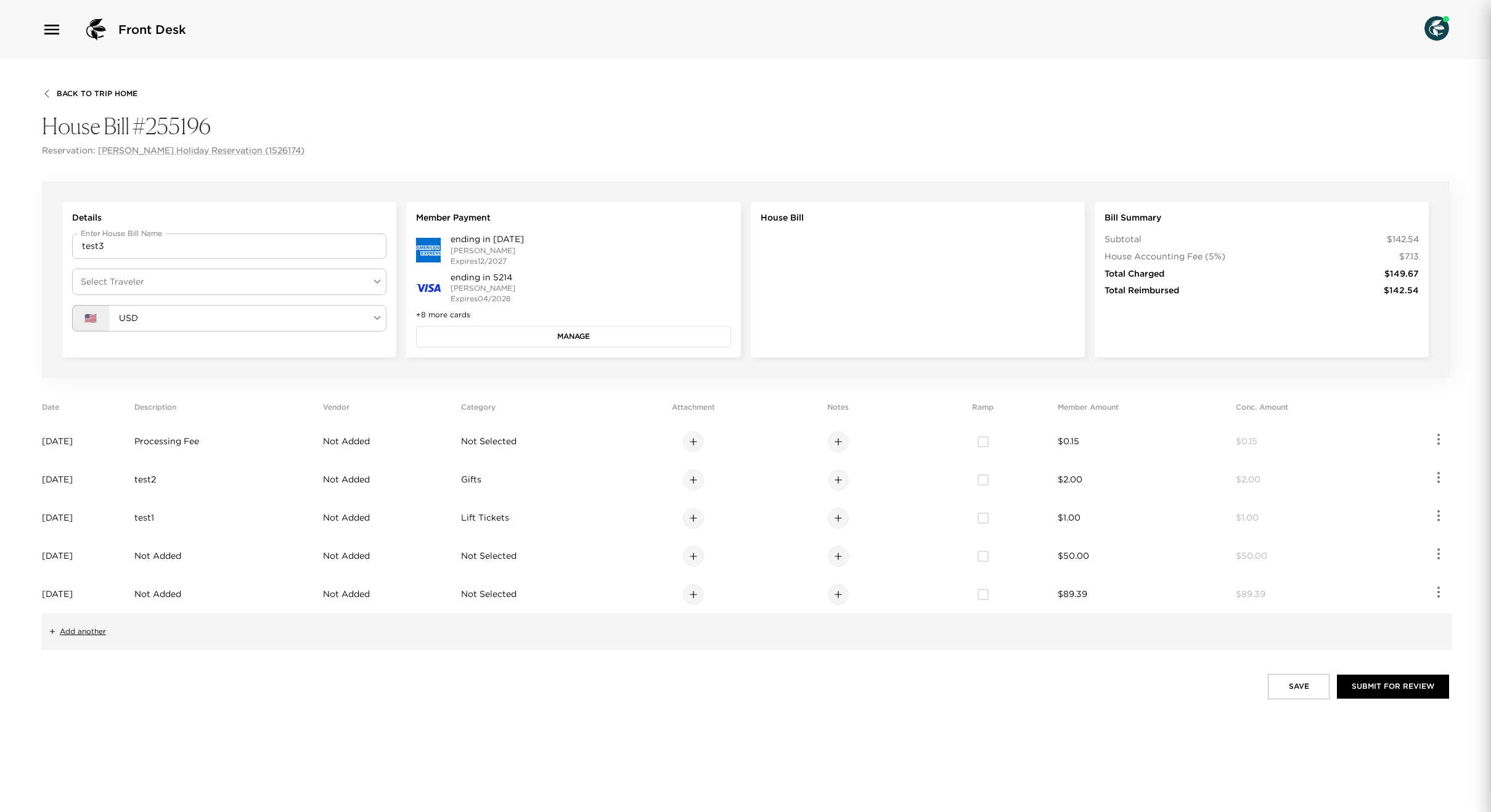
click at [715, 234] on div at bounding box center [746, 406] width 1491 height 812
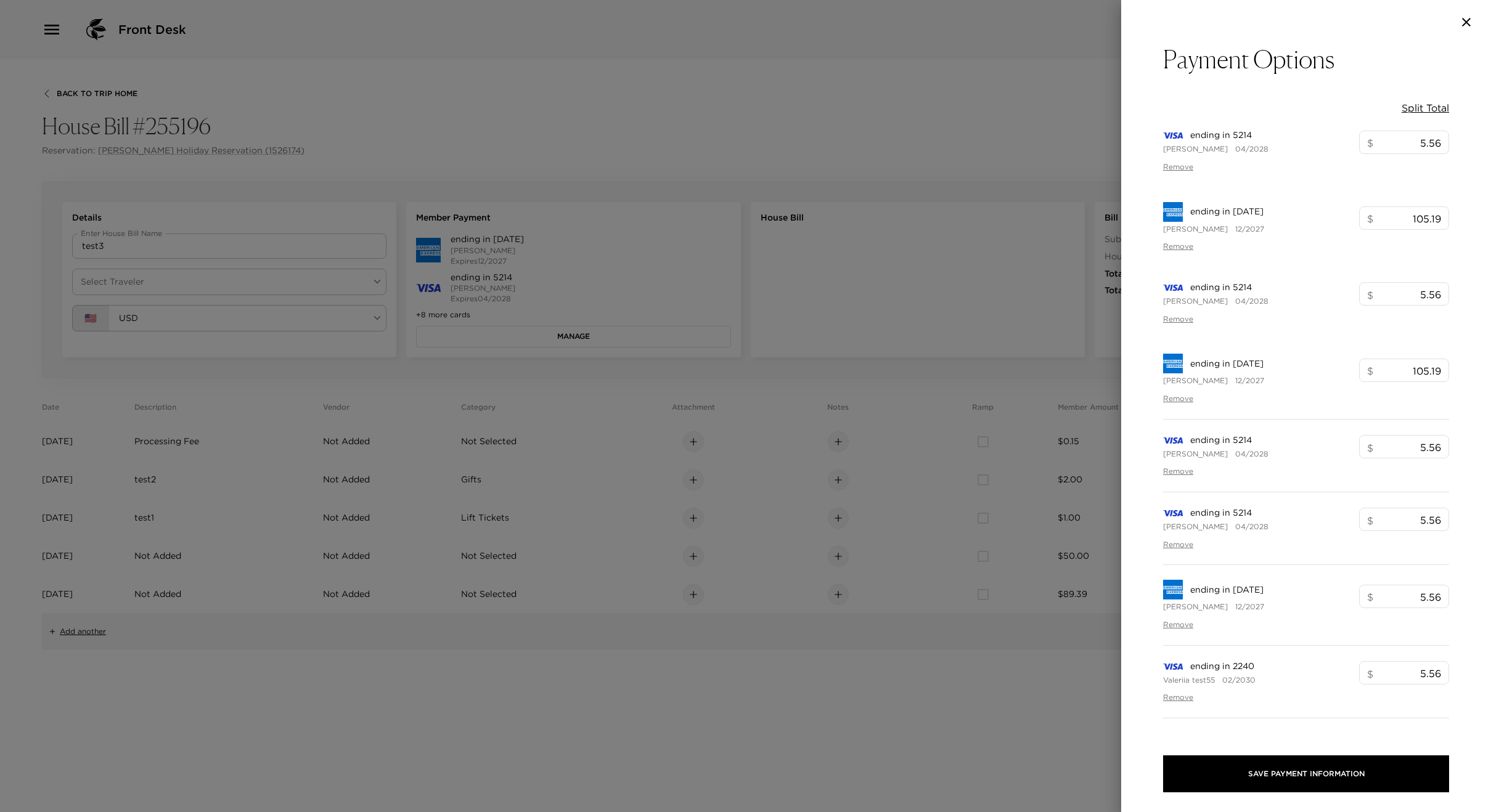
click at [617, 242] on div at bounding box center [746, 406] width 1491 height 812
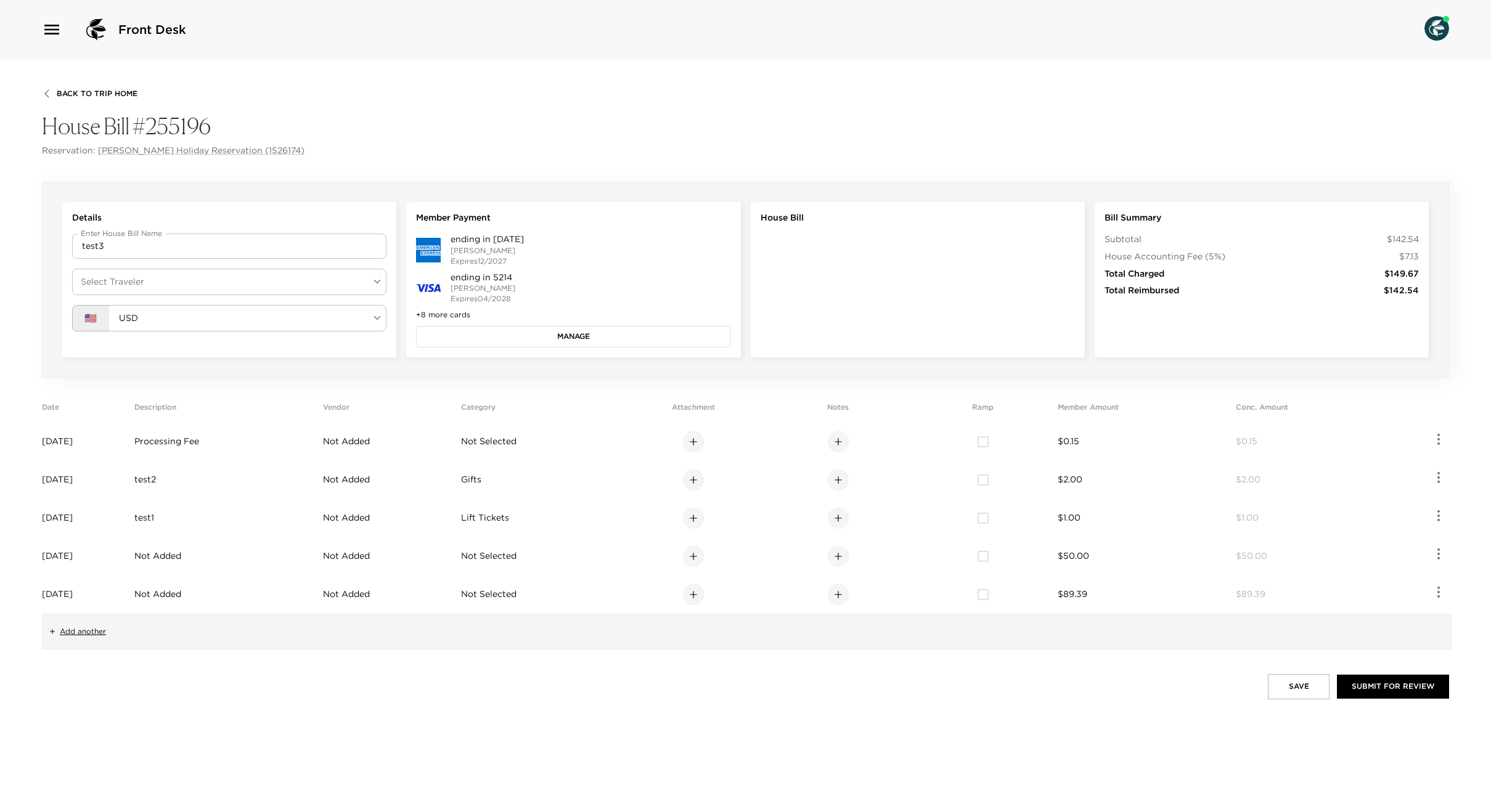
click at [617, 242] on div "ending in 2008 Barry Reynolds Expires 12/2027" at bounding box center [573, 250] width 315 height 32
click at [531, 336] on button "Manage" at bounding box center [573, 336] width 315 height 21
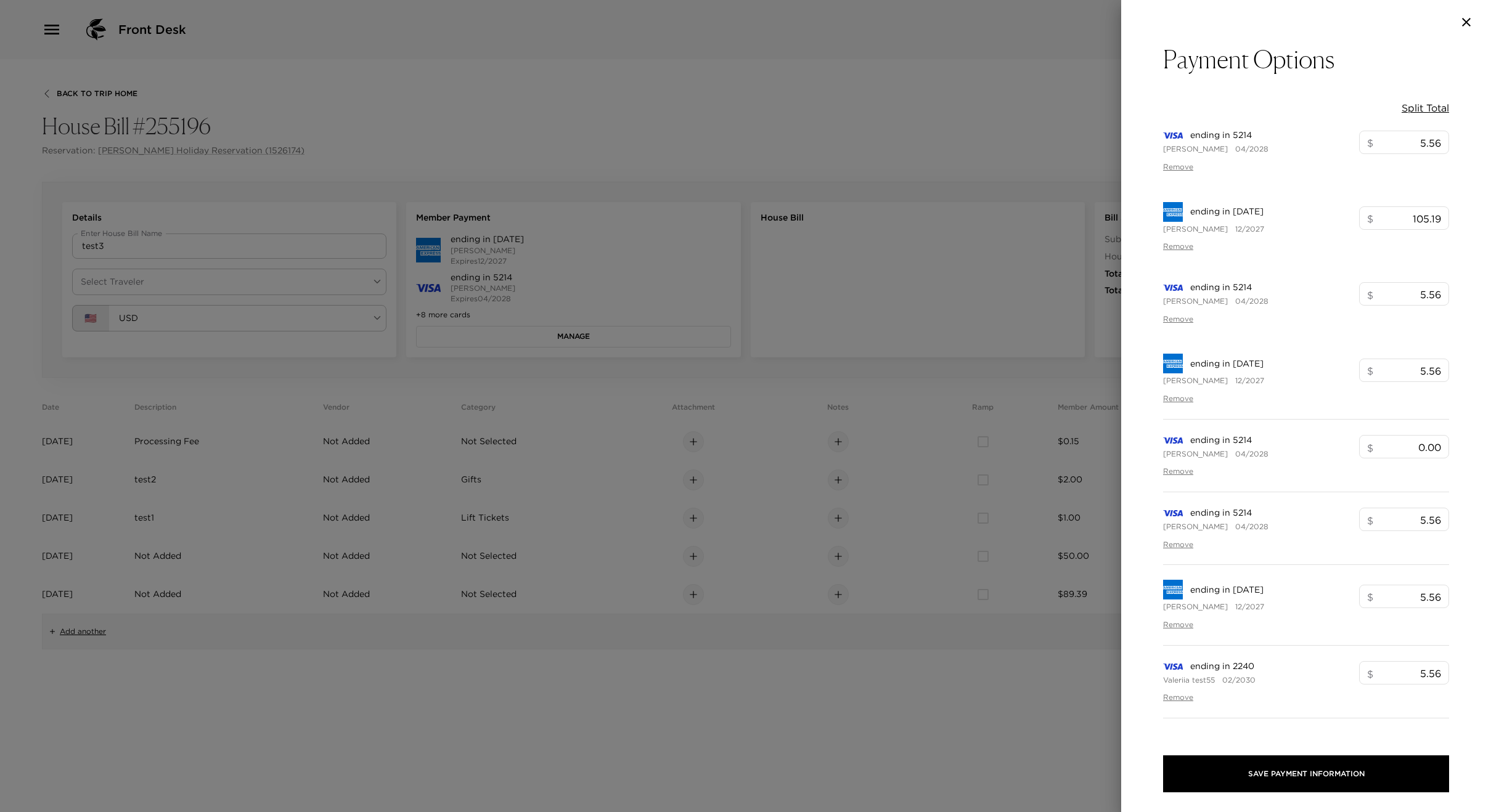
type input "105.19"
type input "5.56"
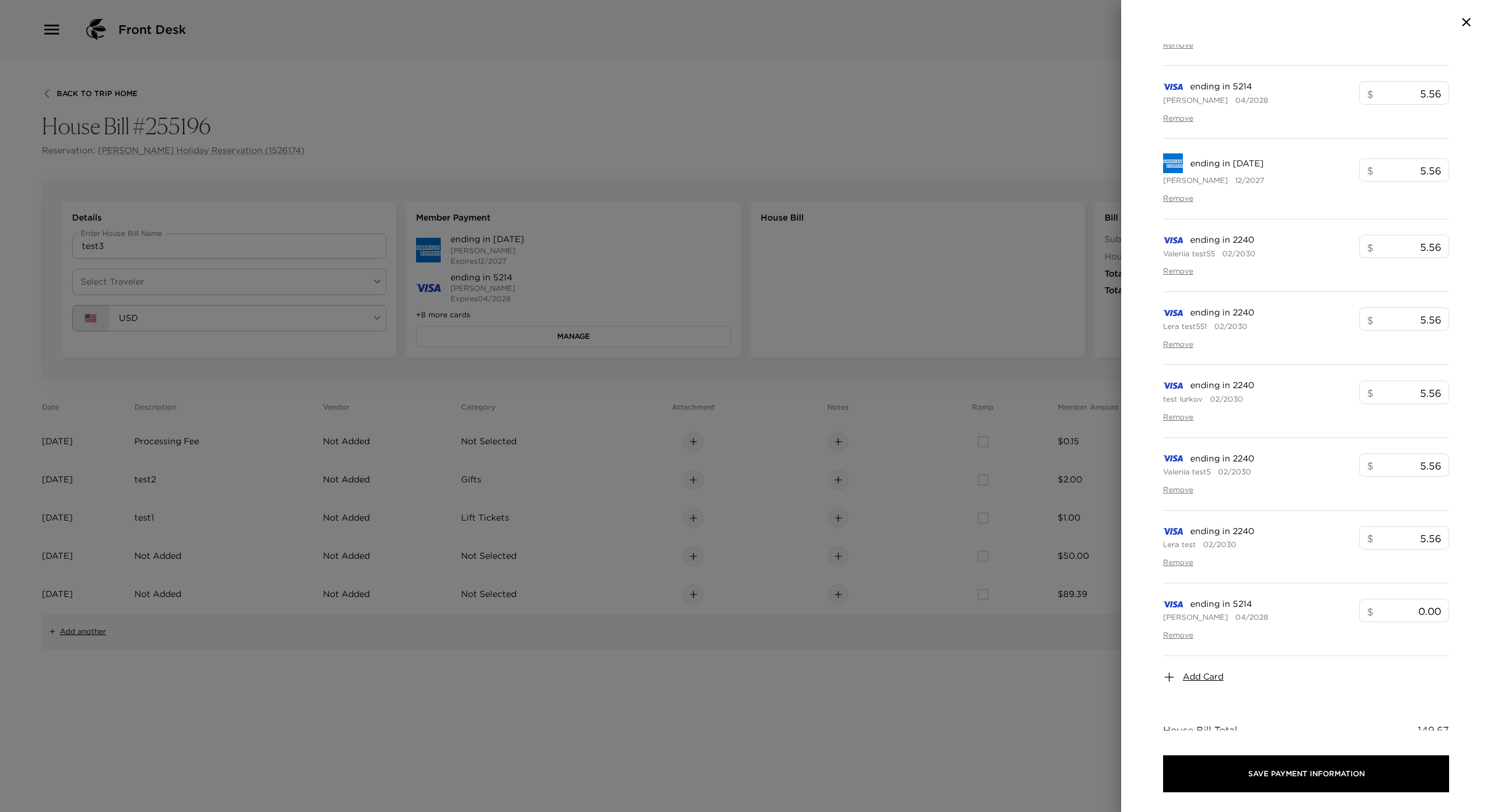
scroll to position [521, 0]
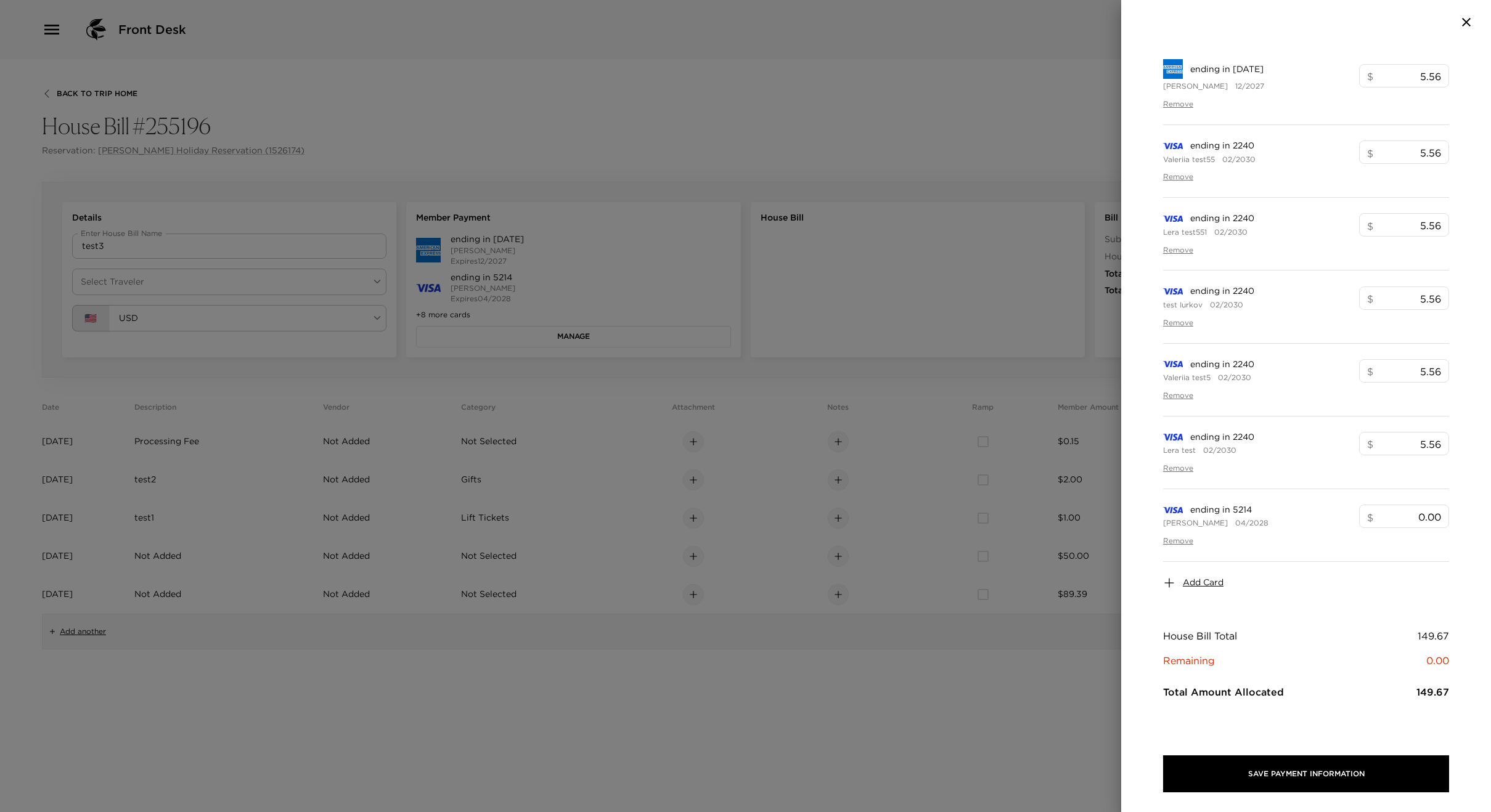
click at [1195, 580] on span "Add Card" at bounding box center [1203, 583] width 41 height 13
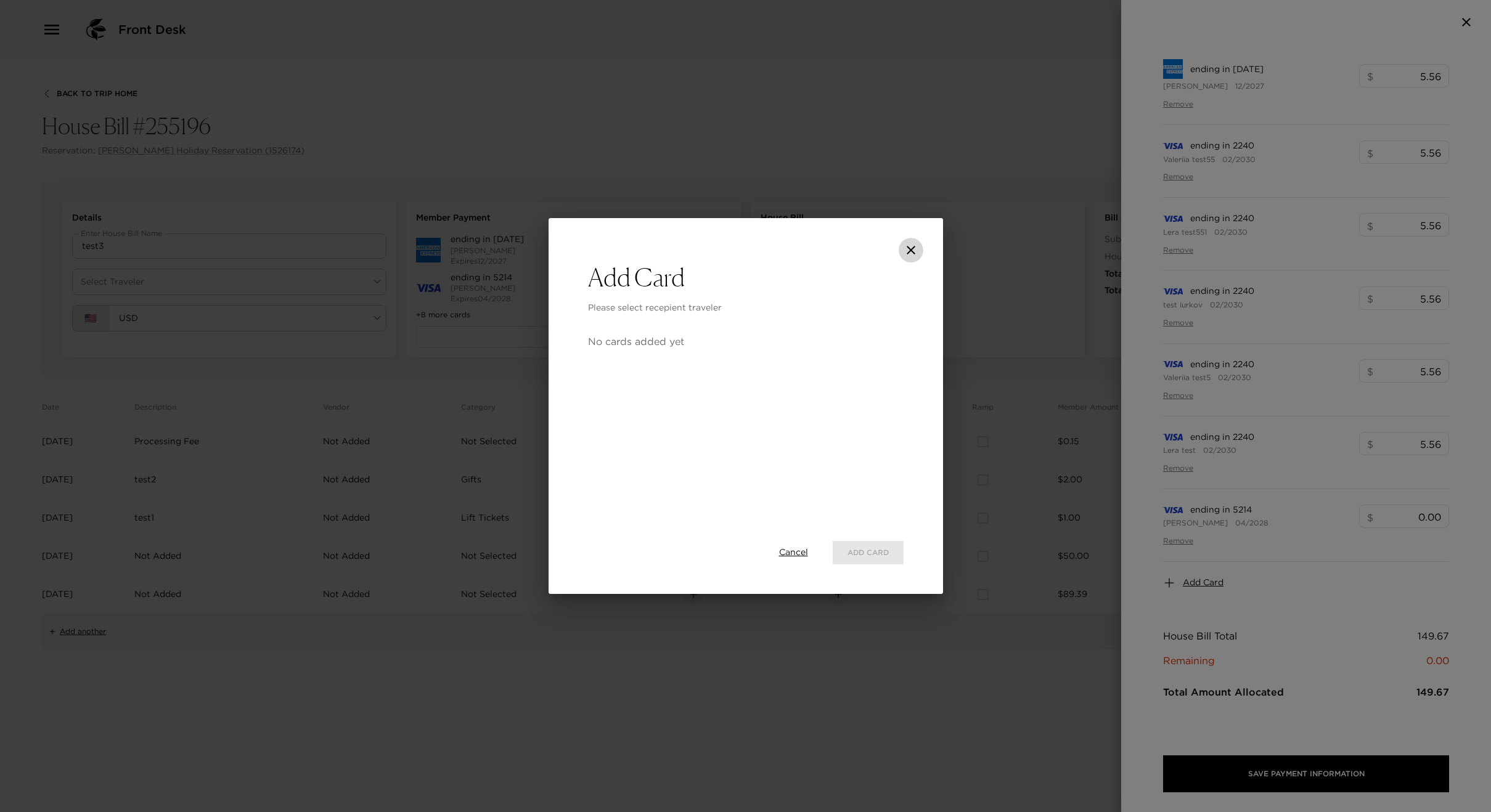
click at [913, 252] on icon "close" at bounding box center [911, 250] width 14 height 14
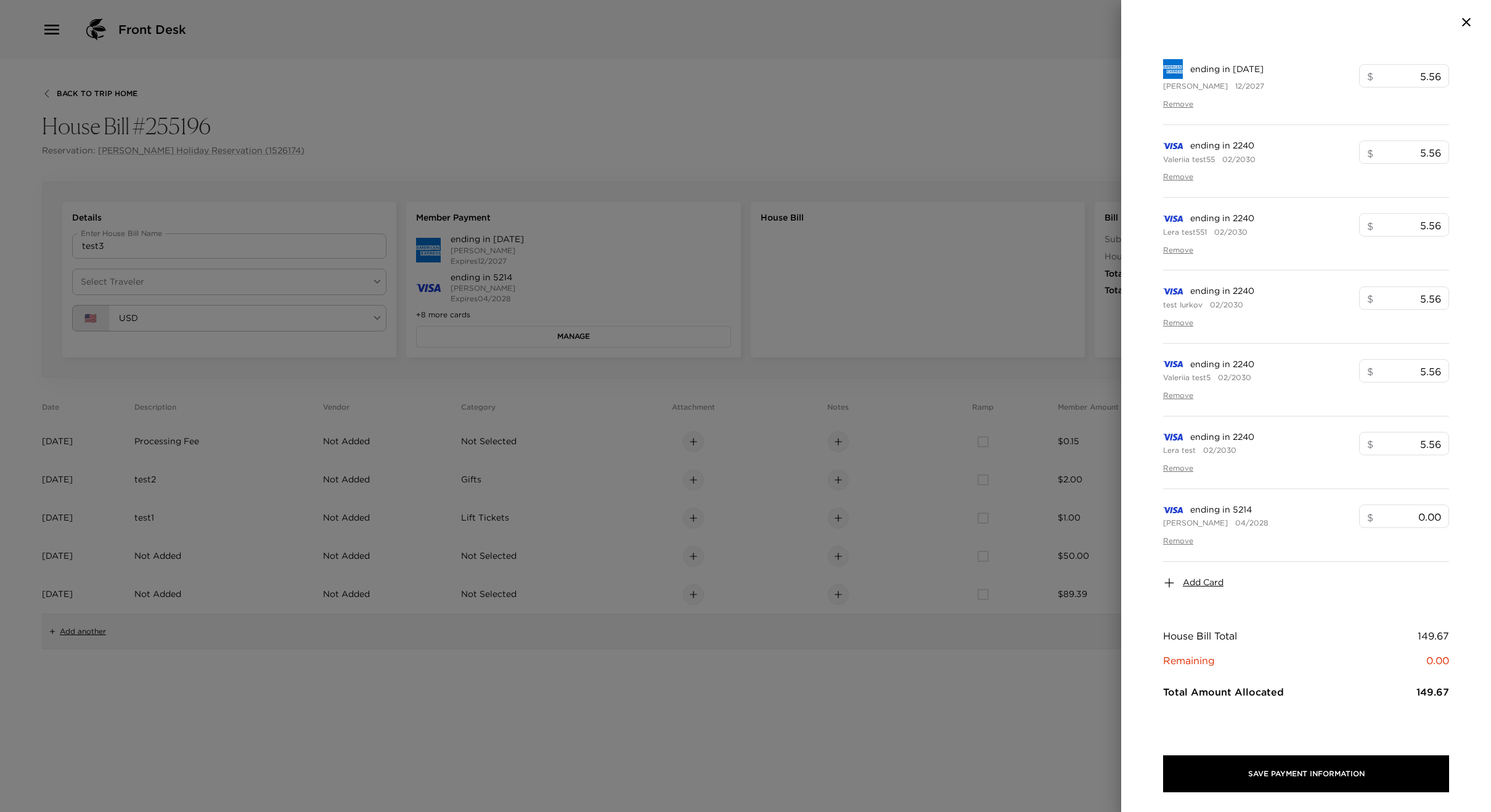
drag, startPoint x: 447, startPoint y: 268, endPoint x: 390, endPoint y: 269, distance: 57.0
click at [447, 268] on div at bounding box center [746, 406] width 1491 height 812
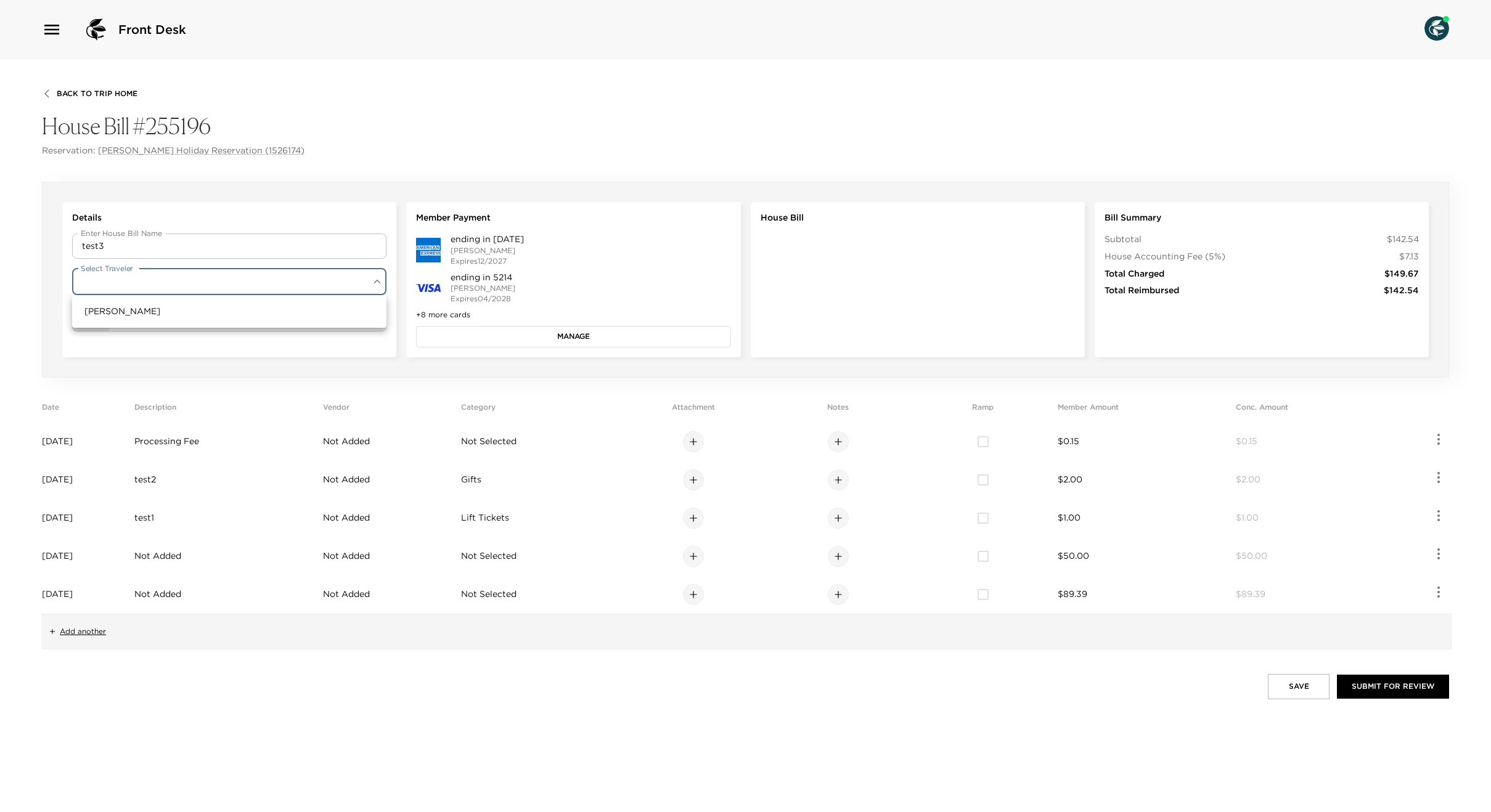
drag, startPoint x: 207, startPoint y: 271, endPoint x: 202, endPoint y: 282, distance: 12.1
click at [206, 272] on body "Front Desk Back To Trip Home House Bill #255196 Reservation: Loren Holiday Rese…" at bounding box center [746, 406] width 1491 height 812
click at [175, 317] on li "[PERSON_NAME]" at bounding box center [229, 311] width 315 height 23
type input "dc4d65e8-7a89-4889-a291-ddb3581cbedd"
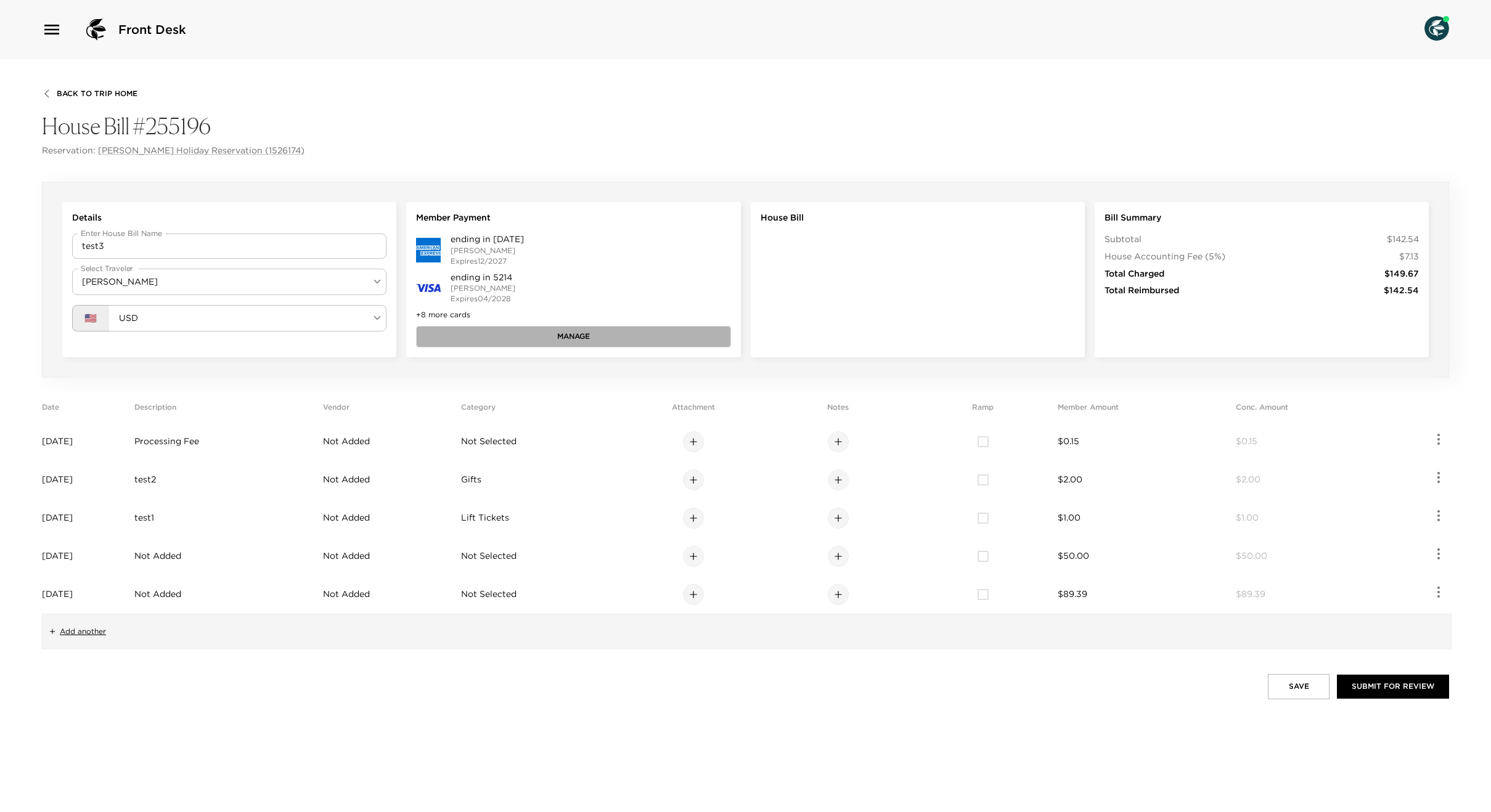
click at [547, 335] on button "Manage" at bounding box center [573, 336] width 315 height 21
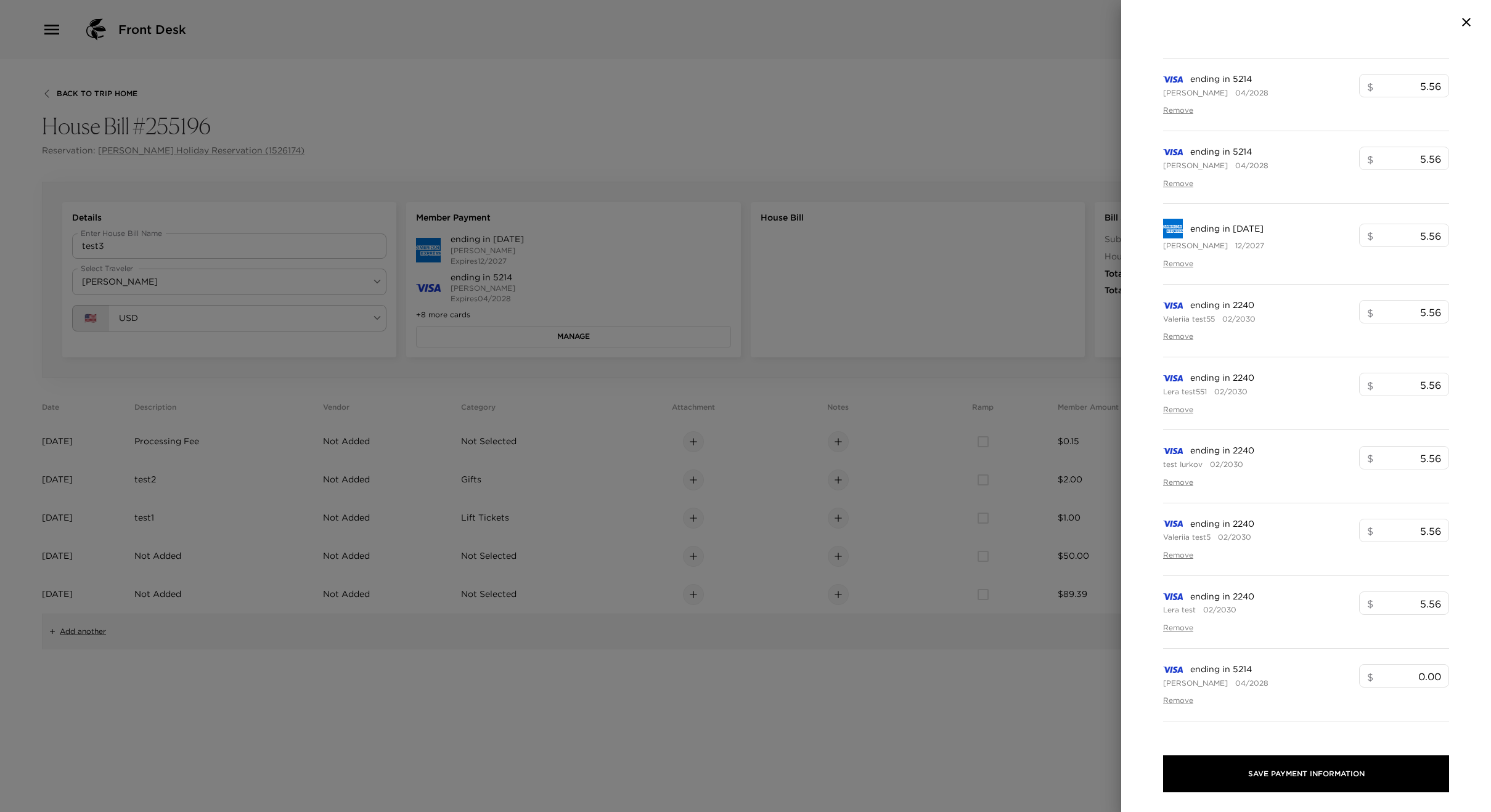
scroll to position [297, 0]
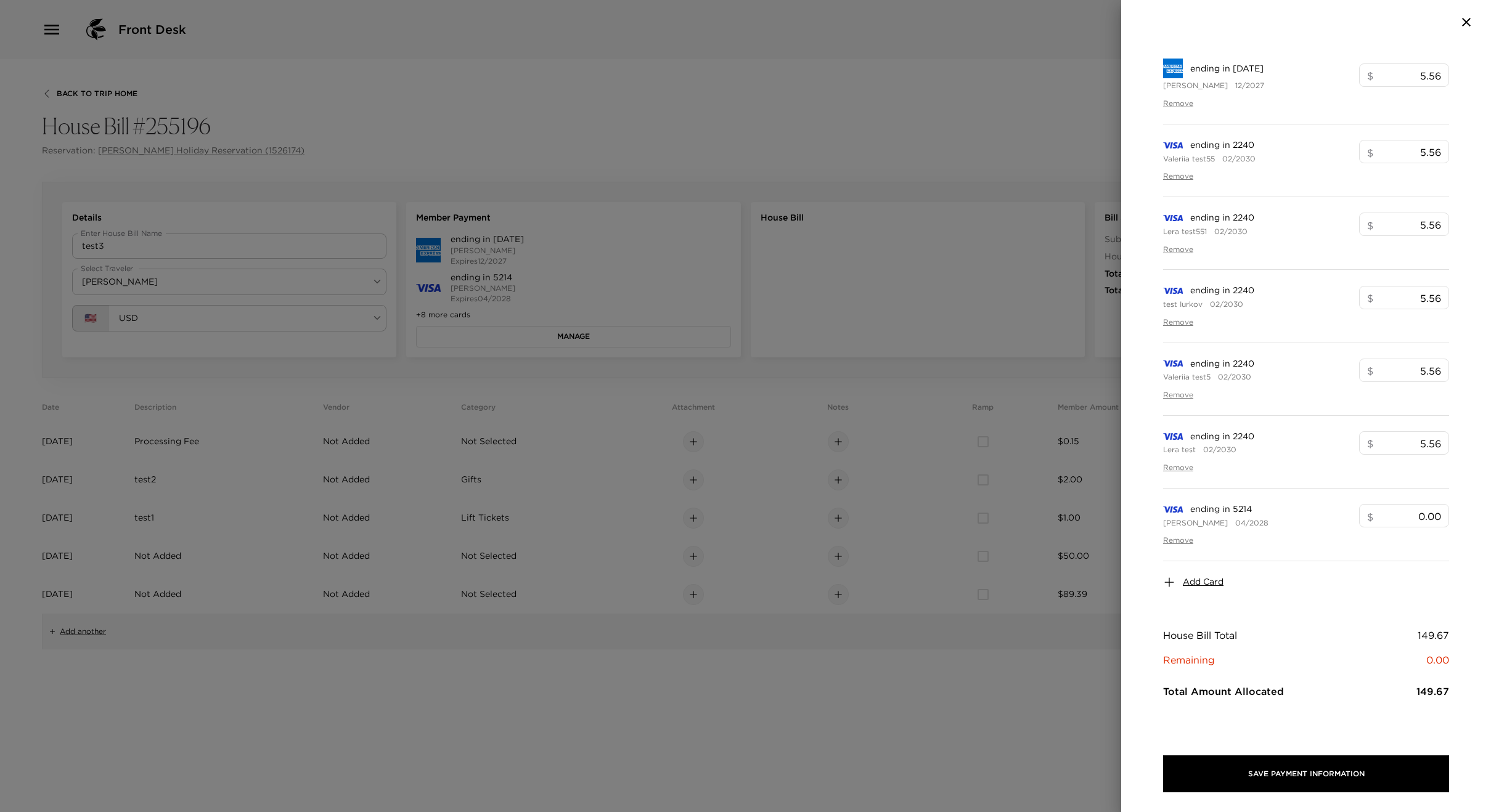
click at [1187, 589] on div "Add Card" at bounding box center [1305, 582] width 286 height 42
drag, startPoint x: 1208, startPoint y: 569, endPoint x: 1208, endPoint y: 577, distance: 8.0
click at [1209, 571] on div "Add Card" at bounding box center [1305, 582] width 286 height 42
click at [1208, 578] on span "Add Card" at bounding box center [1203, 582] width 41 height 13
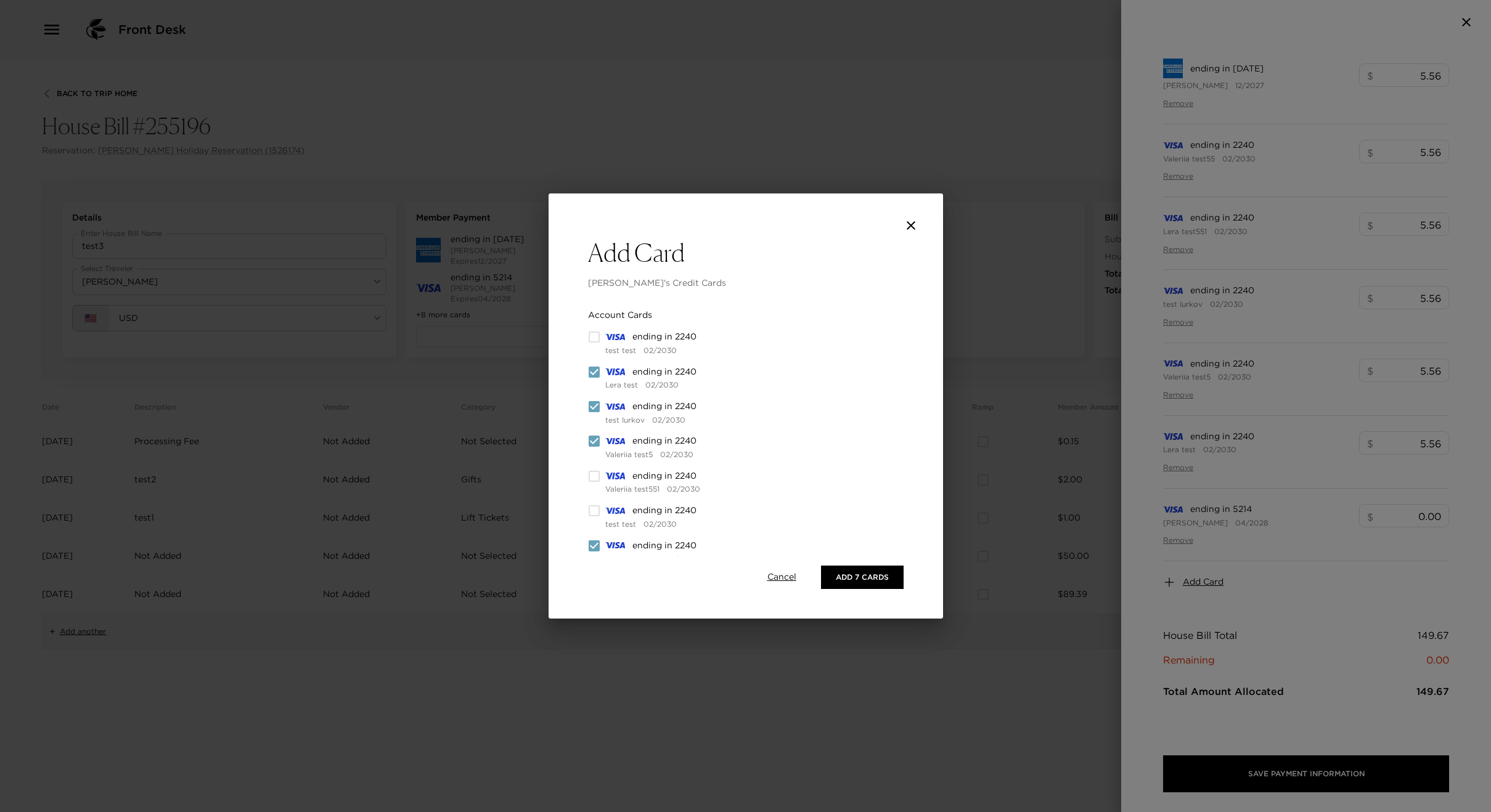
drag, startPoint x: 598, startPoint y: 366, endPoint x: 593, endPoint y: 389, distance: 23.5
click at [598, 367] on input "checkbox" at bounding box center [594, 372] width 13 height 13
checkbox input "false"
drag, startPoint x: 598, startPoint y: 402, endPoint x: 593, endPoint y: 429, distance: 27.5
click at [598, 404] on input "checkbox" at bounding box center [594, 407] width 13 height 13
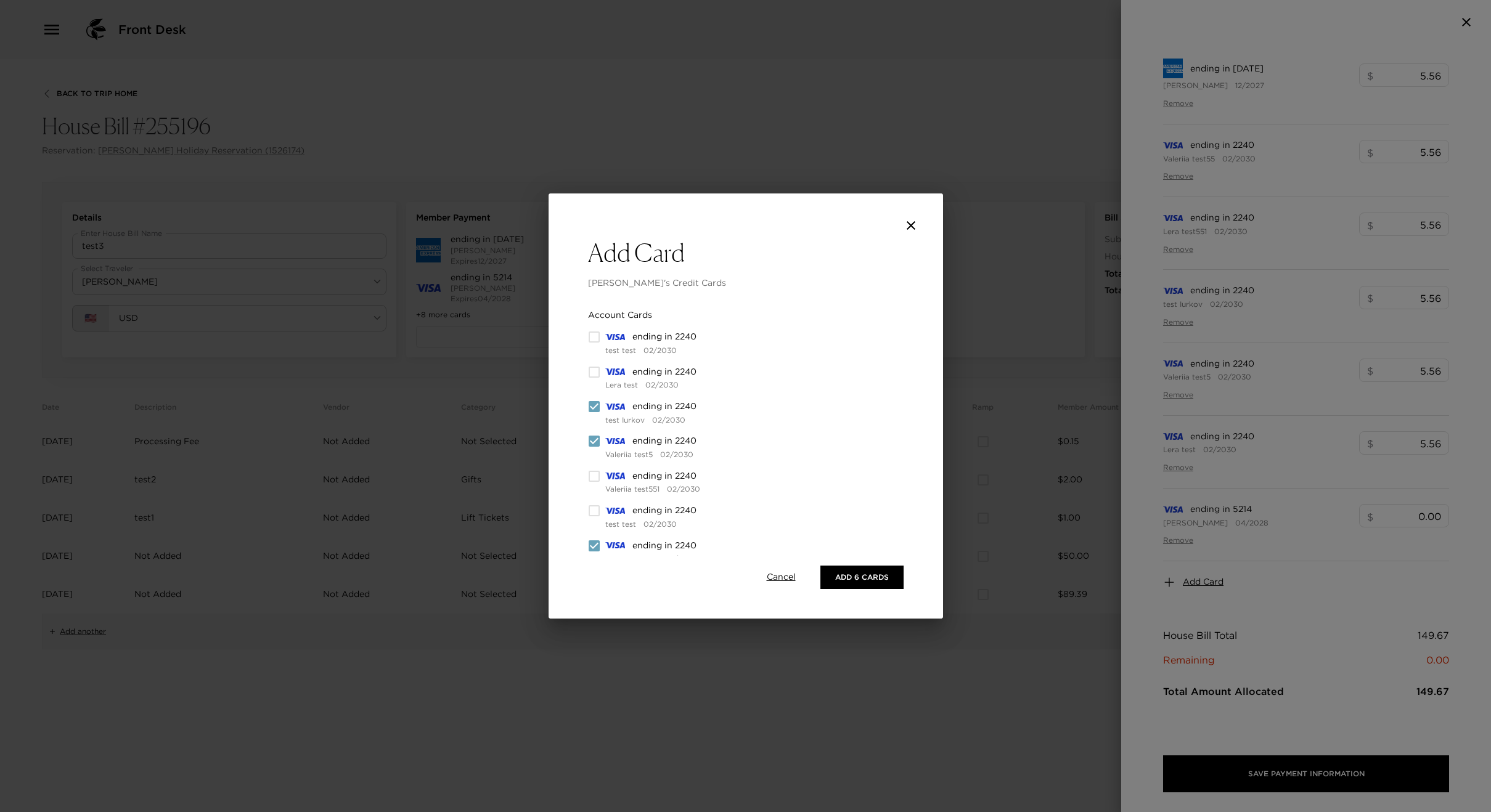
checkbox input "false"
click at [592, 439] on input "checkbox" at bounding box center [594, 442] width 13 height 13
checkbox input "false"
drag, startPoint x: 595, startPoint y: 354, endPoint x: 602, endPoint y: 380, distance: 26.9
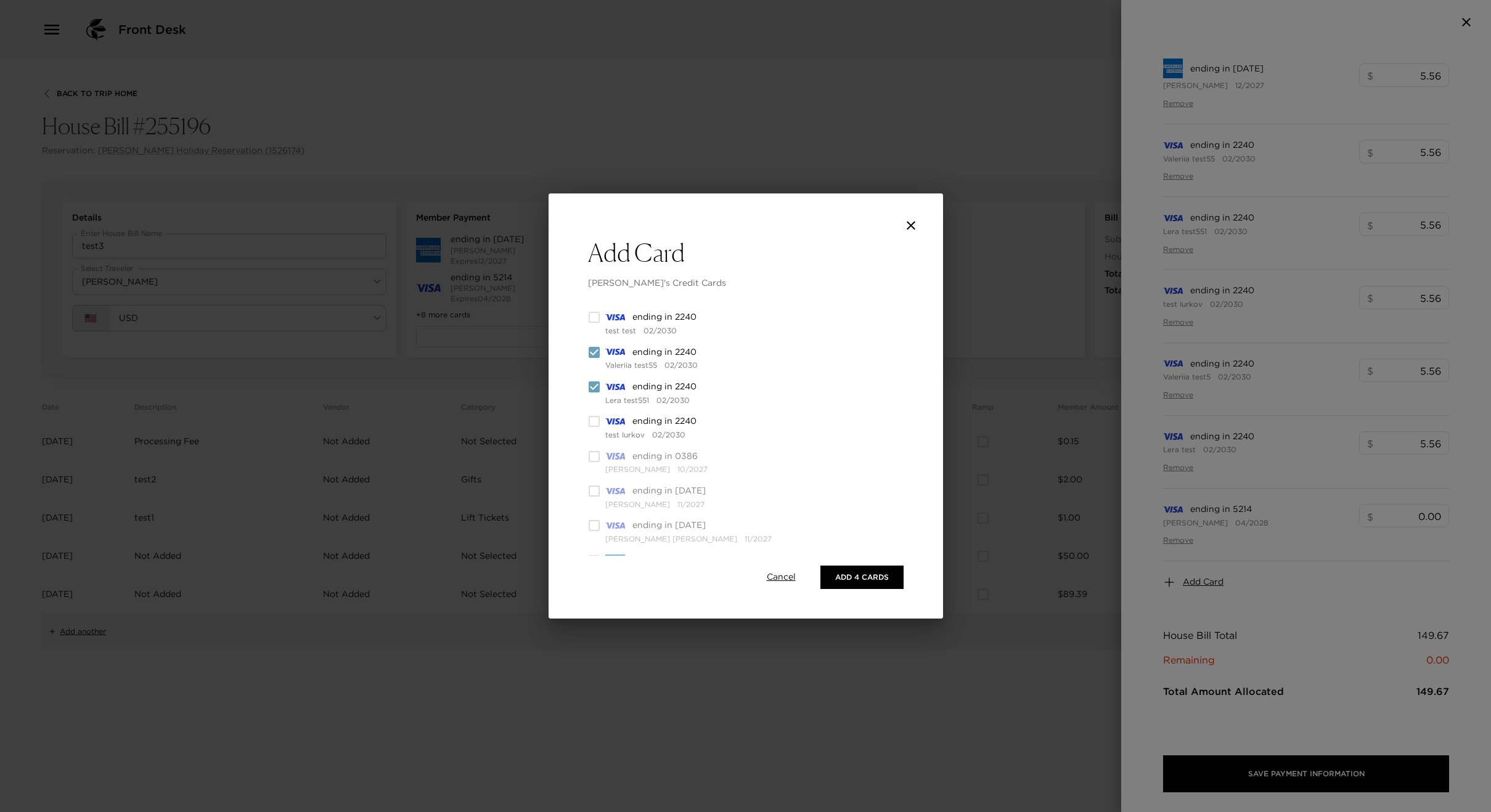
click at [595, 354] on input "checkbox" at bounding box center [594, 352] width 13 height 13
checkbox input "false"
click at [602, 381] on div "ending in 2240 Lera test551 02/2030" at bounding box center [680, 393] width 184 height 24
drag, startPoint x: 596, startPoint y: 385, endPoint x: 623, endPoint y: 420, distance: 44.2
click at [596, 385] on input "checkbox" at bounding box center [594, 388] width 13 height 13
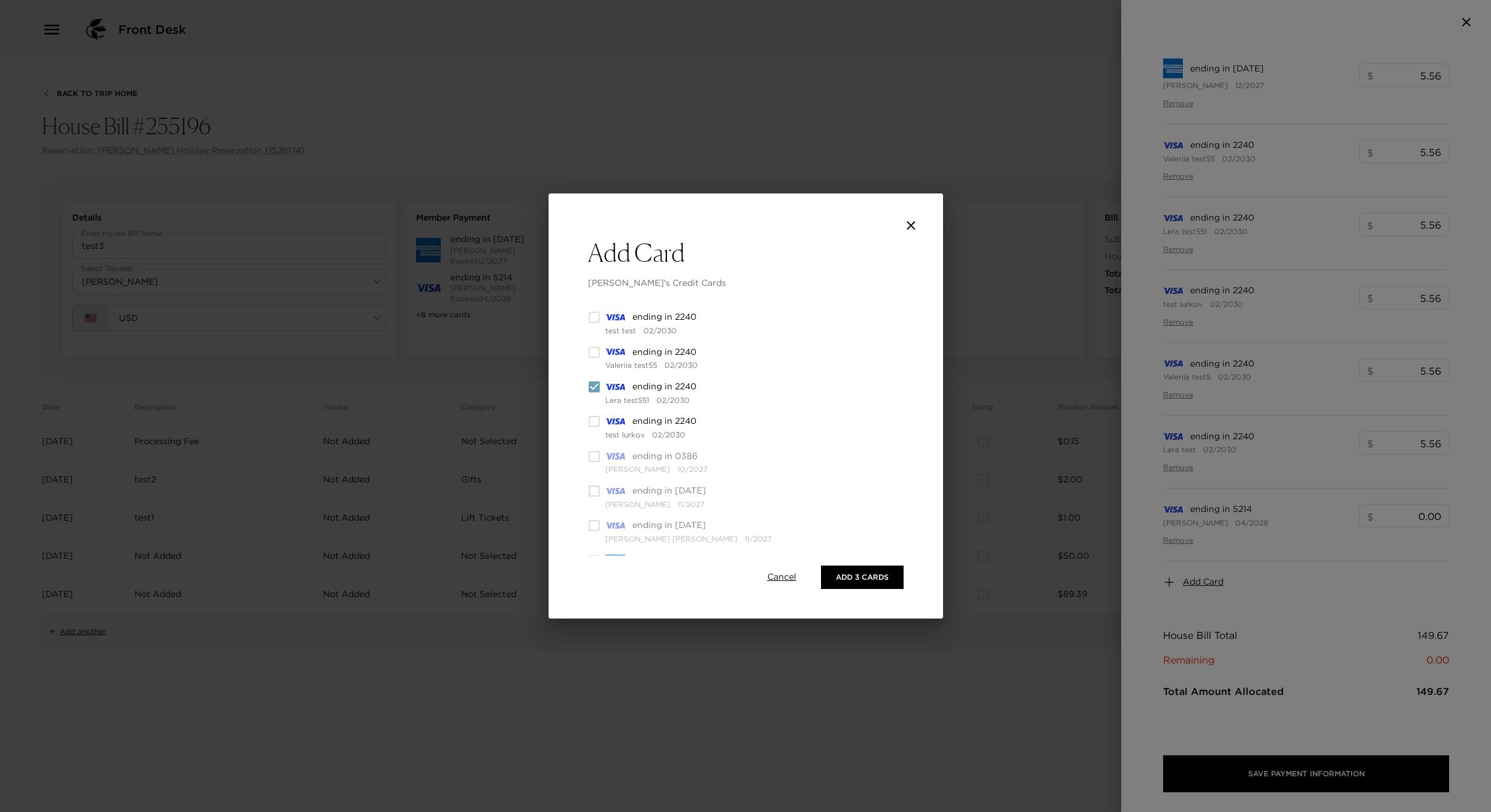
checkbox input "false"
click at [596, 490] on input "checkbox" at bounding box center [594, 493] width 13 height 13
checkbox input "false"
click at [855, 580] on button "Add 1 Card" at bounding box center [865, 578] width 77 height 23
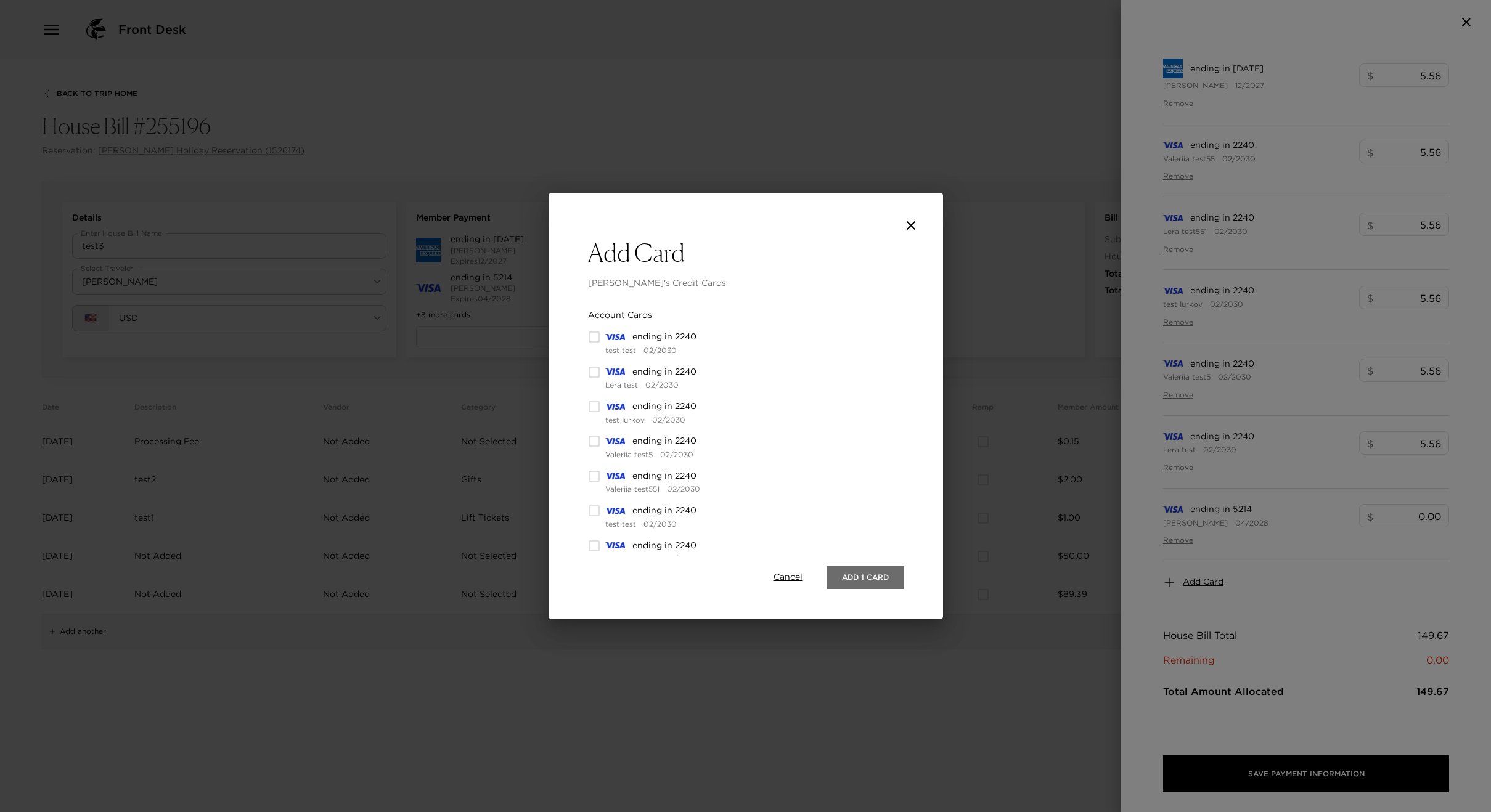
scroll to position [0, 0]
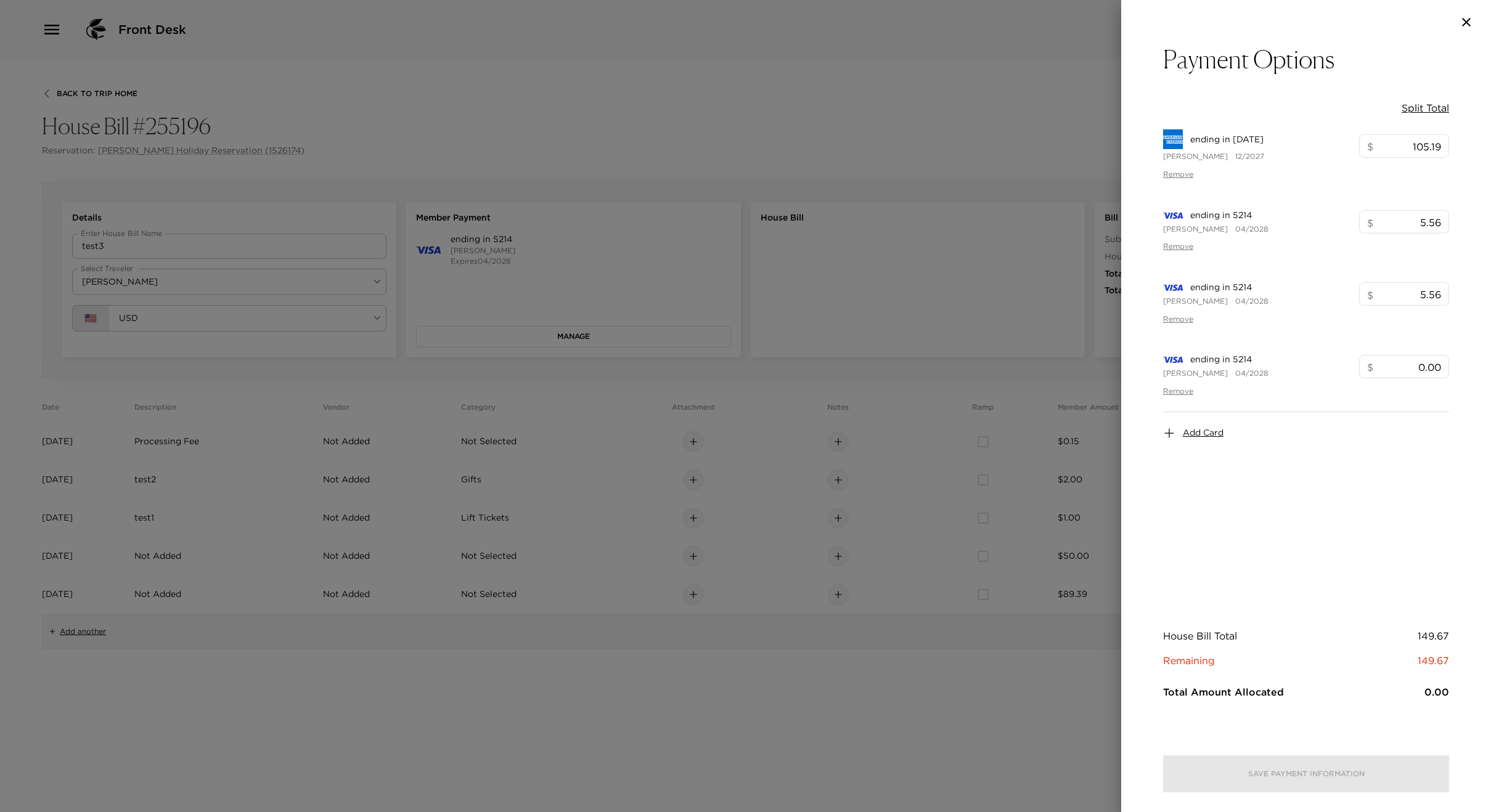
click at [879, 373] on div at bounding box center [746, 406] width 1491 height 812
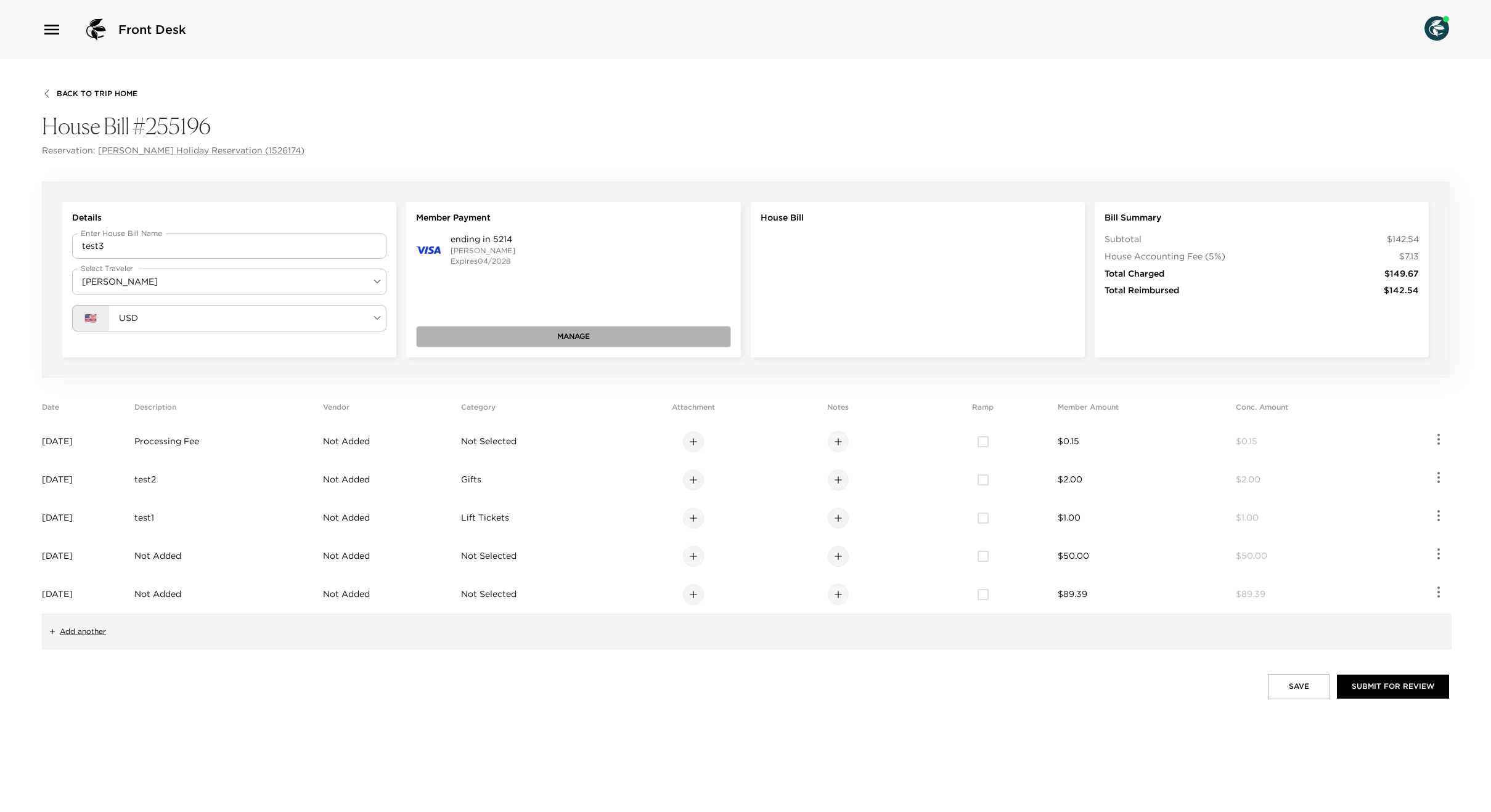
click at [593, 337] on button "Manage" at bounding box center [573, 336] width 315 height 21
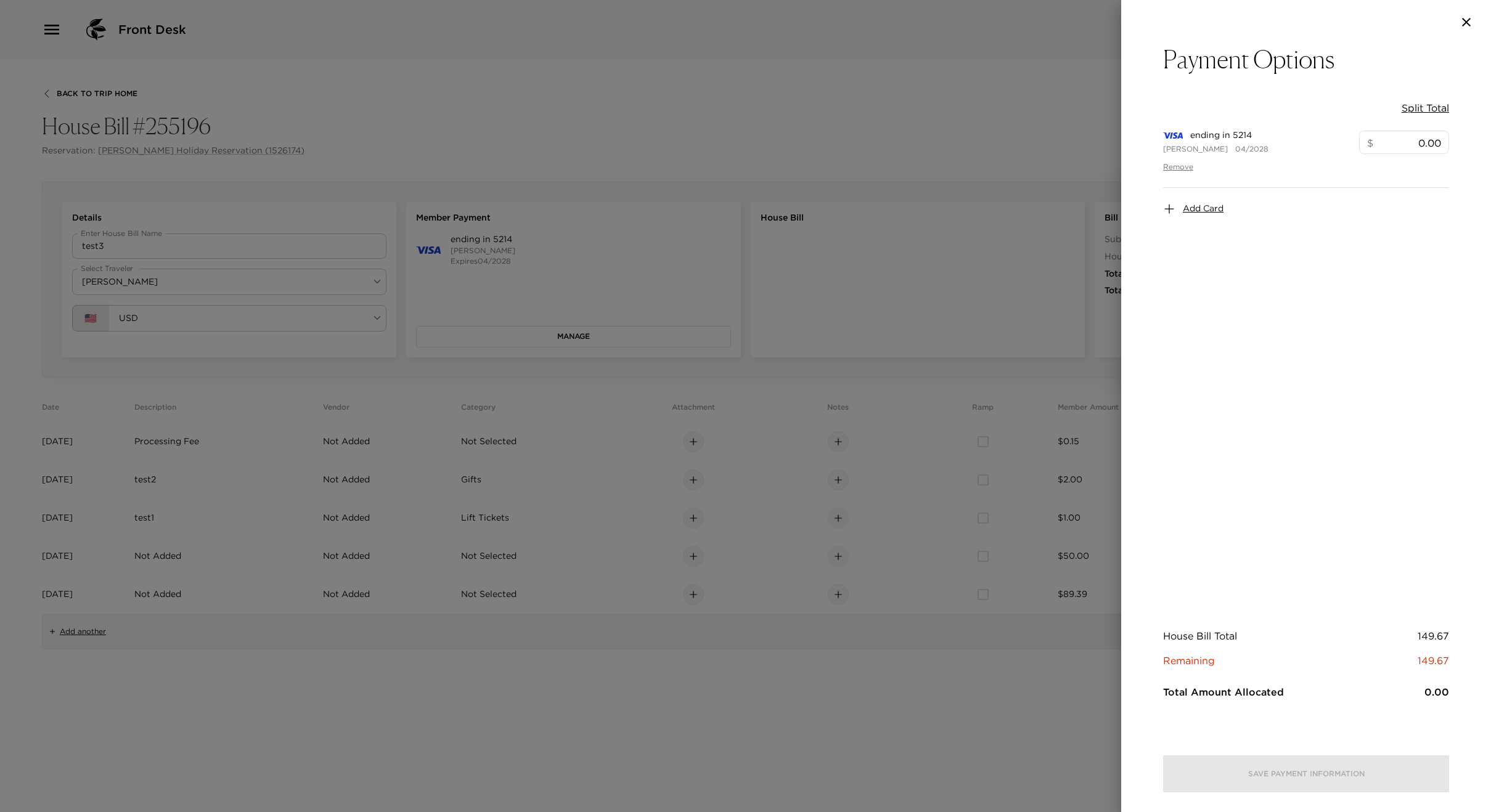
click at [576, 278] on div at bounding box center [746, 406] width 1491 height 812
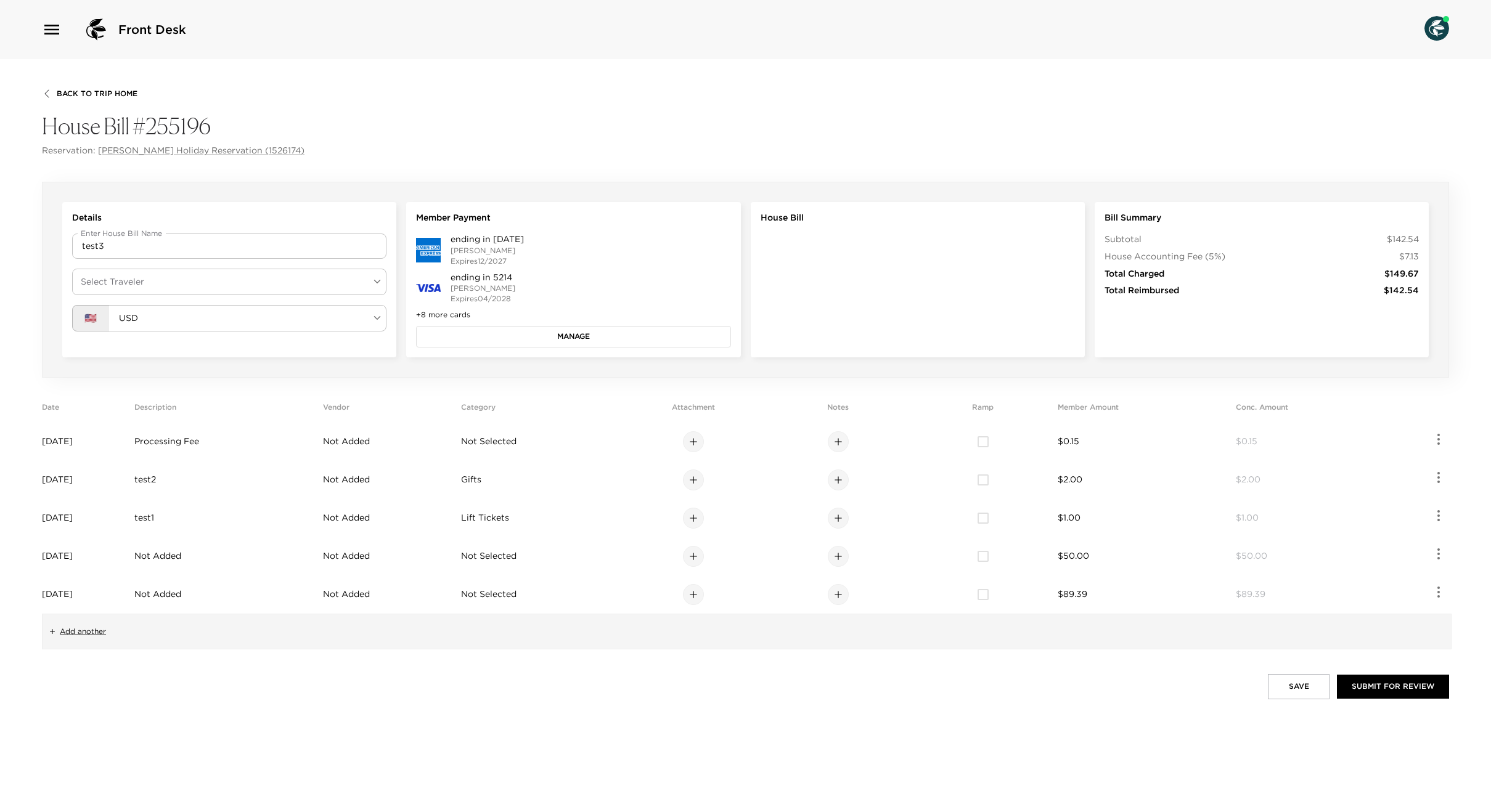
click at [563, 342] on button "Manage" at bounding box center [573, 336] width 315 height 21
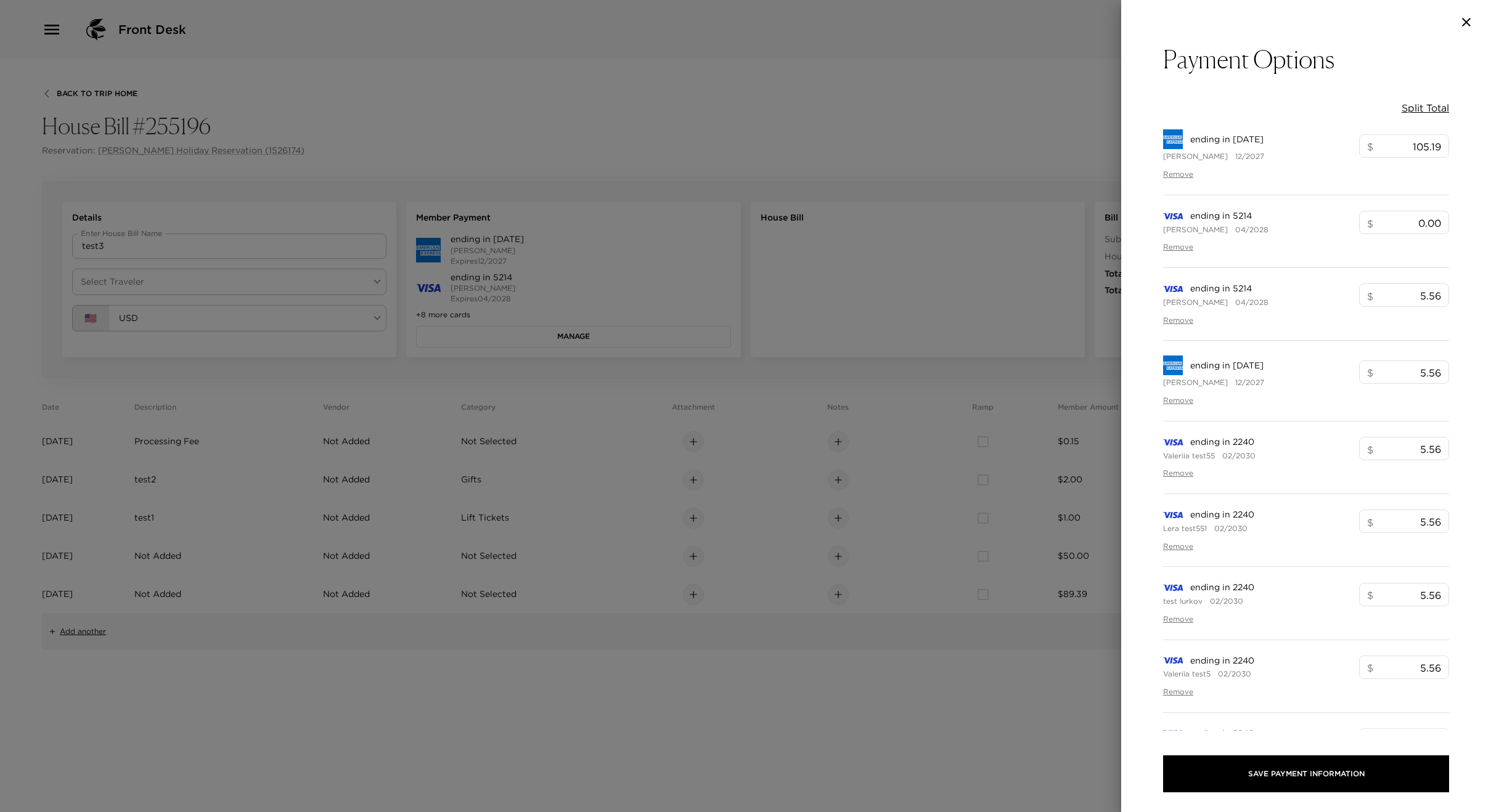
type input "5.56"
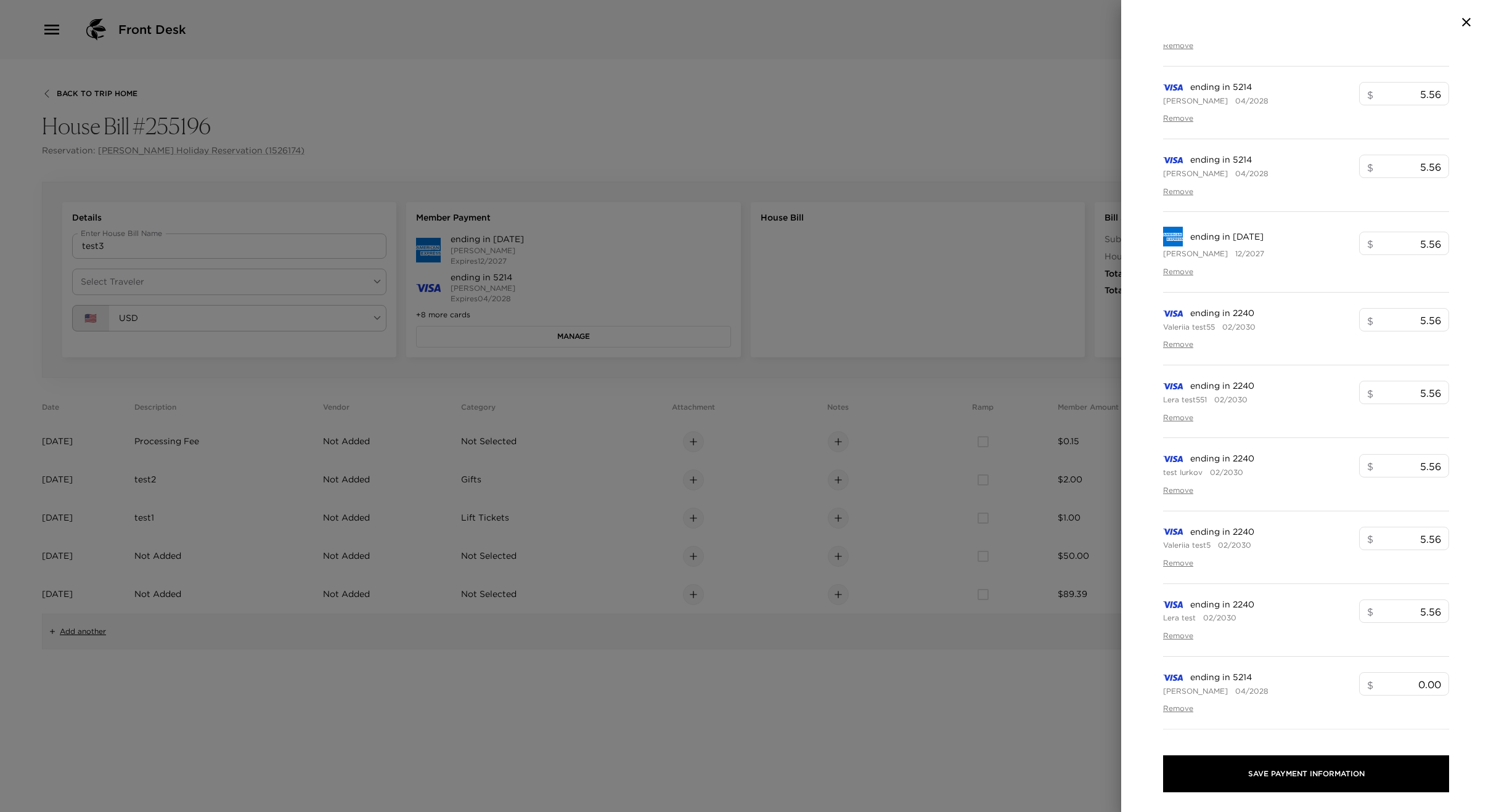
scroll to position [297, 0]
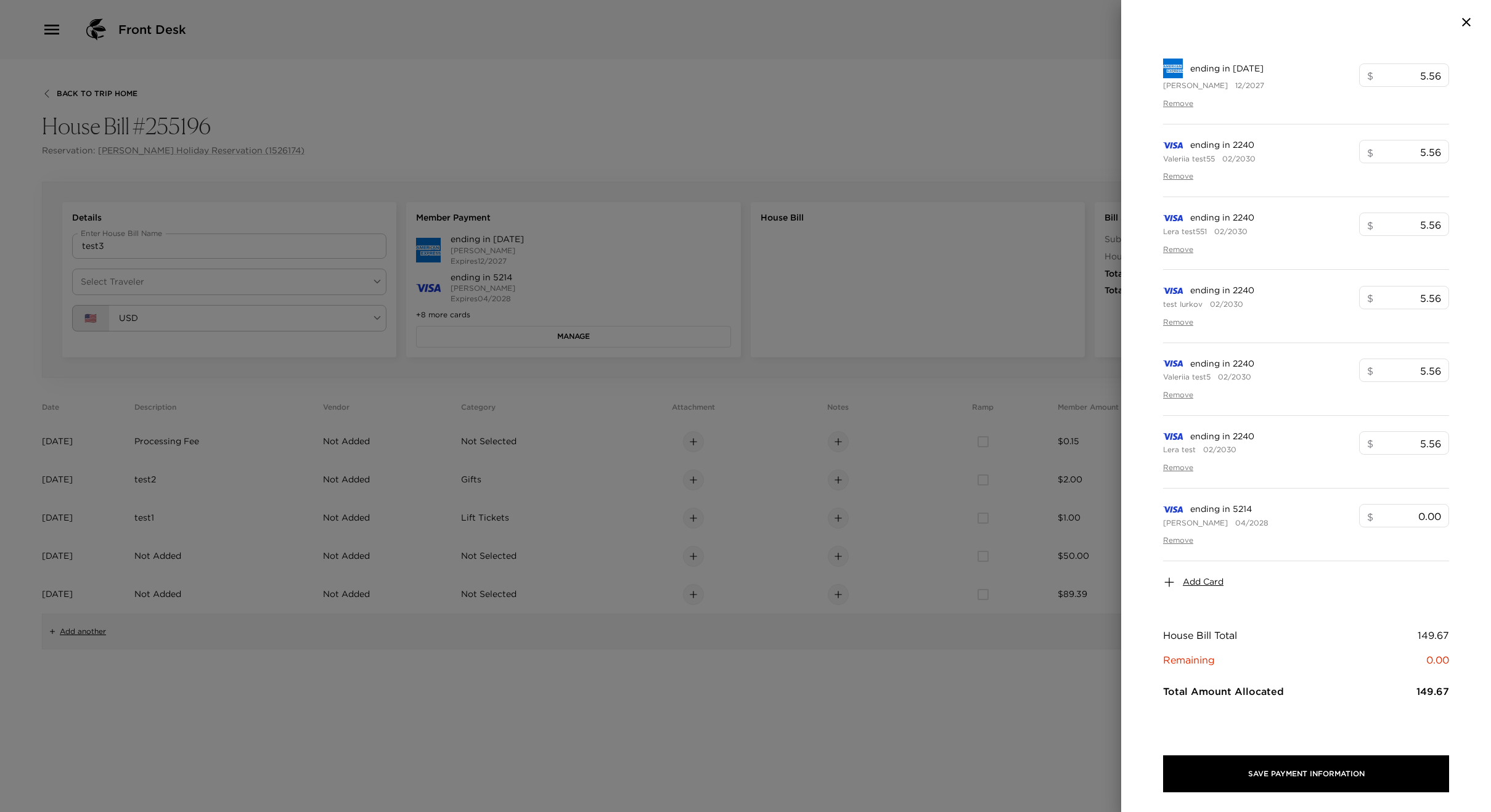
click at [1211, 580] on span "Add Card" at bounding box center [1203, 582] width 41 height 13
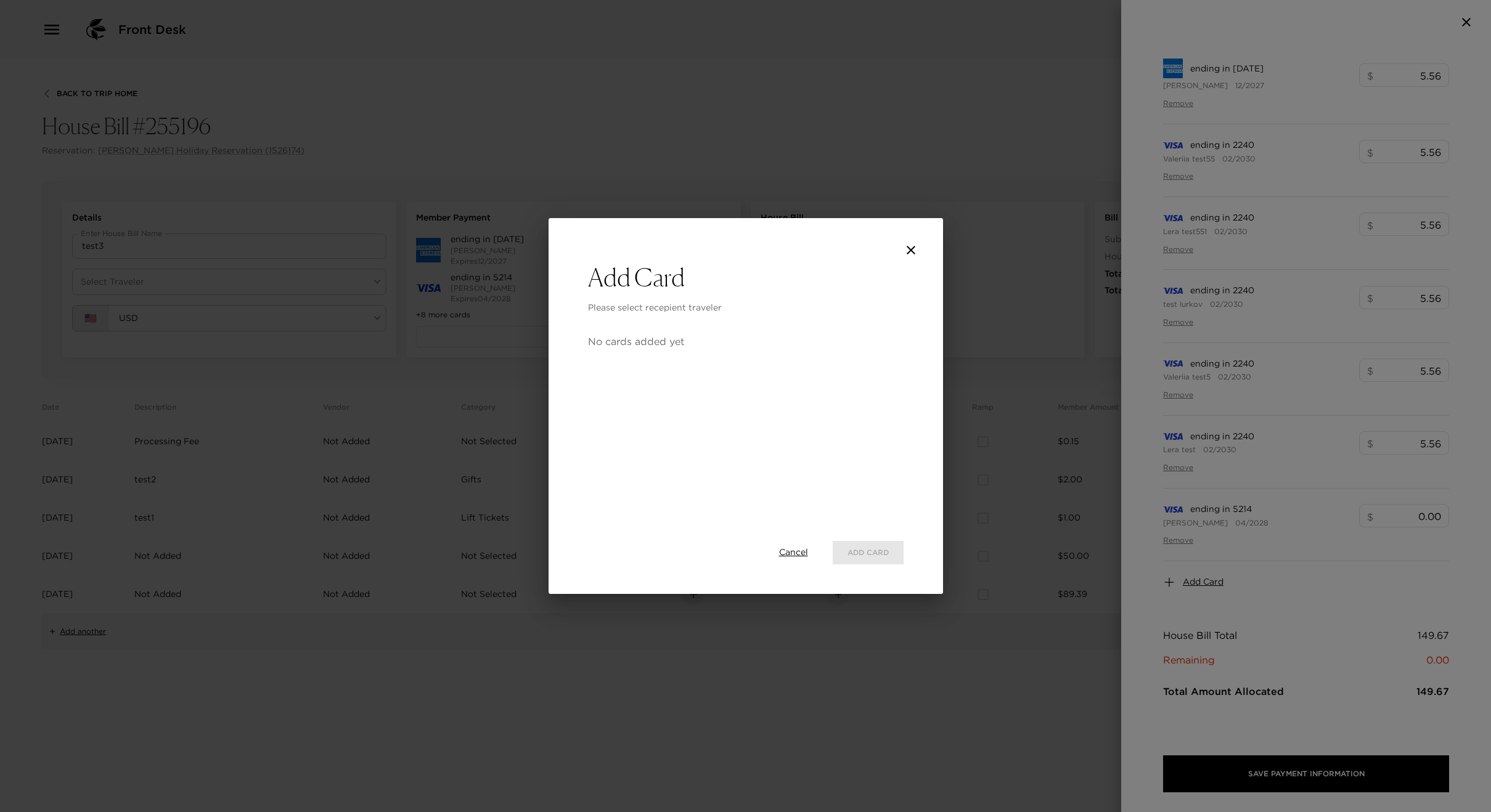
click at [650, 274] on h3 "Add Card" at bounding box center [746, 277] width 316 height 30
drag, startPoint x: 621, startPoint y: 179, endPoint x: 614, endPoint y: 181, distance: 7.3
click at [621, 179] on div "Add Card Please select recepient traveler No cards added yet Cancel Add Card" at bounding box center [746, 406] width 1491 height 812
drag, startPoint x: 187, startPoint y: 301, endPoint x: 233, endPoint y: 299, distance: 46.0
click at [188, 301] on div "Add Card Please select recepient traveler No cards added yet Cancel Add Card" at bounding box center [746, 406] width 1491 height 812
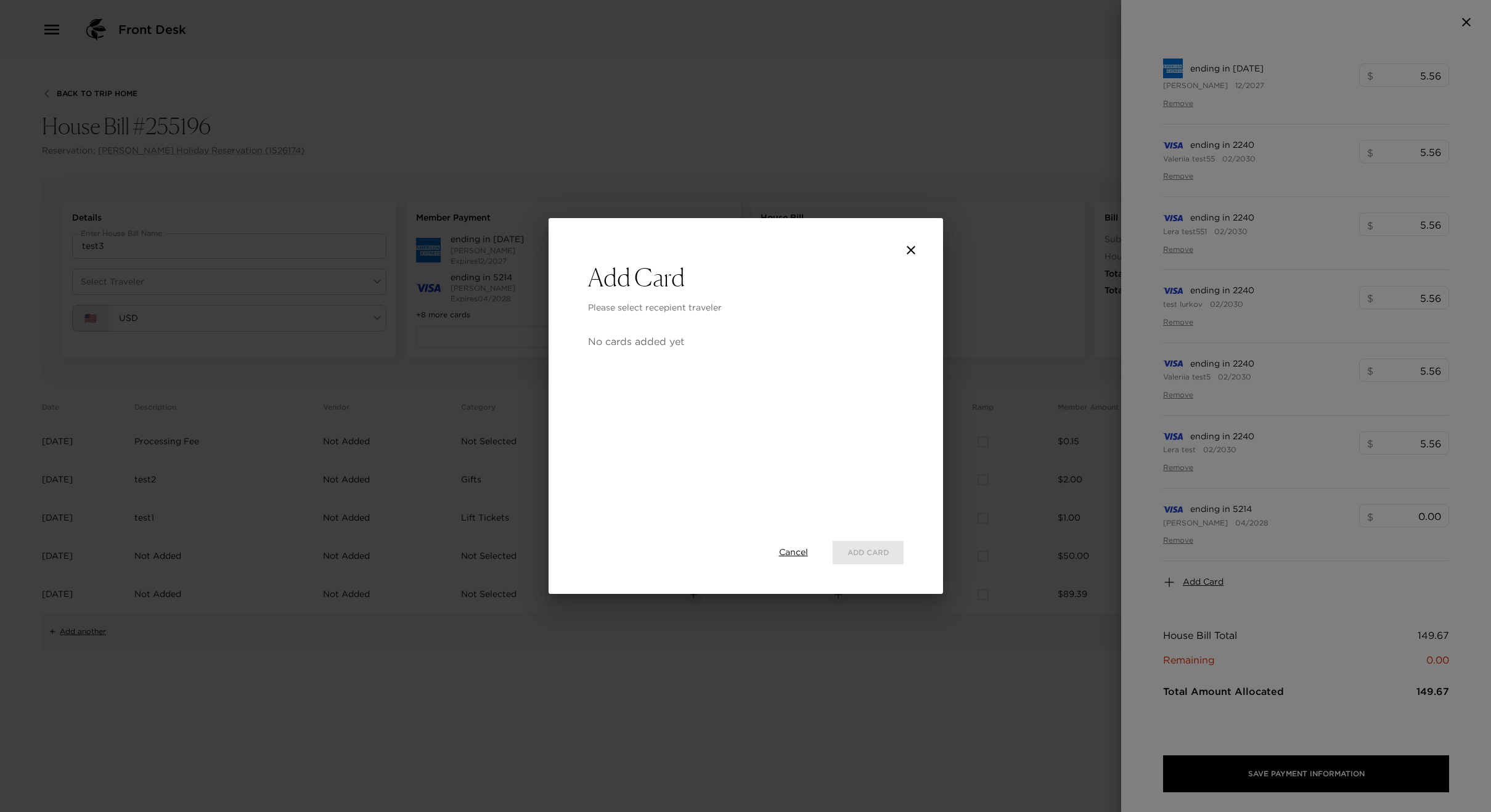
click at [918, 252] on button "close" at bounding box center [910, 250] width 24 height 24
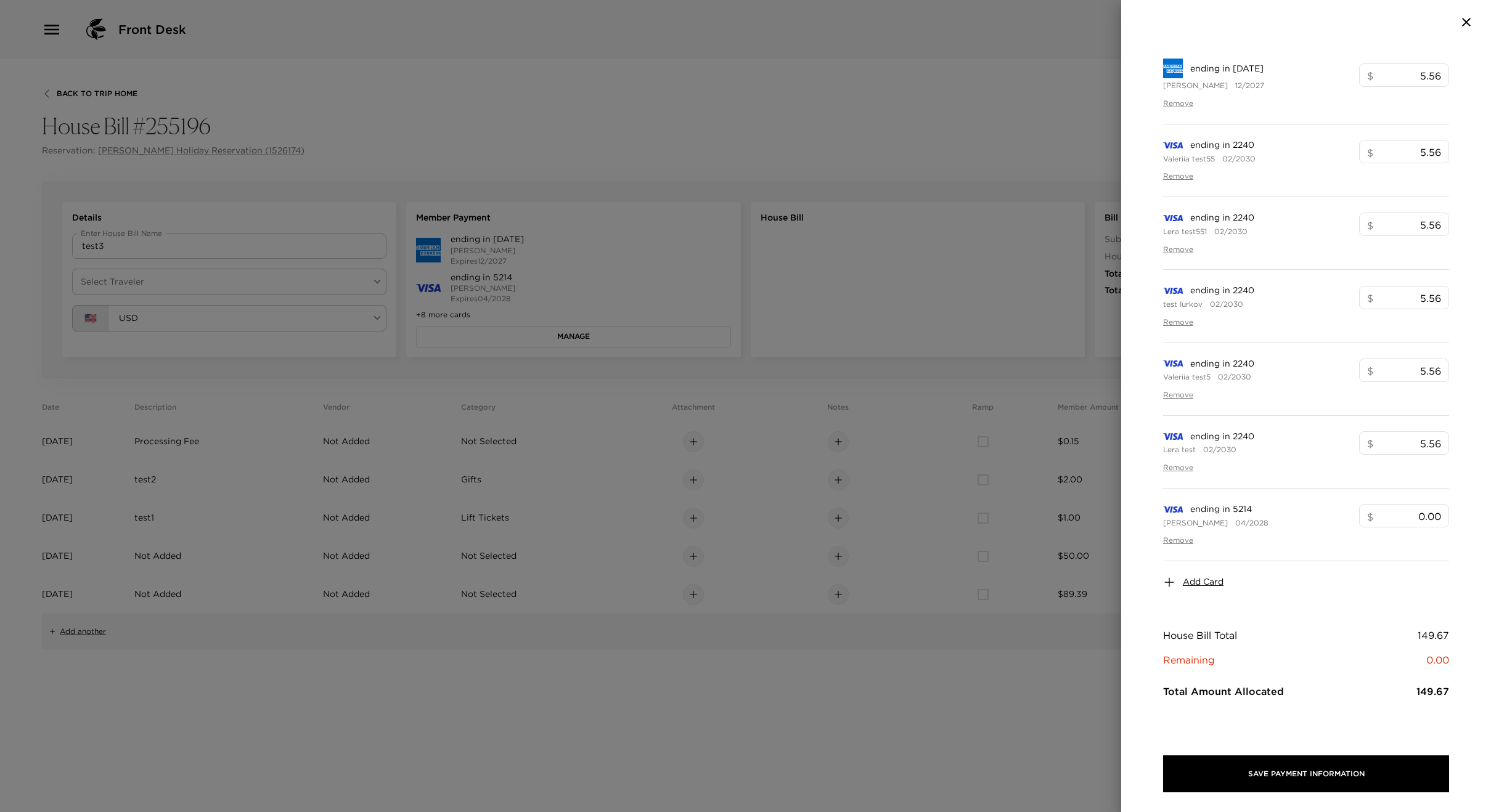
drag, startPoint x: 488, startPoint y: 274, endPoint x: 453, endPoint y: 276, distance: 35.1
click at [487, 274] on div at bounding box center [746, 406] width 1491 height 812
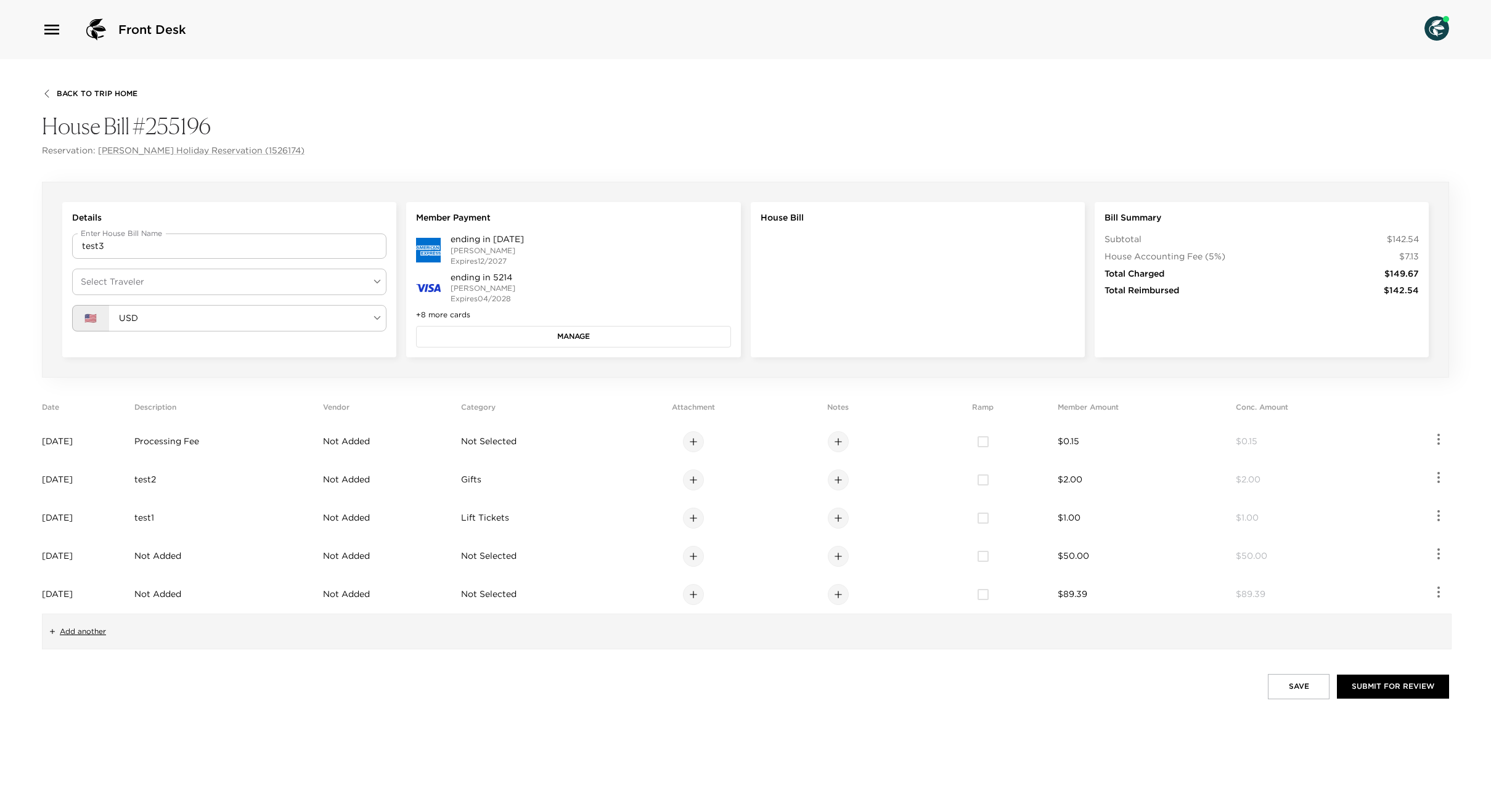
click at [143, 286] on body "Front Desk Back To Trip Home House Bill #255196 Reservation: [PERSON_NAME] Holi…" at bounding box center [746, 406] width 1491 height 812
click at [137, 304] on li "[PERSON_NAME]" at bounding box center [229, 311] width 315 height 23
type input "dc4d65e8-7a89-4889-a291-ddb3581cbedd"
click at [485, 338] on button "Manage" at bounding box center [573, 336] width 315 height 21
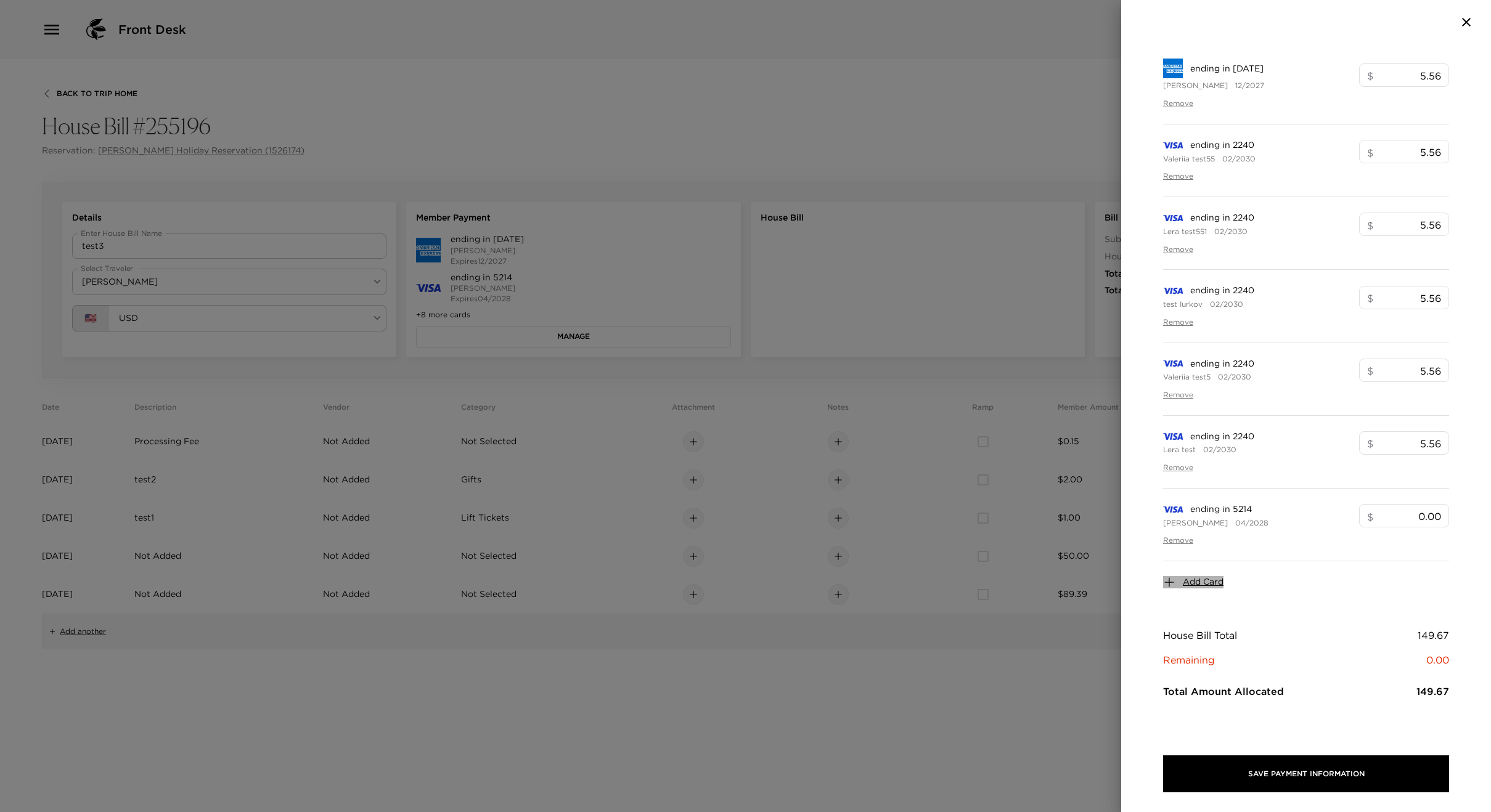
click at [1203, 584] on span "Add Card" at bounding box center [1203, 582] width 41 height 13
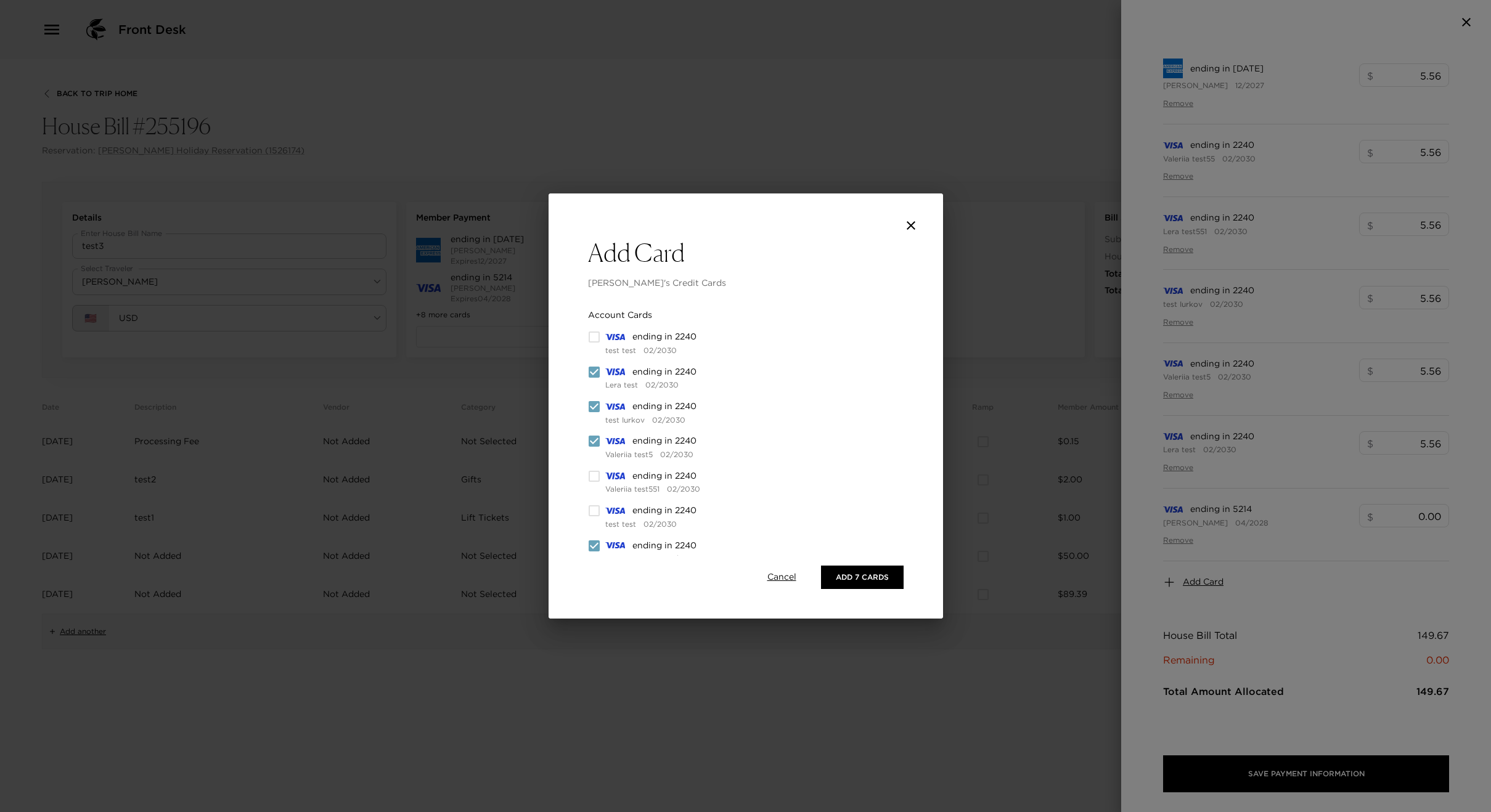
click at [590, 375] on input "checkbox" at bounding box center [594, 372] width 13 height 13
checkbox input "false"
drag, startPoint x: 597, startPoint y: 405, endPoint x: 598, endPoint y: 429, distance: 24.0
click at [598, 406] on input "checkbox" at bounding box center [594, 407] width 13 height 13
checkbox input "false"
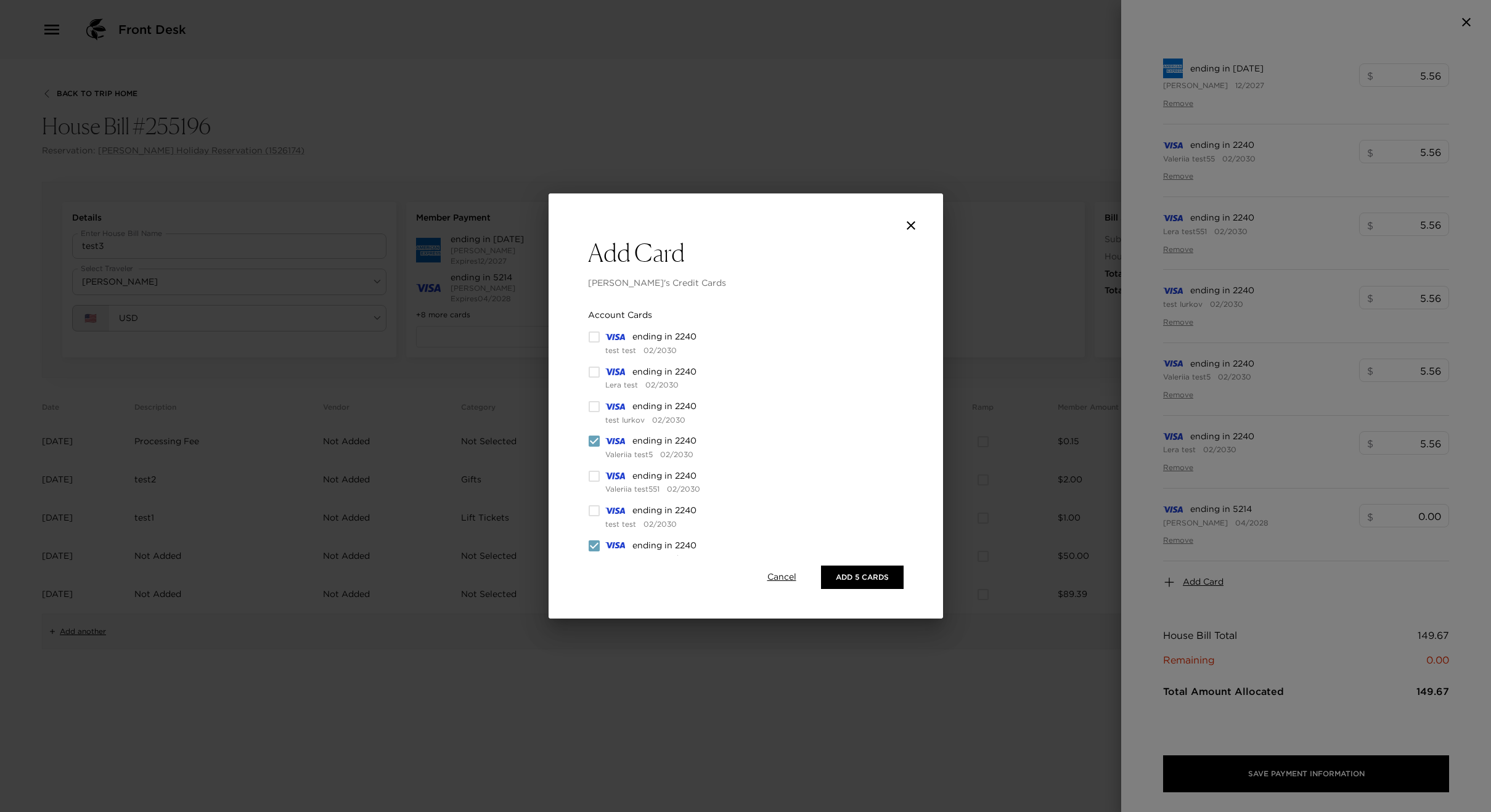
click at [599, 442] on input "checkbox" at bounding box center [594, 442] width 13 height 13
checkbox input "false"
drag, startPoint x: 590, startPoint y: 449, endPoint x: 592, endPoint y: 456, distance: 7.3
click at [590, 450] on input "checkbox" at bounding box center [594, 451] width 13 height 13
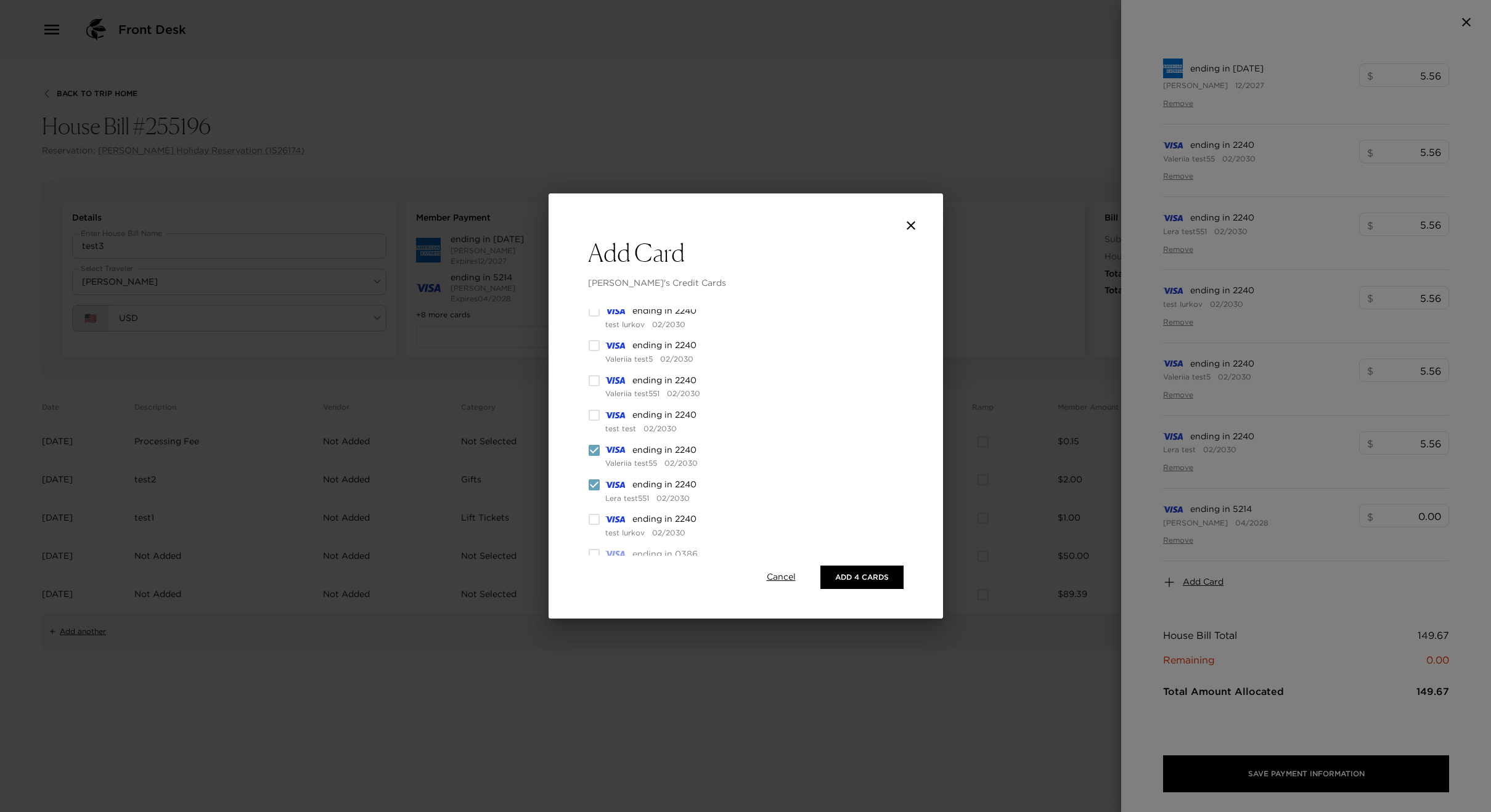
checkbox input "false"
drag, startPoint x: 593, startPoint y: 479, endPoint x: 599, endPoint y: 489, distance: 11.7
click at [595, 482] on input "checkbox" at bounding box center [594, 485] width 13 height 13
checkbox input "false"
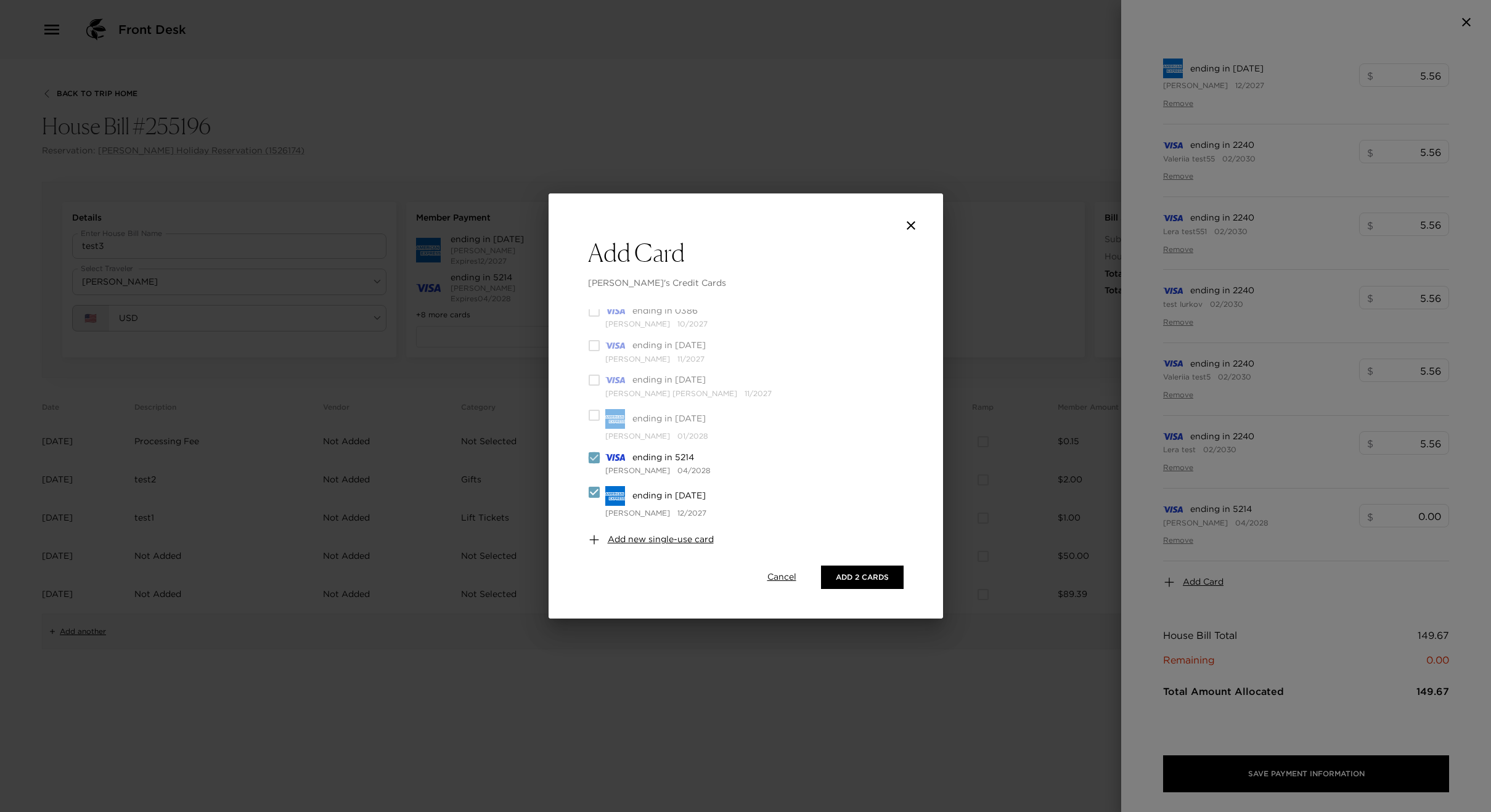
click at [596, 463] on input "checkbox" at bounding box center [594, 458] width 13 height 13
checkbox input "false"
drag, startPoint x: 596, startPoint y: 497, endPoint x: 595, endPoint y: 486, distance: 11.0
click at [596, 497] on input "checkbox" at bounding box center [594, 493] width 13 height 13
checkbox input "false"
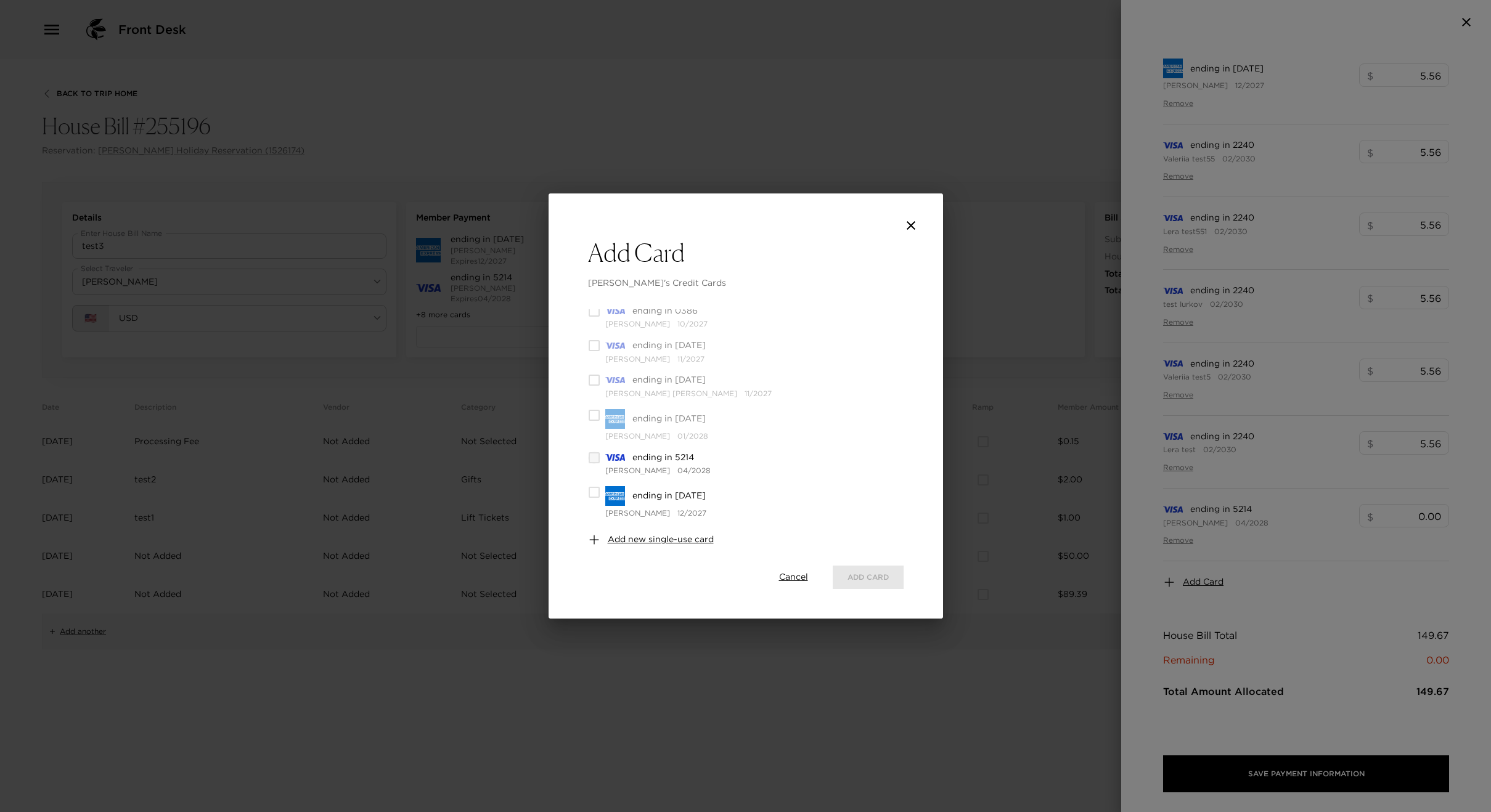
click at [593, 462] on input "checkbox" at bounding box center [594, 458] width 13 height 13
checkbox input "true"
drag, startPoint x: 836, startPoint y: 562, endPoint x: 844, endPoint y: 572, distance: 12.8
click at [837, 564] on div "Cancel Add 1 Card" at bounding box center [746, 578] width 316 height 43
drag, startPoint x: 853, startPoint y: 578, endPoint x: 843, endPoint y: 576, distance: 10.2
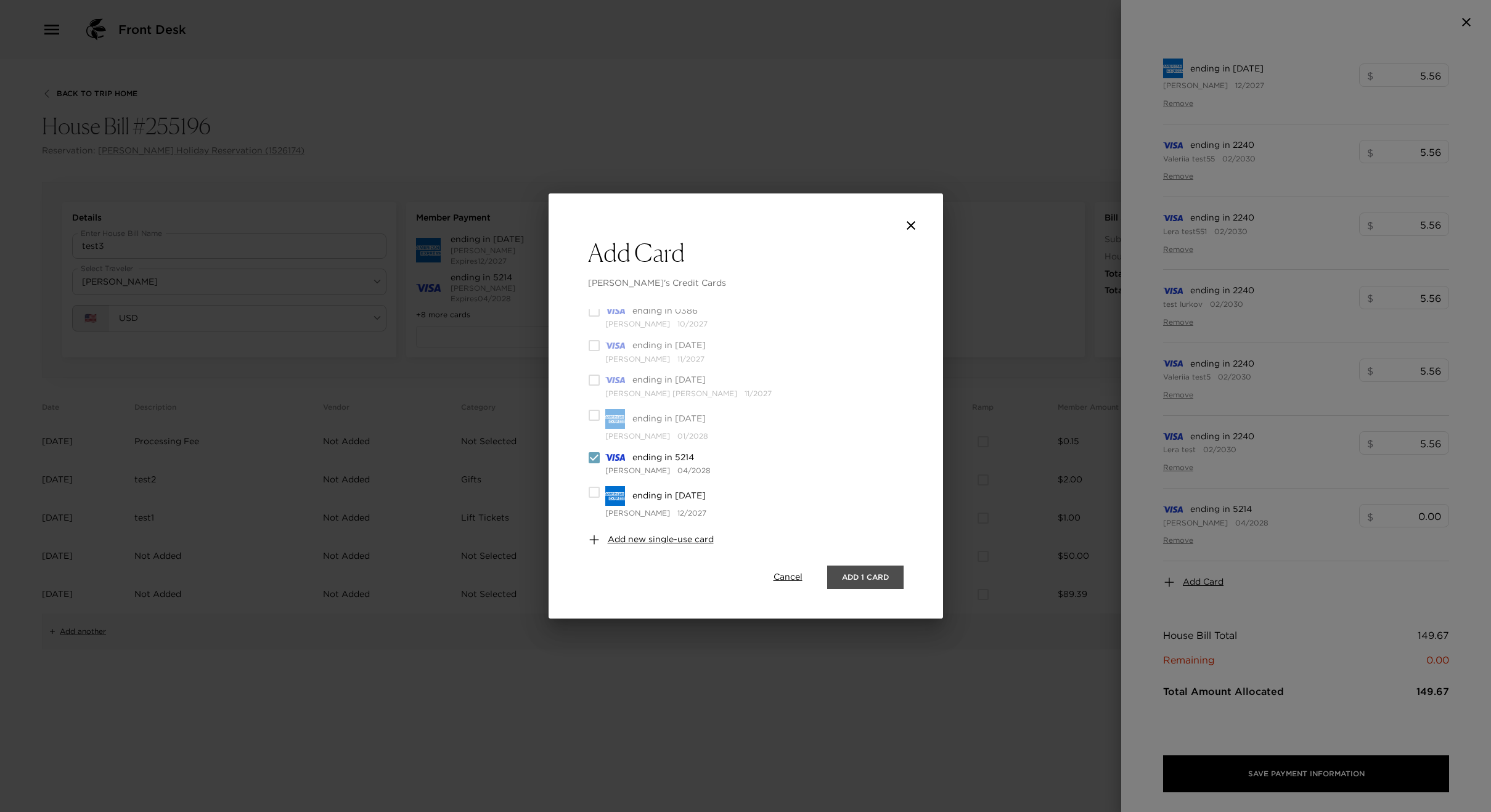
click at [853, 578] on button "Add 1 Card" at bounding box center [865, 578] width 77 height 23
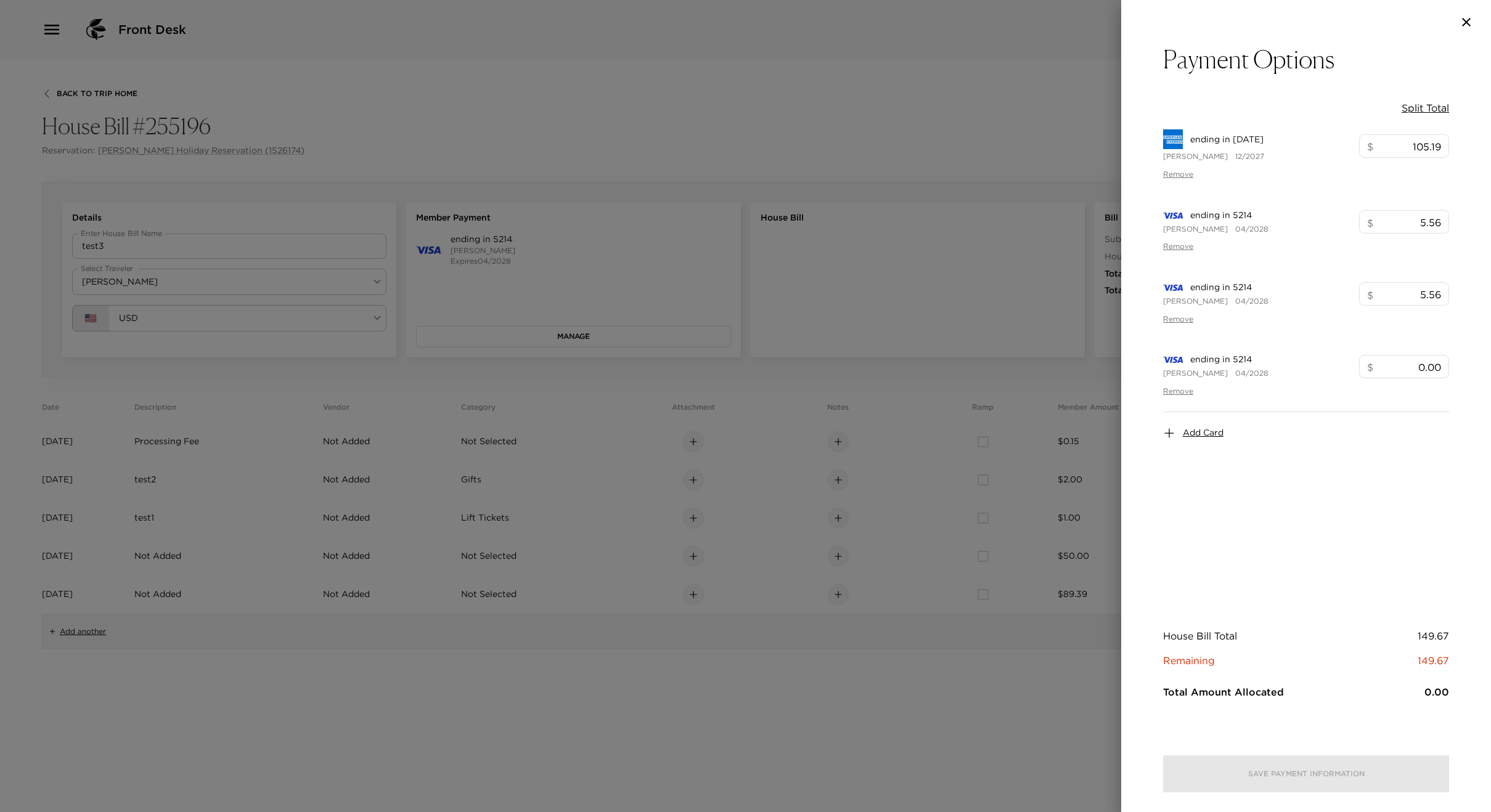
click at [896, 358] on div at bounding box center [746, 406] width 1491 height 812
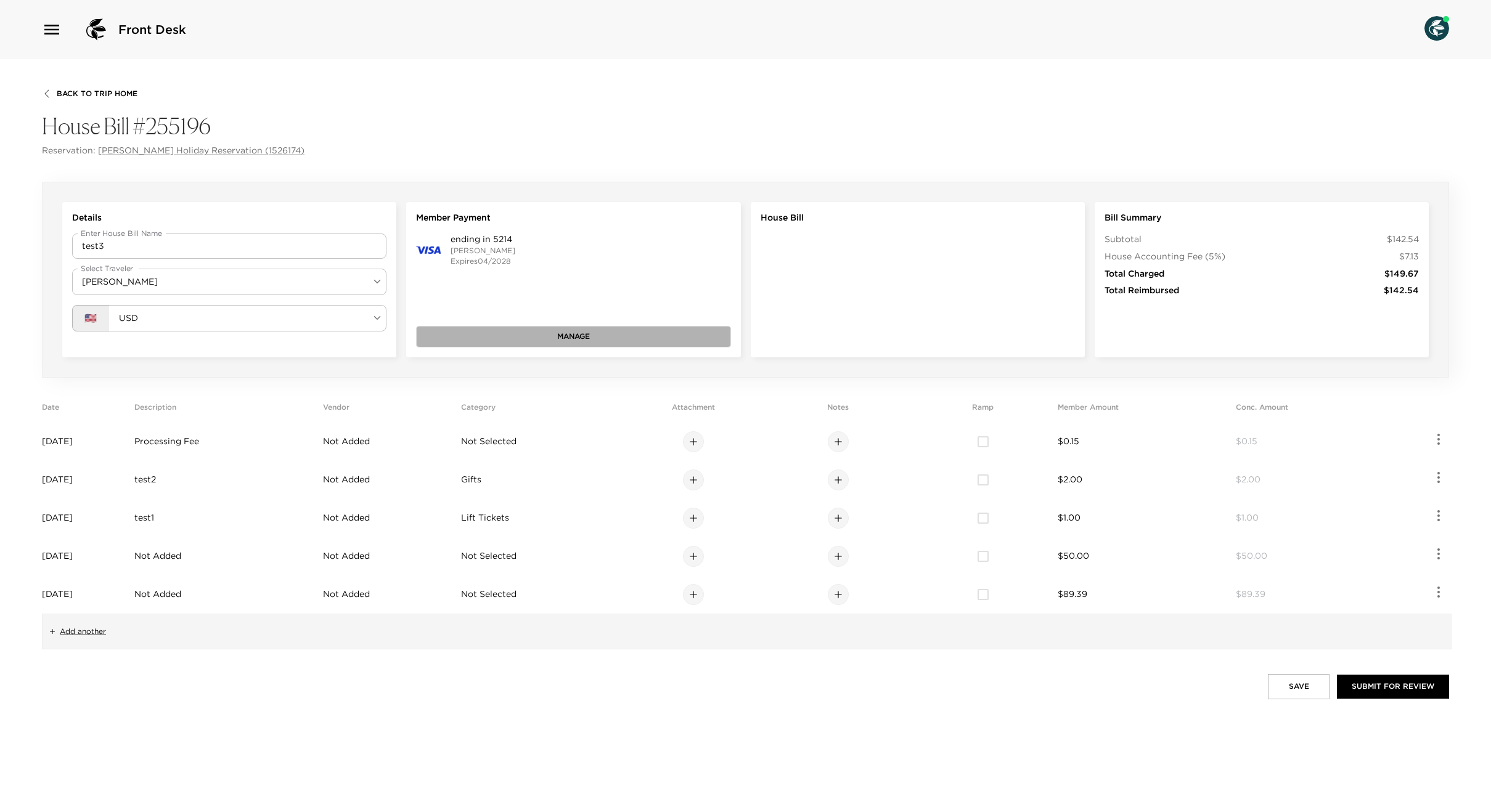
click at [590, 347] on button "Manage" at bounding box center [573, 336] width 315 height 21
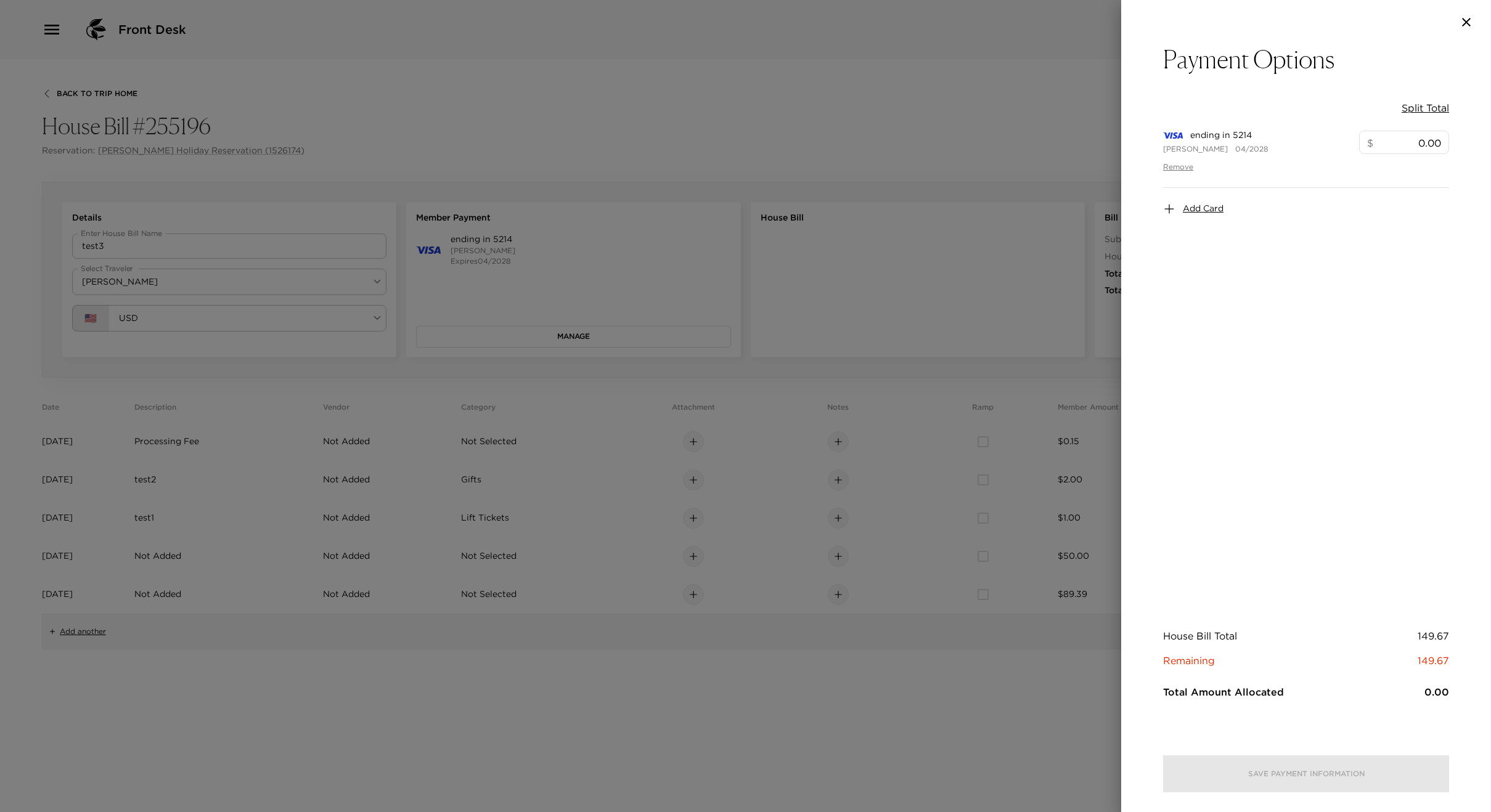
click at [527, 282] on div at bounding box center [746, 406] width 1491 height 812
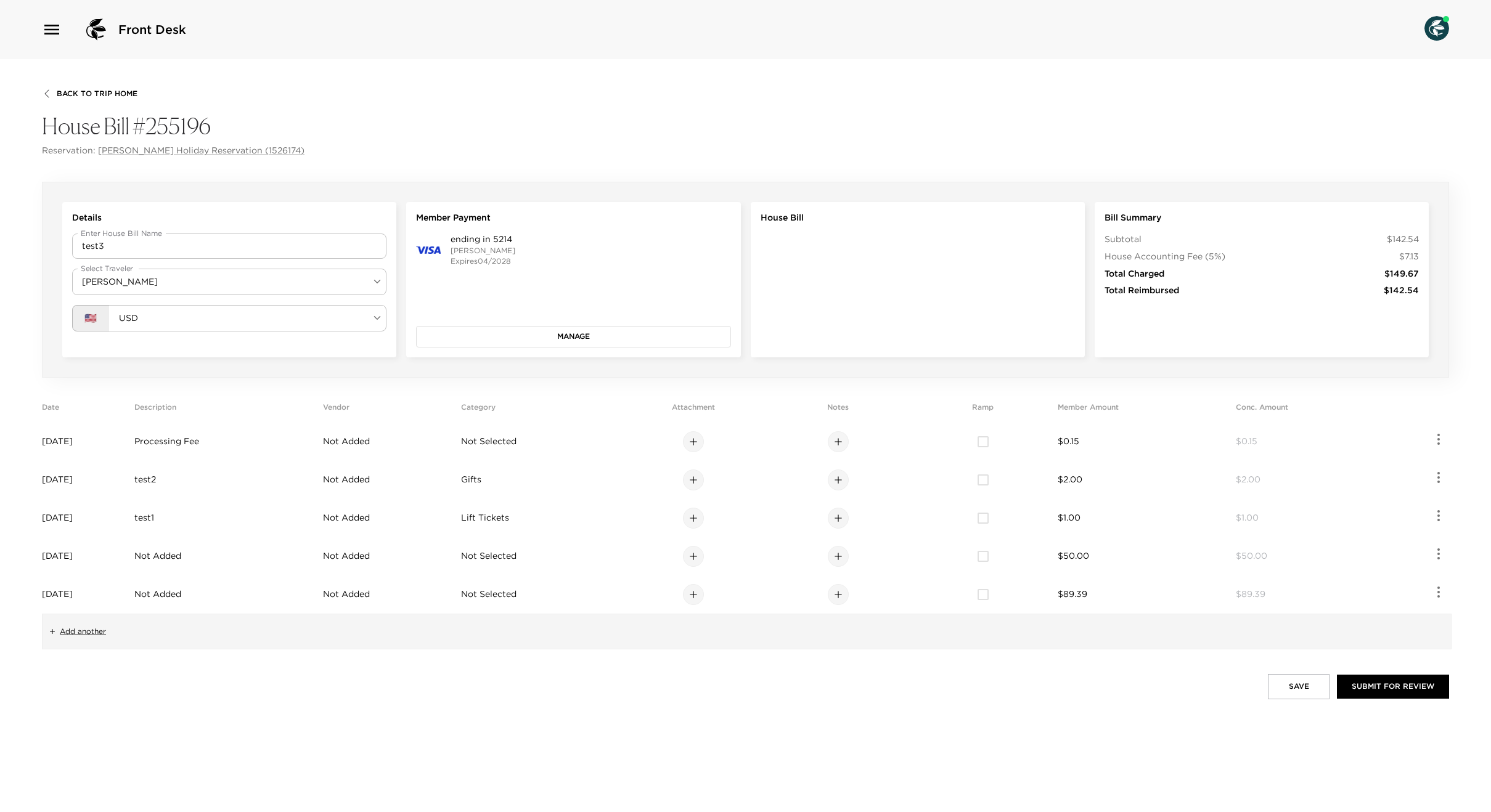
click at [506, 333] on button "Manage" at bounding box center [573, 336] width 315 height 21
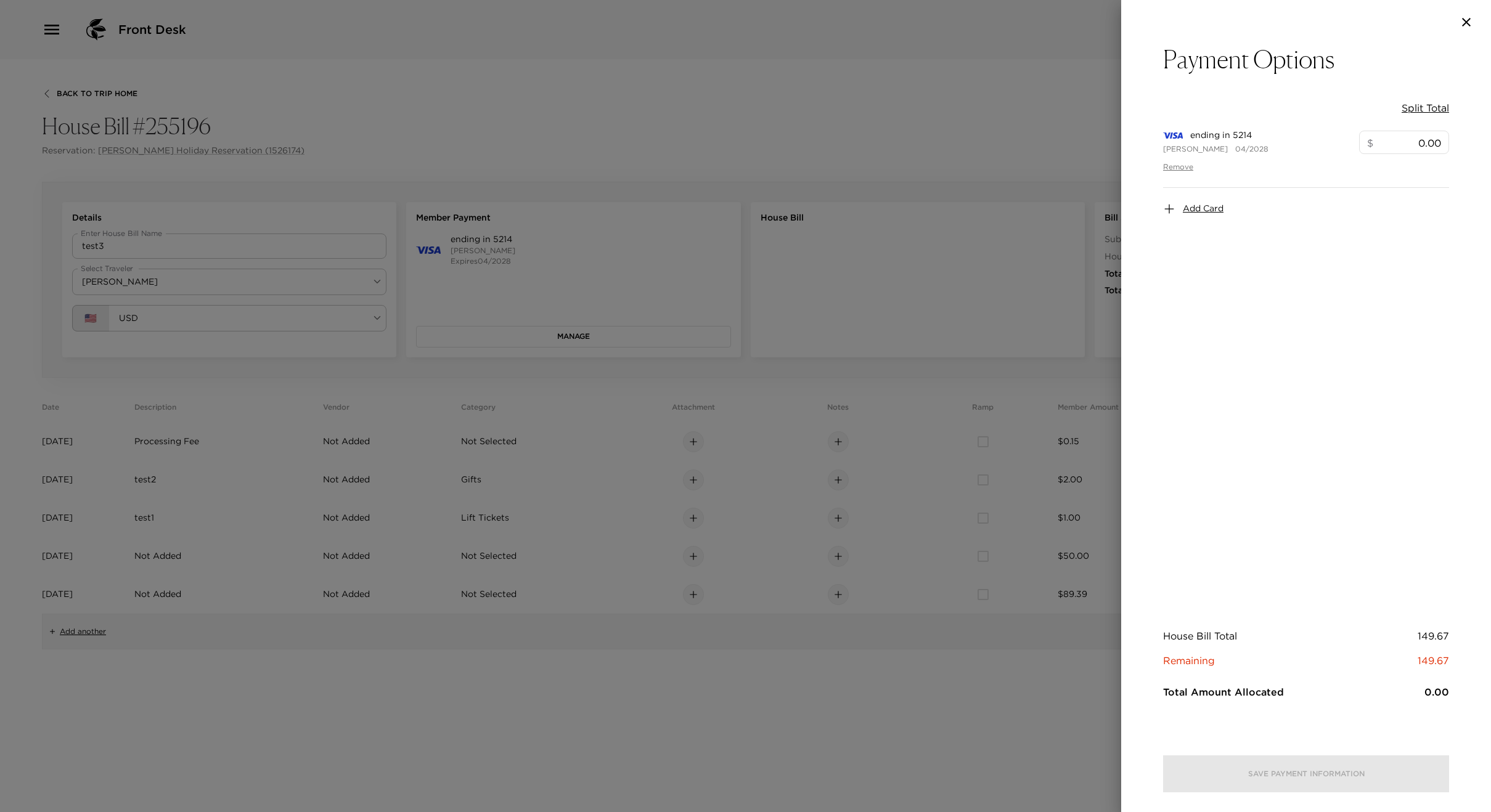
click at [849, 433] on div at bounding box center [746, 406] width 1491 height 812
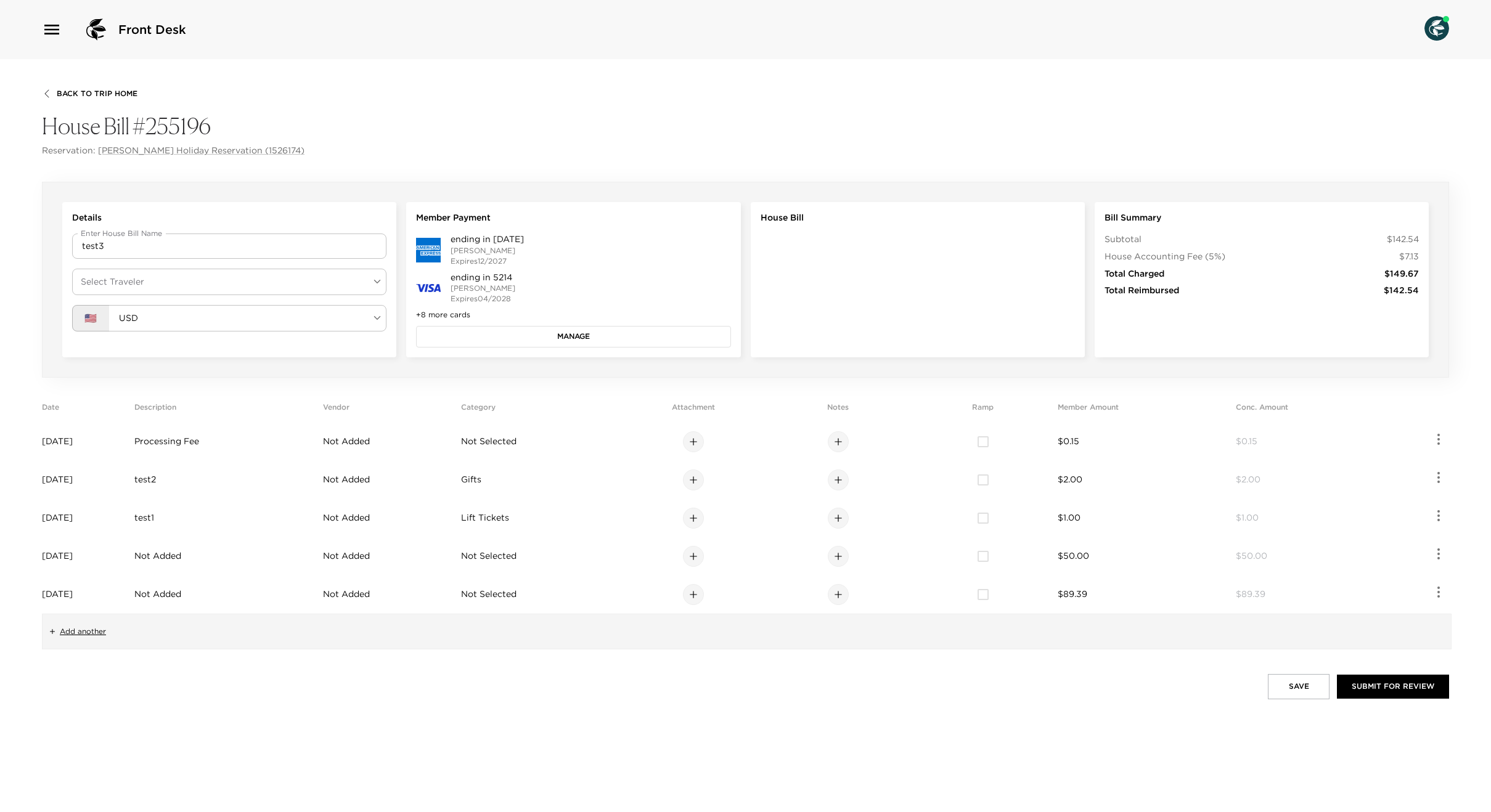
click at [142, 276] on body "Front Desk Back To Trip Home House Bill #255196 Reservation: [PERSON_NAME] Holi…" at bounding box center [746, 406] width 1491 height 812
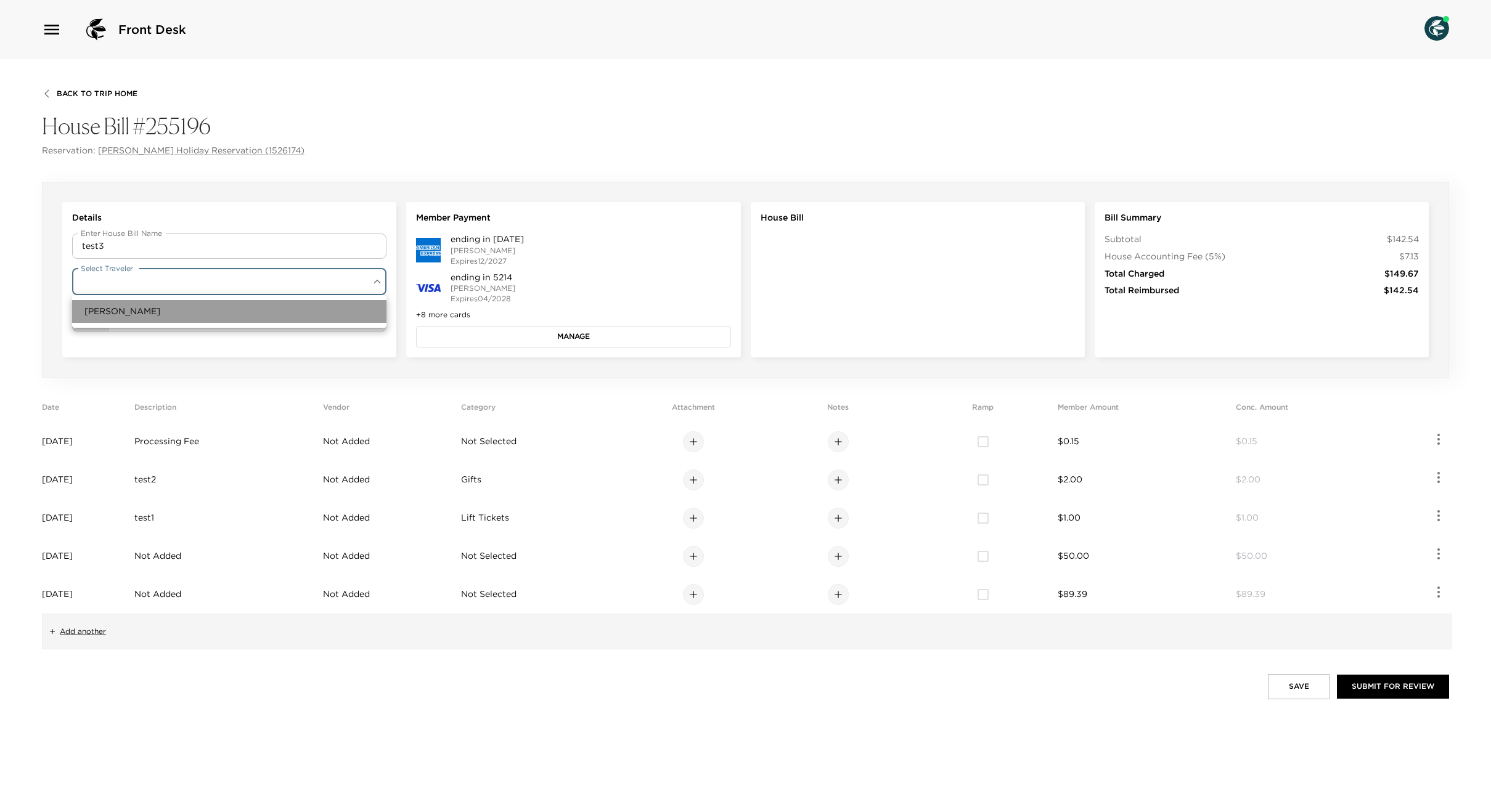
click at [145, 316] on li "Loren Holiday" at bounding box center [229, 311] width 315 height 23
type input "dc4d65e8-7a89-4889-a291-ddb3581cbedd"
click at [529, 346] on button "Manage" at bounding box center [573, 336] width 315 height 21
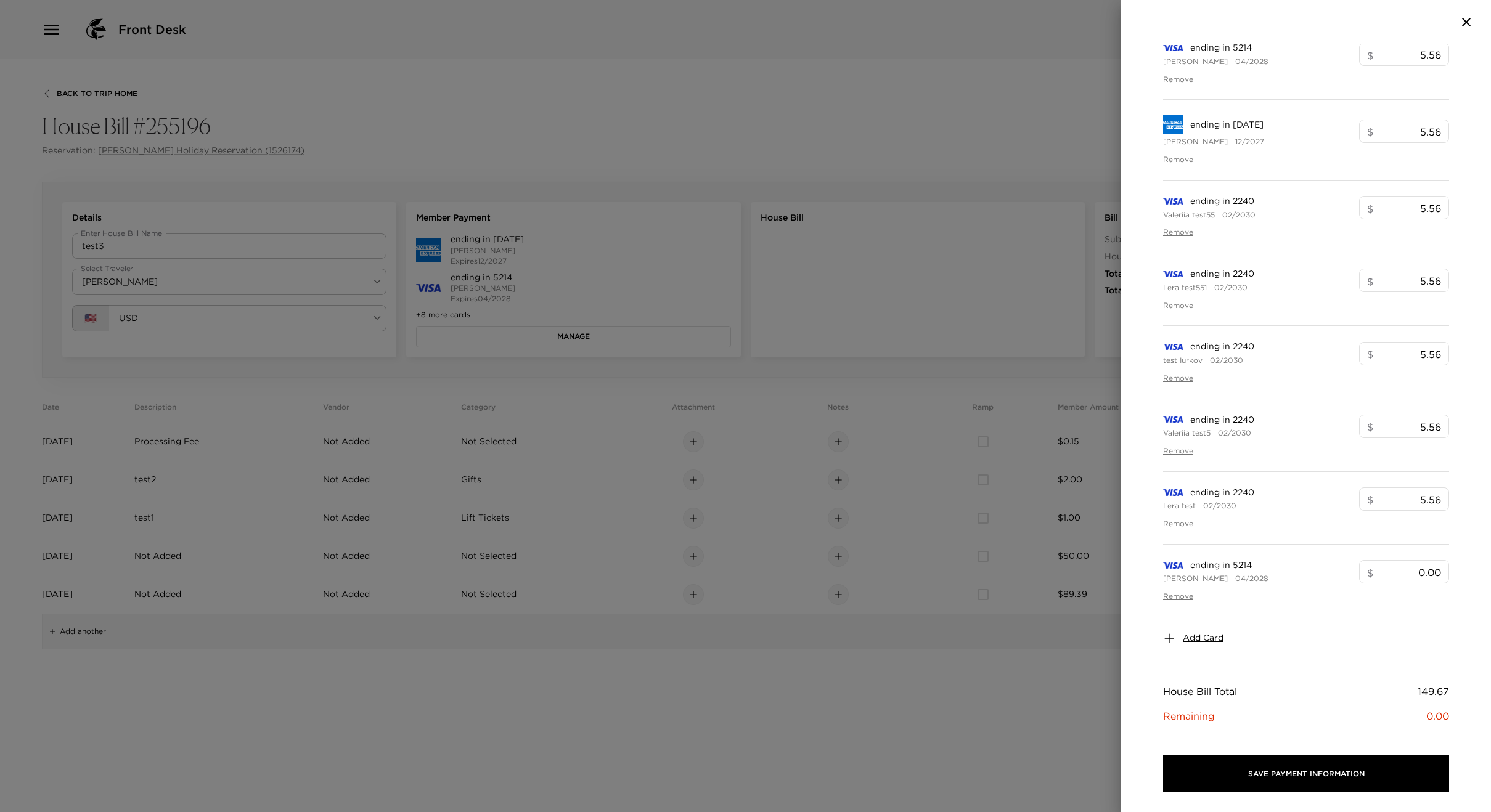
scroll to position [521, 0]
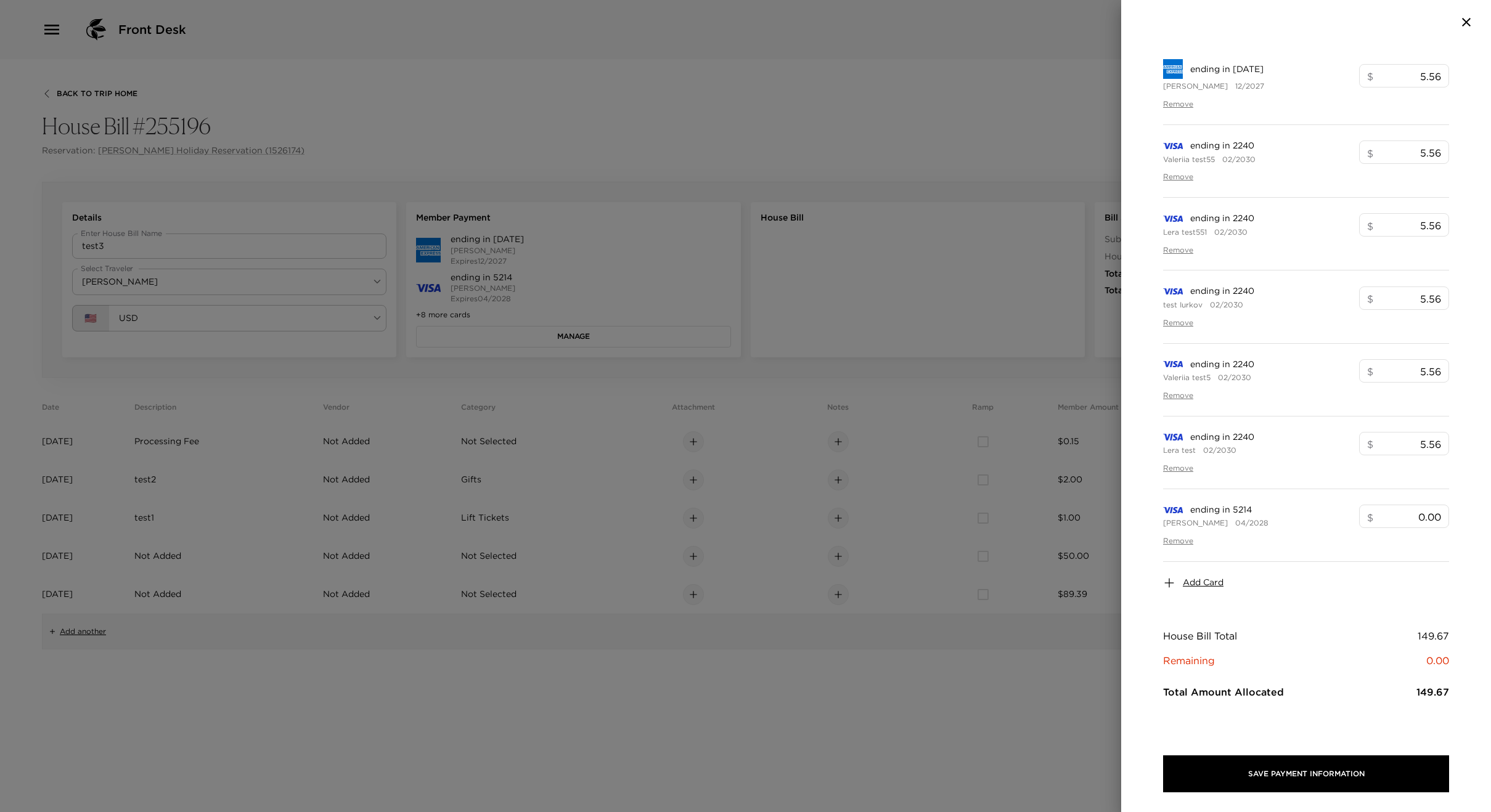
click at [1200, 582] on span "Add Card" at bounding box center [1203, 583] width 41 height 13
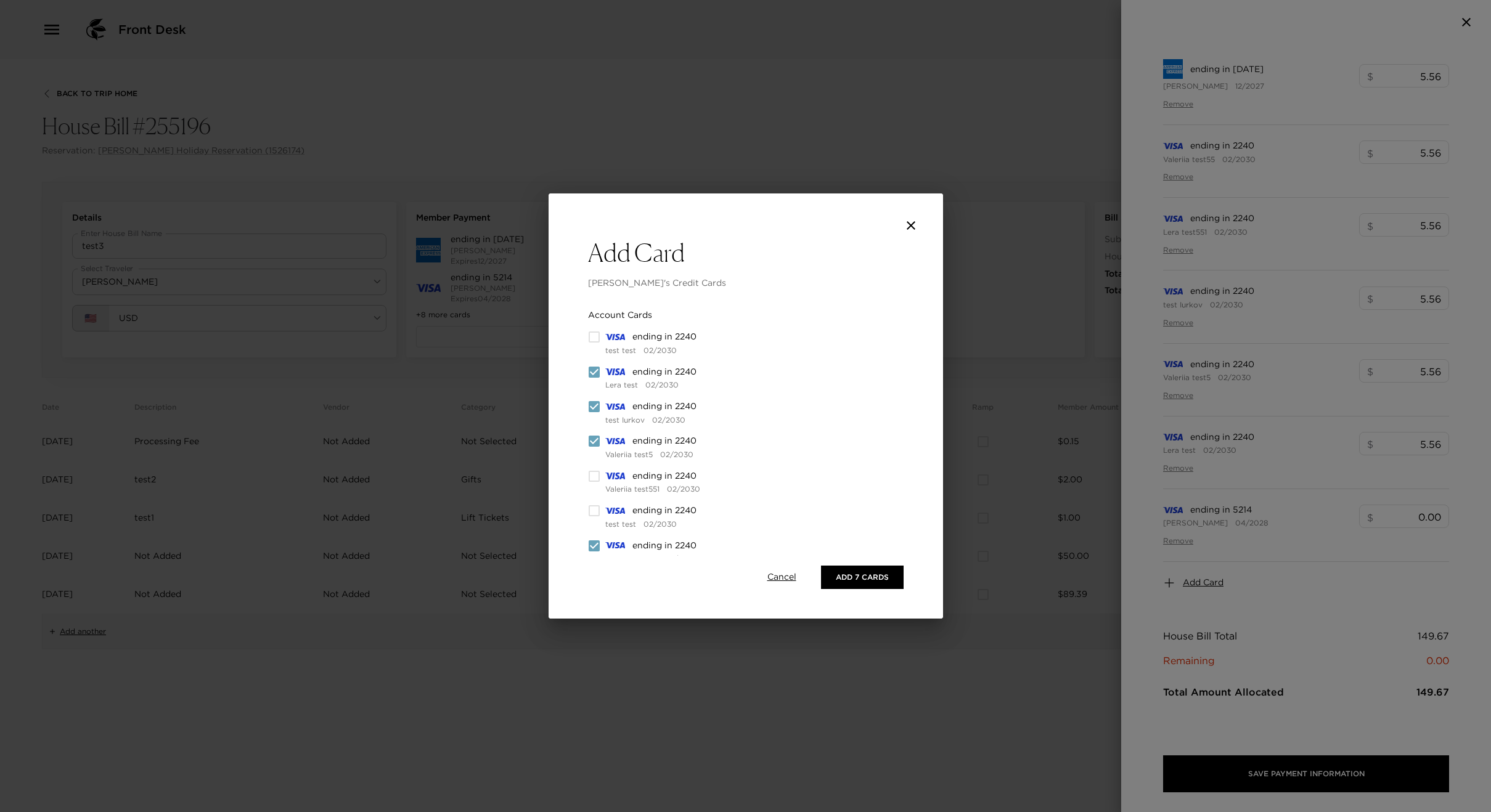
click at [599, 379] on icon at bounding box center [594, 372] width 14 height 14
drag, startPoint x: 595, startPoint y: 405, endPoint x: 592, endPoint y: 395, distance: 10.4
click at [595, 404] on input "checkbox" at bounding box center [594, 407] width 13 height 13
checkbox input "false"
click at [591, 370] on input "checkbox" at bounding box center [594, 372] width 13 height 13
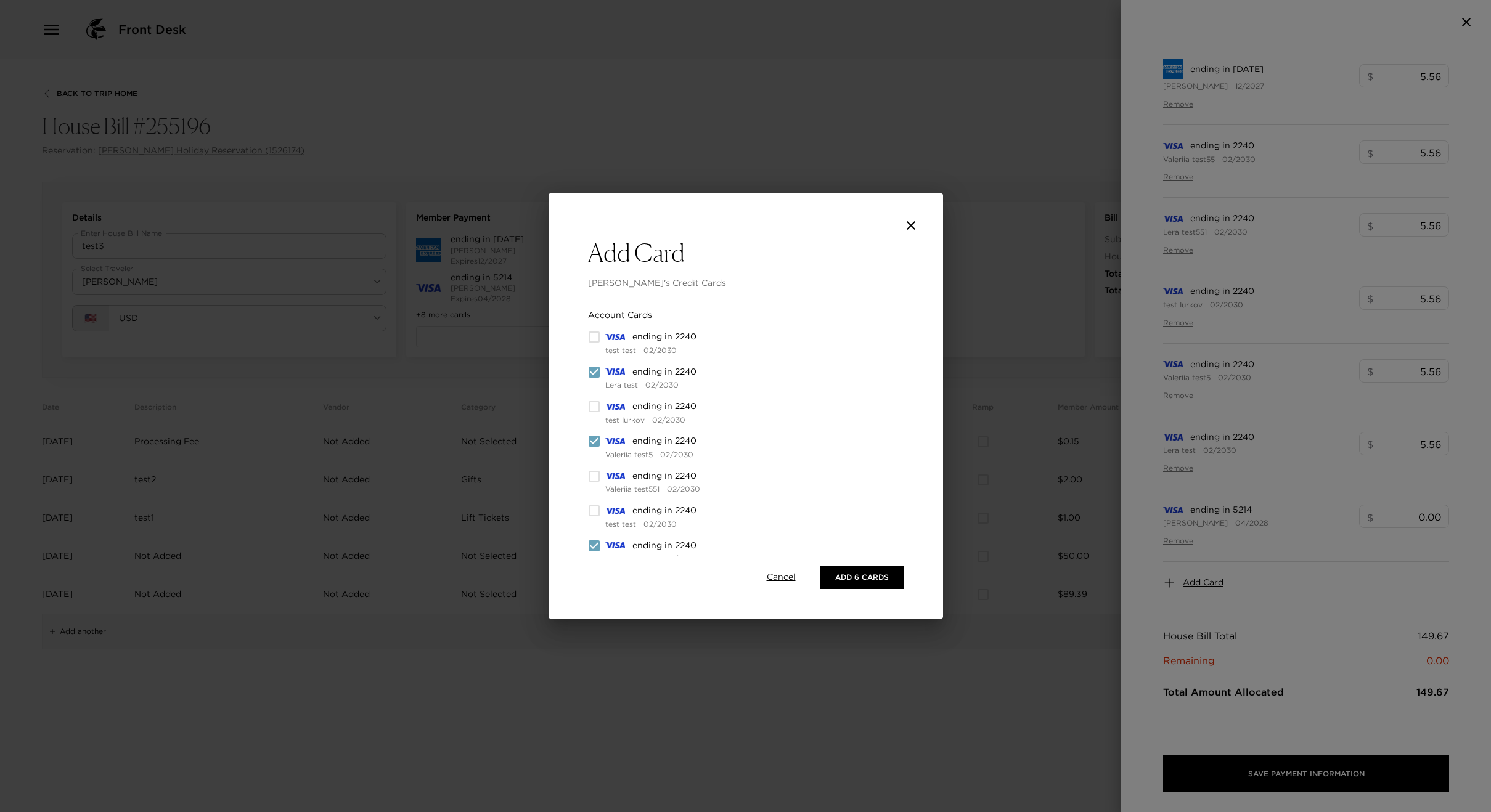
checkbox input "false"
click at [598, 438] on input "checkbox" at bounding box center [594, 442] width 13 height 13
checkbox input "false"
click at [593, 432] on input "checkbox" at bounding box center [594, 434] width 13 height 13
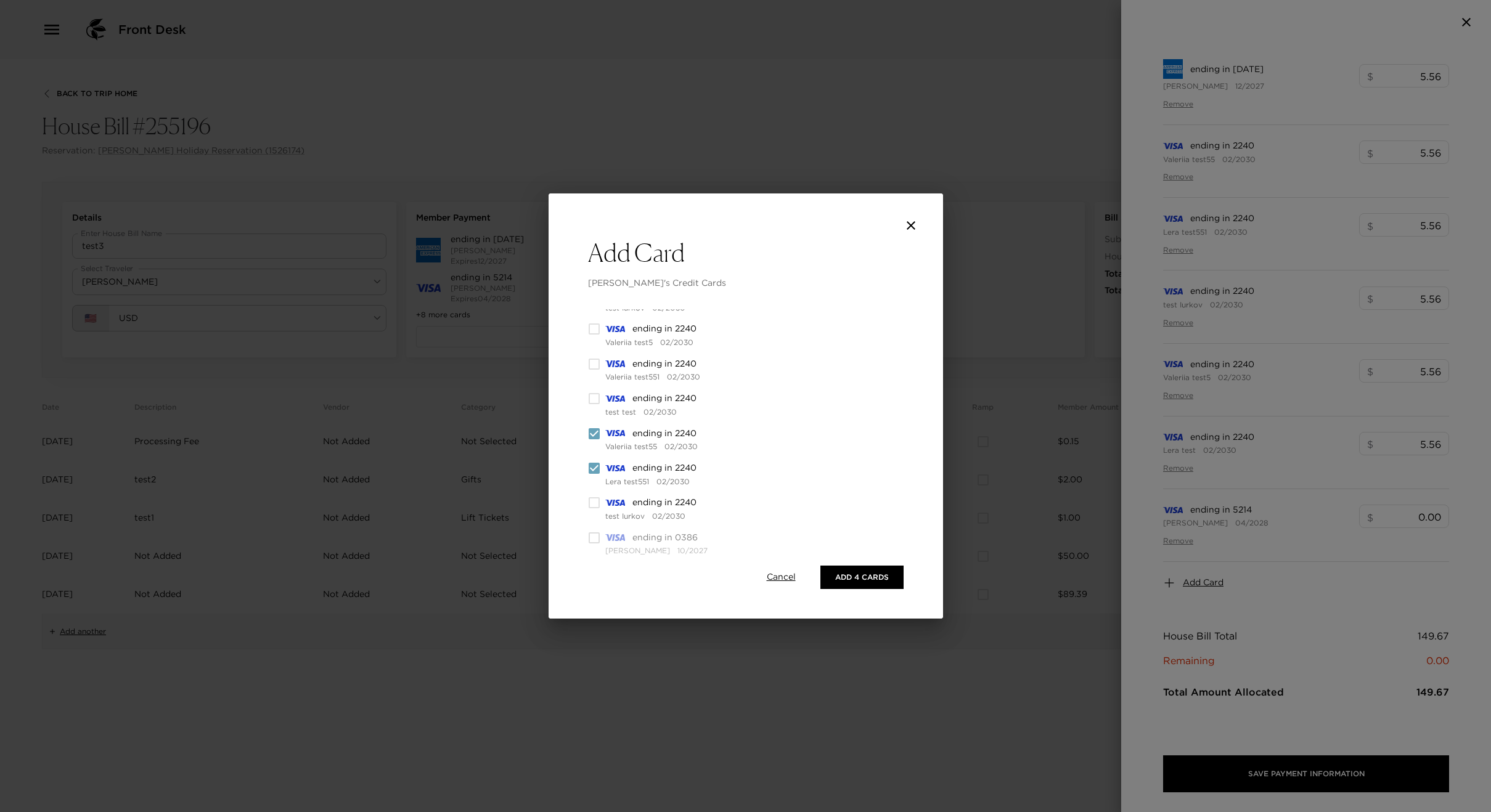
checkbox input "false"
click at [596, 465] on input "checkbox" at bounding box center [594, 469] width 13 height 13
checkbox input "false"
click at [592, 491] on input "checkbox" at bounding box center [594, 493] width 13 height 13
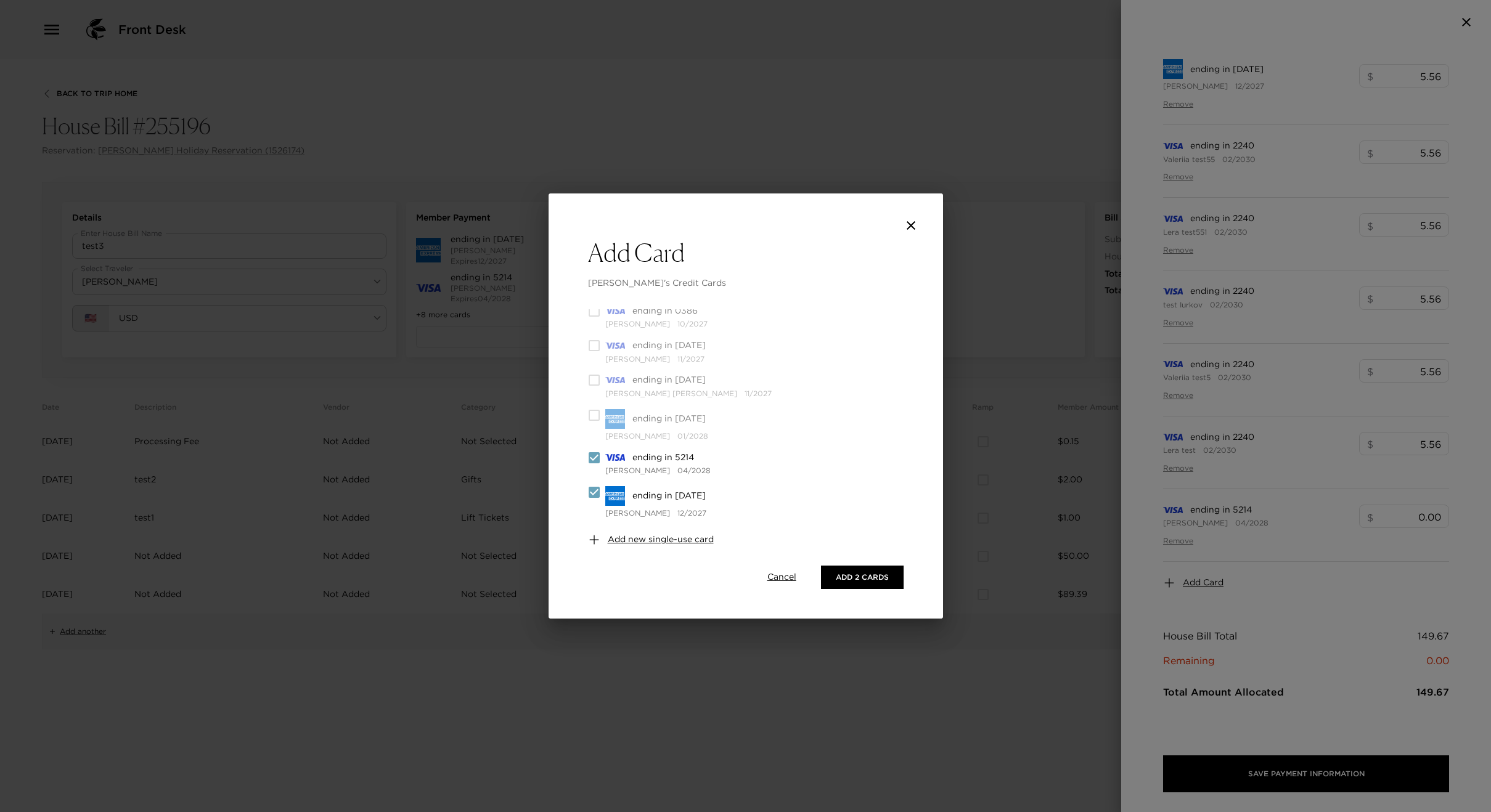
checkbox input "false"
click at [853, 585] on button "Add 1 Card" at bounding box center [865, 578] width 77 height 23
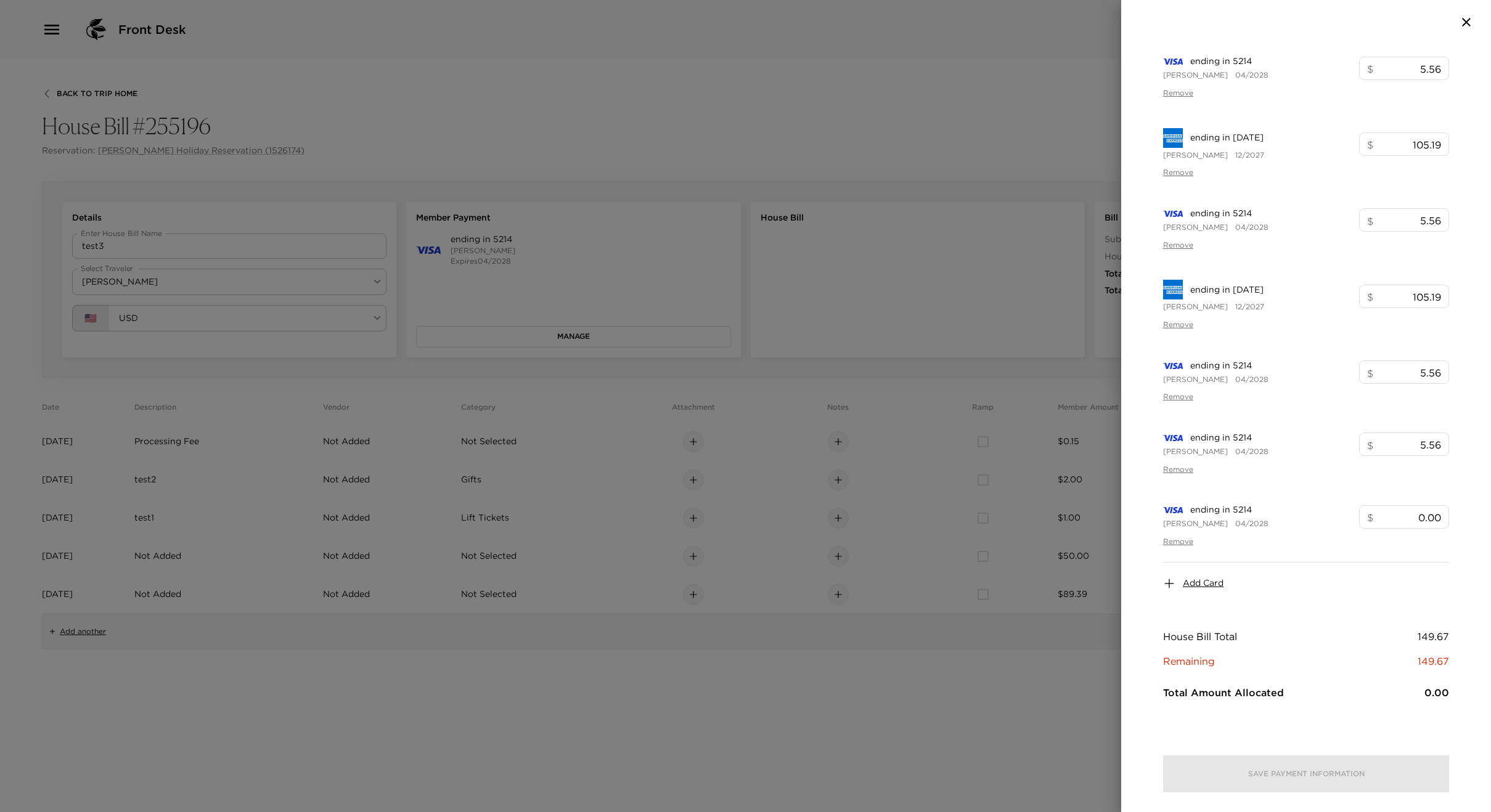
scroll to position [71, 0]
click at [1210, 587] on span "Add Card" at bounding box center [1203, 587] width 41 height 13
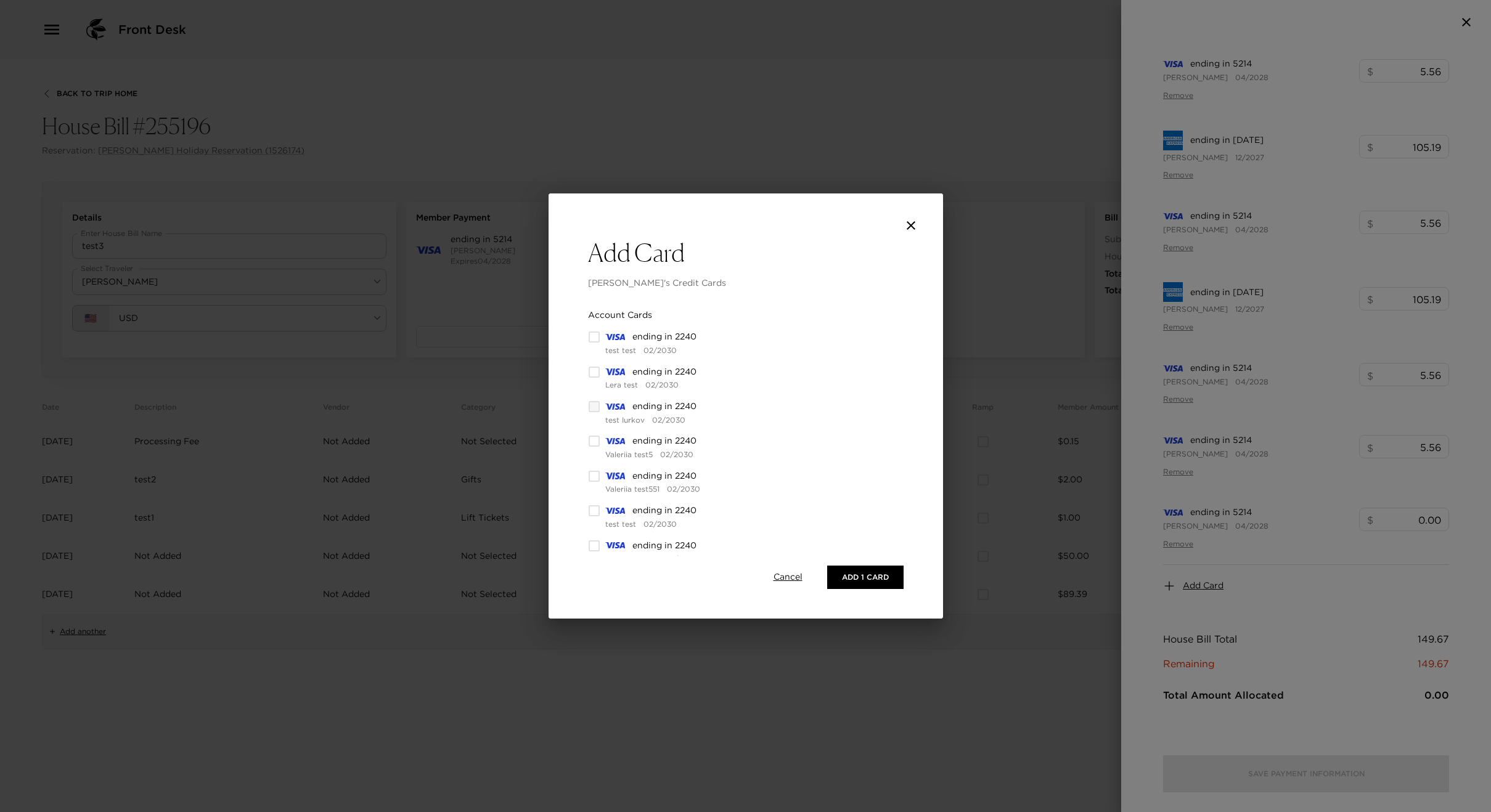
click at [590, 404] on input "checkbox" at bounding box center [594, 407] width 13 height 13
checkbox input "true"
click at [852, 587] on button "Add 2 Cards" at bounding box center [863, 578] width 83 height 23
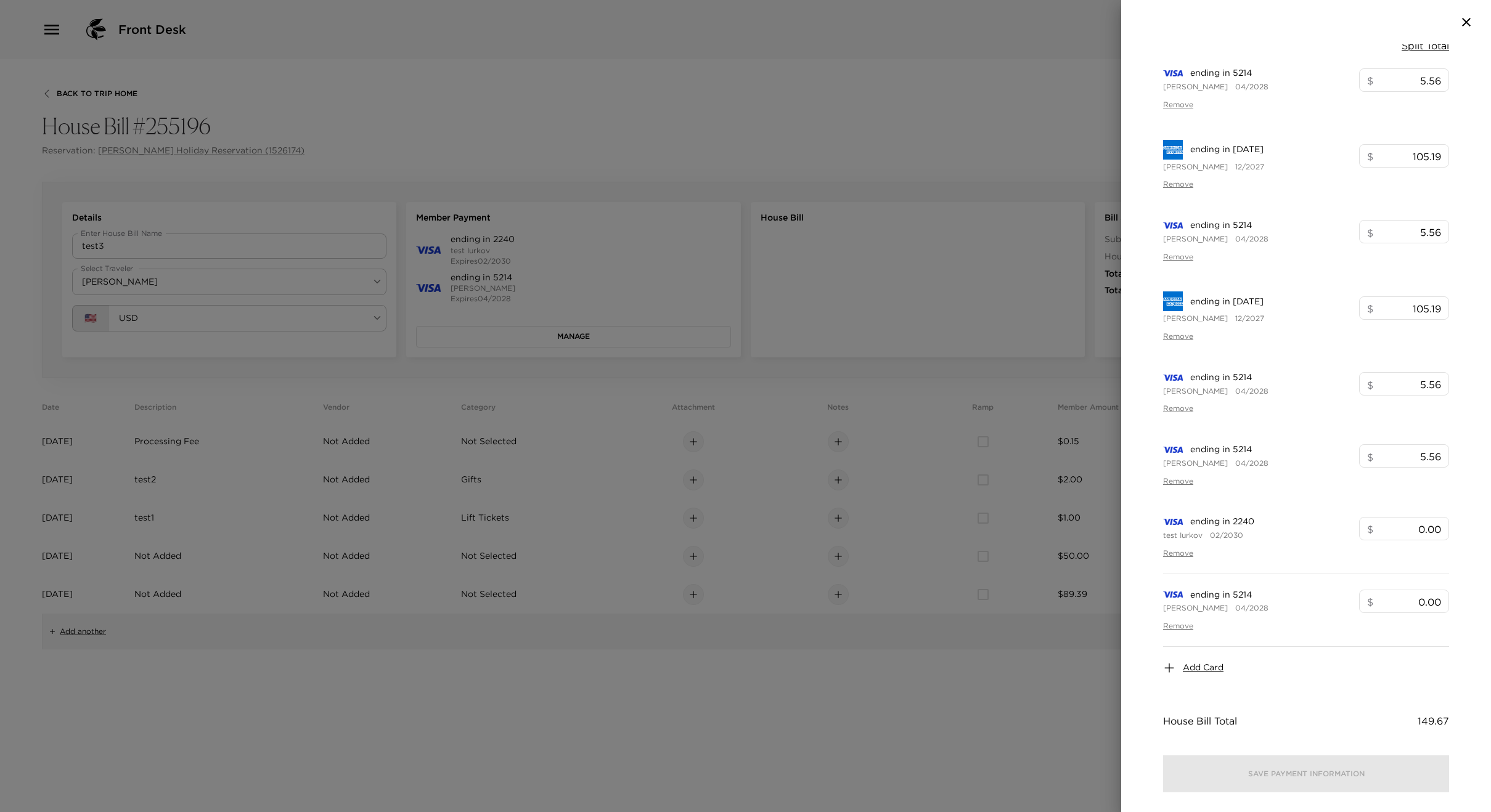
scroll to position [61, 0]
click at [1199, 671] on span "Add Card" at bounding box center [1203, 669] width 41 height 13
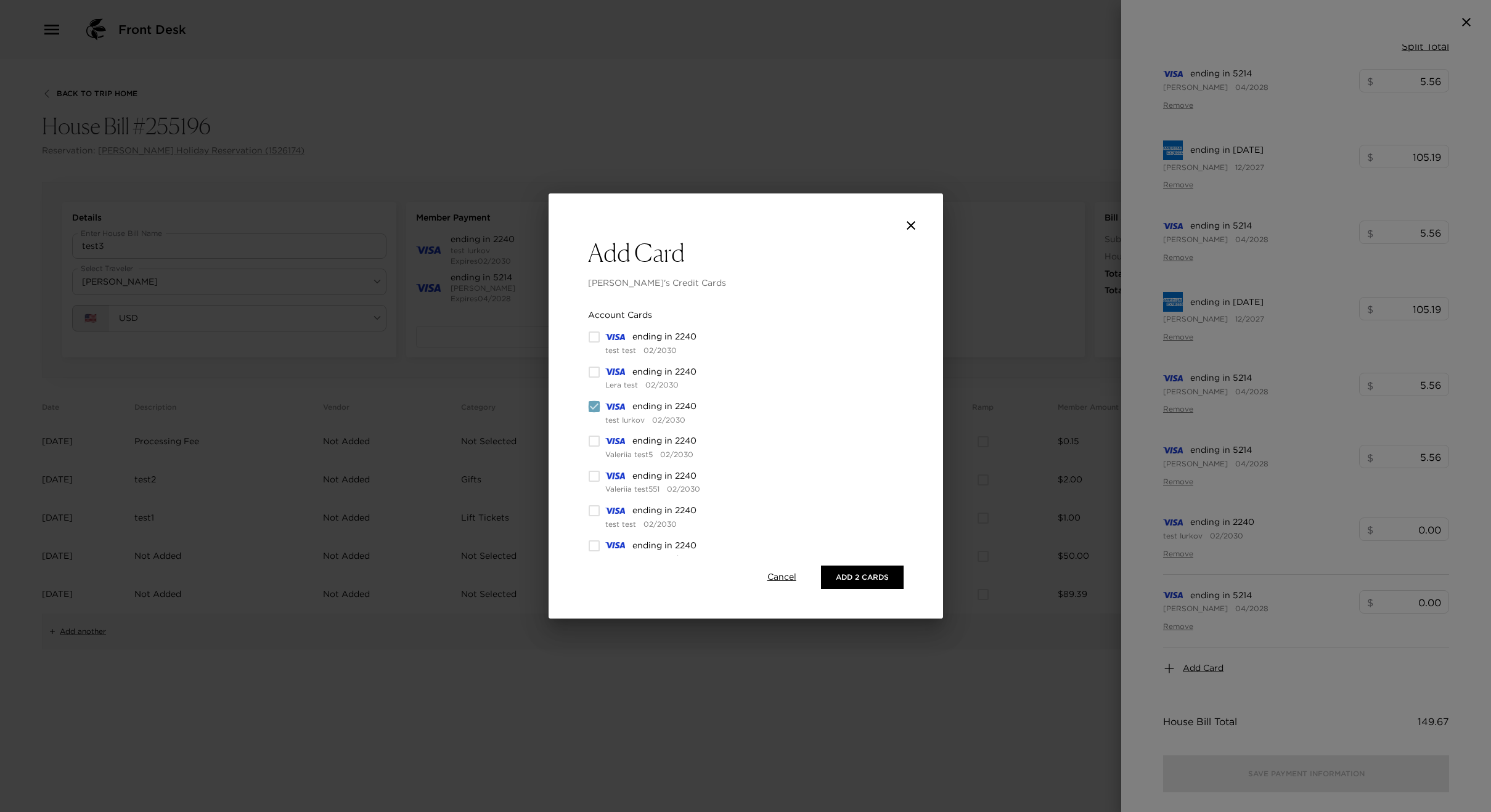
click at [597, 406] on input "checkbox" at bounding box center [594, 407] width 13 height 13
checkbox input "false"
click at [591, 490] on input "checkbox" at bounding box center [594, 493] width 13 height 13
checkbox input "true"
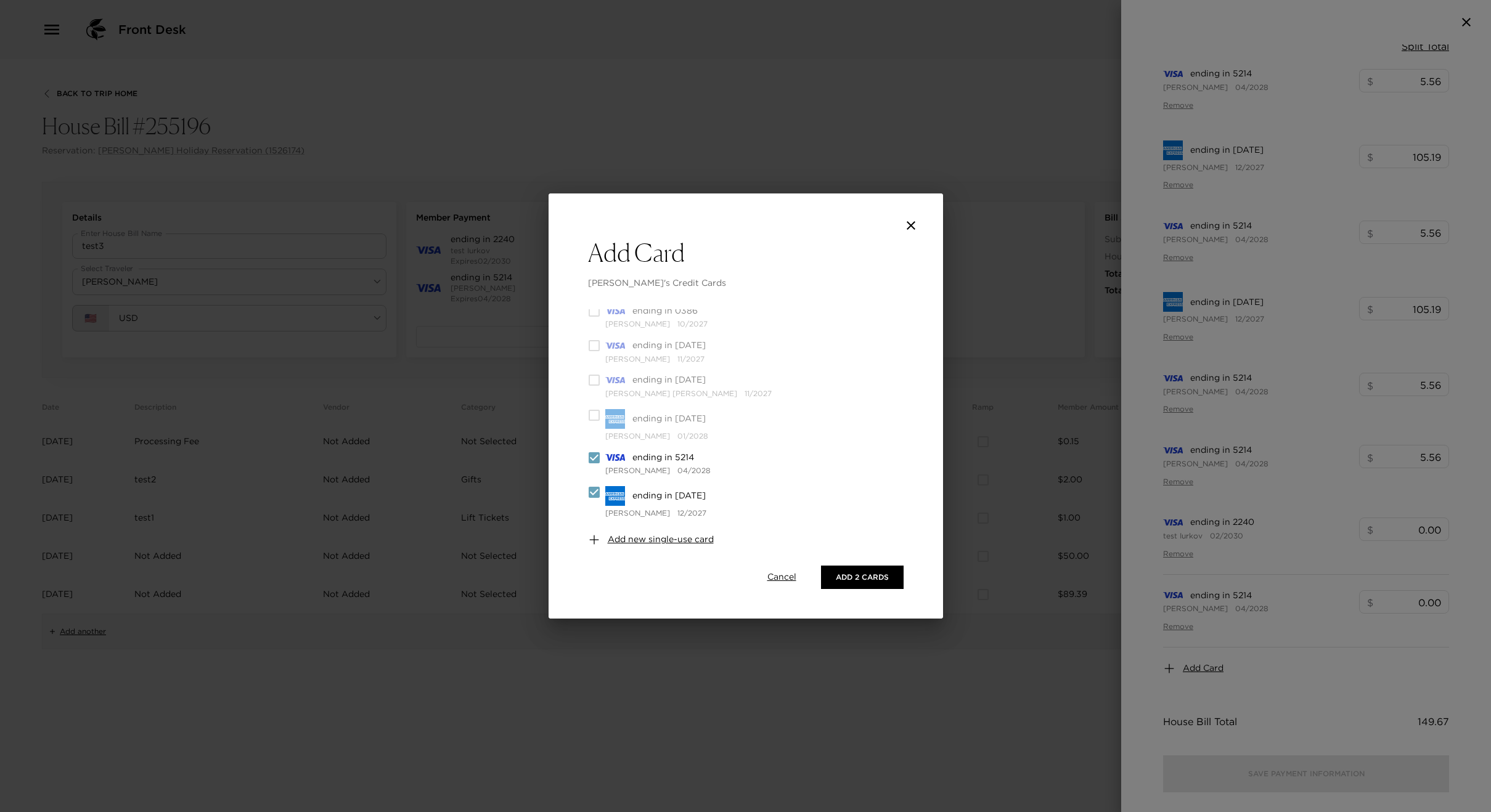
click at [588, 458] on input "checkbox" at bounding box center [594, 458] width 13 height 13
checkbox input "false"
click at [857, 572] on button "Add 1 Card" at bounding box center [865, 578] width 77 height 23
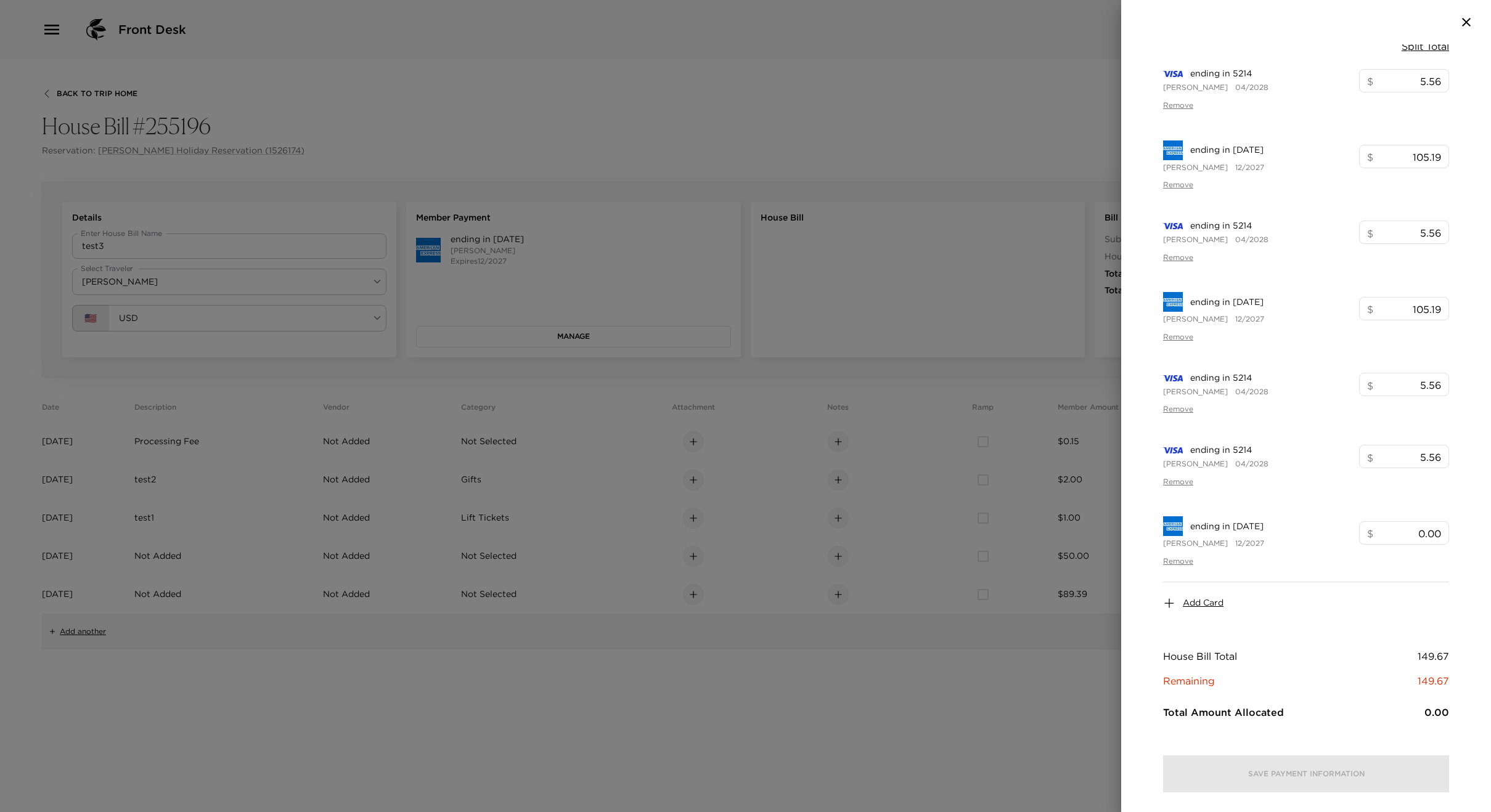
scroll to position [0, 0]
click at [1463, 28] on icon "button" at bounding box center [1467, 22] width 14 height 14
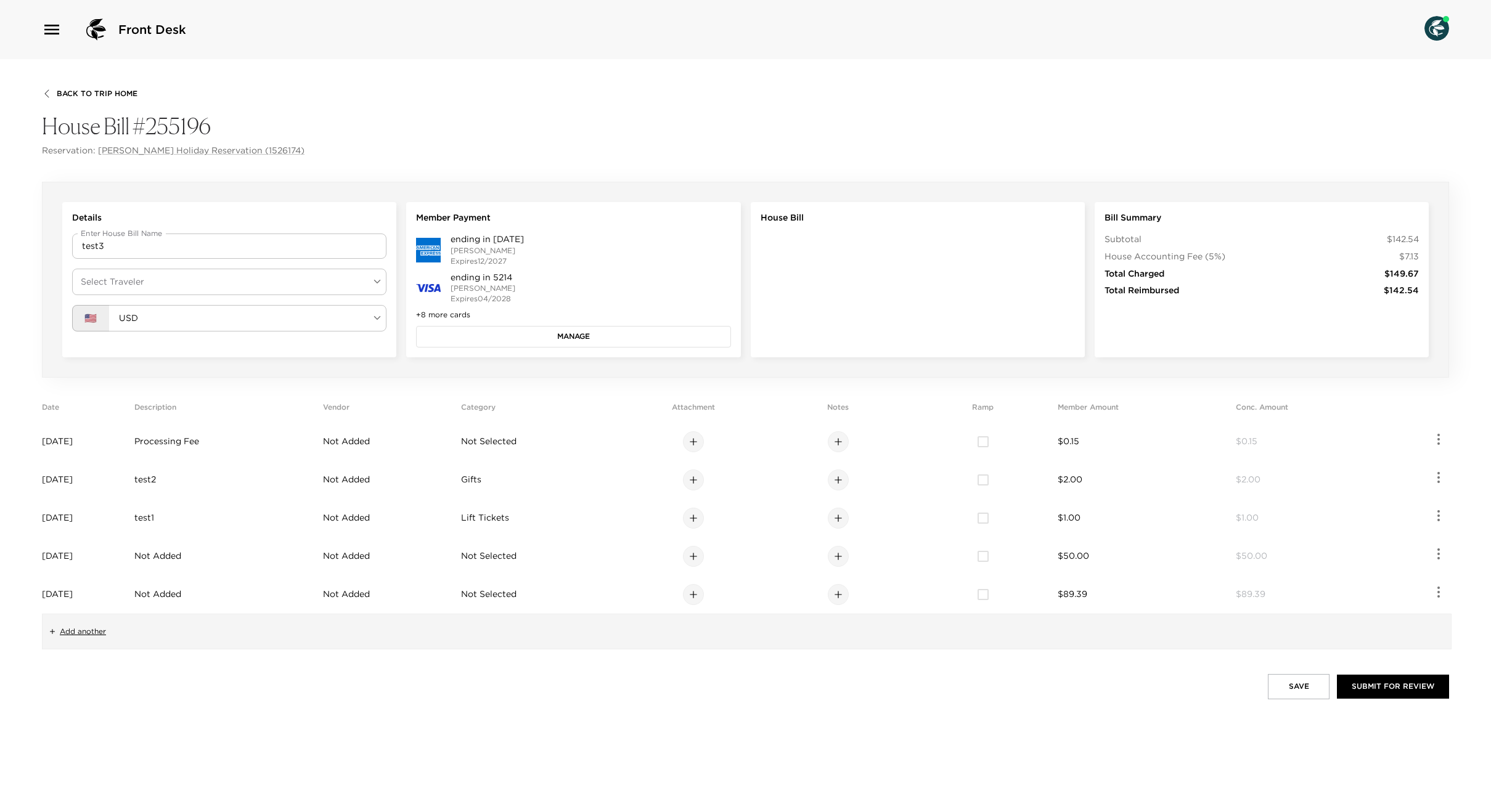
click at [572, 340] on button "Manage" at bounding box center [573, 336] width 315 height 21
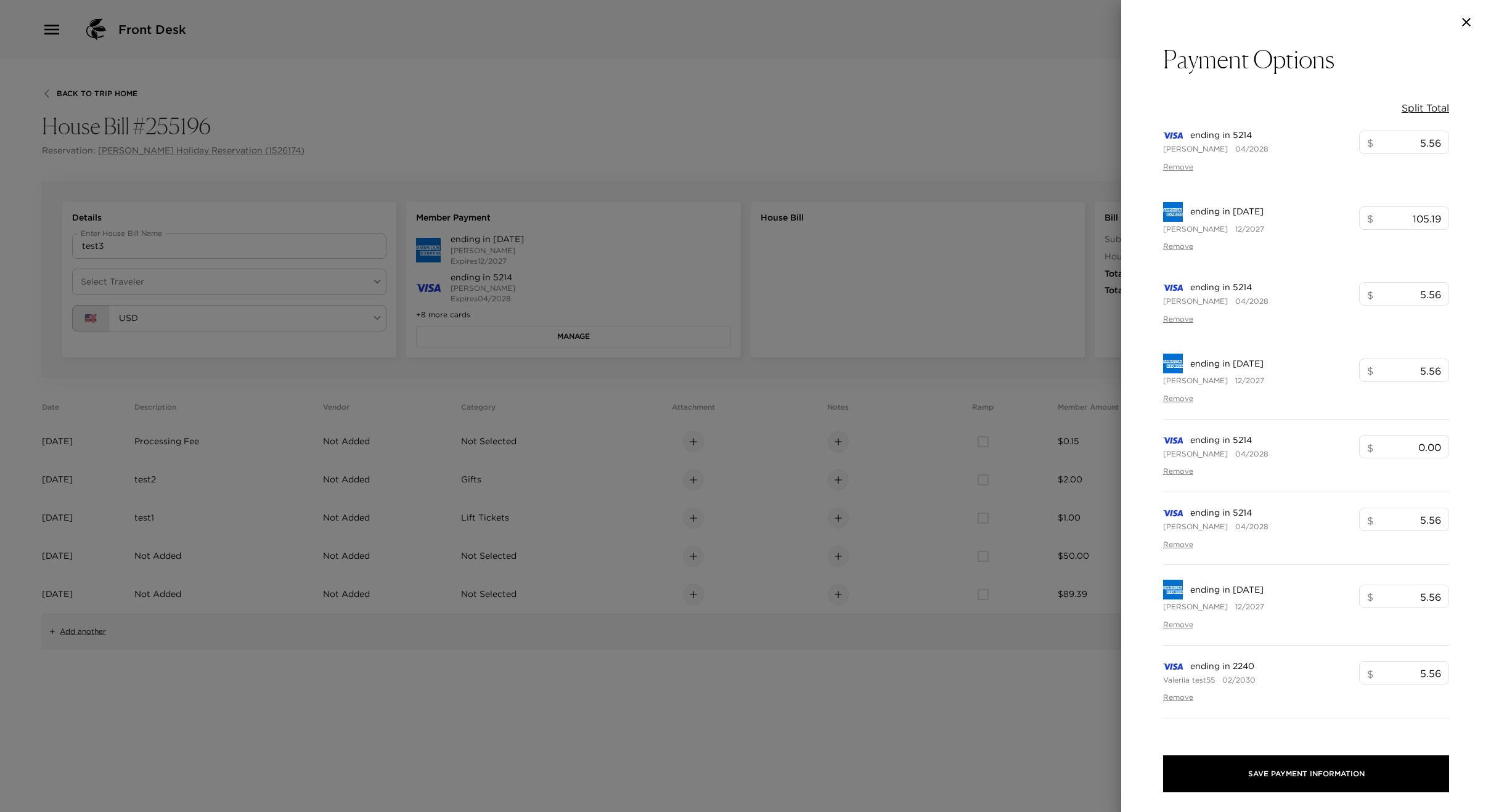
type input "105.19"
type input "5.56"
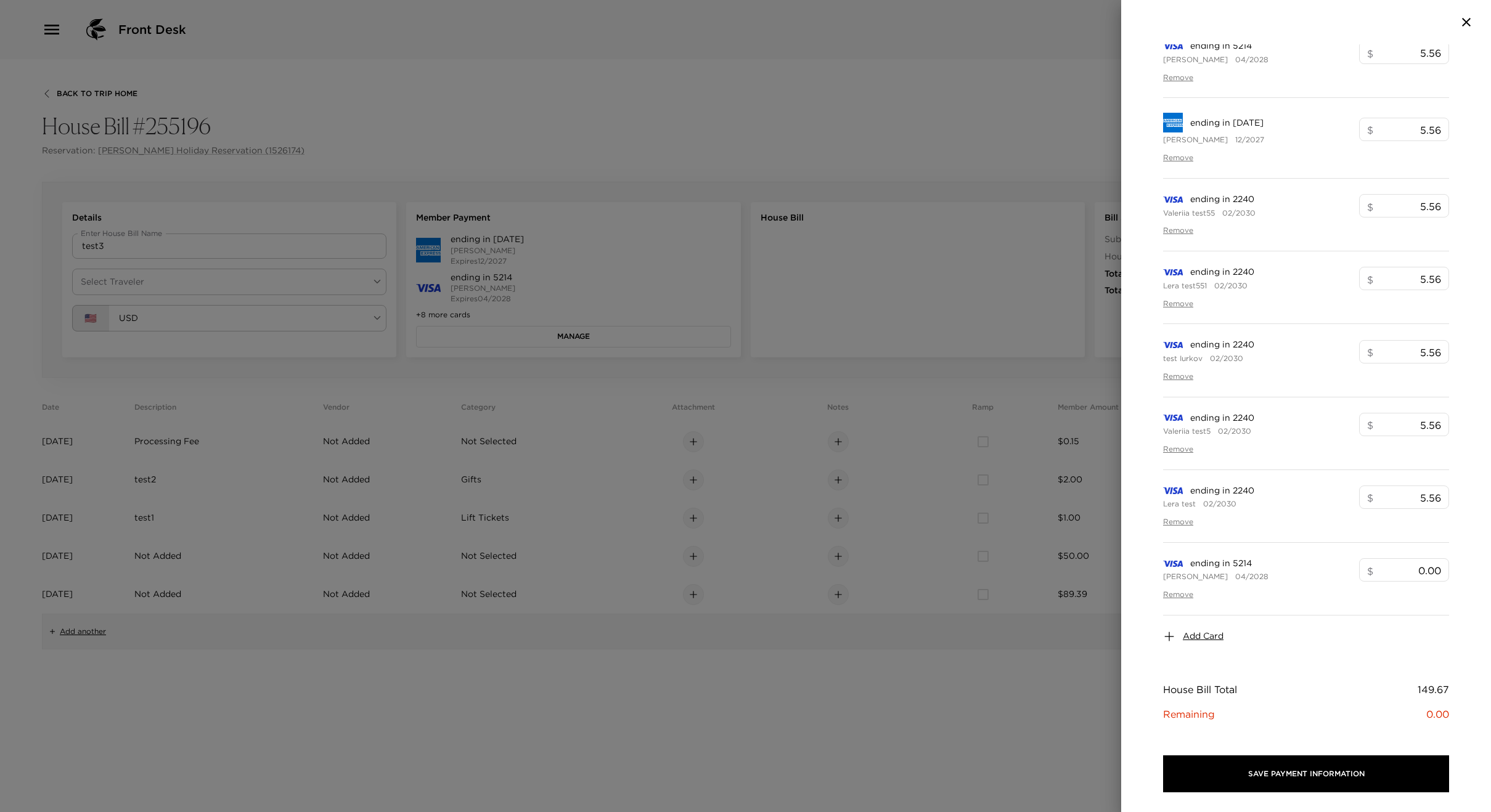
scroll to position [468, 0]
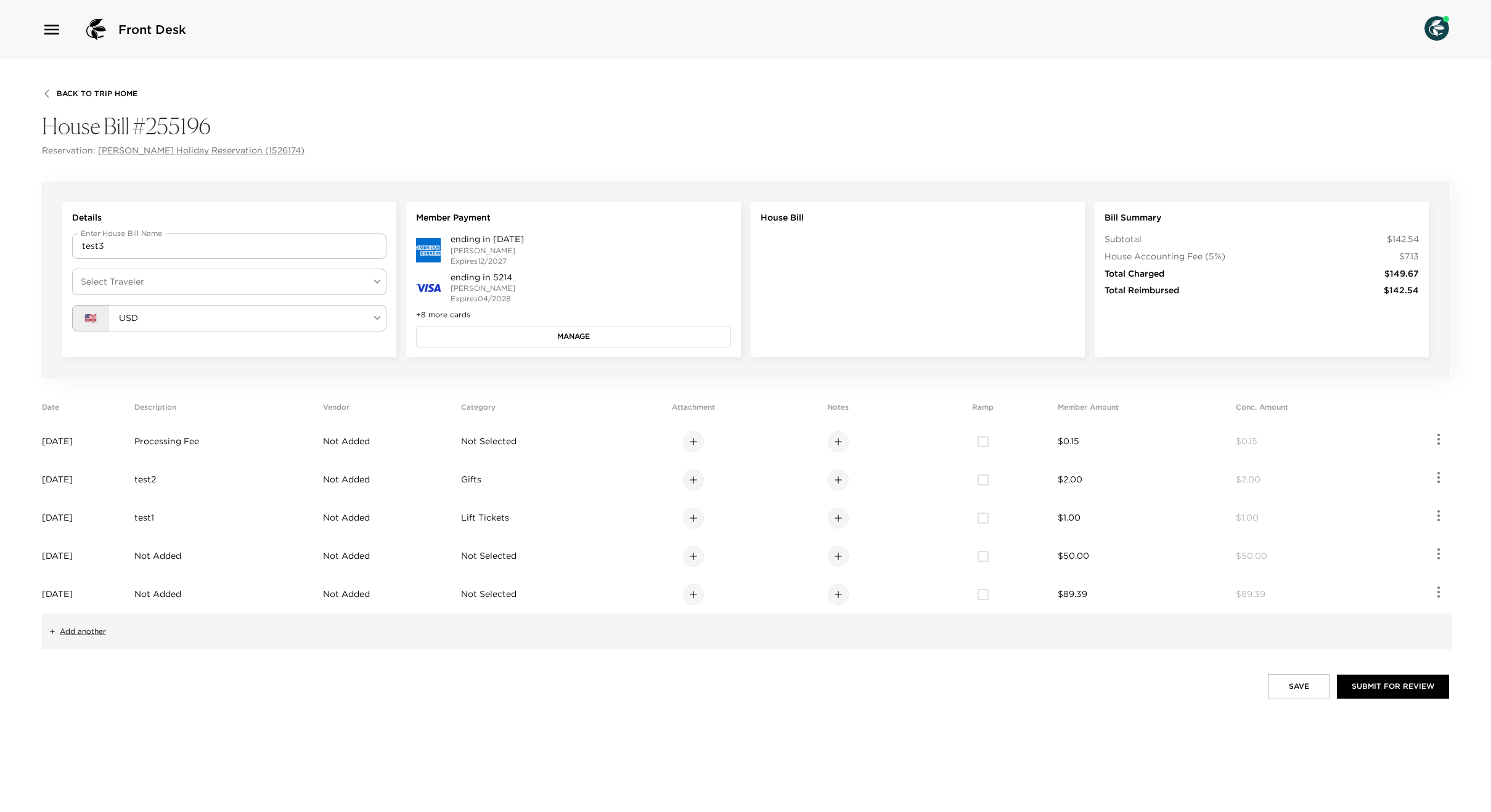
click at [498, 333] on button "Manage" at bounding box center [573, 336] width 315 height 21
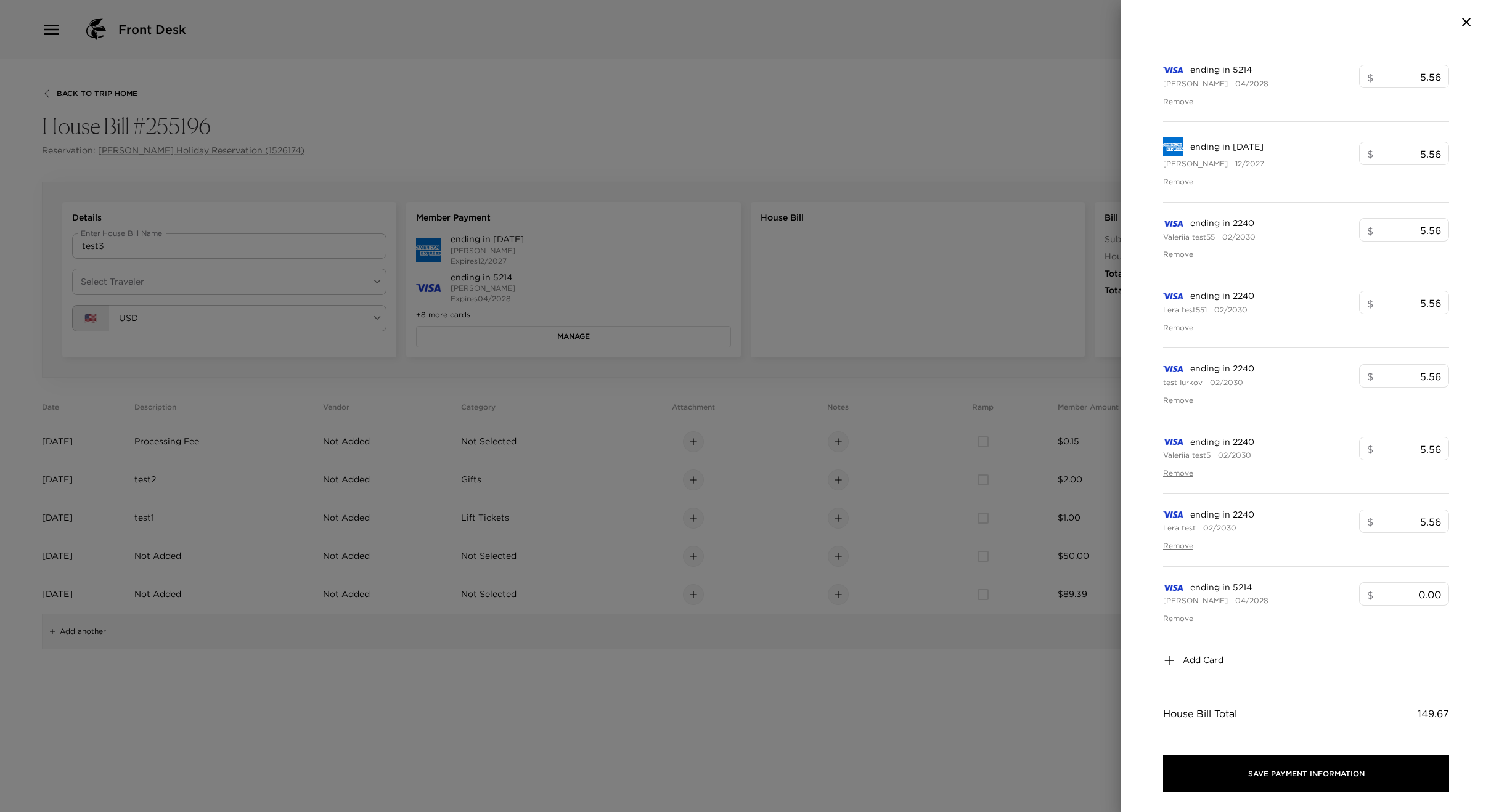
scroll to position [446, 0]
click at [896, 505] on div at bounding box center [746, 406] width 1491 height 812
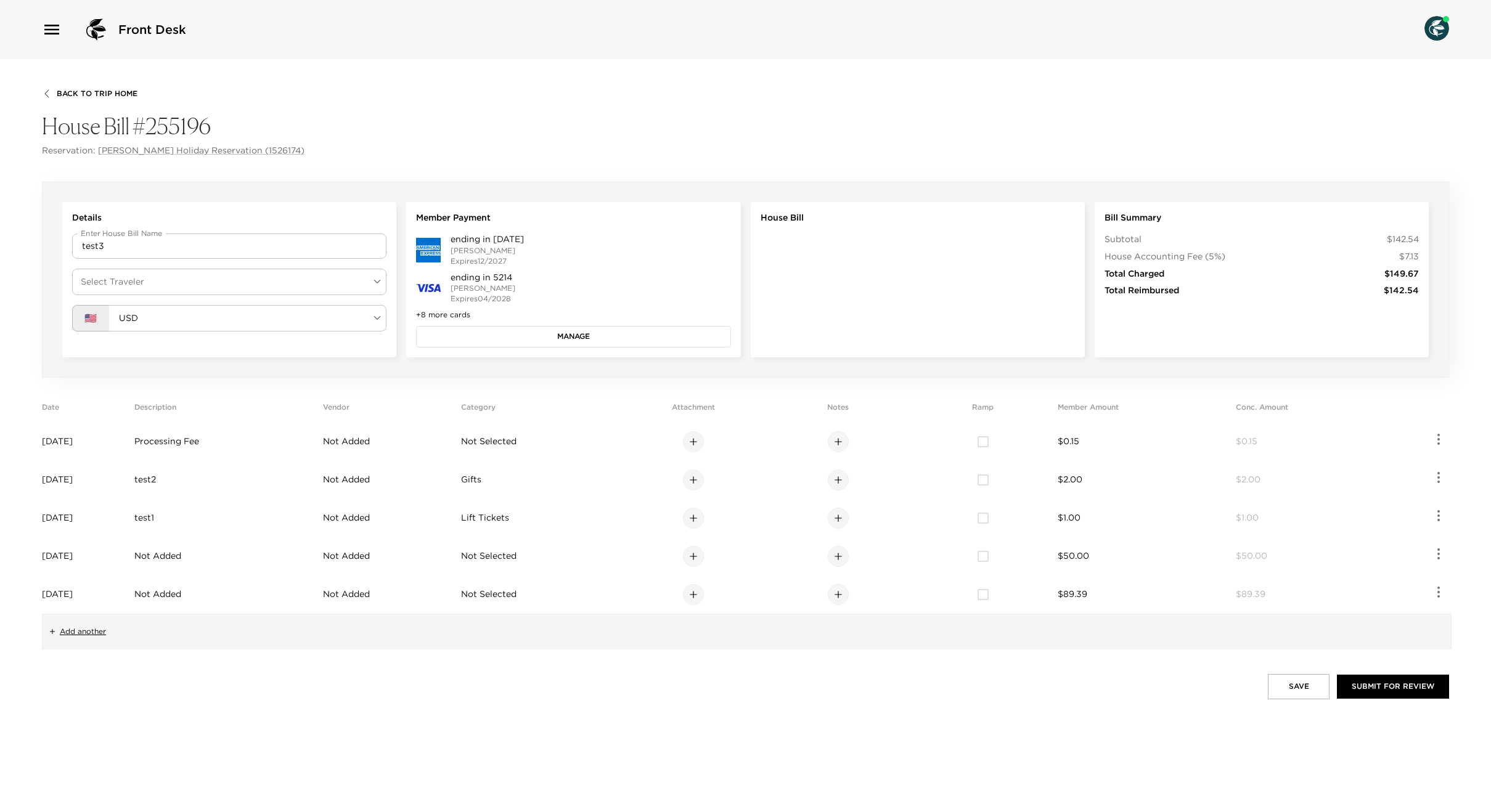
click at [508, 339] on button "Manage" at bounding box center [573, 336] width 315 height 21
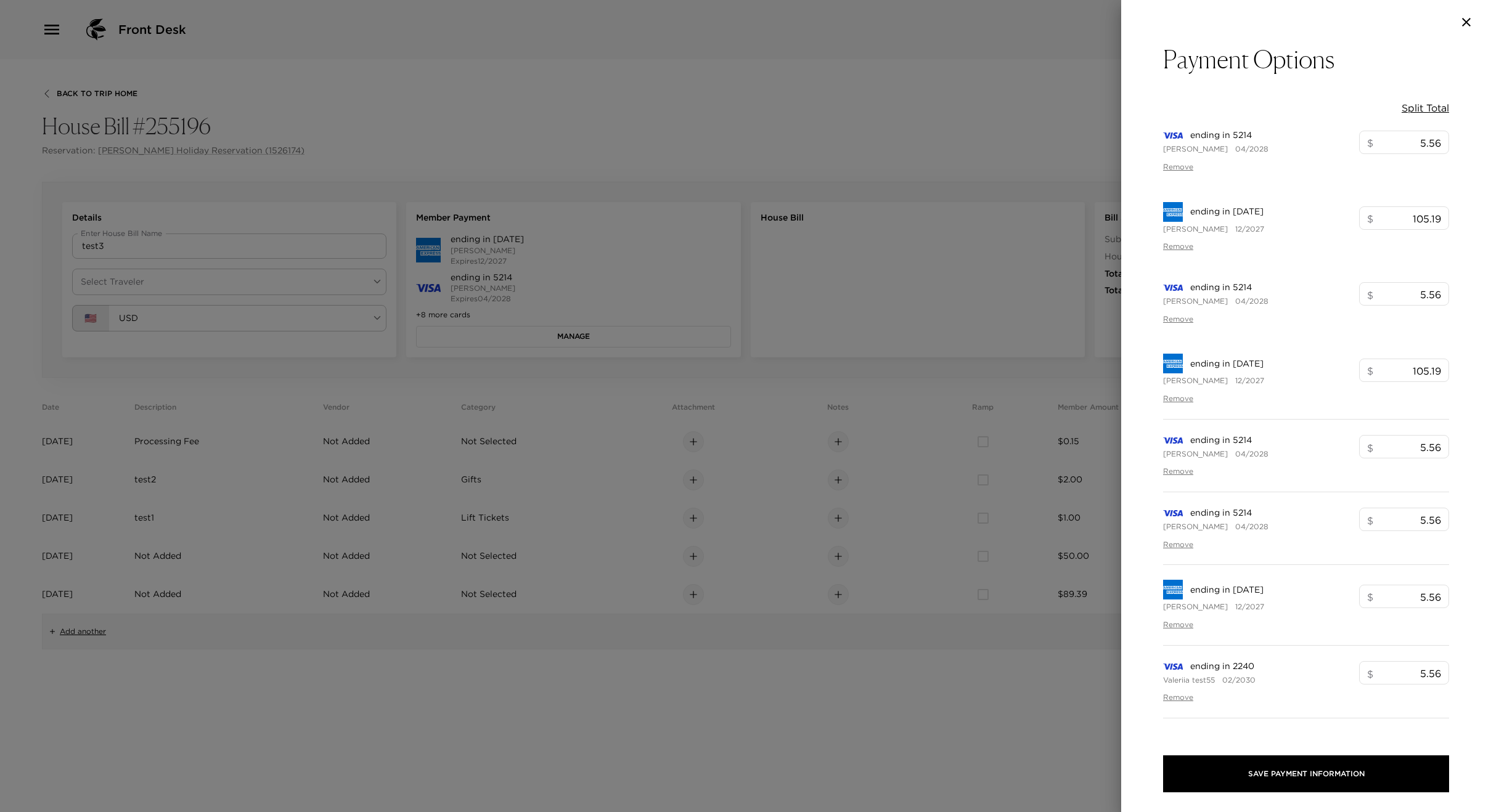
click at [1171, 319] on button "Remove" at bounding box center [1178, 320] width 31 height 11
drag, startPoint x: 911, startPoint y: 669, endPoint x: 948, endPoint y: 667, distance: 37.1
click at [913, 670] on div at bounding box center [746, 406] width 1491 height 812
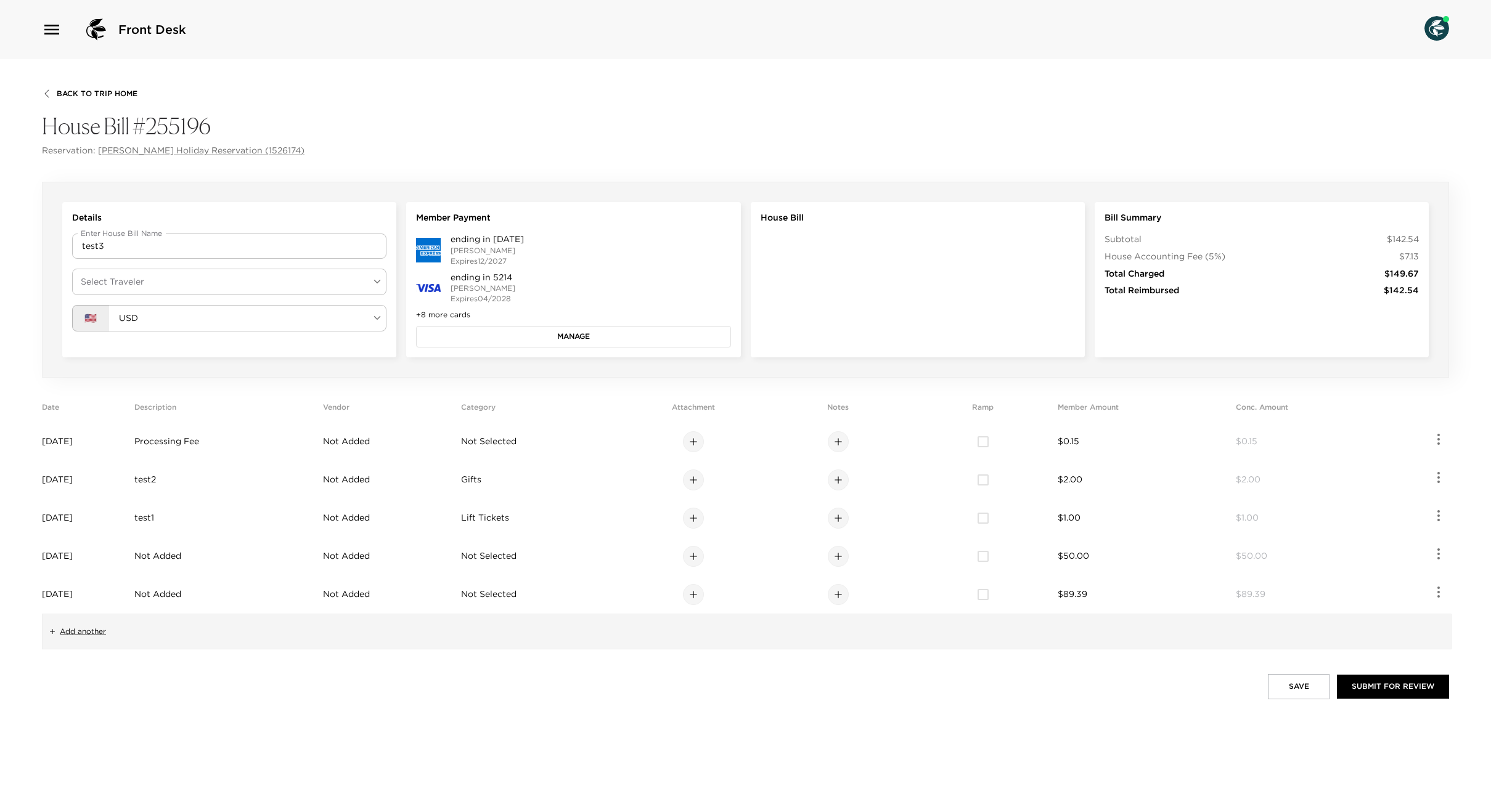
click at [627, 333] on button "Manage" at bounding box center [573, 336] width 315 height 21
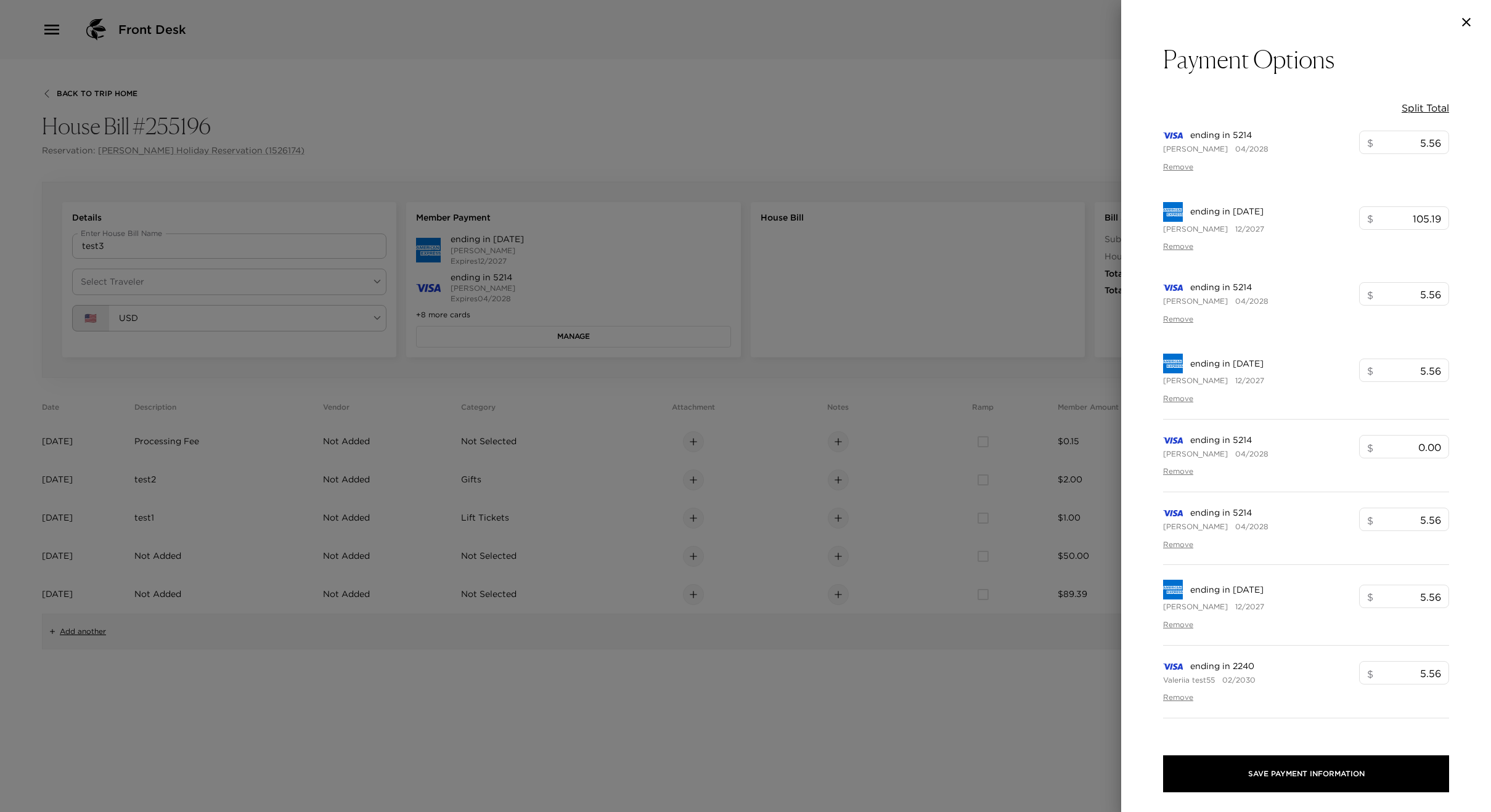
type input "105.19"
type input "5.56"
click at [1175, 165] on button "Remove" at bounding box center [1178, 168] width 31 height 11
click at [1180, 318] on button "Remove" at bounding box center [1178, 320] width 31 height 11
click at [1173, 319] on button "Remove" at bounding box center [1178, 320] width 31 height 11
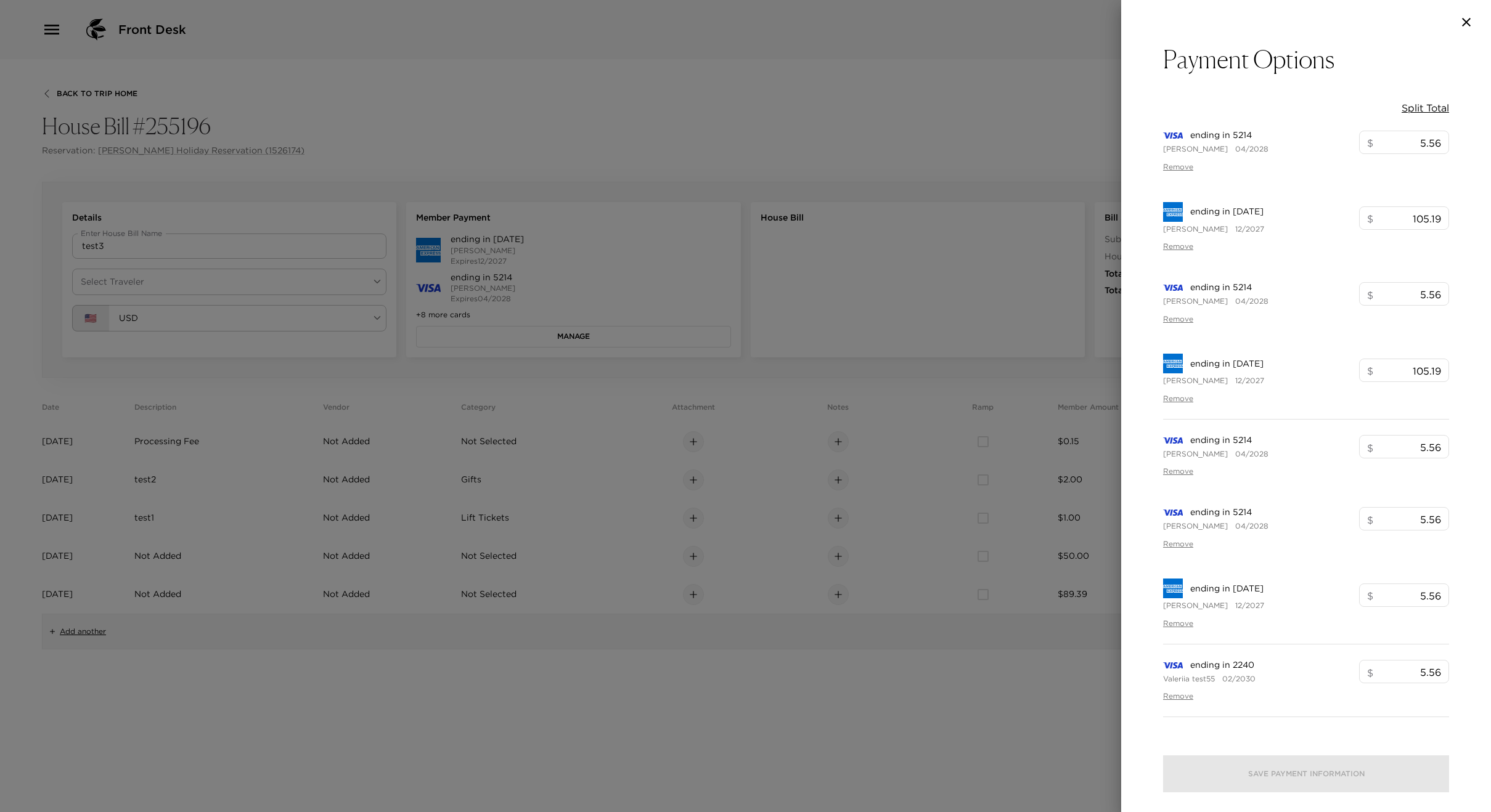
click at [1173, 319] on button "Remove" at bounding box center [1178, 320] width 31 height 11
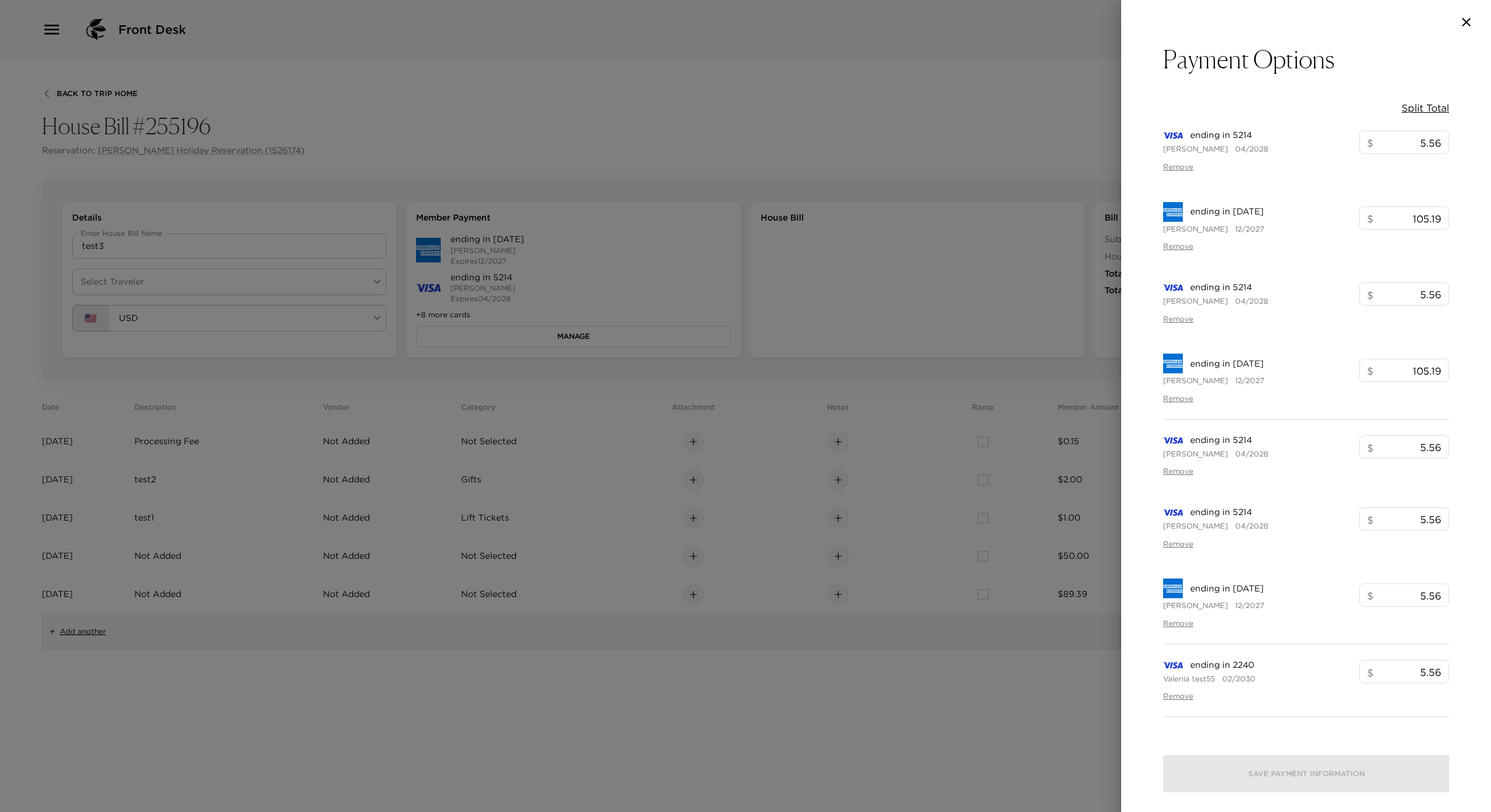
click at [1173, 319] on button "Remove" at bounding box center [1178, 320] width 31 height 11
click at [1185, 547] on button "Remove" at bounding box center [1178, 544] width 31 height 11
click at [1183, 543] on button "Remove" at bounding box center [1178, 544] width 31 height 11
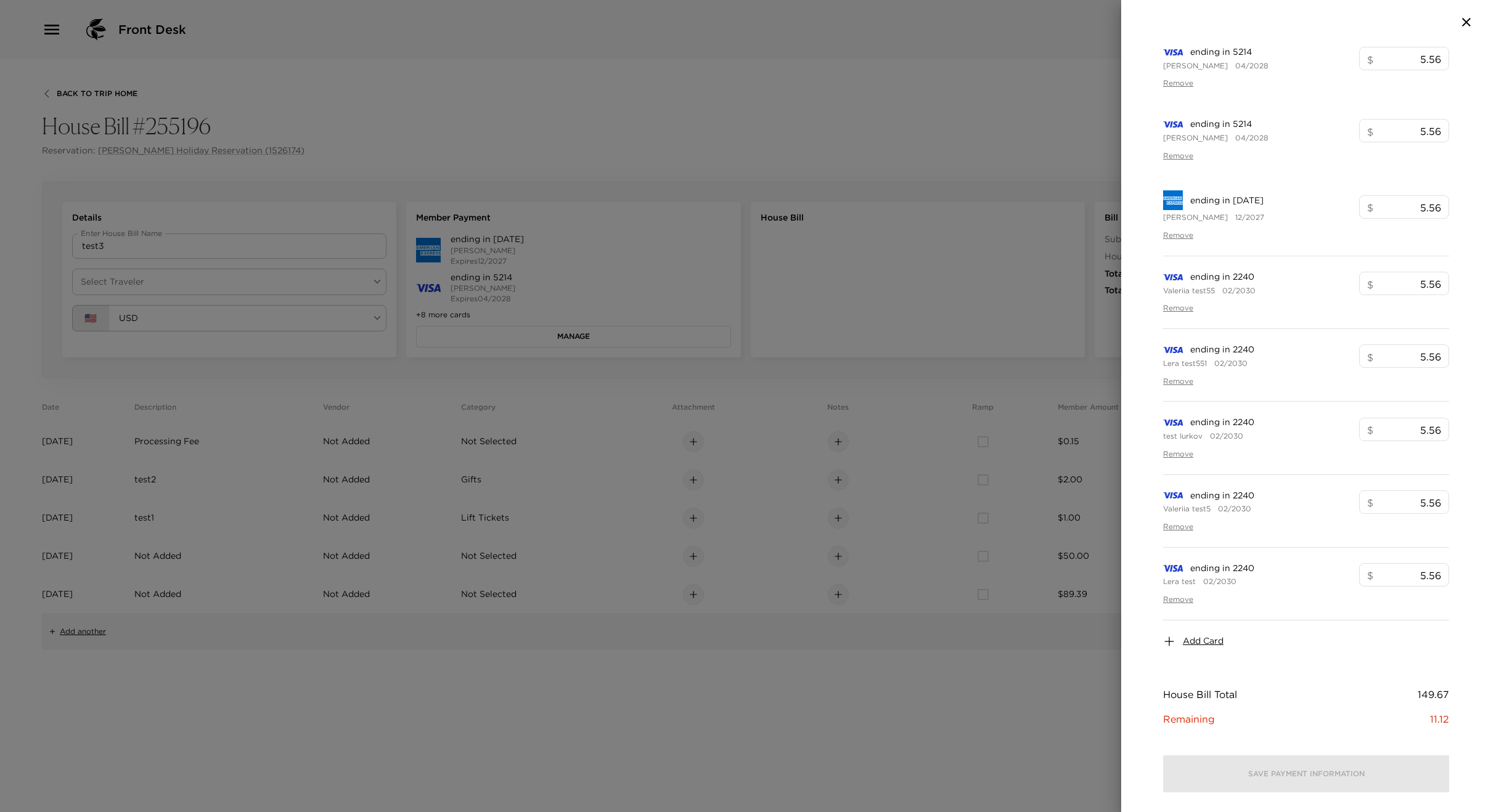
scroll to position [447, 0]
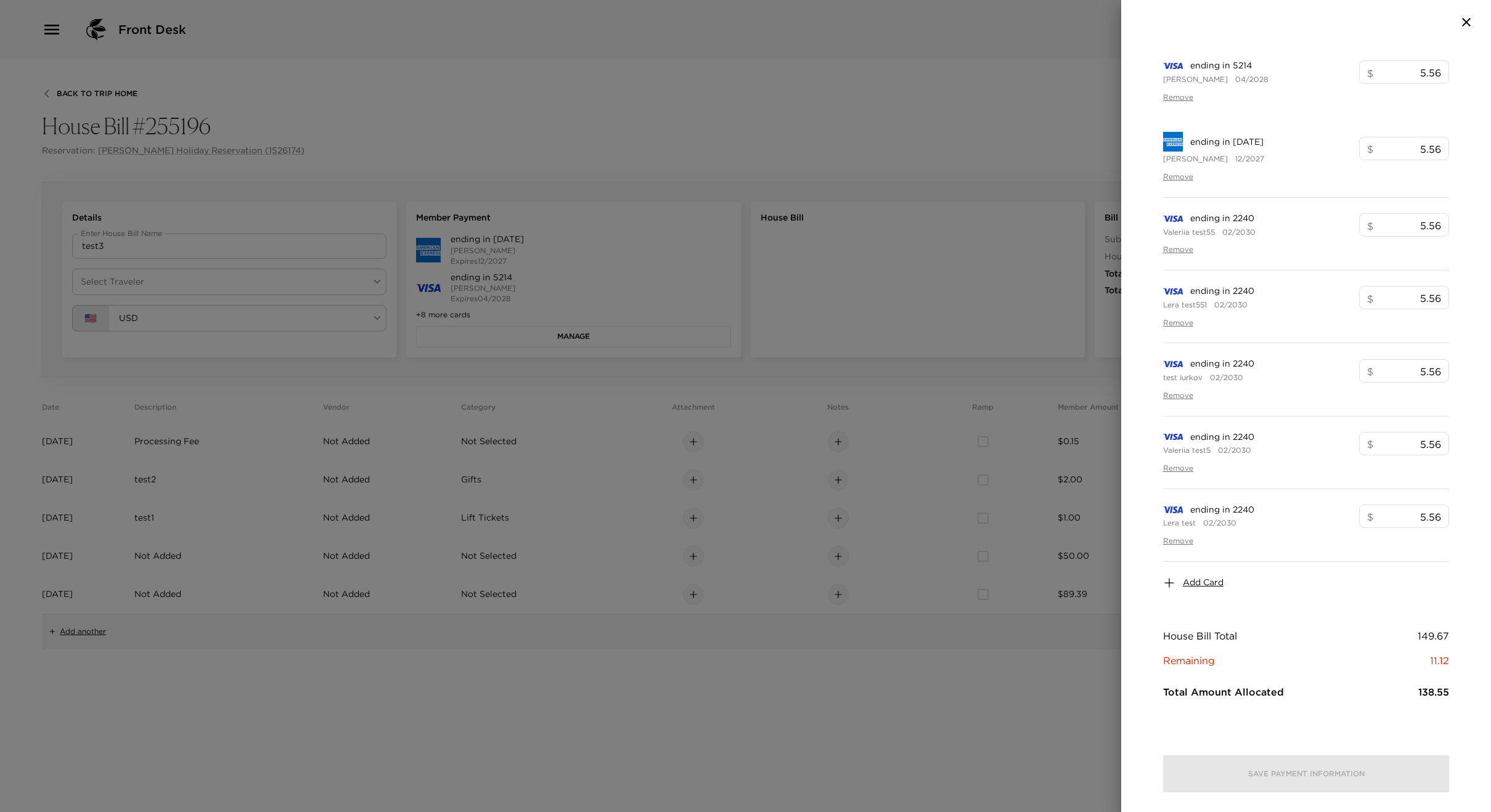
click at [1187, 539] on button "Remove" at bounding box center [1178, 542] width 31 height 11
click at [1178, 470] on button "Remove" at bounding box center [1178, 469] width 31 height 11
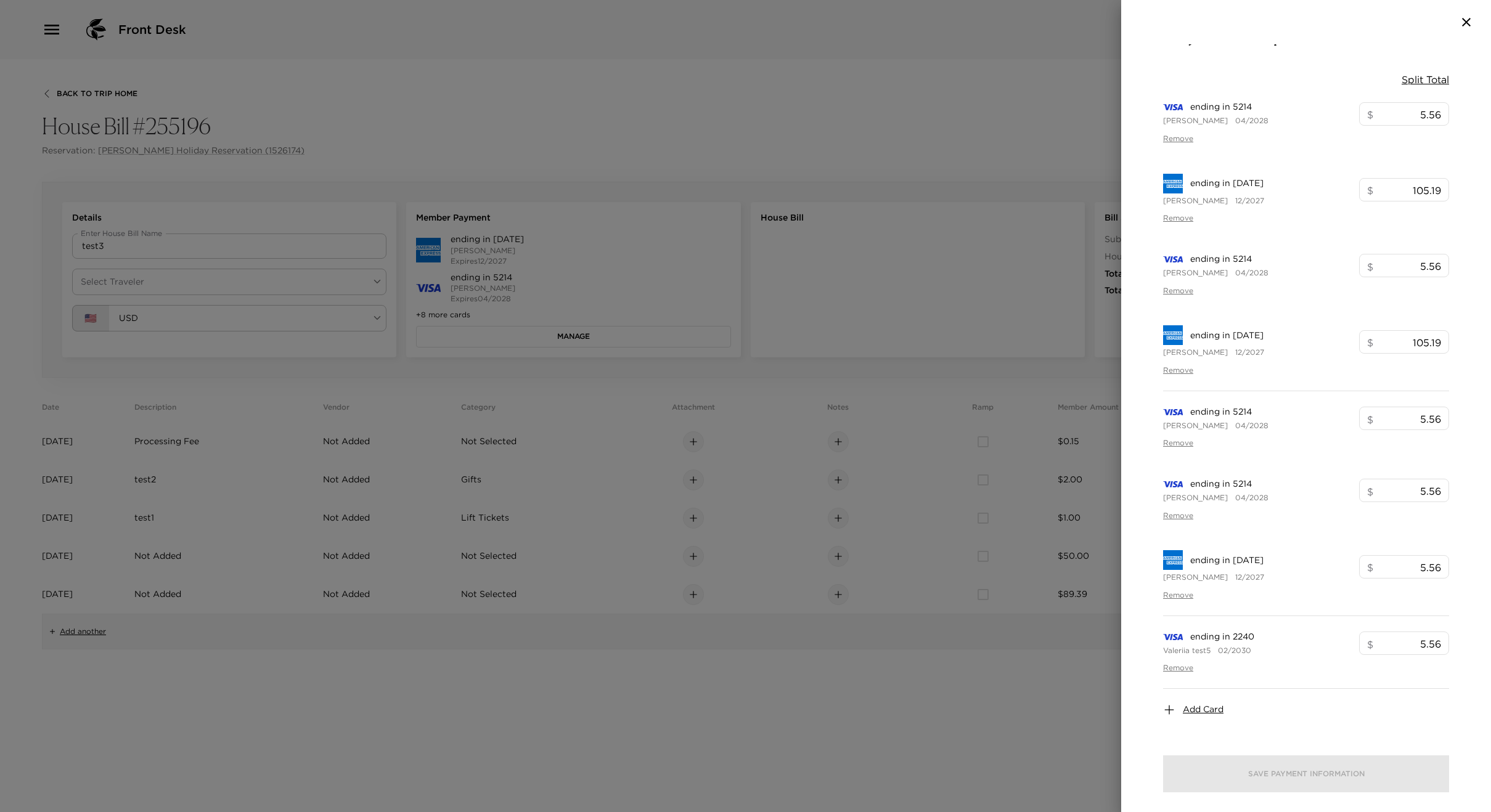
scroll to position [30, 0]
click at [576, 146] on div at bounding box center [746, 406] width 1491 height 812
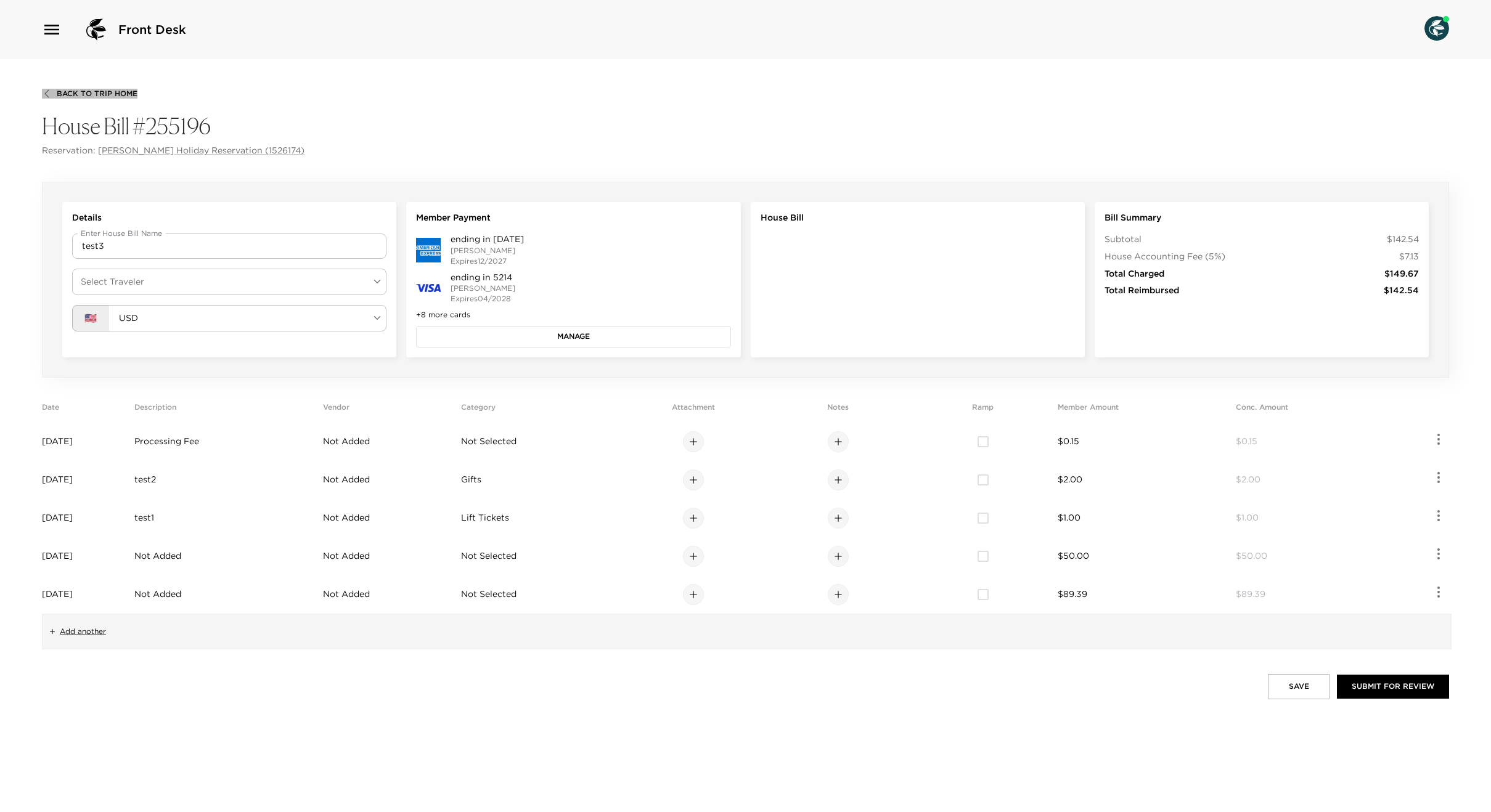
click at [99, 98] on button "Back To Trip Home" at bounding box center [90, 93] width 96 height 10
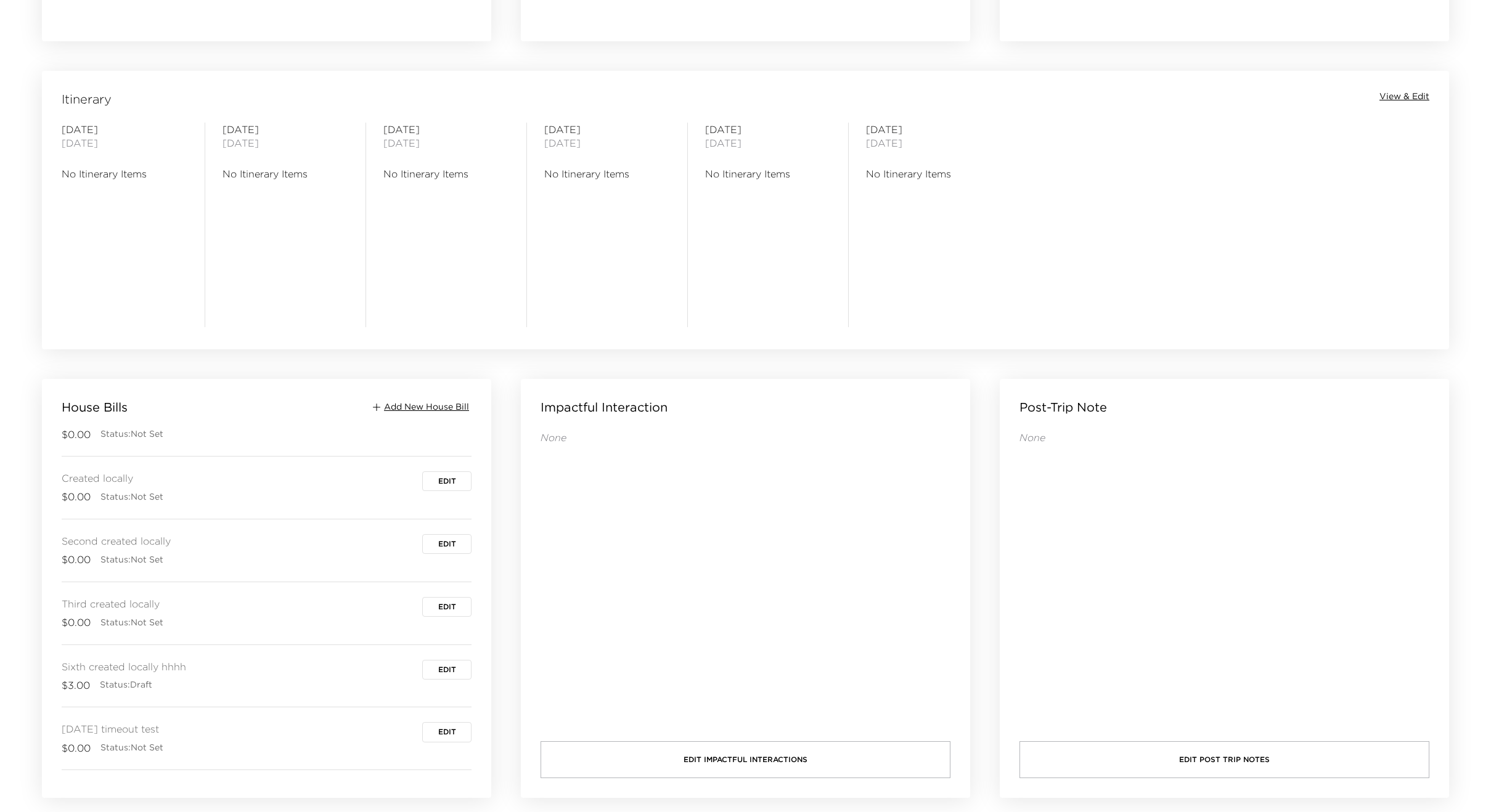
scroll to position [375, 0]
click at [445, 570] on span "Edit" at bounding box center [447, 568] width 18 height 9
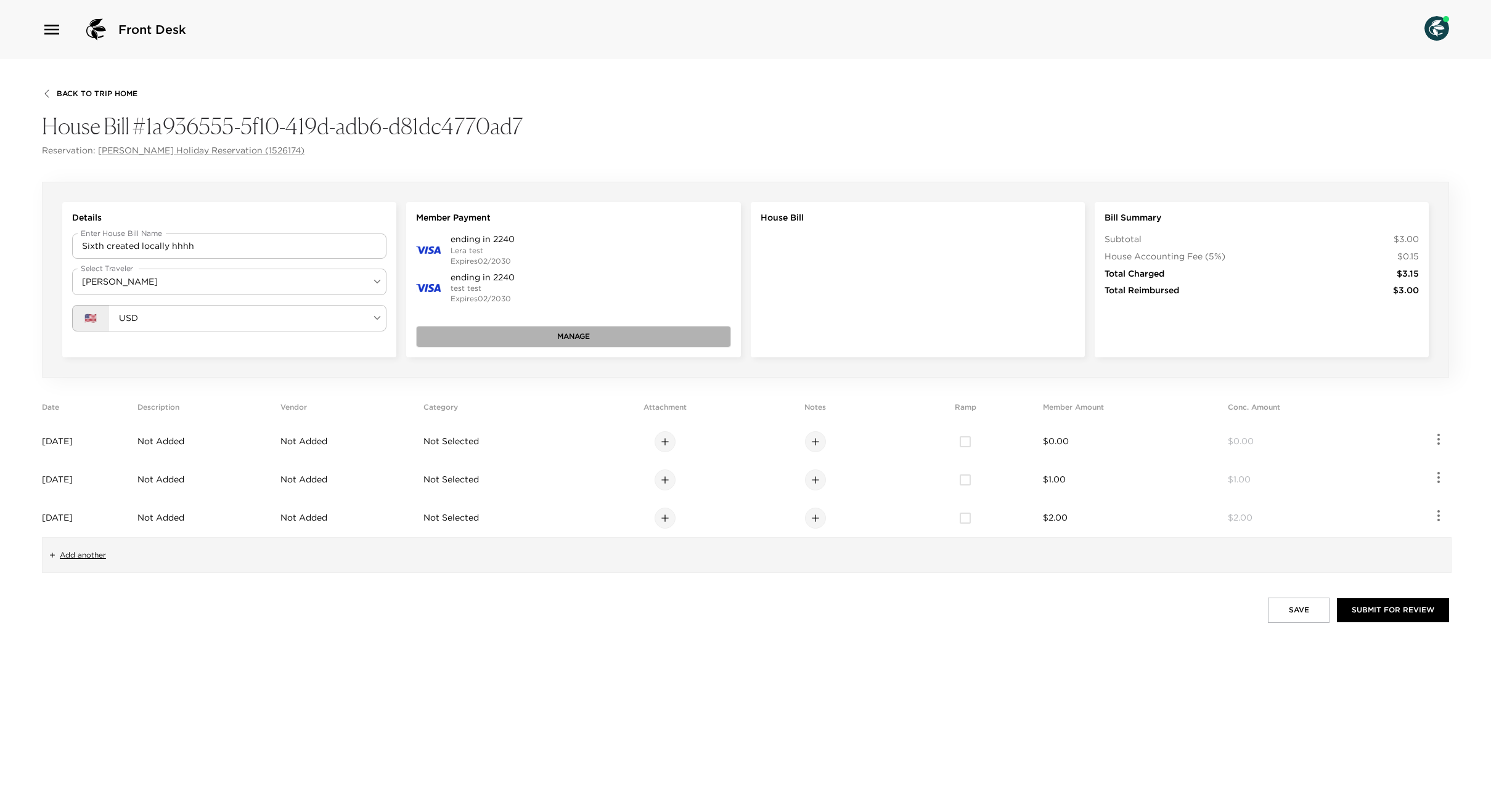
click at [544, 334] on button "Manage" at bounding box center [573, 336] width 315 height 21
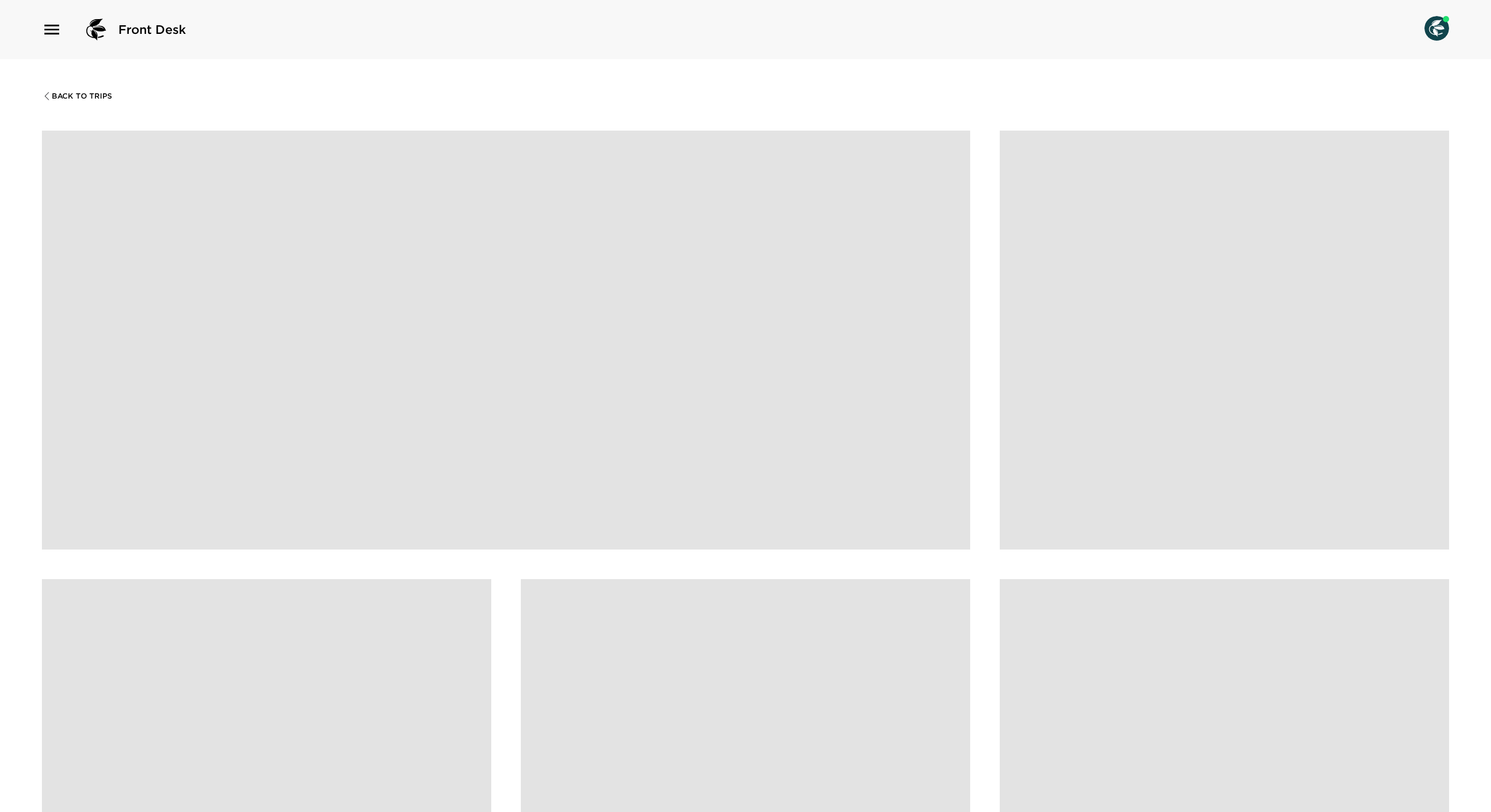
scroll to position [957, 0]
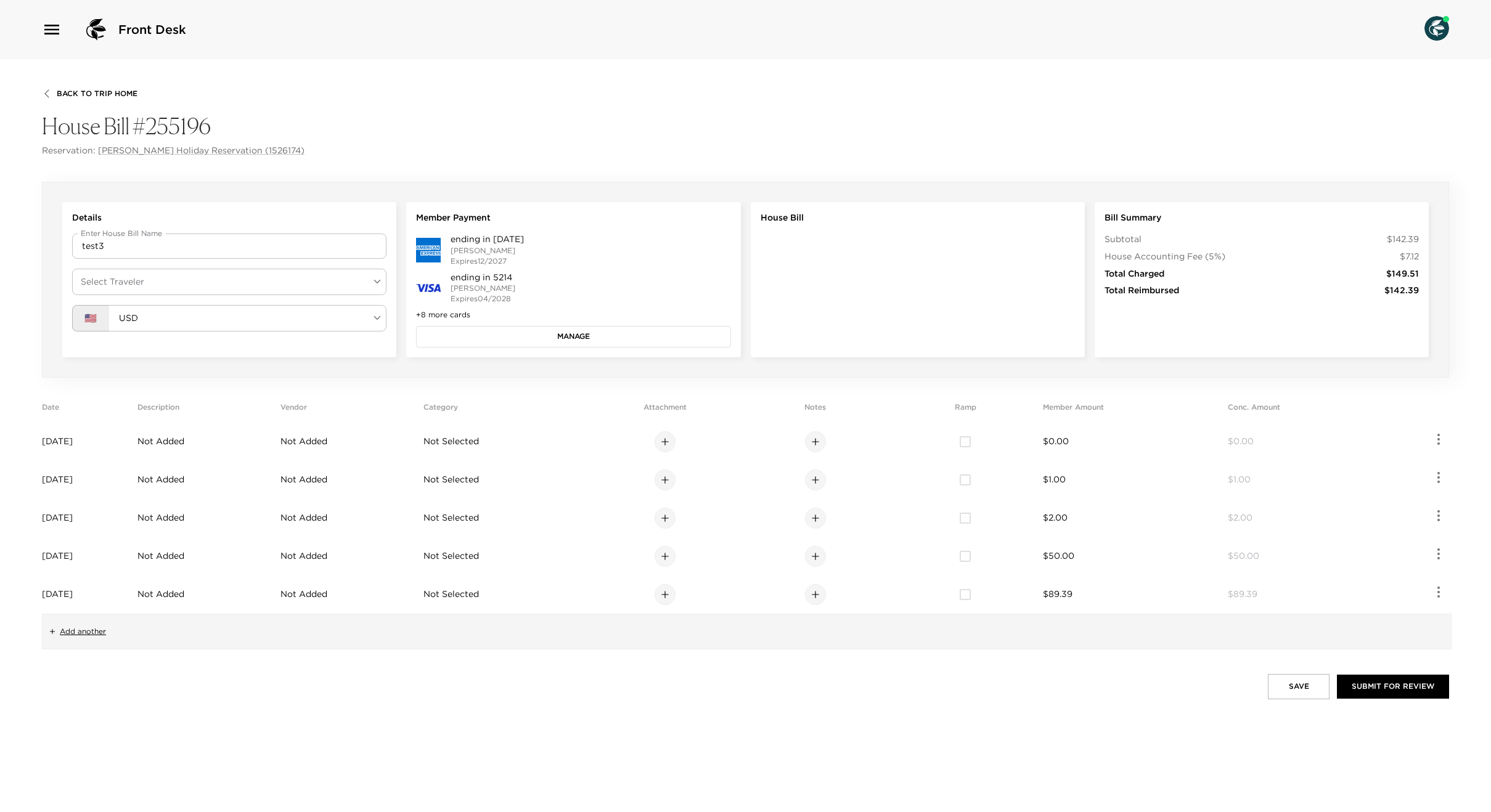
click at [547, 331] on button "Manage" at bounding box center [573, 336] width 315 height 21
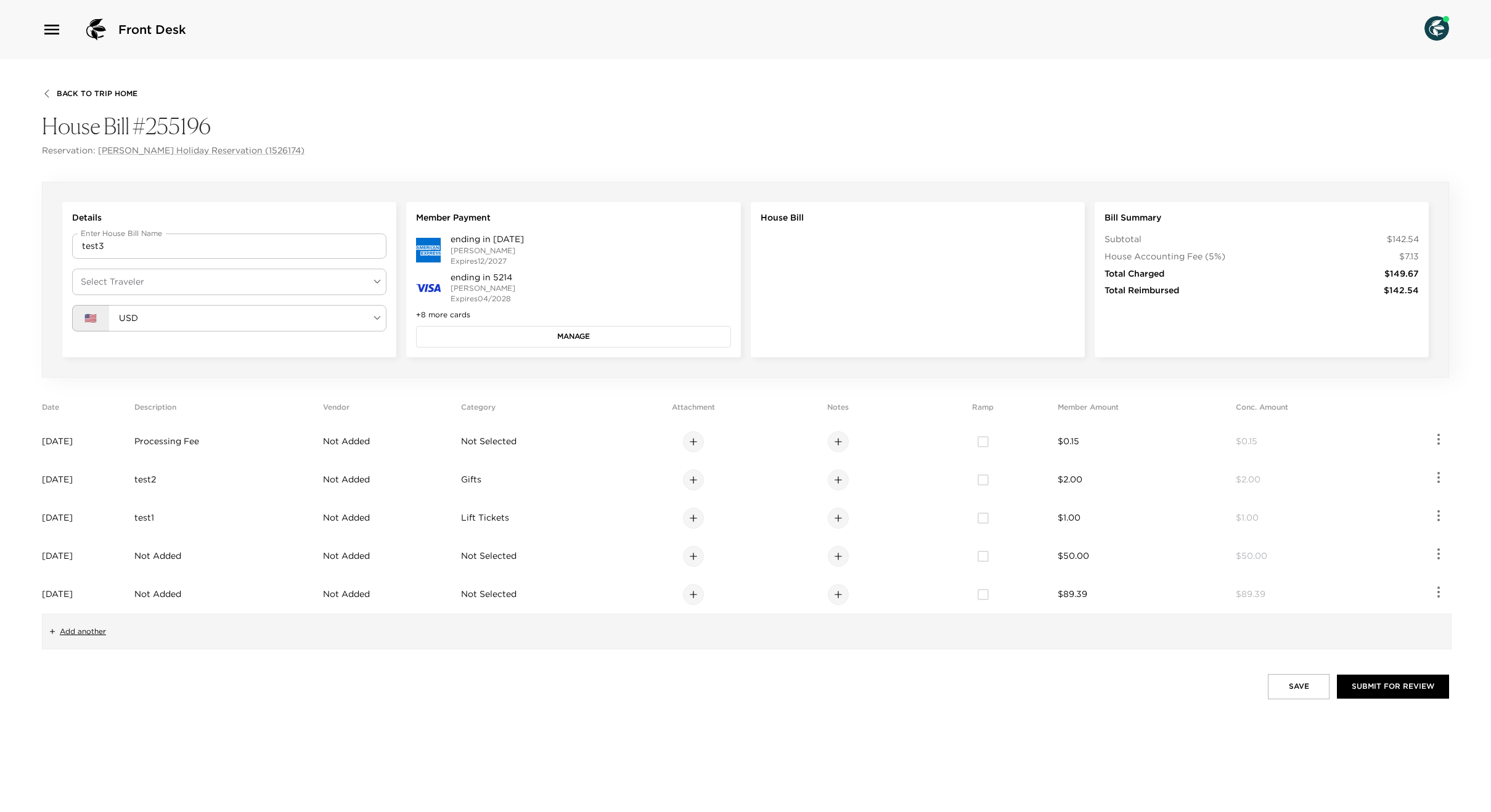
click at [519, 335] on button "Manage" at bounding box center [573, 336] width 315 height 21
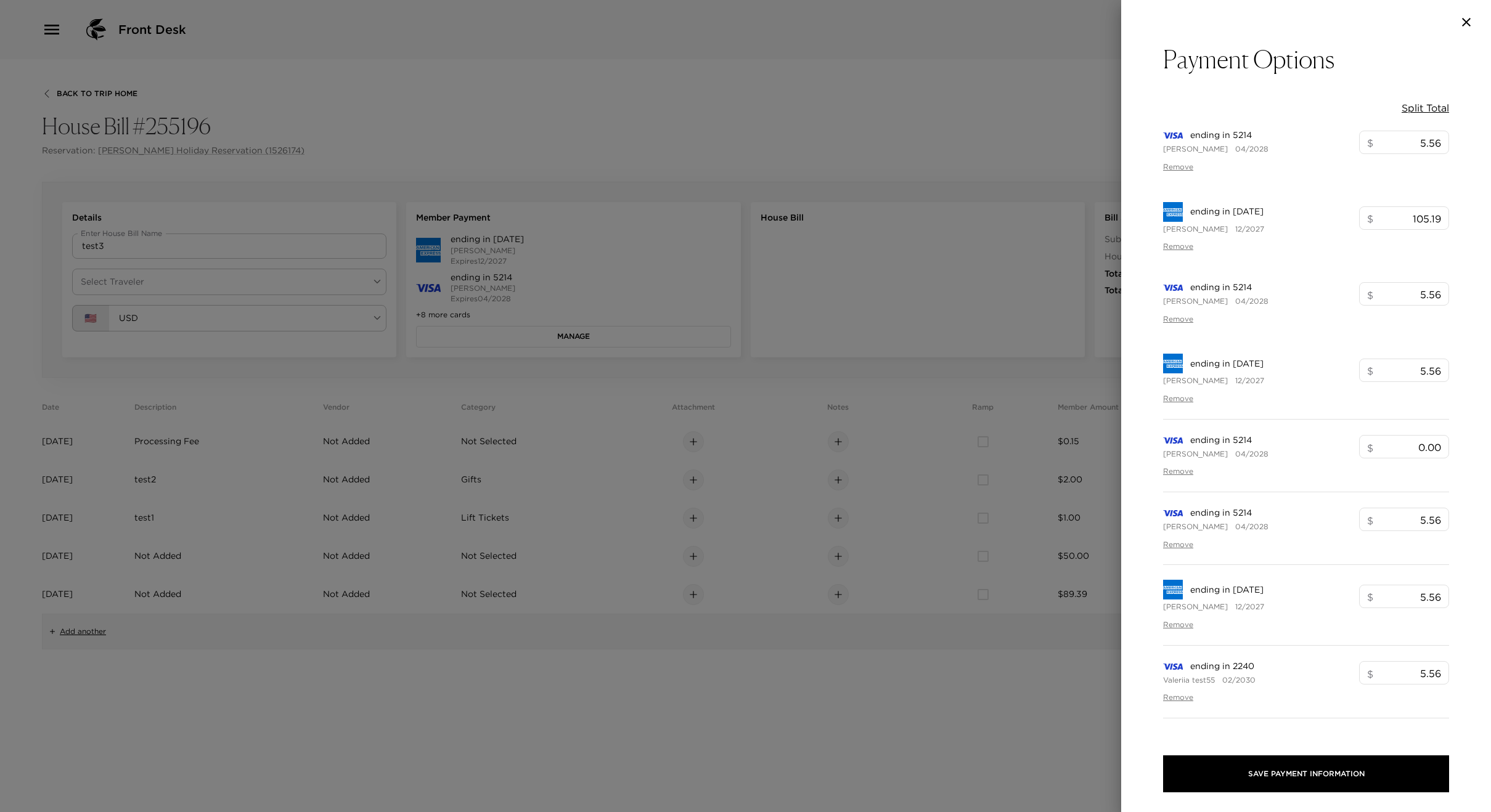
type input "105.19"
type input "5.56"
click at [362, 124] on div at bounding box center [746, 406] width 1491 height 812
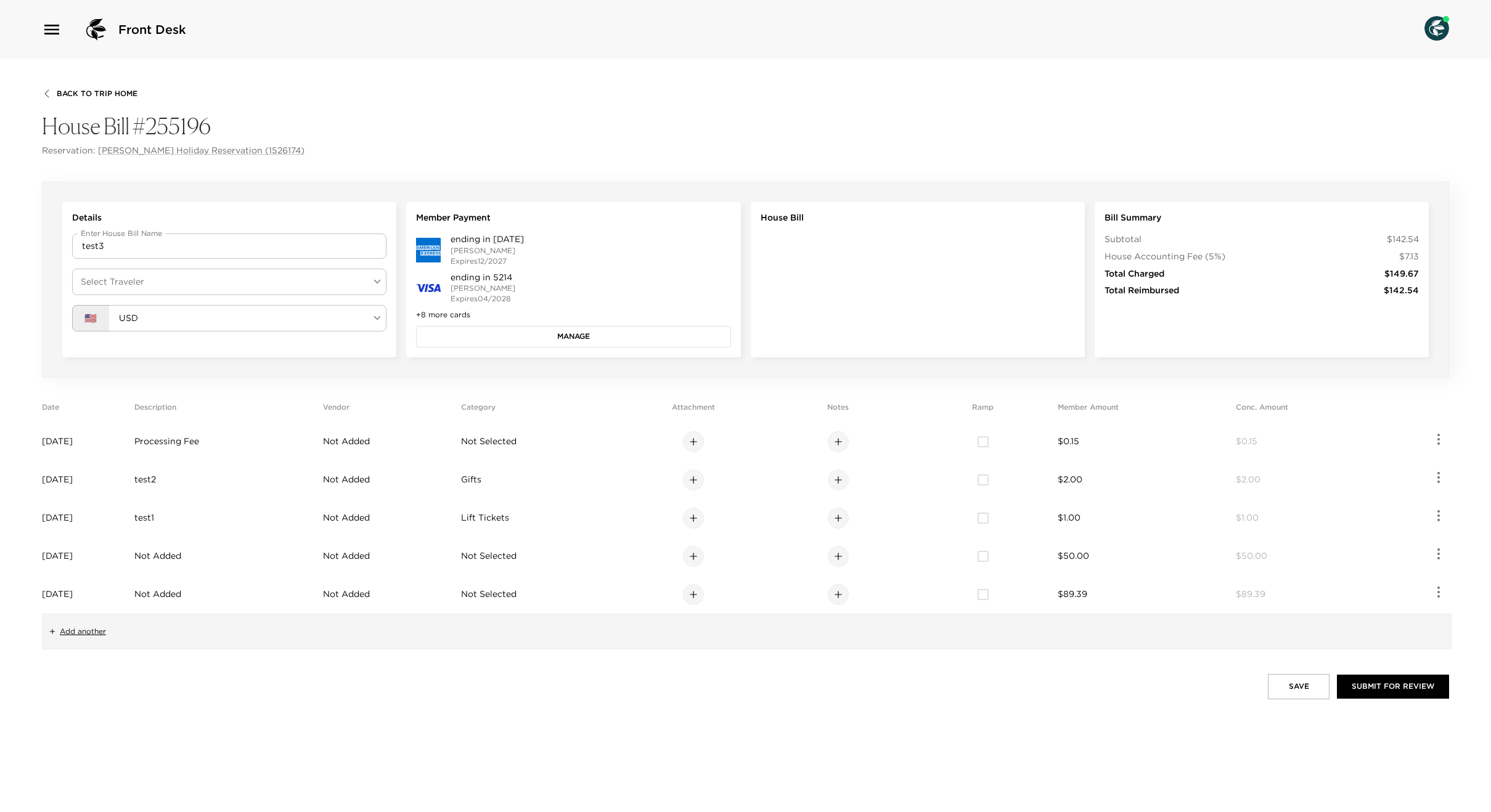
click at [532, 333] on button "Manage" at bounding box center [573, 336] width 315 height 21
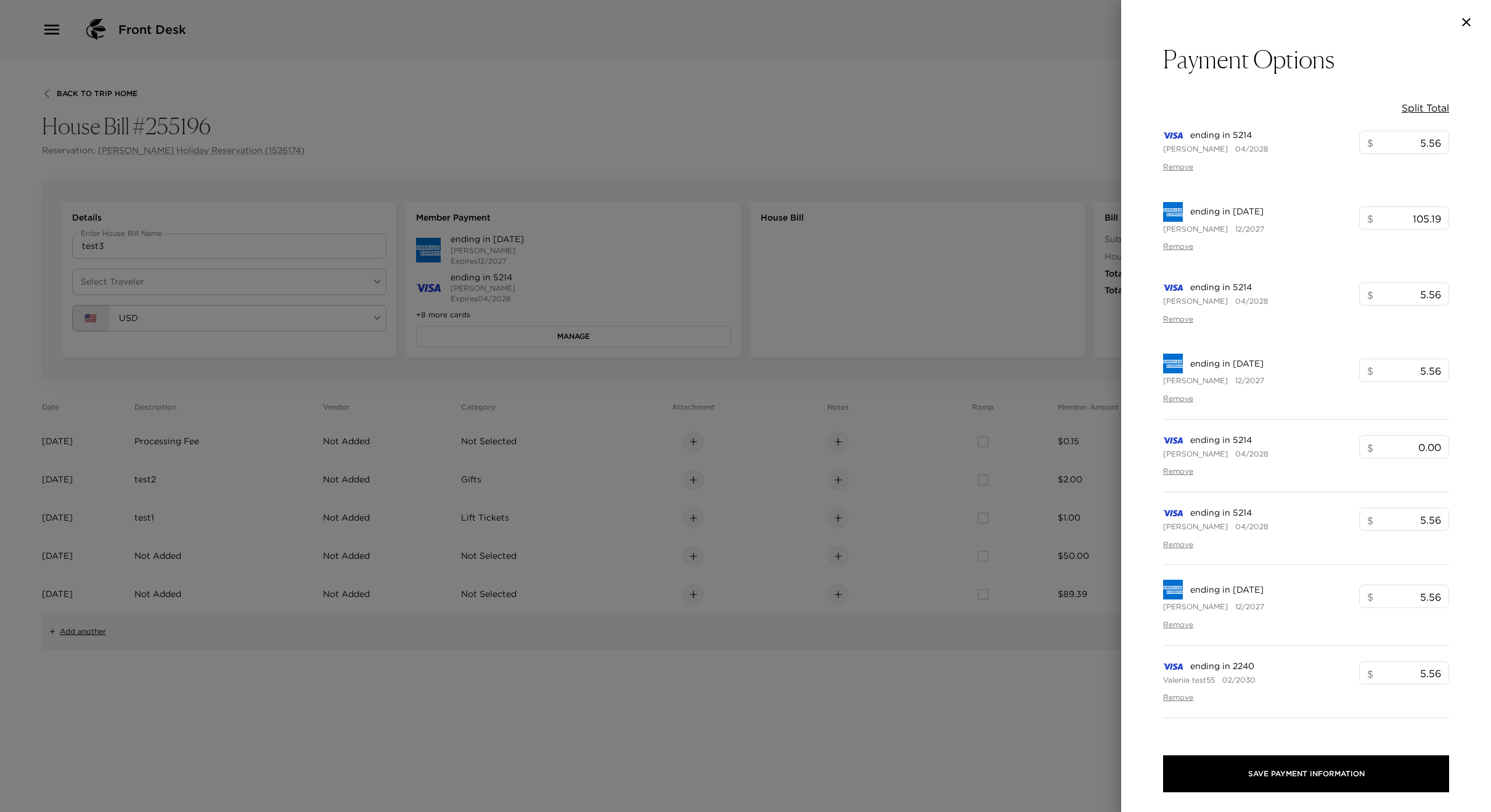
type input "105.19"
type input "5.56"
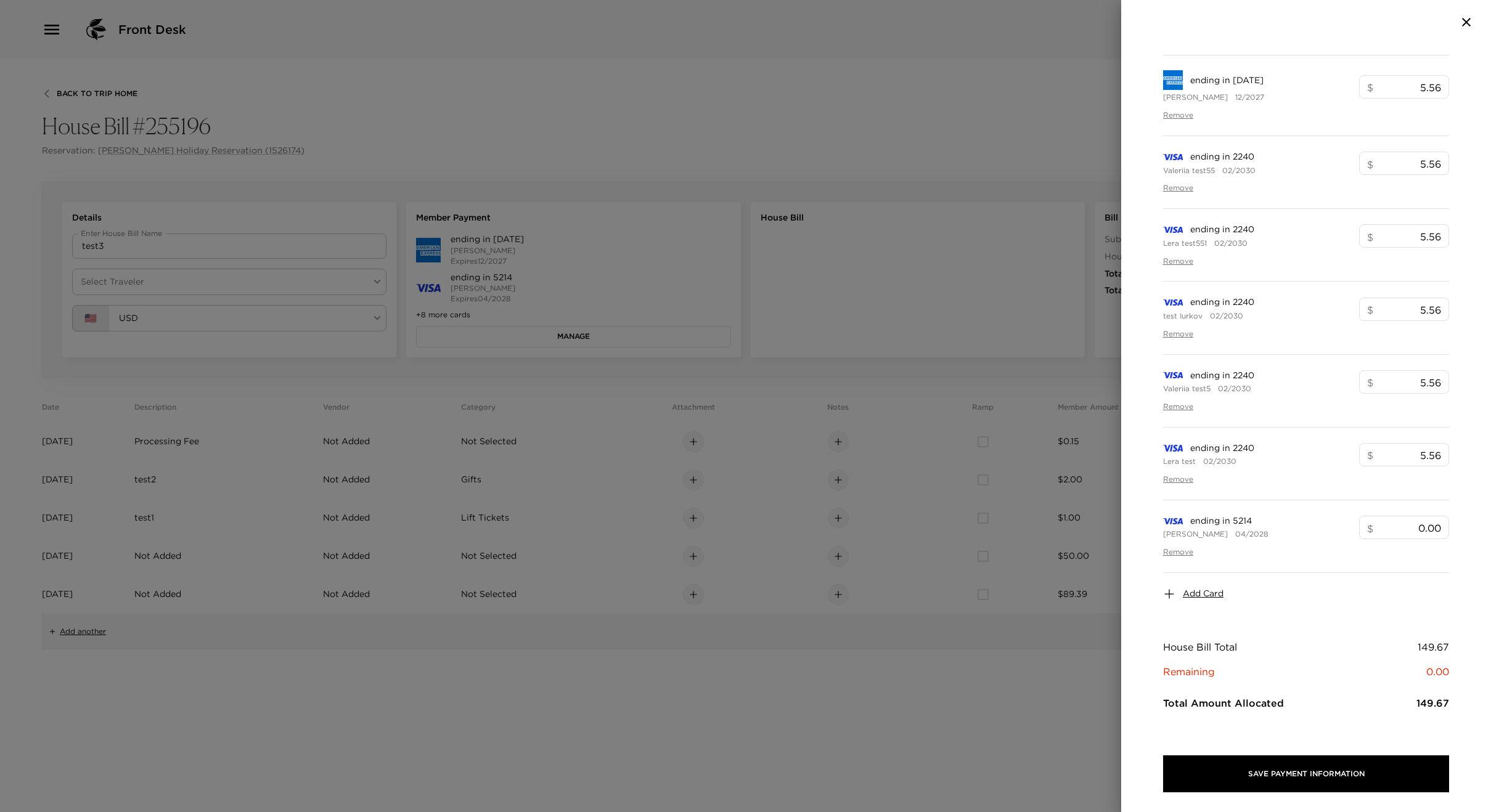
scroll to position [521, 0]
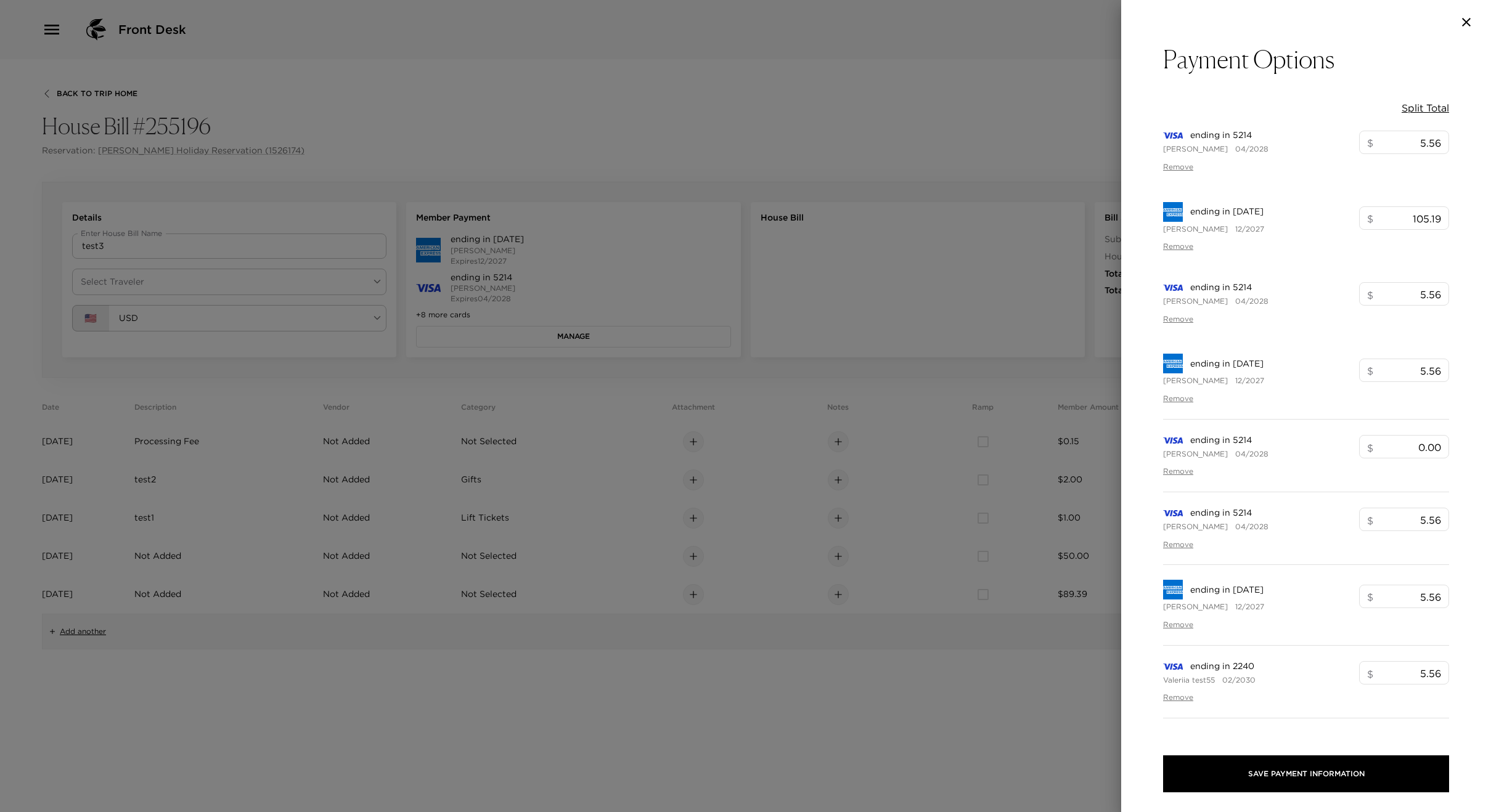
type input "105.19"
type input "5.56"
click at [436, 157] on div at bounding box center [746, 406] width 1491 height 812
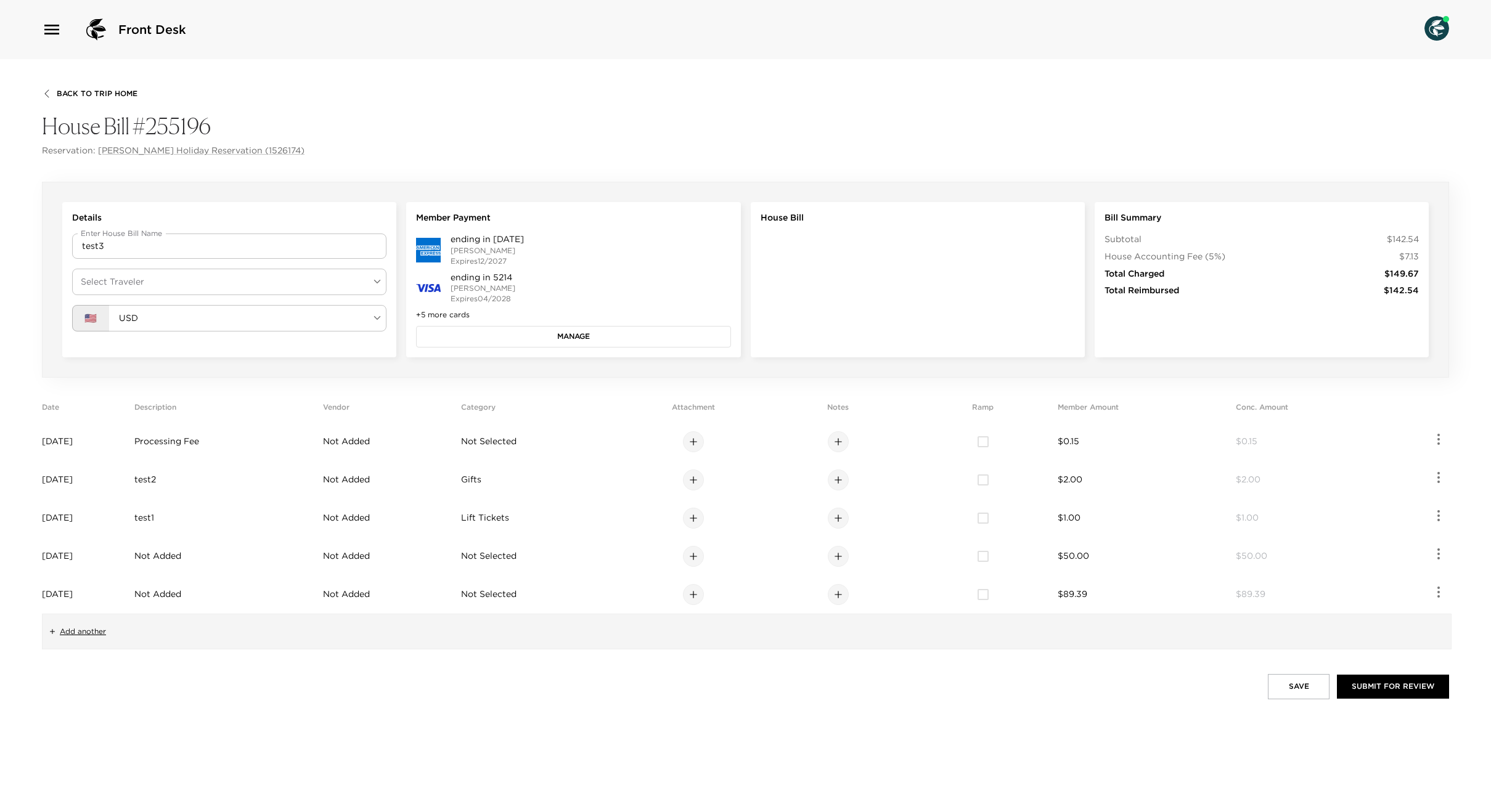
click at [528, 342] on button "Manage" at bounding box center [573, 336] width 315 height 21
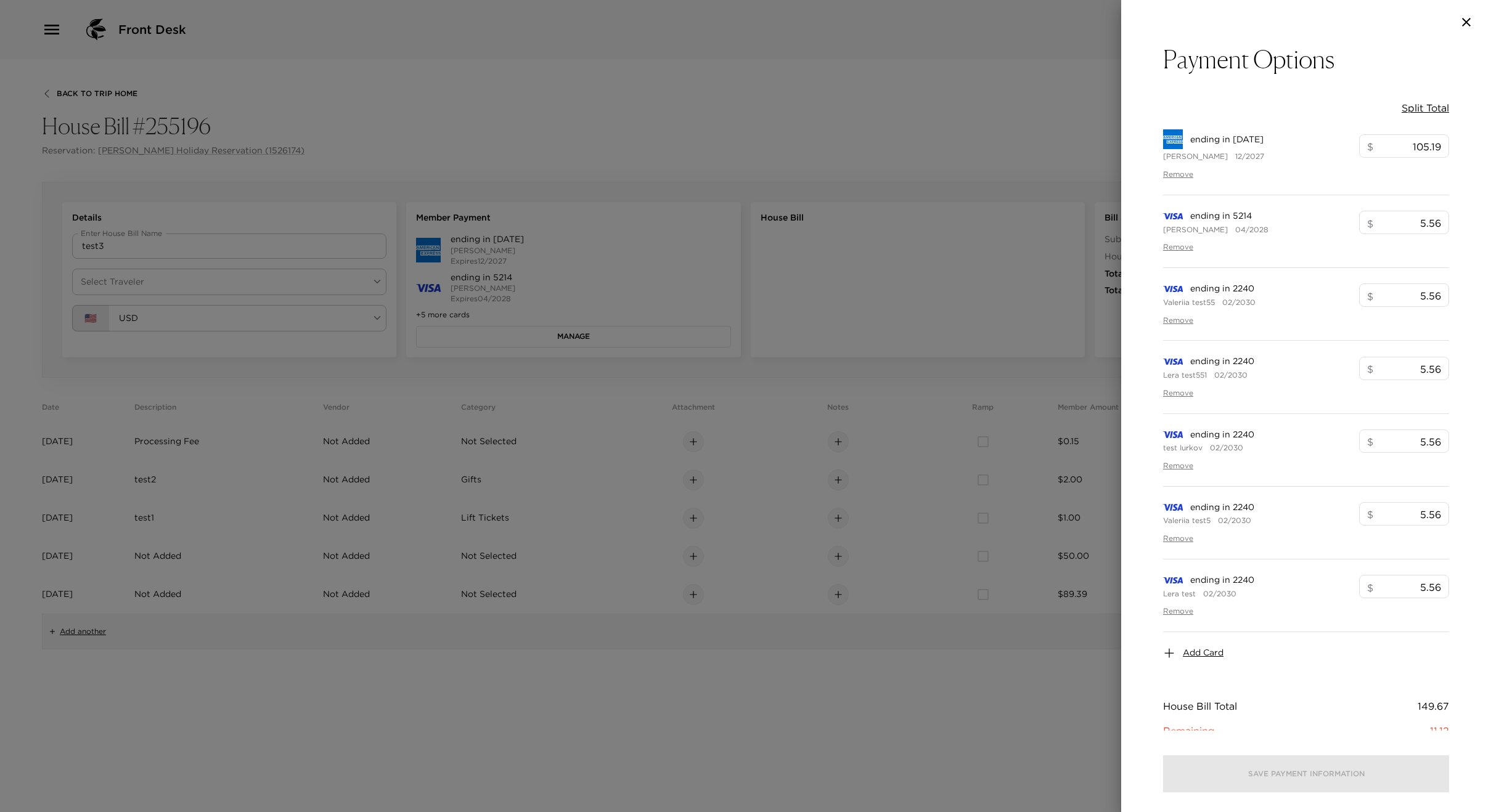
click at [1417, 108] on button "Split Total" at bounding box center [1425, 107] width 48 height 14
type input "21.39"
type input "21.38"
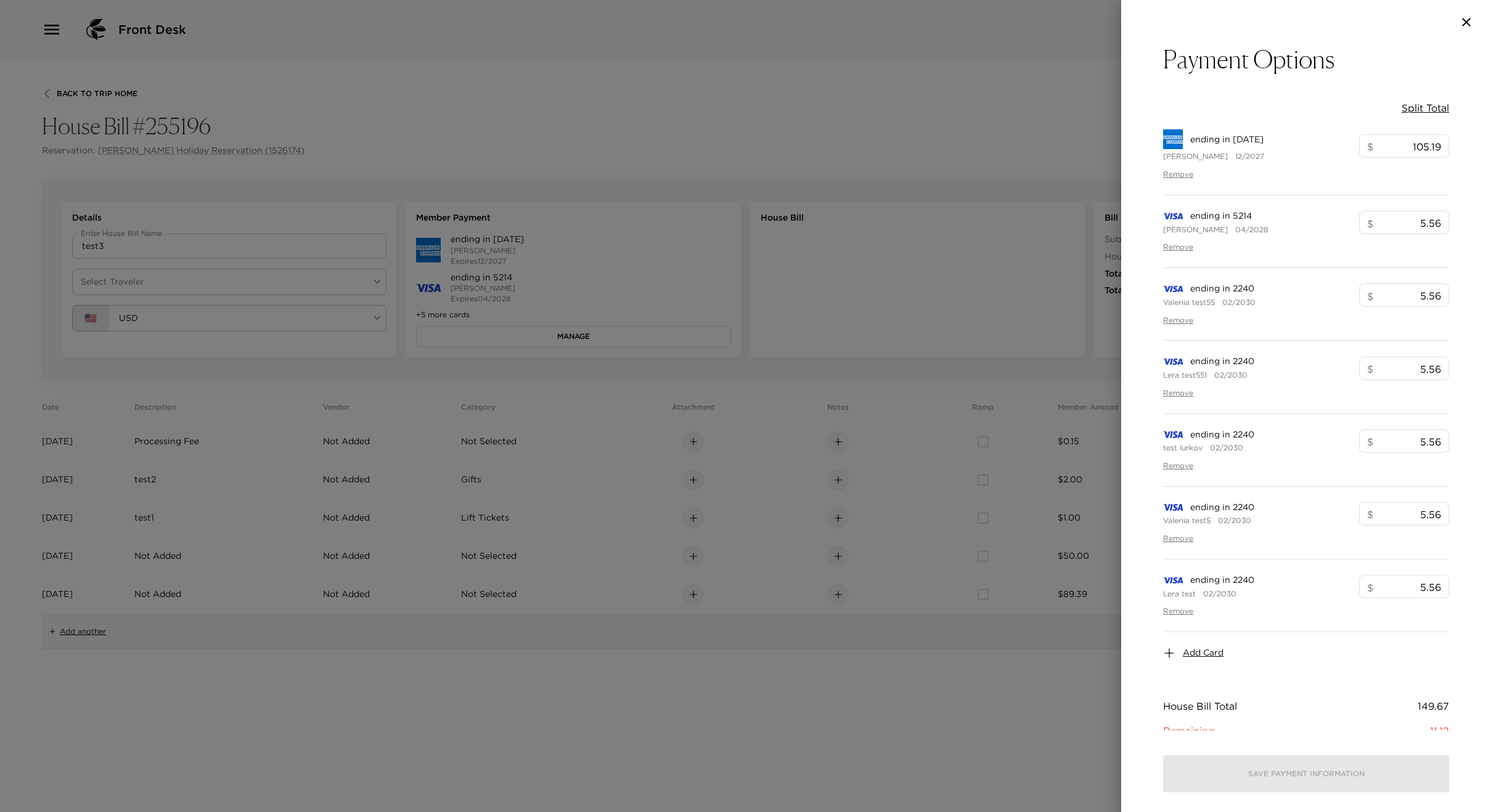
type input "21.38"
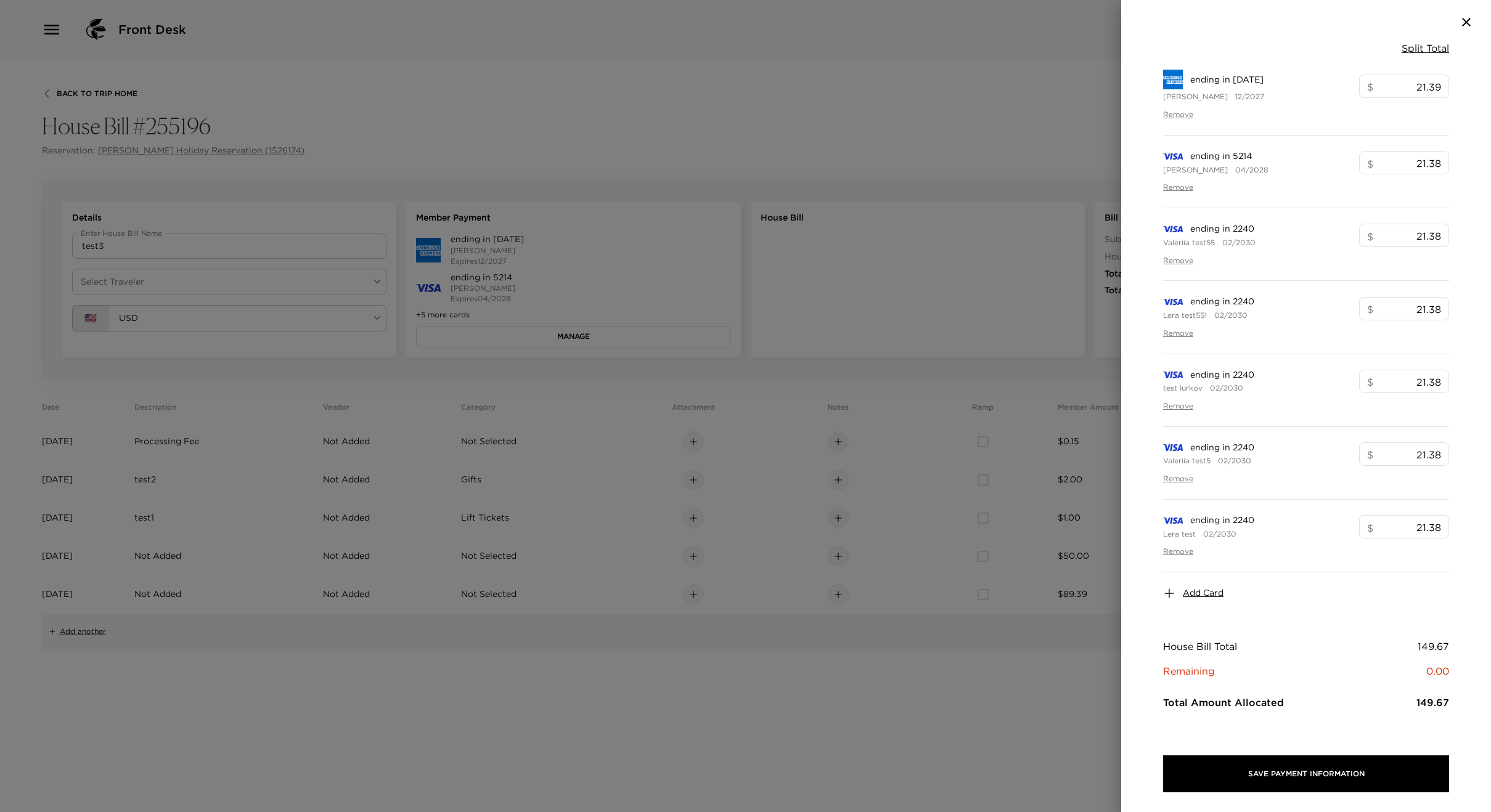
scroll to position [71, 0]
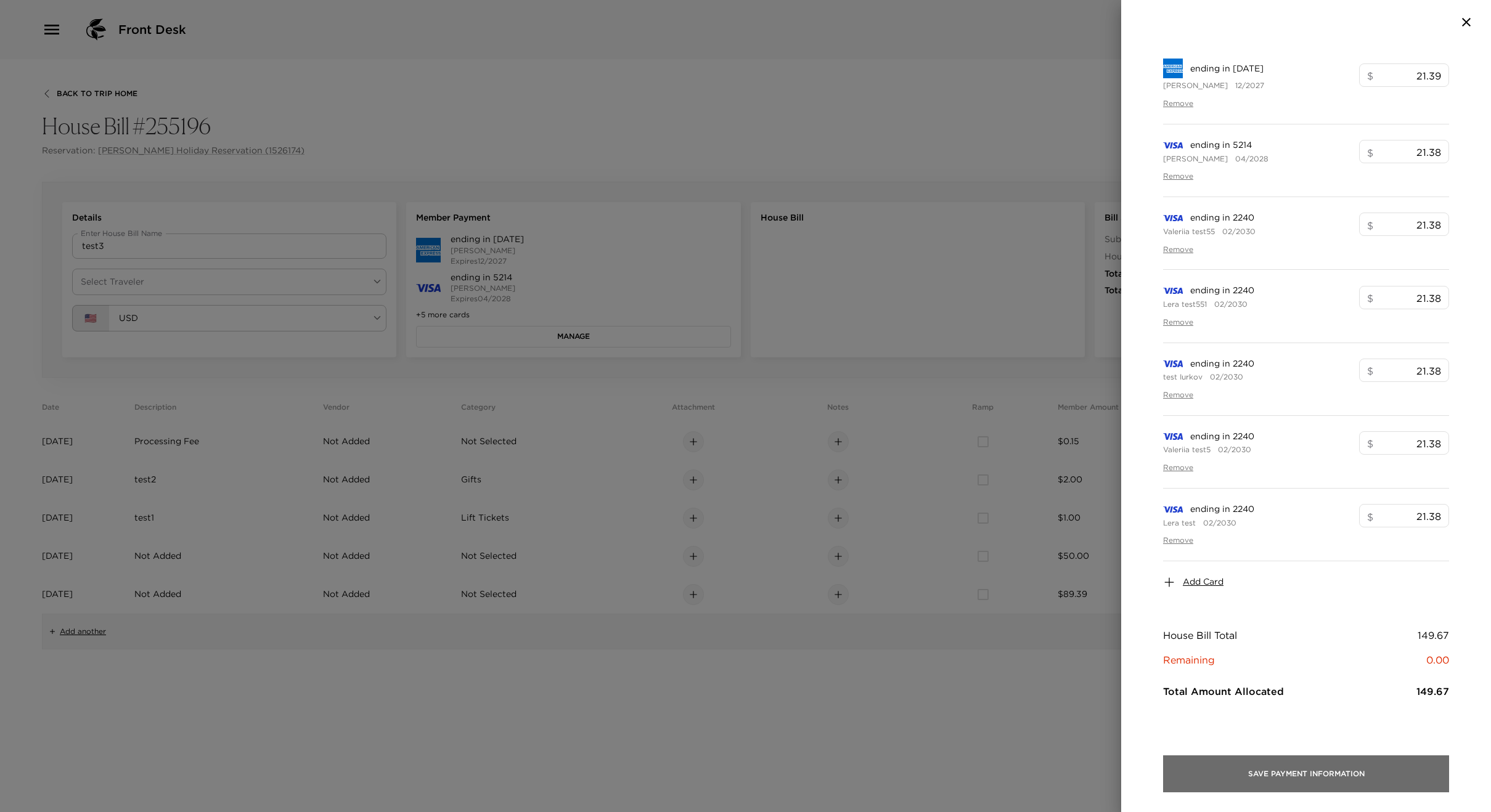
click at [1255, 775] on button "Save Payment Information" at bounding box center [1305, 773] width 286 height 37
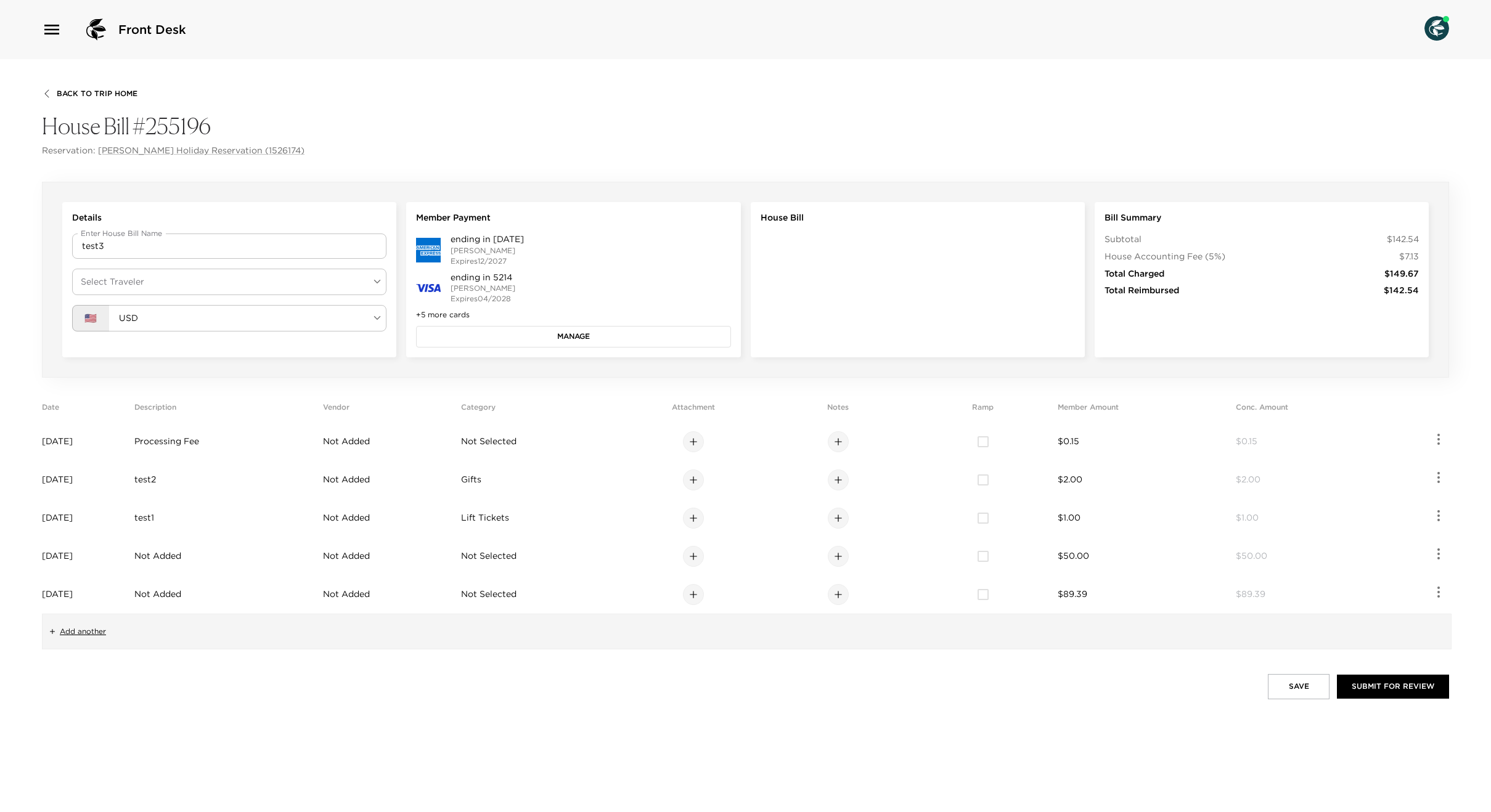
click at [551, 334] on button "Manage" at bounding box center [573, 336] width 315 height 21
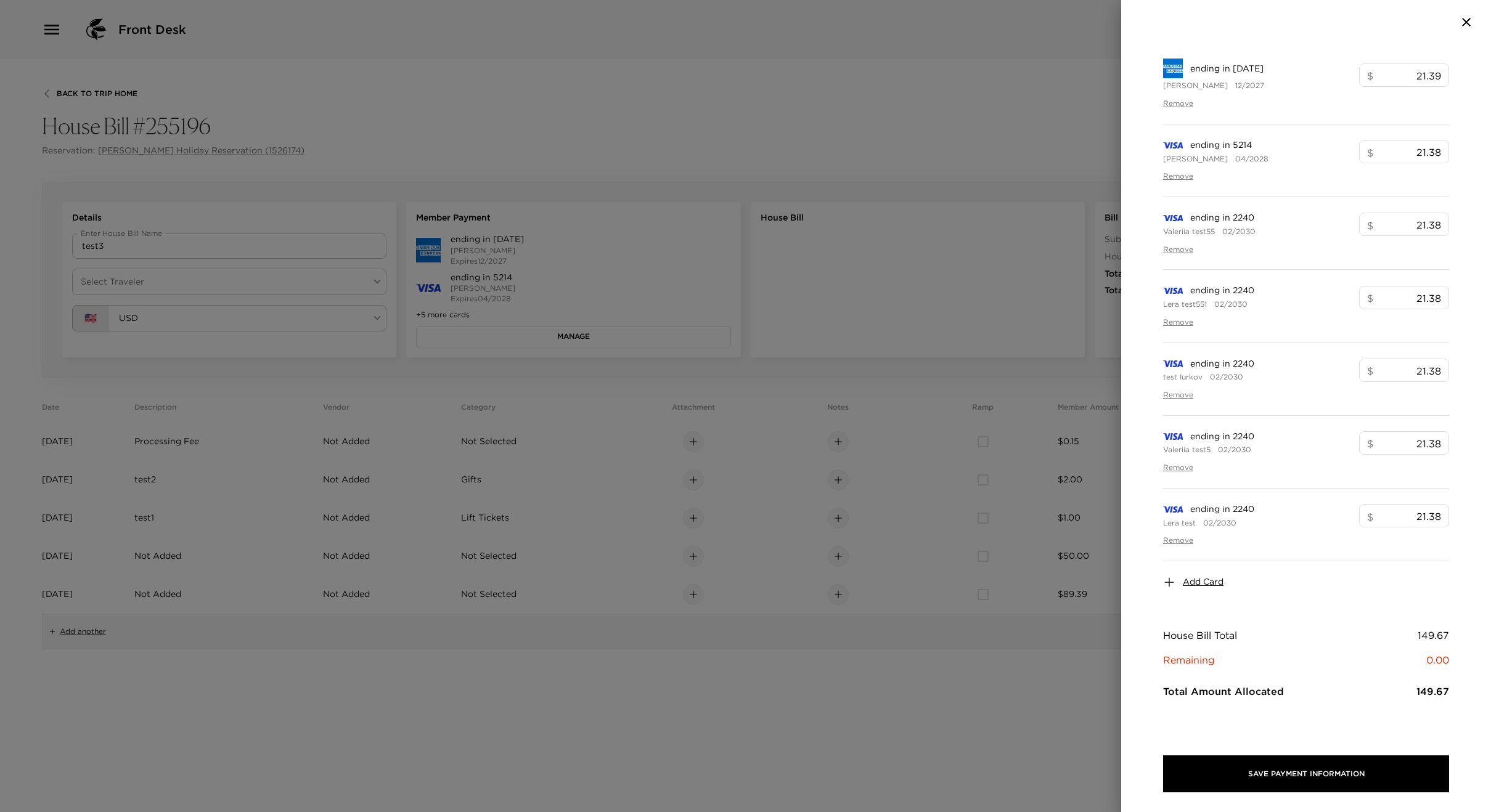
scroll to position [0, 0]
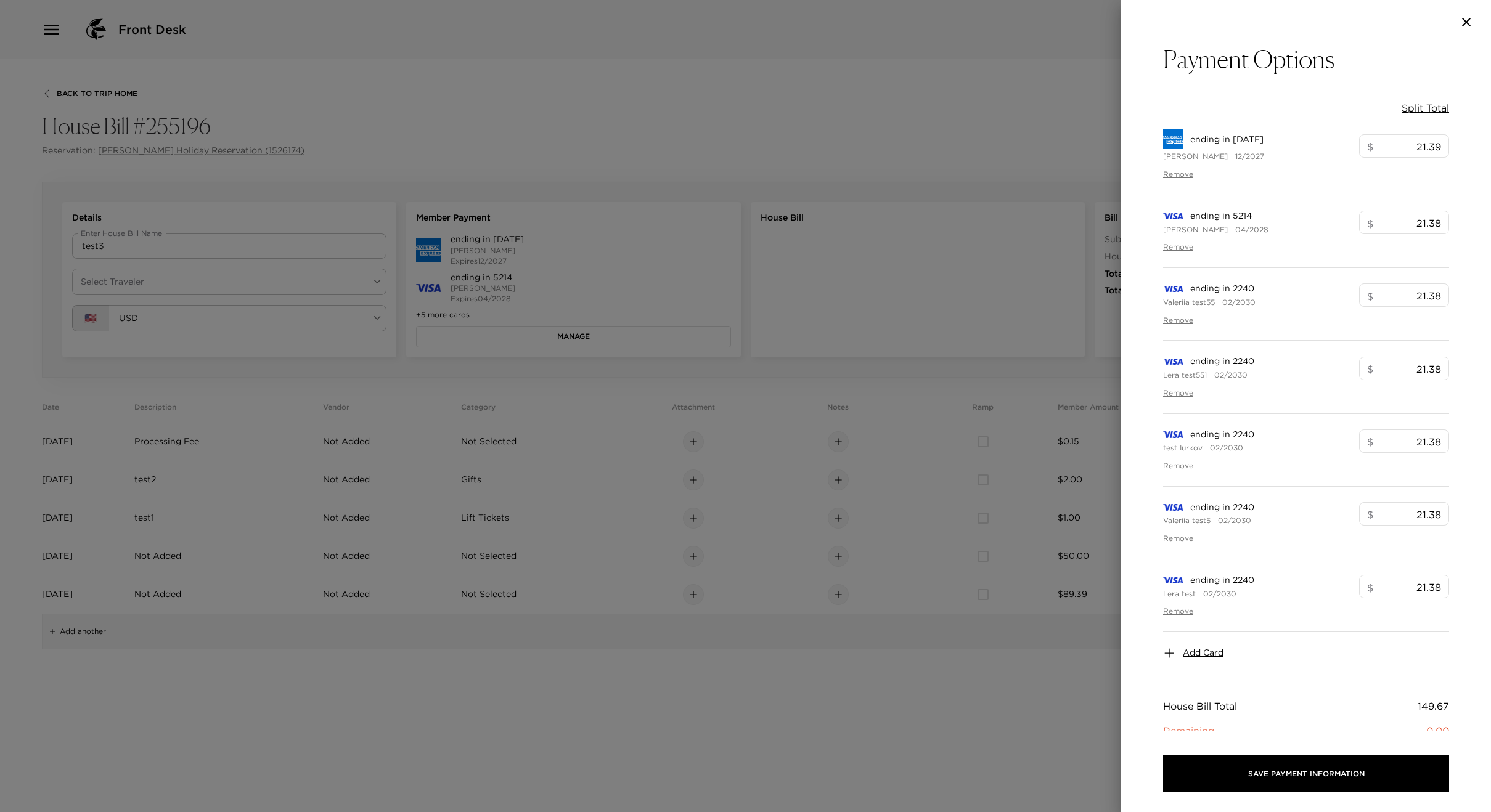
click at [735, 693] on div at bounding box center [746, 406] width 1491 height 812
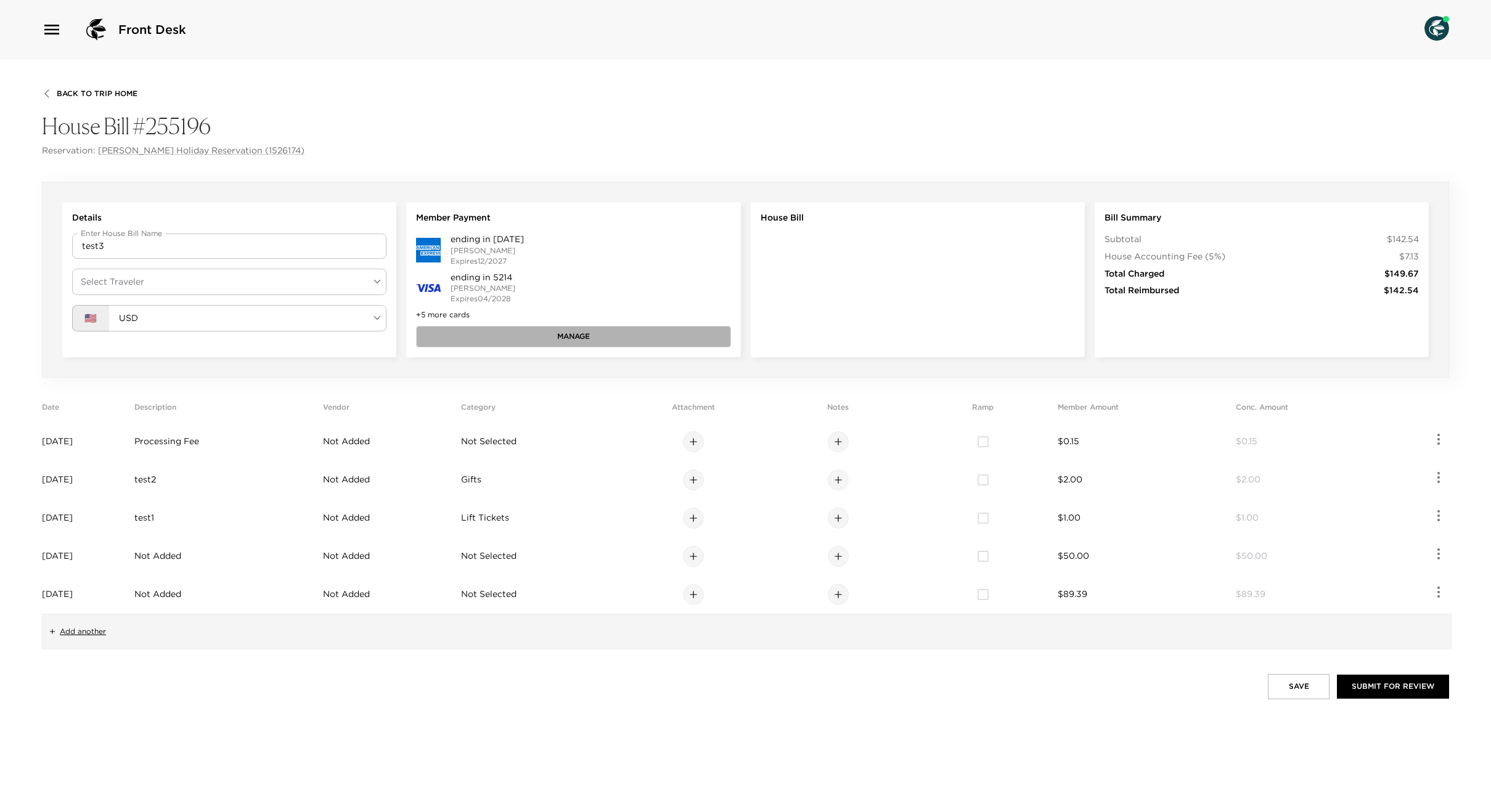
click at [572, 344] on button "Manage" at bounding box center [573, 336] width 315 height 21
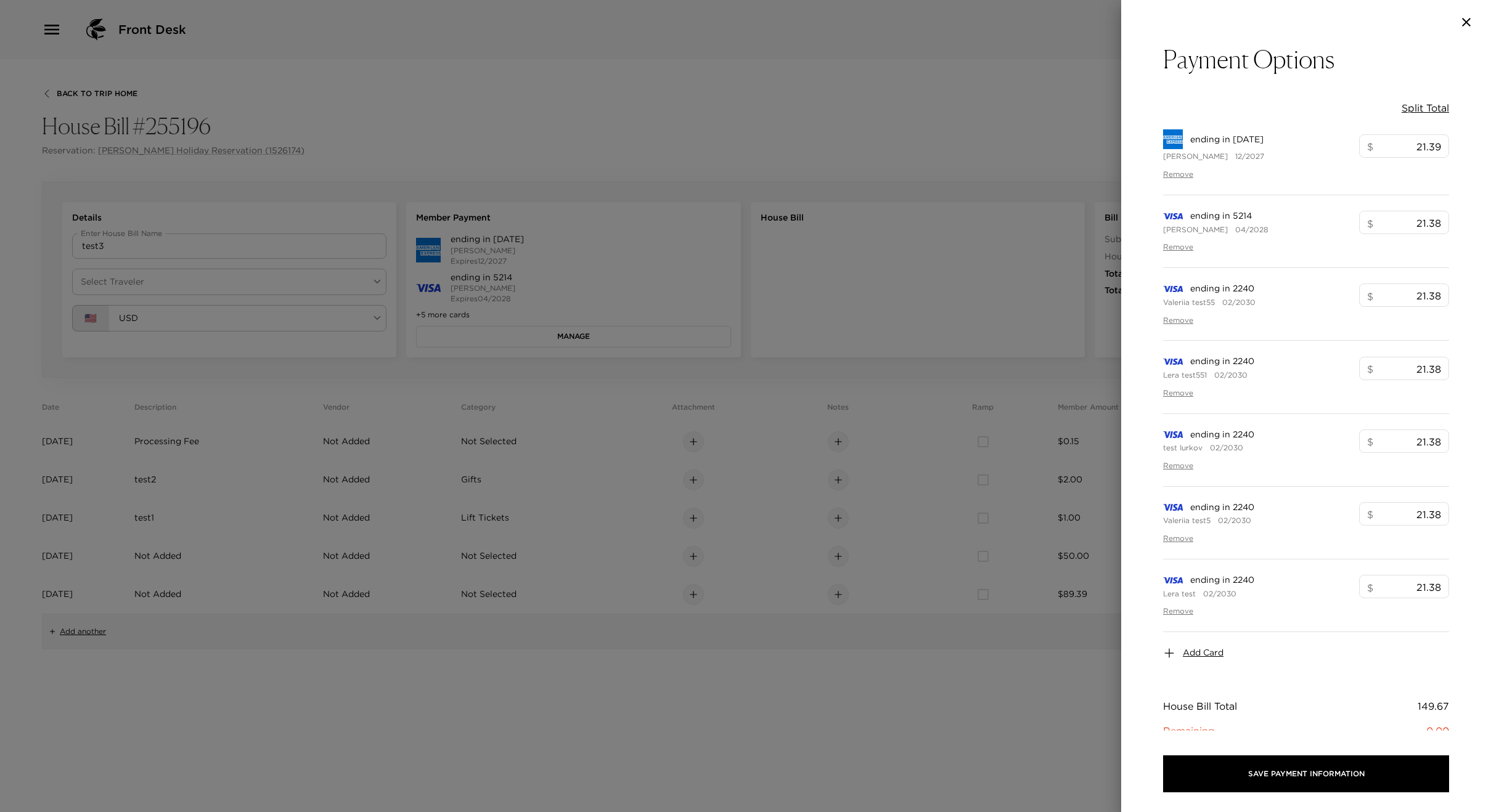
click at [1203, 651] on span "Add Card" at bounding box center [1203, 653] width 41 height 13
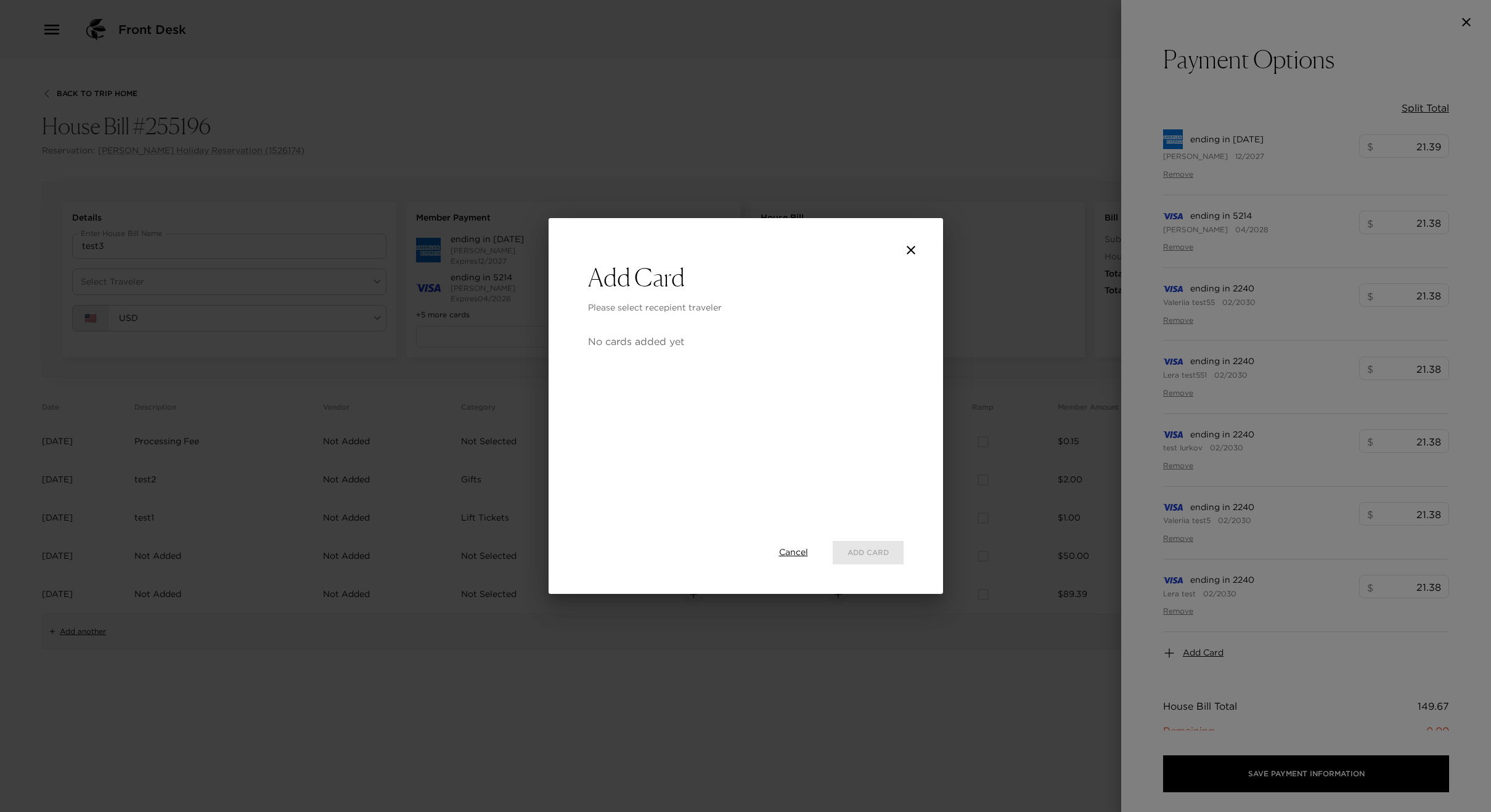
click at [916, 244] on icon "close" at bounding box center [911, 250] width 14 height 14
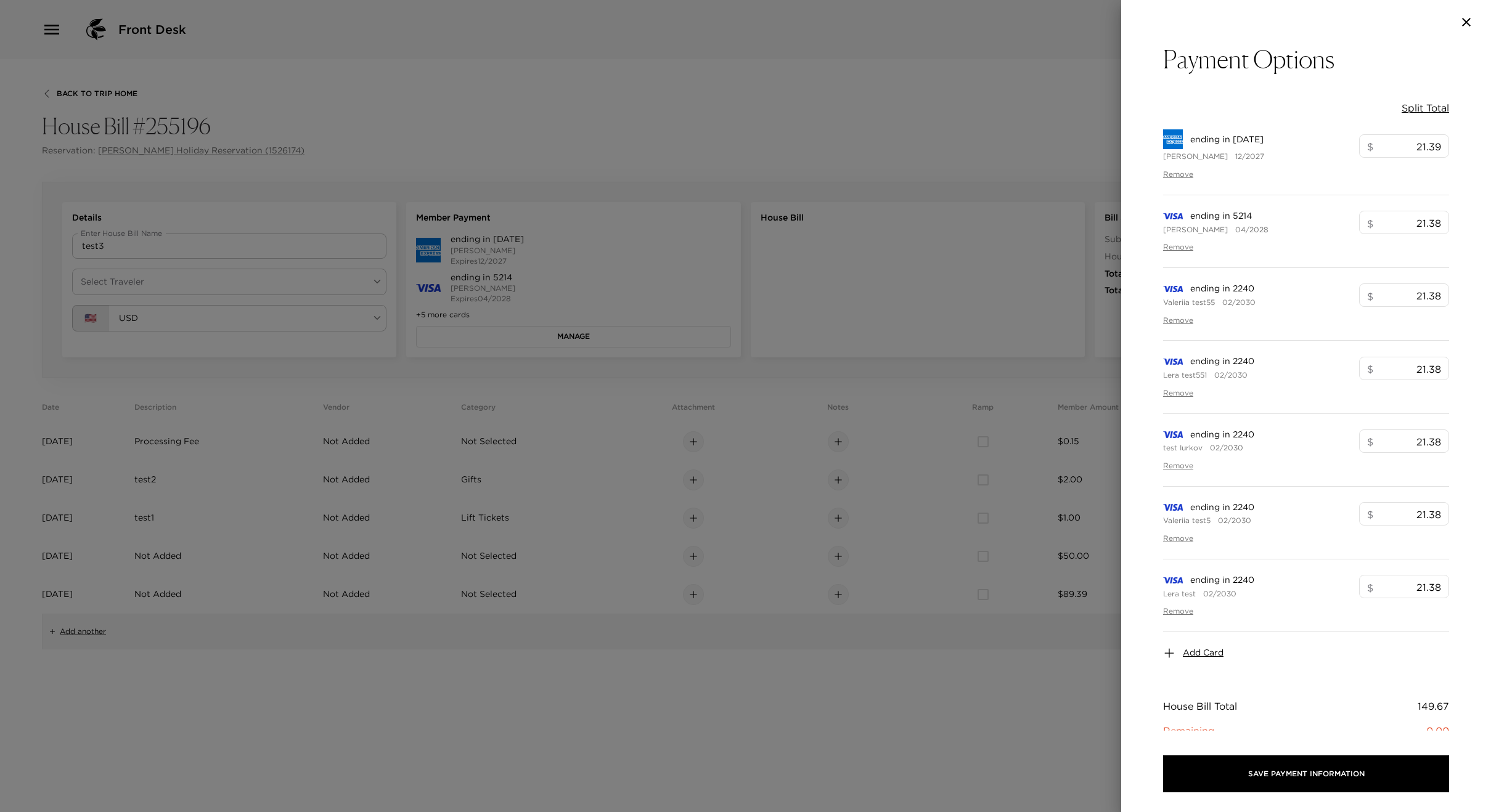
click at [782, 202] on div at bounding box center [746, 406] width 1491 height 812
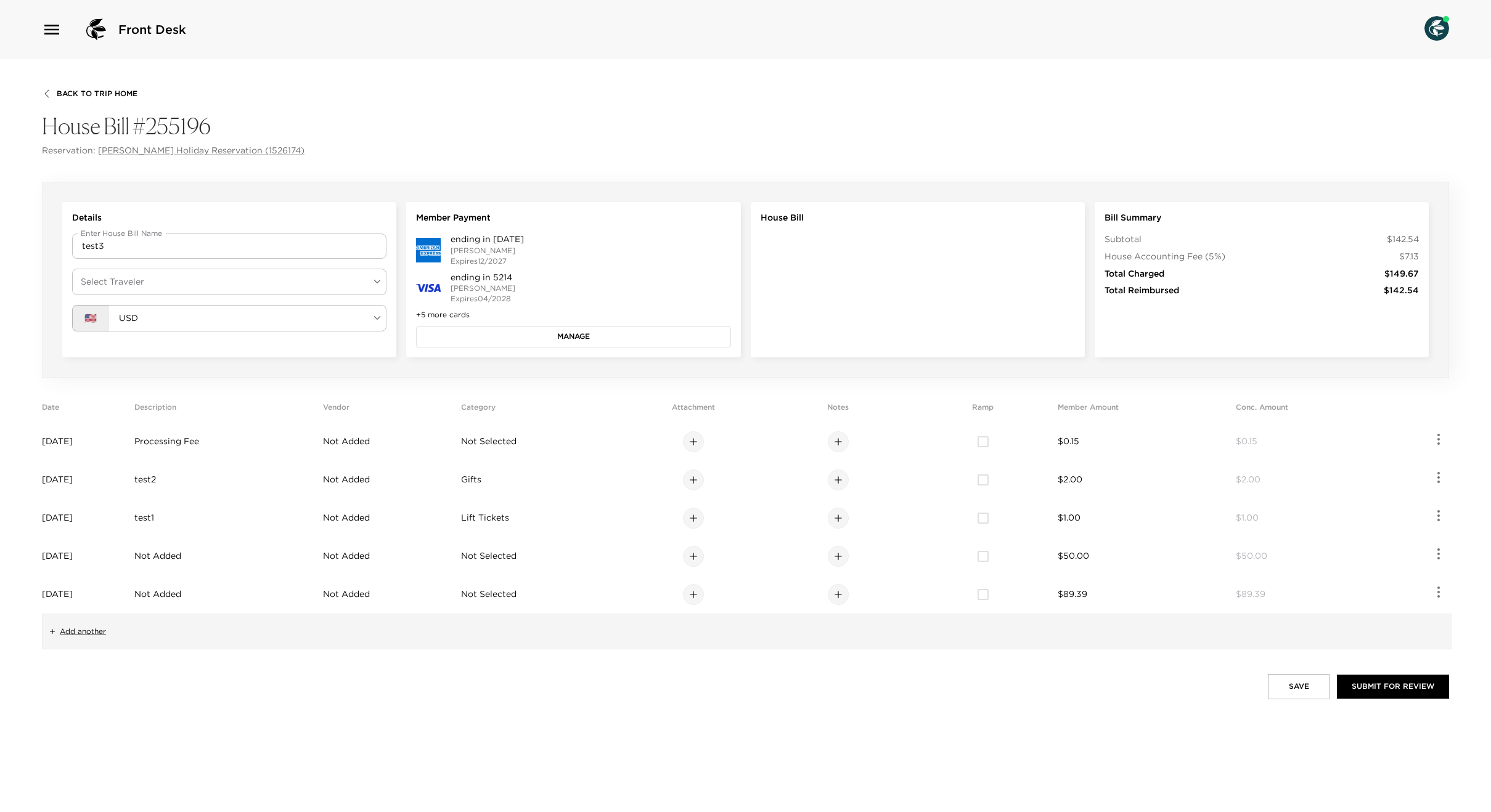
click at [142, 270] on body "Front Desk Back To Trip Home House Bill #255196 Reservation: [PERSON_NAME] Holi…" at bounding box center [746, 406] width 1491 height 812
click at [135, 306] on li "[PERSON_NAME]" at bounding box center [229, 311] width 315 height 23
type input "dc4d65e8-7a89-4889-a291-ddb3581cbedd"
click at [524, 331] on button "Manage" at bounding box center [573, 336] width 315 height 21
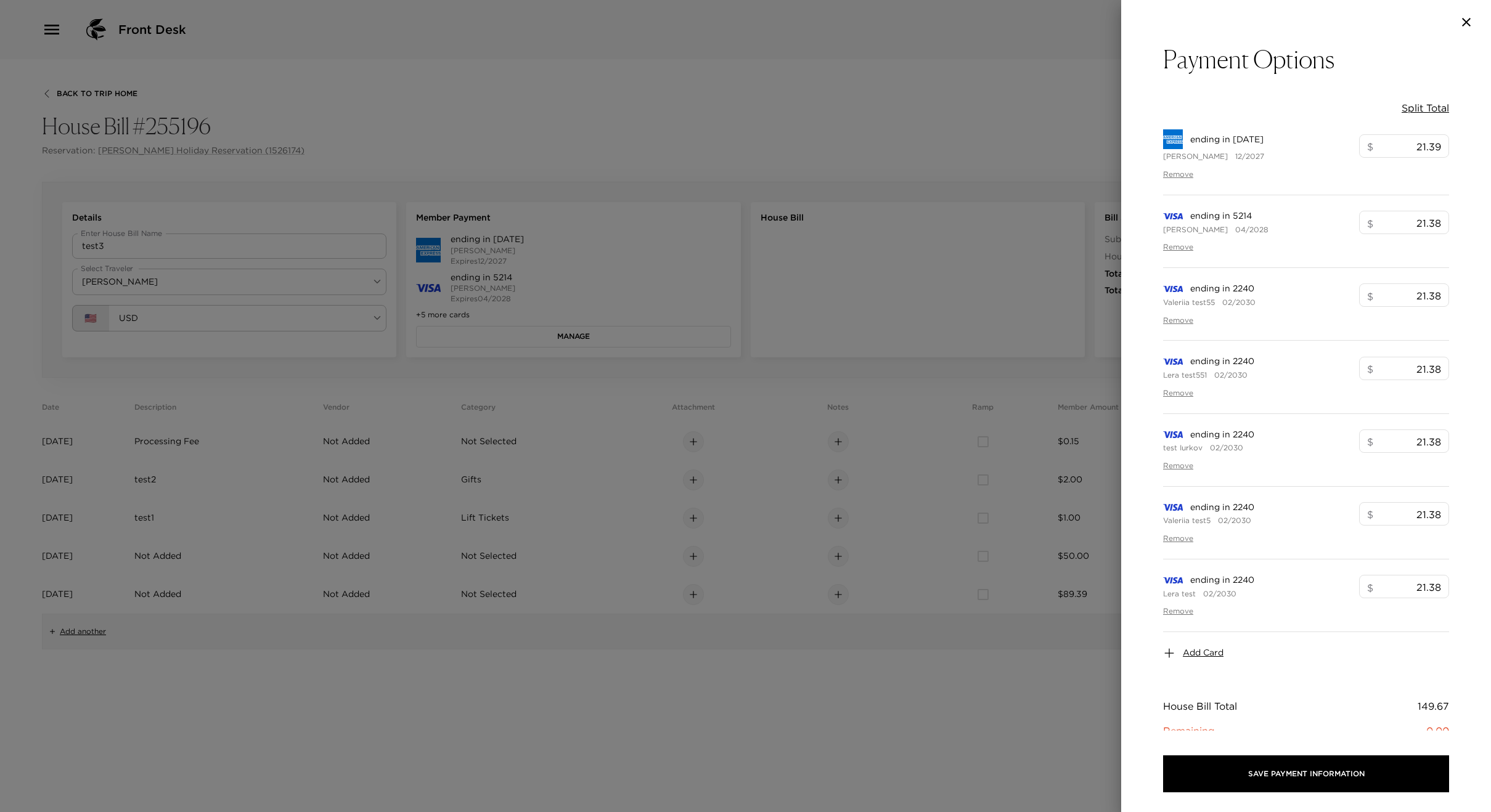
click at [1203, 646] on div "Add Card" at bounding box center [1305, 653] width 286 height 42
click at [1198, 651] on span "Add Card" at bounding box center [1203, 653] width 41 height 13
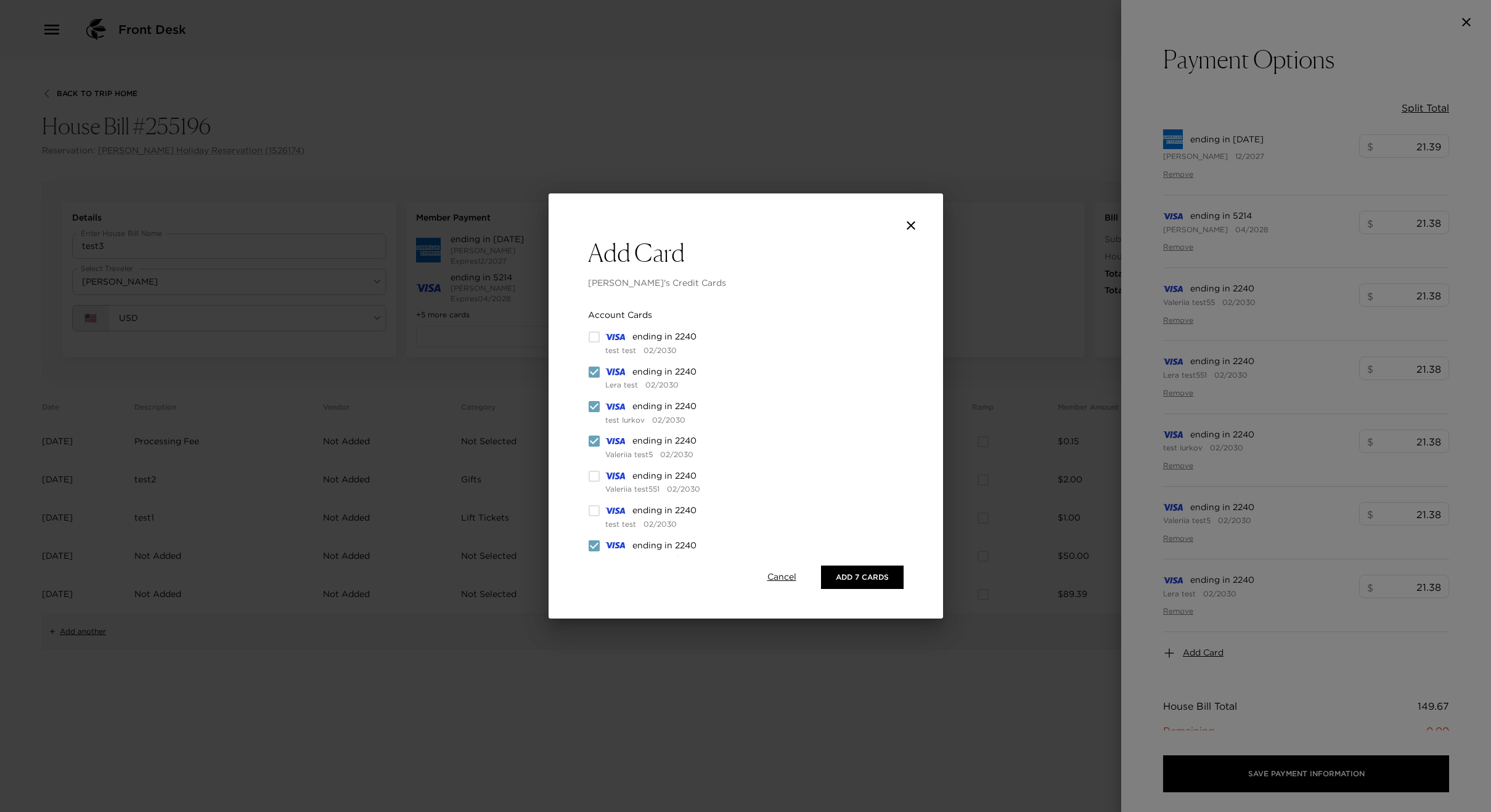
click at [598, 375] on input "checkbox" at bounding box center [594, 372] width 13 height 13
checkbox input "false"
click at [594, 410] on input "checkbox" at bounding box center [594, 407] width 13 height 13
checkbox input "false"
drag, startPoint x: 597, startPoint y: 443, endPoint x: 599, endPoint y: 453, distance: 10.2
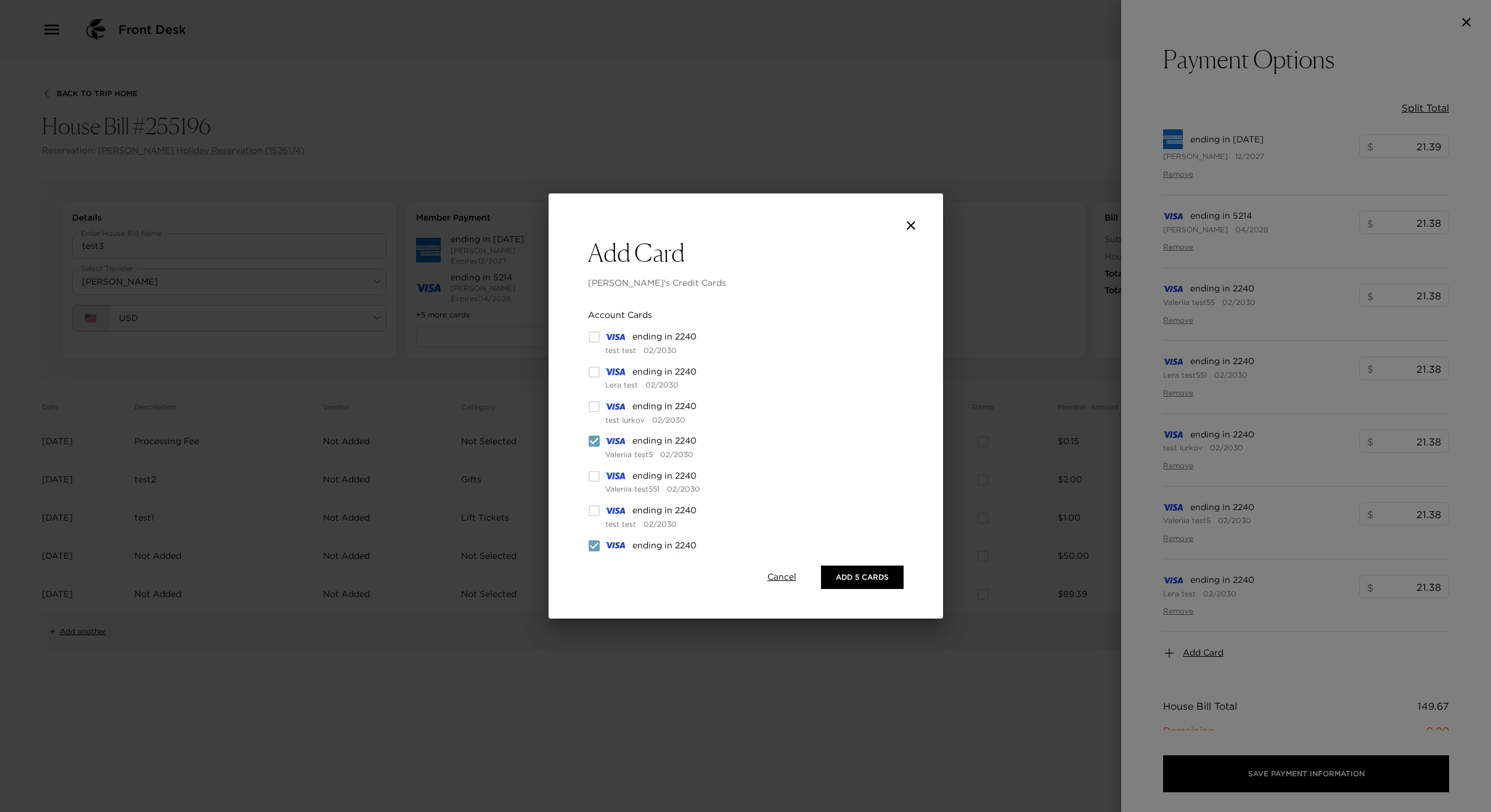
click at [597, 443] on input "checkbox" at bounding box center [594, 442] width 13 height 13
checkbox input "false"
drag, startPoint x: 598, startPoint y: 545, endPoint x: 614, endPoint y: 523, distance: 27.2
click at [597, 545] on input "checkbox" at bounding box center [594, 546] width 13 height 13
checkbox input "false"
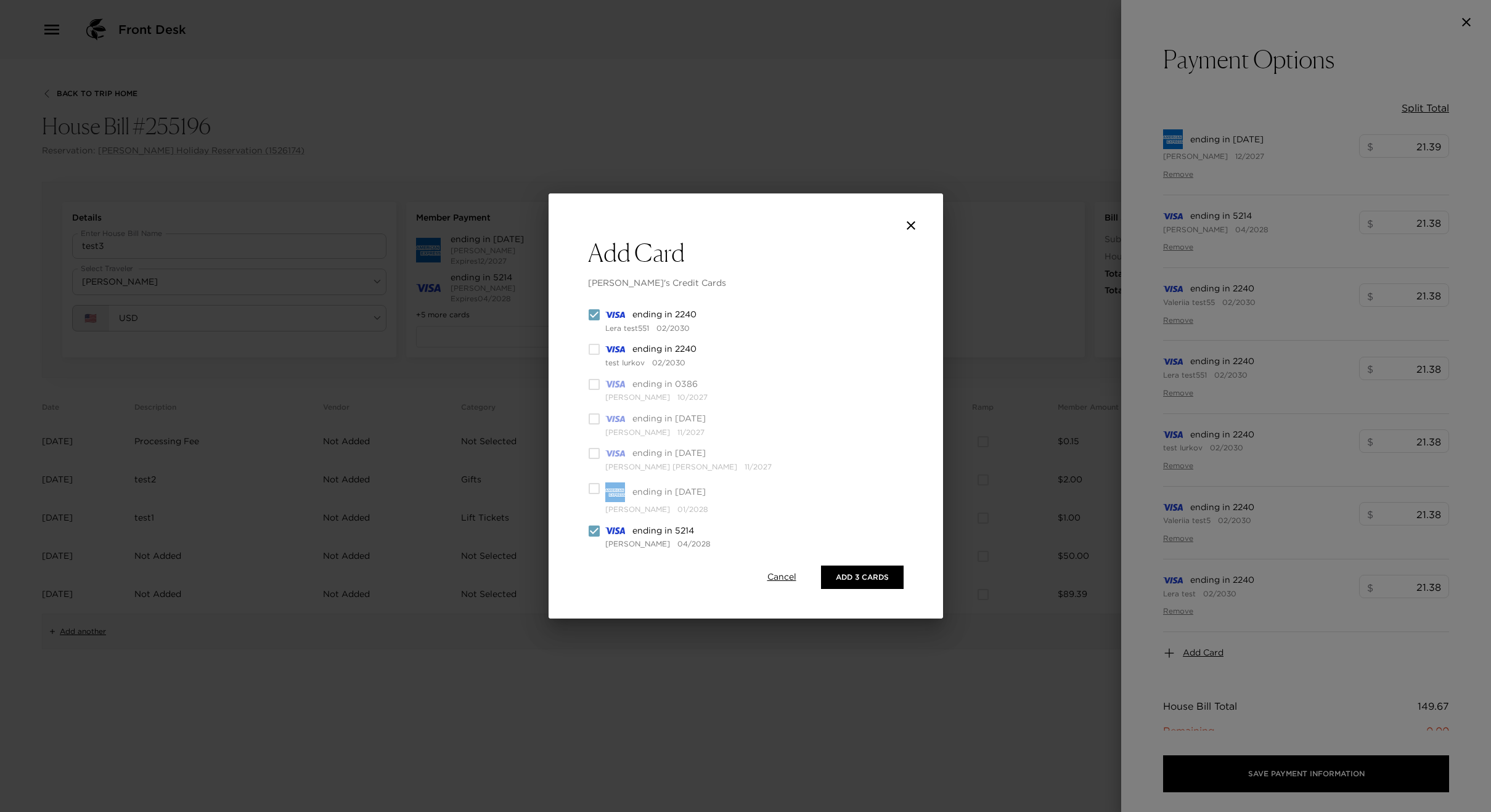
scroll to position [270, 0]
click at [592, 315] on input "checkbox" at bounding box center [594, 310] width 13 height 13
checkbox input "false"
click at [595, 488] on input "checkbox" at bounding box center [594, 488] width 13 height 13
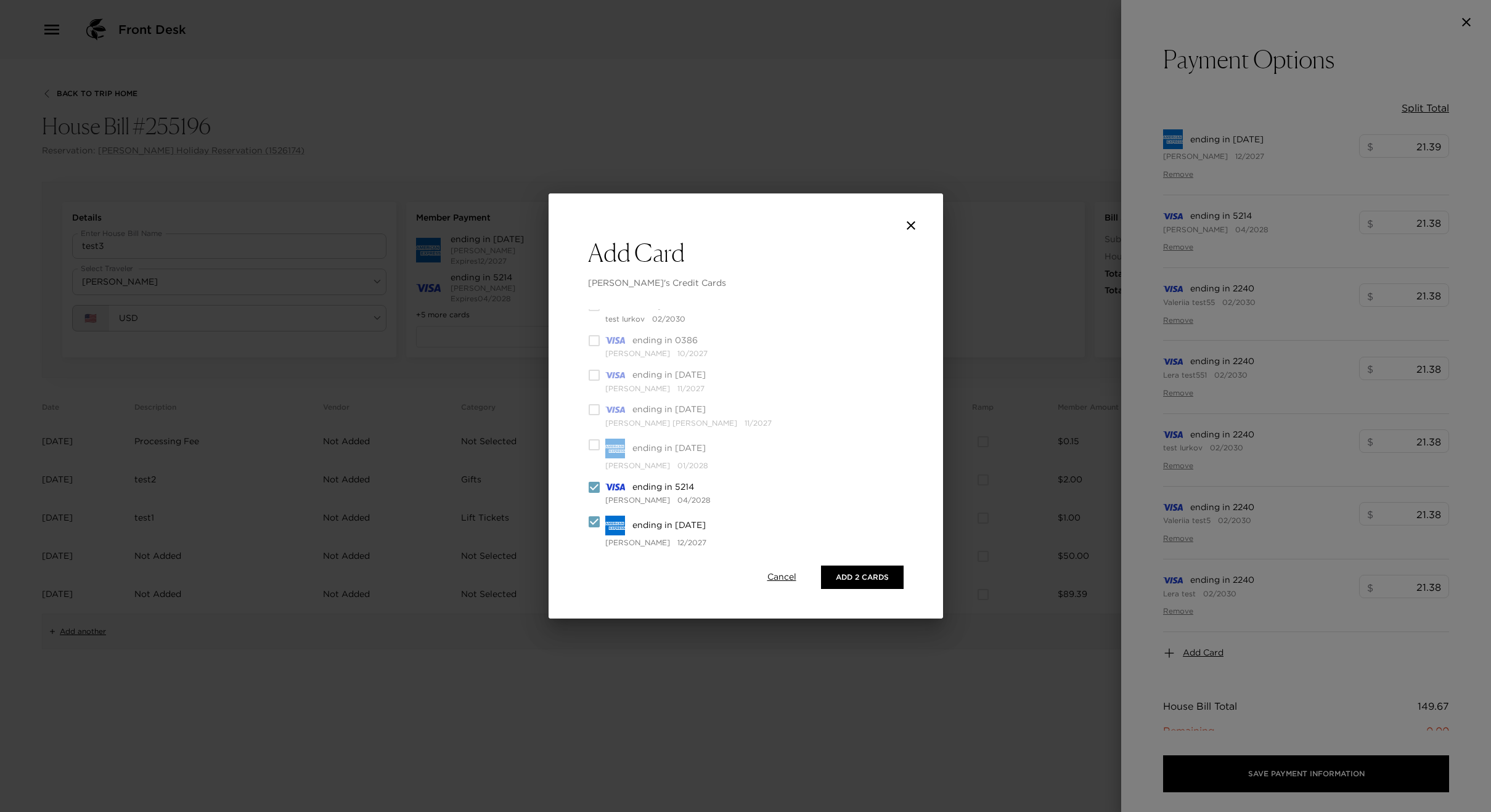
checkbox input "false"
click at [861, 577] on button "Add 1 Card" at bounding box center [865, 578] width 77 height 23
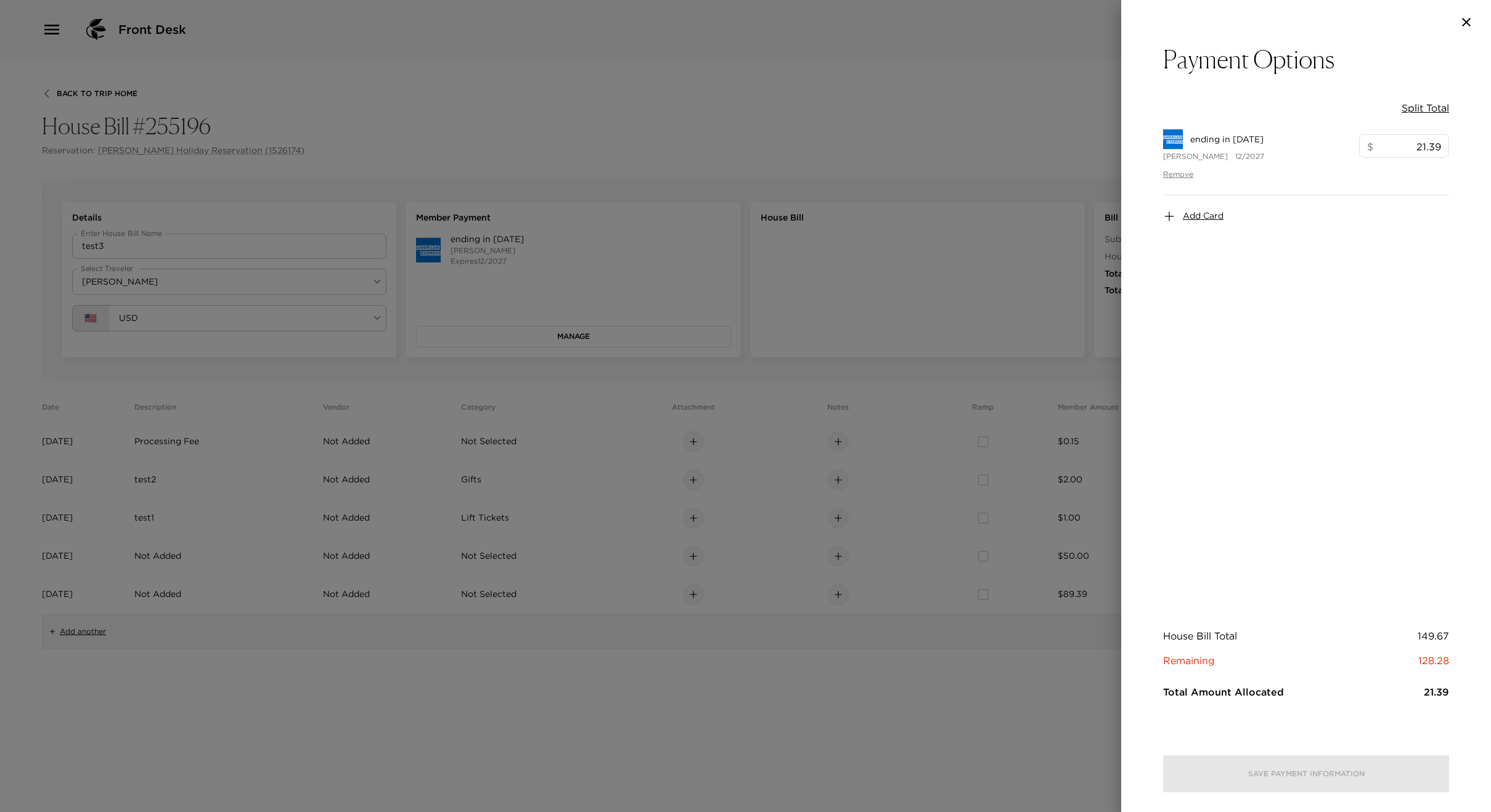
scroll to position [0, 0]
click at [1463, 26] on icon "button" at bounding box center [1467, 22] width 14 height 14
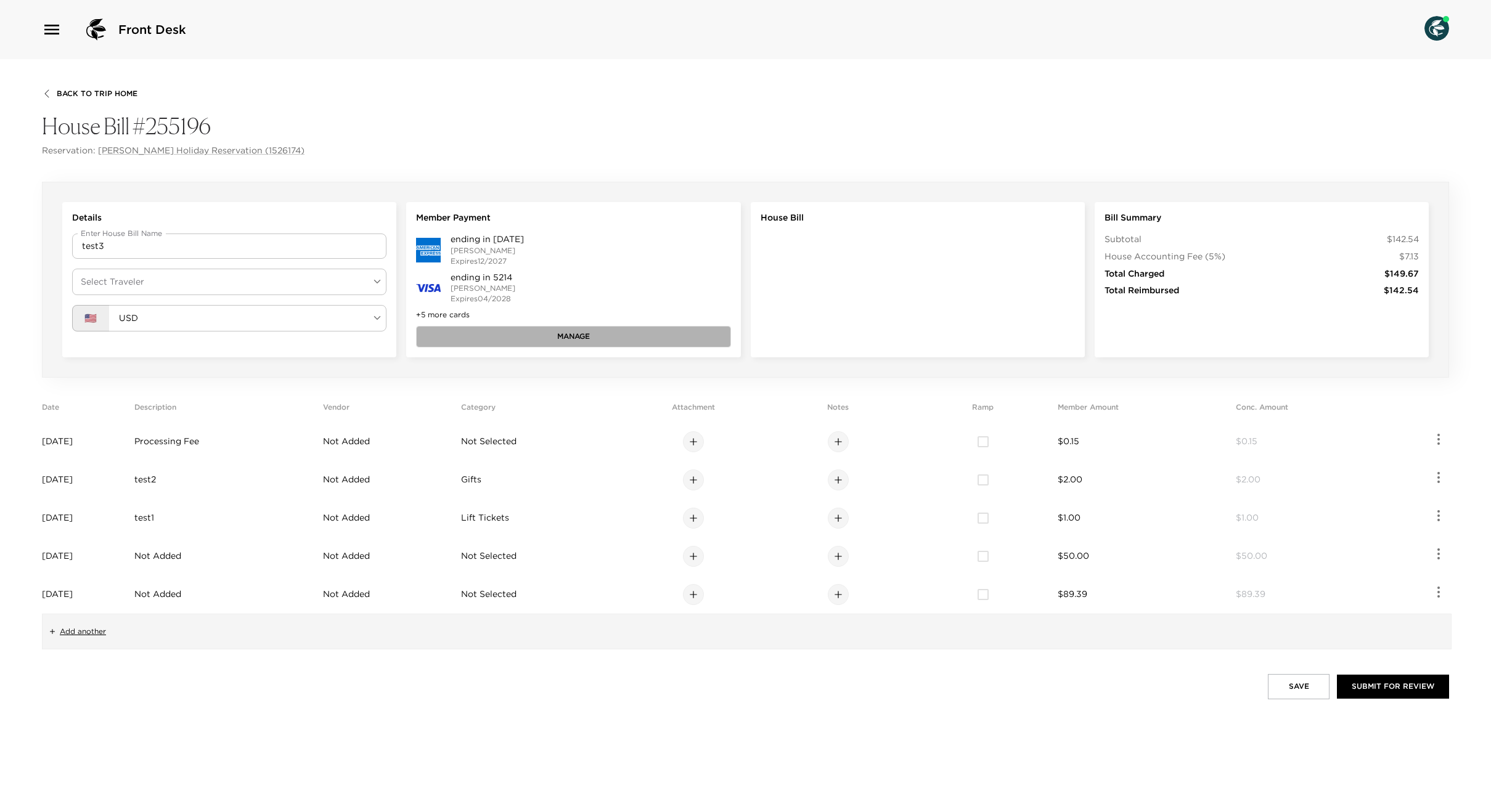
click at [471, 328] on button "Manage" at bounding box center [573, 336] width 315 height 21
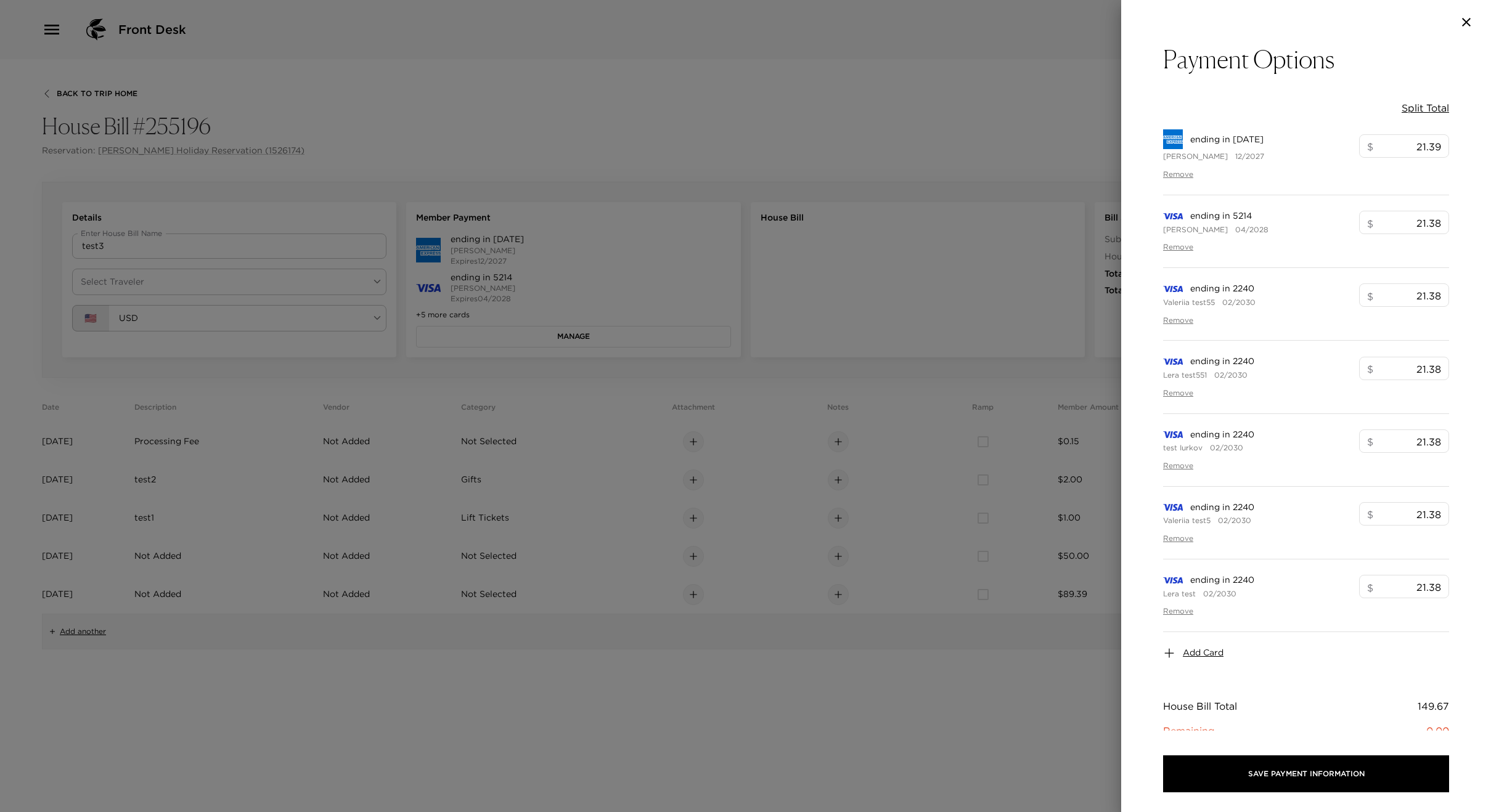
click at [763, 129] on div at bounding box center [746, 406] width 1491 height 812
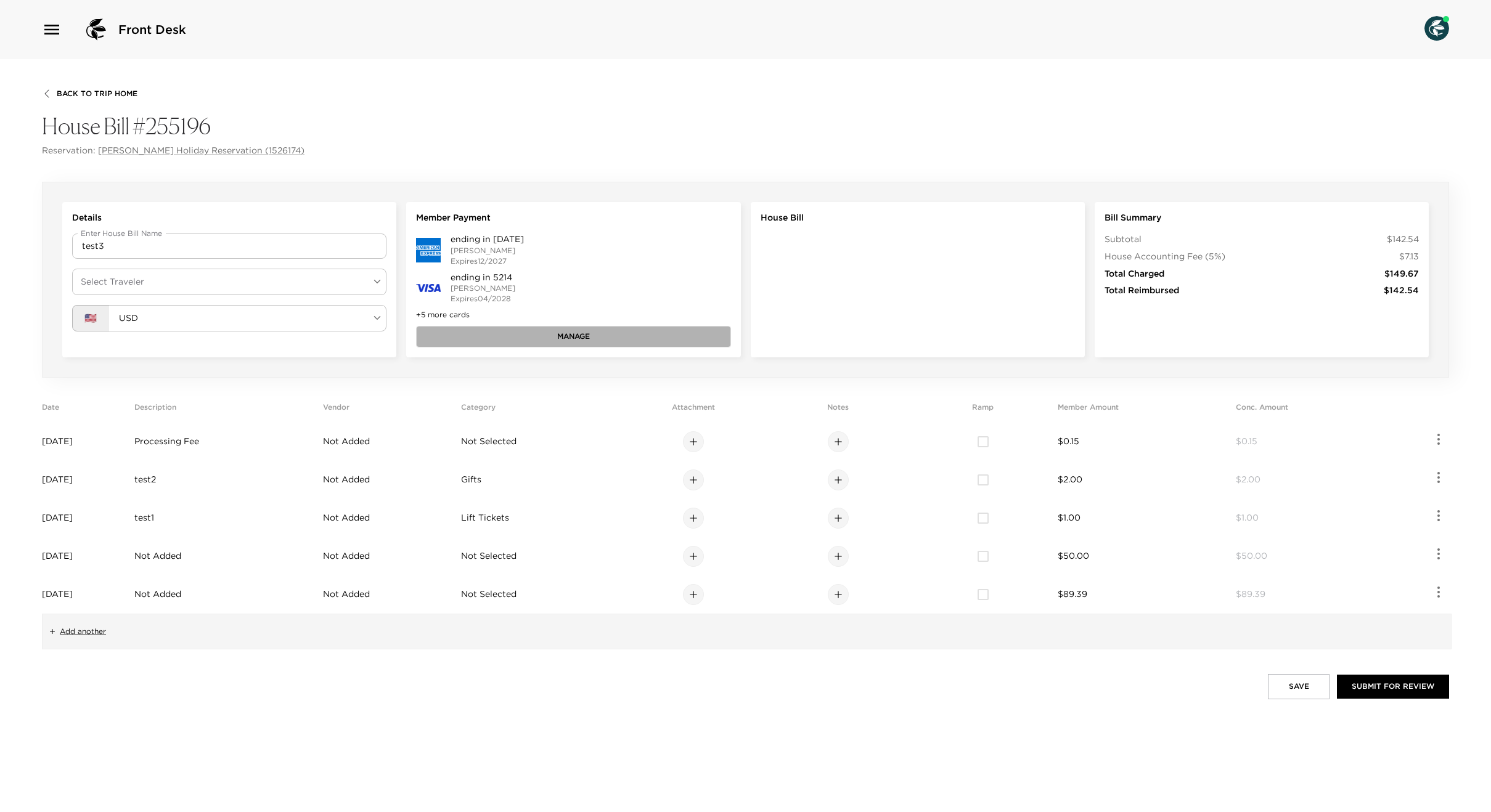
click at [537, 332] on button "Manage" at bounding box center [573, 336] width 315 height 21
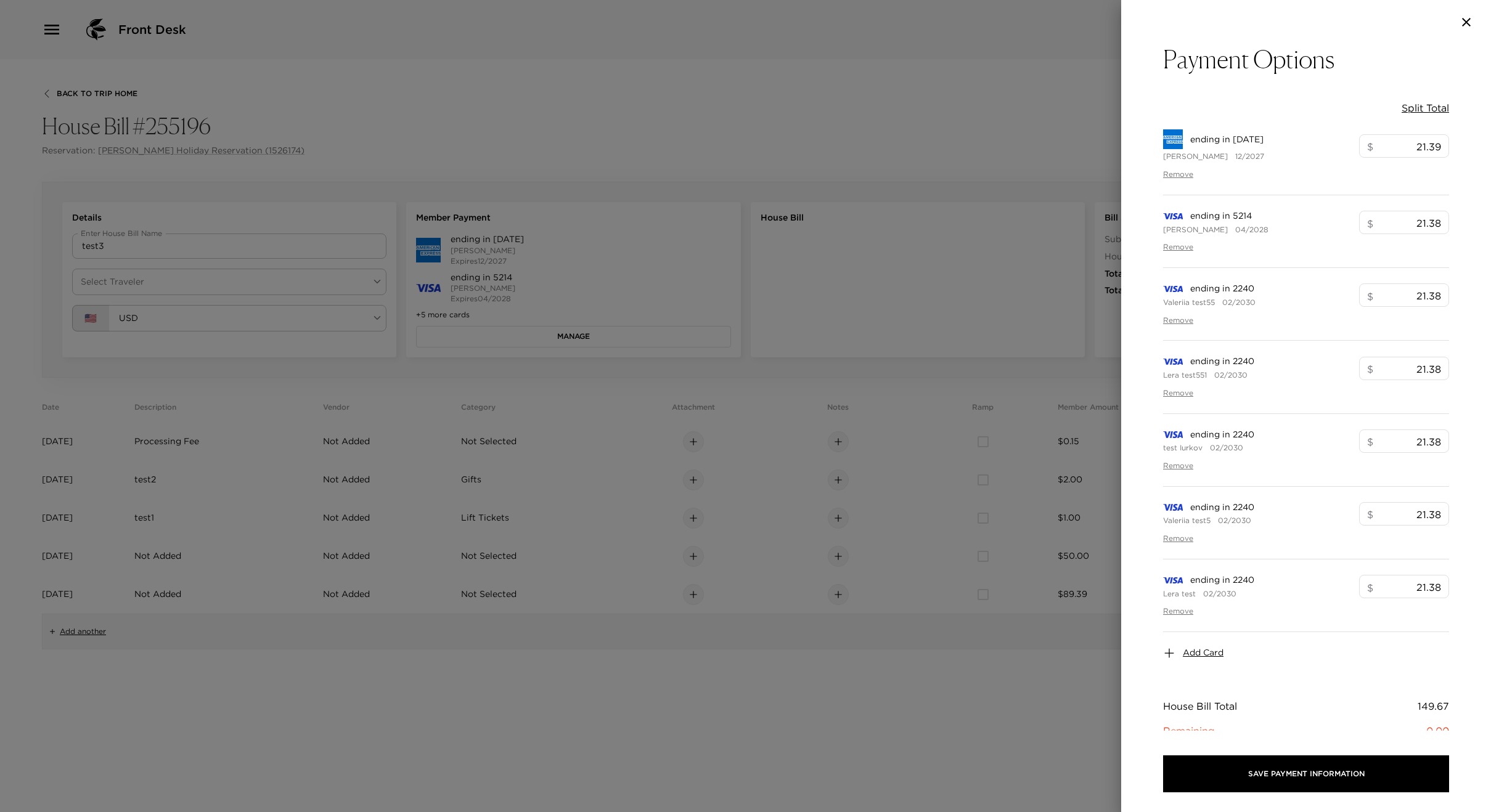
click at [728, 116] on div at bounding box center [746, 406] width 1491 height 812
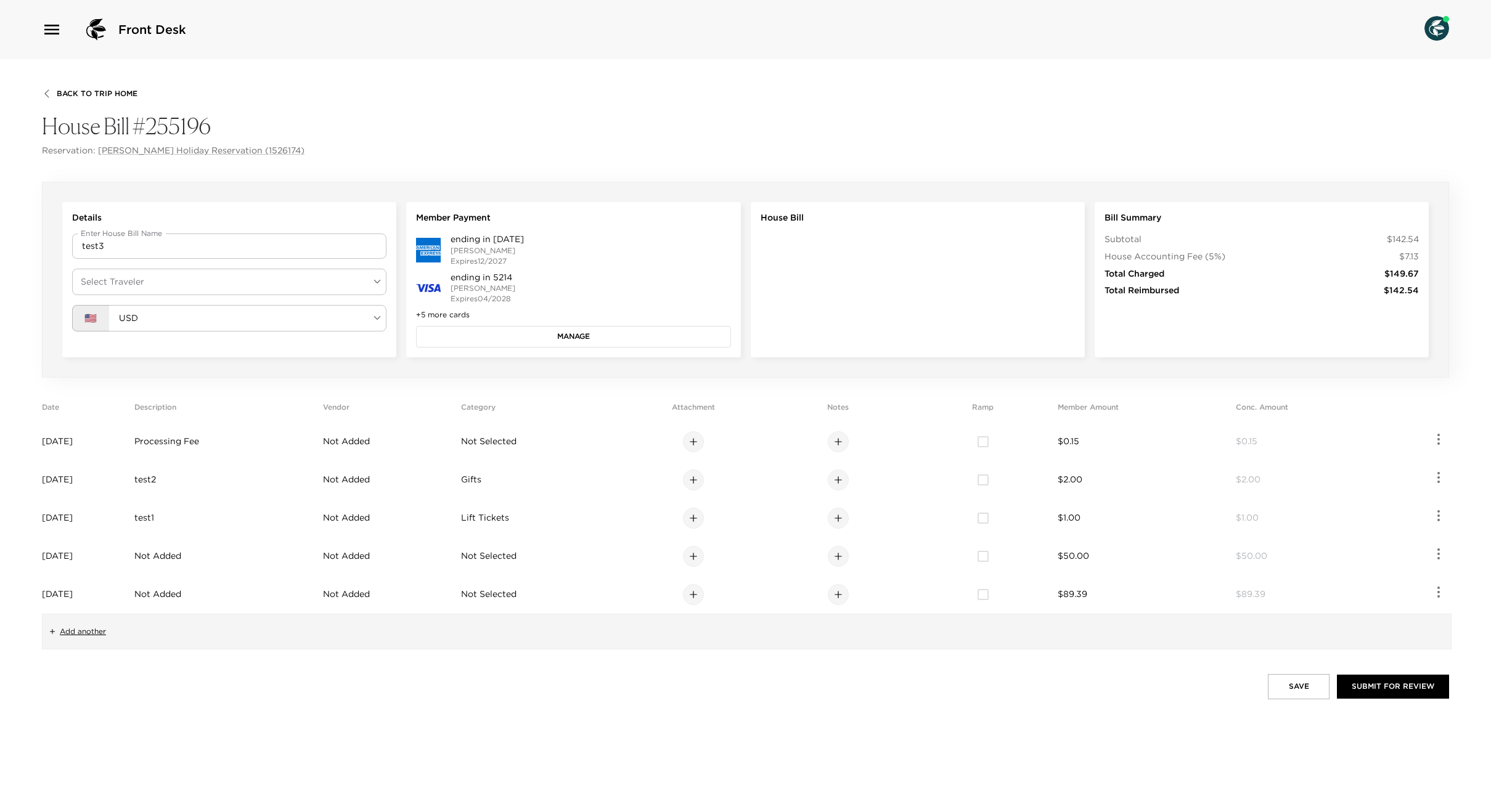
click at [590, 340] on button "Manage" at bounding box center [573, 336] width 315 height 21
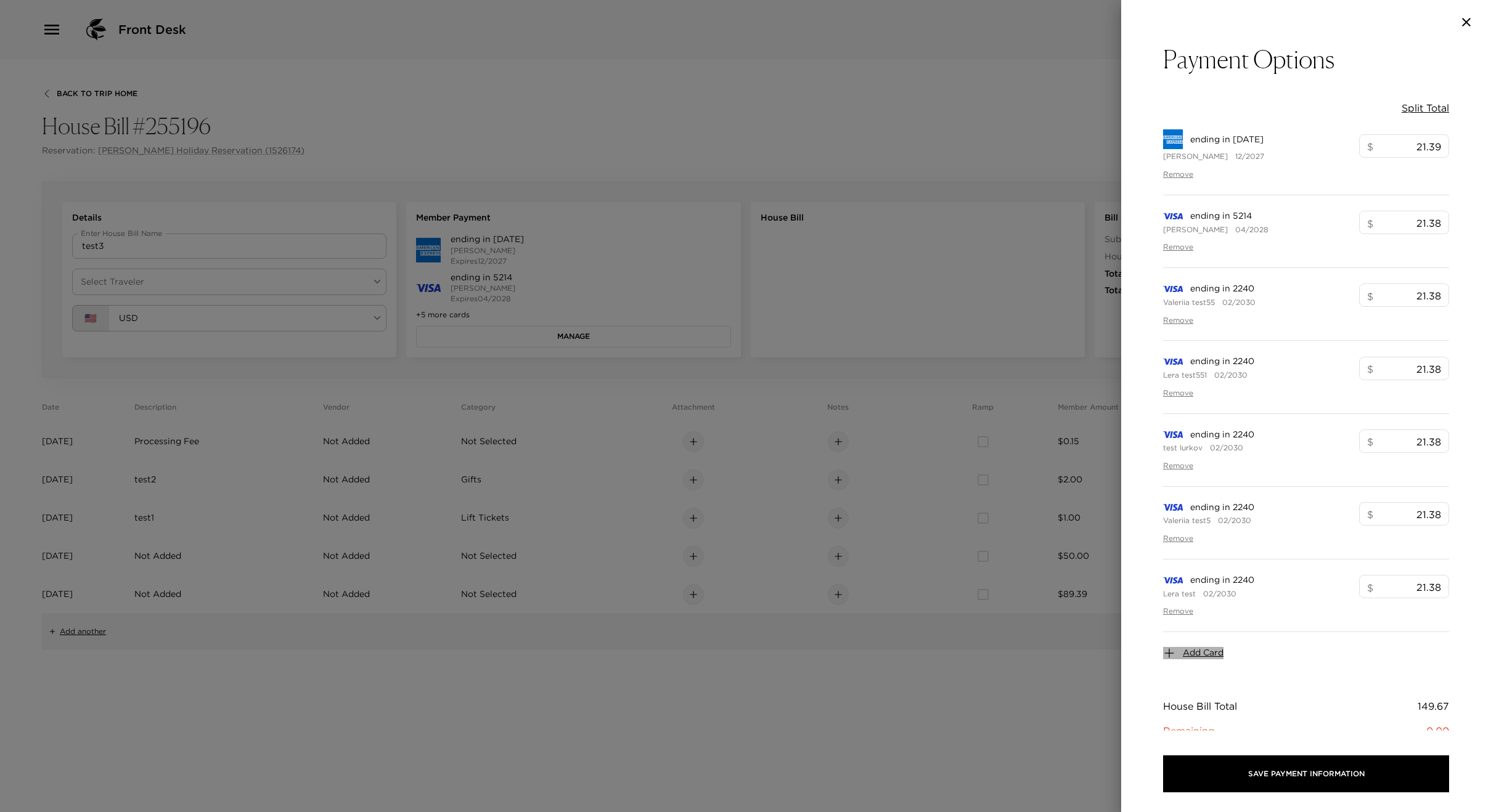
click at [1194, 652] on span "Add Card" at bounding box center [1203, 653] width 41 height 13
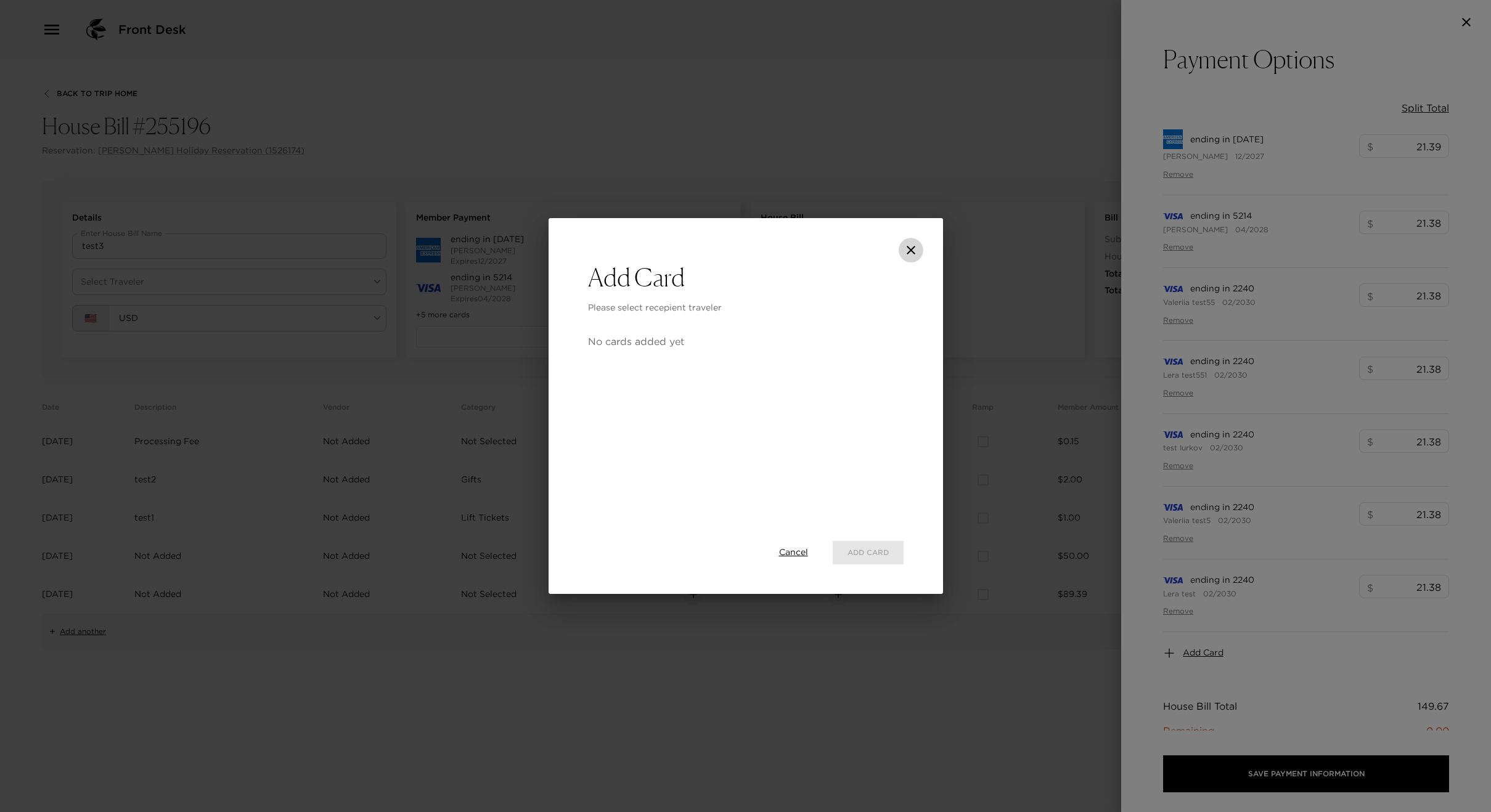
click at [906, 252] on icon "close" at bounding box center [911, 250] width 14 height 14
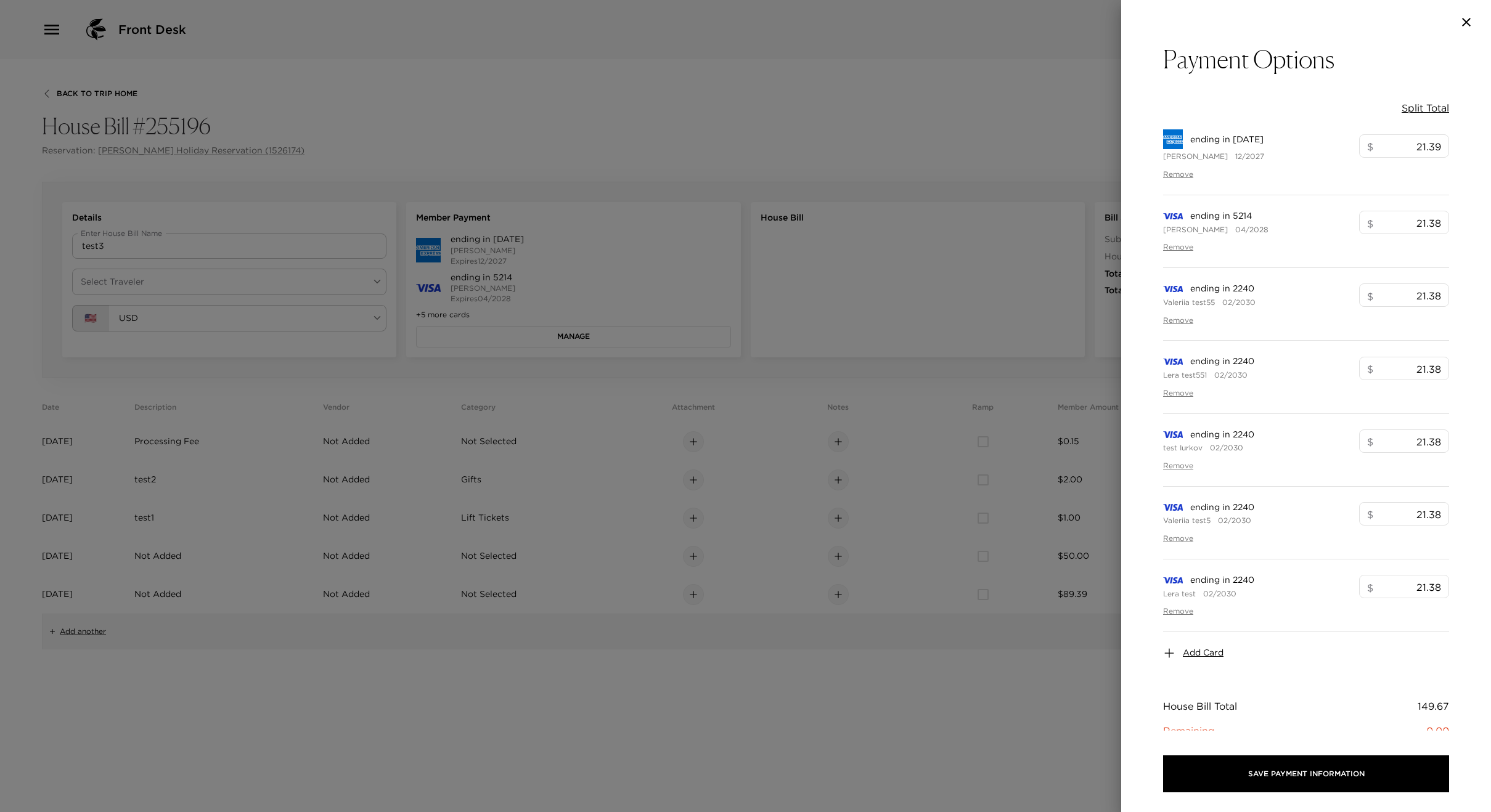
click at [258, 279] on div at bounding box center [746, 406] width 1491 height 812
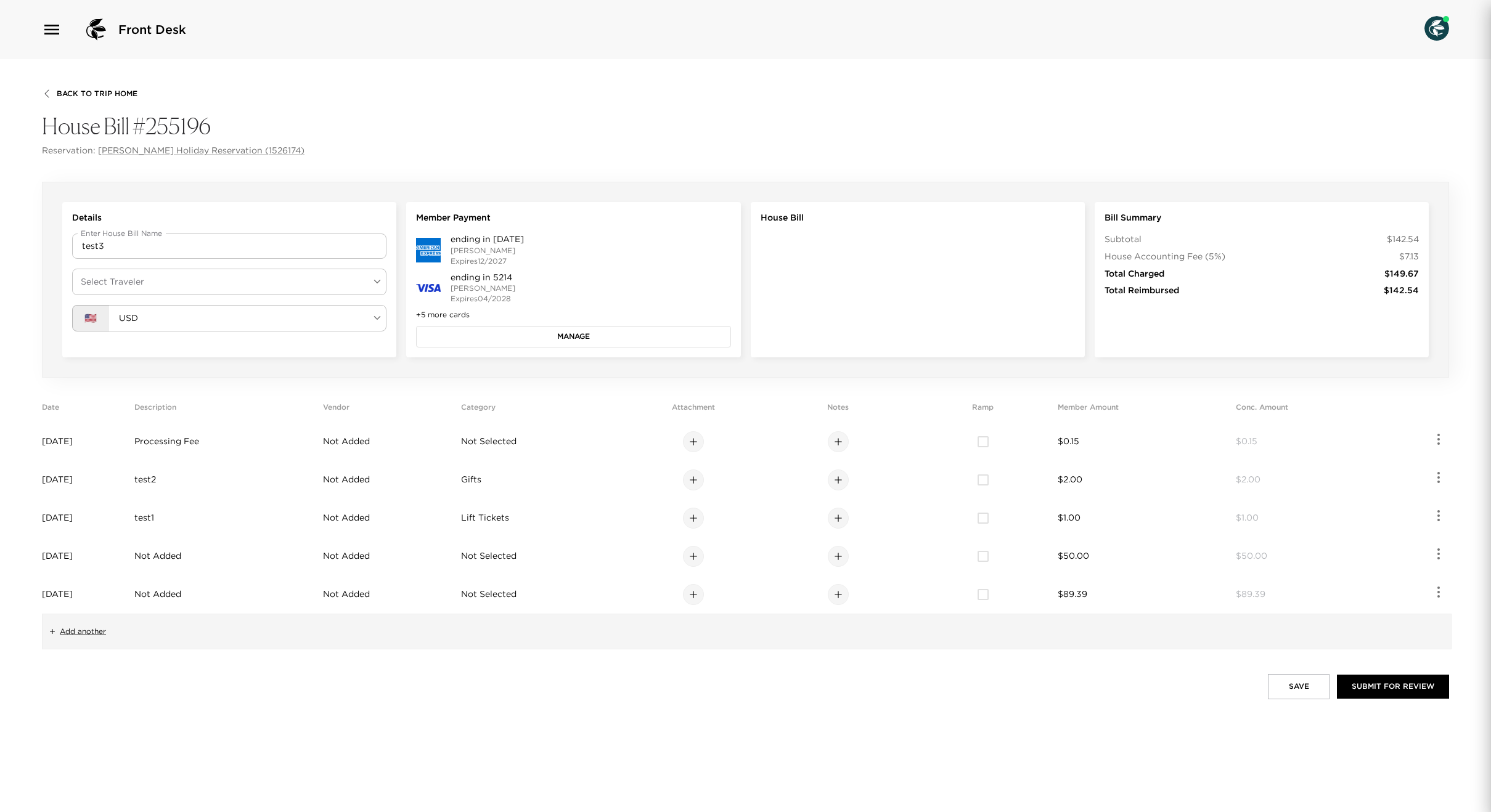
click at [247, 282] on body "Front Desk Back To Trip Home House Bill #255196 Reservation: Loren Holiday Rese…" at bounding box center [746, 406] width 1491 height 812
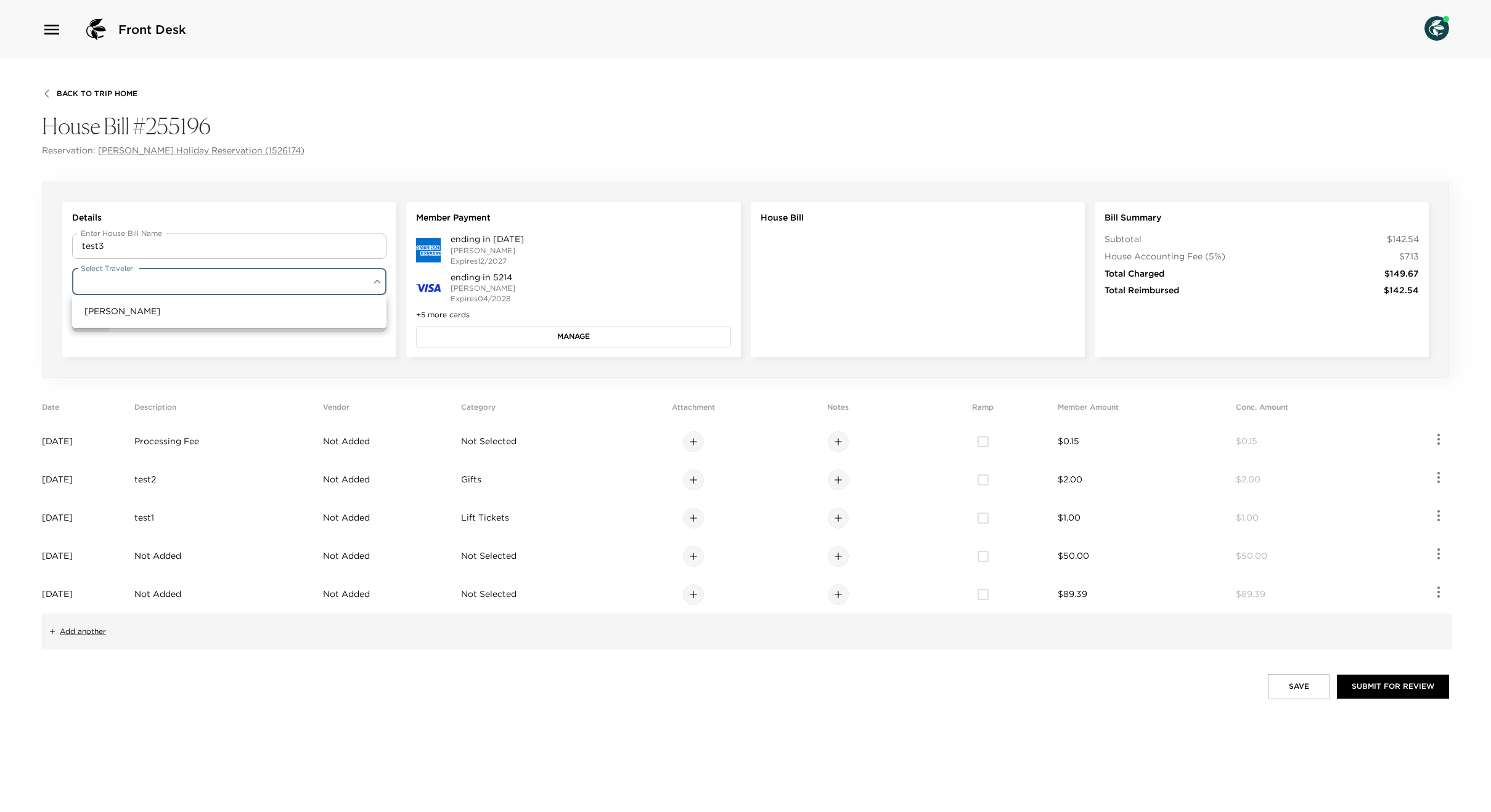
drag, startPoint x: 203, startPoint y: 312, endPoint x: 256, endPoint y: 315, distance: 53.1
click at [203, 313] on li "[PERSON_NAME]" at bounding box center [229, 311] width 315 height 23
type input "dc4d65e8-7a89-4889-a291-ddb3581cbedd"
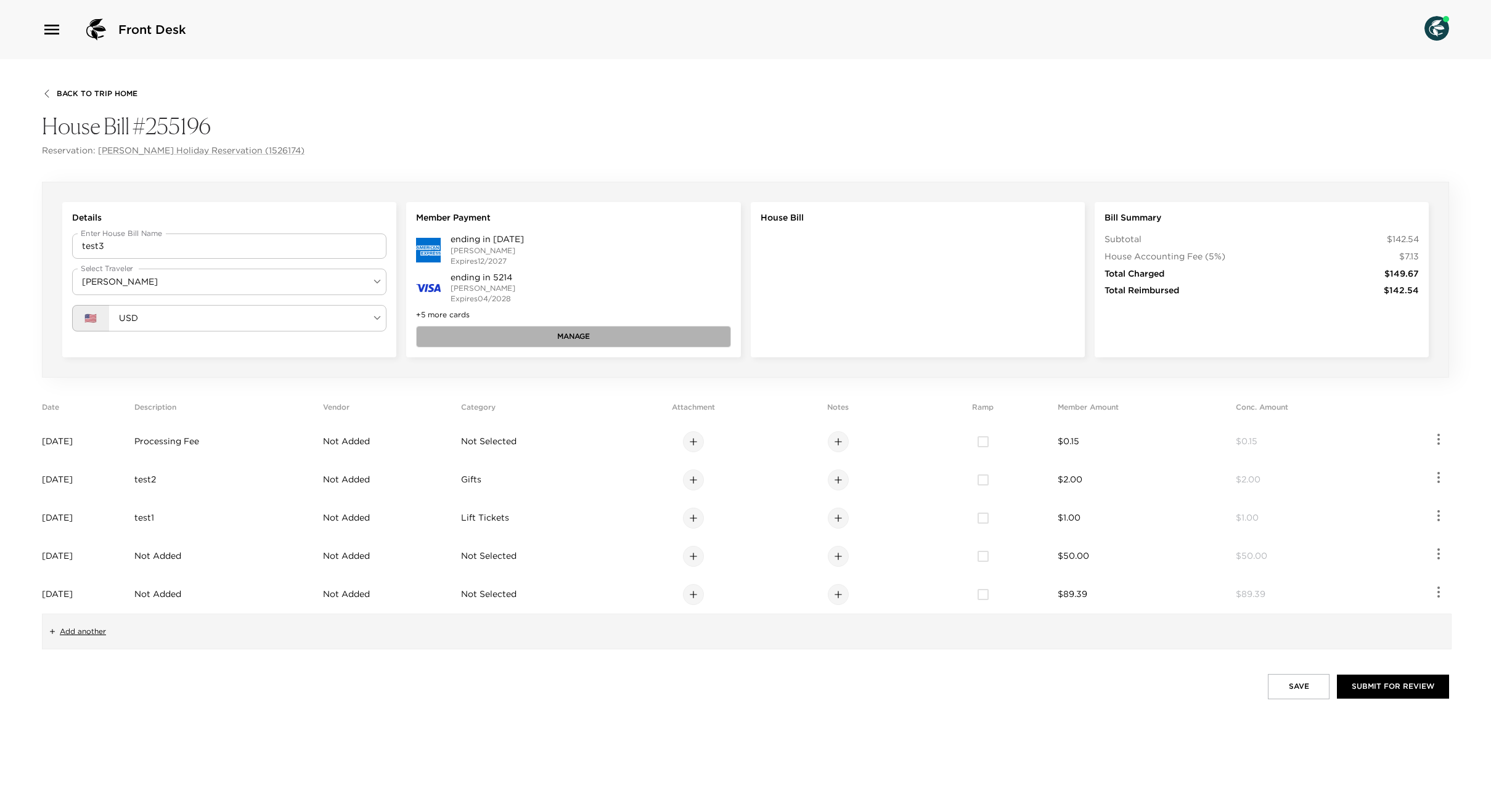
click at [489, 342] on button "Manage" at bounding box center [573, 336] width 315 height 21
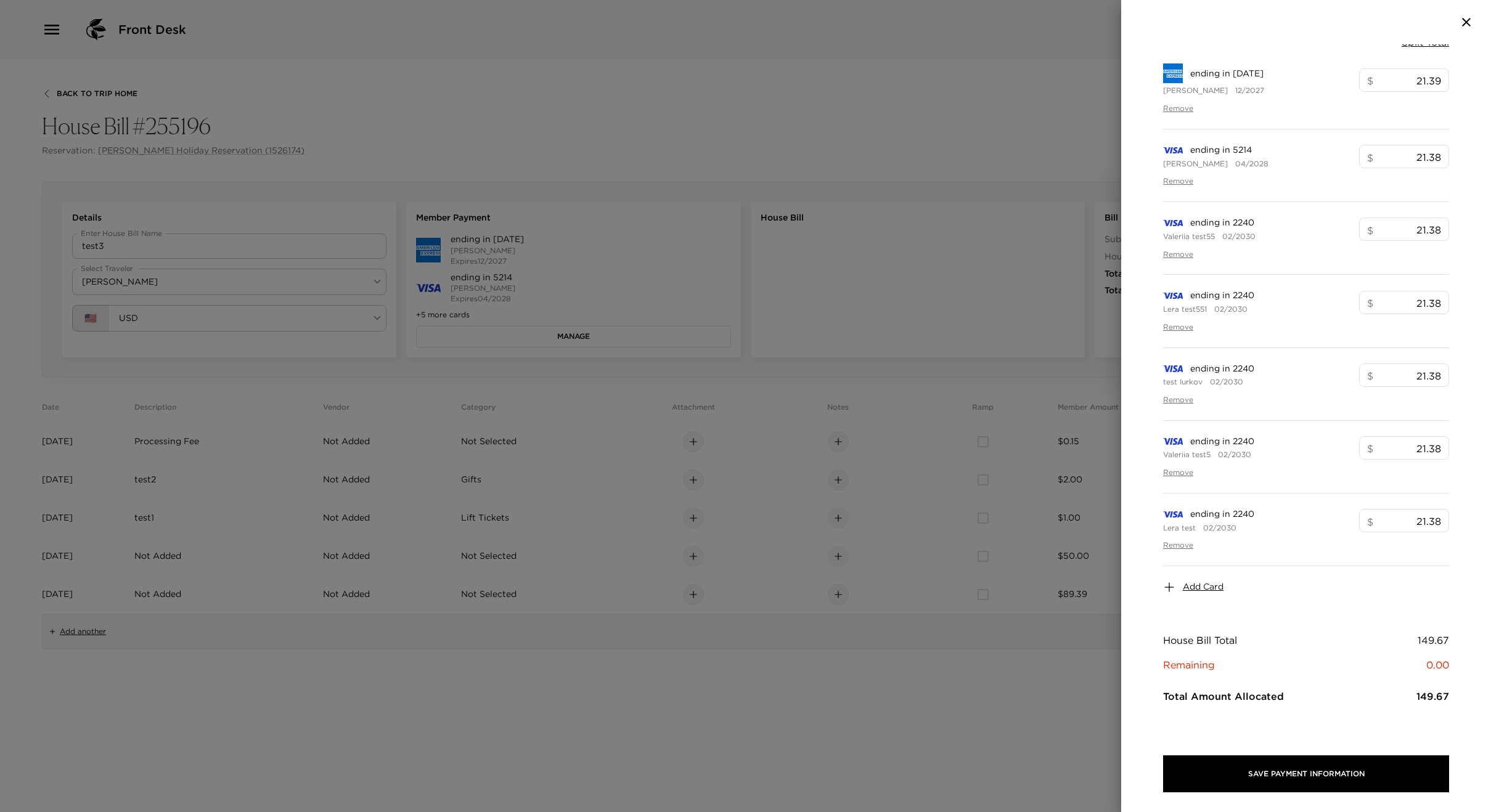
scroll to position [71, 0]
click at [1206, 578] on span "Add Card" at bounding box center [1203, 582] width 41 height 13
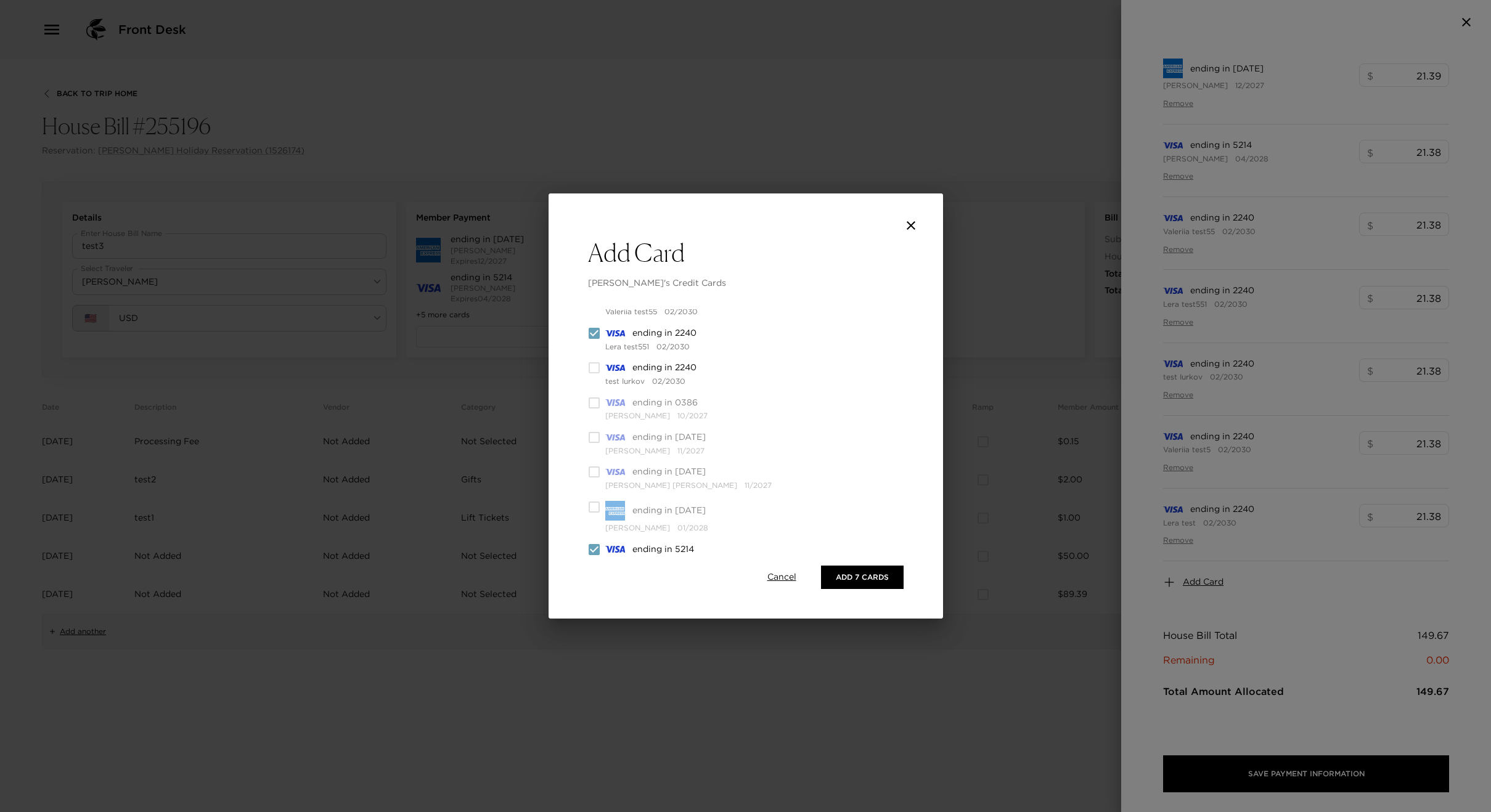
scroll to position [0, 0]
click at [588, 336] on input "checkbox" at bounding box center [594, 337] width 13 height 13
checkbox input "true"
drag, startPoint x: 596, startPoint y: 475, endPoint x: 596, endPoint y: 511, distance: 36.0
click at [596, 477] on input "checkbox" at bounding box center [594, 477] width 13 height 13
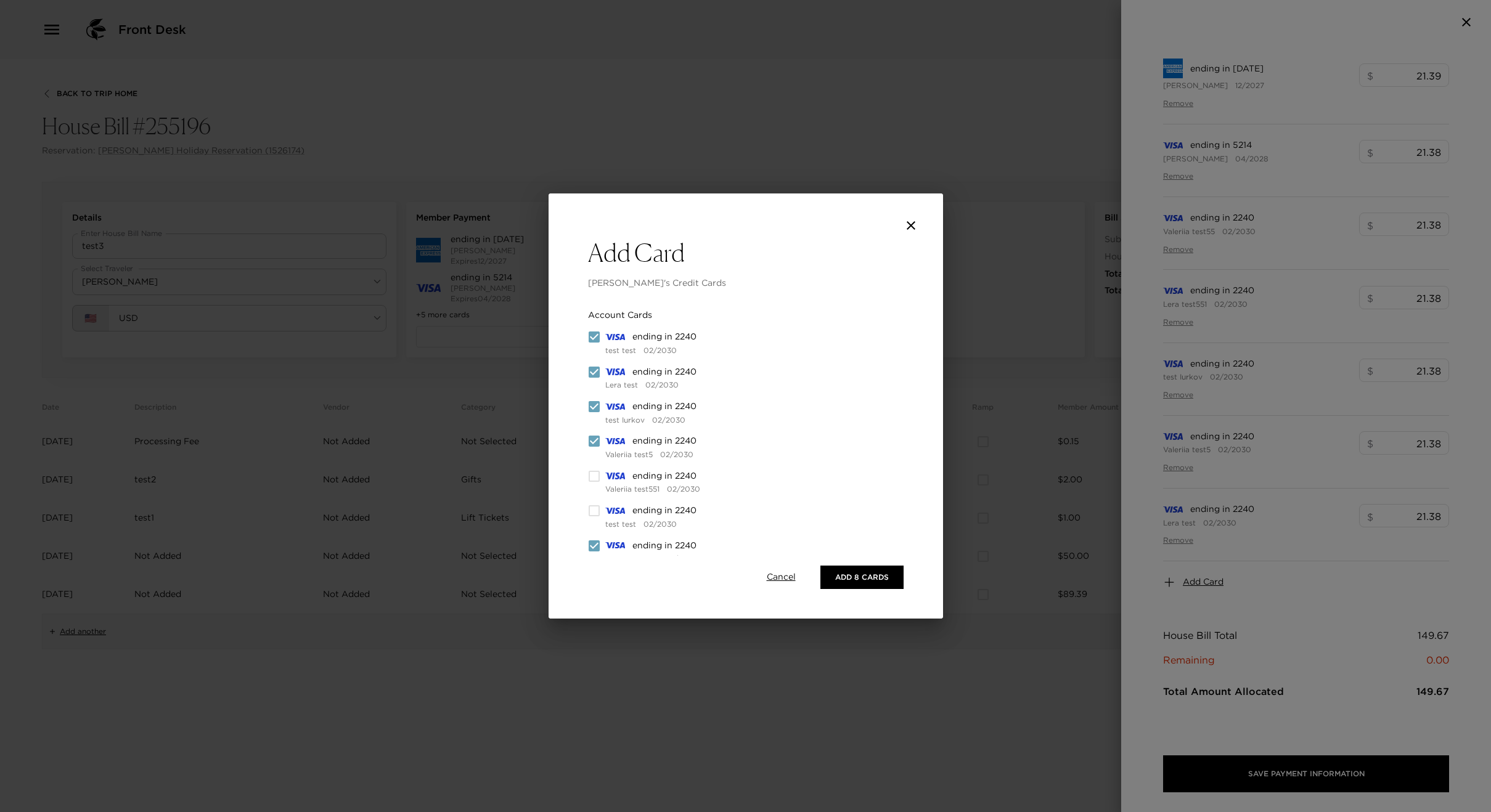
checkbox input "true"
drag, startPoint x: 596, startPoint y: 512, endPoint x: 614, endPoint y: 509, distance: 18.2
click at [596, 512] on input "checkbox" at bounding box center [594, 511] width 13 height 13
checkbox input "true"
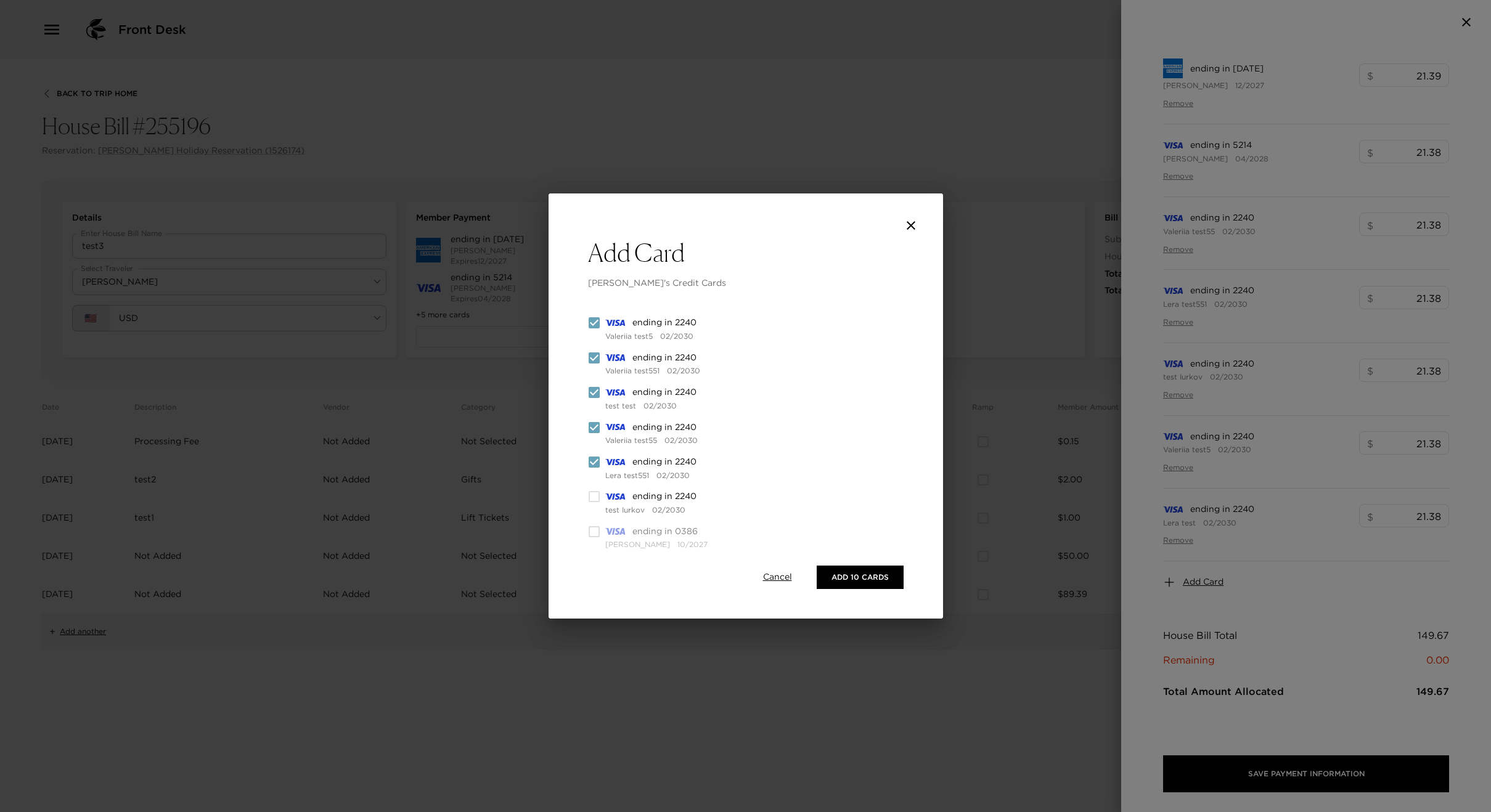
click at [590, 491] on input "checkbox" at bounding box center [594, 497] width 13 height 13
checkbox input "true"
click at [596, 538] on div "Account Cards ending in 2240 test test 02/2030 ending in 2240 Lera test 02/2030…" at bounding box center [680, 465] width 184 height 549
click at [599, 534] on div "Account Cards ending in 2240 test test 02/2030 ending in 2240 Lera test 02/2030…" at bounding box center [680, 465] width 184 height 549
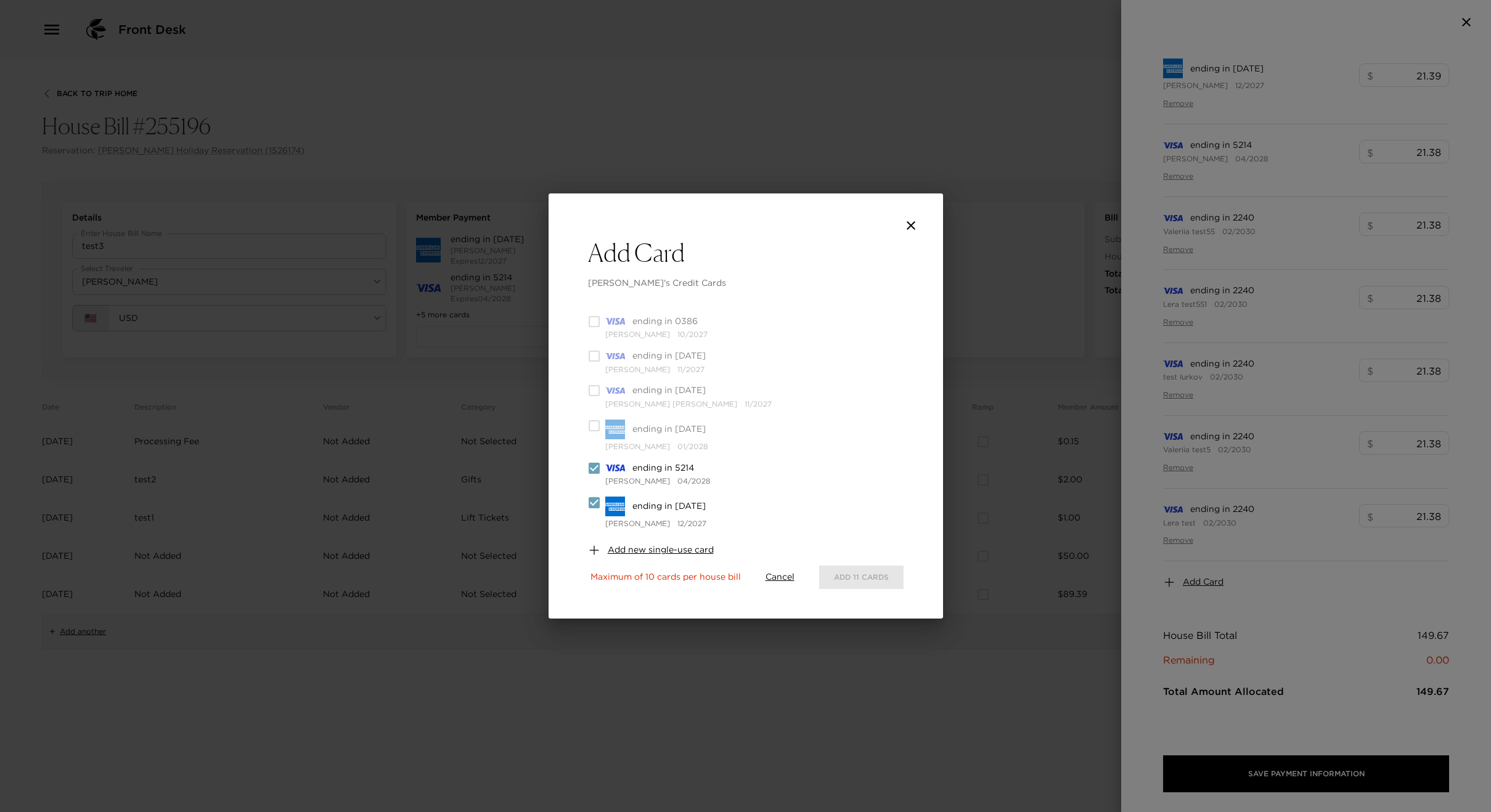
scroll to position [339, 0]
click at [590, 411] on div "Account Cards ending in 2240 test test 02/2030 ending in 2240 Lera test 02/2030…" at bounding box center [680, 244] width 184 height 549
click at [590, 333] on input "checkbox" at bounding box center [594, 337] width 13 height 13
checkbox input "false"
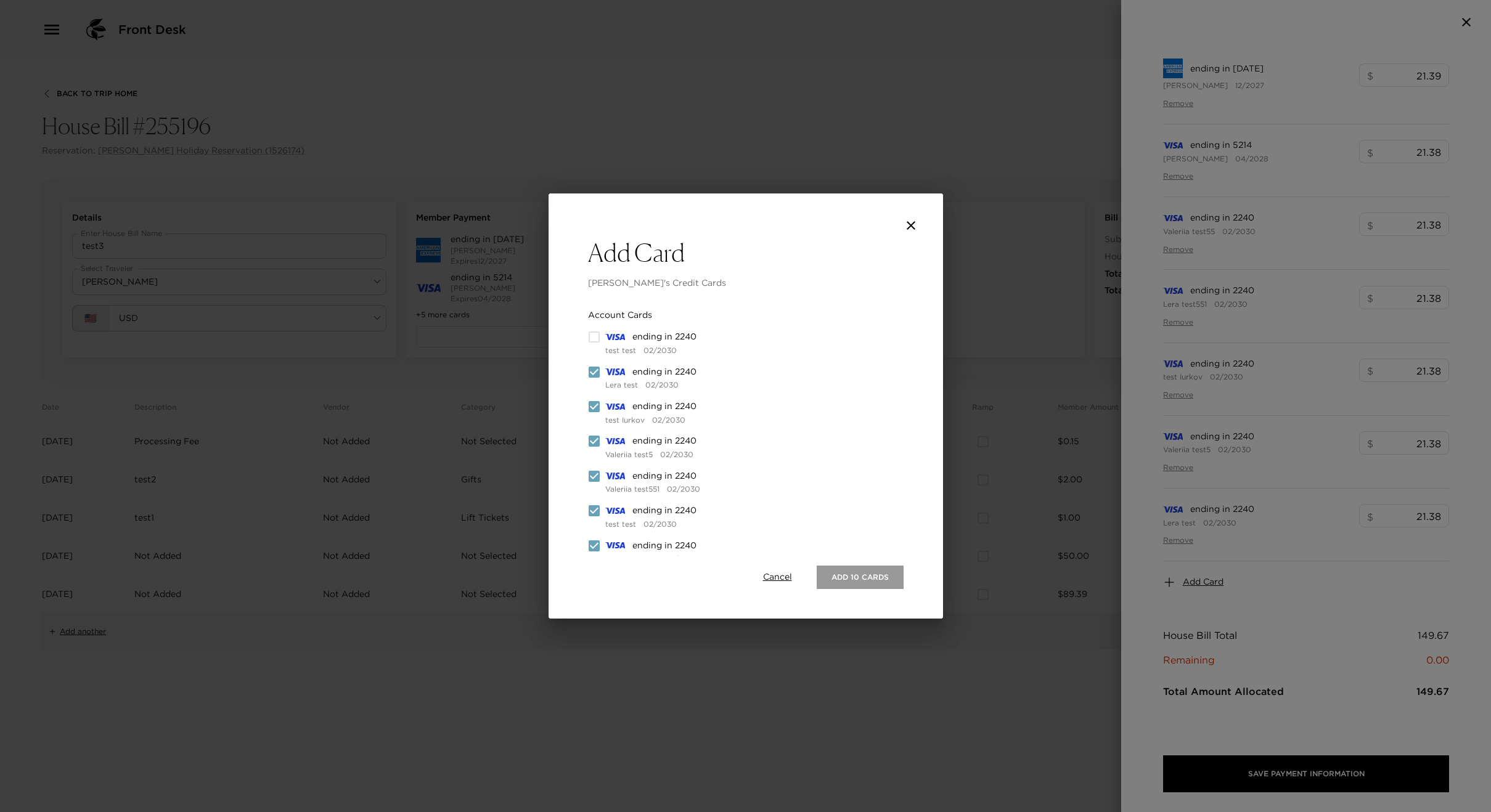
click at [845, 581] on button "Add 10 Cards" at bounding box center [860, 578] width 87 height 23
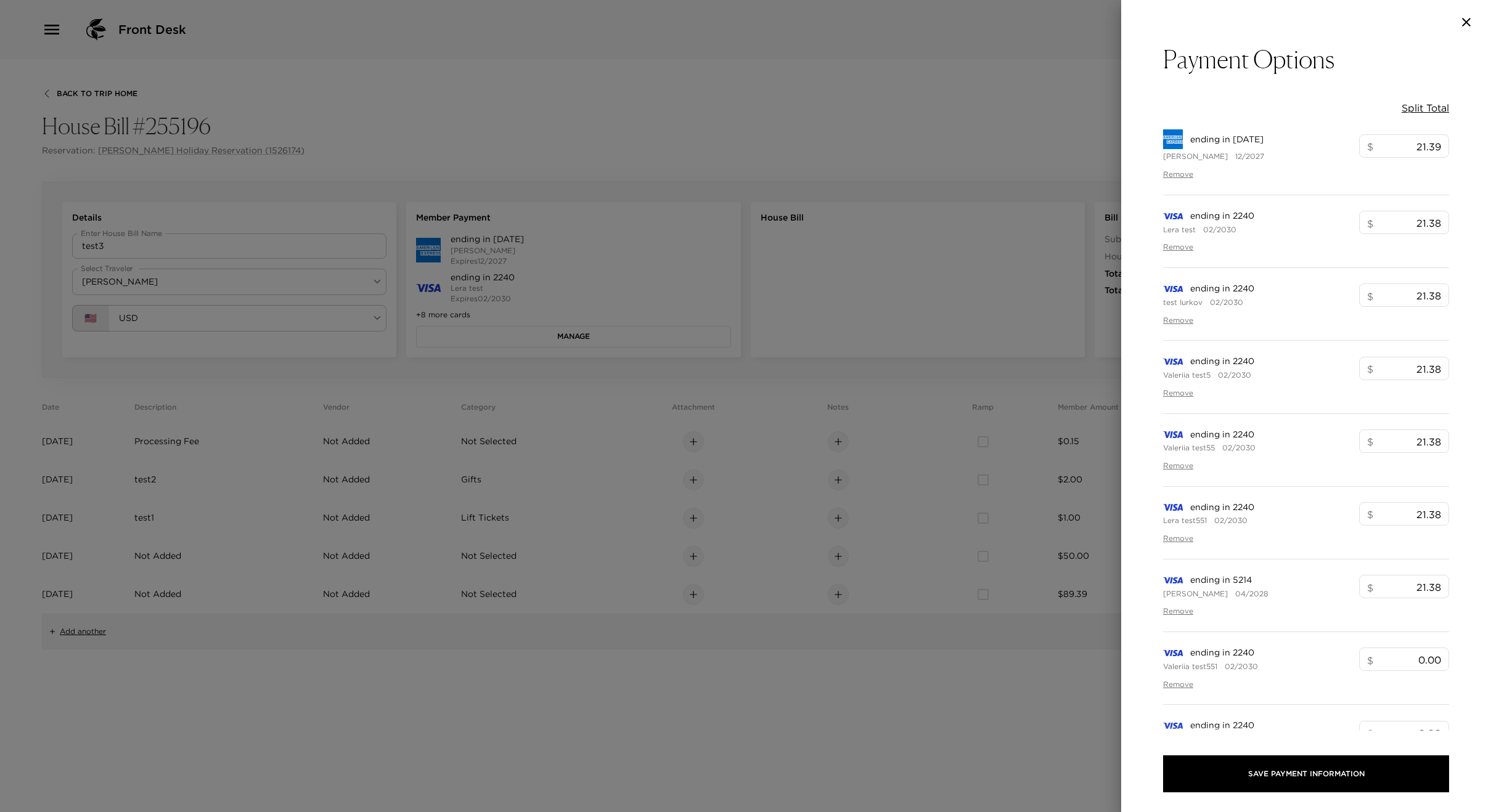
click at [1419, 116] on div "ending in 2008 Barry Reynolds 12/2027 $ 21.39 ​ Remove" at bounding box center [1305, 154] width 286 height 80
click at [1417, 109] on button "Split Total" at bounding box center [1425, 107] width 48 height 14
type input "15.03"
type input "14.96"
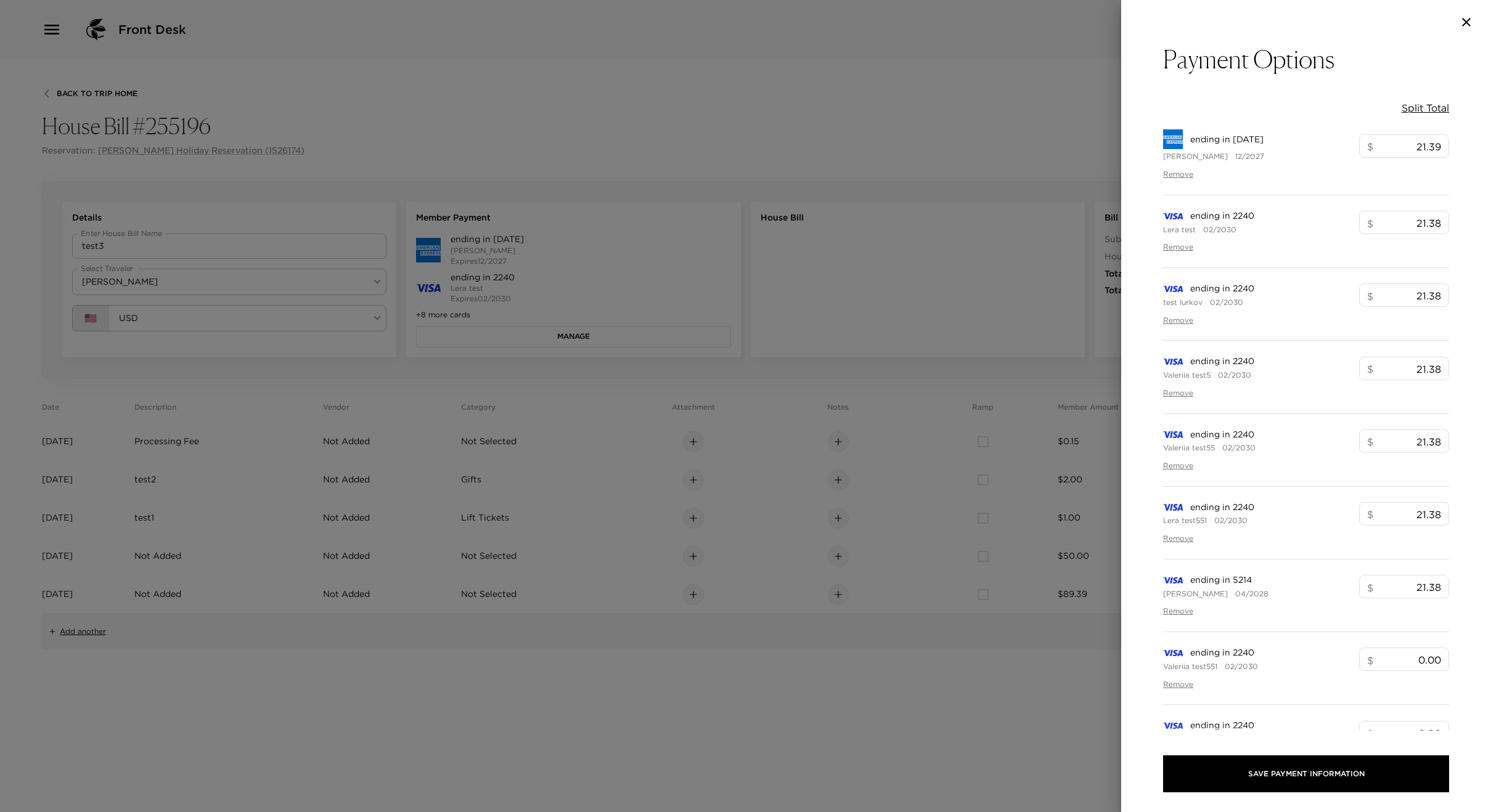
type input "14.96"
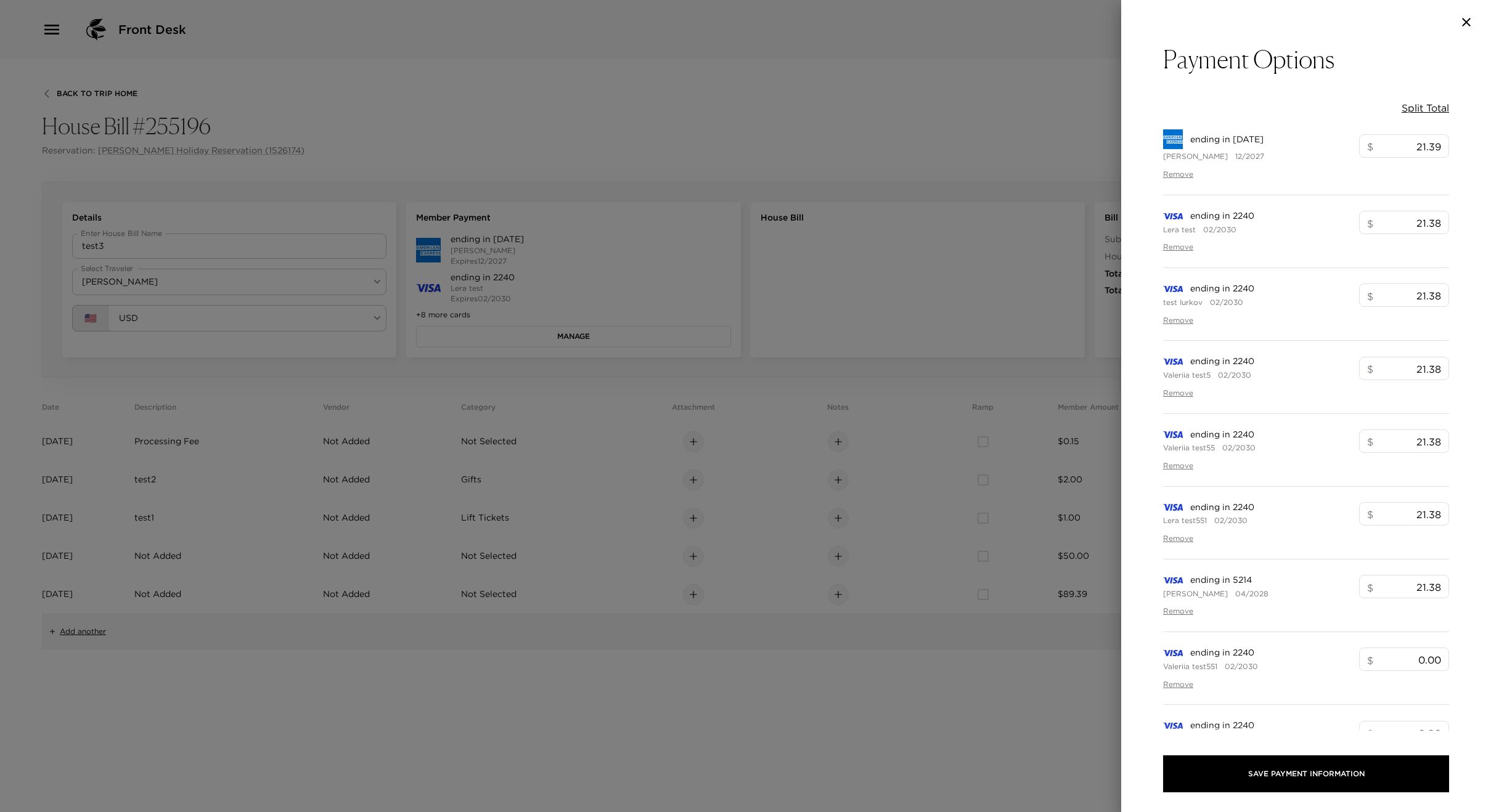
type input "14.96"
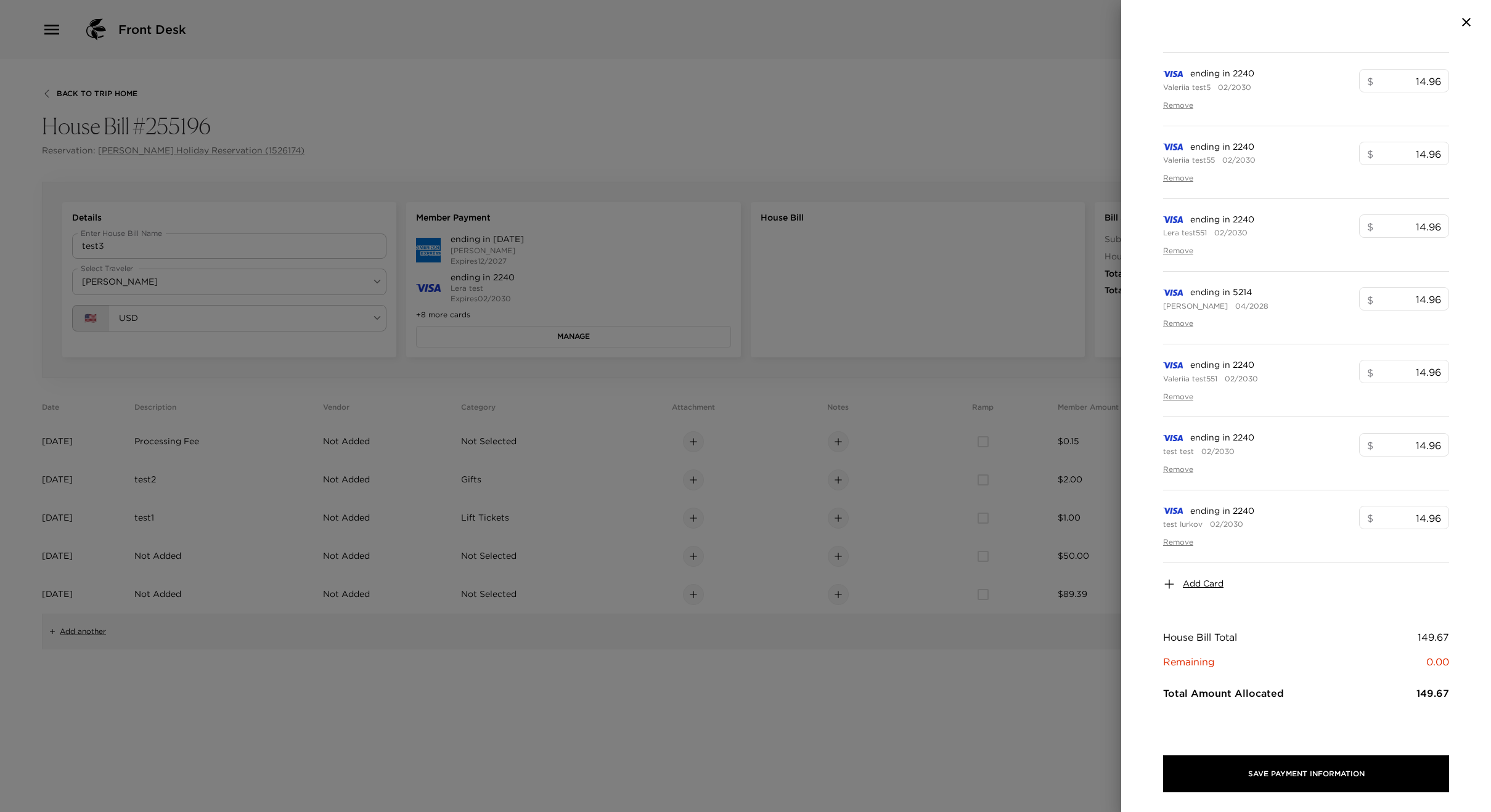
scroll to position [289, 0]
click at [1265, 770] on button "Save Payment Information" at bounding box center [1305, 773] width 286 height 37
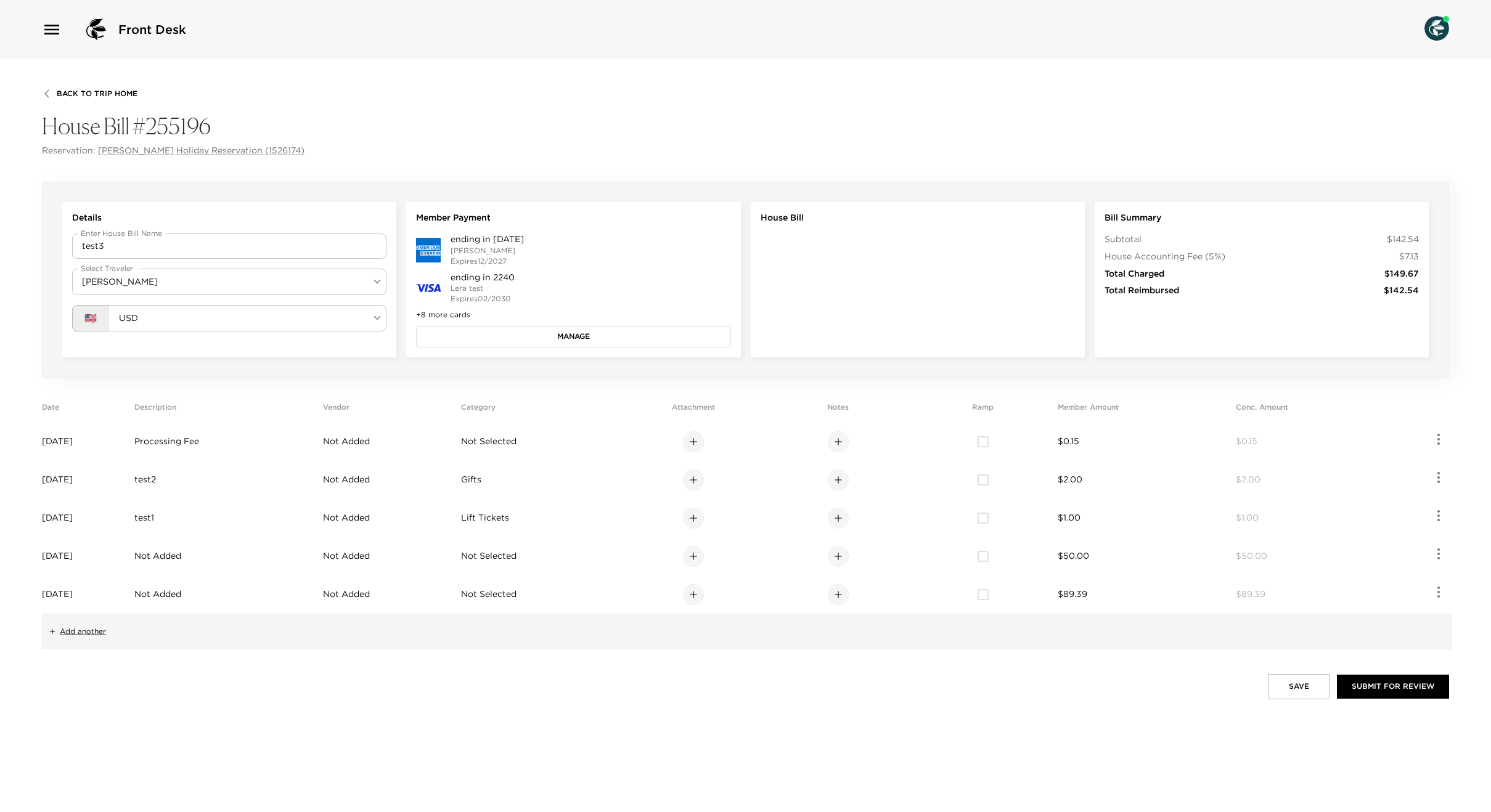
click at [473, 341] on button "Manage" at bounding box center [573, 336] width 315 height 21
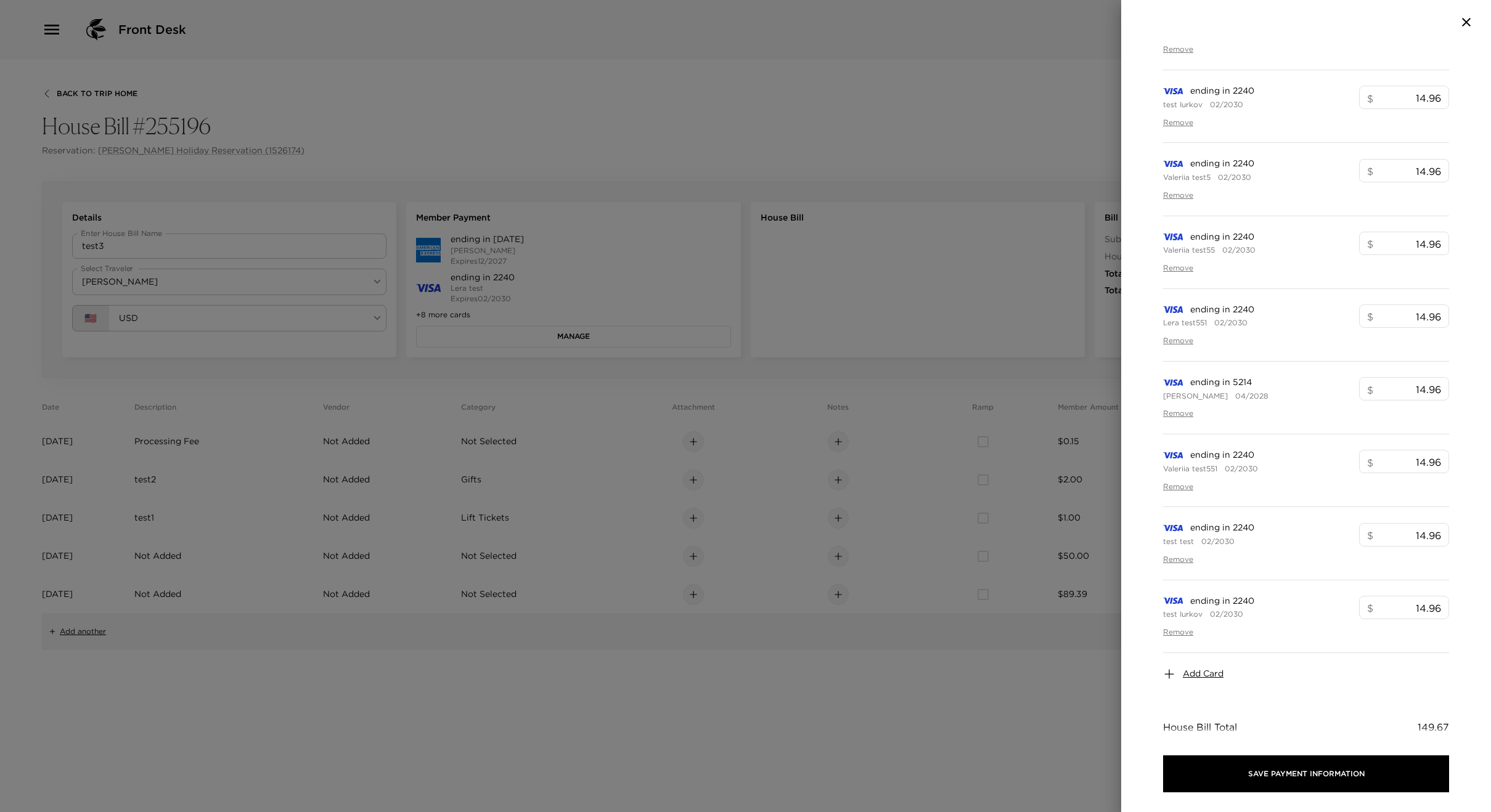
scroll to position [289, 0]
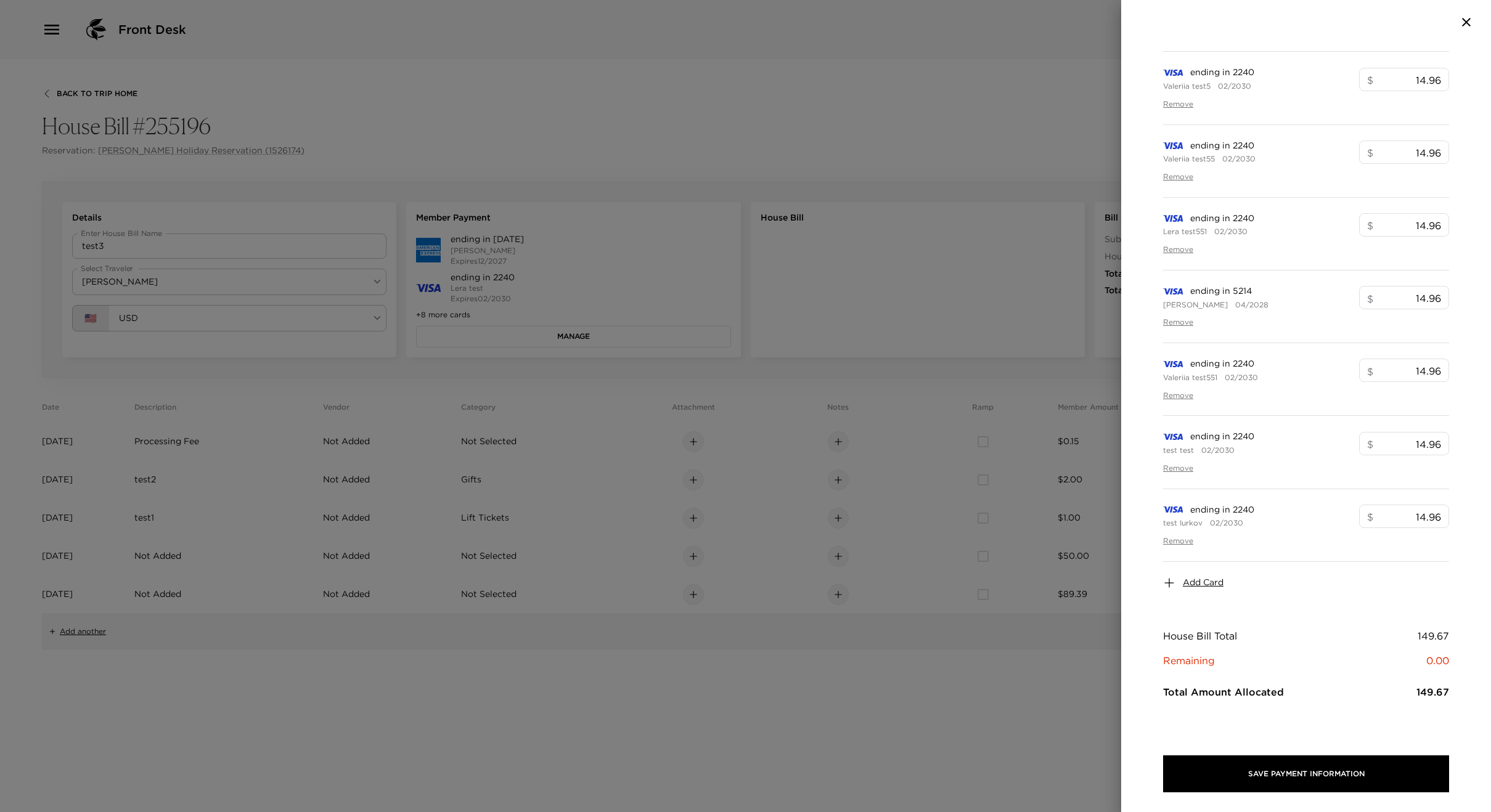
click at [1205, 588] on span "Add Card" at bounding box center [1203, 583] width 41 height 13
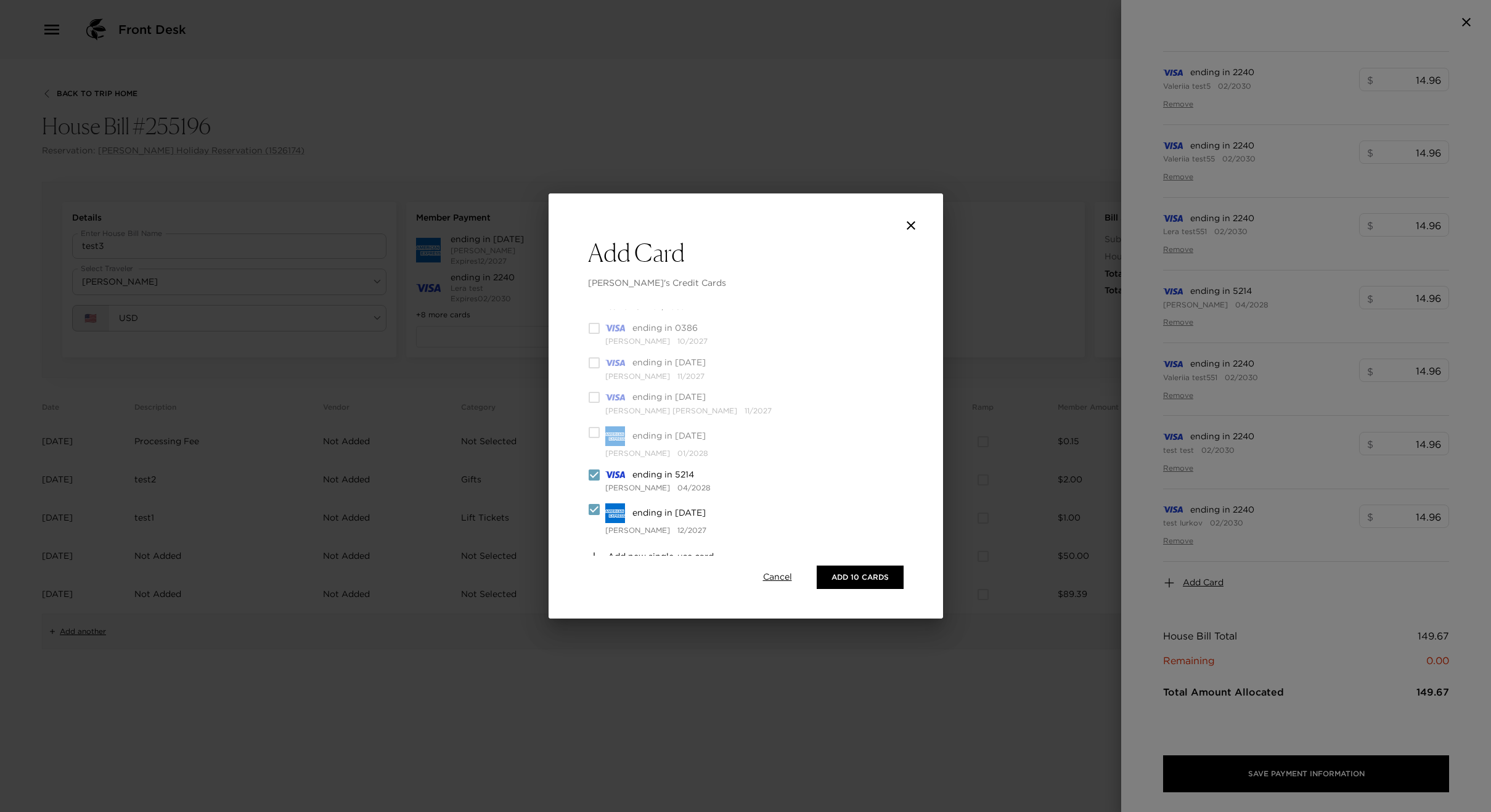
scroll to position [339, 0]
click at [908, 223] on icon "close" at bounding box center [911, 226] width 9 height 9
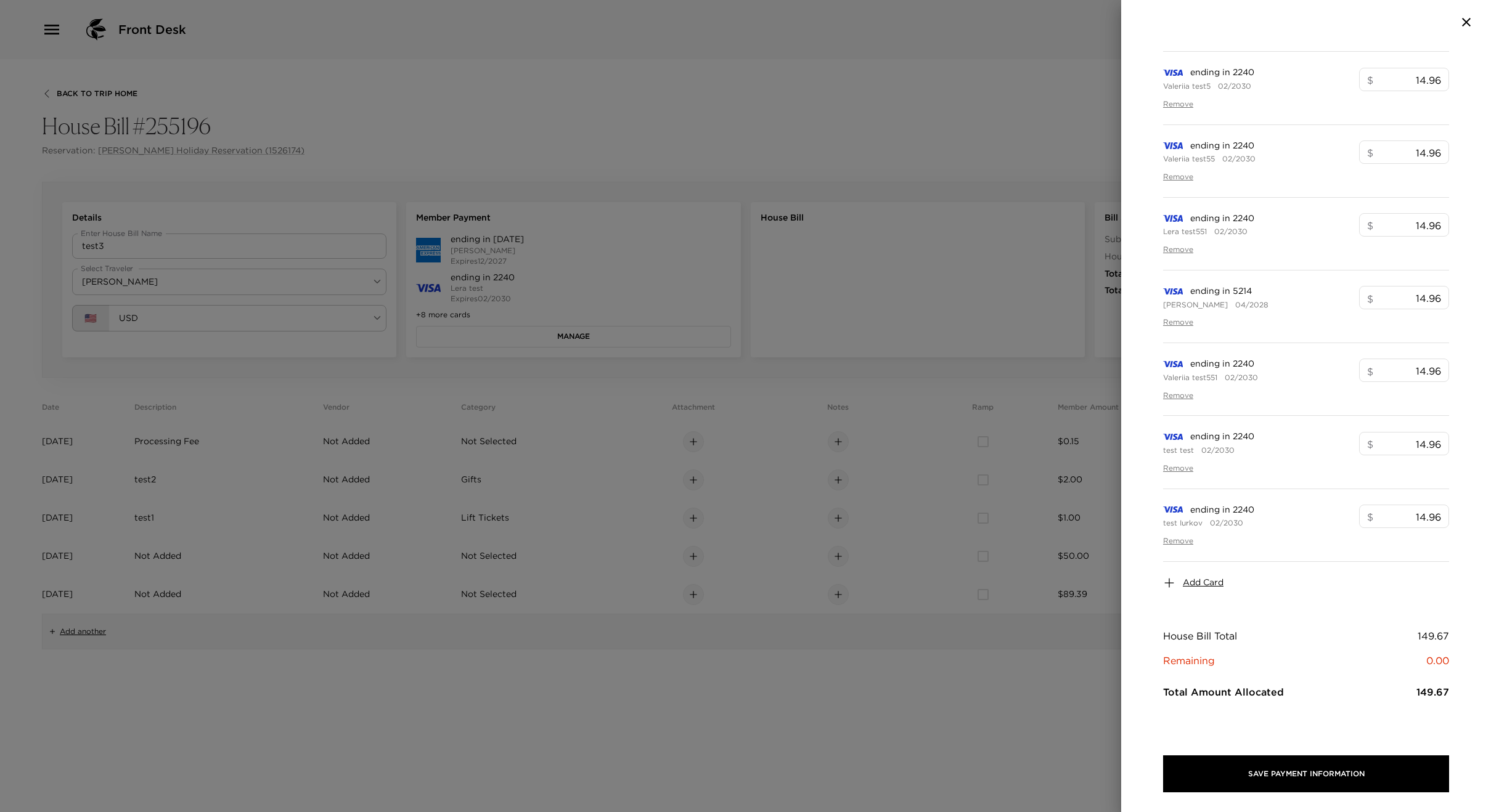
scroll to position [0, 0]
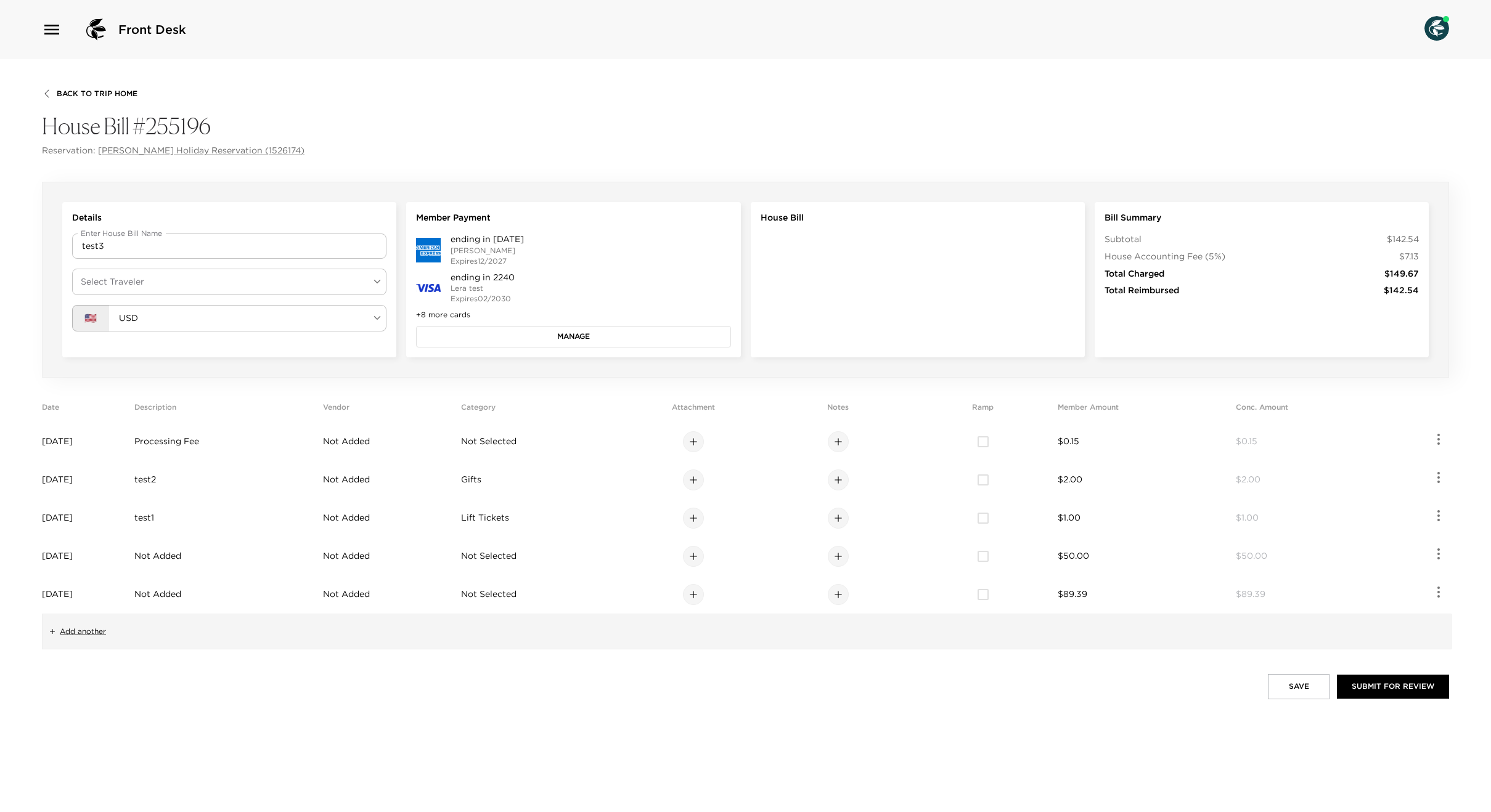
click at [581, 336] on button "Manage" at bounding box center [573, 336] width 315 height 21
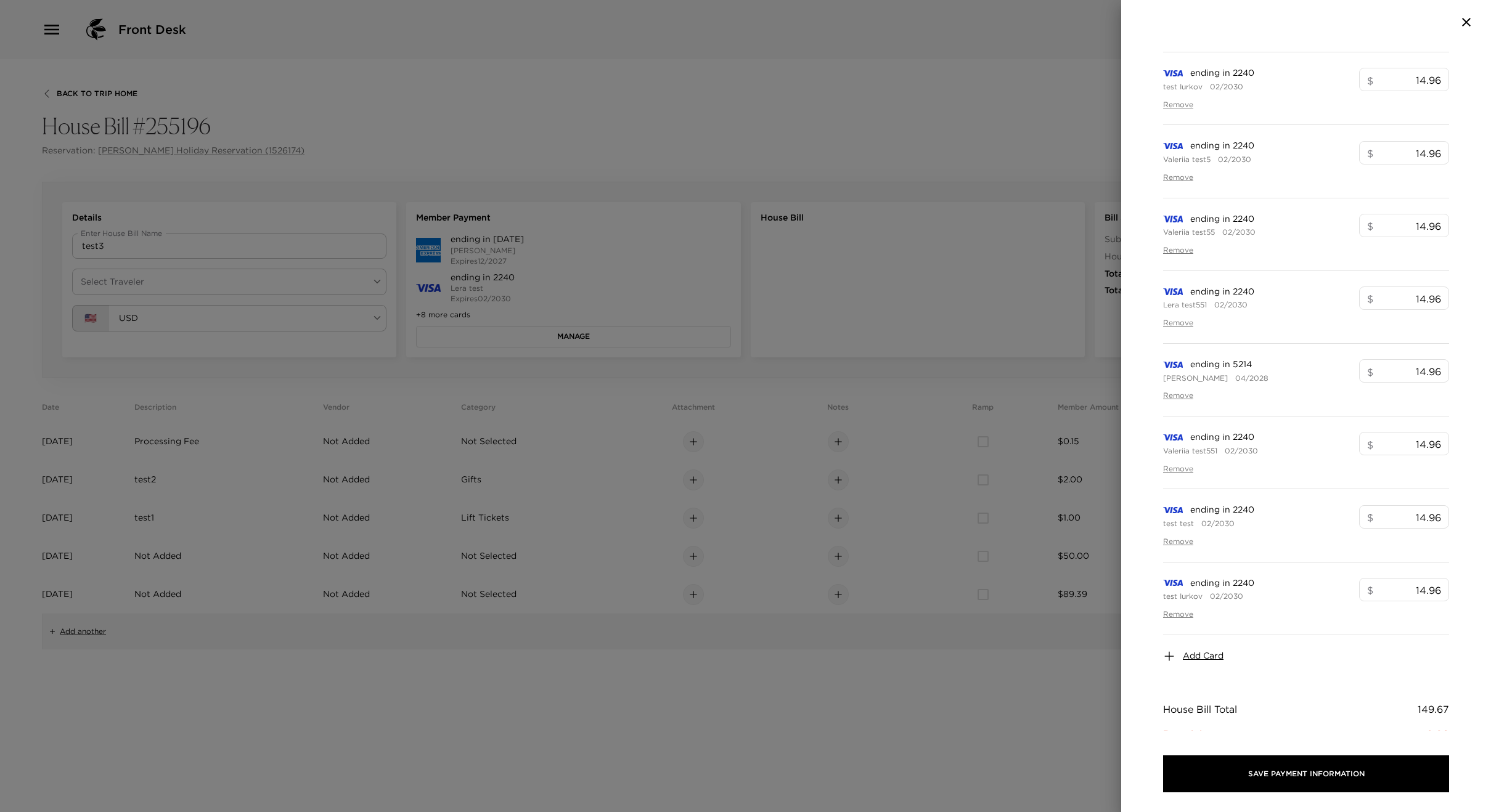
scroll to position [289, 0]
click at [1196, 585] on span "Add Card" at bounding box center [1203, 583] width 41 height 13
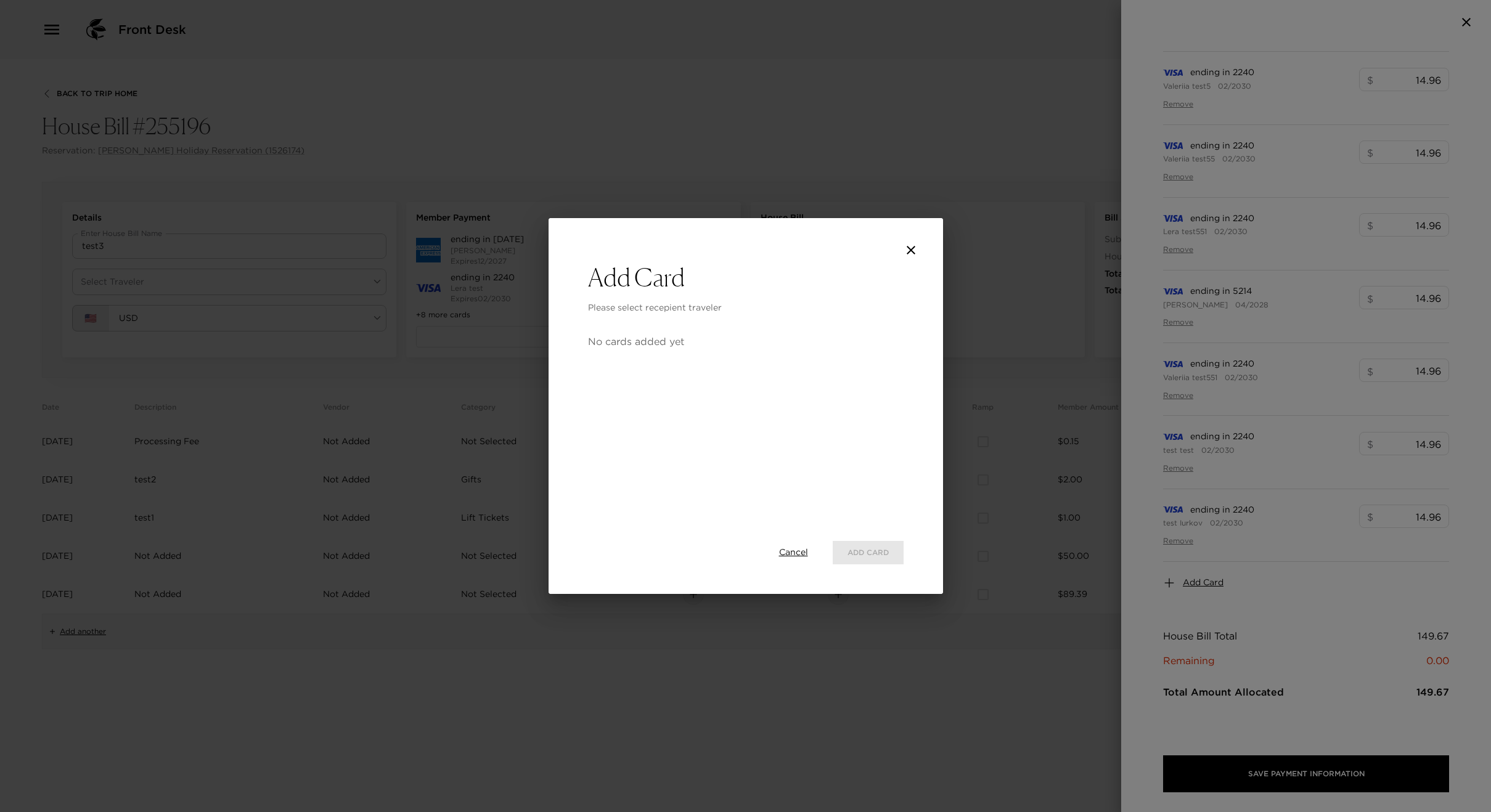
click at [799, 541] on div "Cancel Add Card" at bounding box center [746, 552] width 316 height 43
drag, startPoint x: 797, startPoint y: 550, endPoint x: 683, endPoint y: 528, distance: 116.1
click at [796, 550] on span "Cancel" at bounding box center [793, 553] width 29 height 13
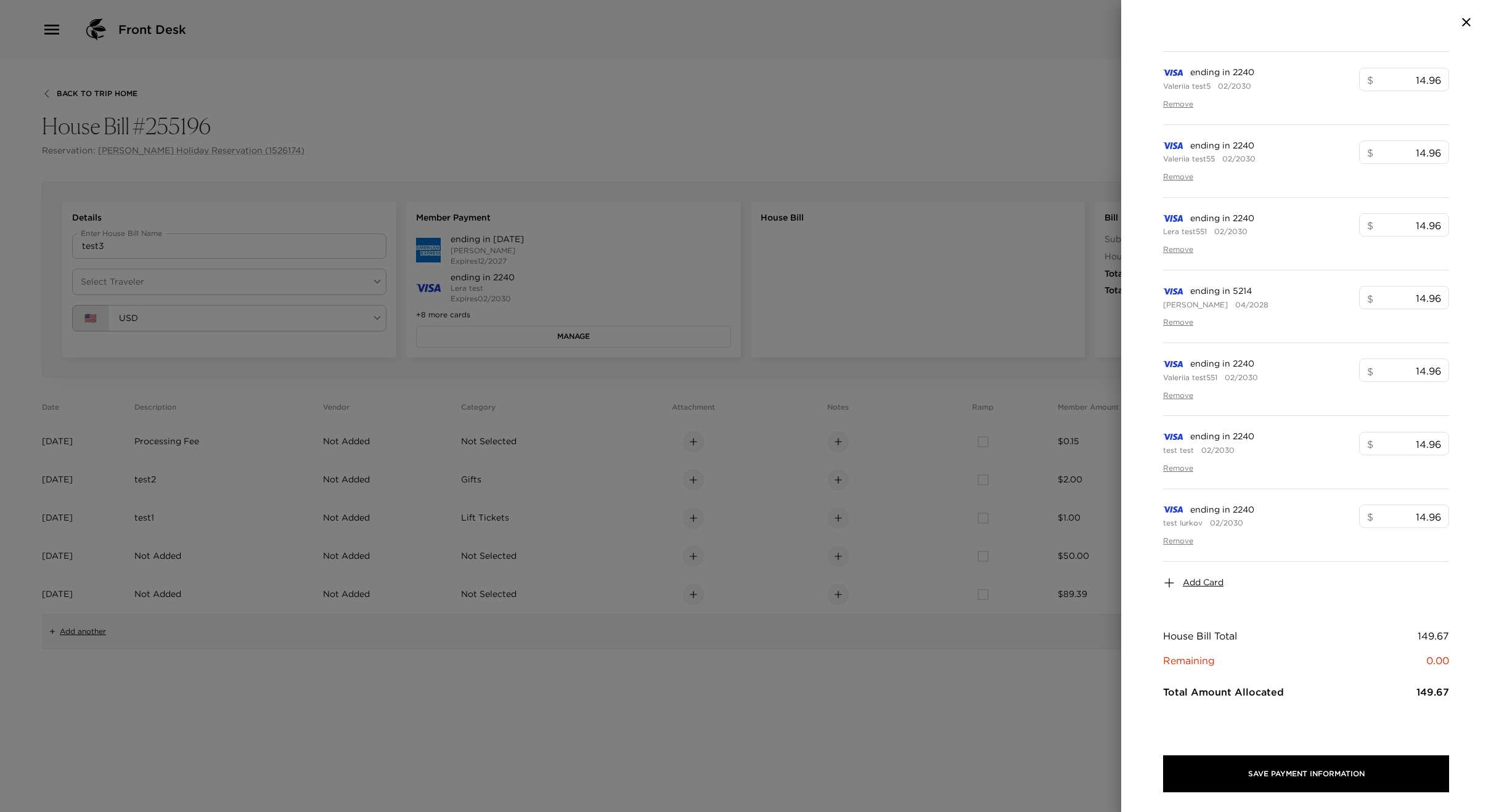
click at [313, 278] on div at bounding box center [746, 406] width 1491 height 812
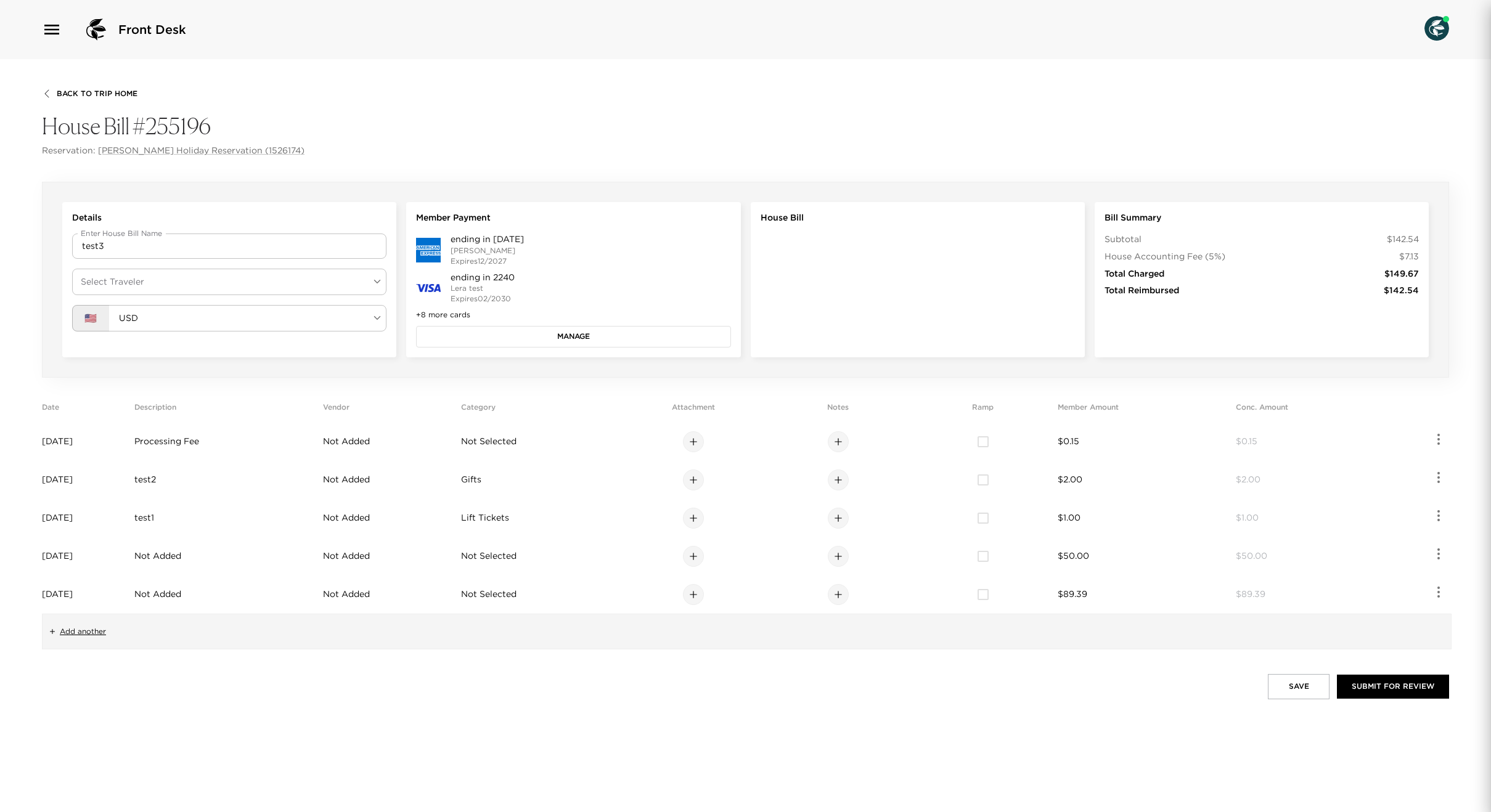
click at [319, 284] on body "Front Desk Back To Trip Home House Bill #255196 Reservation: [PERSON_NAME] Holi…" at bounding box center [746, 406] width 1491 height 812
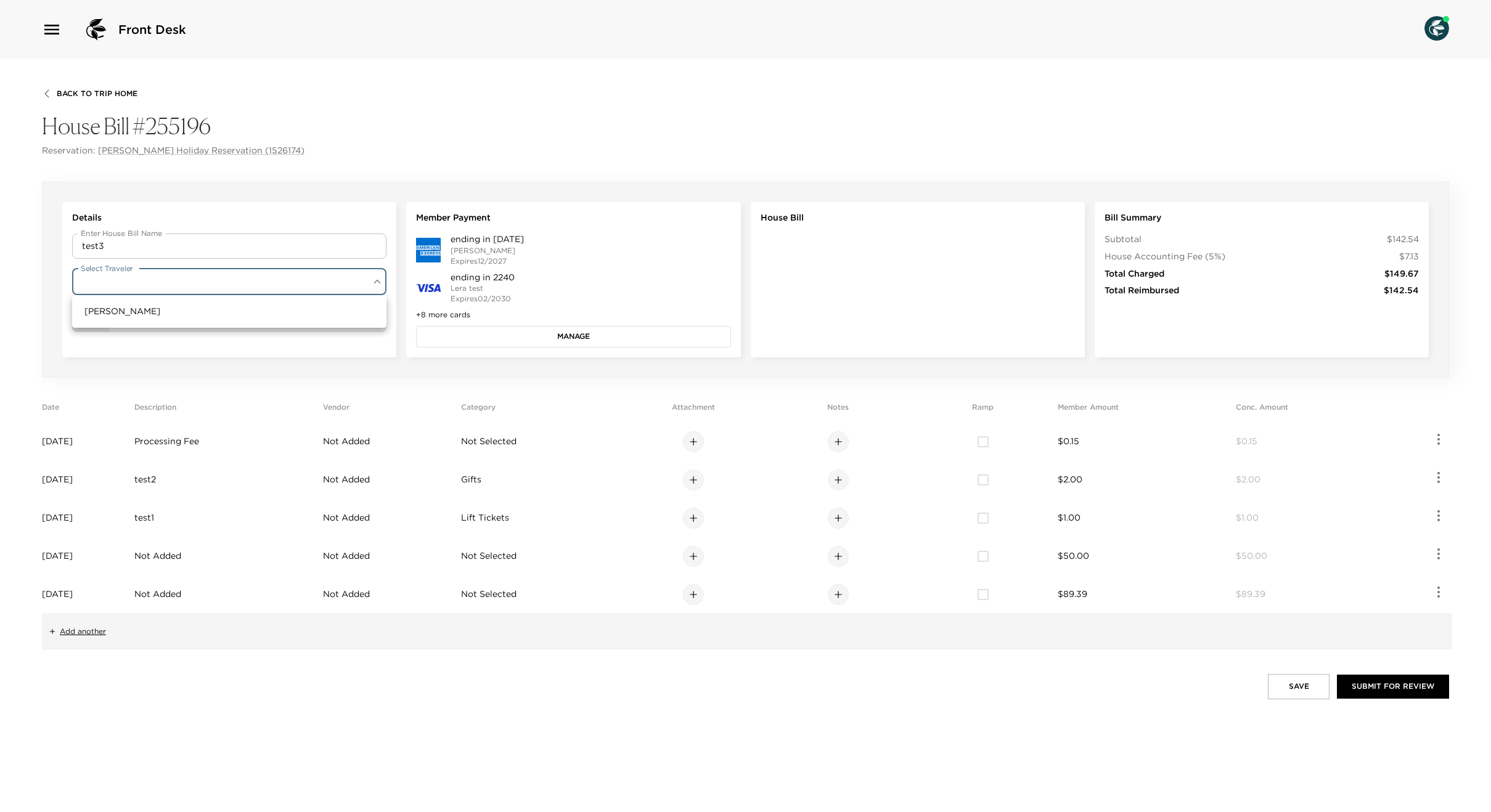
click at [255, 317] on li "[PERSON_NAME]" at bounding box center [229, 311] width 315 height 23
type input "dc4d65e8-7a89-4889-a291-ddb3581cbedd"
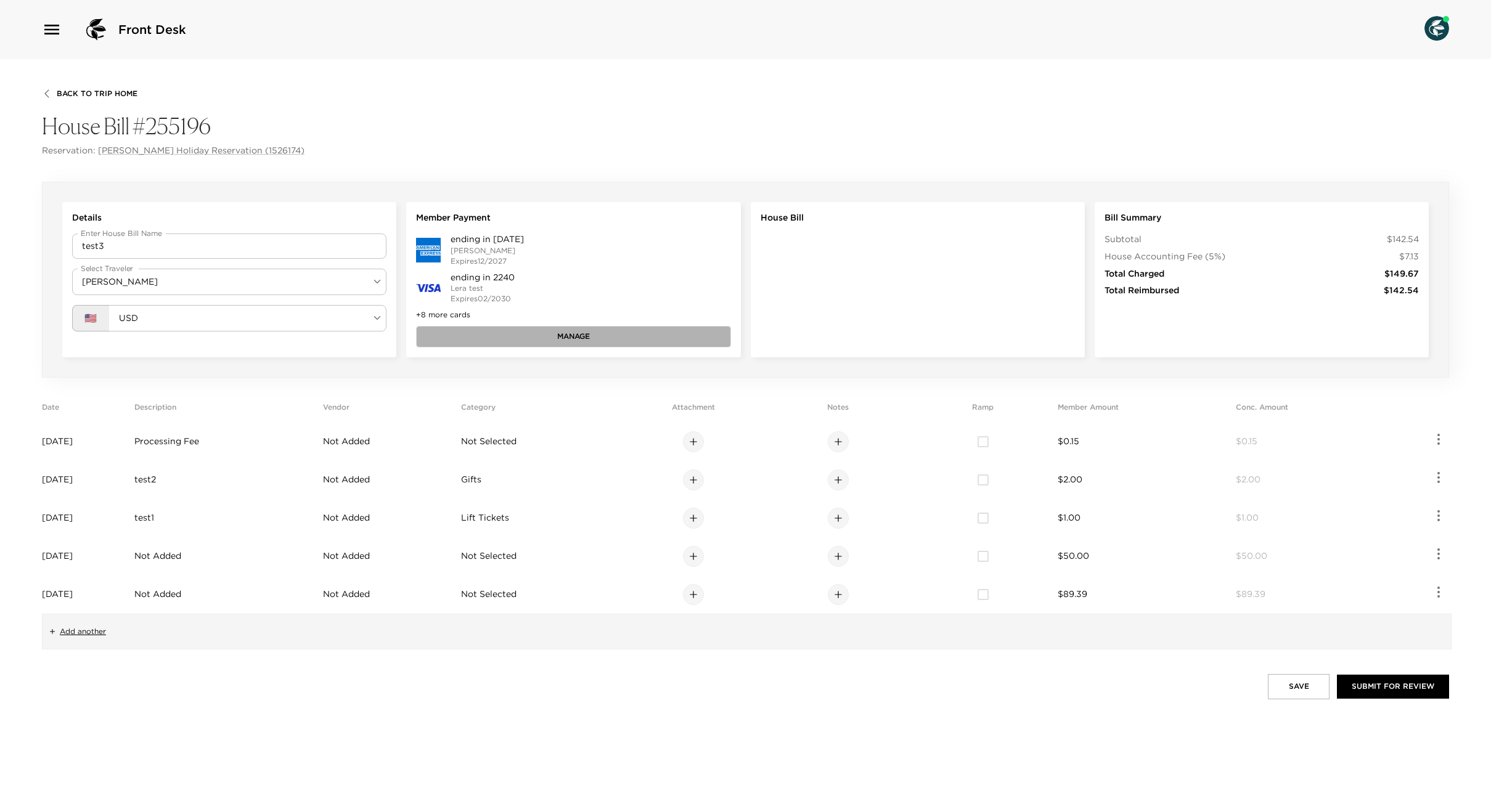
click at [600, 345] on button "Manage" at bounding box center [573, 336] width 315 height 21
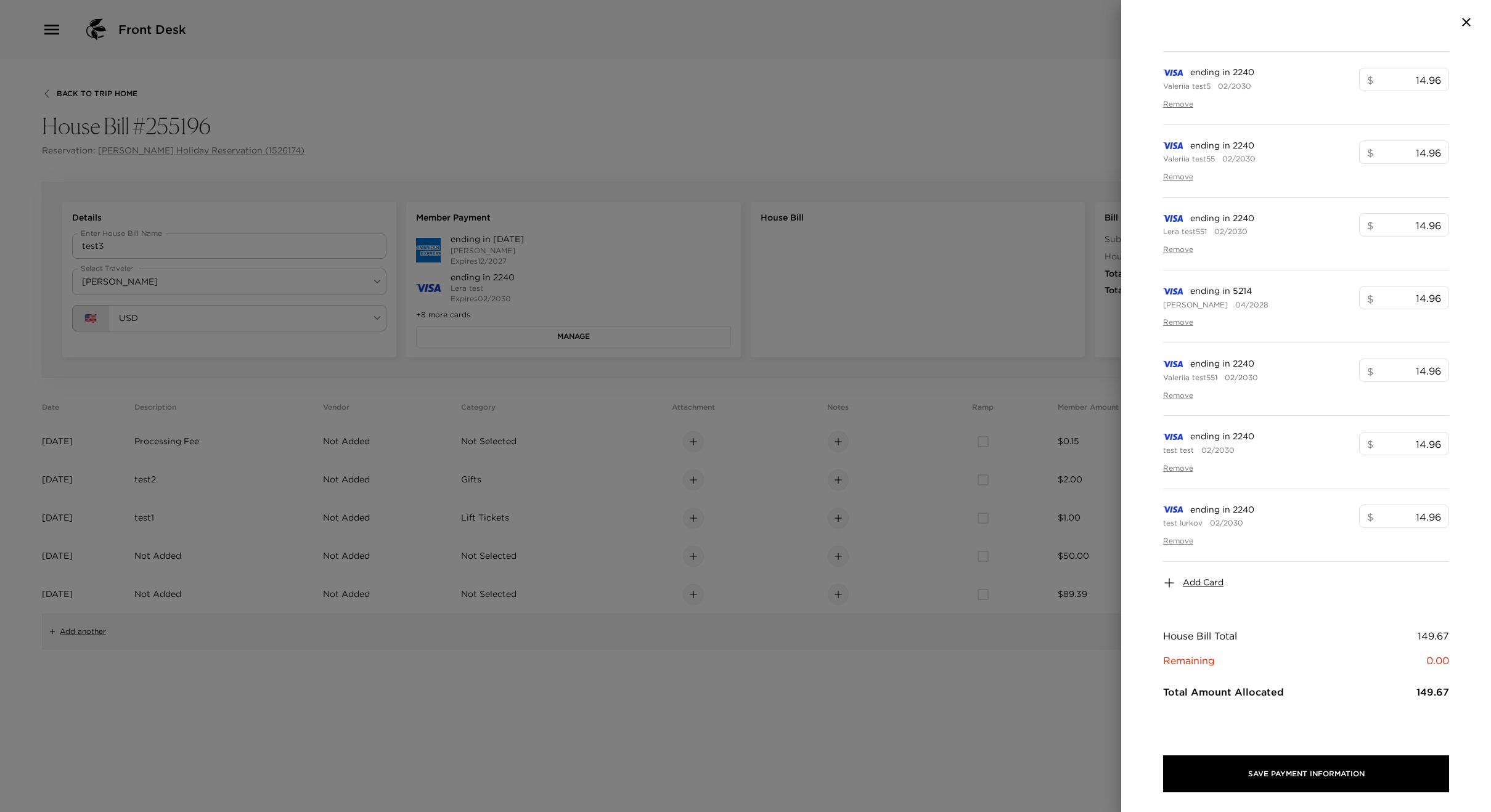
click at [1193, 581] on span "Add Card" at bounding box center [1203, 583] width 41 height 13
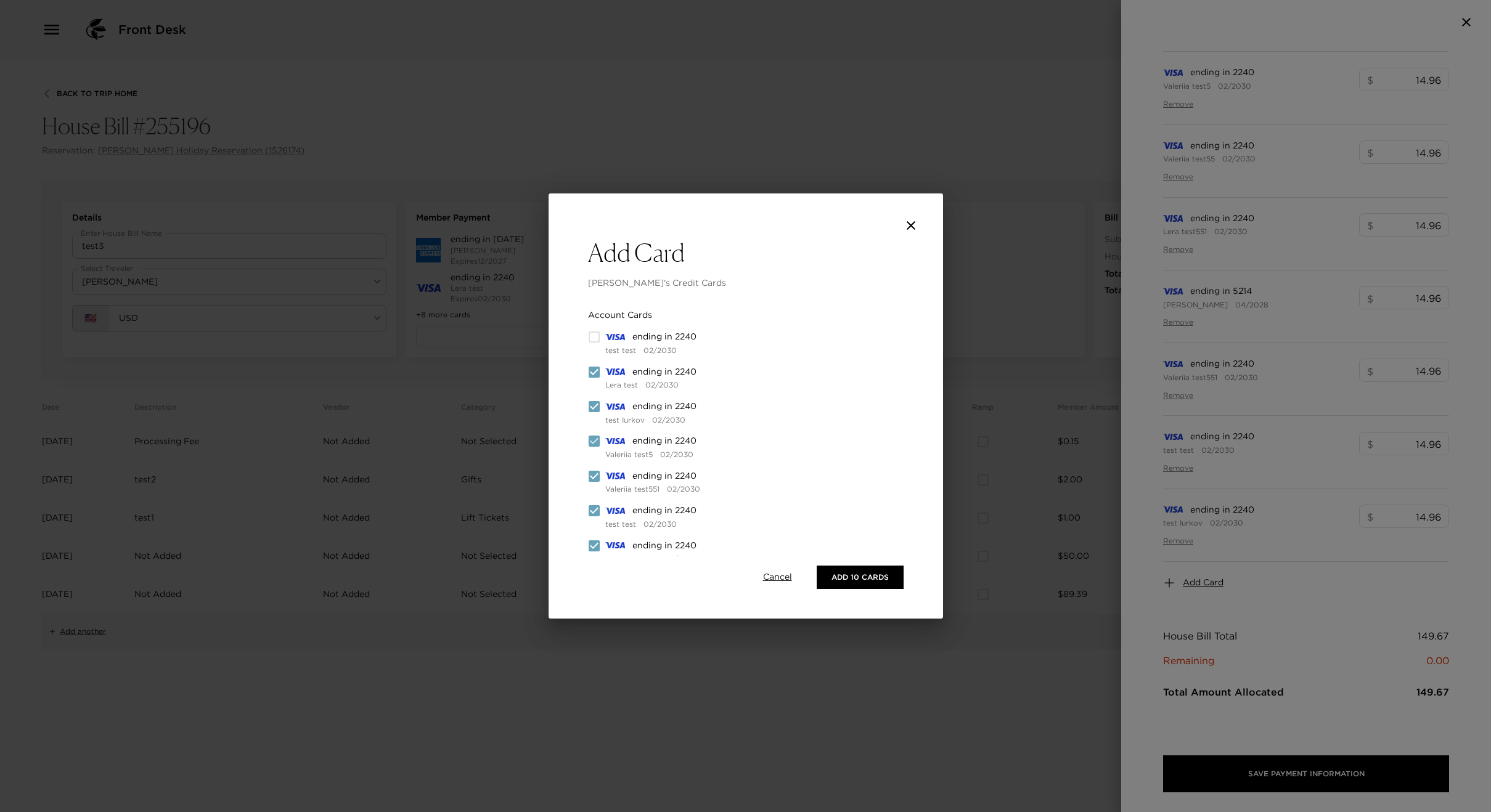
drag, startPoint x: 596, startPoint y: 442, endPoint x: 597, endPoint y: 464, distance: 22.0
click at [596, 444] on input "checkbox" at bounding box center [594, 442] width 13 height 13
checkbox input "false"
click at [599, 478] on input "checkbox" at bounding box center [594, 477] width 13 height 13
checkbox input "false"
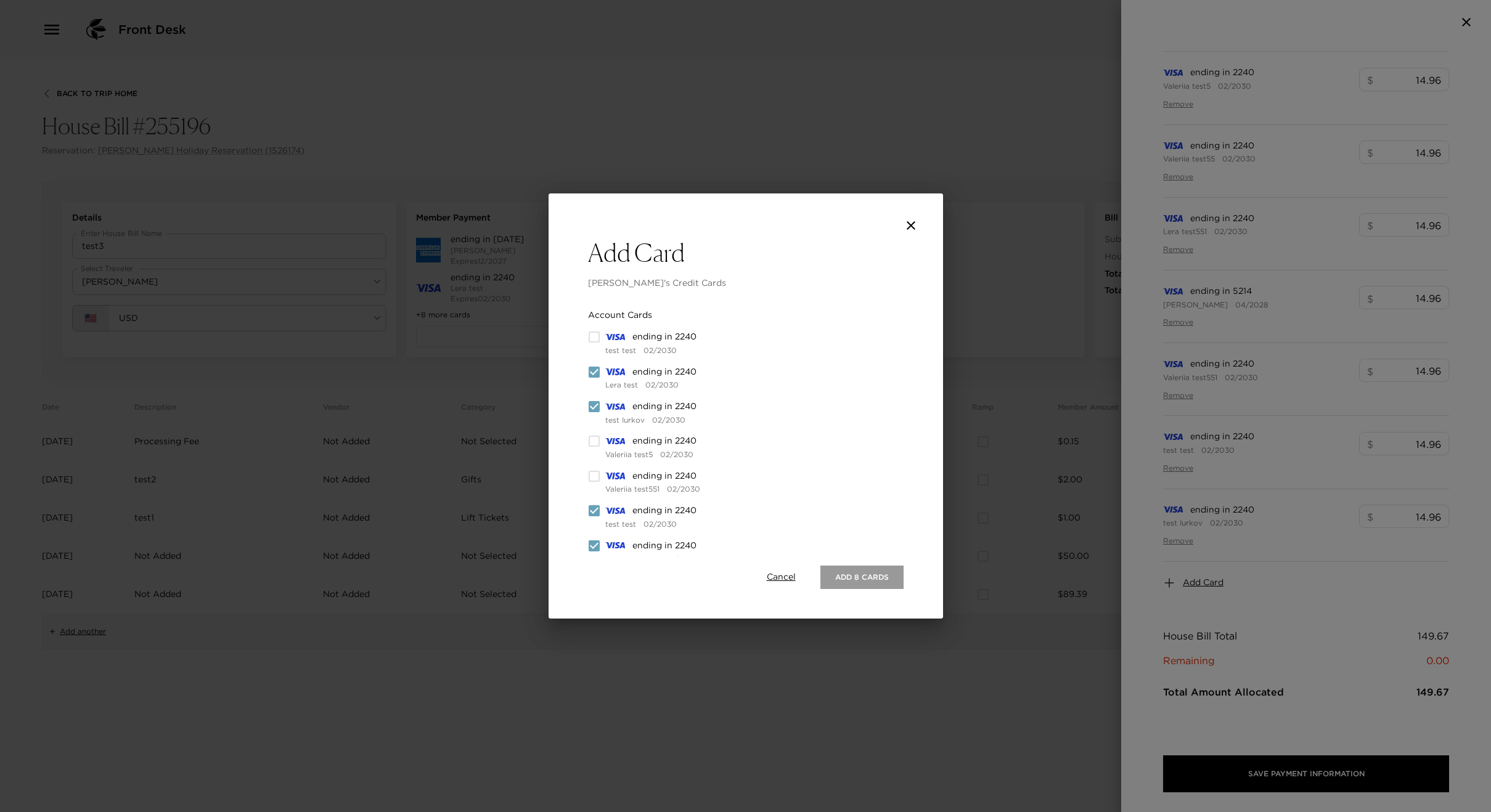
click at [851, 578] on button "Add 8 Cards" at bounding box center [862, 578] width 83 height 23
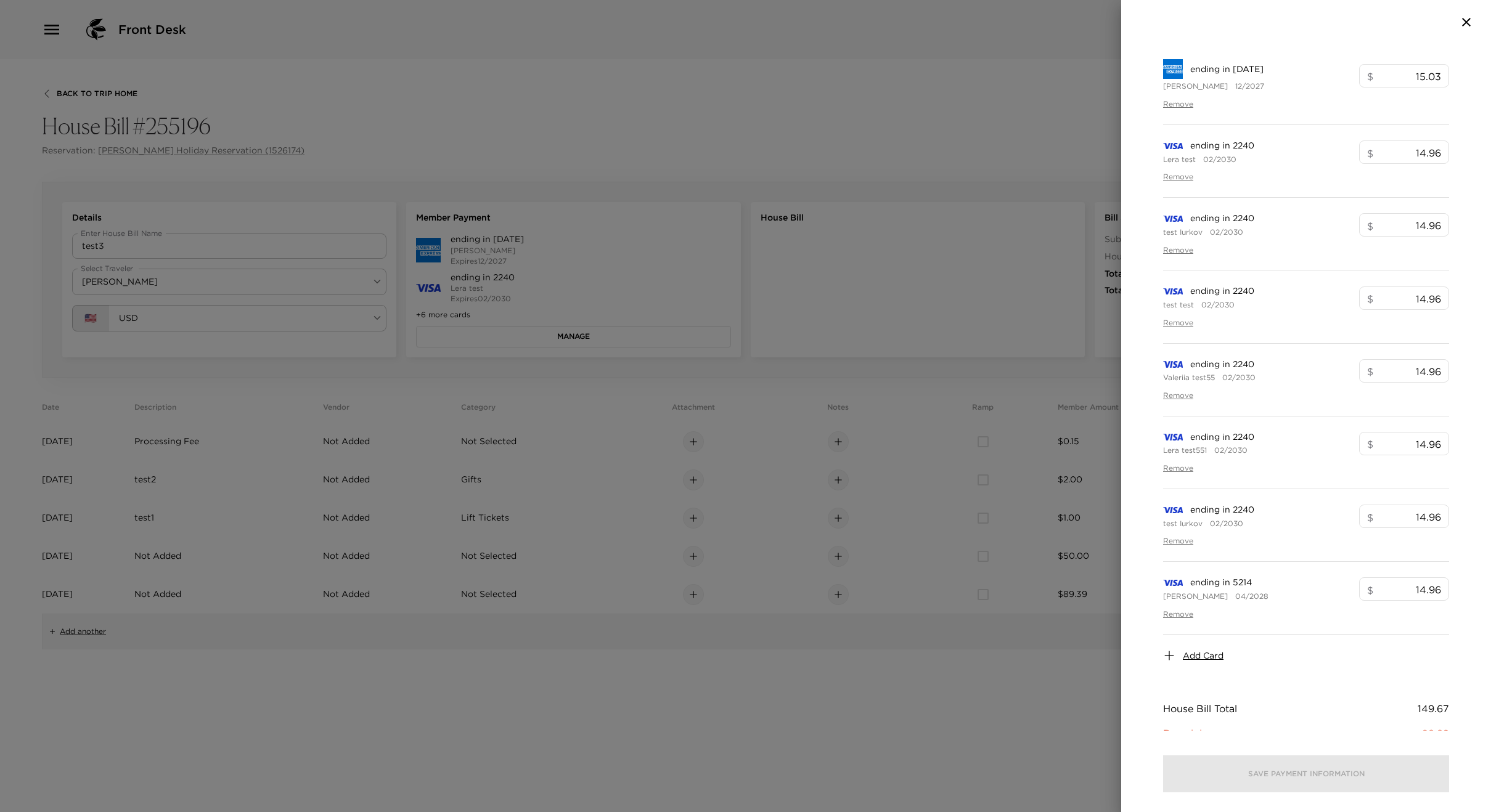
scroll to position [0, 0]
click at [973, 619] on div at bounding box center [746, 406] width 1491 height 812
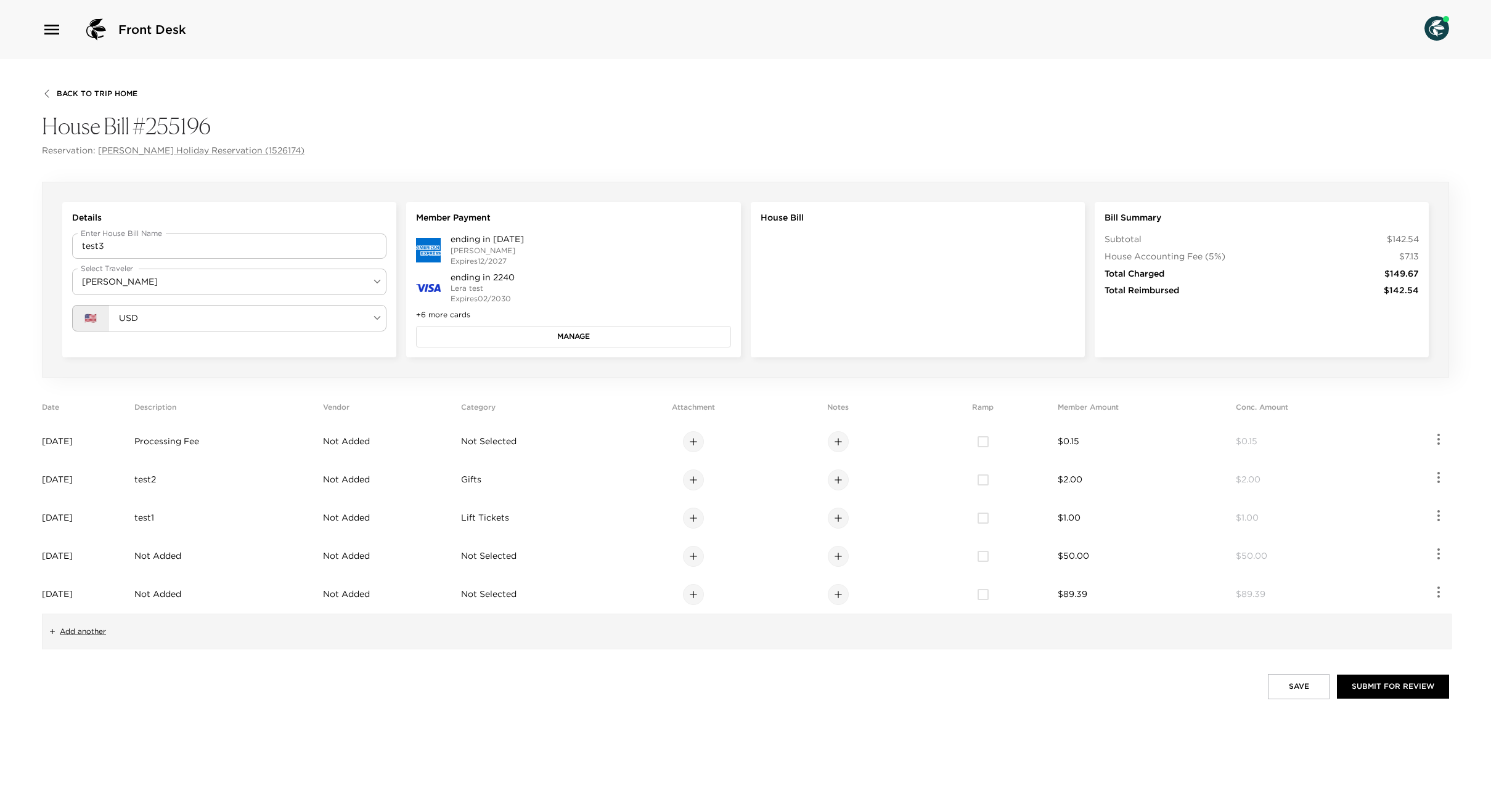
click at [541, 336] on button "Manage" at bounding box center [573, 336] width 315 height 21
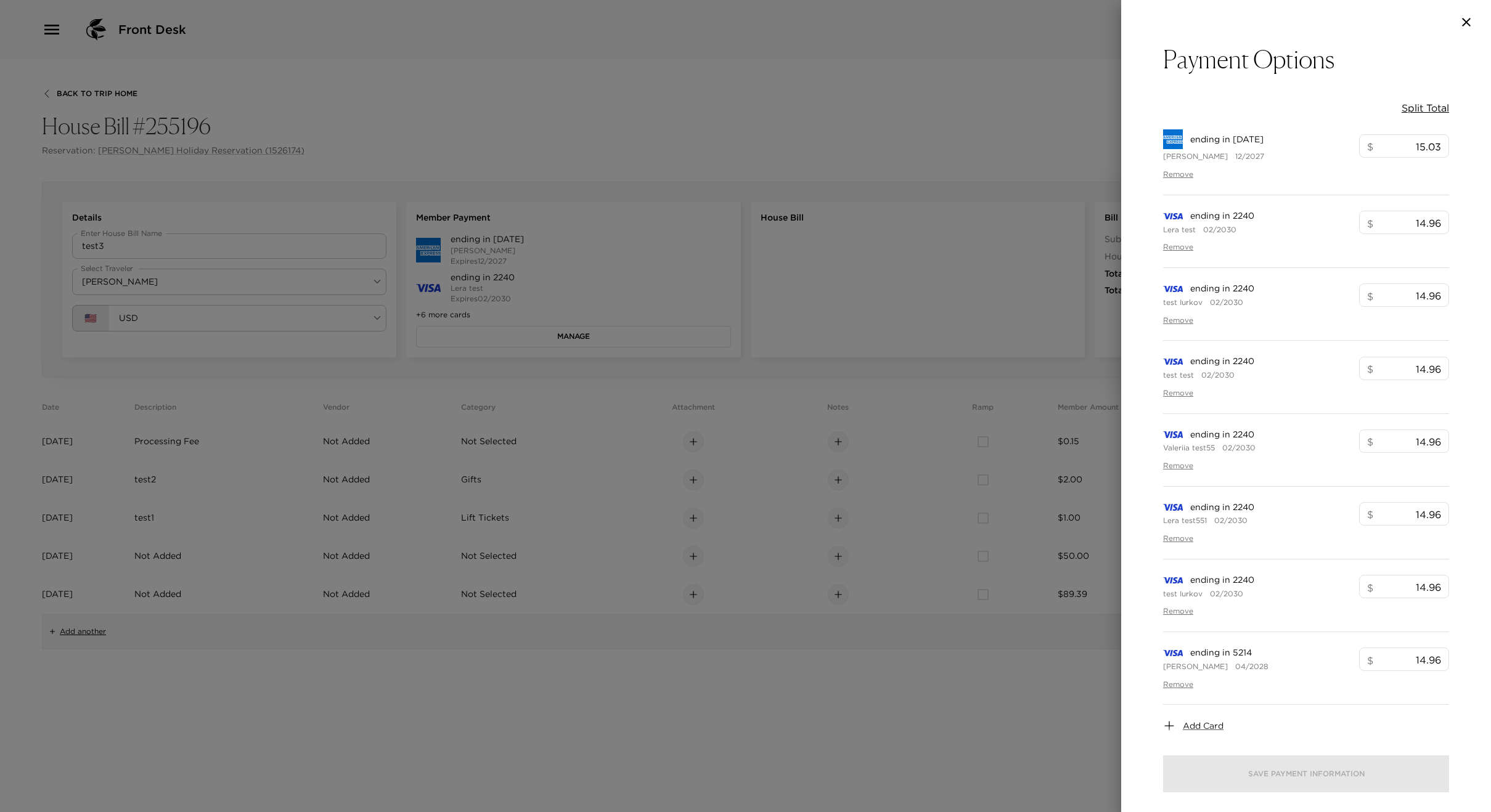
click at [1212, 723] on span "Add Card" at bounding box center [1203, 726] width 41 height 13
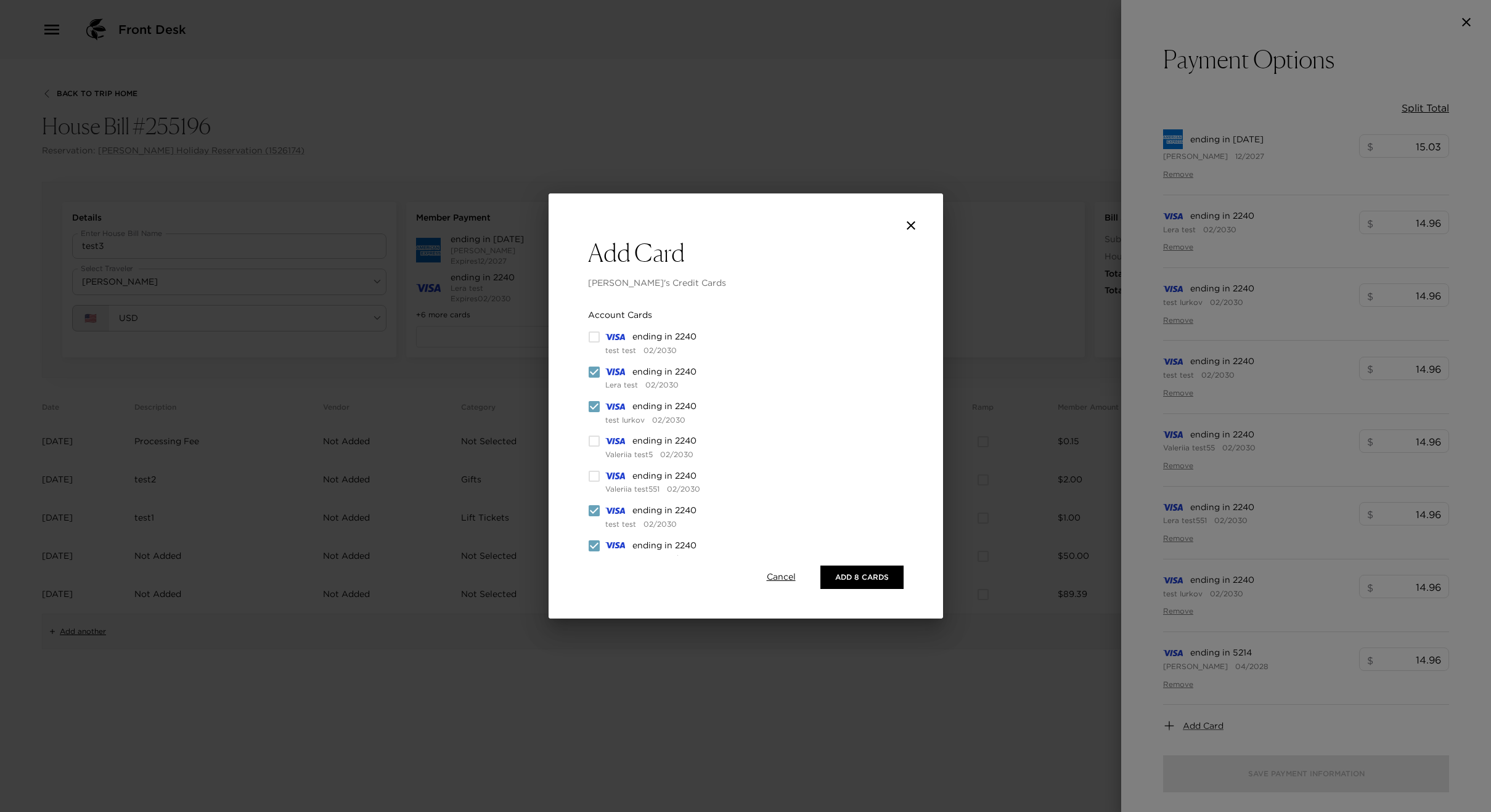
drag, startPoint x: 594, startPoint y: 442, endPoint x: 591, endPoint y: 455, distance: 13.3
click at [594, 442] on input "checkbox" at bounding box center [594, 442] width 13 height 13
checkbox input "true"
click at [590, 469] on div "Account Cards ending in 2240 test test 02/2030 ending in 2240 Lera test 02/2030…" at bounding box center [680, 583] width 184 height 549
drag, startPoint x: 596, startPoint y: 375, endPoint x: 594, endPoint y: 398, distance: 23.1
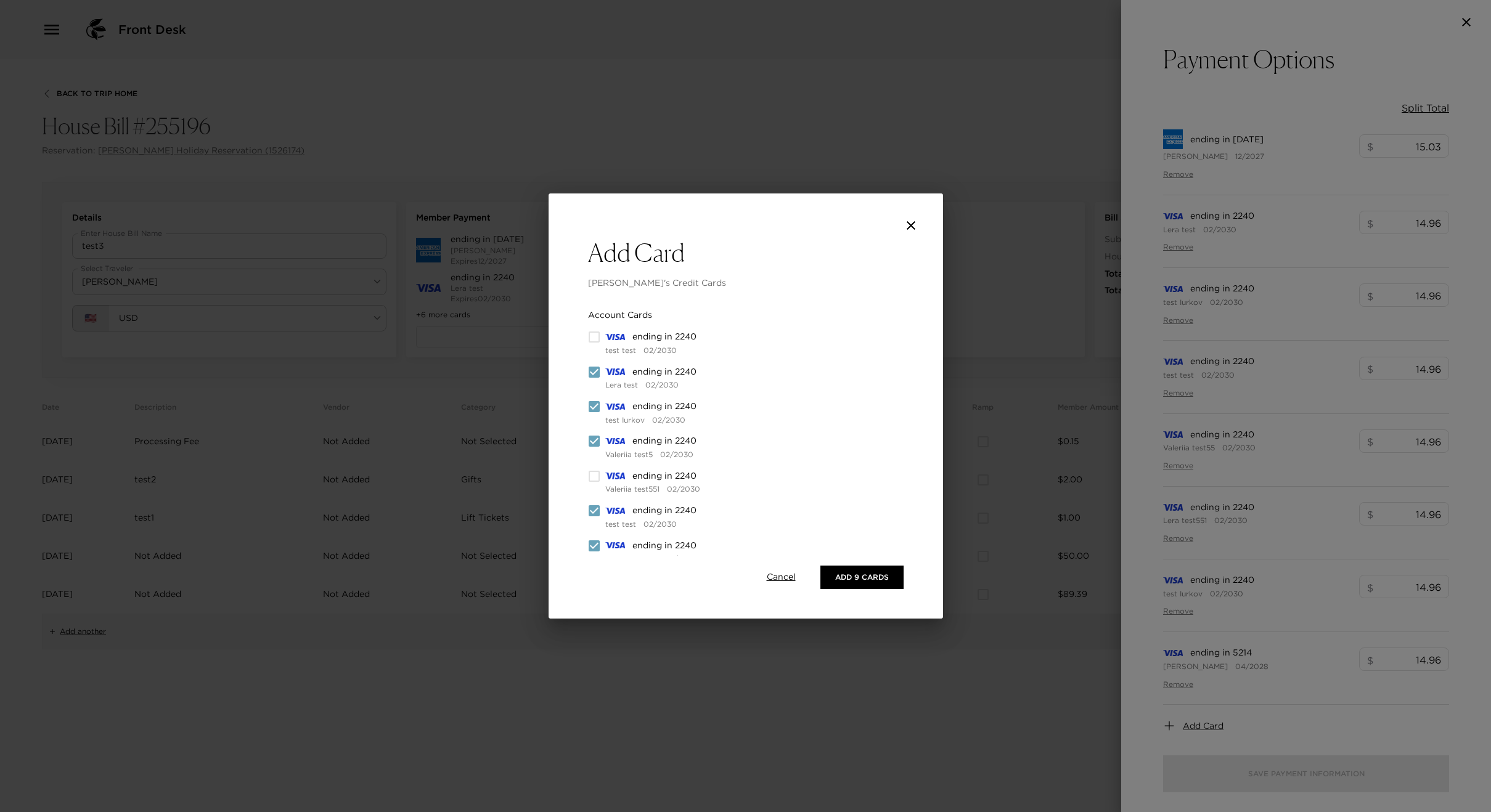
click at [596, 376] on input "checkbox" at bounding box center [594, 372] width 13 height 13
checkbox input "false"
drag, startPoint x: 594, startPoint y: 399, endPoint x: 596, endPoint y: 419, distance: 20.1
click at [595, 403] on span at bounding box center [594, 407] width 13 height 13
drag, startPoint x: 594, startPoint y: 443, endPoint x: 595, endPoint y: 415, distance: 28.0
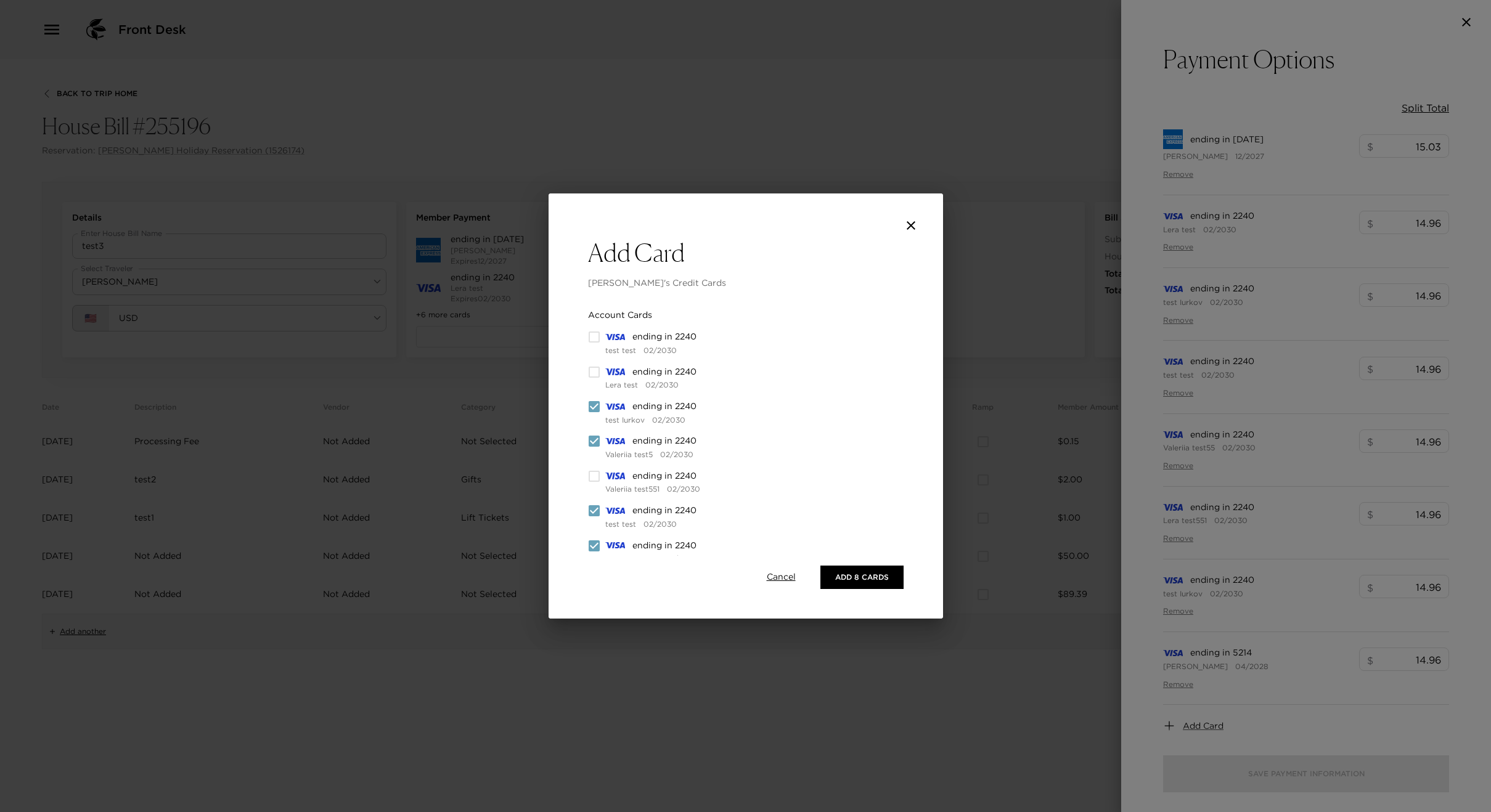
click at [595, 442] on input "checkbox" at bounding box center [594, 442] width 13 height 13
checkbox input "false"
drag, startPoint x: 595, startPoint y: 415, endPoint x: 608, endPoint y: 490, distance: 76.1
click at [595, 415] on div "ending in 2240 test Iurkov 02/2030" at bounding box center [680, 413] width 184 height 24
drag, startPoint x: 594, startPoint y: 510, endPoint x: 589, endPoint y: 506, distance: 6.4
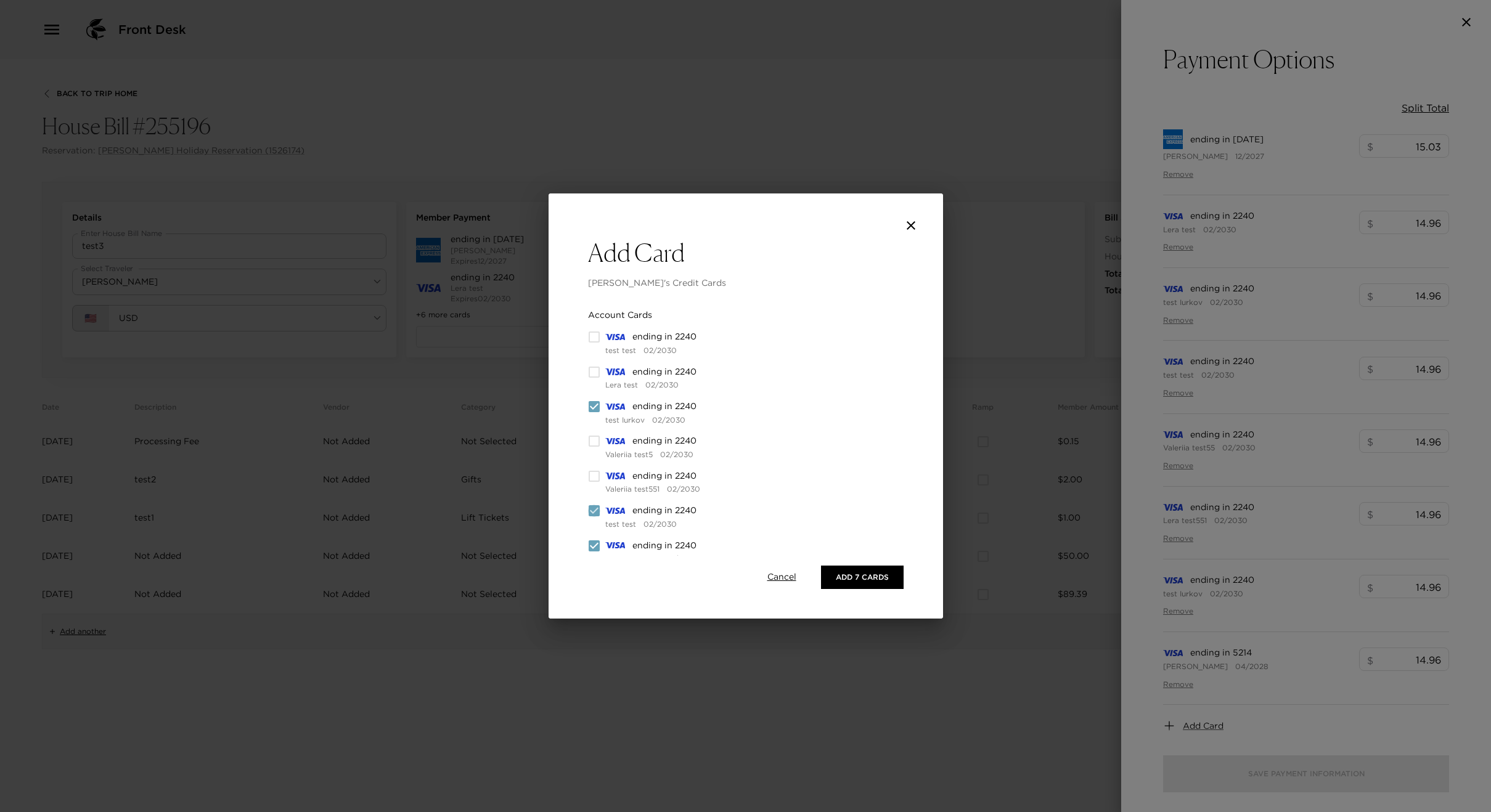
click at [592, 509] on input "checkbox" at bounding box center [594, 511] width 13 height 13
checkbox input "false"
drag, startPoint x: 820, startPoint y: 567, endPoint x: 839, endPoint y: 574, distance: 20.2
click at [820, 568] on button "Add 6 Cards" at bounding box center [862, 578] width 83 height 23
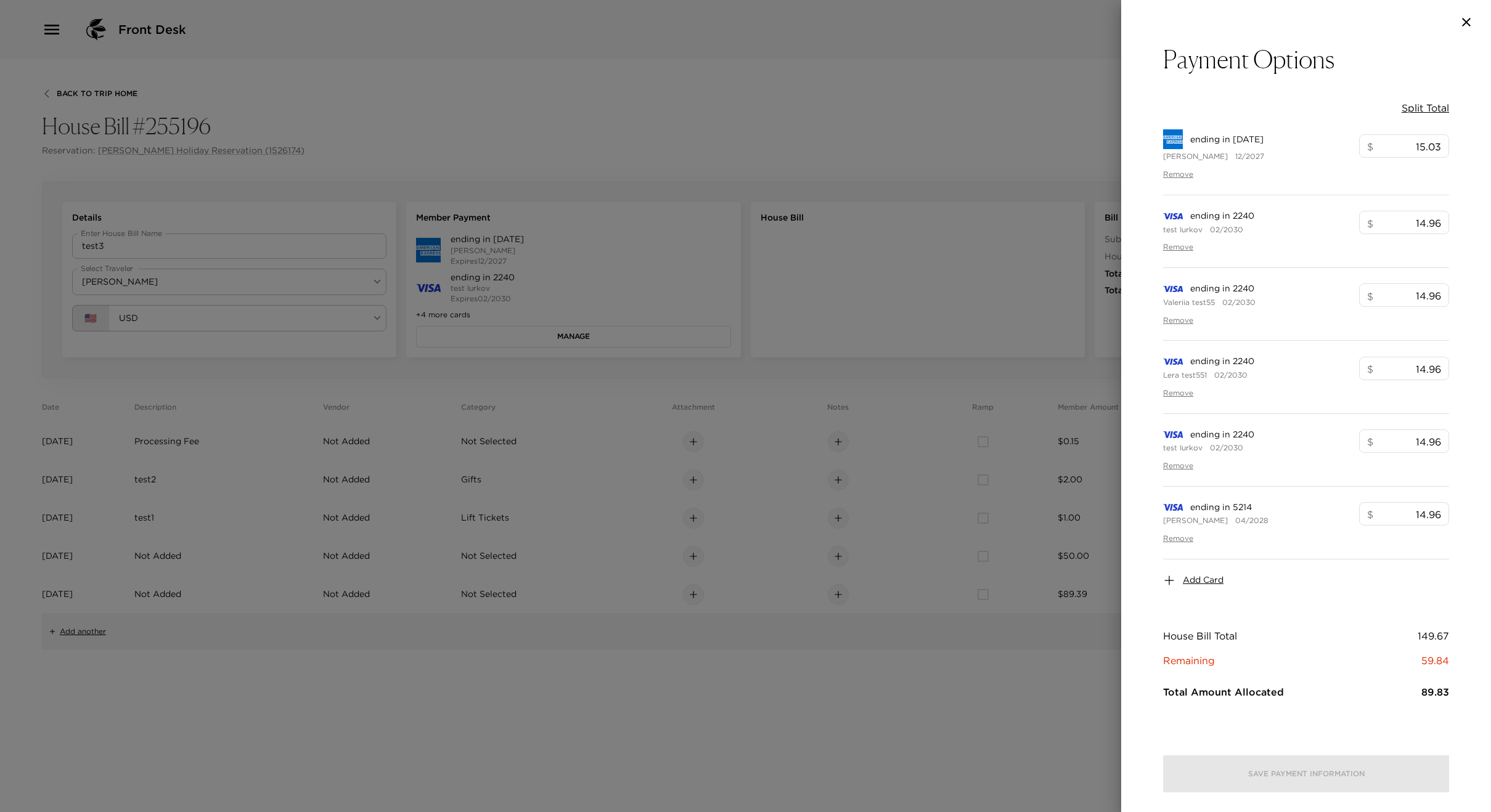
click at [816, 378] on div at bounding box center [746, 406] width 1491 height 812
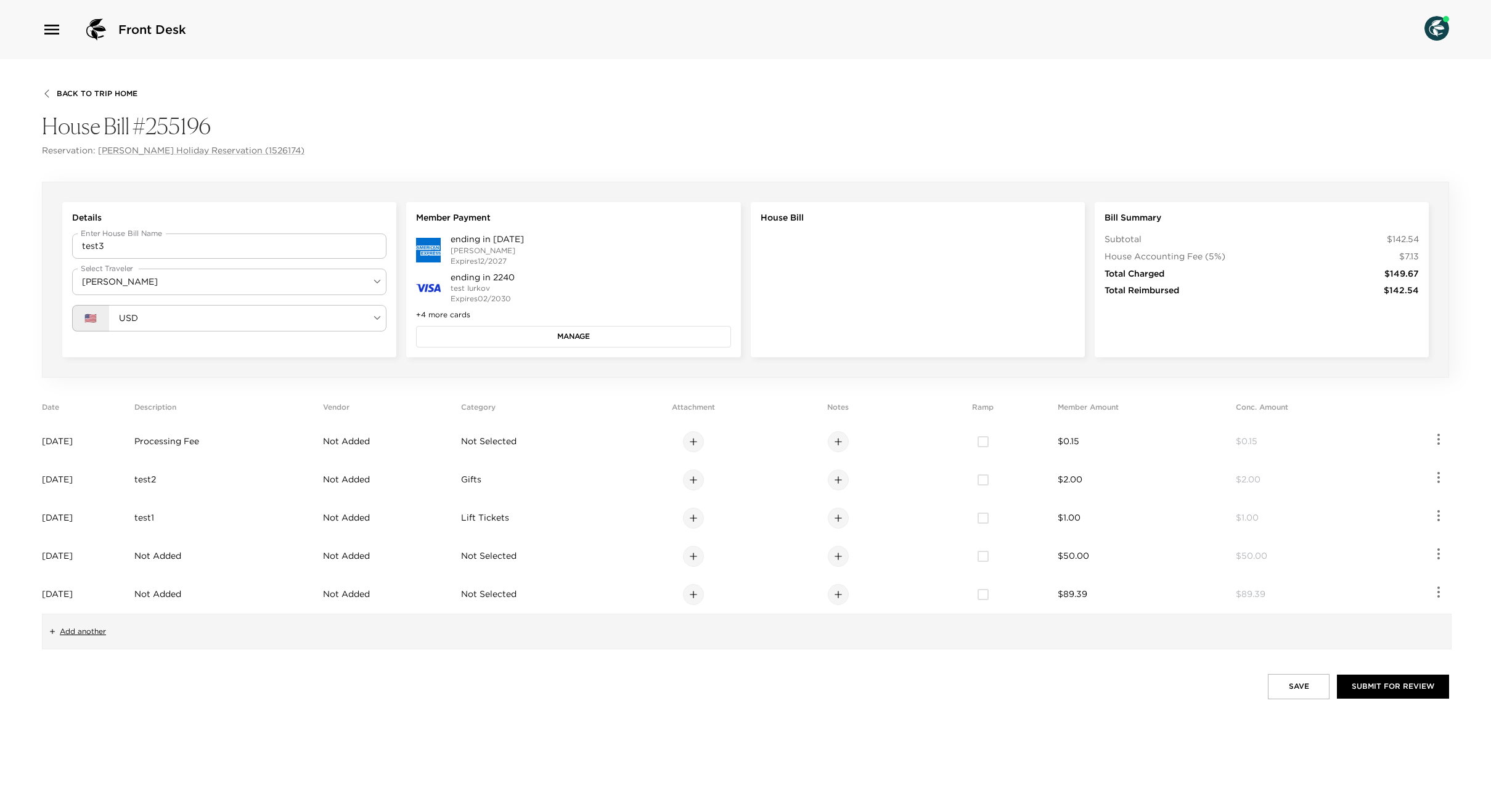
click at [613, 336] on button "Manage" at bounding box center [573, 336] width 315 height 21
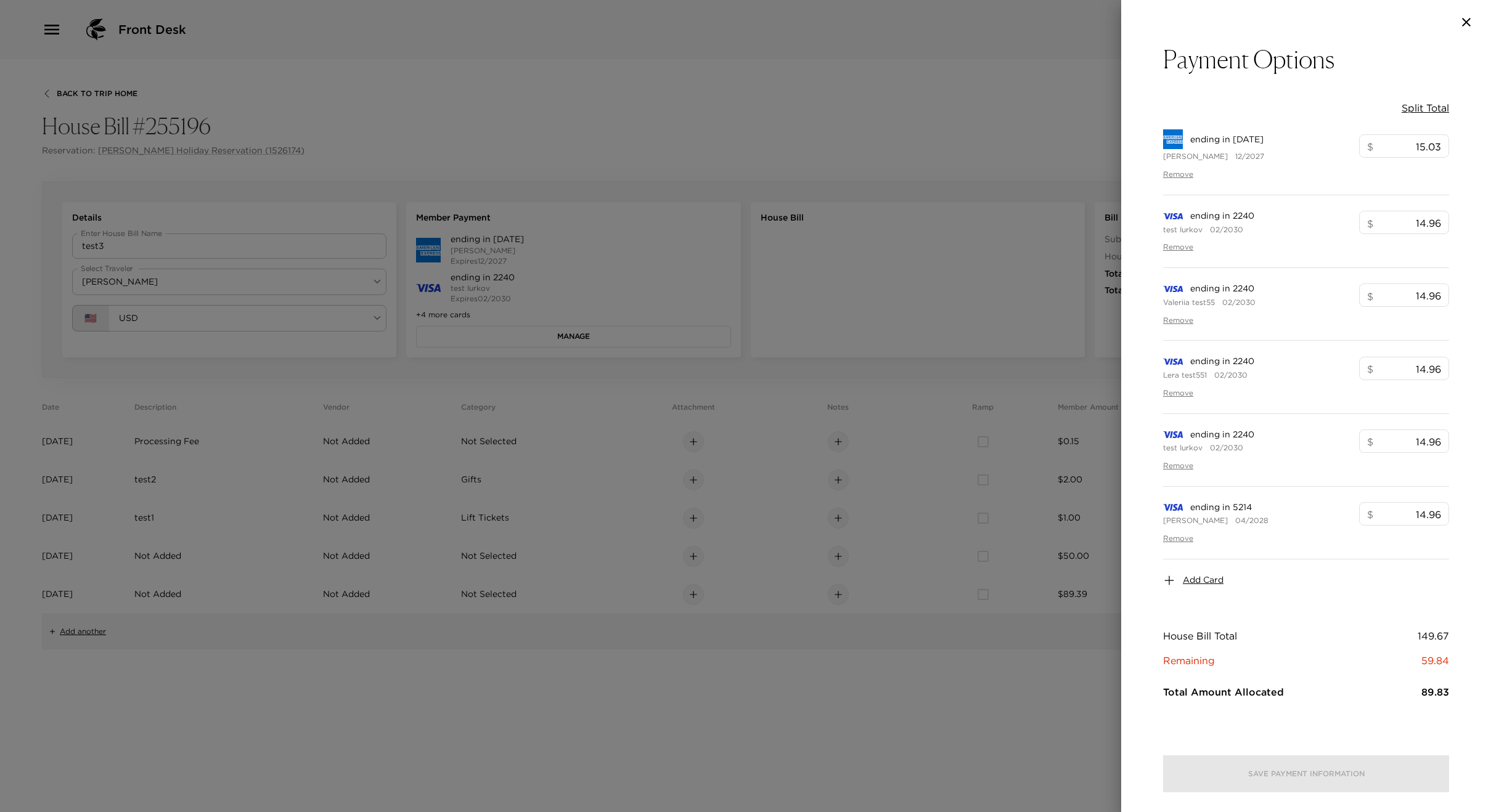
click at [781, 428] on div at bounding box center [746, 406] width 1491 height 812
